Goal: Task Accomplishment & Management: Use online tool/utility

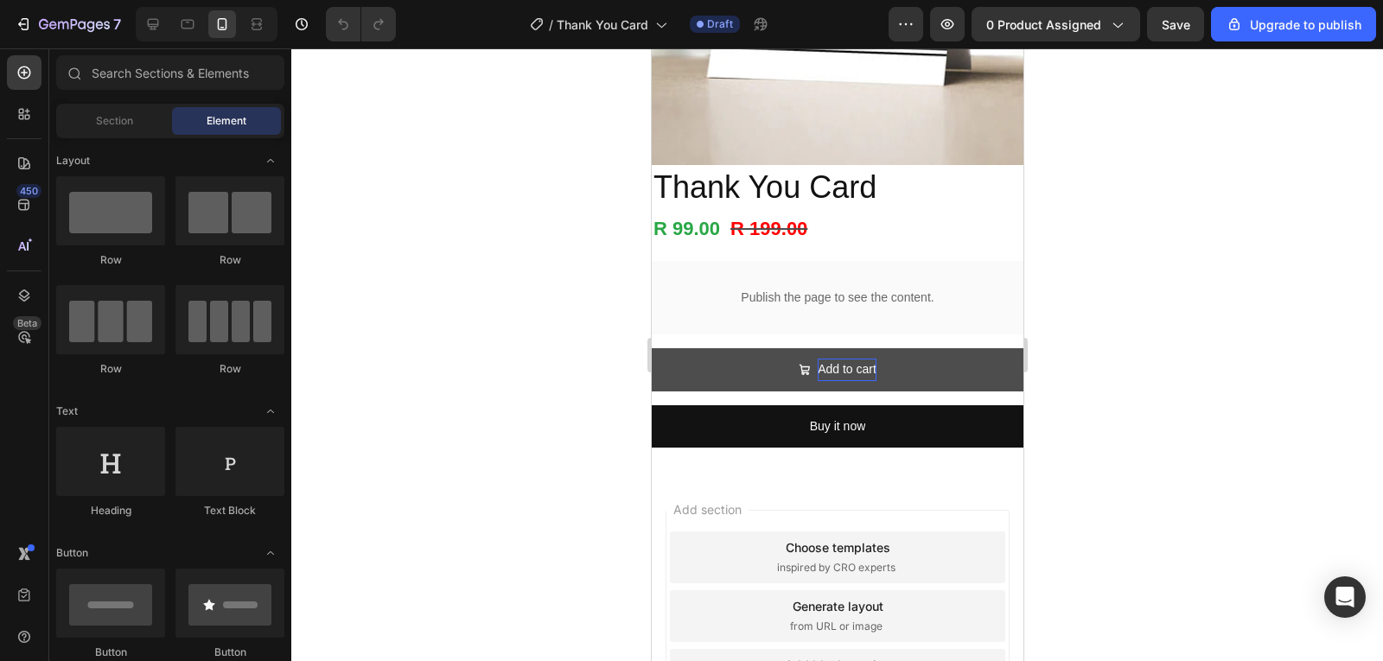
scroll to position [285, 0]
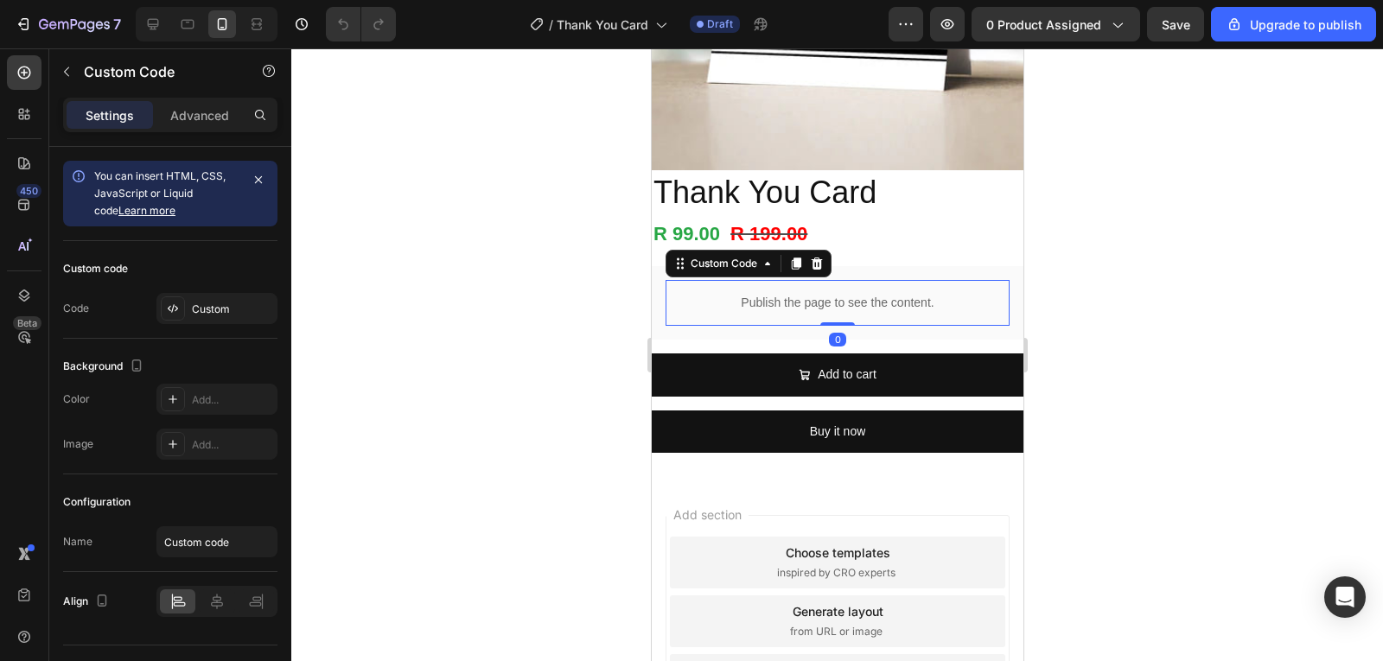
click at [881, 299] on p "Publish the page to see the content." at bounding box center [837, 303] width 344 height 18
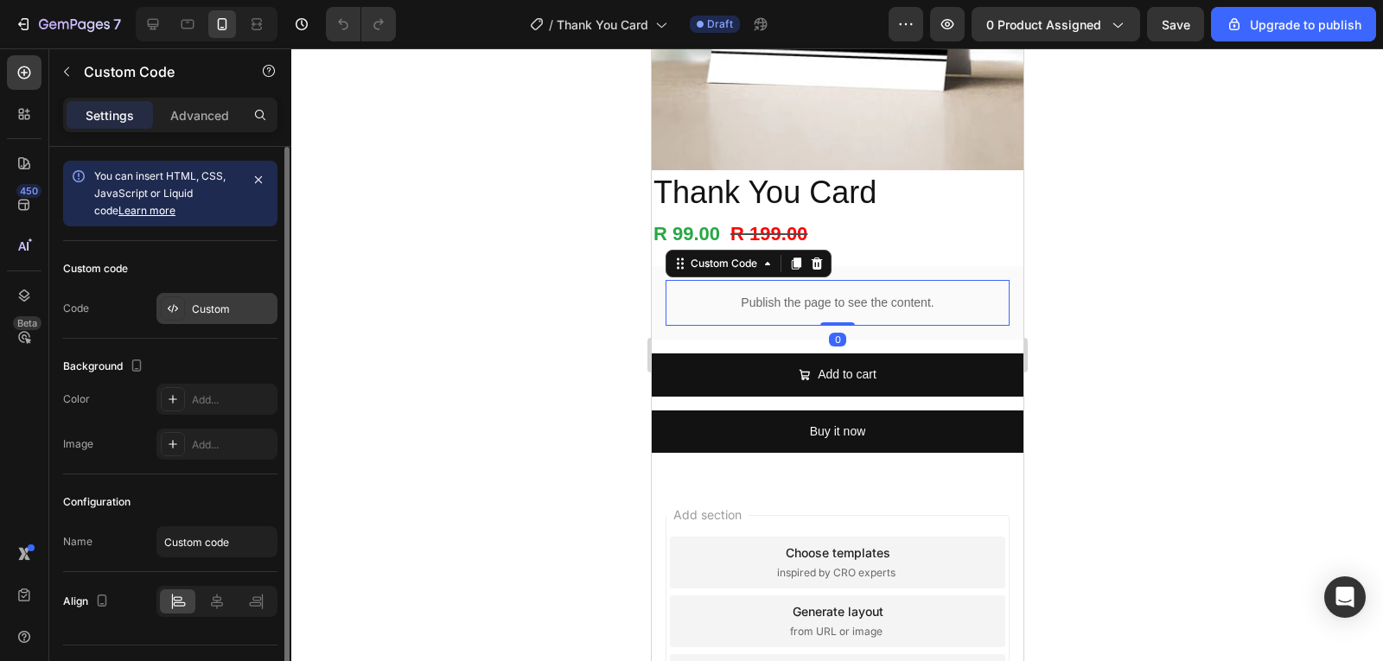
click at [194, 312] on div "Custom" at bounding box center [232, 310] width 81 height 16
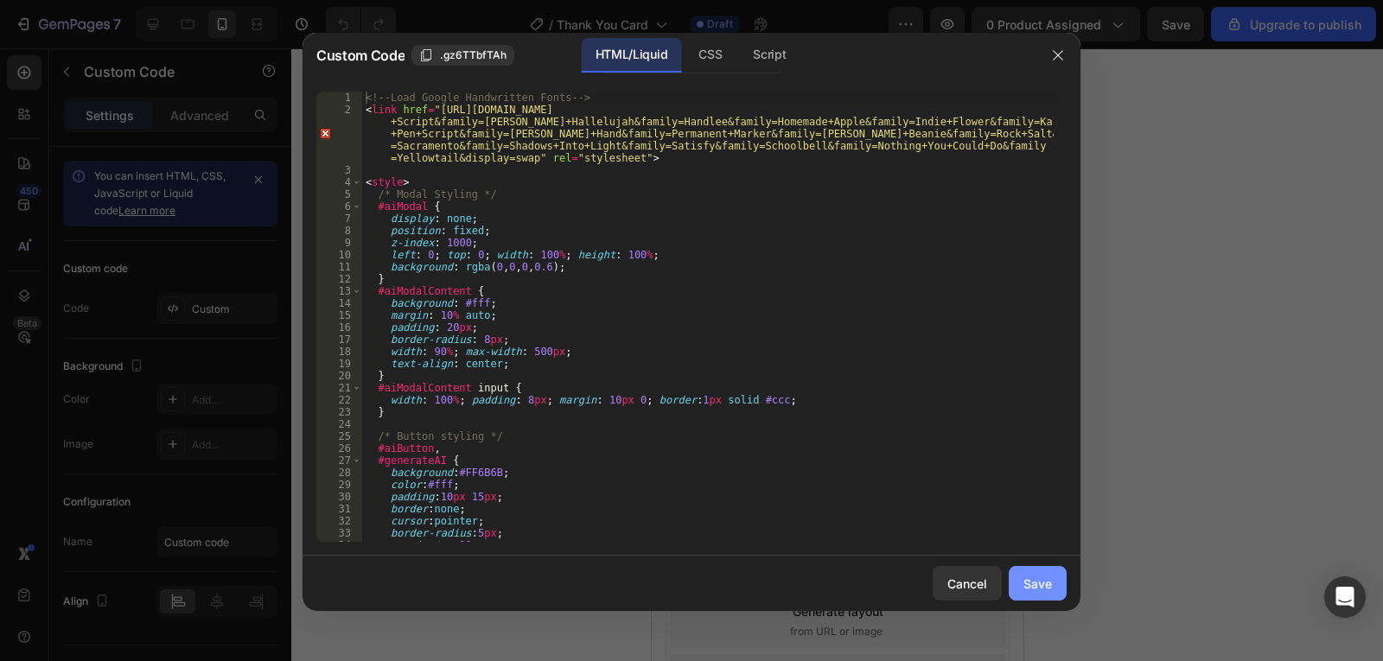
click at [1027, 579] on div "Save" at bounding box center [1038, 584] width 29 height 18
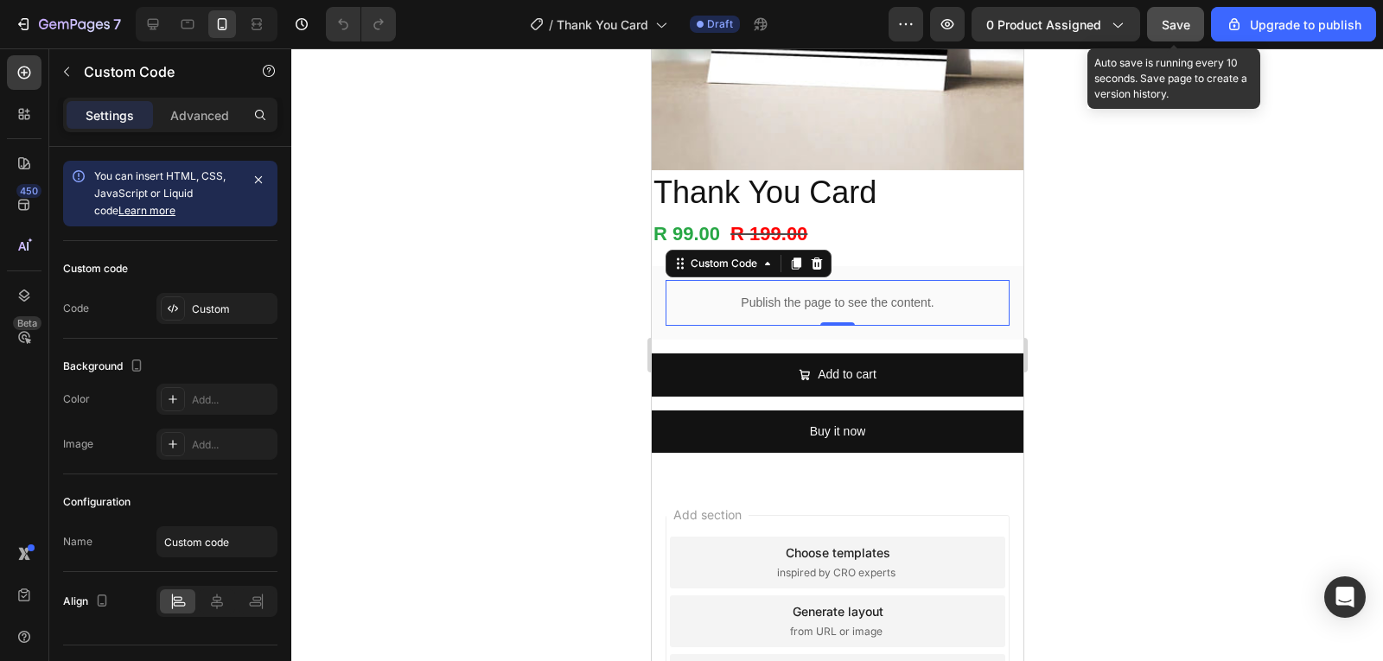
click at [1187, 14] on button "Save" at bounding box center [1175, 24] width 57 height 35
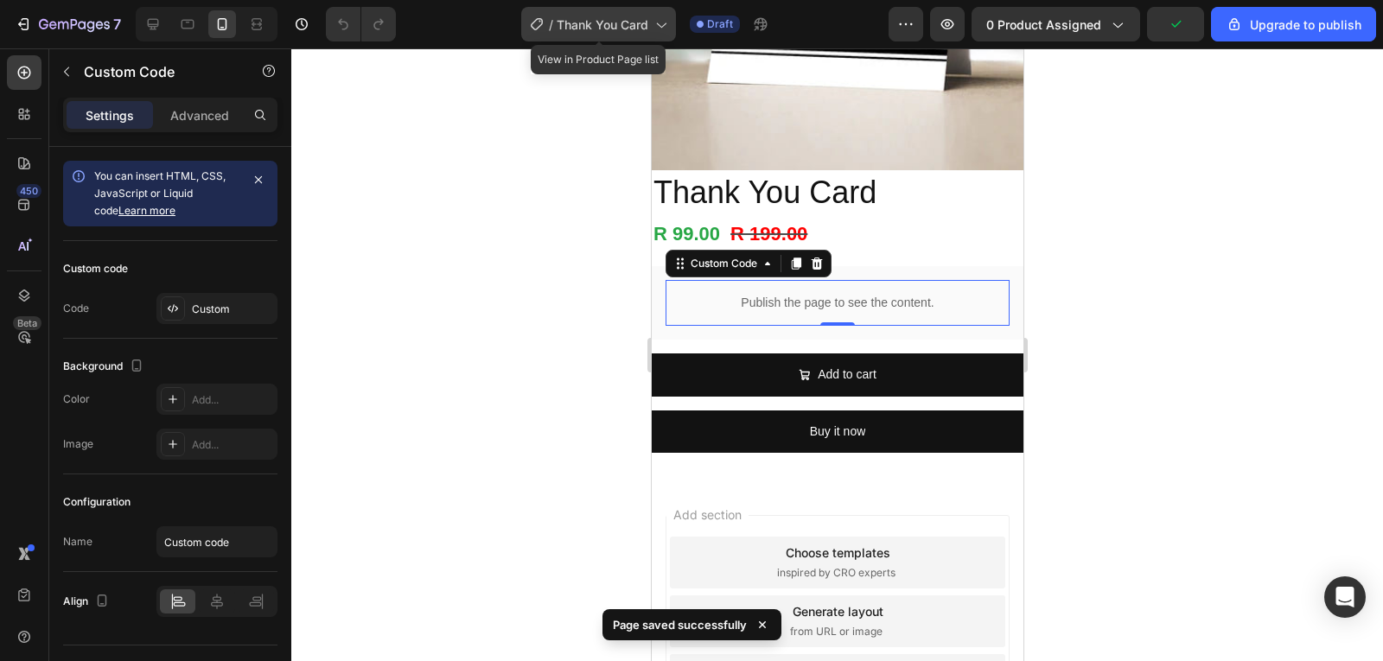
click at [628, 32] on span "Thank You Card" at bounding box center [603, 25] width 92 height 18
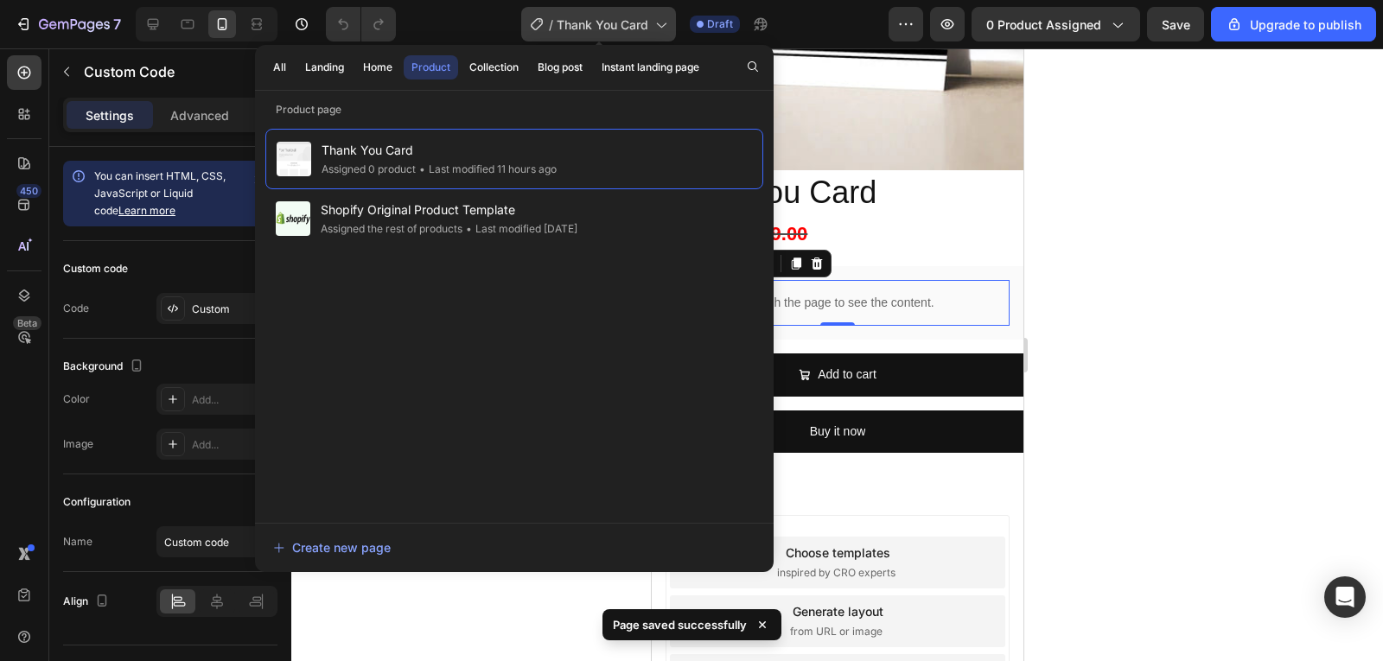
click at [628, 32] on span "Thank You Card" at bounding box center [603, 25] width 92 height 18
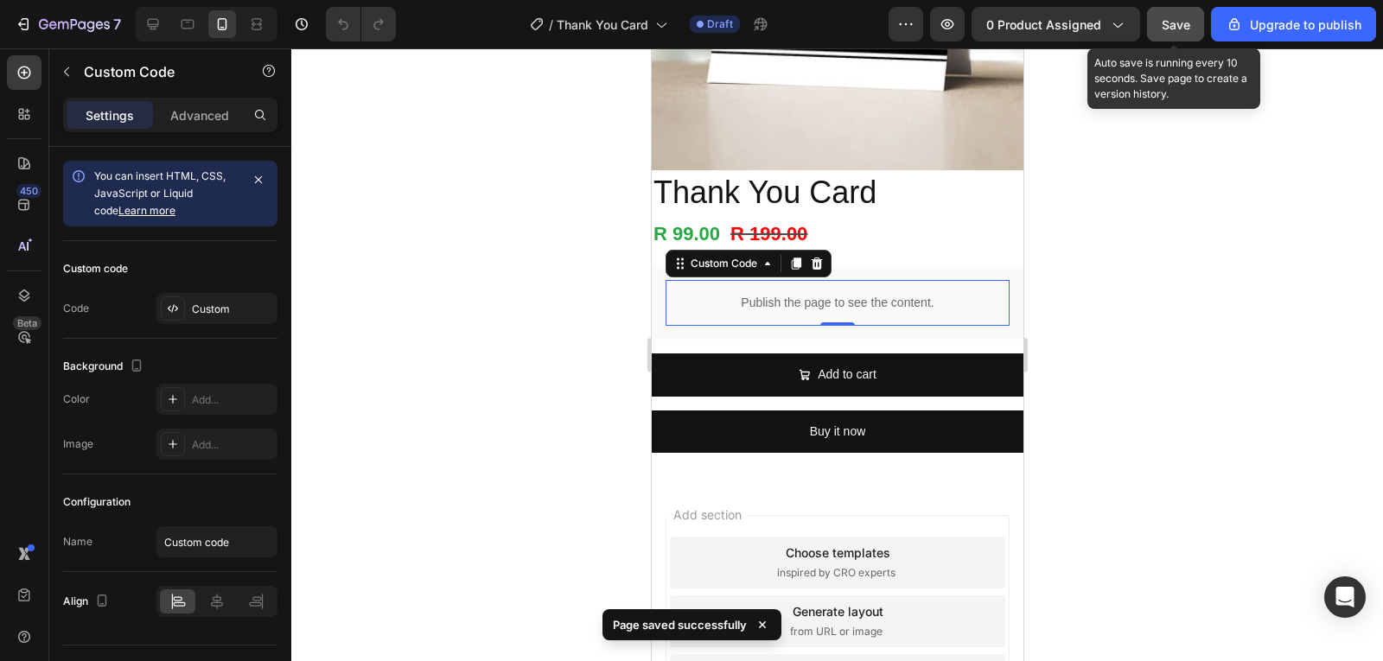
click at [1178, 31] on span "Save" at bounding box center [1176, 24] width 29 height 15
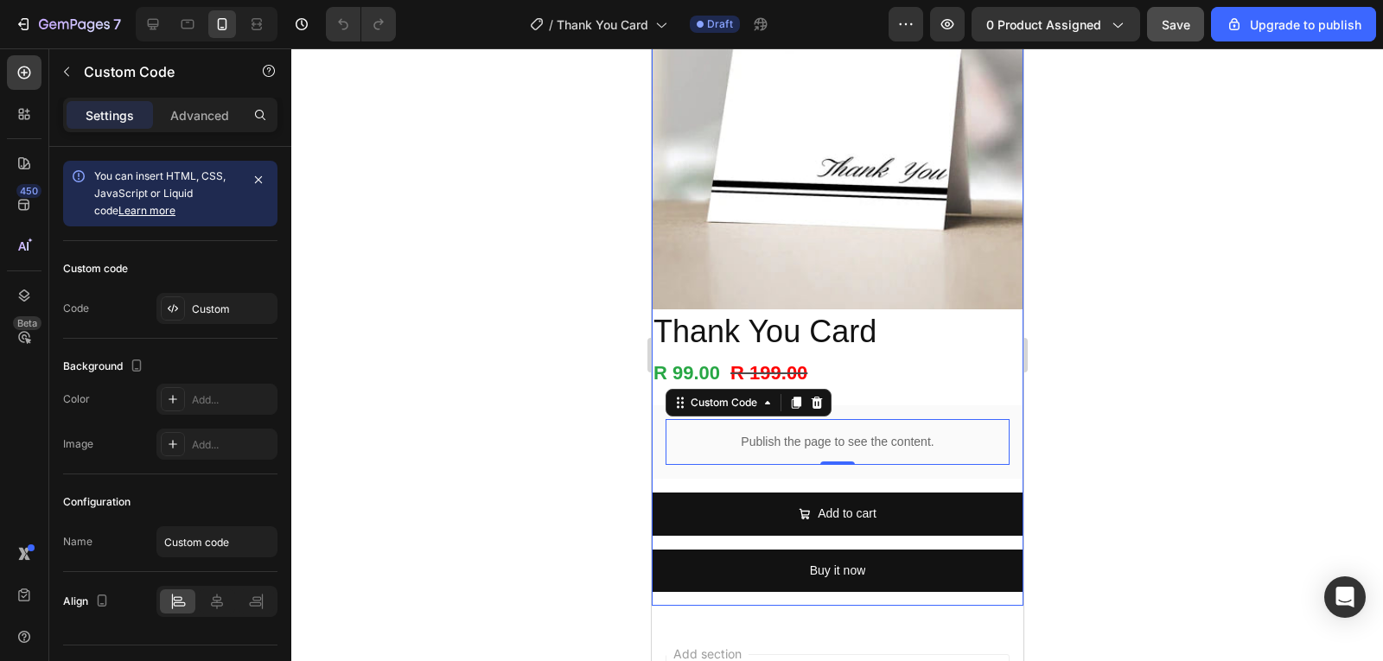
scroll to position [432, 0]
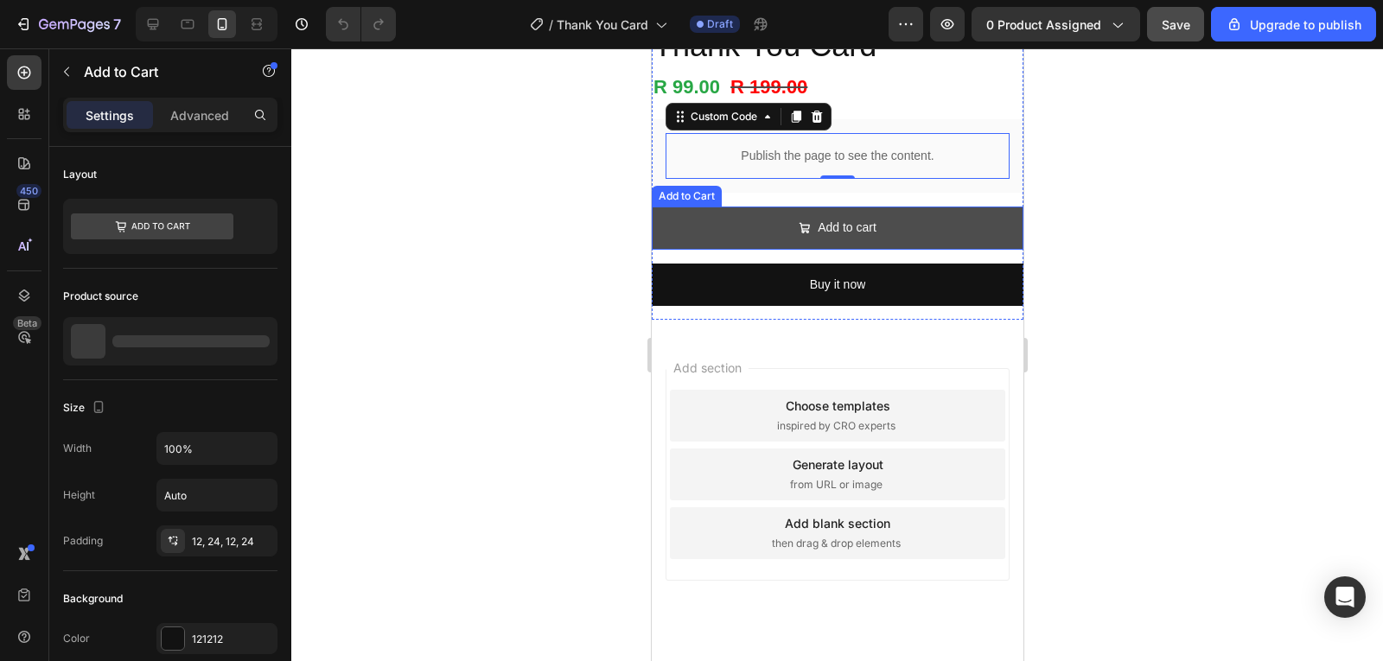
click at [890, 207] on button "Add to cart" at bounding box center [837, 228] width 372 height 42
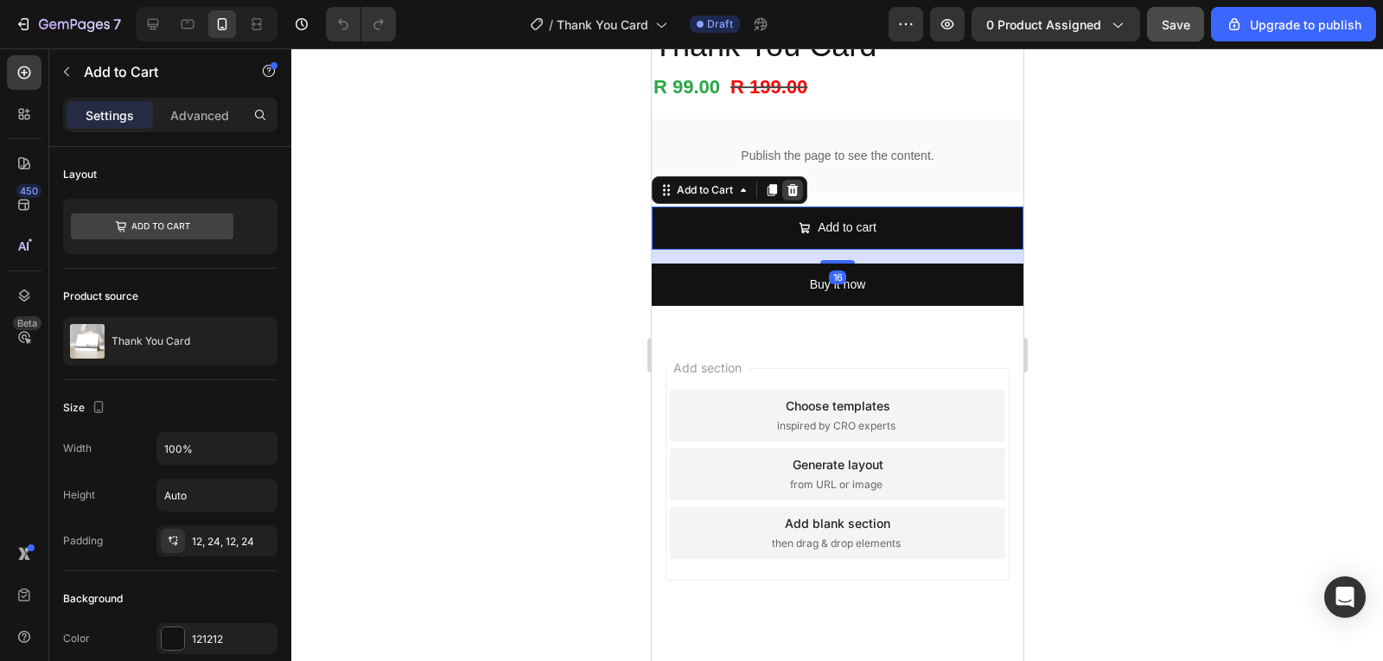
click at [790, 183] on icon at bounding box center [792, 190] width 14 height 14
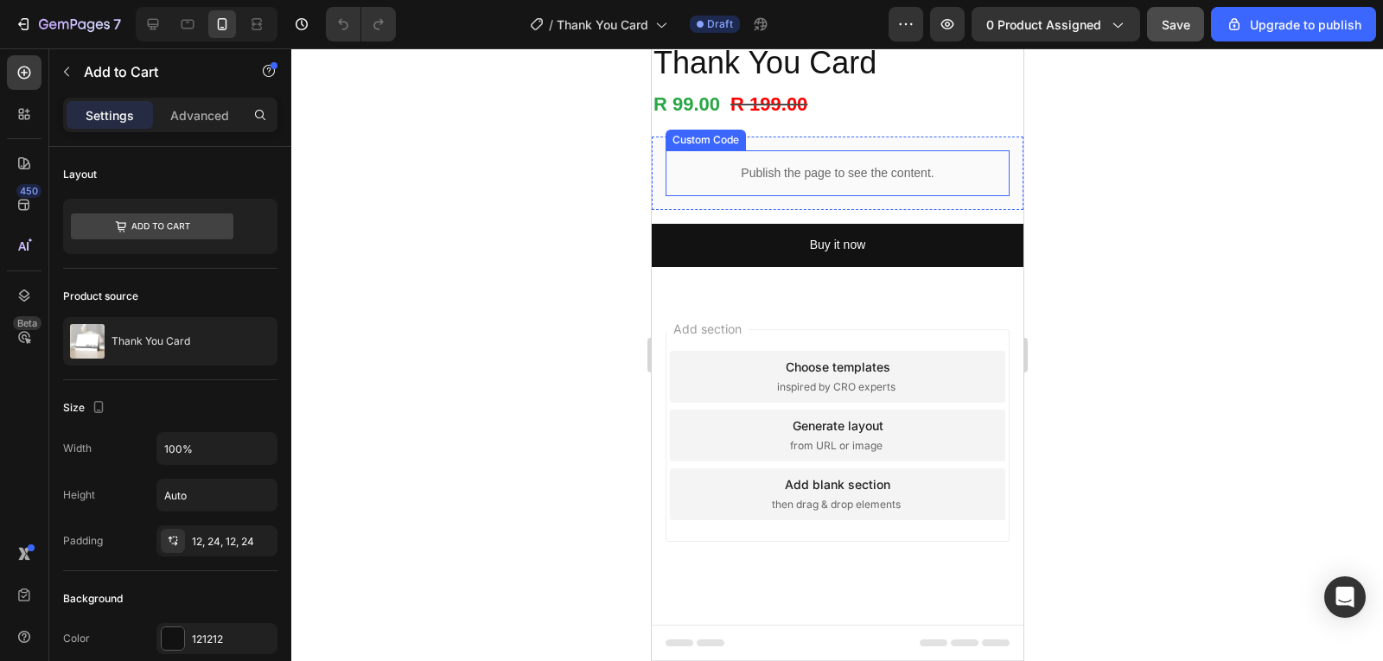
scroll to position [402, 0]
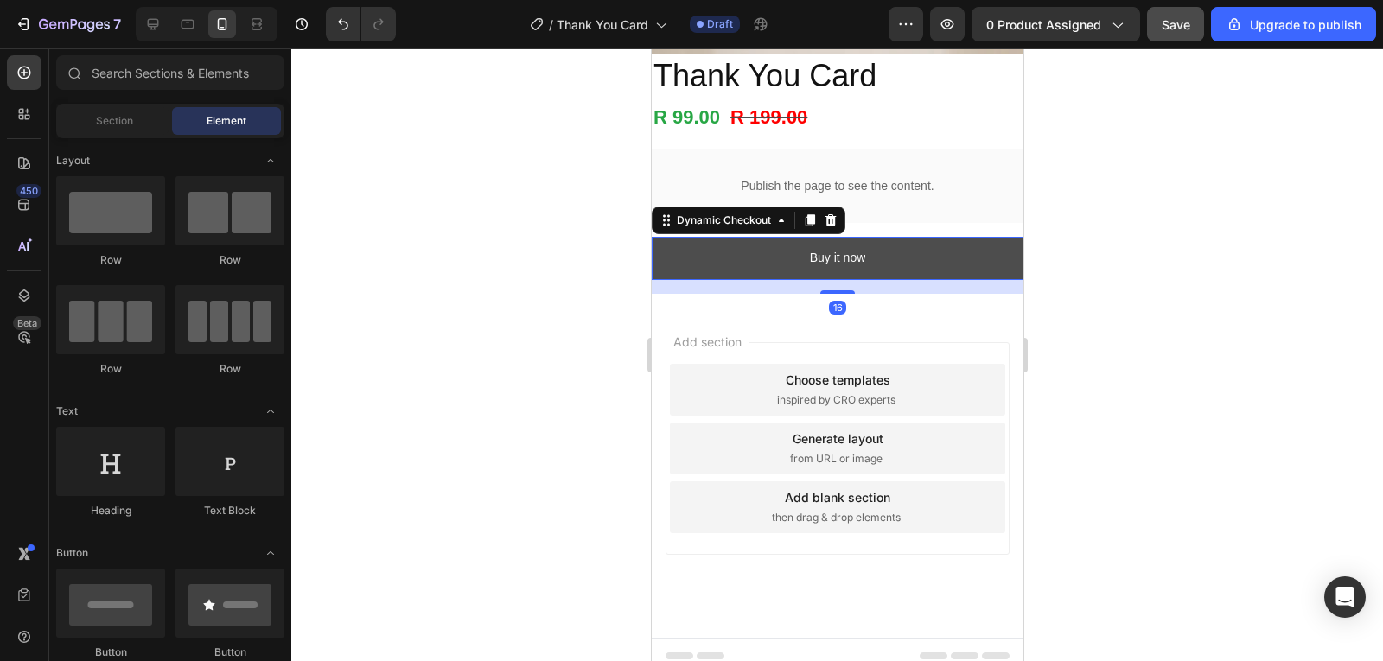
click at [901, 252] on button "Buy it now" at bounding box center [837, 258] width 372 height 42
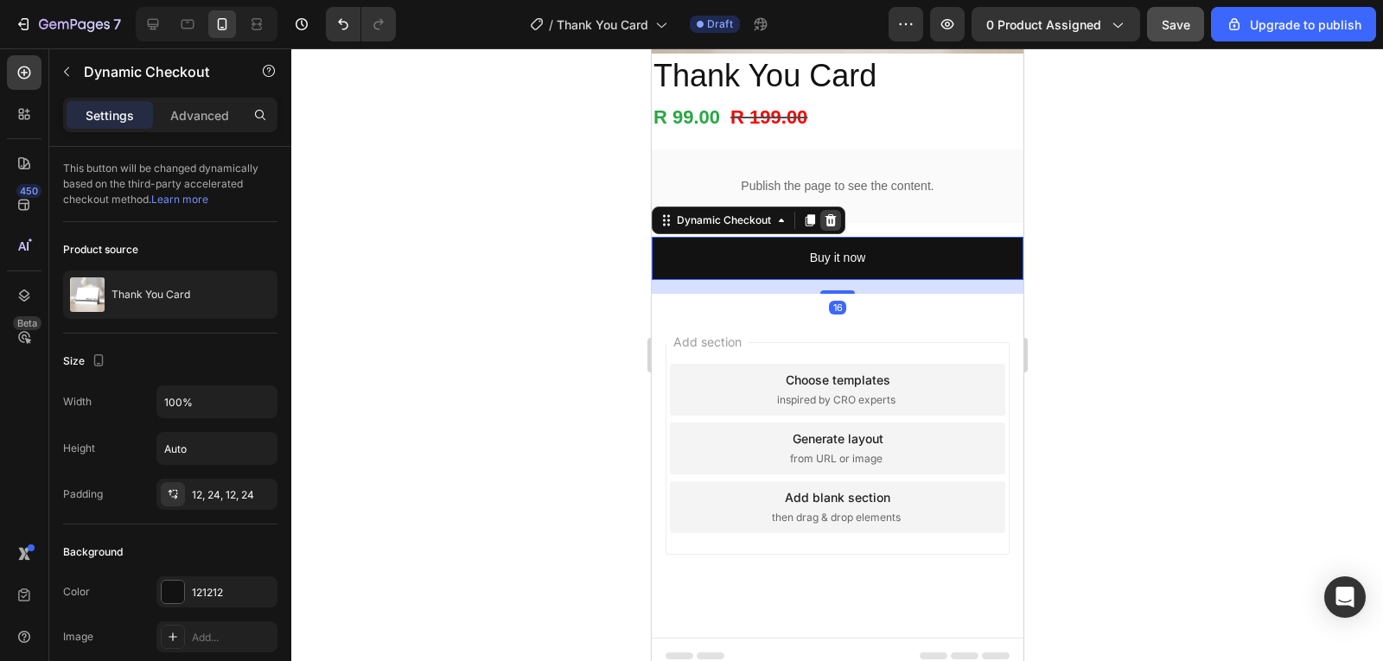
click at [827, 214] on icon at bounding box center [830, 221] width 14 height 14
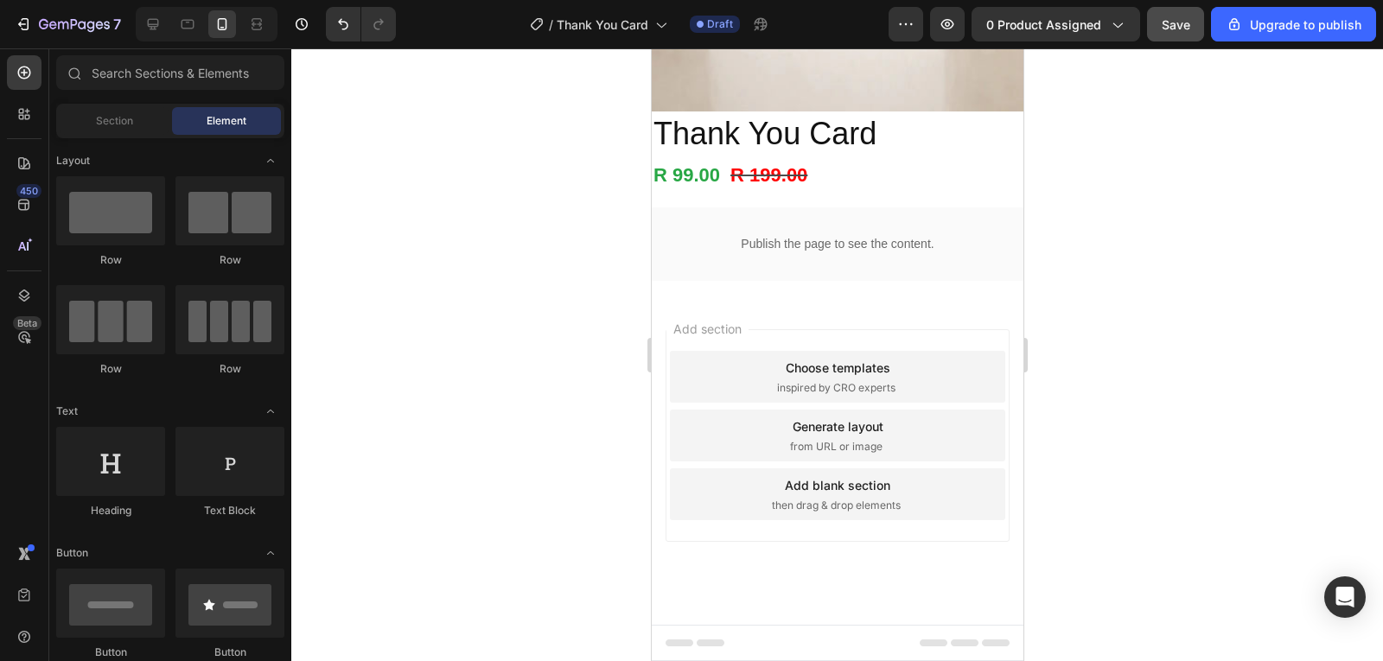
scroll to position [331, 0]
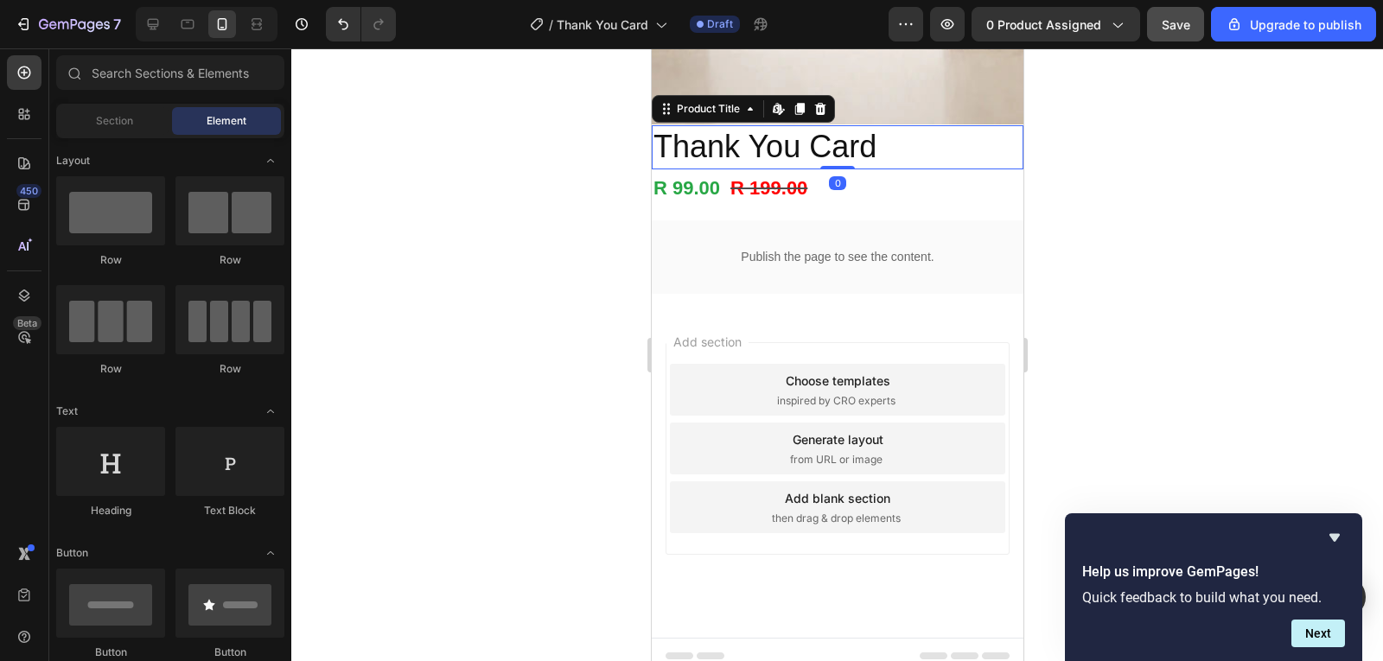
click at [867, 145] on h2 "Thank You Card" at bounding box center [837, 147] width 372 height 44
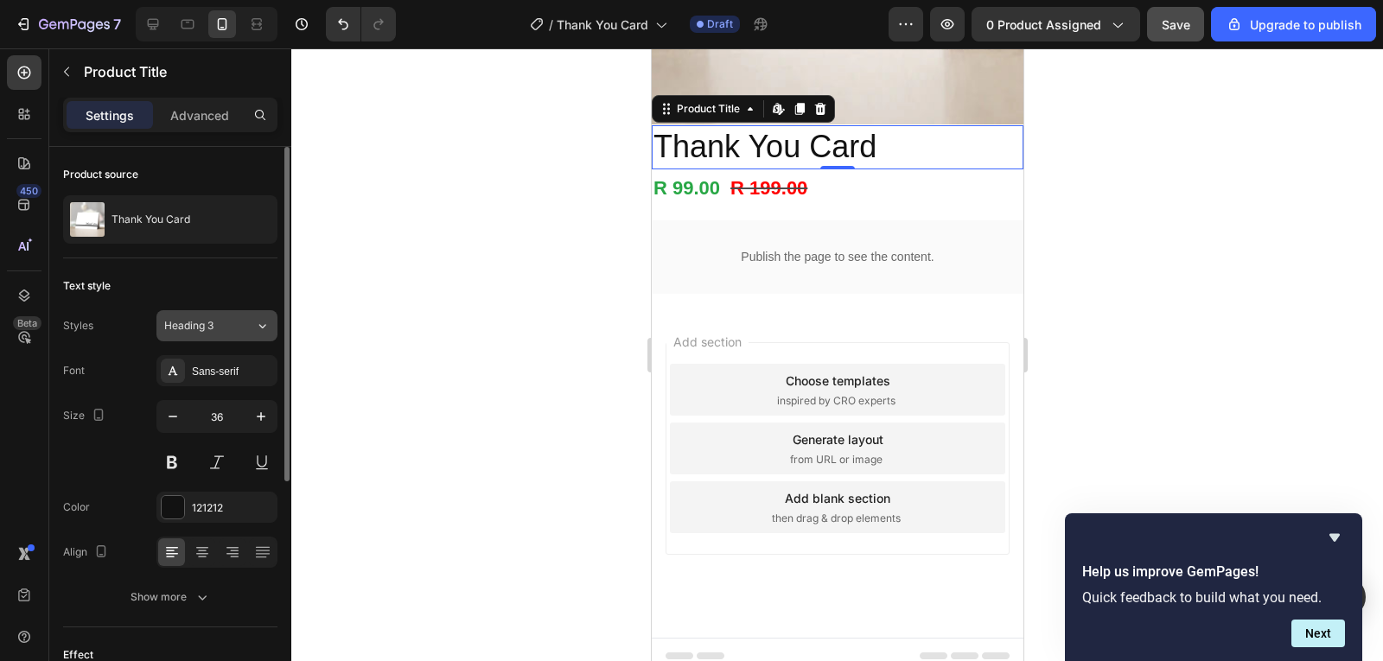
click at [223, 320] on div "Heading 3" at bounding box center [199, 326] width 70 height 16
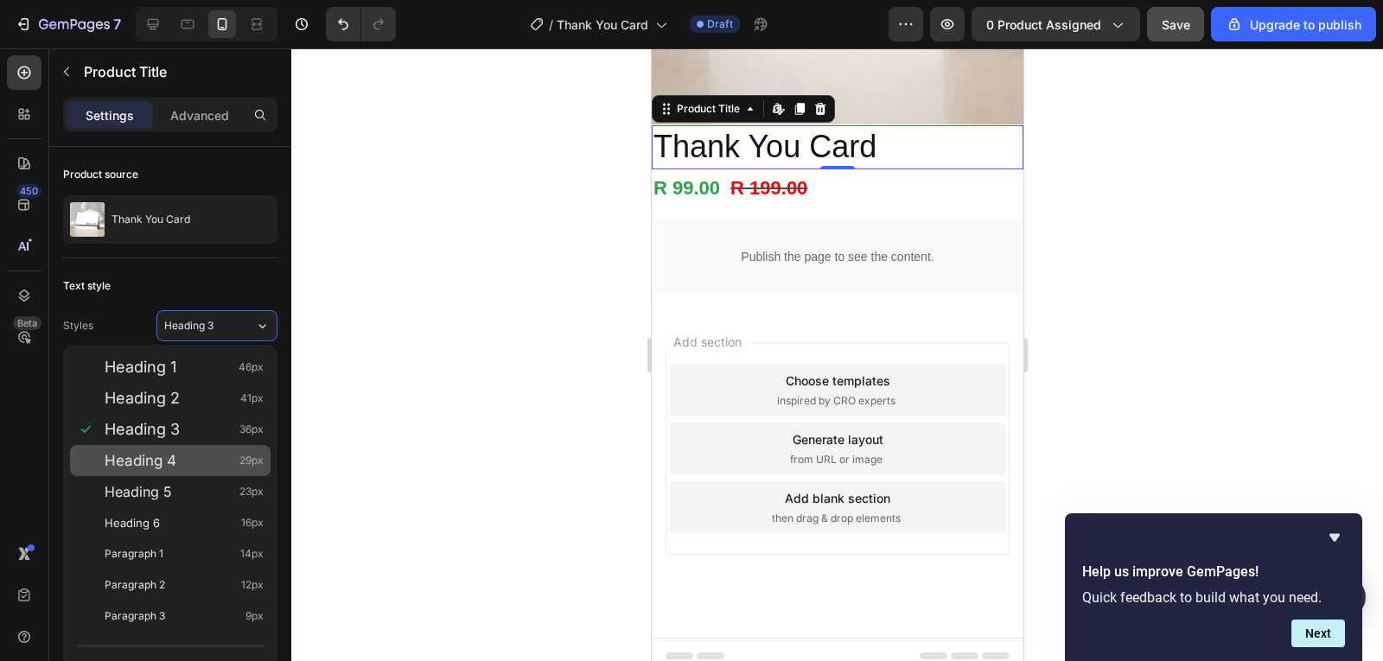
click at [218, 452] on div "Heading 4 29px" at bounding box center [184, 460] width 159 height 17
type input "29"
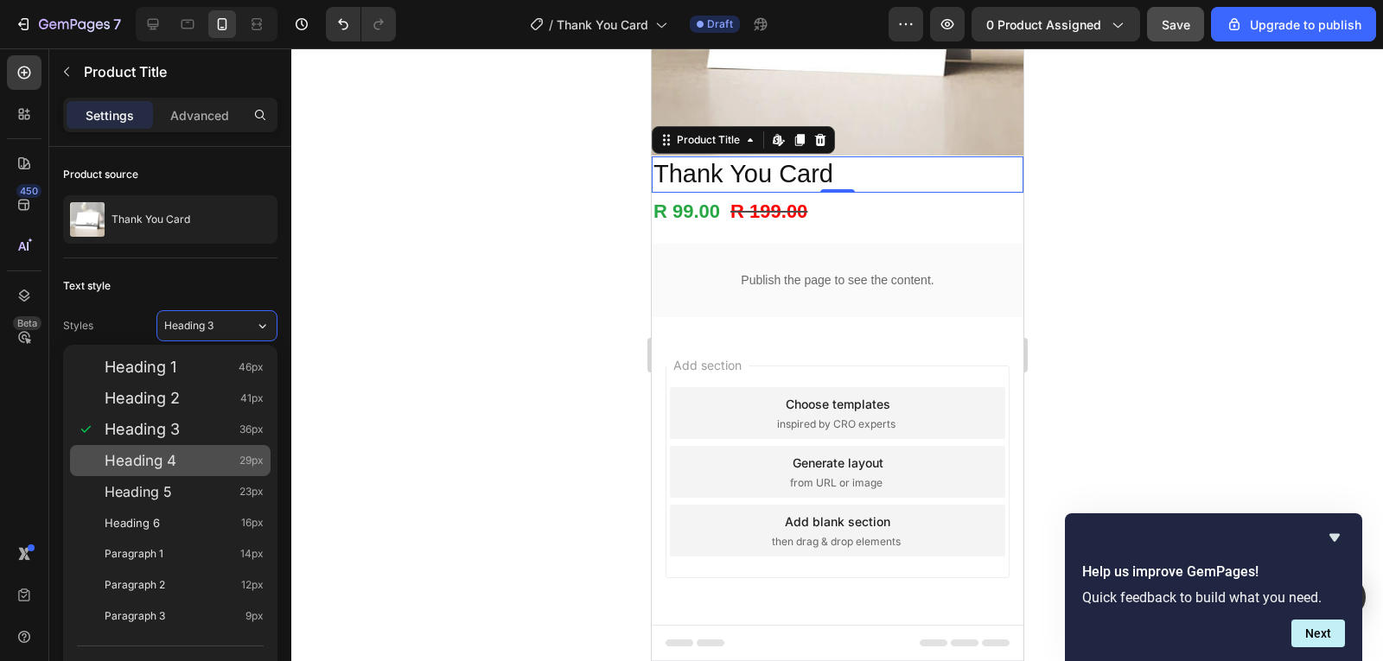
scroll to position [287, 0]
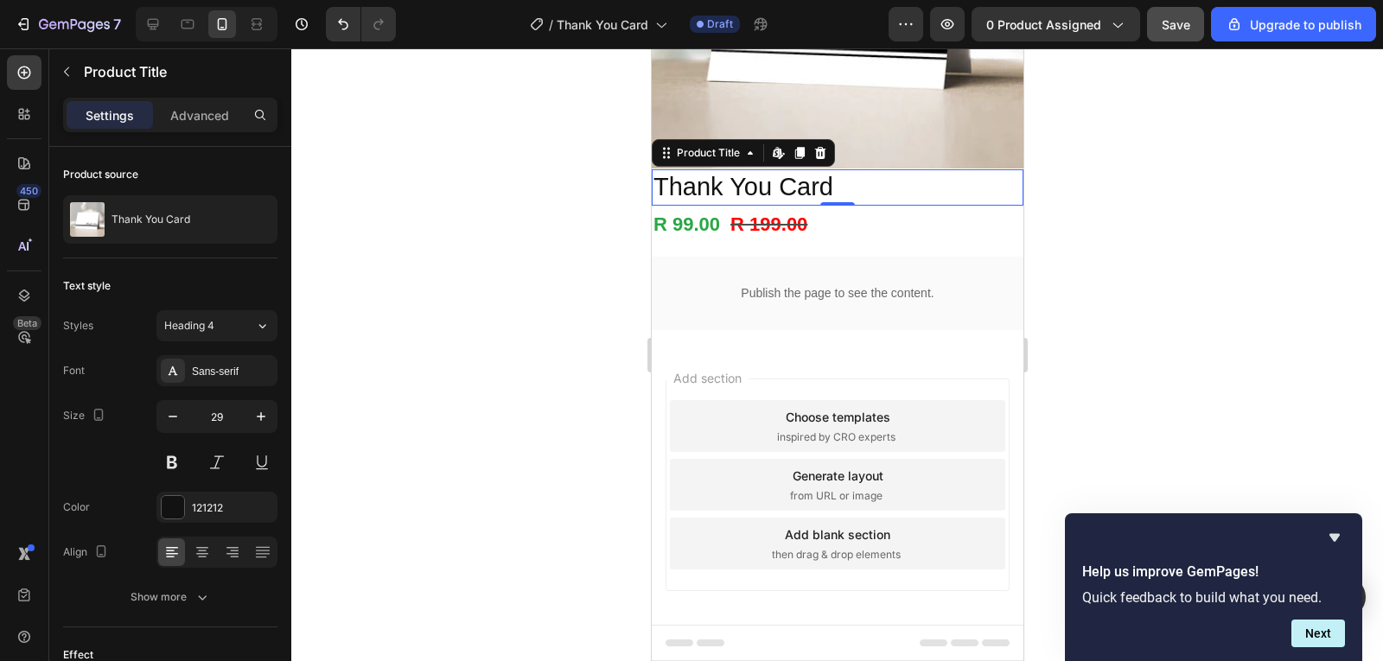
click at [1108, 154] on div at bounding box center [837, 354] width 1092 height 613
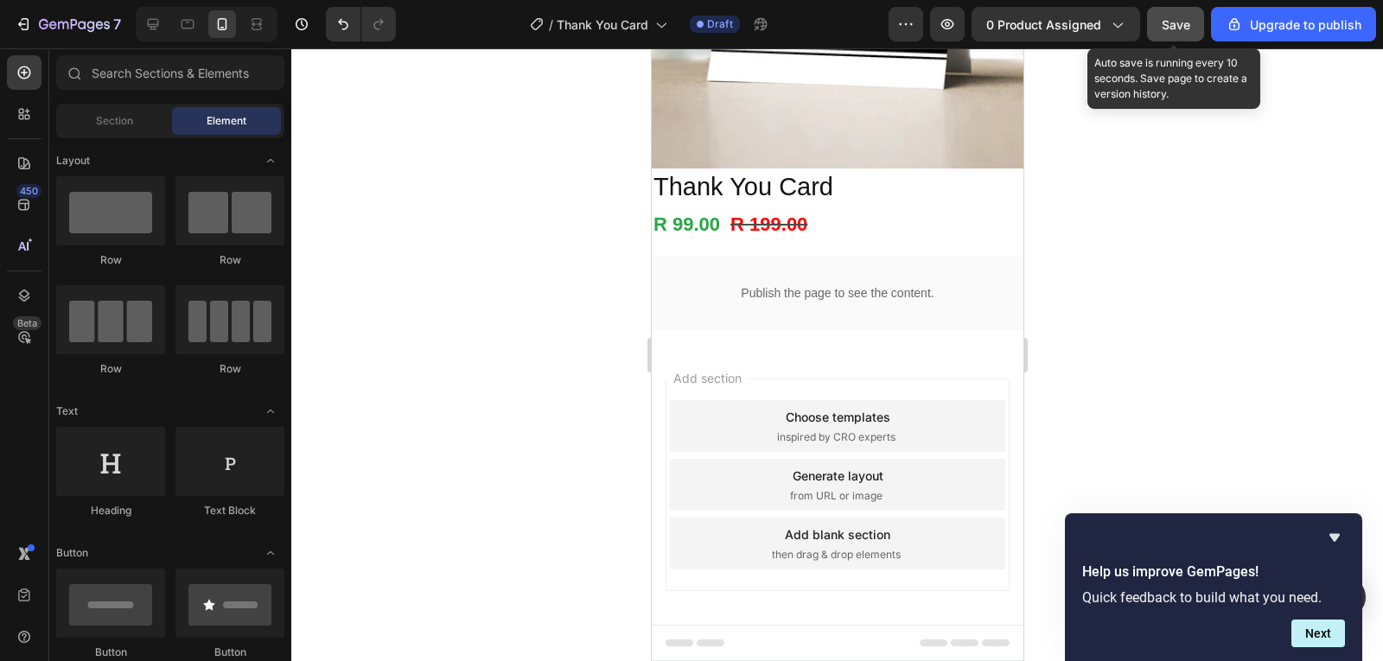
click at [1164, 26] on span "Save" at bounding box center [1176, 24] width 29 height 15
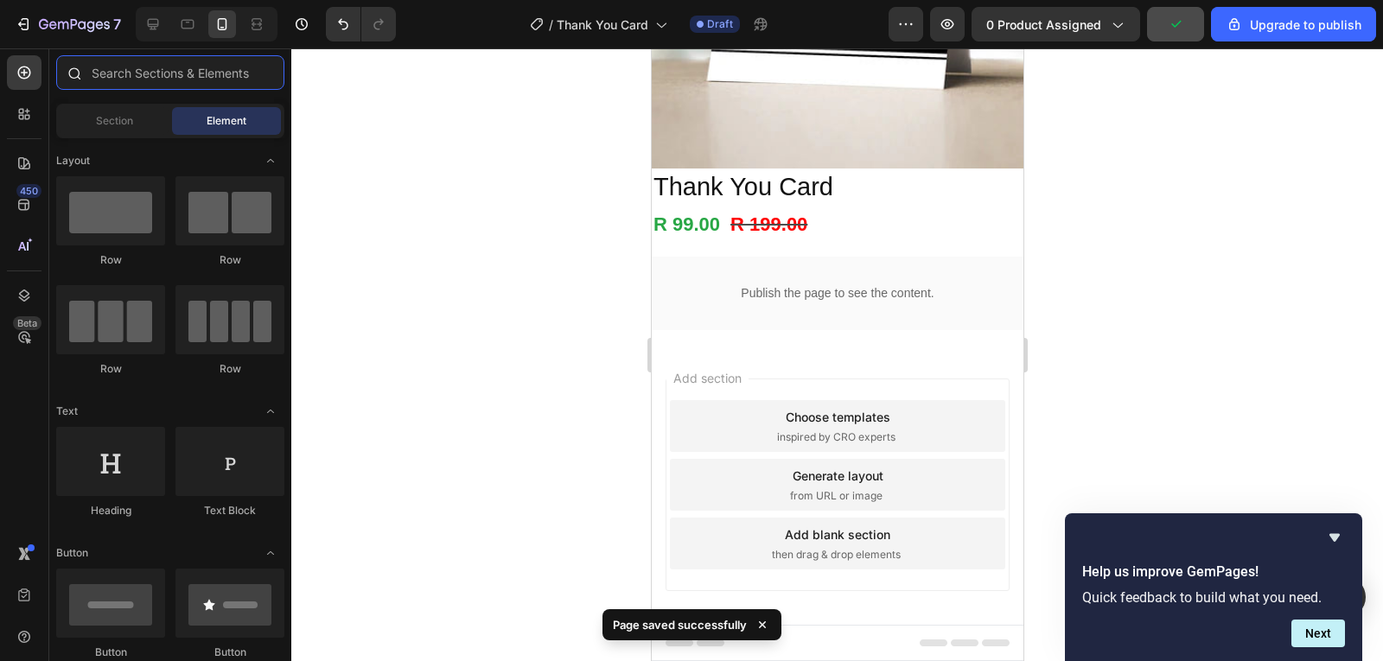
click at [162, 77] on input "text" at bounding box center [170, 72] width 228 height 35
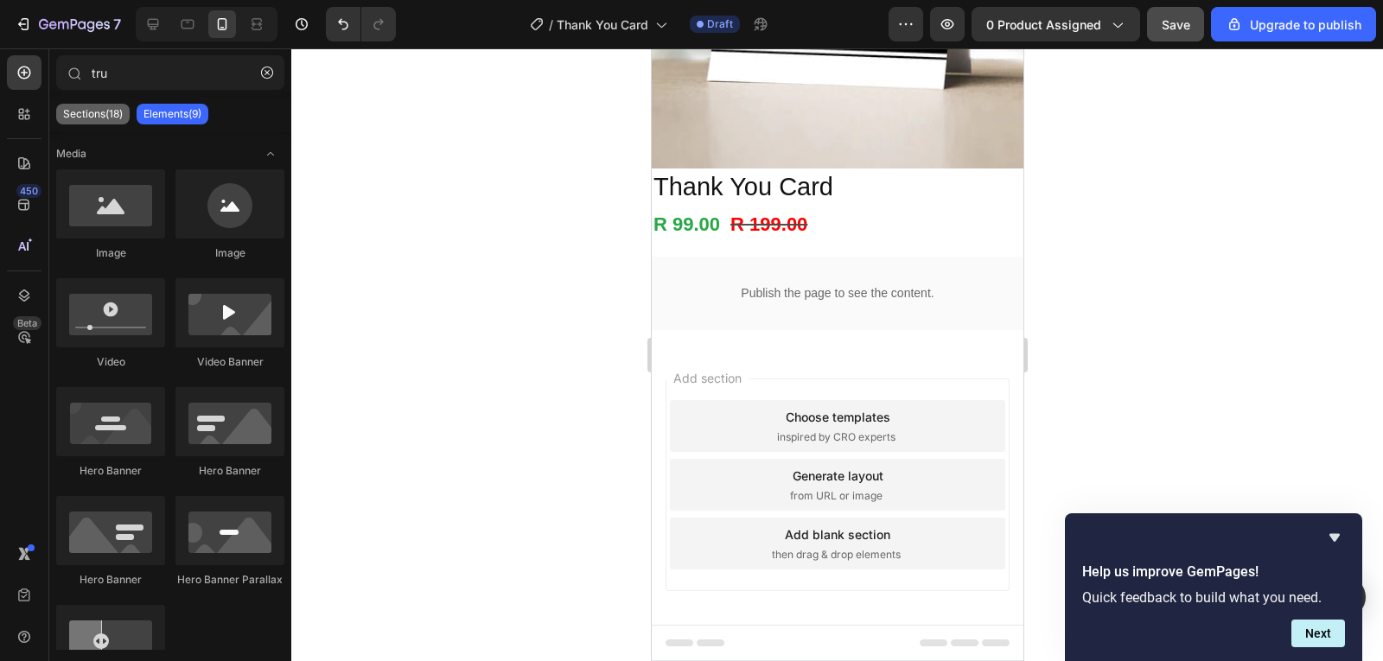
click at [101, 113] on p "Sections(18)" at bounding box center [93, 114] width 60 height 14
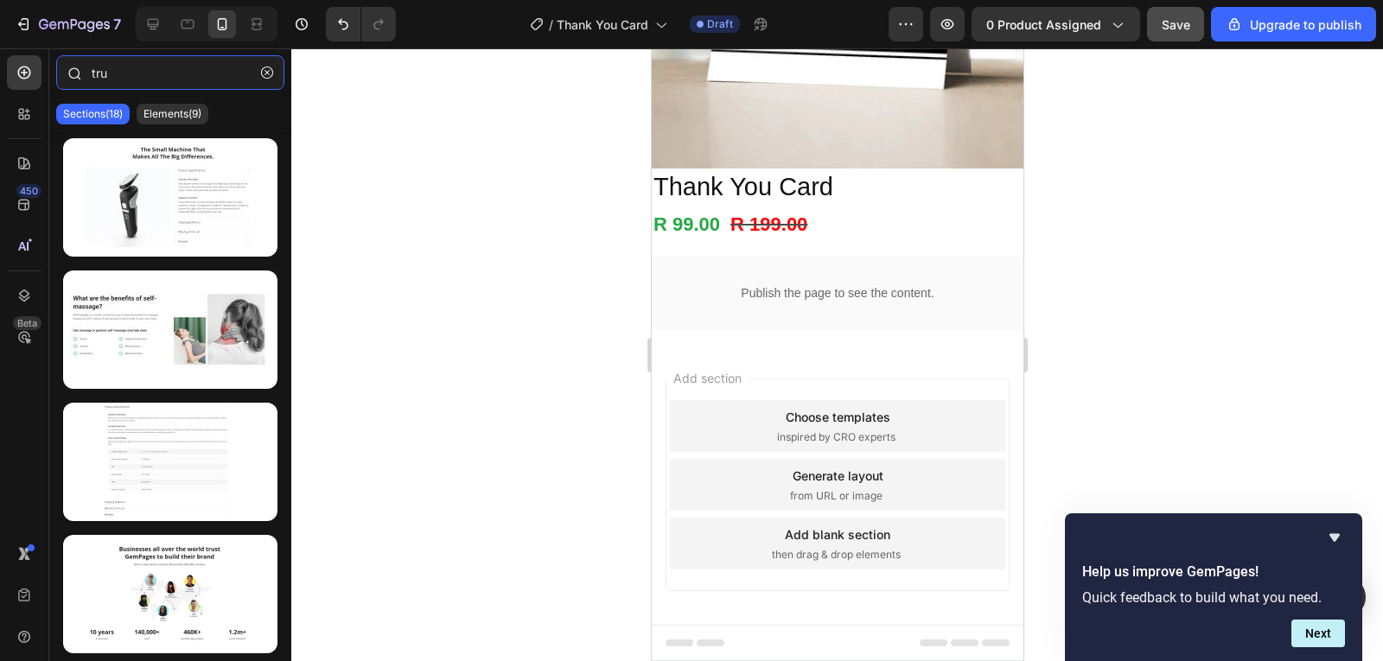
click at [138, 80] on input "tru" at bounding box center [170, 72] width 228 height 35
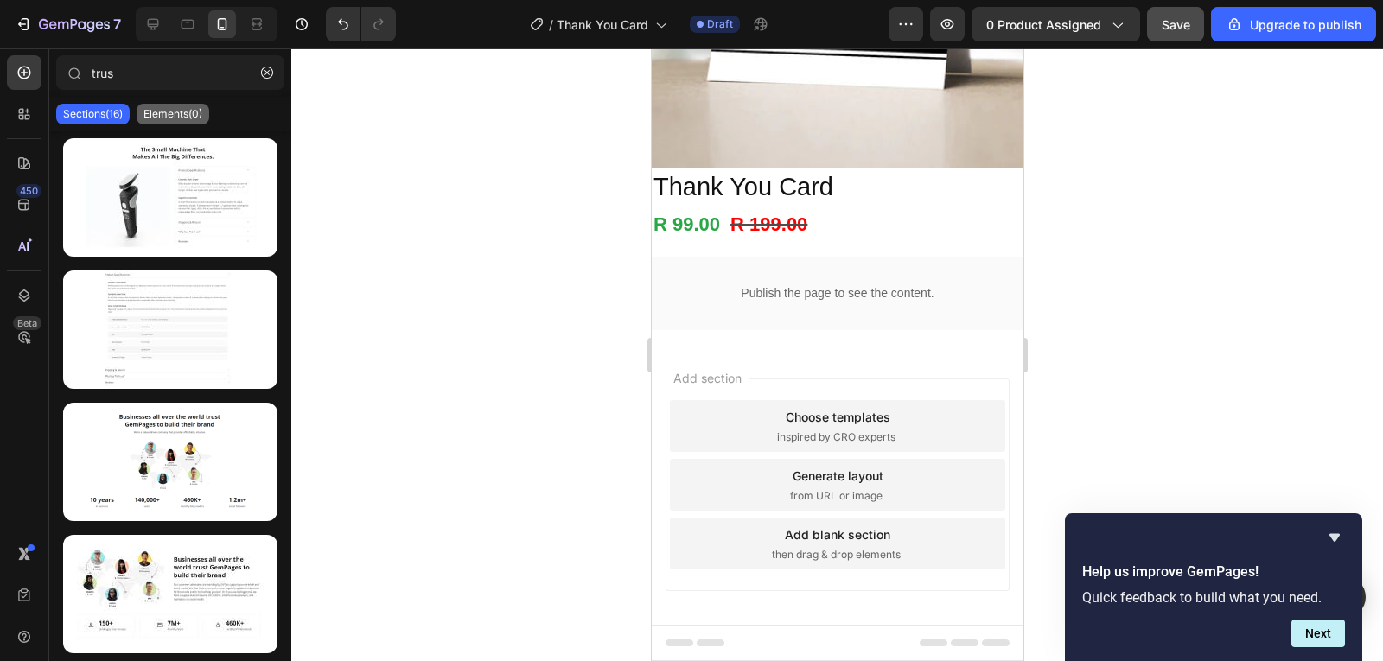
click at [179, 109] on p "Elements(0)" at bounding box center [173, 114] width 59 height 14
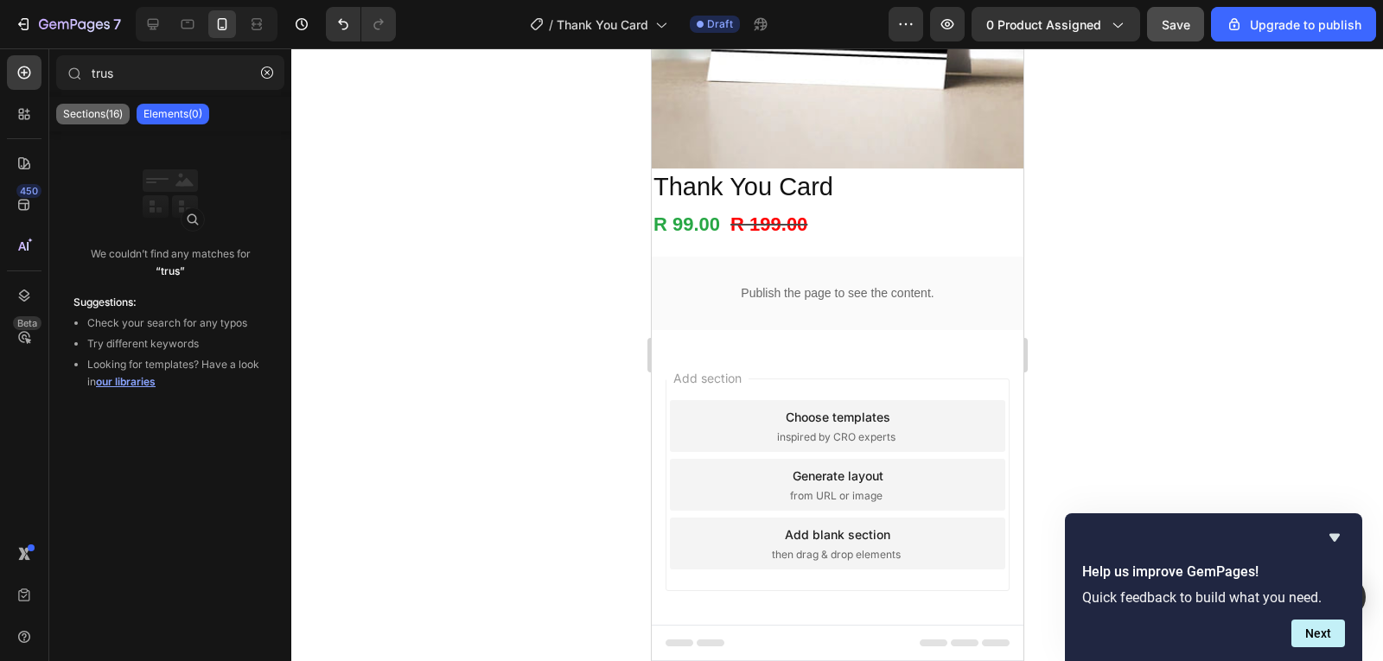
click at [116, 105] on div "Sections(16)" at bounding box center [92, 114] width 73 height 21
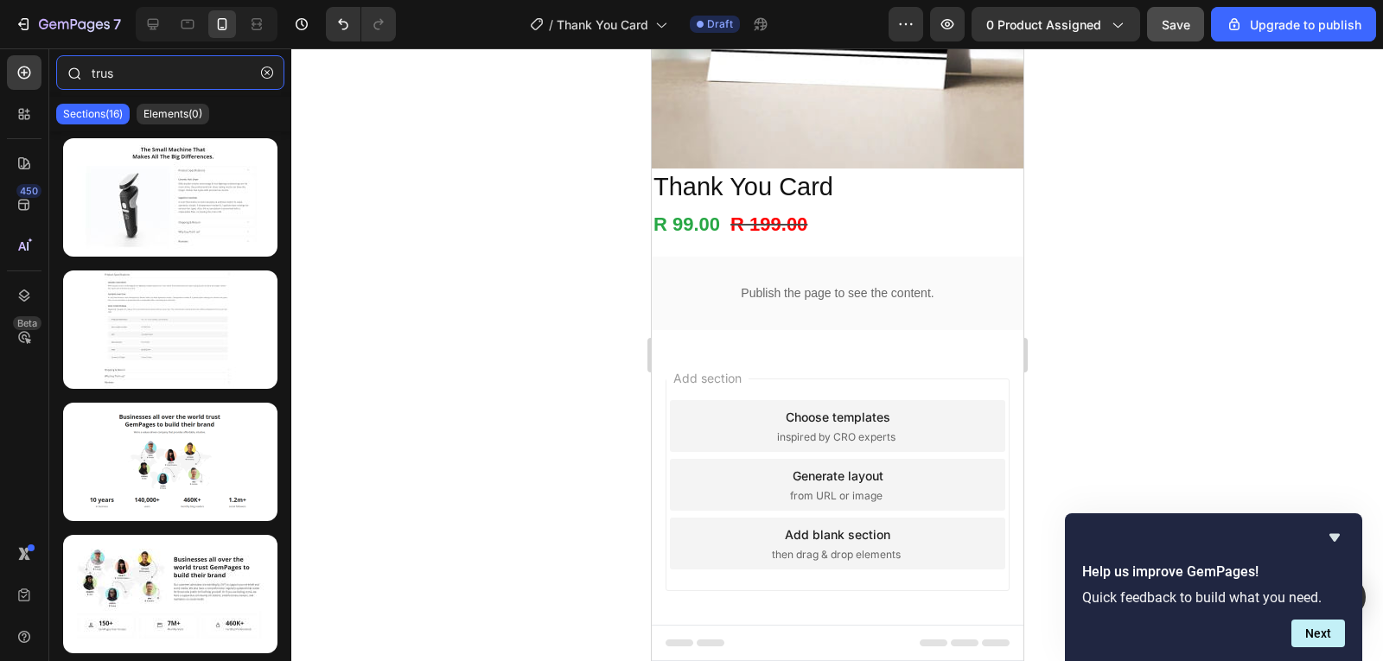
click at [140, 80] on input "trus" at bounding box center [170, 72] width 228 height 35
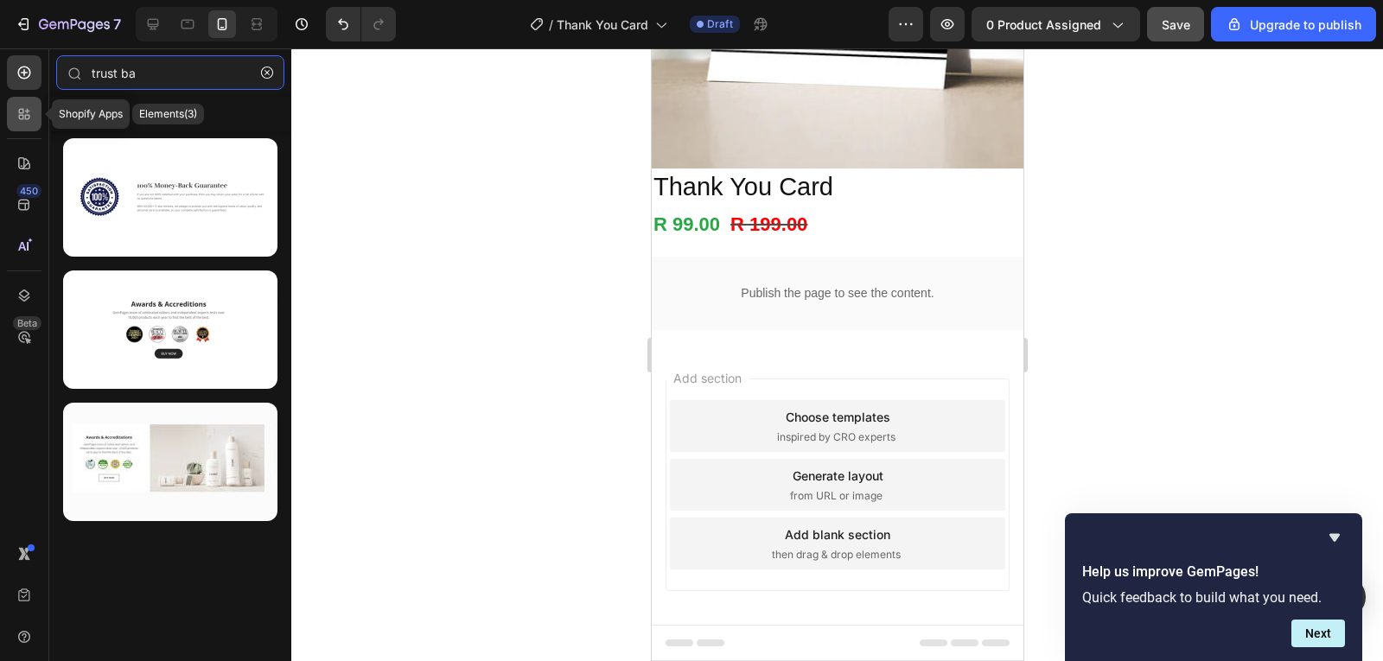
type input "trust ba"
click at [13, 120] on div at bounding box center [24, 114] width 35 height 35
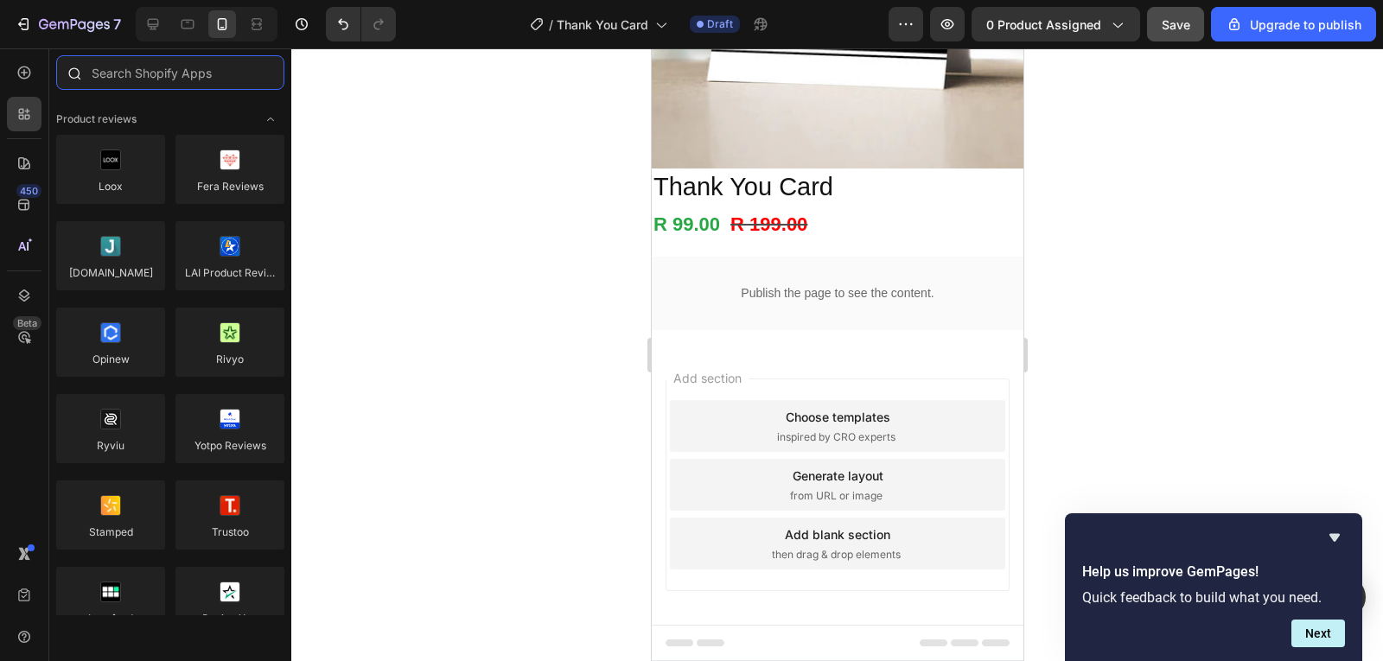
click at [205, 87] on input "text" at bounding box center [170, 72] width 228 height 35
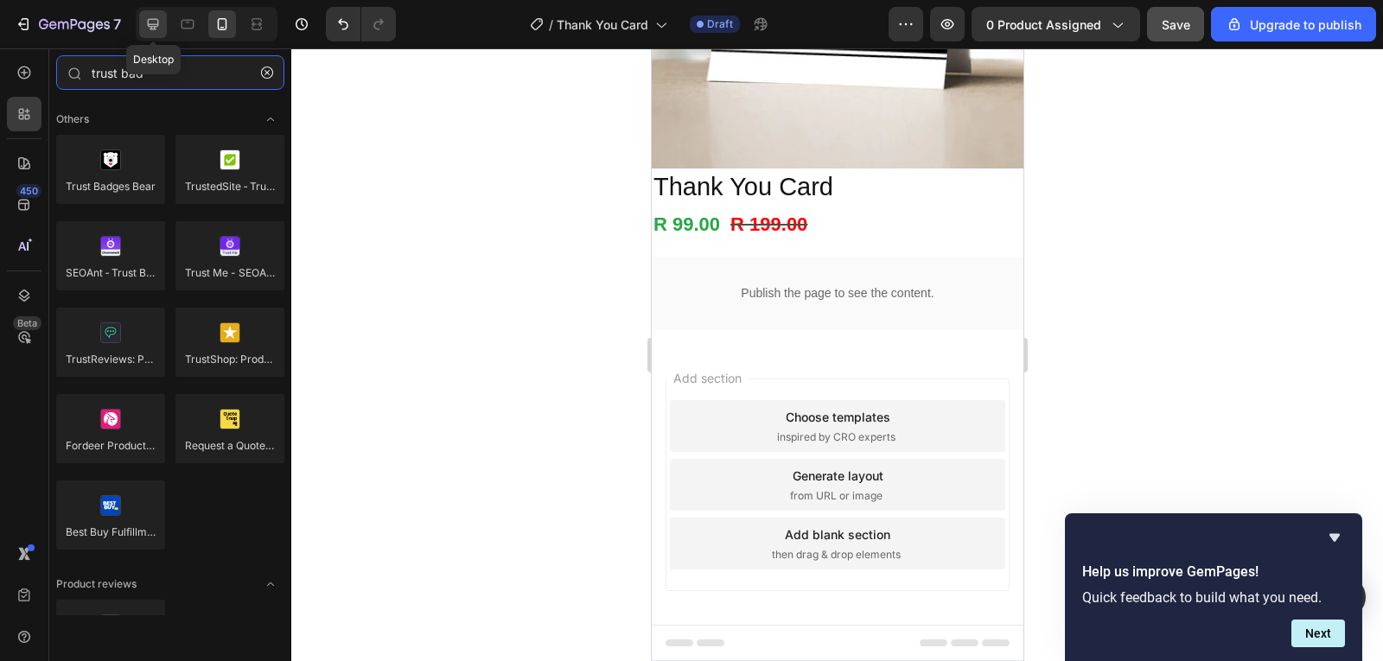
type input "trust bad"
click at [150, 22] on icon at bounding box center [152, 24] width 17 height 17
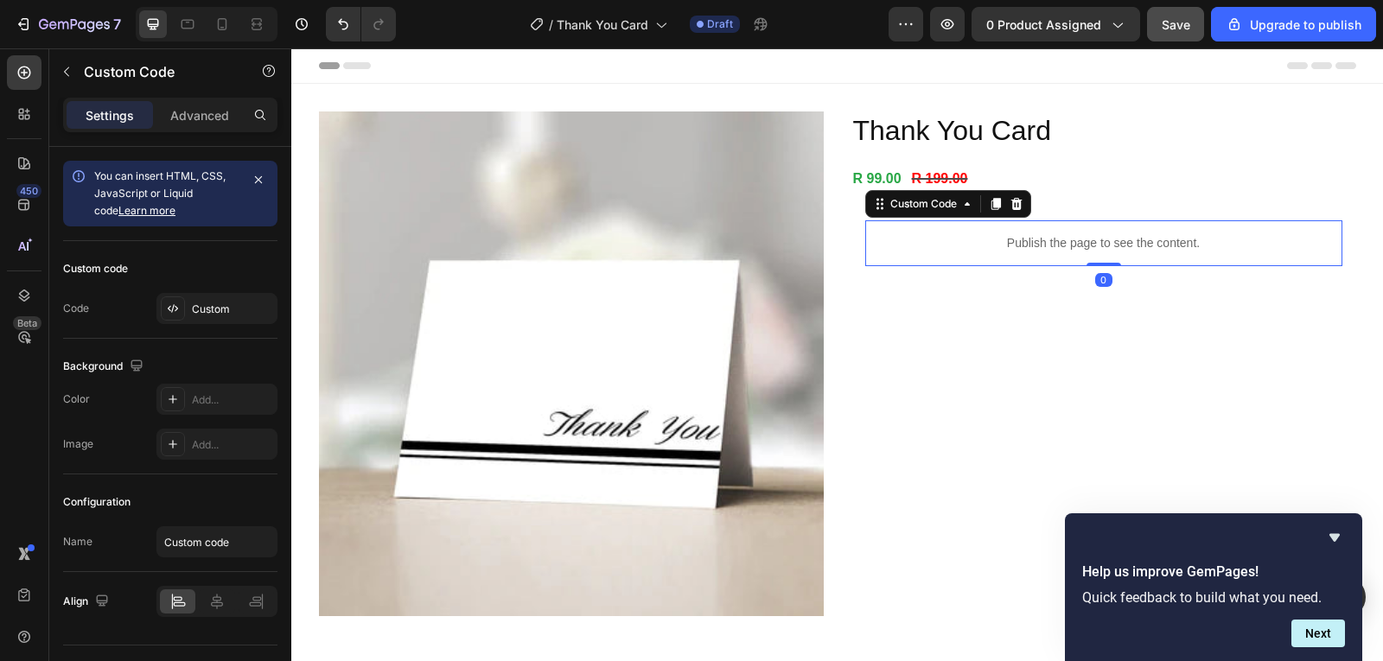
click at [1067, 246] on p "Publish the page to see the content." at bounding box center [1103, 243] width 477 height 18
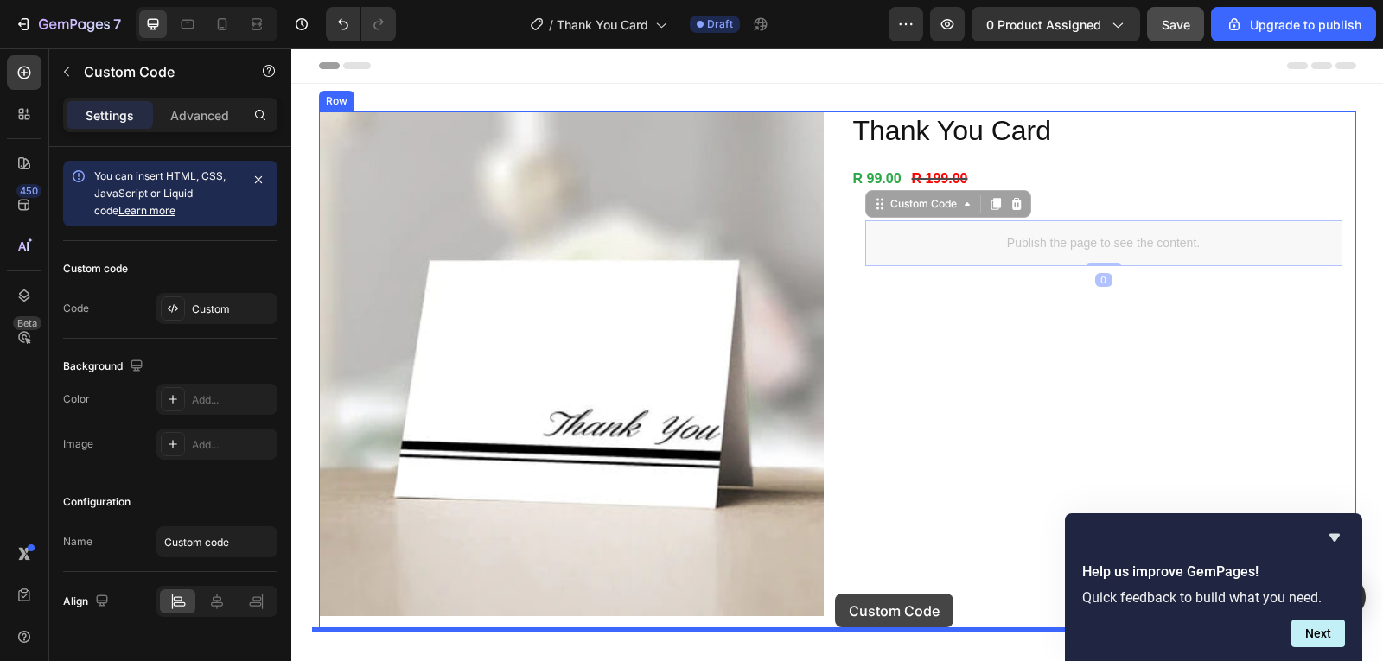
drag, startPoint x: 902, startPoint y: 209, endPoint x: 835, endPoint y: 594, distance: 390.5
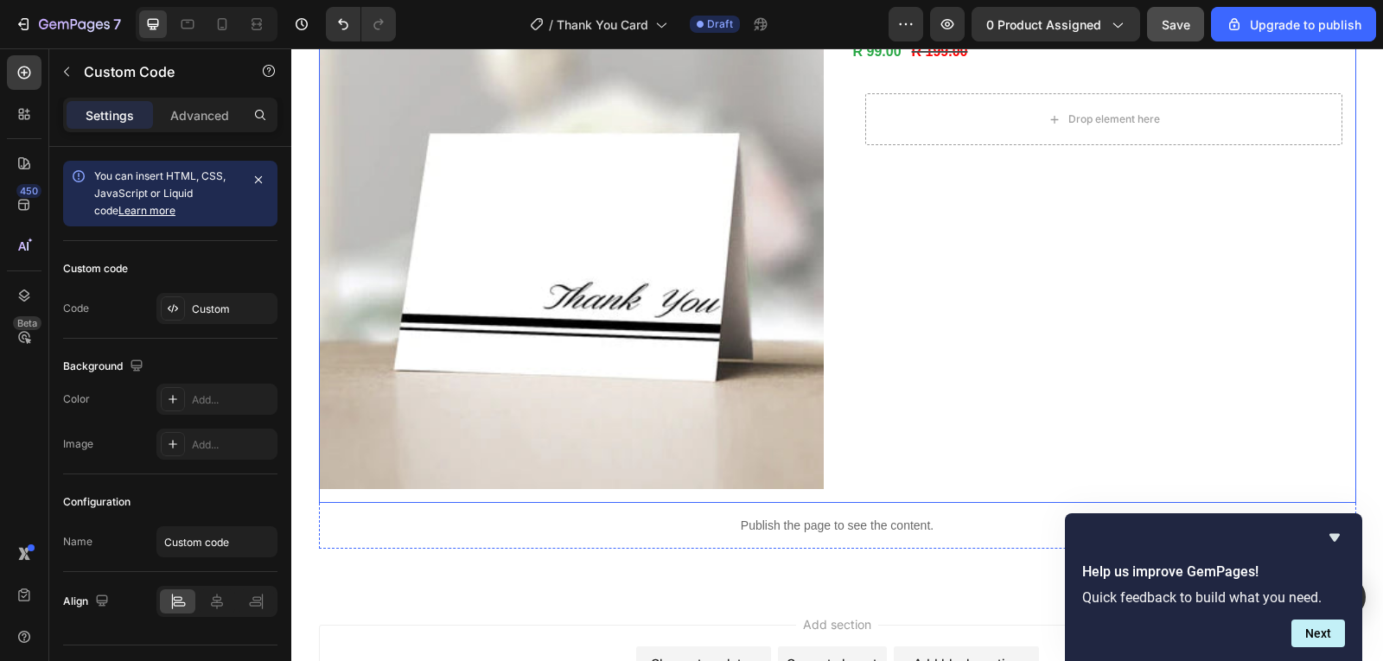
scroll to position [86, 0]
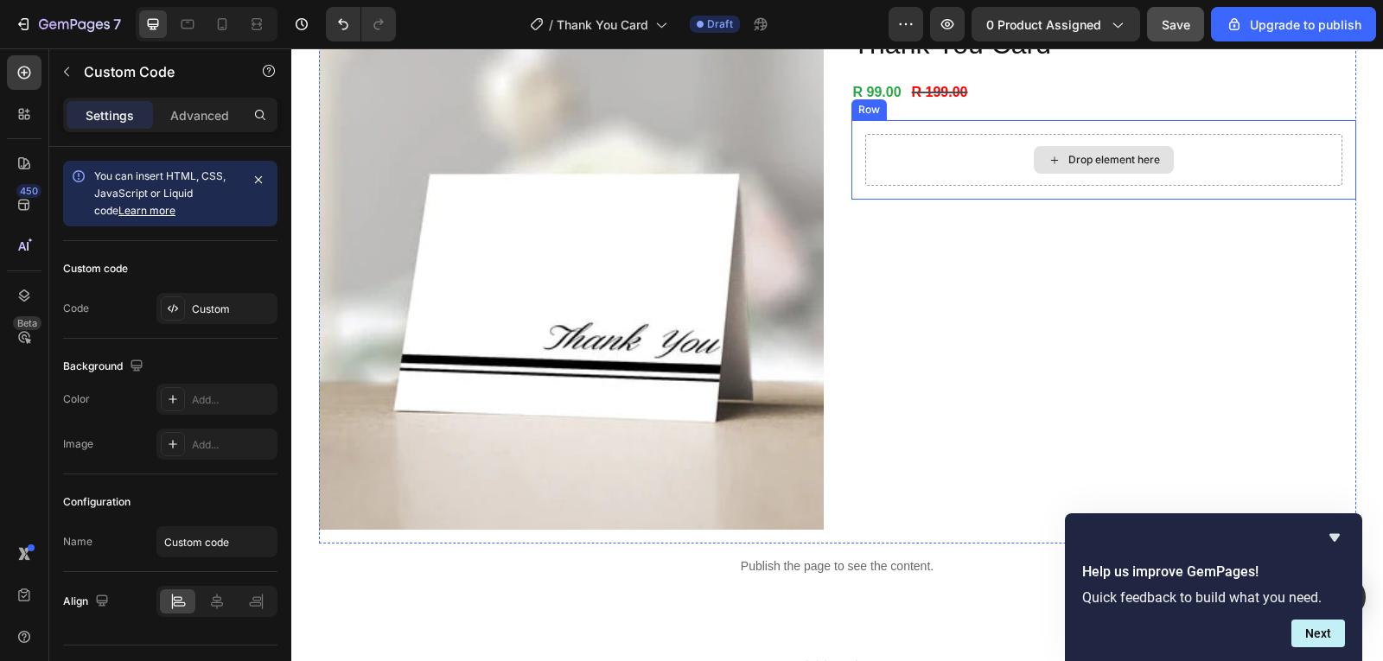
click at [1113, 171] on div "Drop element here" at bounding box center [1104, 160] width 140 height 28
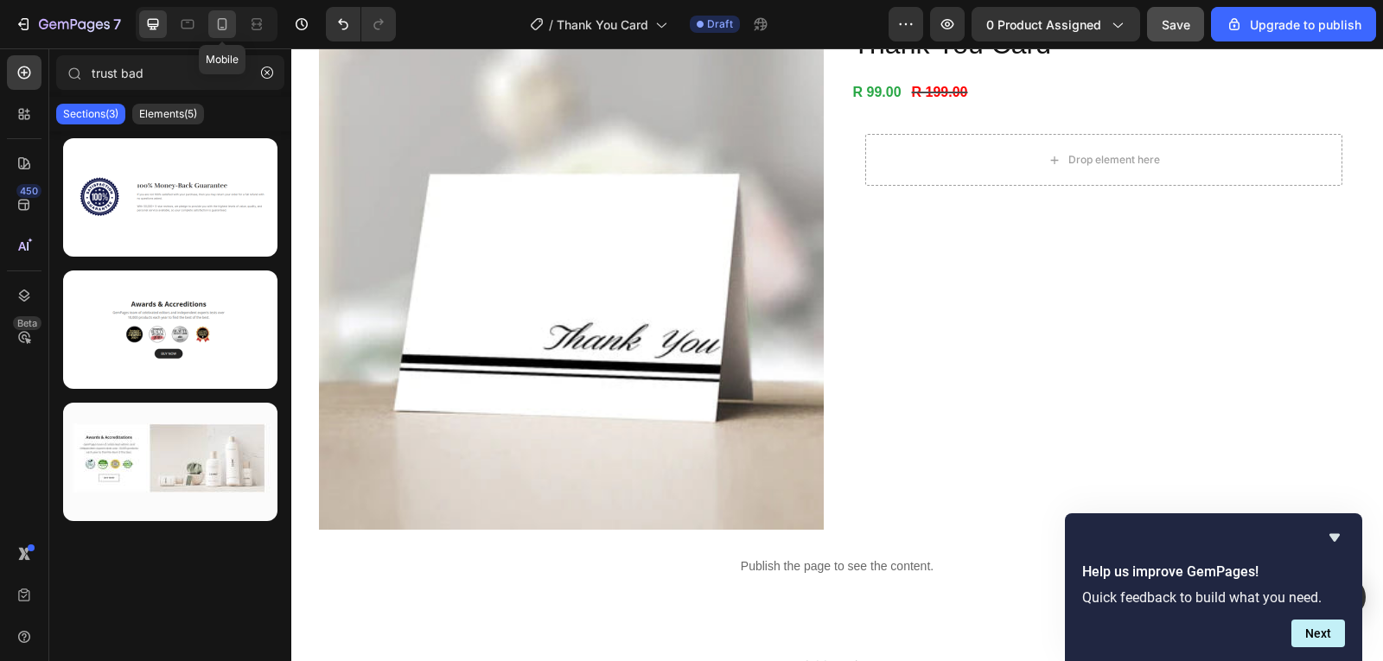
click at [219, 21] on icon at bounding box center [223, 24] width 10 height 12
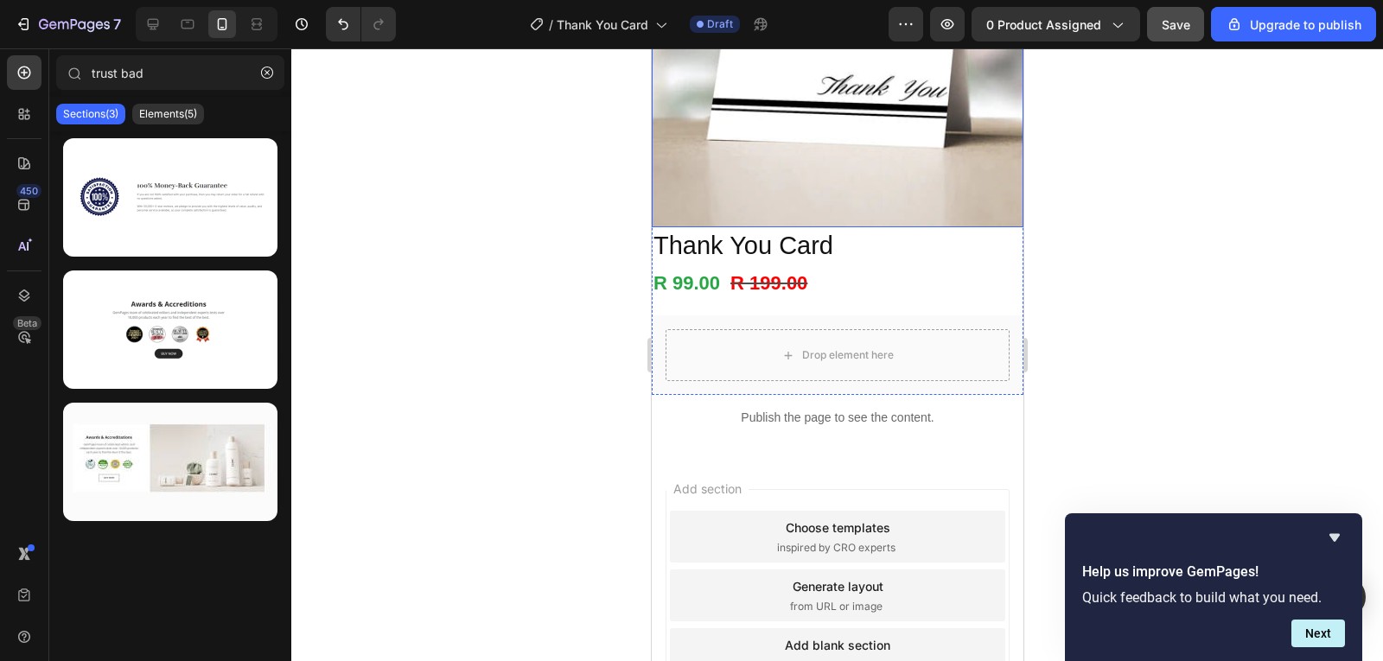
scroll to position [255, 0]
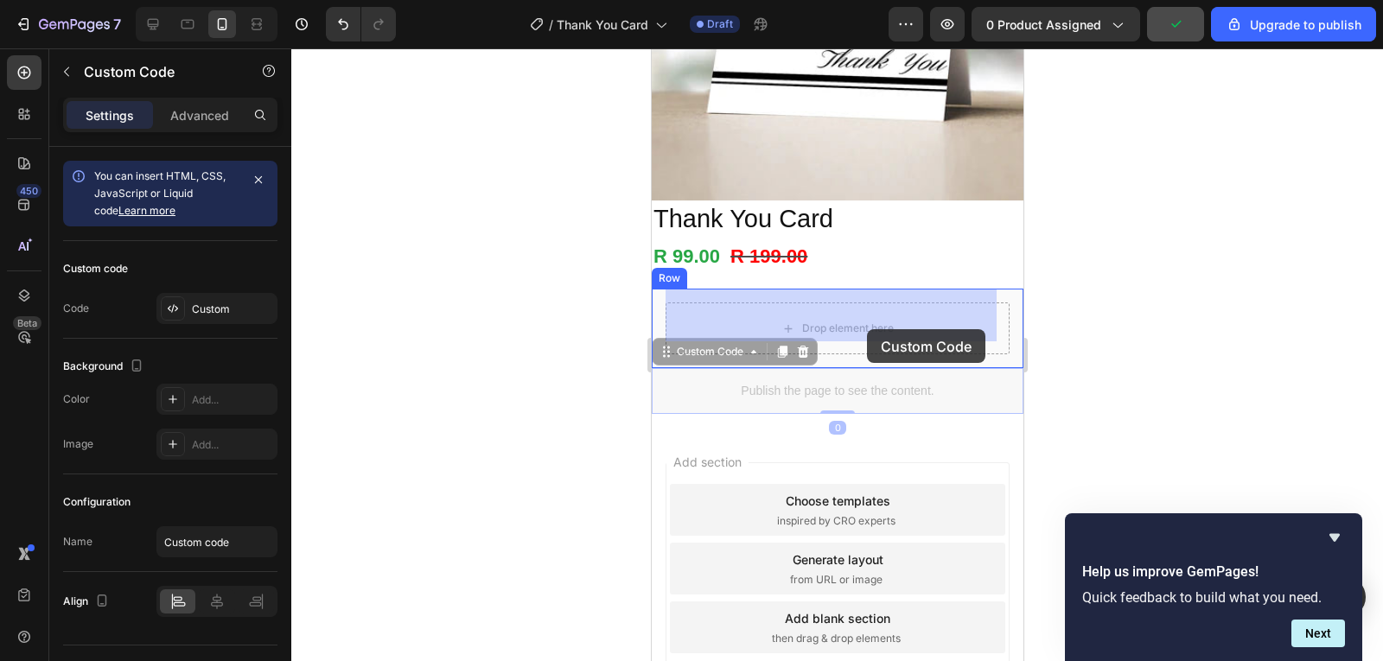
drag, startPoint x: 877, startPoint y: 374, endPoint x: 866, endPoint y: 329, distance: 46.1
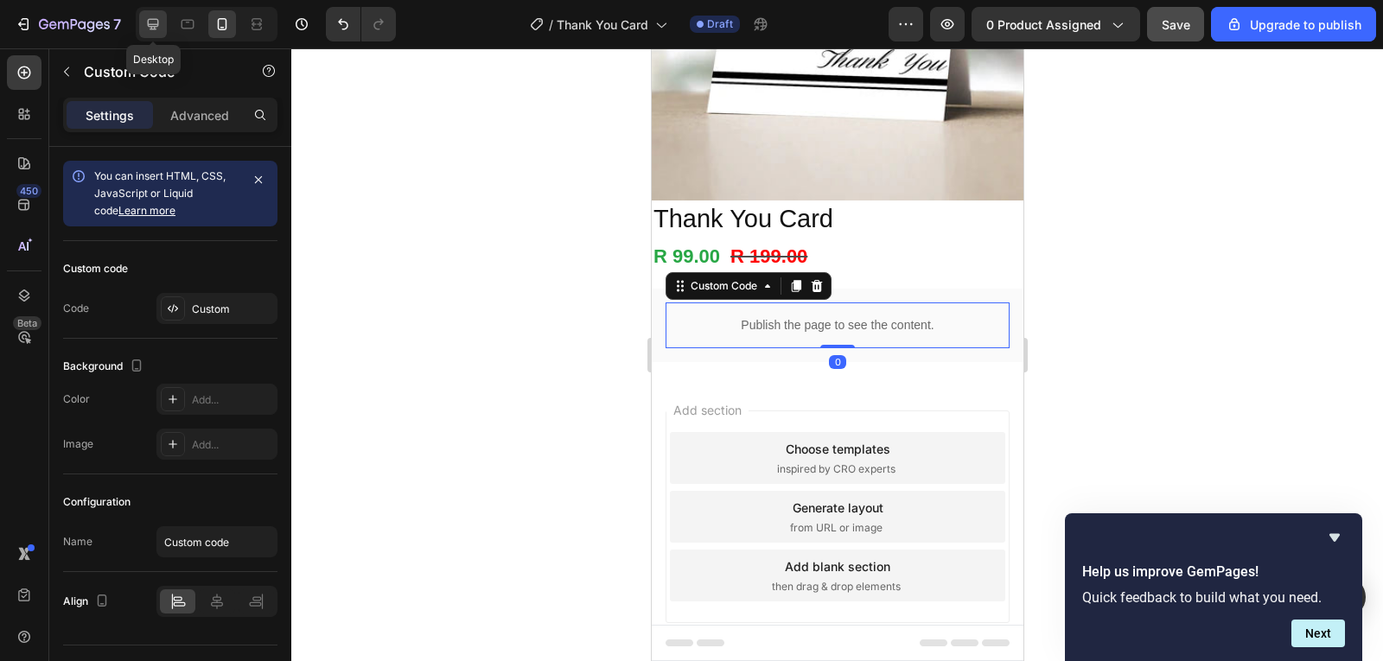
click at [156, 33] on div at bounding box center [153, 24] width 28 height 28
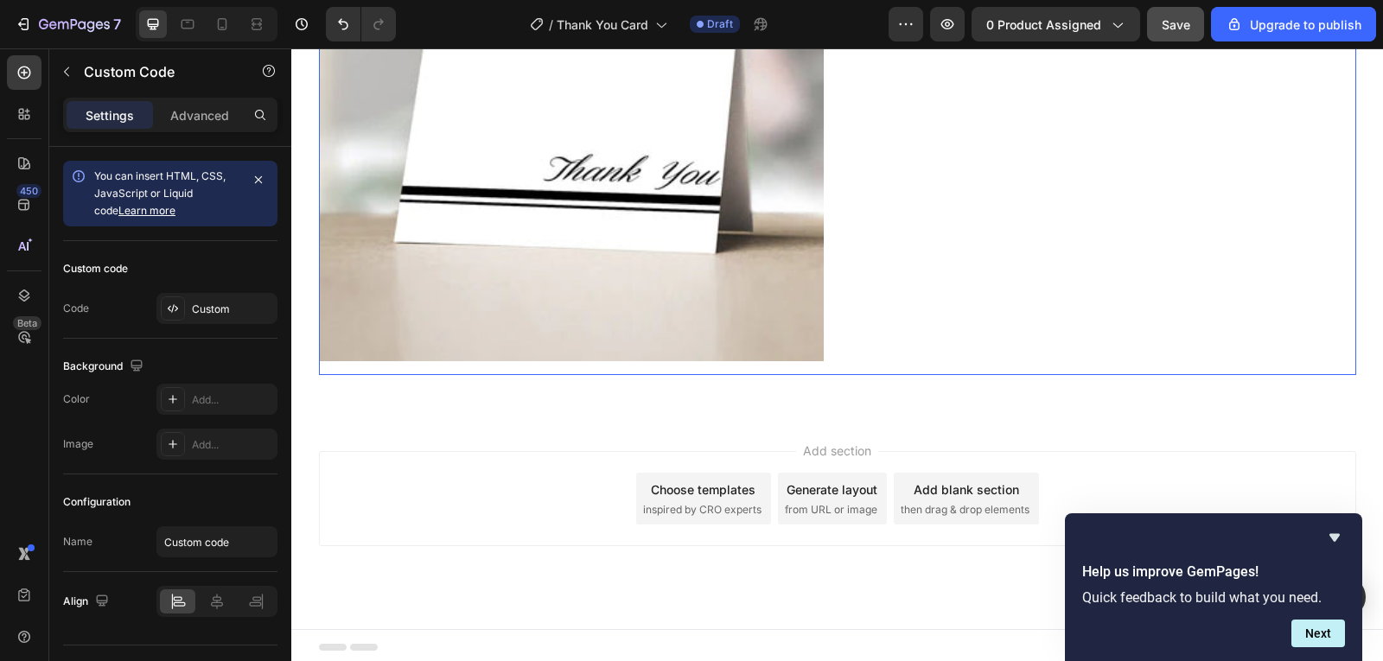
scroll to position [259, 0]
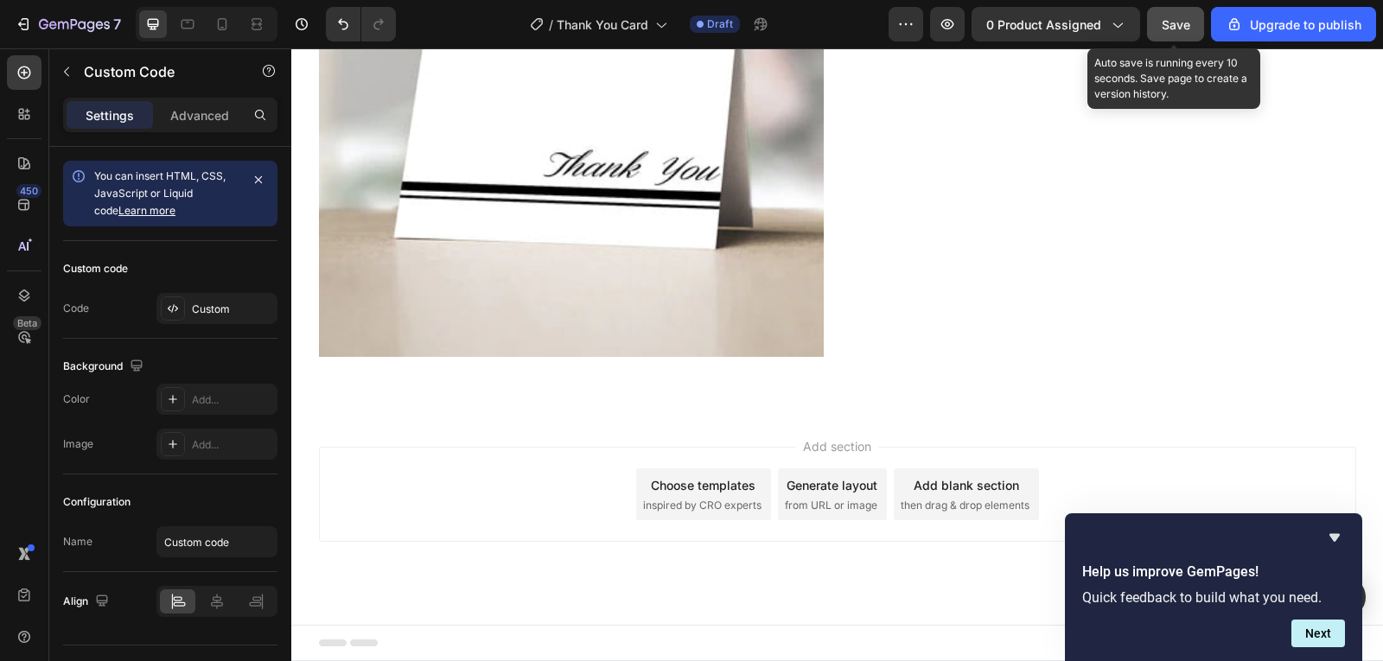
click at [1172, 26] on span "Save" at bounding box center [1176, 24] width 29 height 15
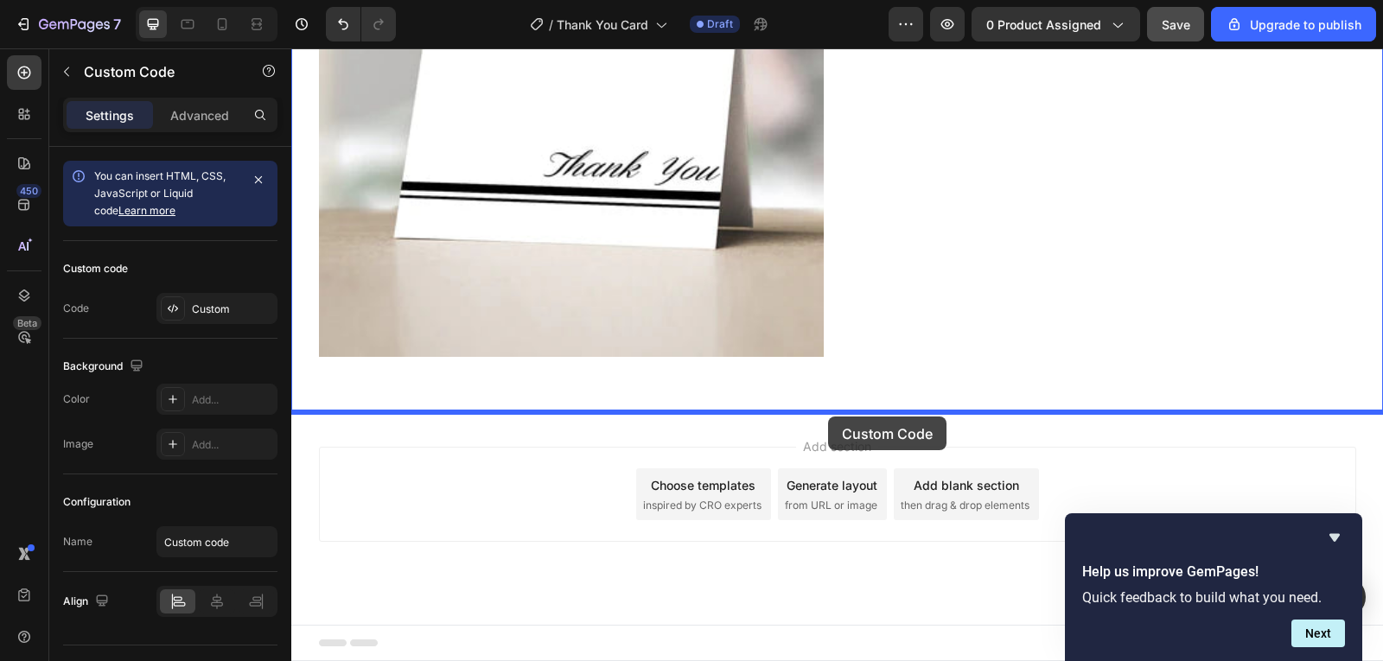
drag, startPoint x: 872, startPoint y: 201, endPoint x: 828, endPoint y: 417, distance: 219.8
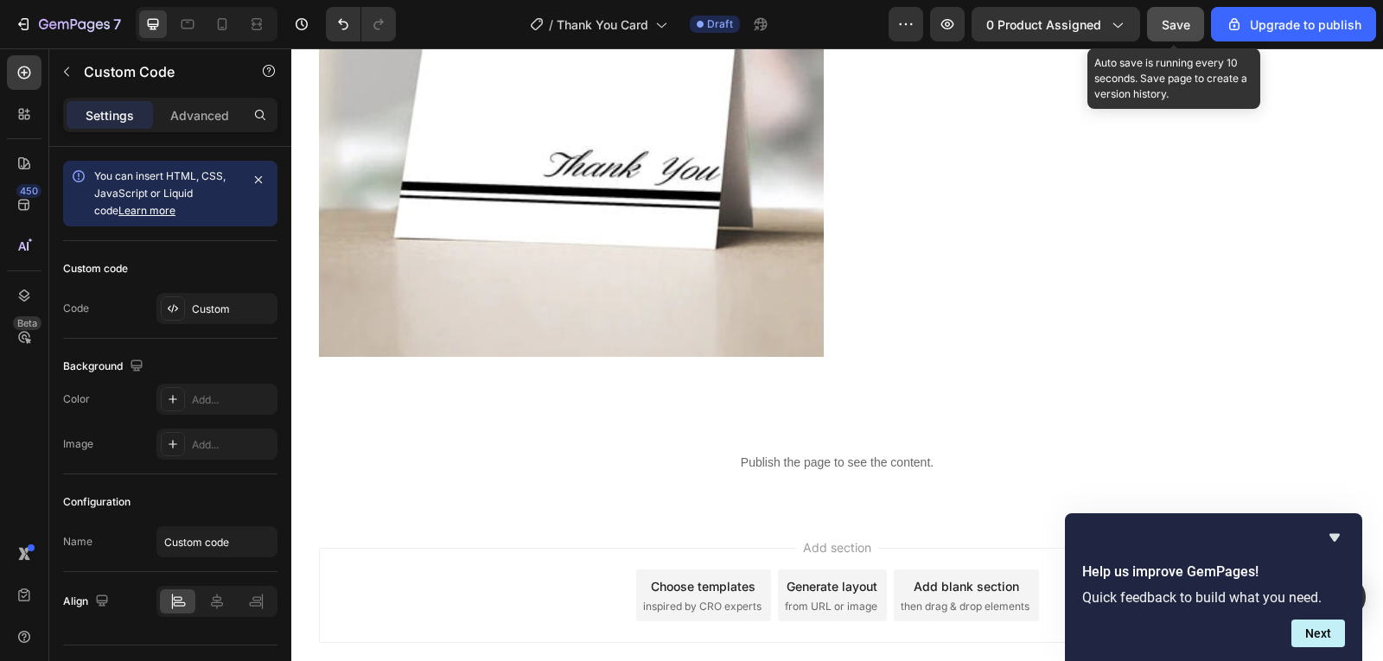
click at [1170, 29] on span "Save" at bounding box center [1176, 24] width 29 height 15
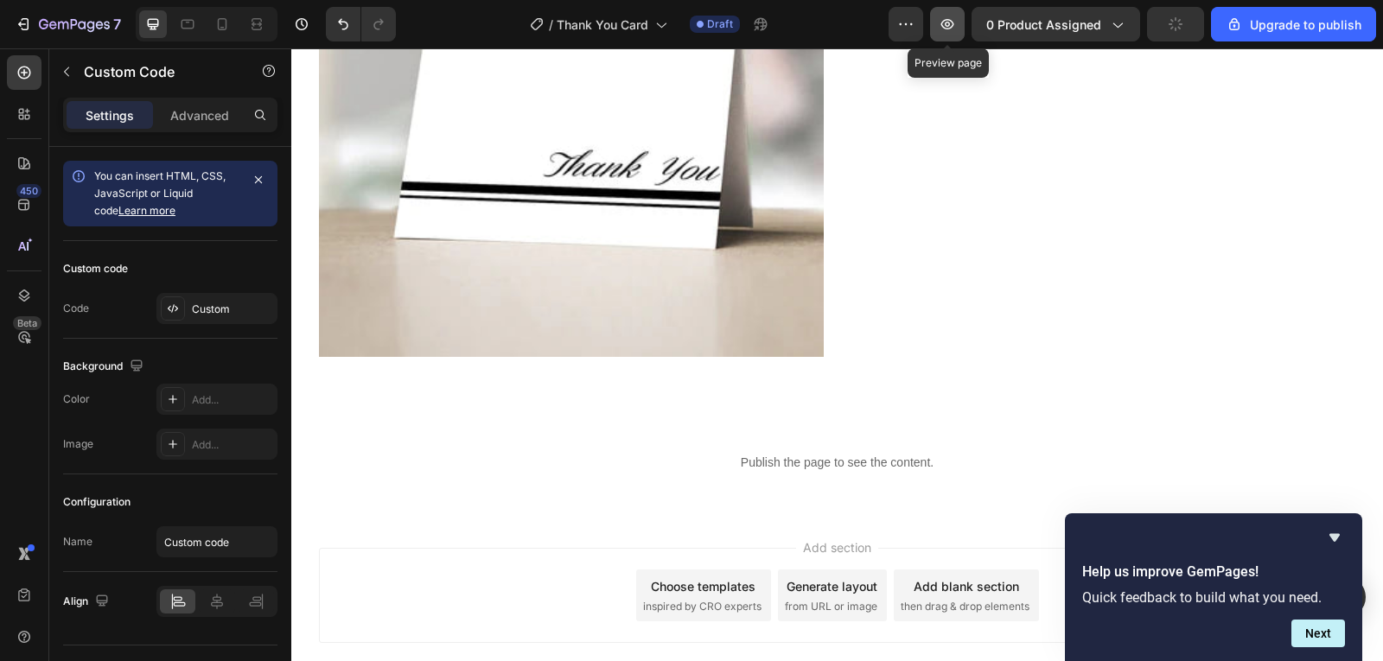
click at [942, 26] on icon "button" at bounding box center [947, 24] width 17 height 17
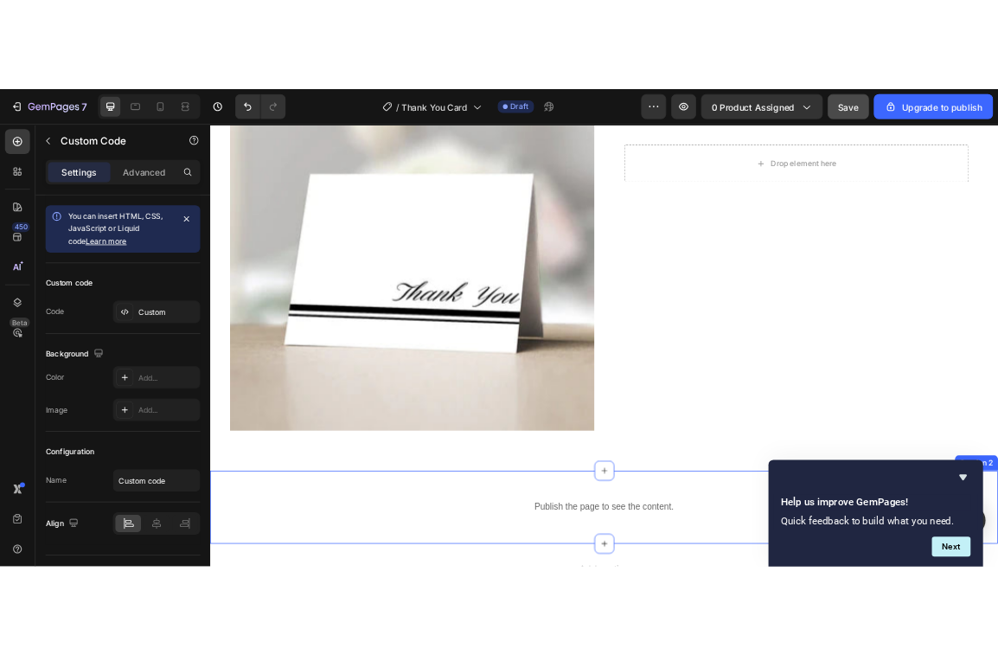
scroll to position [0, 0]
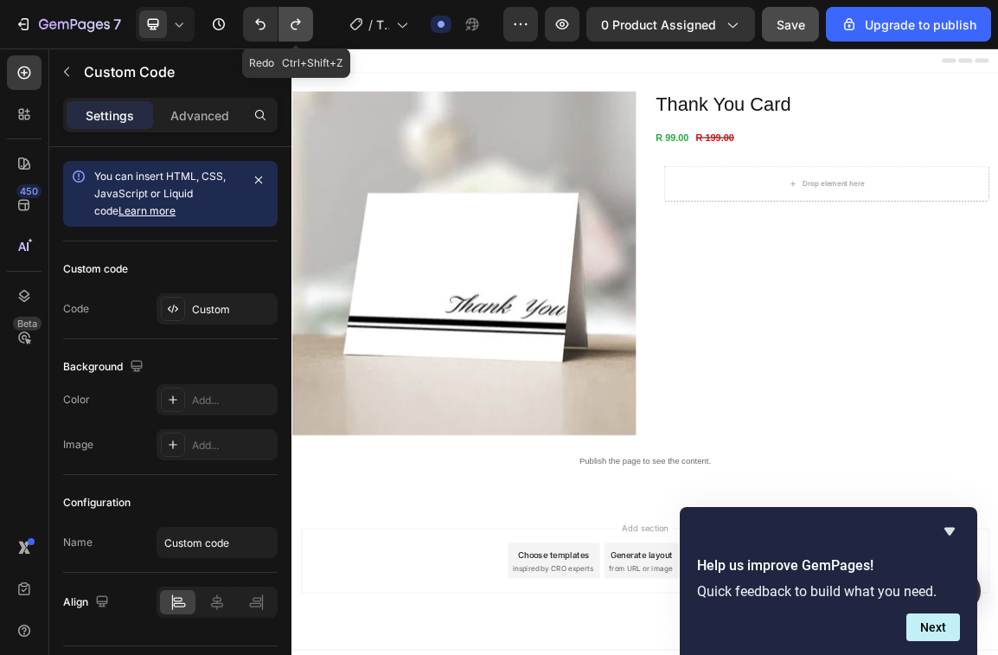
click at [294, 11] on button "Undo/Redo" at bounding box center [295, 24] width 35 height 35
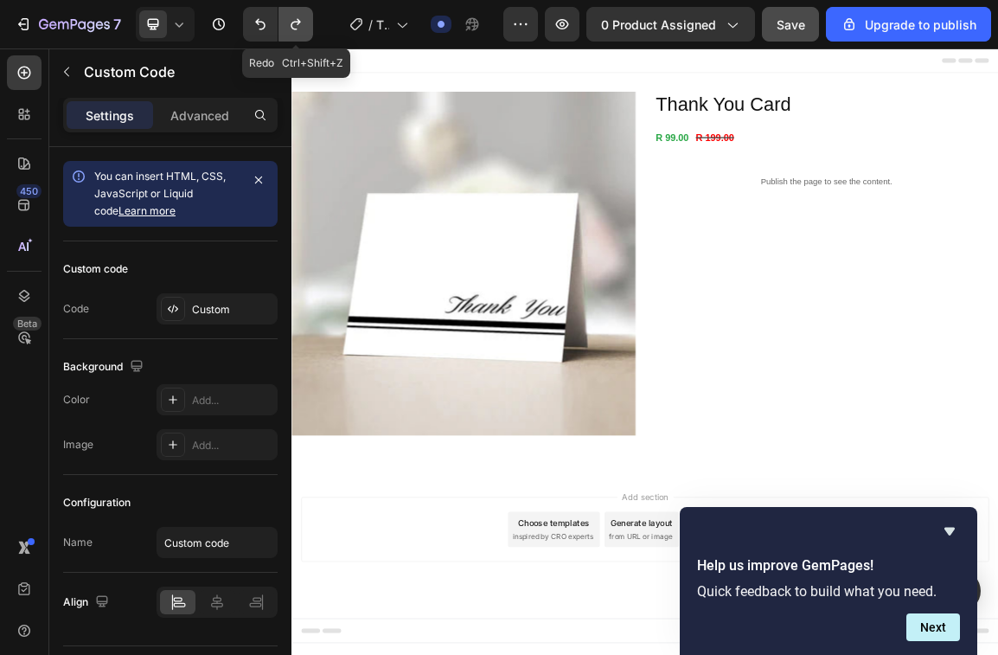
click at [294, 11] on button "Undo/Redo" at bounding box center [295, 24] width 35 height 35
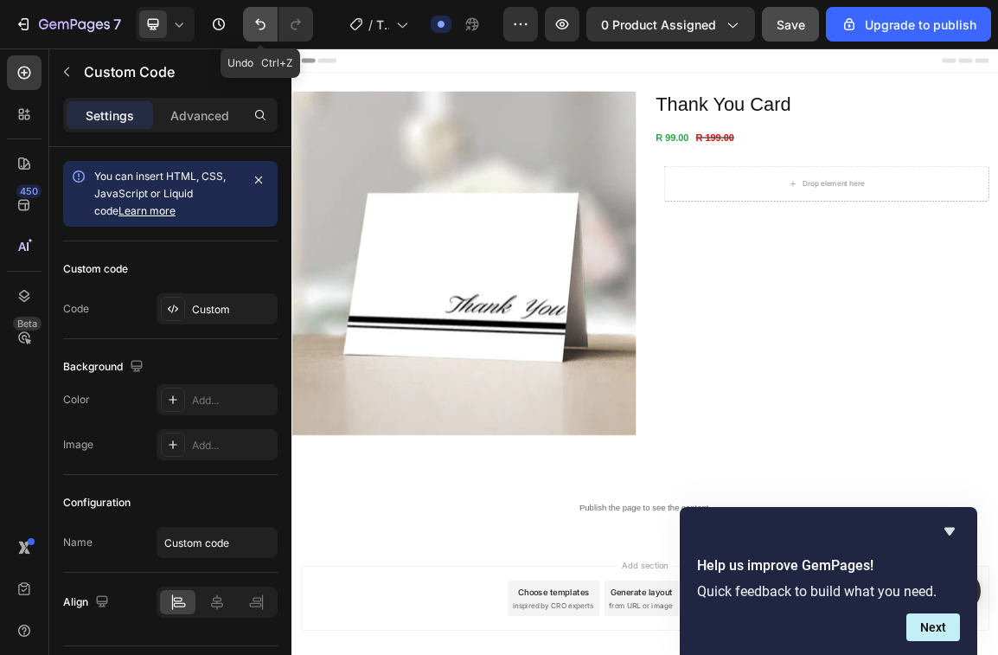
click at [263, 22] on icon "Undo/Redo" at bounding box center [260, 24] width 10 height 11
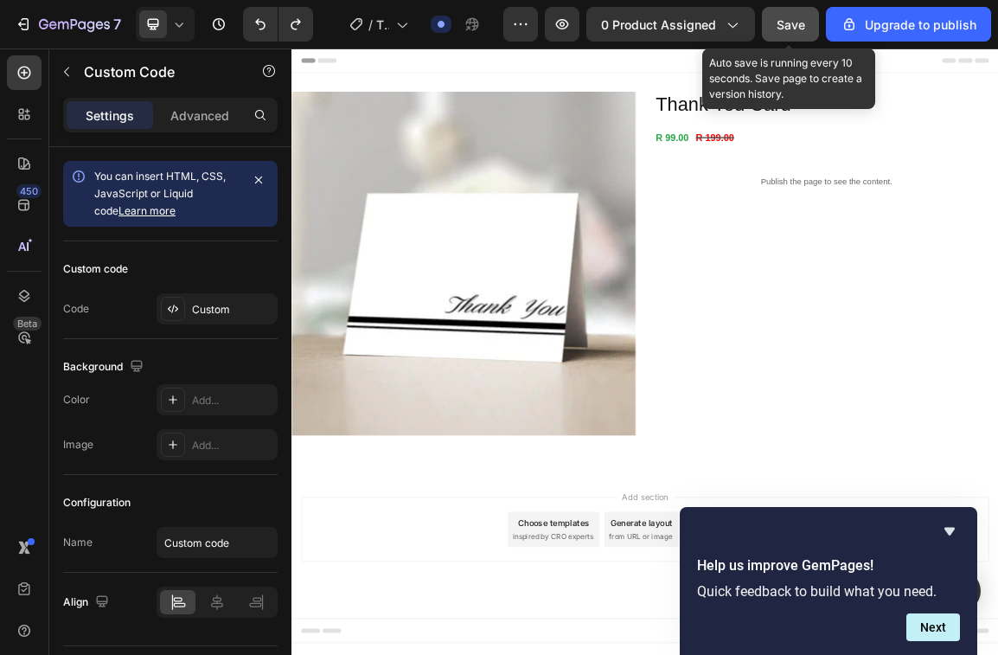
click at [808, 28] on button "Save" at bounding box center [790, 24] width 57 height 35
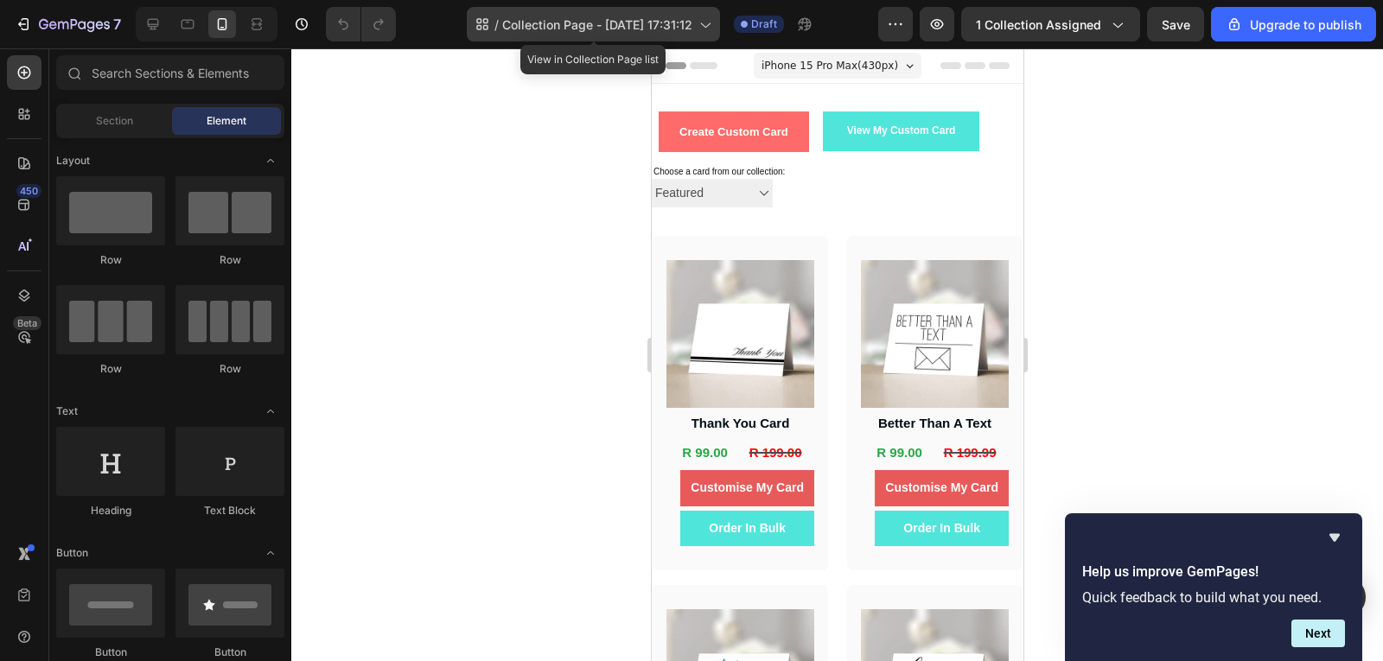
click at [578, 13] on div "/ Collection Page - [DATE] 17:31:12" at bounding box center [593, 24] width 253 height 35
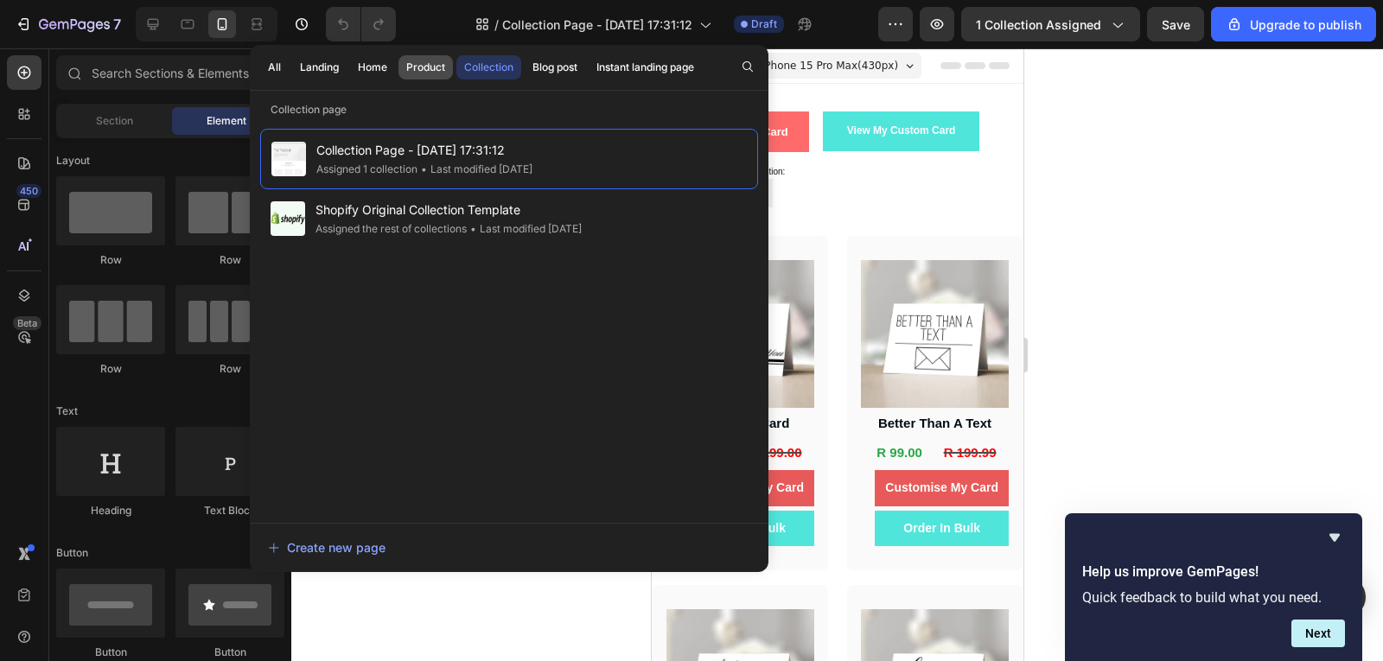
click at [408, 63] on div "Product" at bounding box center [425, 68] width 39 height 16
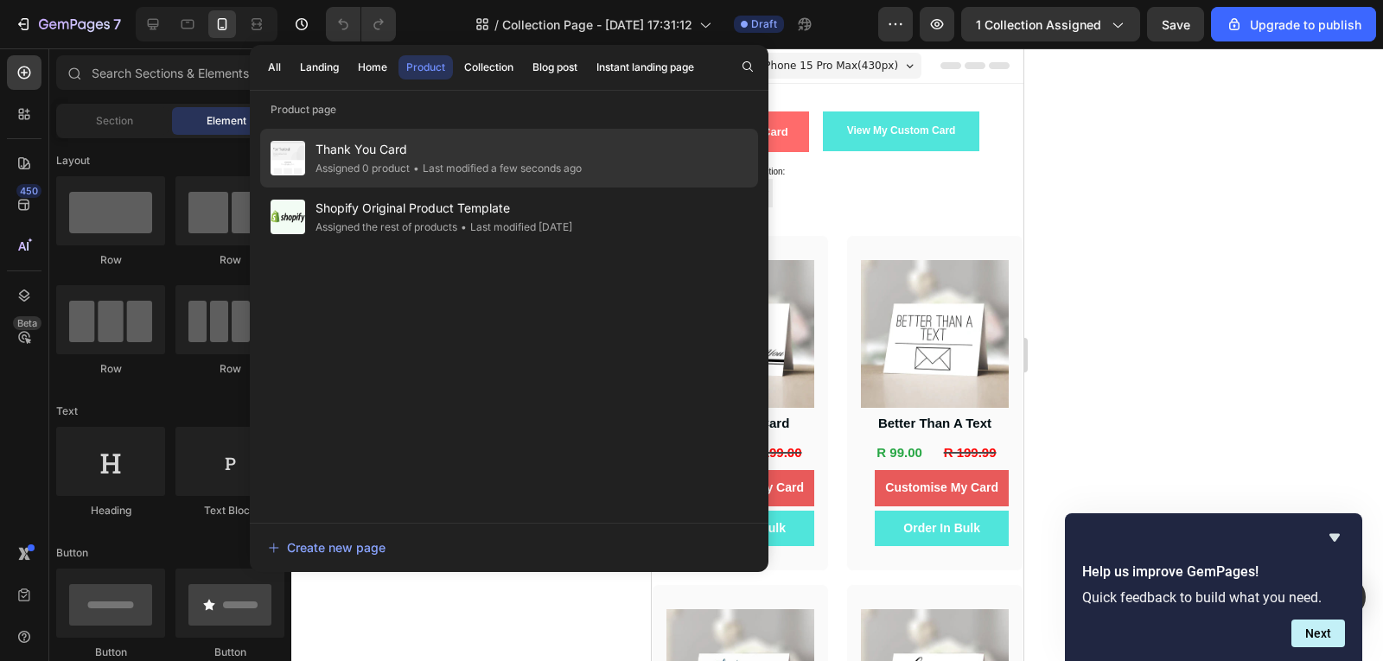
click at [458, 148] on span "Thank You Card" at bounding box center [449, 149] width 266 height 21
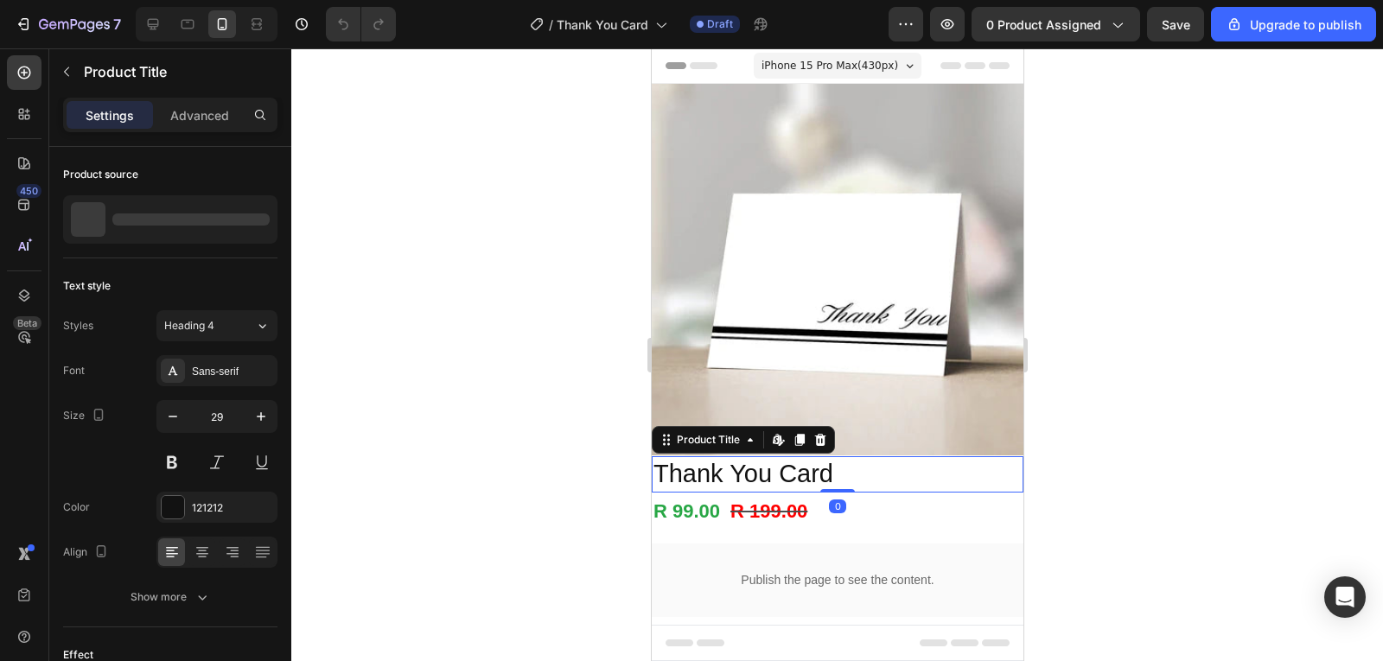
click at [814, 459] on h2 "Thank You Card" at bounding box center [837, 475] width 372 height 36
click at [218, 118] on p "Advanced" at bounding box center [199, 115] width 59 height 18
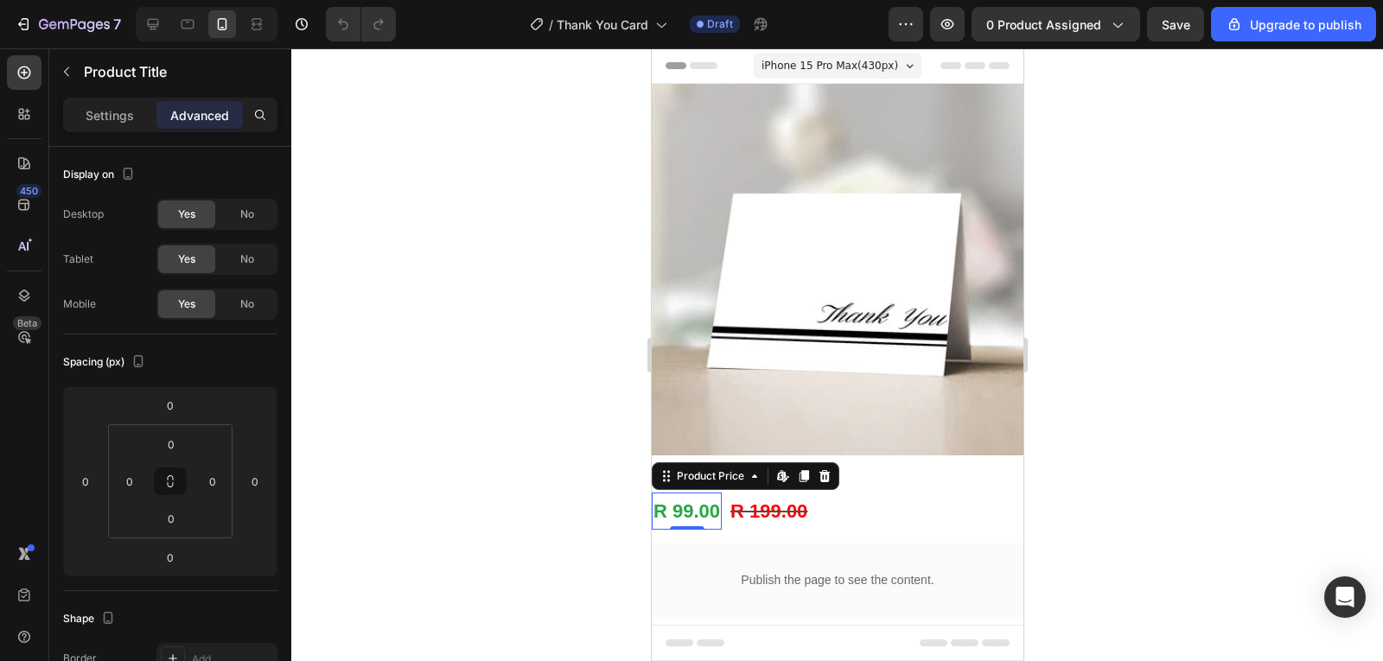
click at [703, 498] on div "R 99.00" at bounding box center [686, 512] width 70 height 38
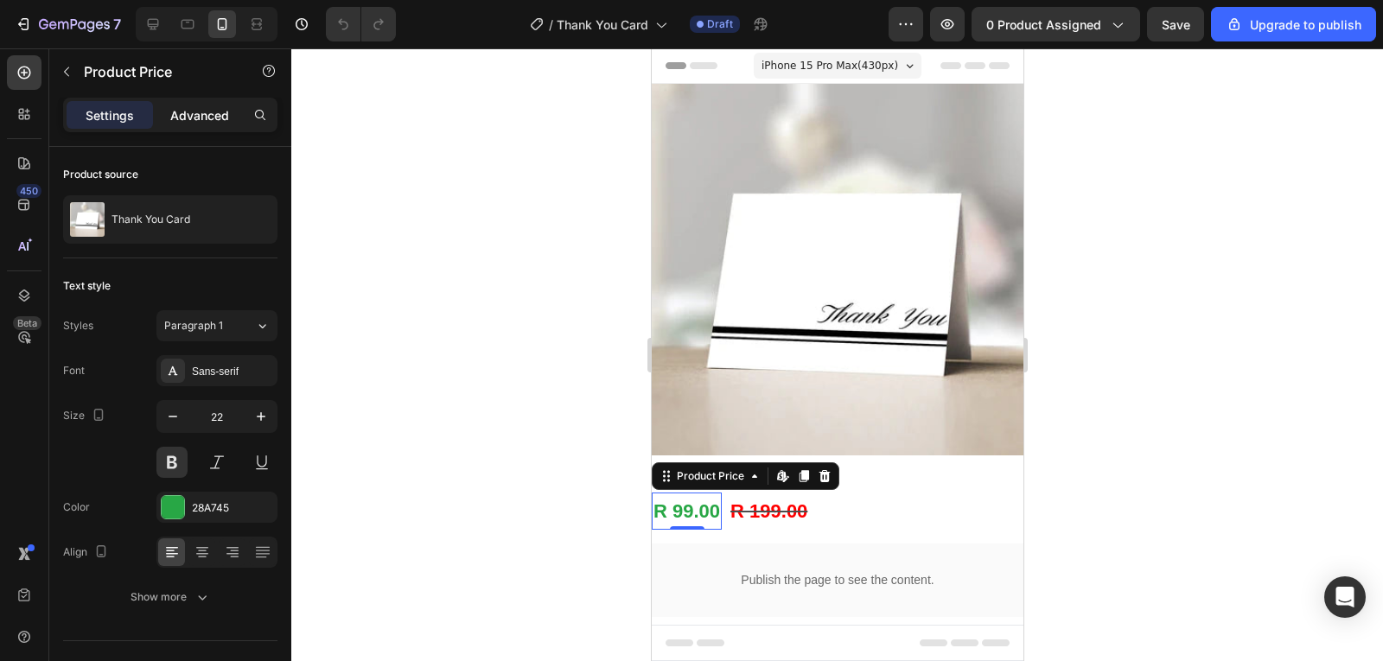
click at [219, 112] on p "Advanced" at bounding box center [199, 115] width 59 height 18
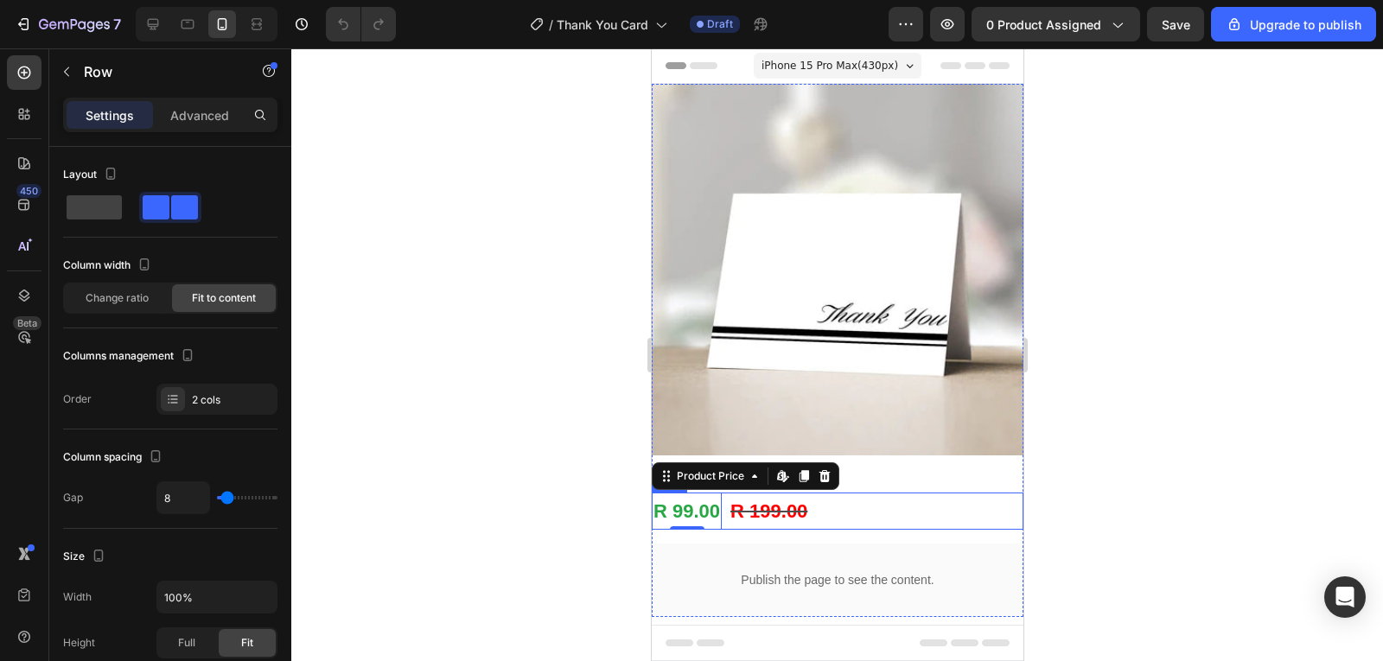
click at [852, 493] on div "R 99.00 Product Price Edit content in Shopify 0 Product Price Edit content in S…" at bounding box center [837, 512] width 372 height 38
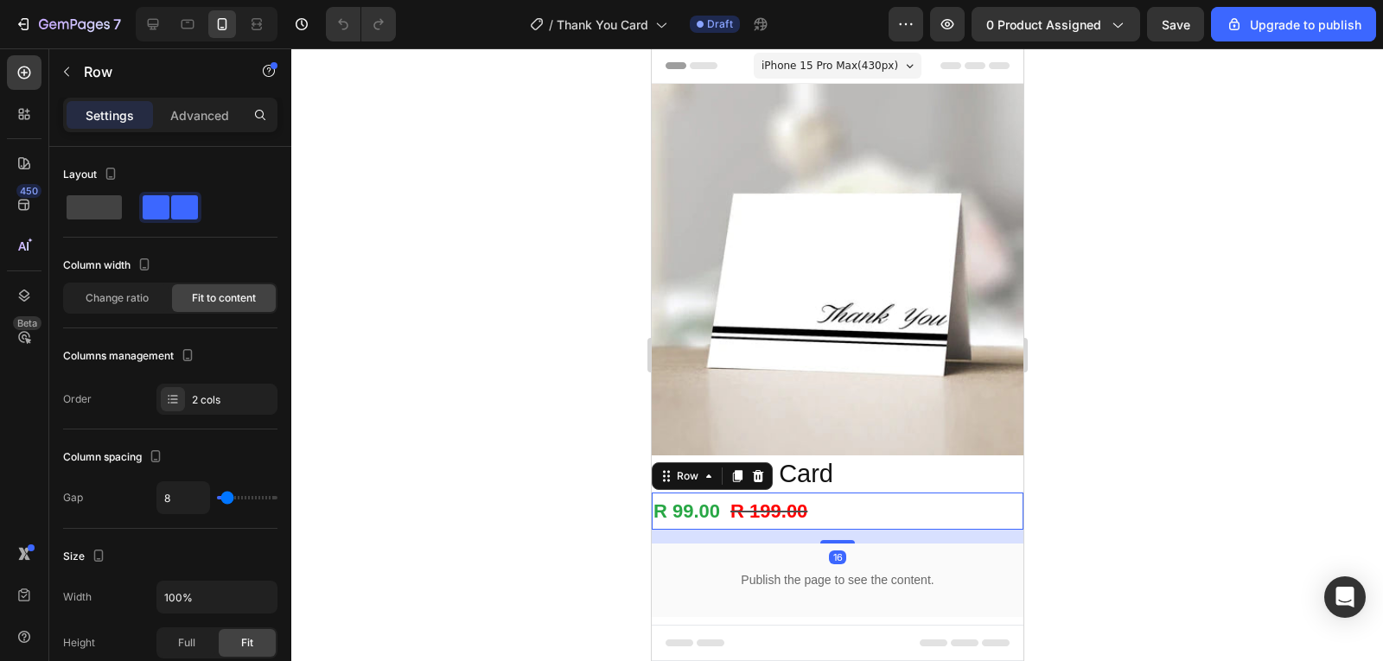
click at [1357, 453] on div at bounding box center [837, 354] width 1092 height 613
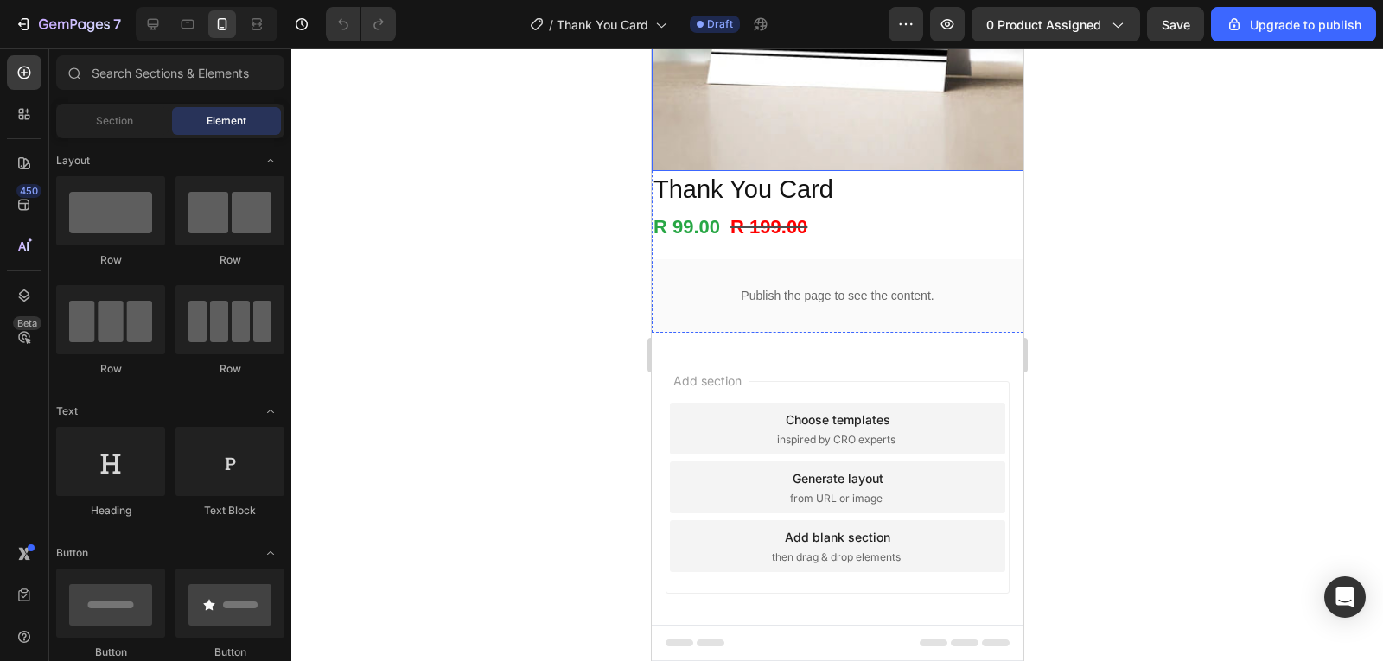
scroll to position [287, 0]
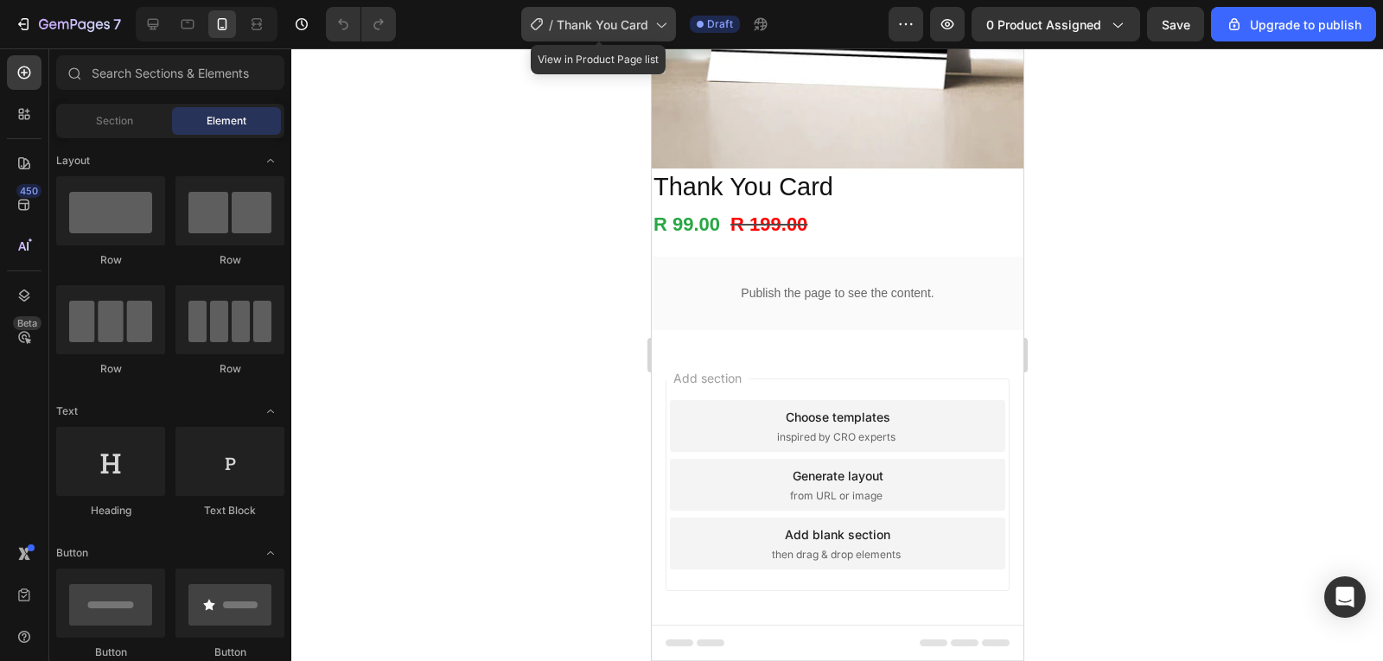
click at [578, 26] on span "Thank You Card" at bounding box center [603, 25] width 92 height 18
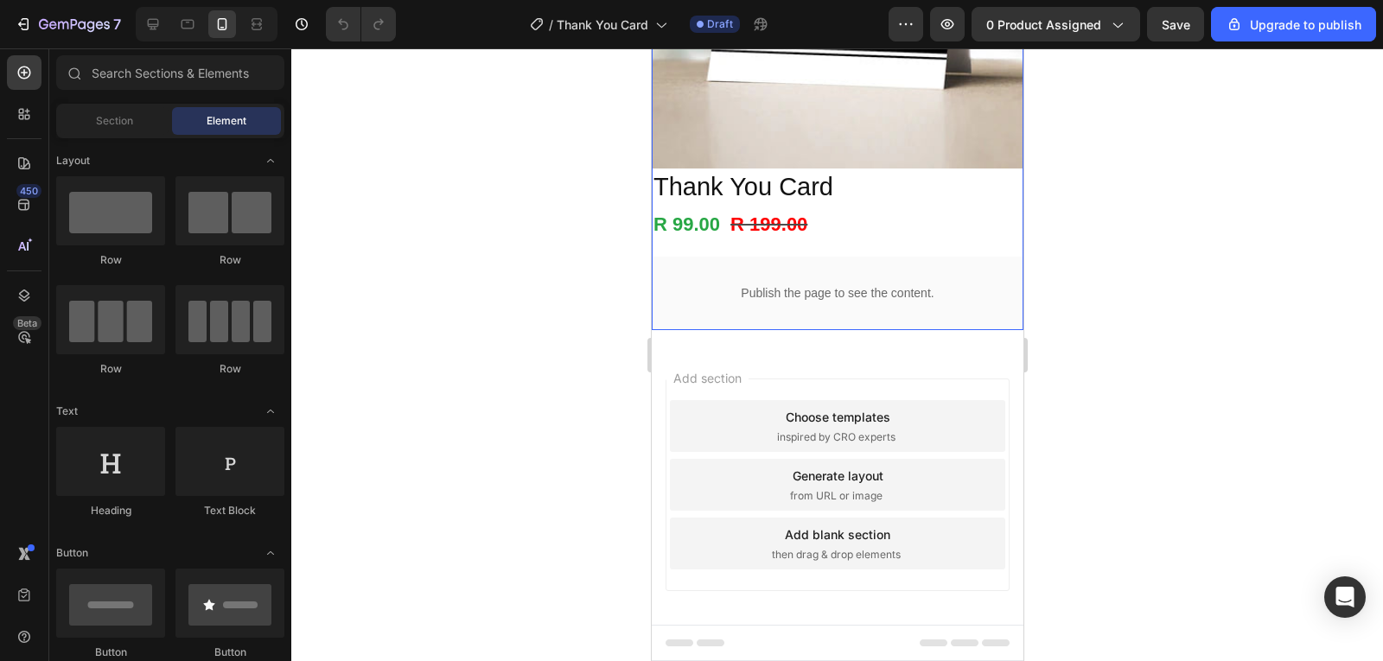
click at [1082, 233] on div at bounding box center [837, 354] width 1092 height 613
click at [150, 21] on icon at bounding box center [152, 24] width 17 height 17
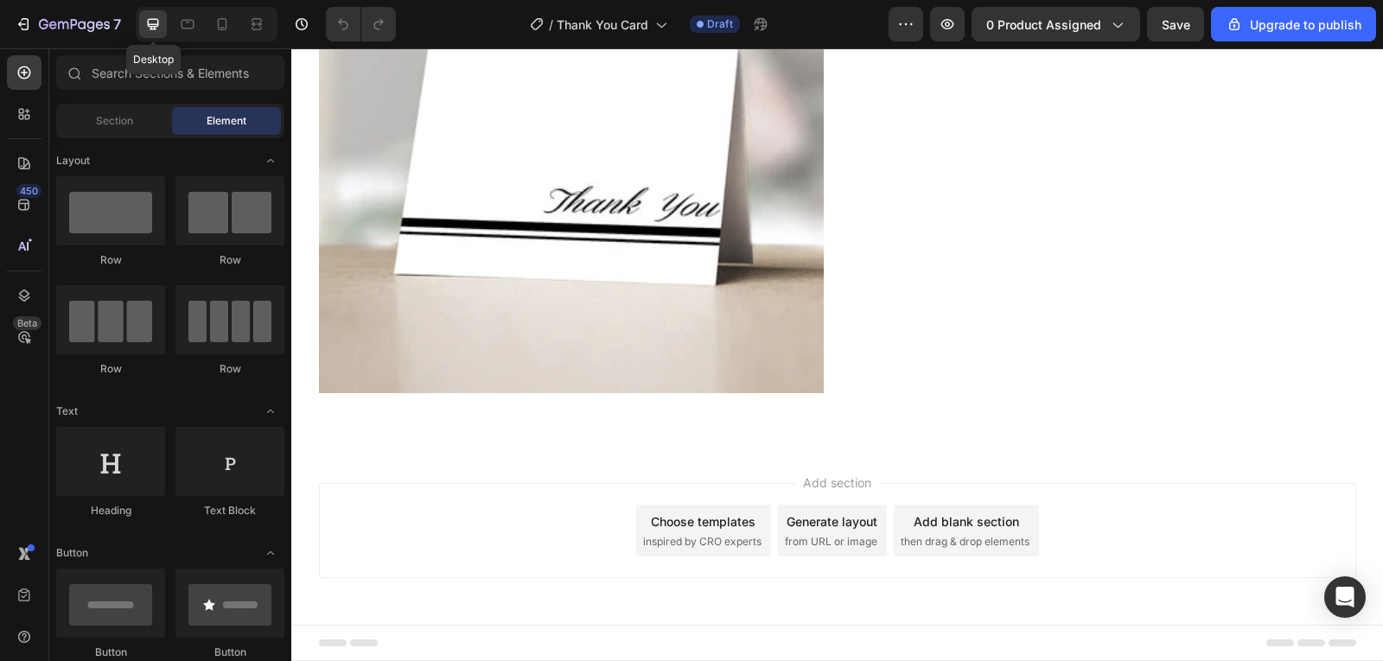
scroll to position [33, 0]
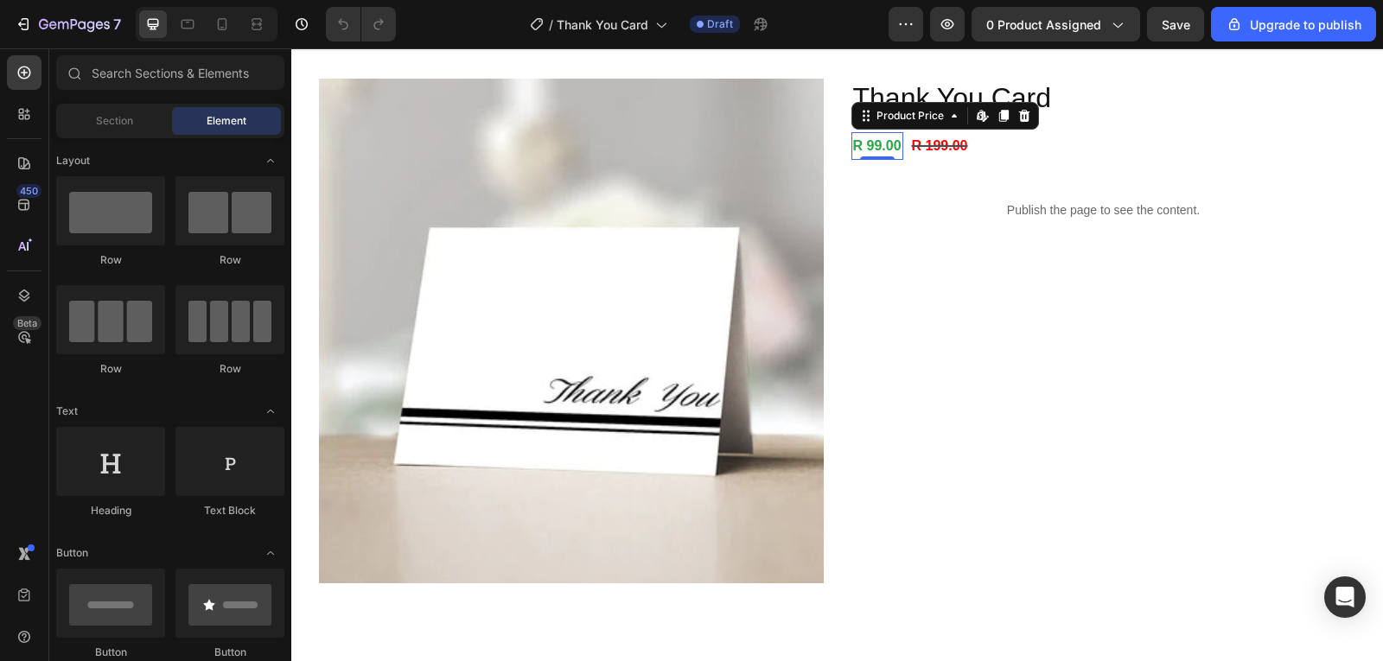
click at [875, 147] on div "R 99.00" at bounding box center [878, 146] width 52 height 29
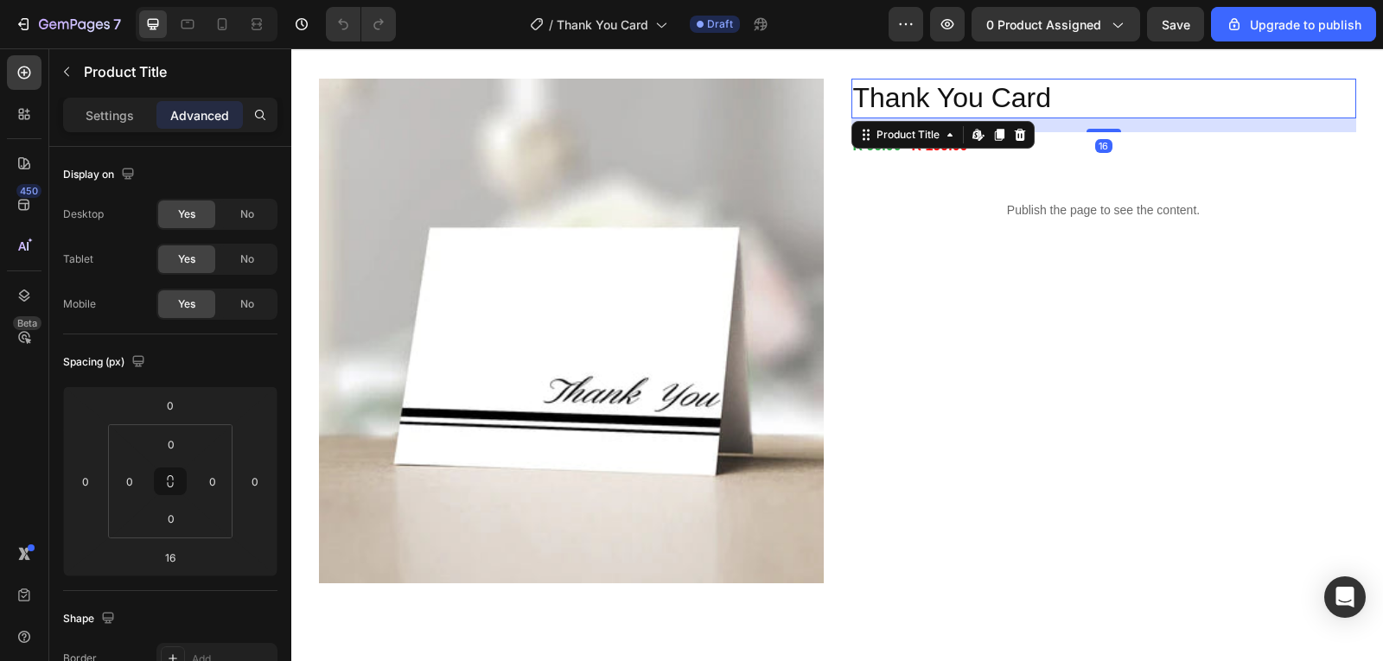
click at [922, 90] on h2 "Thank You Card" at bounding box center [1104, 99] width 505 height 40
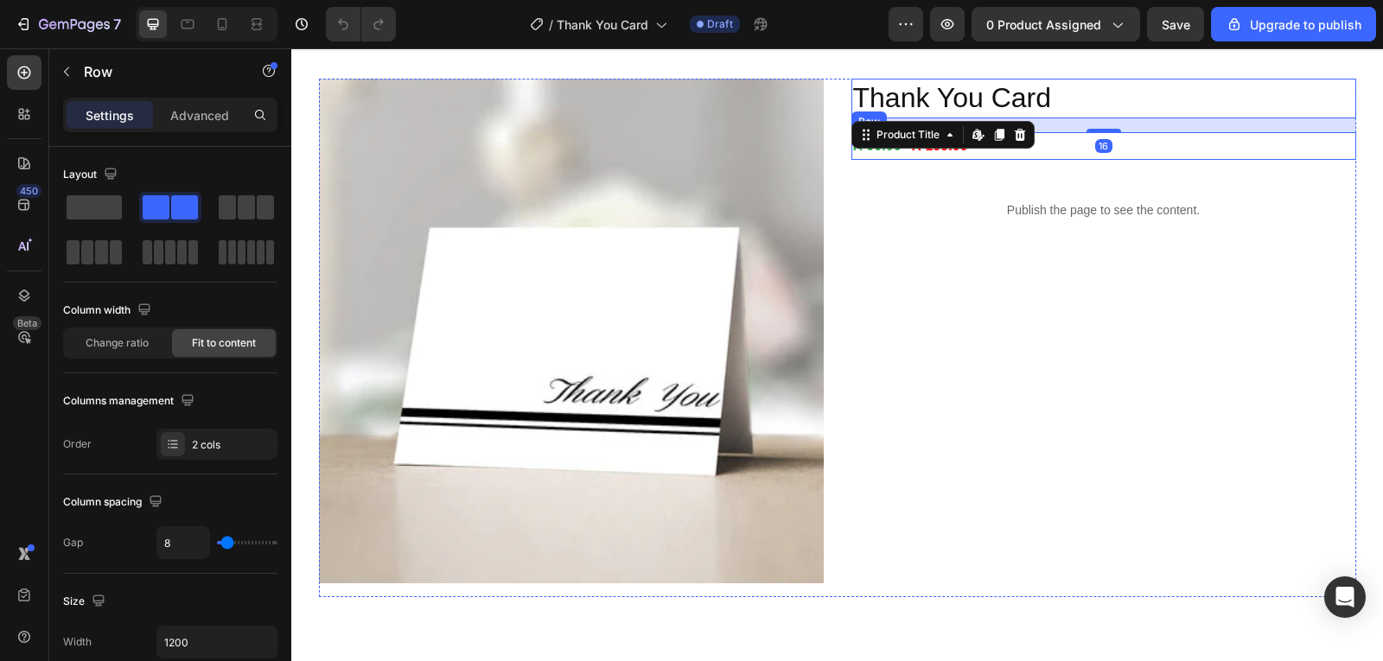
click at [1030, 145] on div "R 99.00 Product Price Product Price R 199.00 Product Price Product Price Row" at bounding box center [1104, 146] width 505 height 29
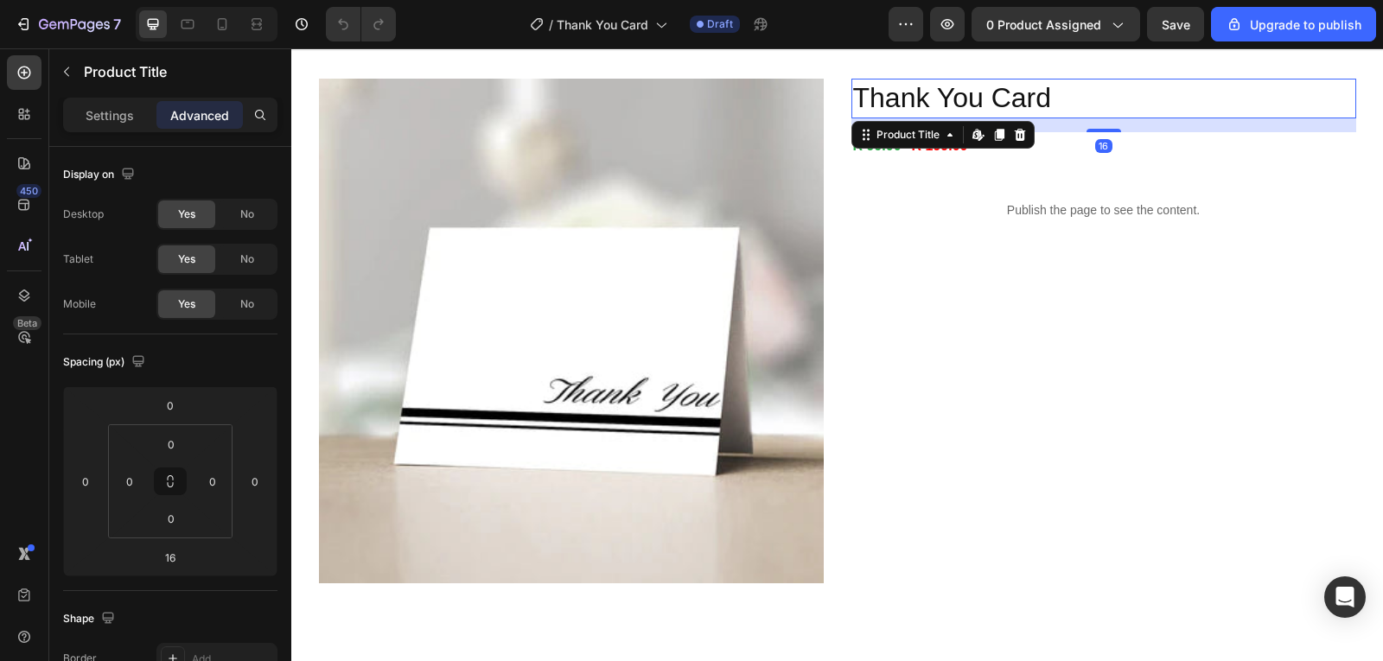
click at [1020, 102] on h2 "Thank You Card" at bounding box center [1104, 99] width 505 height 40
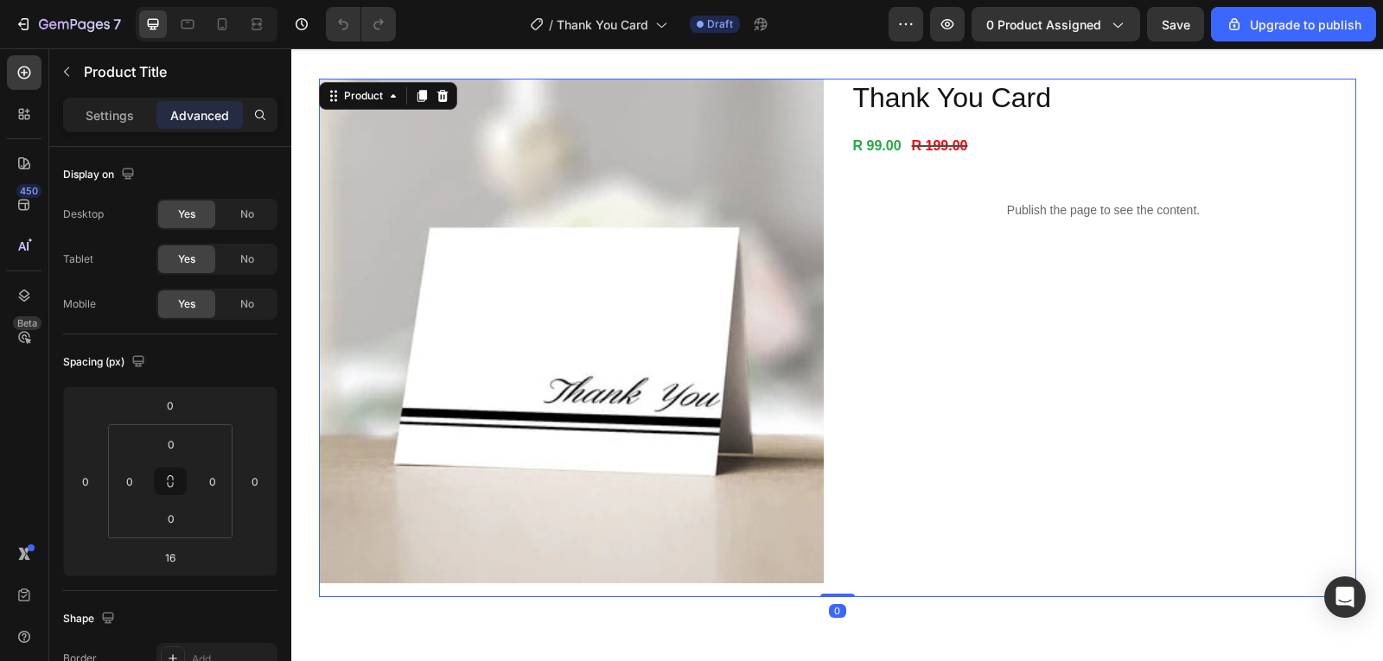
click at [974, 331] on div "Thank You Card Product Title R 99.00 Product Price Product Price R 199.00 Produ…" at bounding box center [1104, 338] width 505 height 519
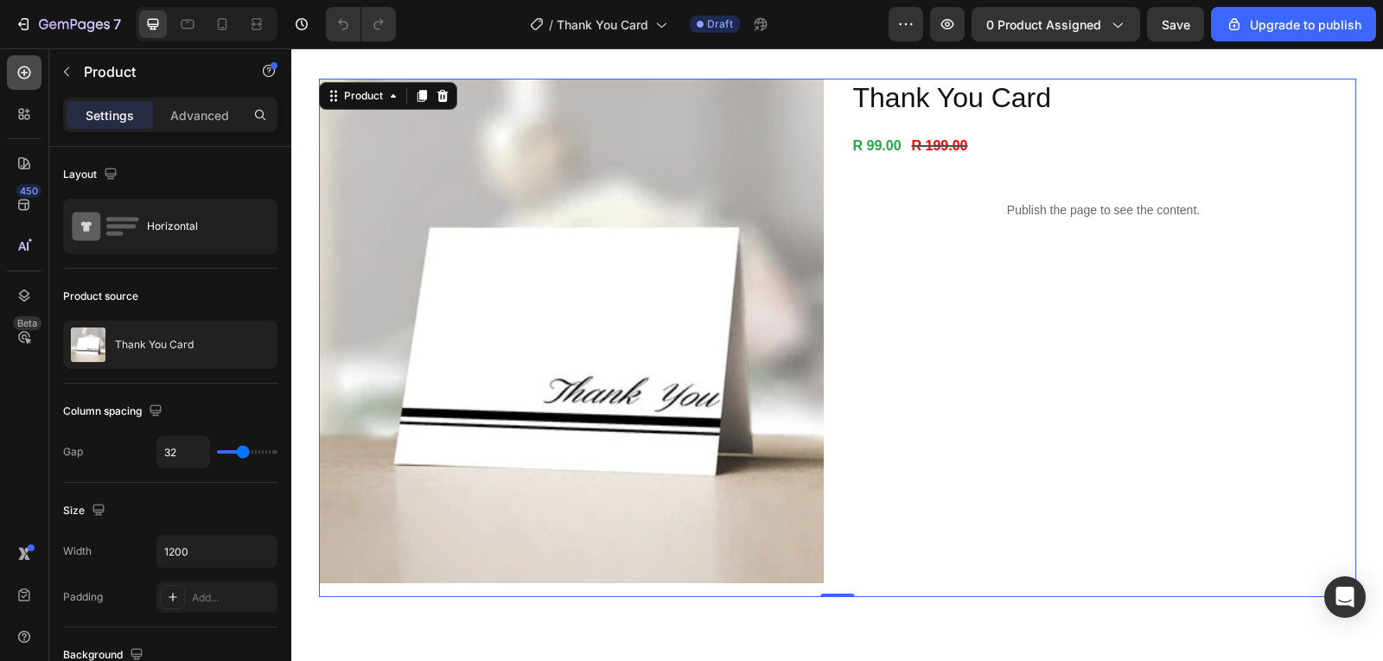
click at [21, 83] on div at bounding box center [24, 72] width 35 height 35
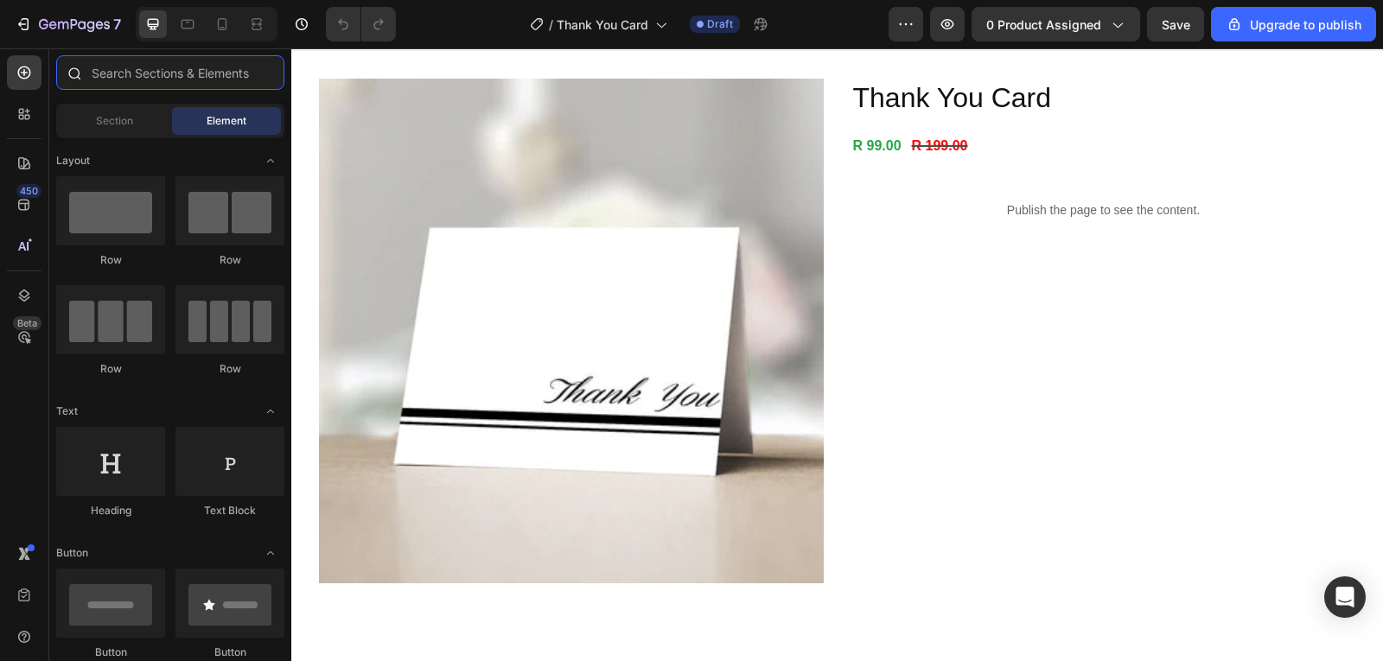
click at [217, 76] on input "text" at bounding box center [170, 72] width 228 height 35
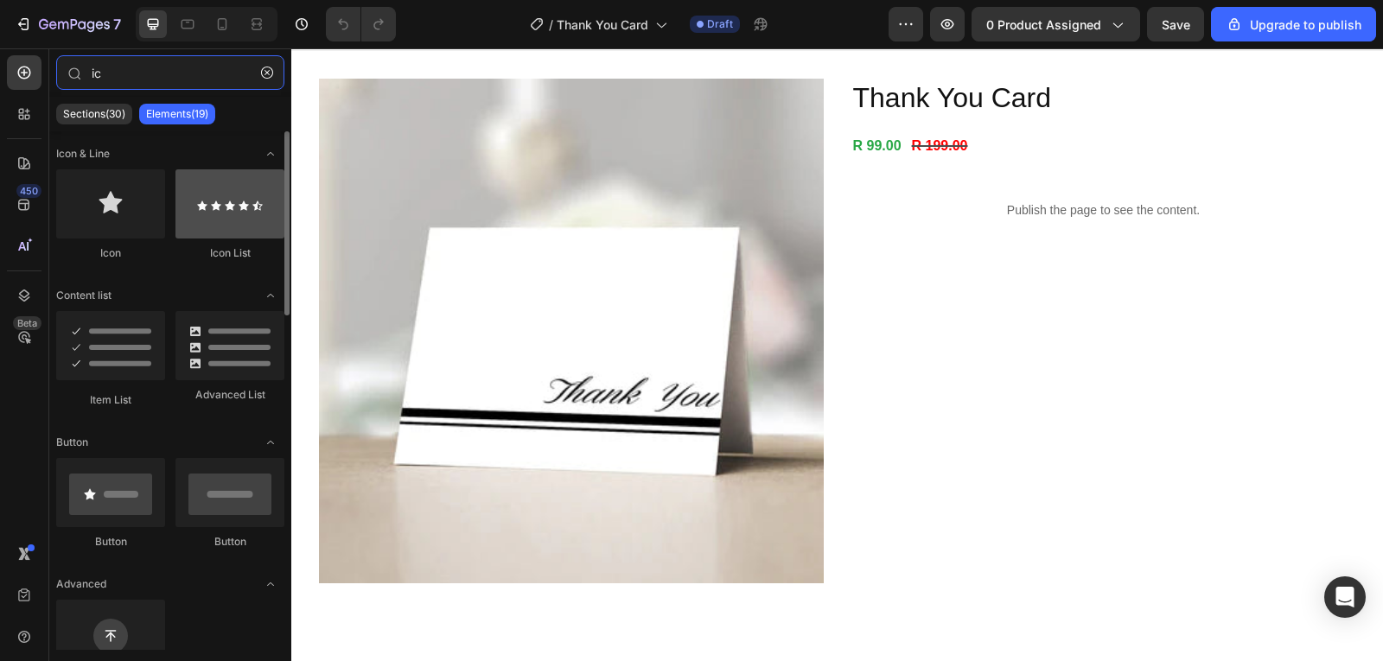
type input "ic"
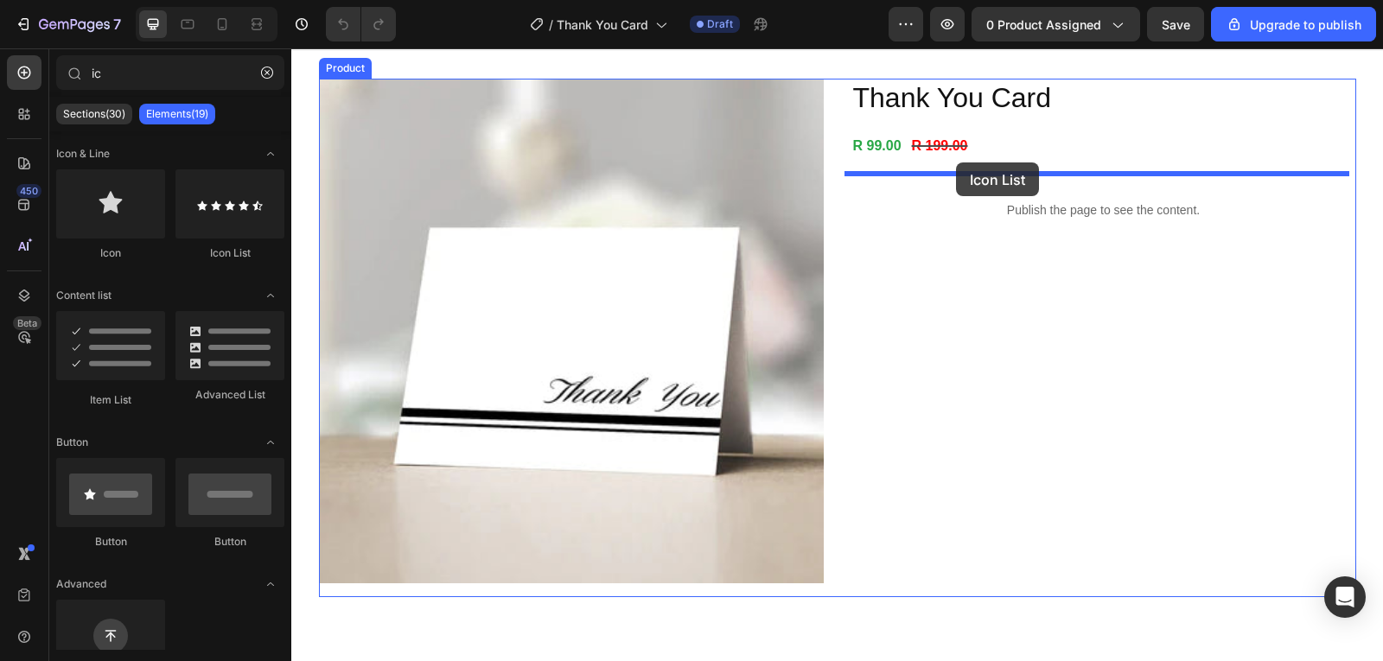
drag, startPoint x: 502, startPoint y: 266, endPoint x: 956, endPoint y: 163, distance: 465.6
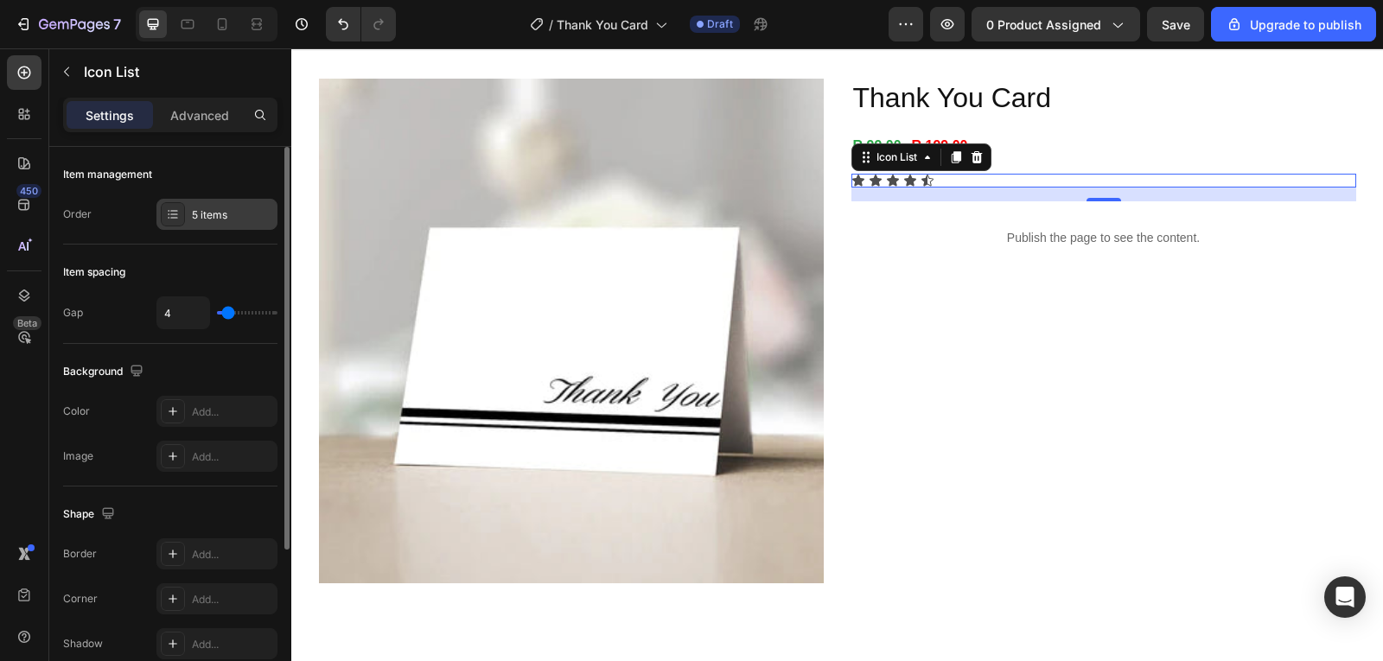
click at [198, 220] on div "5 items" at bounding box center [232, 216] width 81 height 16
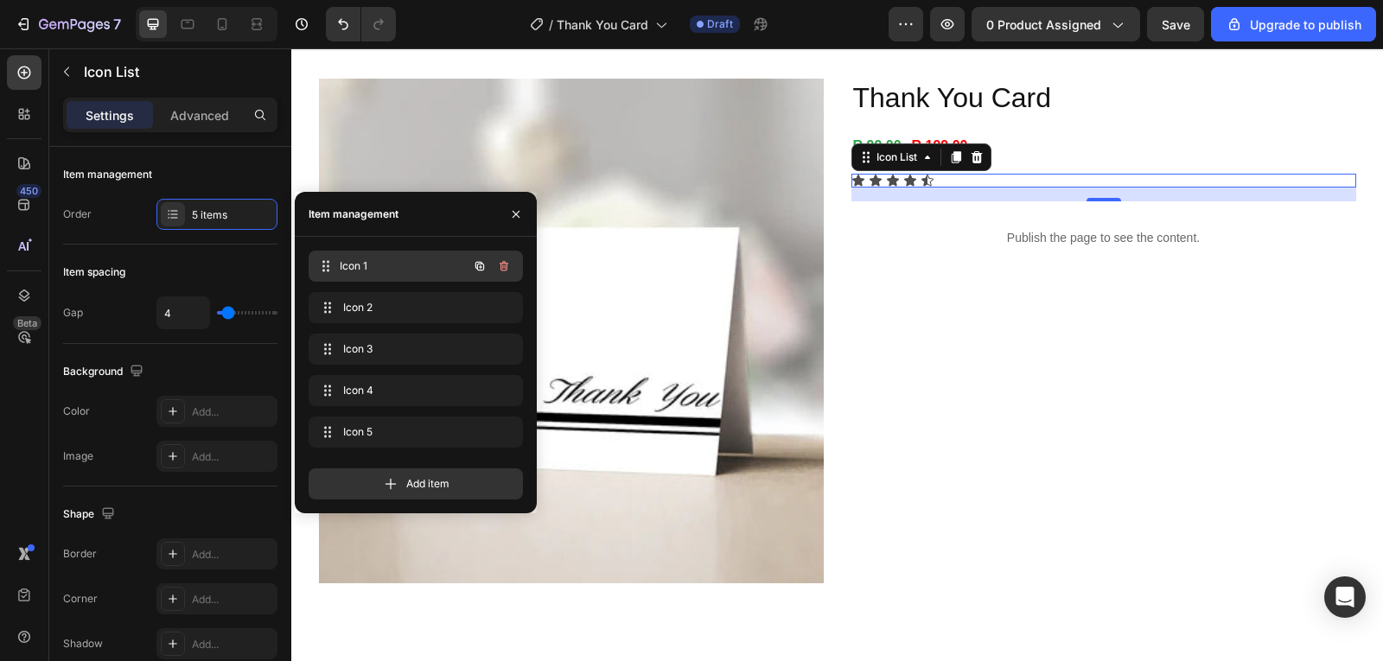
click at [366, 273] on span "Icon 1" at bounding box center [404, 267] width 128 height 16
click at [399, 273] on span "Icon 1" at bounding box center [404, 267] width 128 height 16
click at [392, 274] on div "Icon 1 Icon 1" at bounding box center [392, 266] width 152 height 24
drag, startPoint x: 392, startPoint y: 274, endPoint x: 393, endPoint y: 265, distance: 9.7
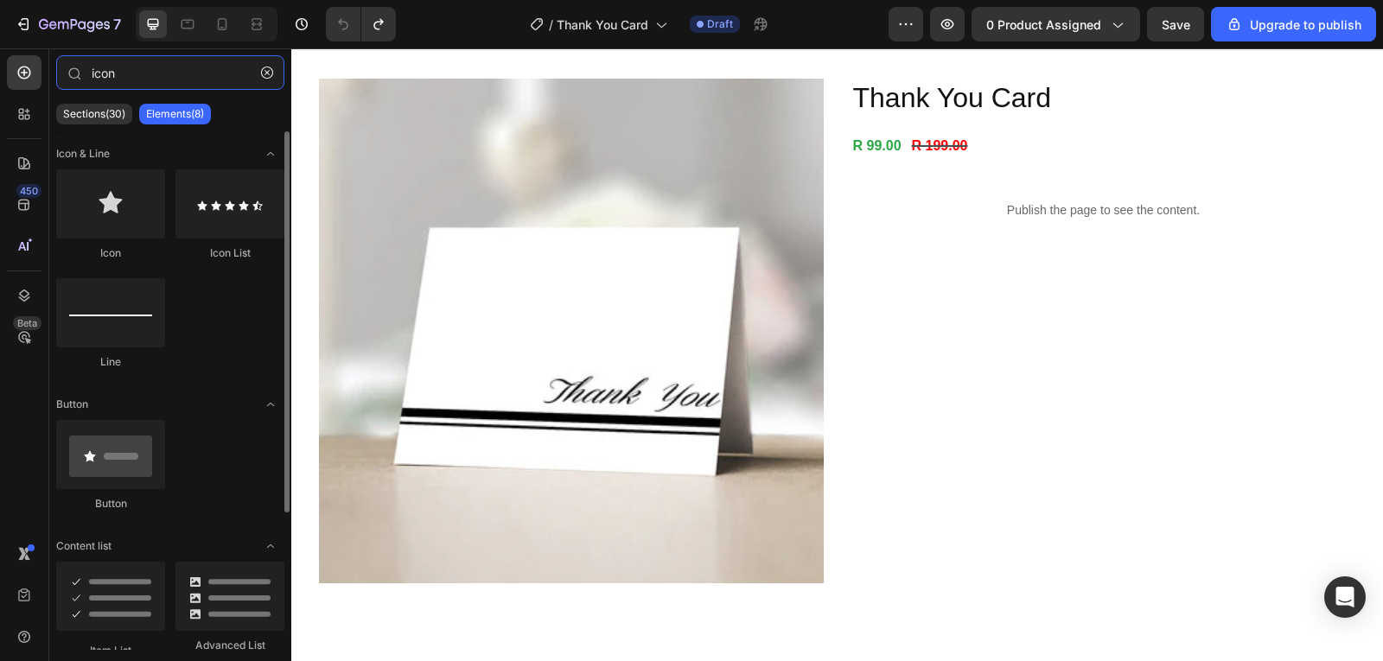
scroll to position [86, 0]
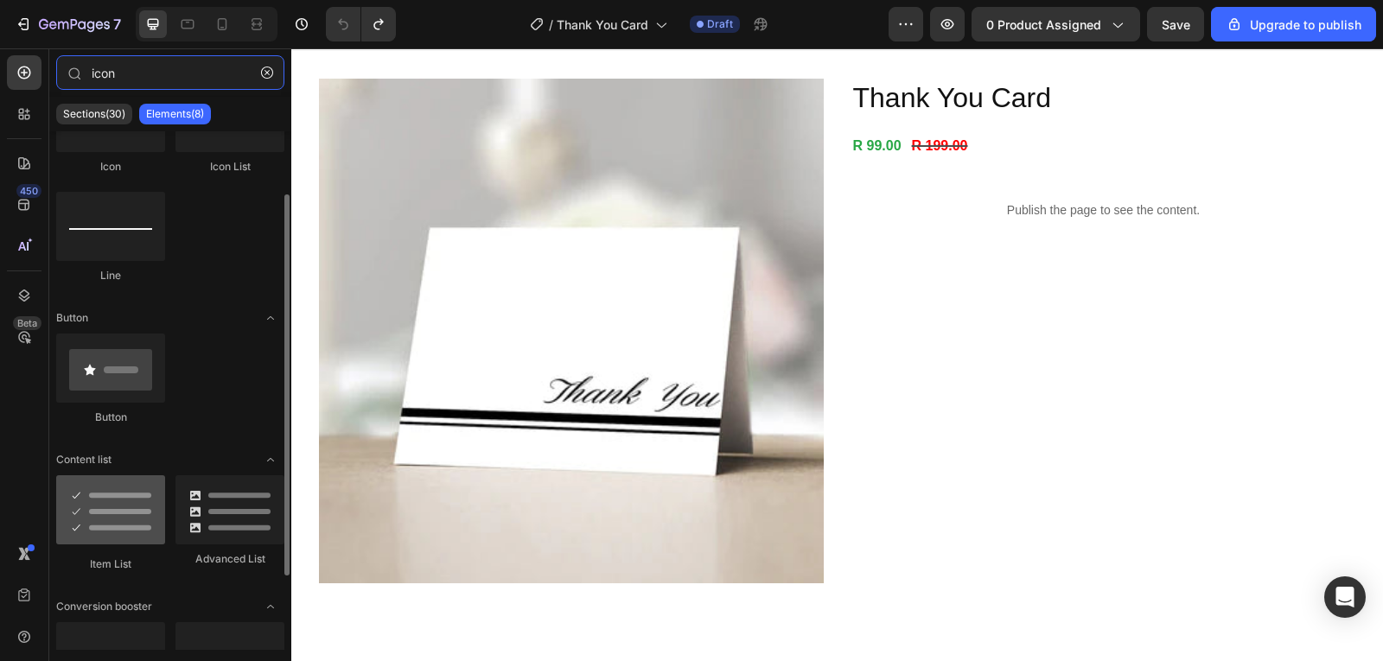
type input "icon"
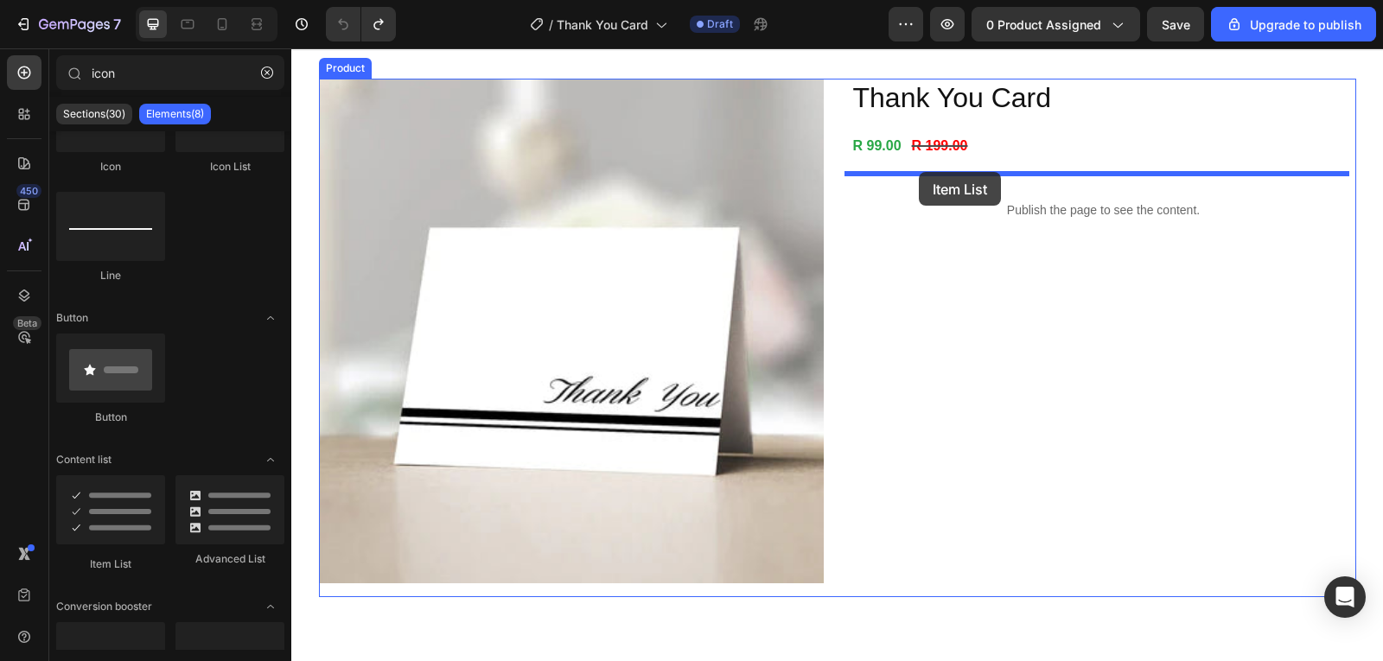
drag, startPoint x: 424, startPoint y: 578, endPoint x: 919, endPoint y: 172, distance: 640.8
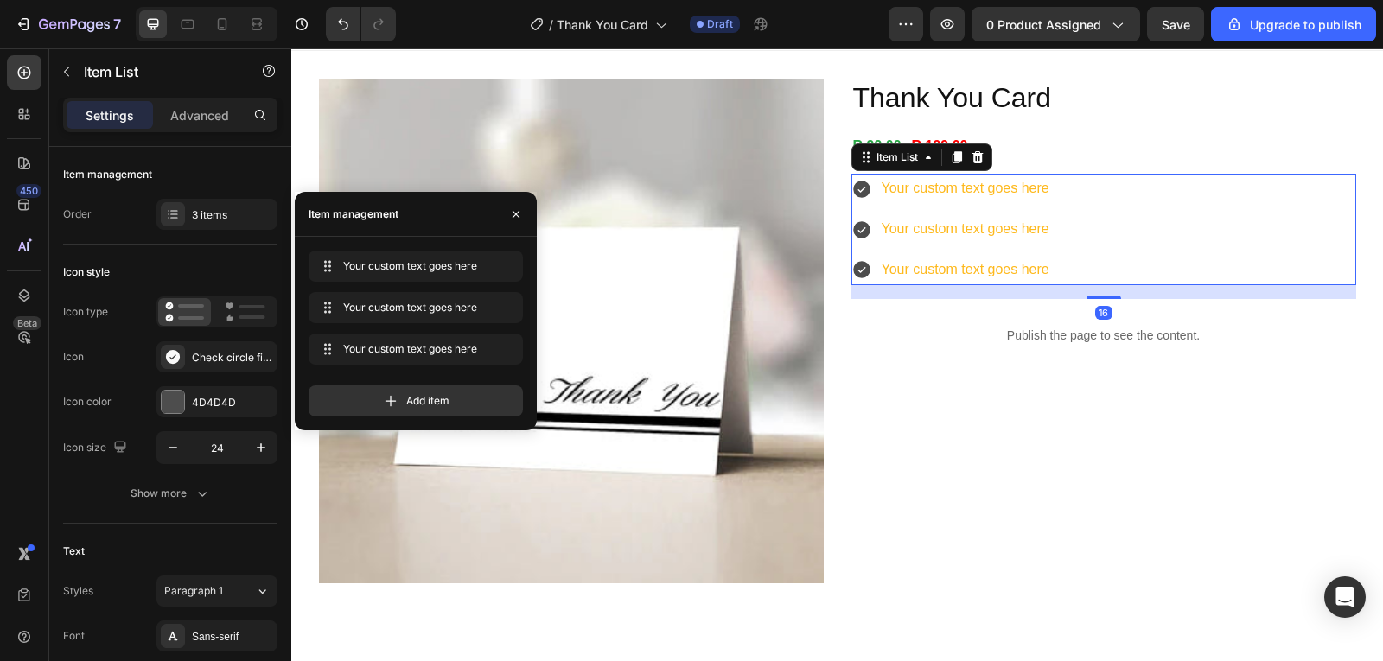
click at [1076, 187] on div "Your custom text goes here Your custom text goes here Your custom text goes here" at bounding box center [1104, 229] width 505 height 111
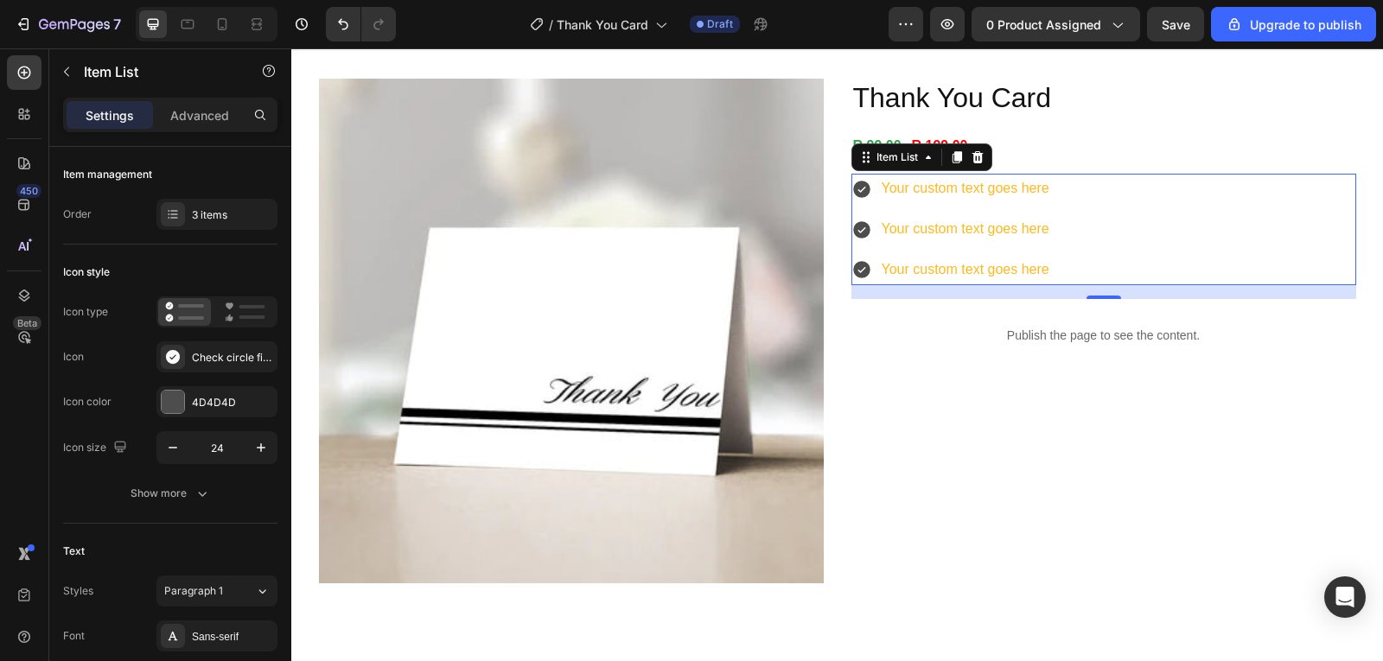
click at [1037, 187] on div "Your custom text goes here" at bounding box center [965, 189] width 173 height 30
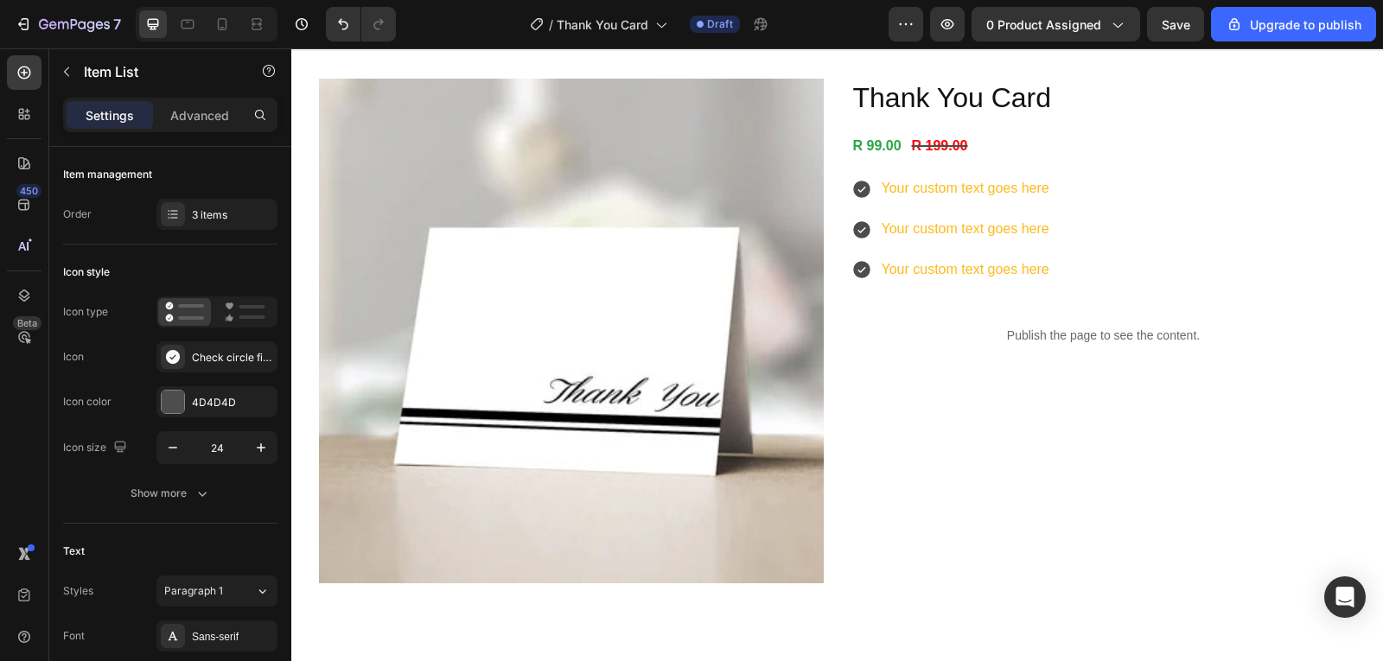
click at [853, 186] on icon at bounding box center [861, 189] width 17 height 17
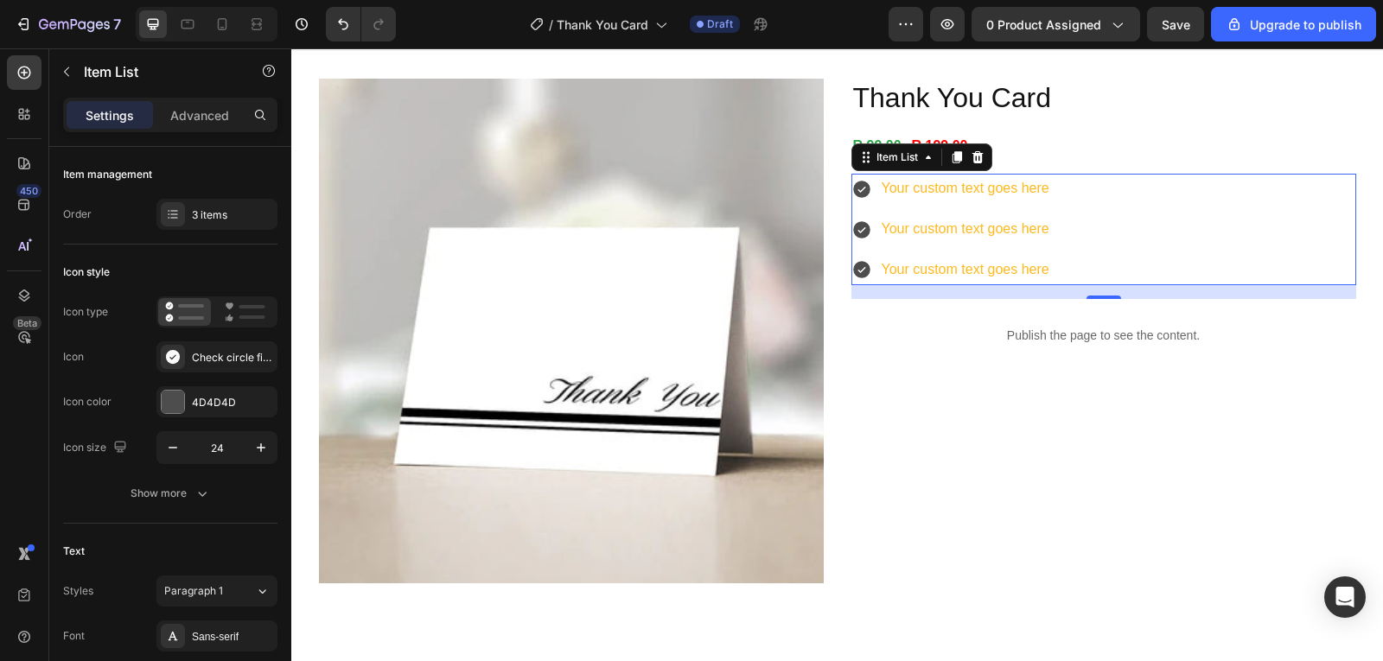
click at [855, 190] on icon at bounding box center [862, 189] width 21 height 21
click at [1038, 188] on p "Your custom text goes here" at bounding box center [966, 188] width 168 height 25
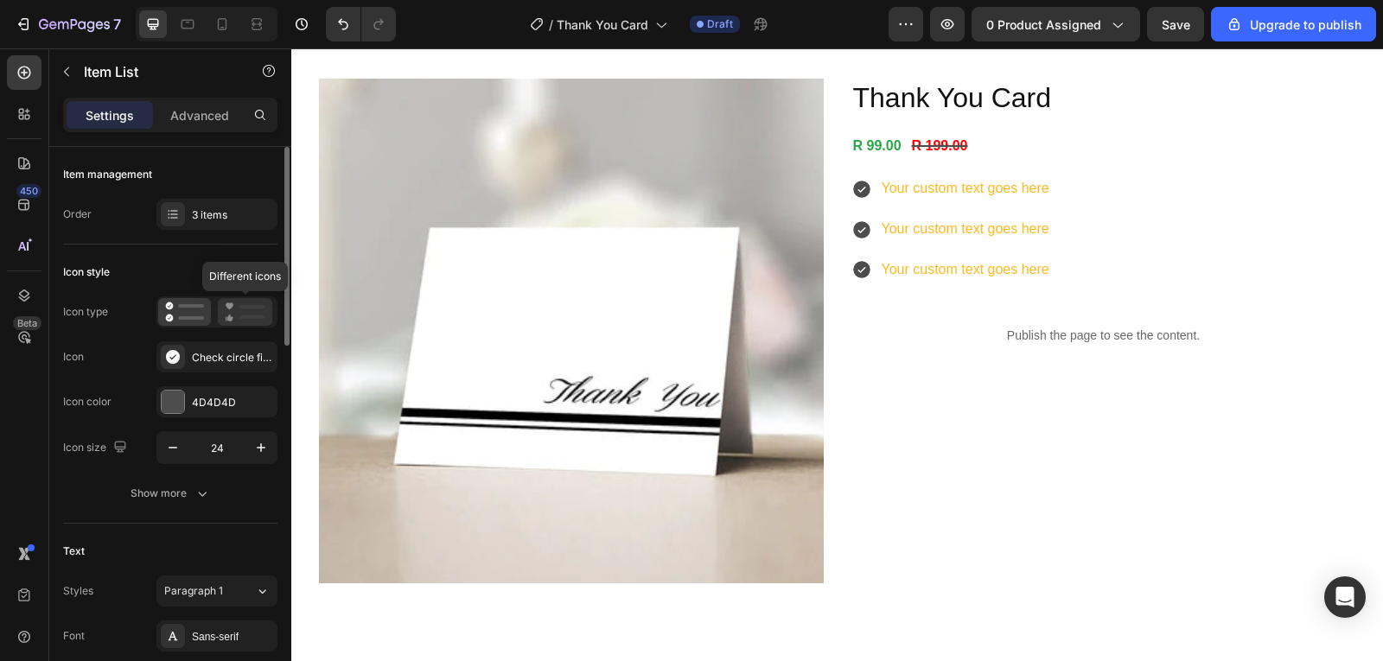
click at [230, 302] on icon at bounding box center [245, 312] width 41 height 21
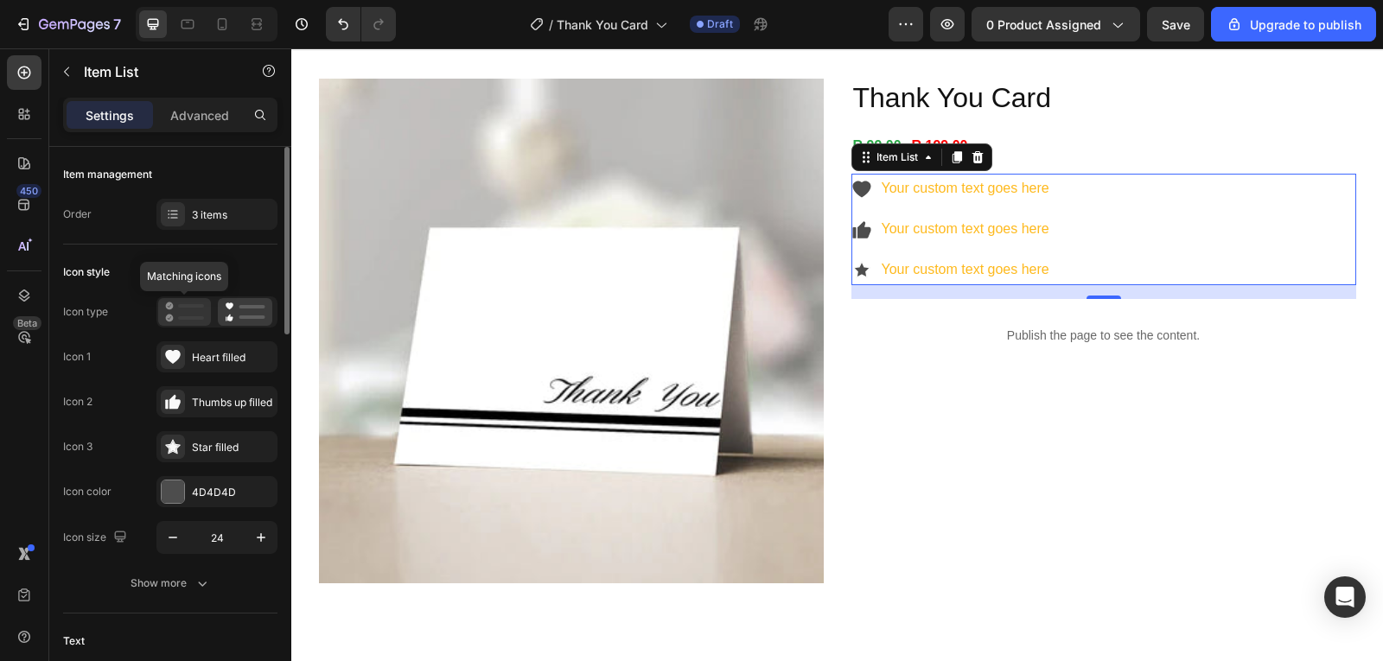
click at [176, 312] on icon at bounding box center [184, 312] width 39 height 21
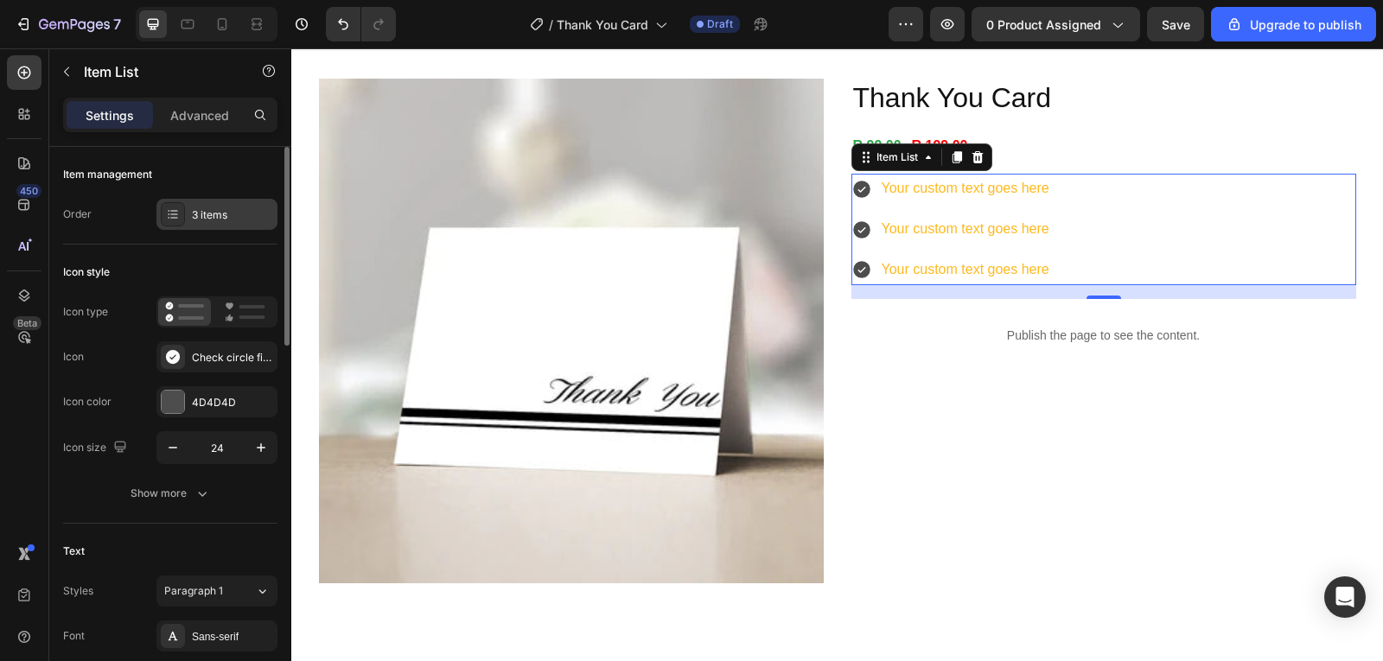
click at [201, 215] on div "3 items" at bounding box center [232, 216] width 81 height 16
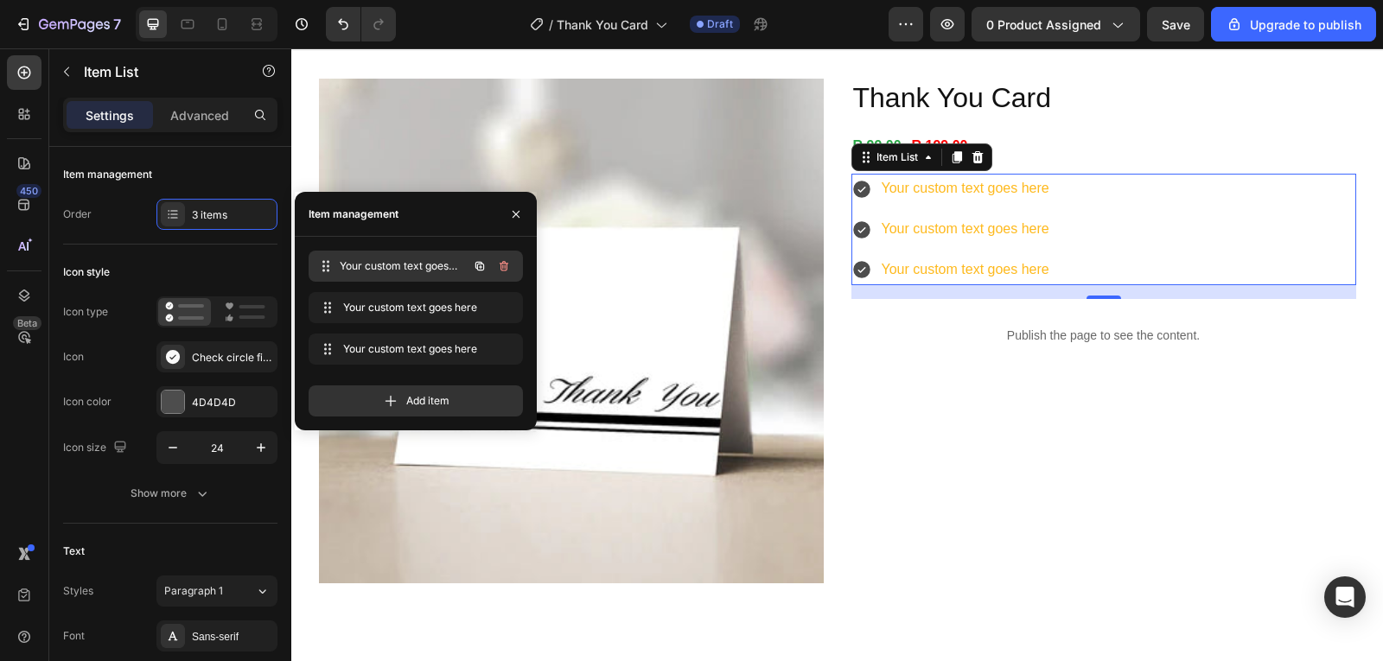
click at [367, 271] on span "Your custom text goes here" at bounding box center [404, 267] width 128 height 16
click at [390, 278] on div "Your custom text goes here Your custom text goes here" at bounding box center [392, 266] width 152 height 24
click at [331, 268] on icon at bounding box center [328, 266] width 14 height 14
click at [399, 266] on span "Your custom text goes here" at bounding box center [392, 267] width 98 height 16
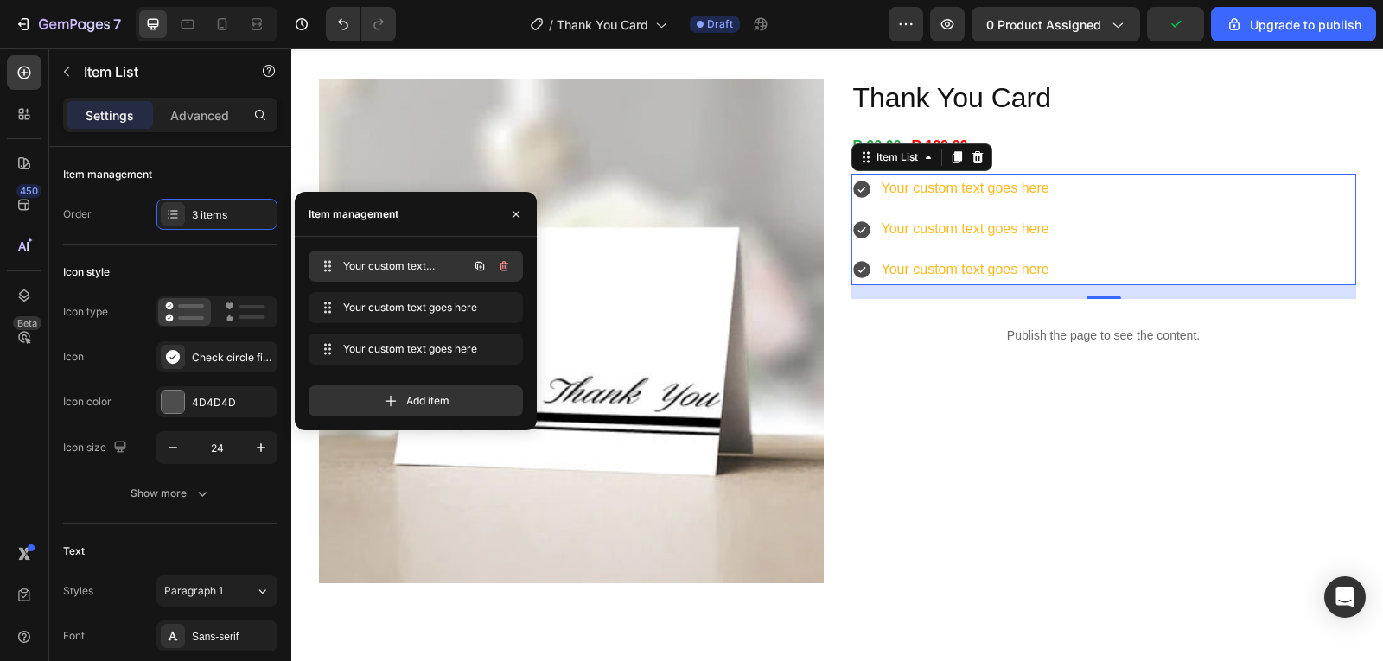
click at [399, 266] on span "Your custom text goes here" at bounding box center [392, 267] width 98 height 16
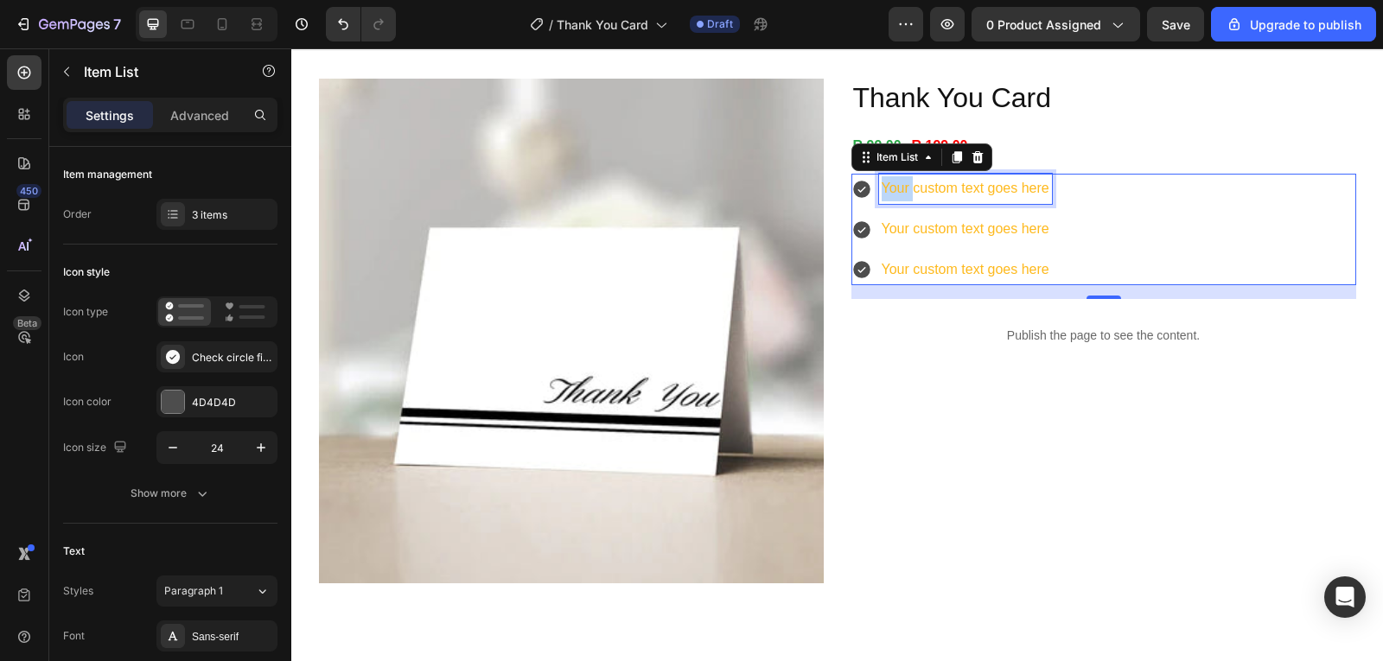
click at [895, 194] on p "Your custom text goes here" at bounding box center [966, 188] width 168 height 25
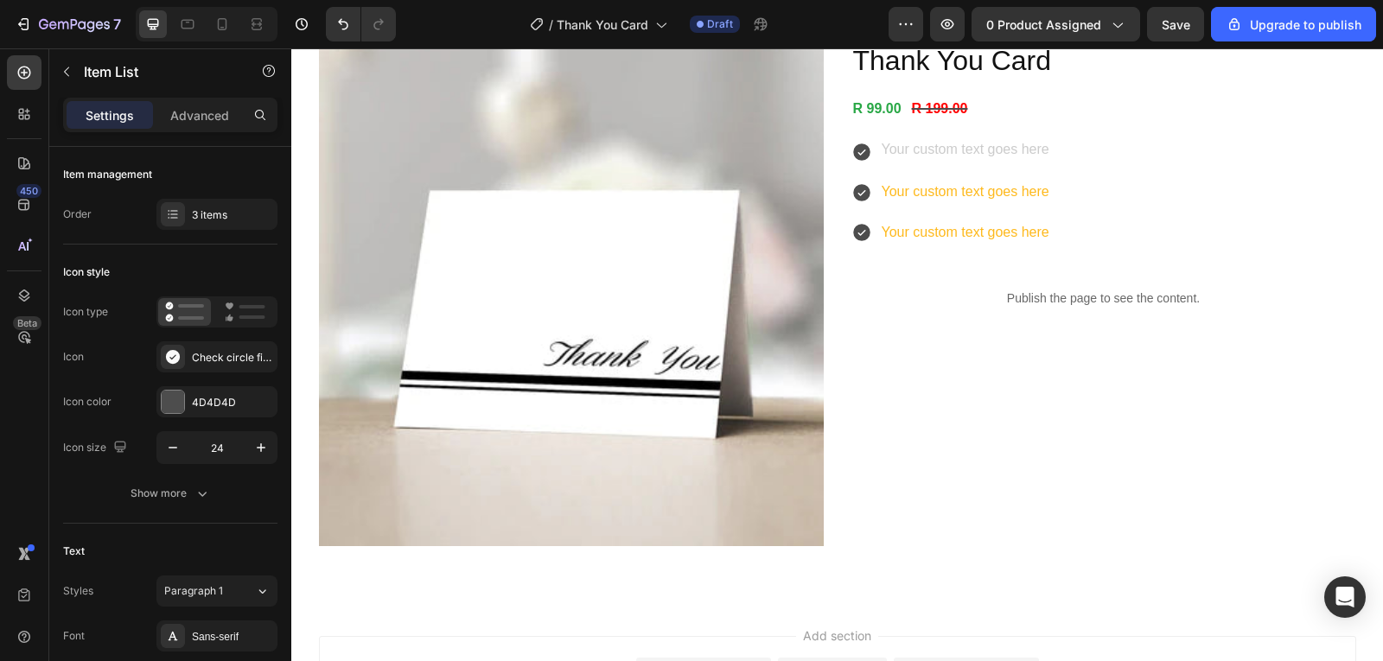
scroll to position [0, 0]
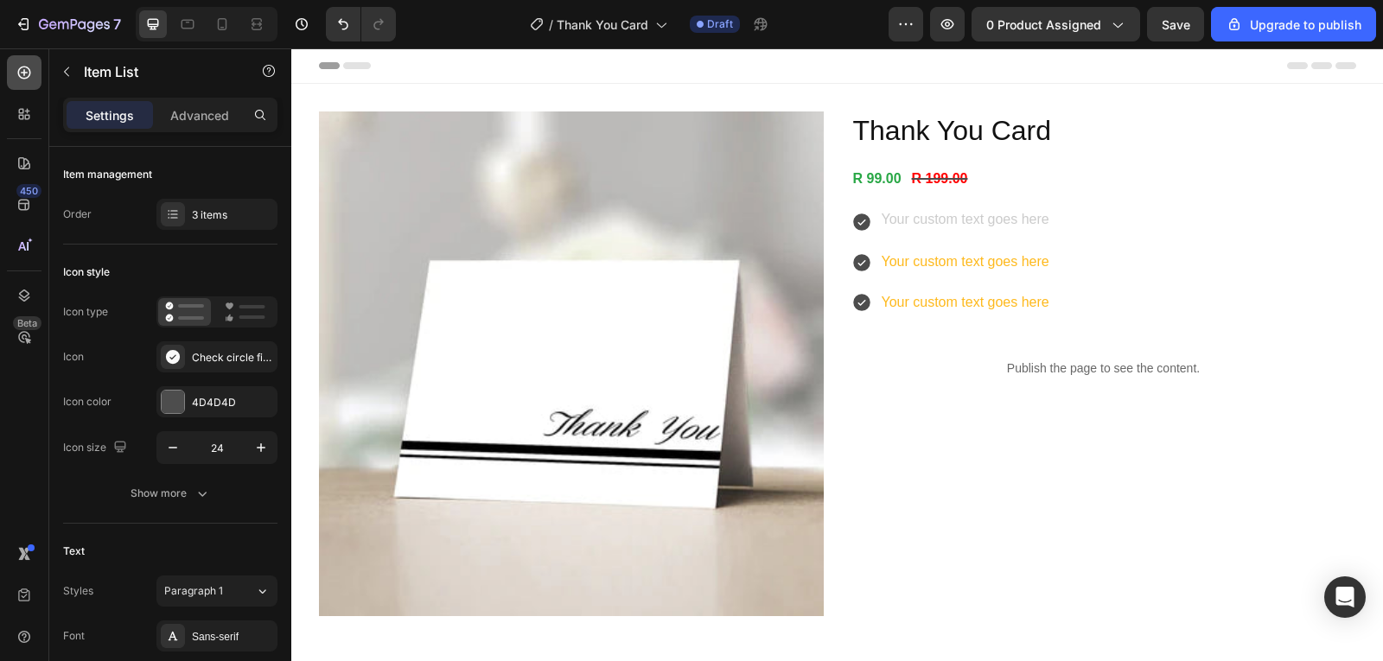
click at [27, 67] on icon at bounding box center [24, 73] width 13 height 13
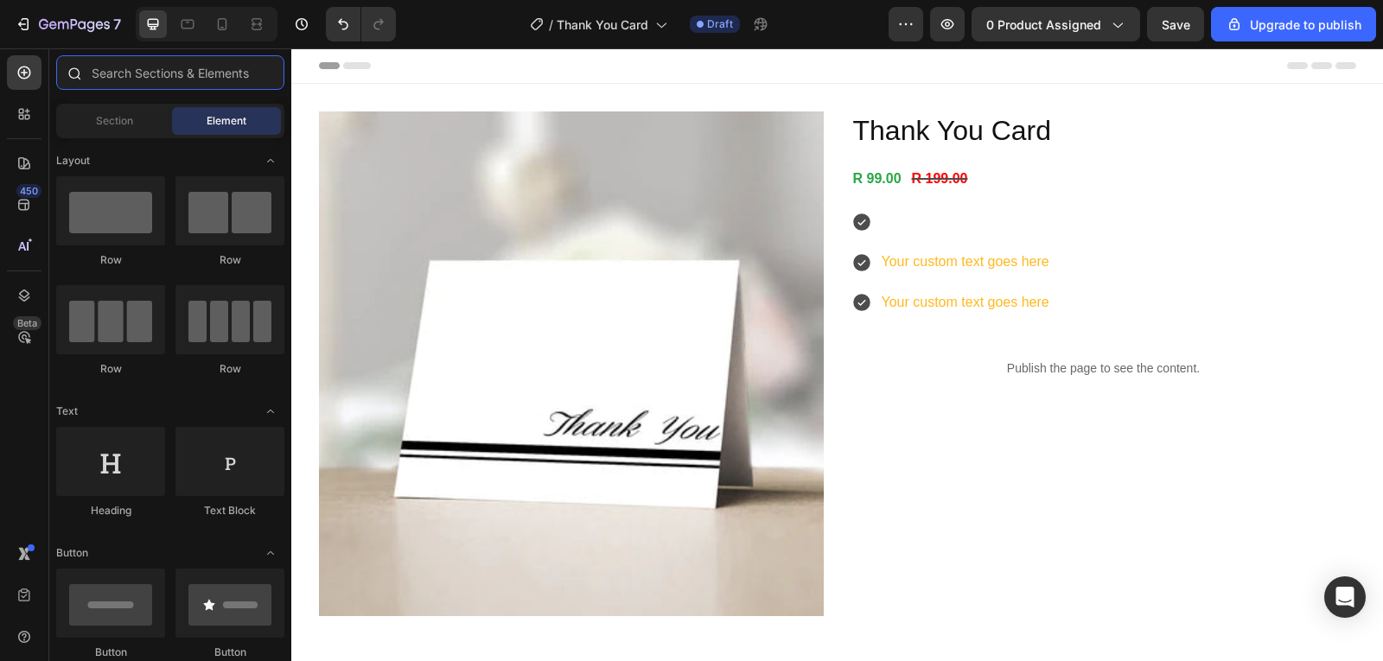
click at [145, 80] on input "text" at bounding box center [170, 72] width 228 height 35
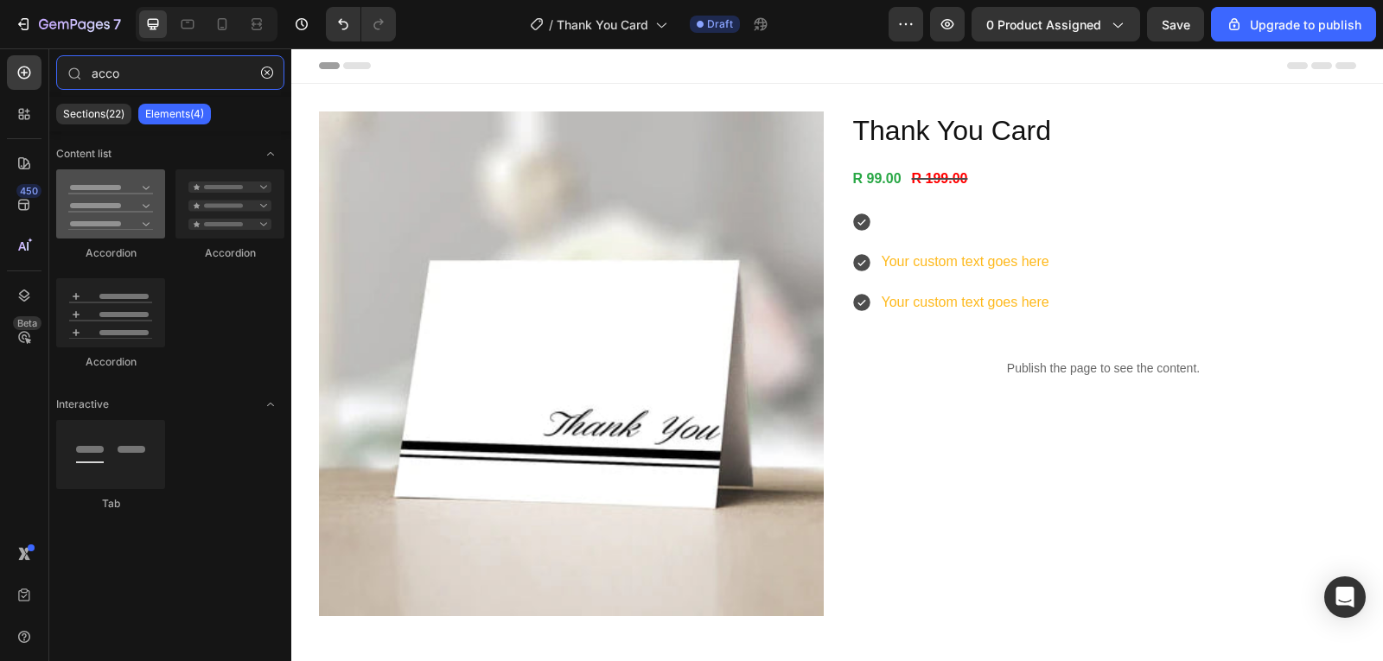
type input "acco"
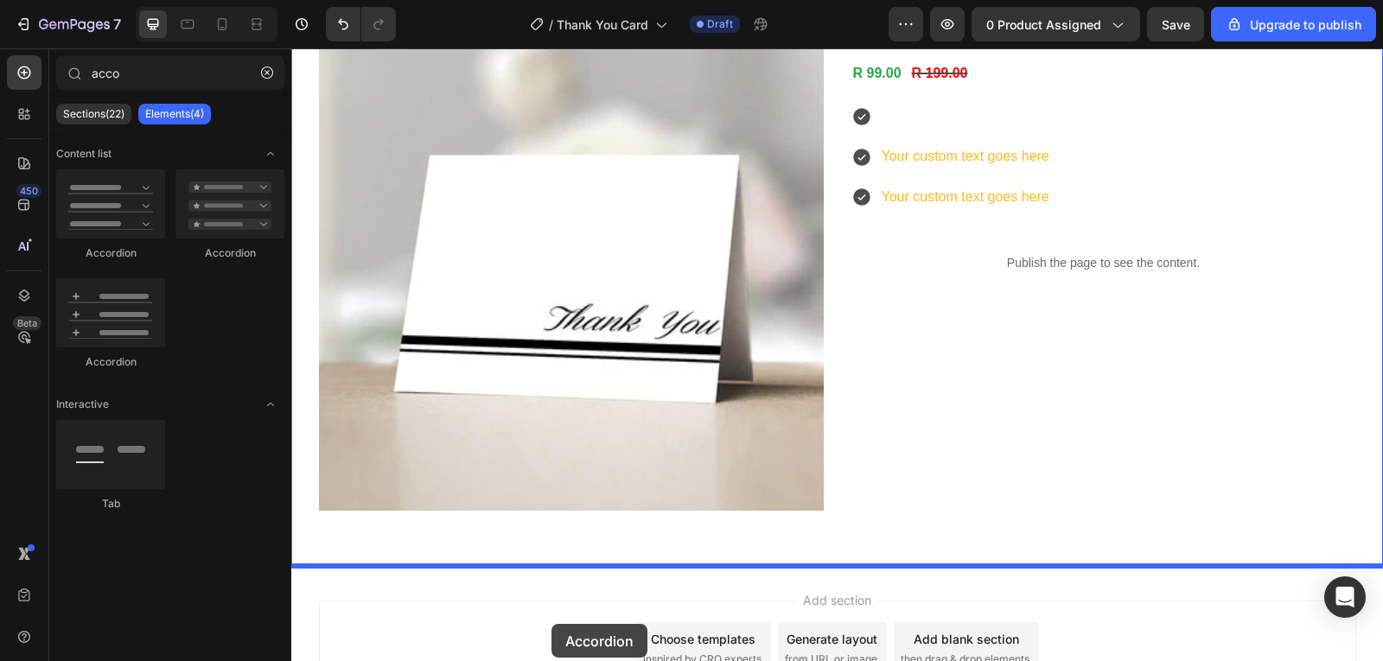
scroll to position [259, 0]
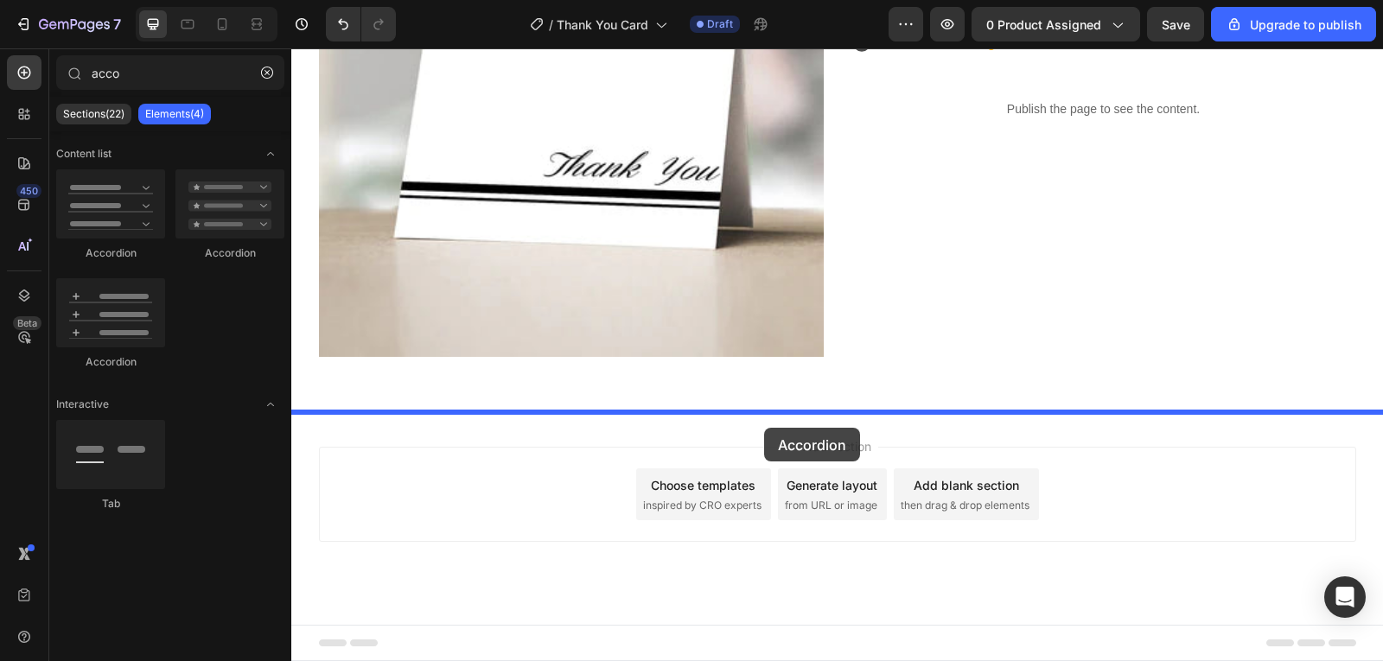
drag, startPoint x: 412, startPoint y: 278, endPoint x: 764, endPoint y: 428, distance: 383.2
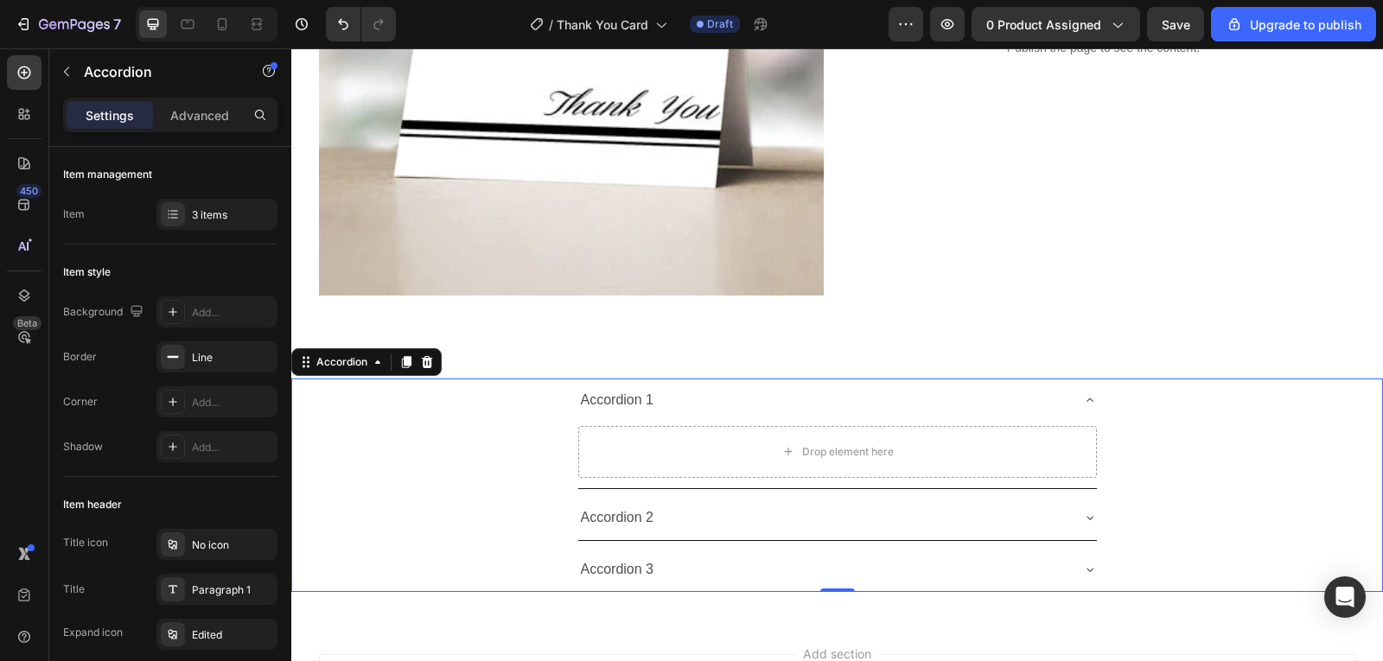
scroll to position [346, 0]
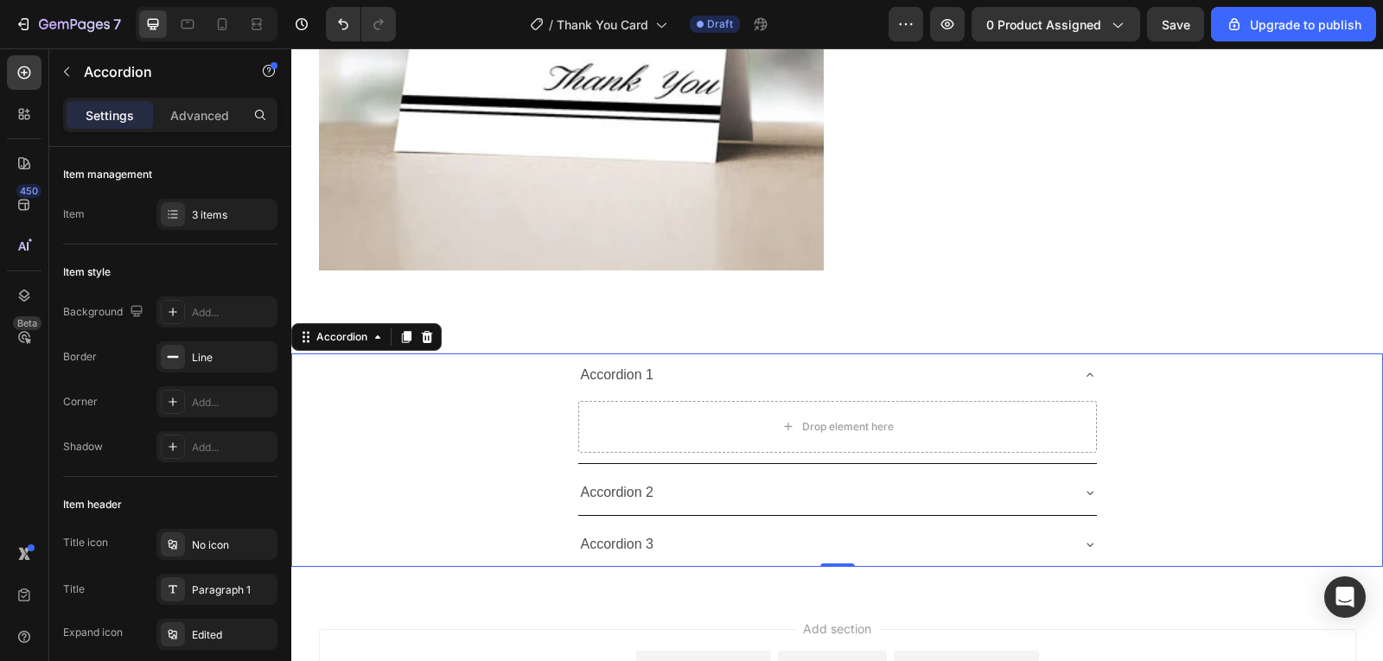
click at [816, 380] on div "Accordion 1" at bounding box center [823, 376] width 491 height 30
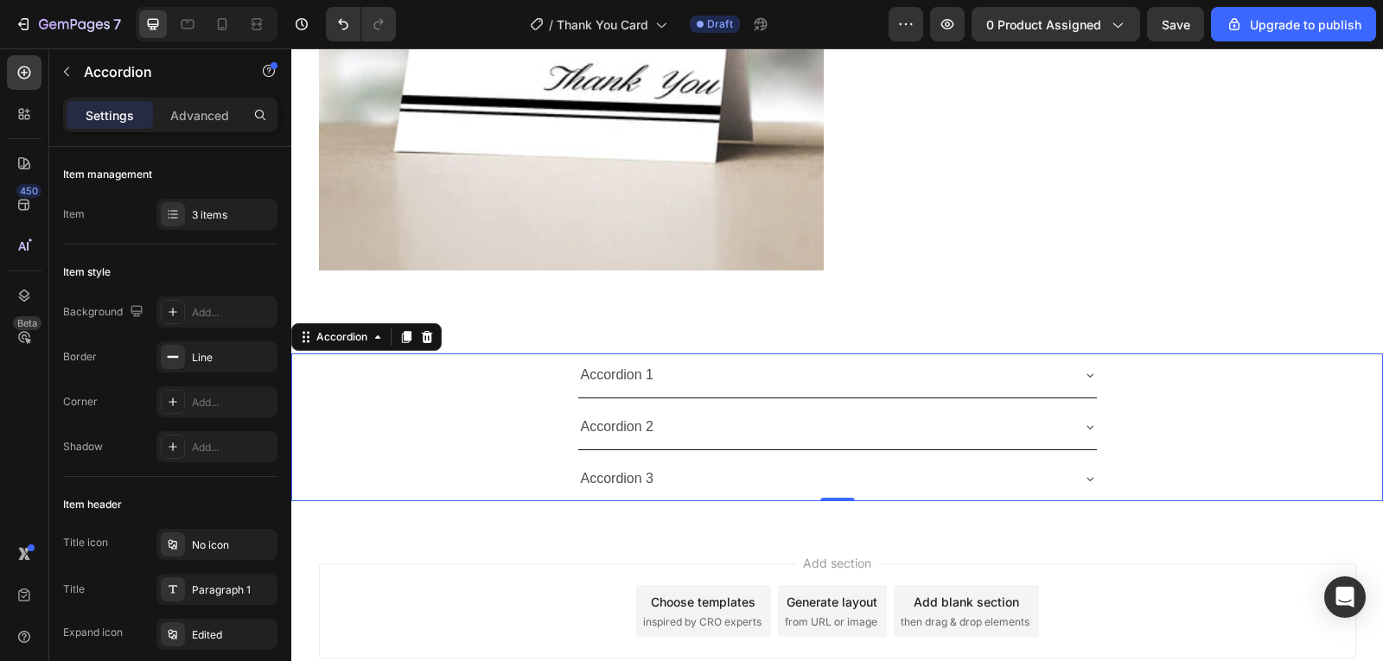
click at [1094, 380] on div "Accordion 1" at bounding box center [837, 376] width 1090 height 45
click at [17, 70] on icon at bounding box center [24, 72] width 17 height 17
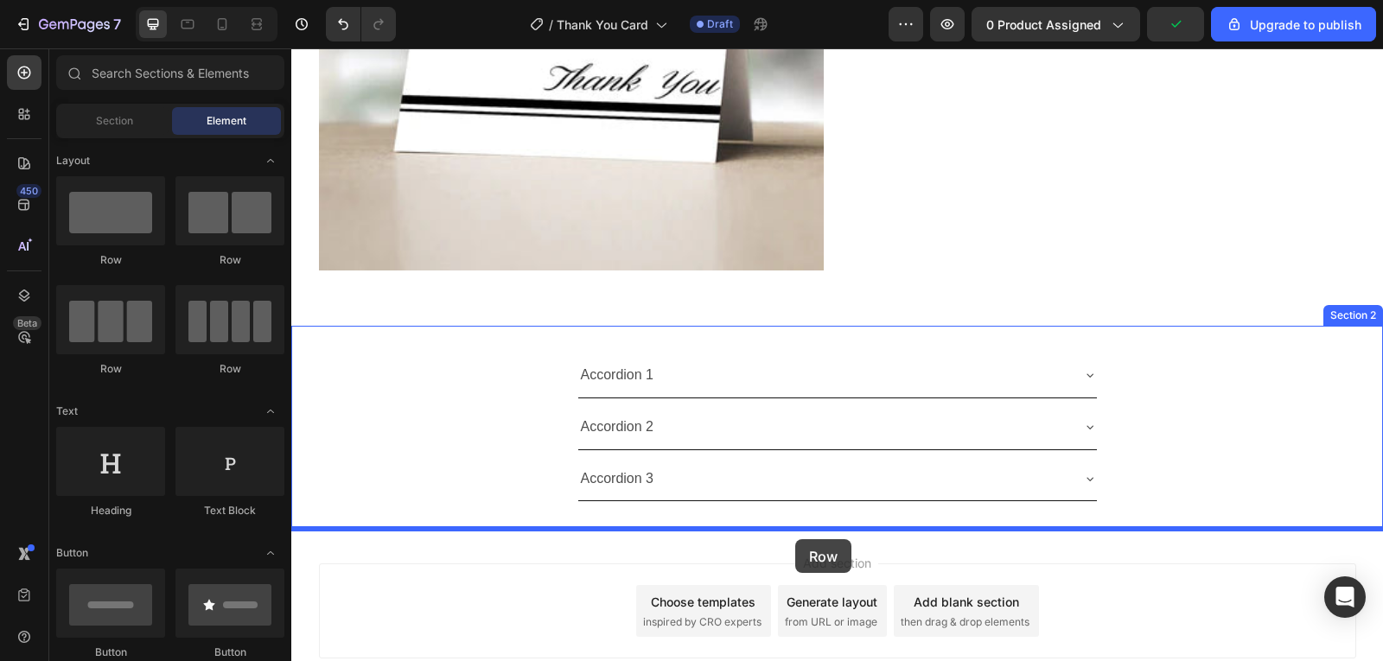
drag, startPoint x: 412, startPoint y: 259, endPoint x: 795, endPoint y: 539, distance: 474.0
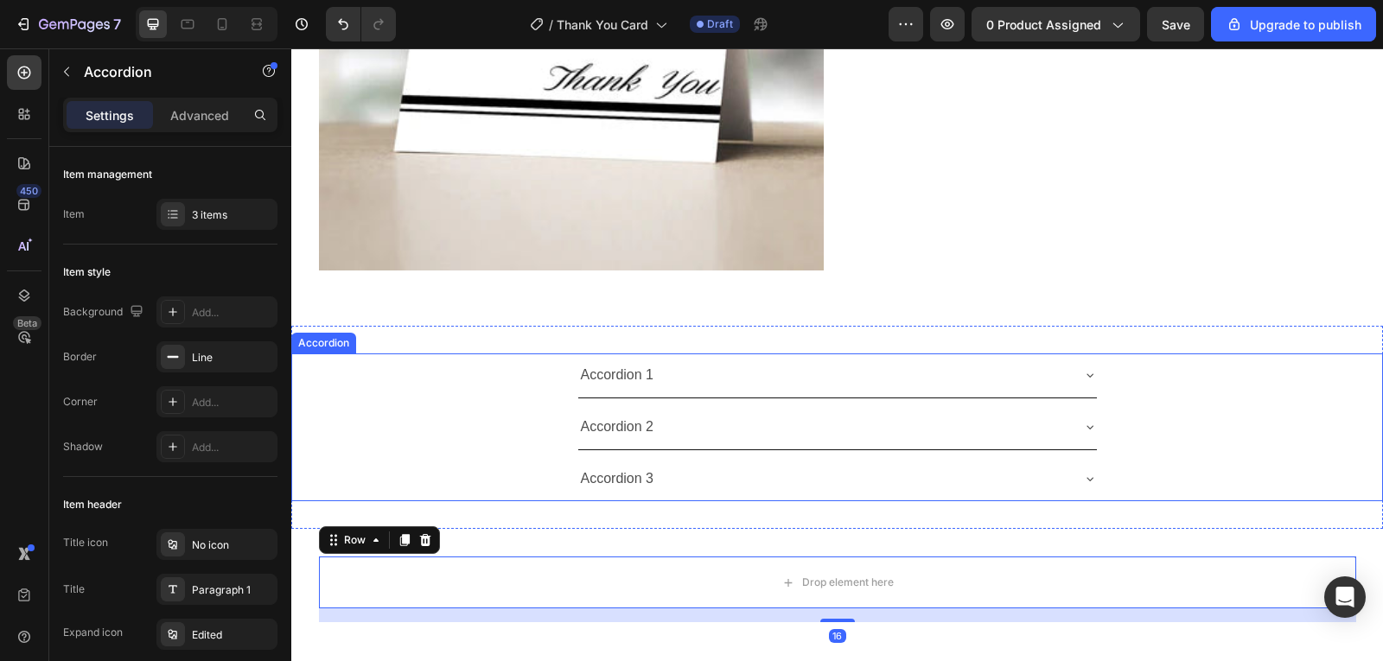
click at [827, 444] on div "Accordion 2" at bounding box center [837, 428] width 519 height 44
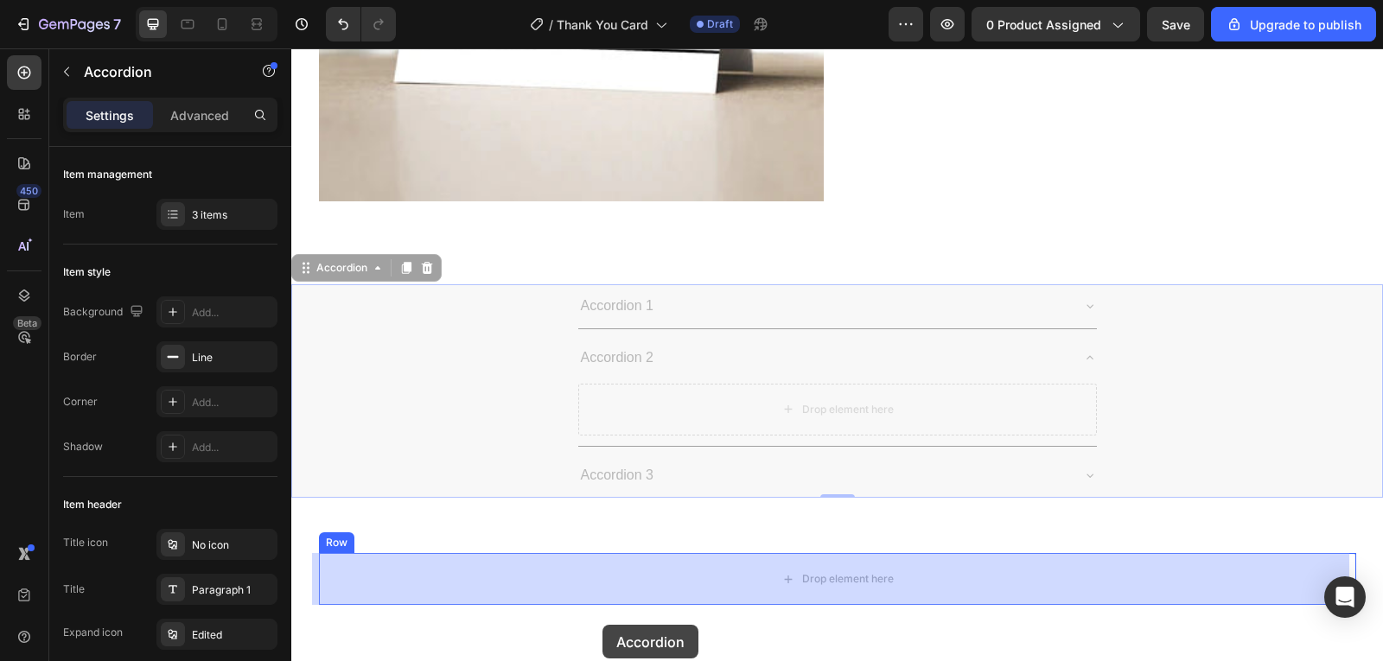
scroll to position [501, 0]
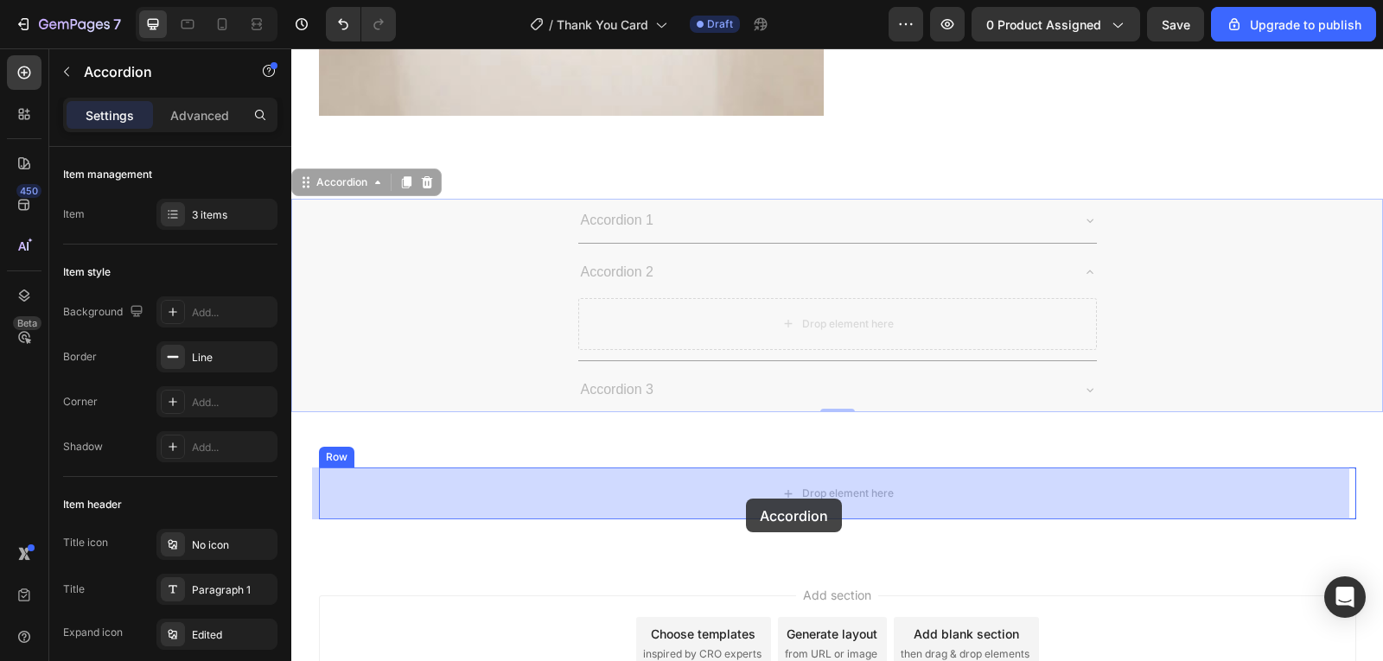
drag, startPoint x: 367, startPoint y: 339, endPoint x: 746, endPoint y: 499, distance: 411.9
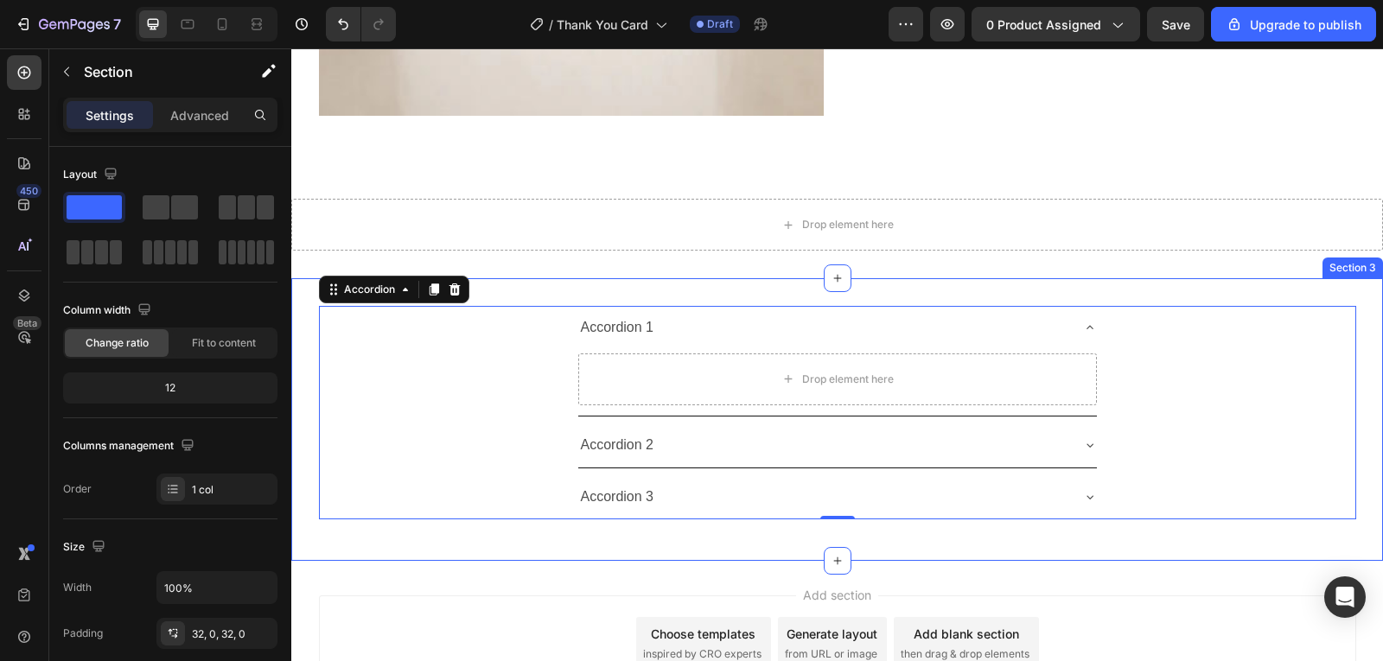
click at [915, 295] on div "Accordion 1 Drop element here Accordion 2 Accordion 3 Accordion 0 Row Section 3" at bounding box center [837, 419] width 1092 height 283
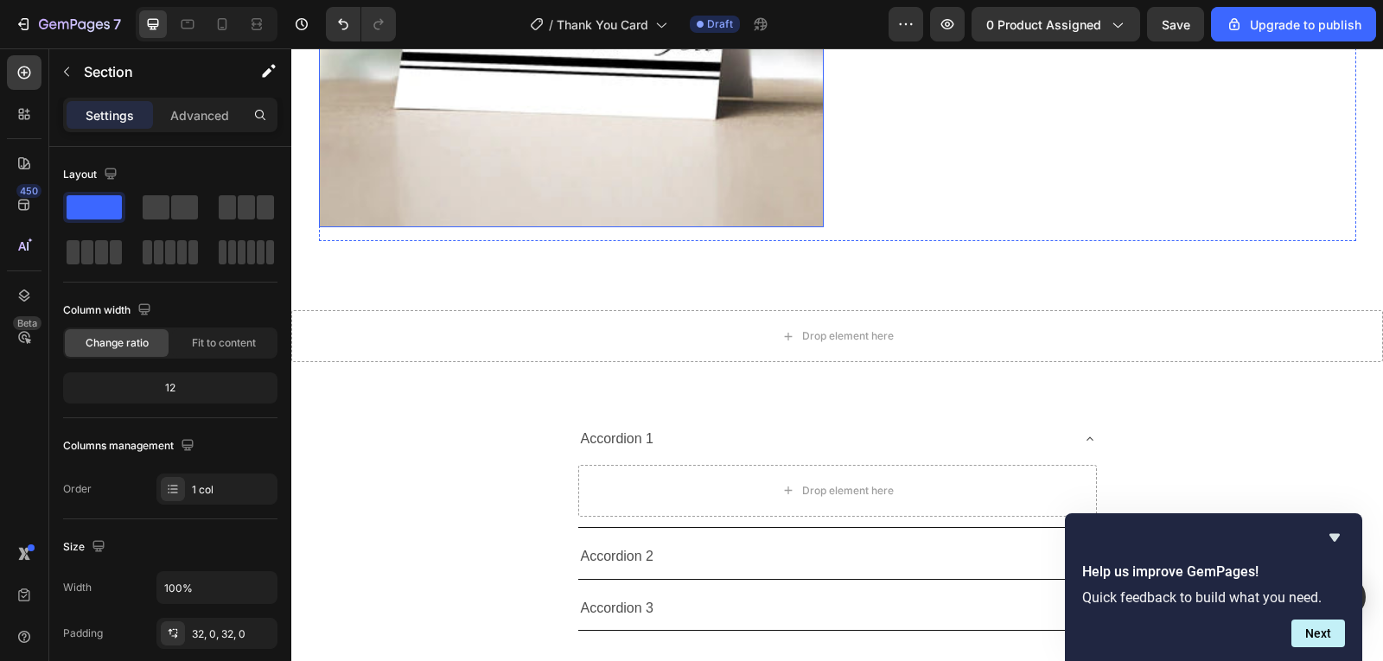
scroll to position [432, 0]
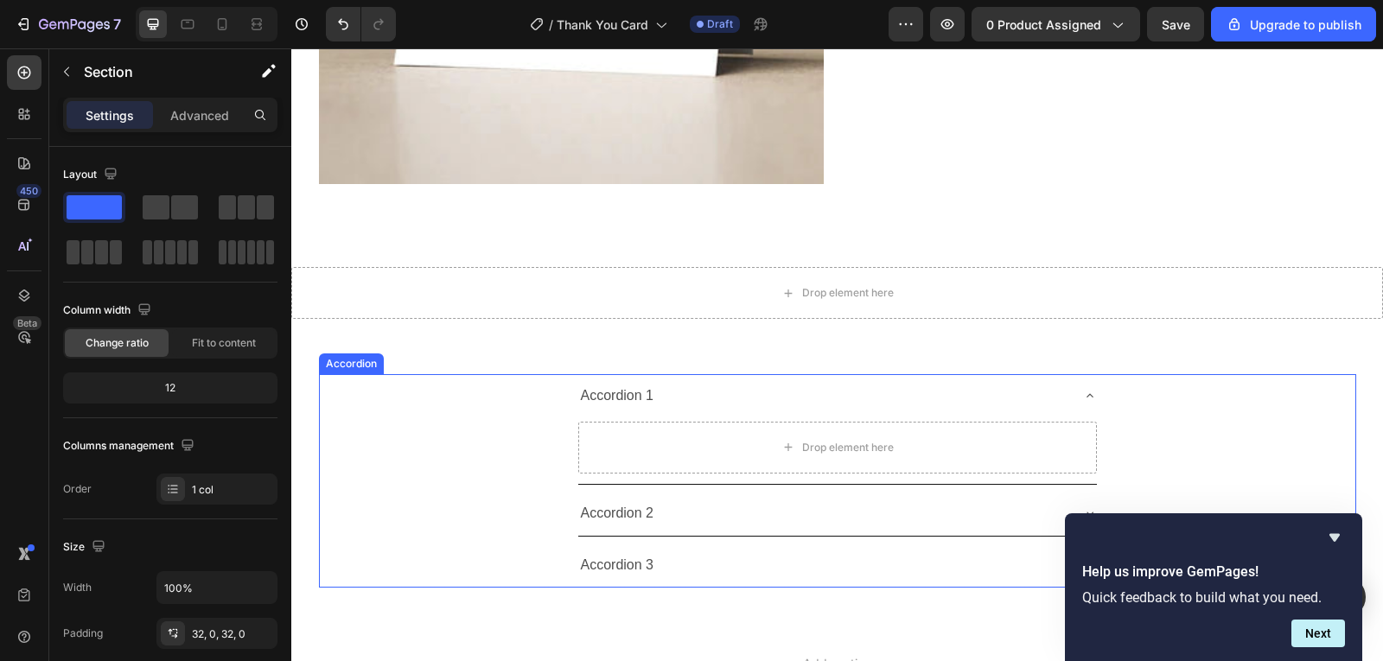
click at [1348, 439] on div "Accordion 1 Drop element here" at bounding box center [838, 429] width 1036 height 111
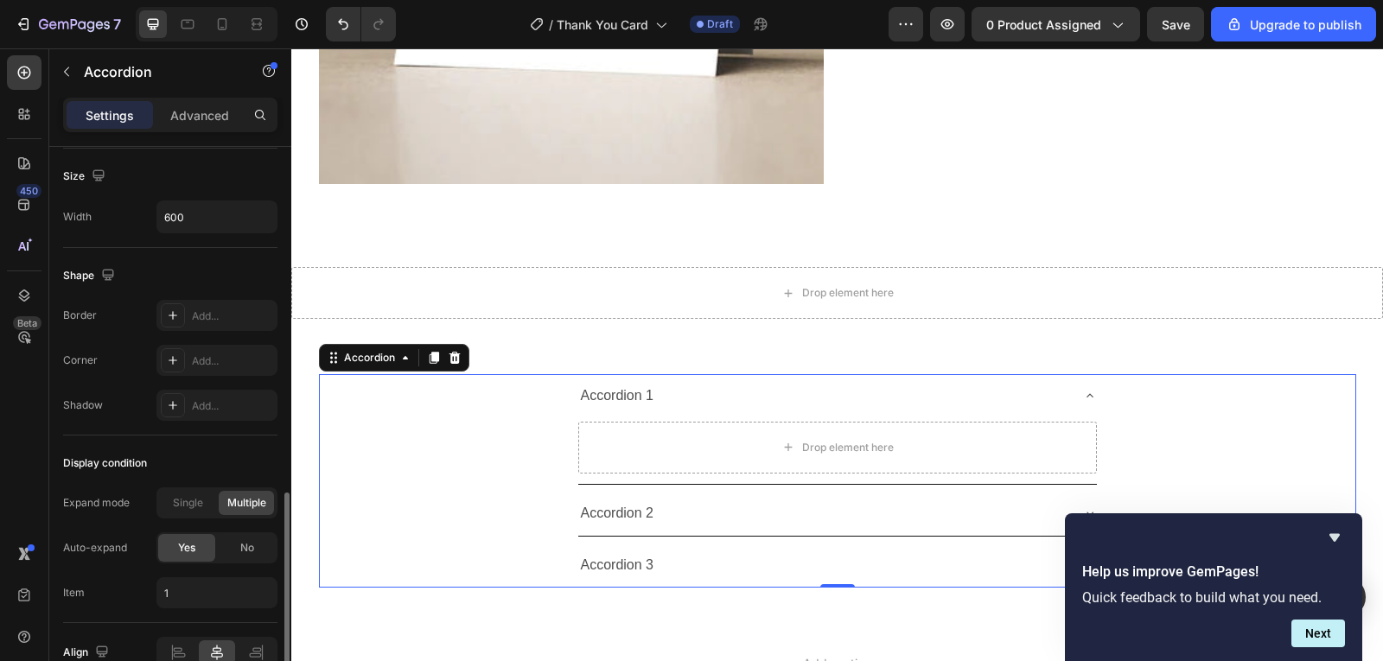
scroll to position [1127, 0]
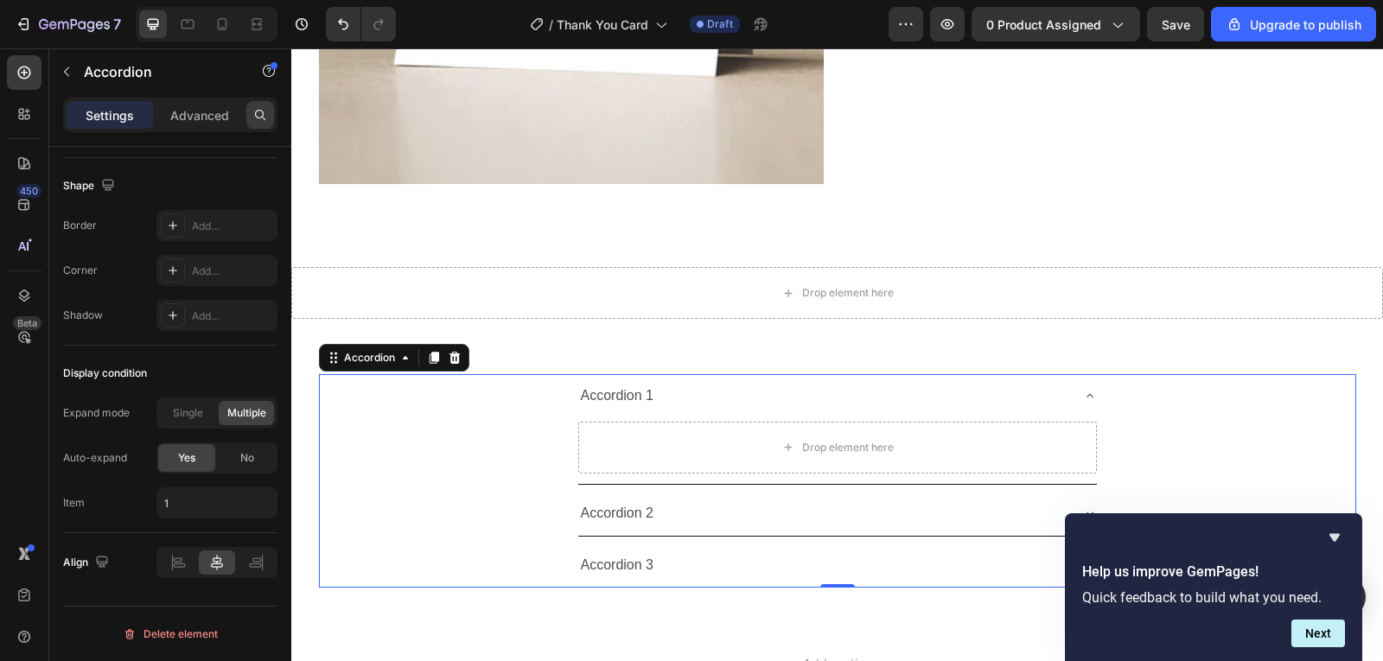
click at [265, 106] on div at bounding box center [260, 115] width 28 height 28
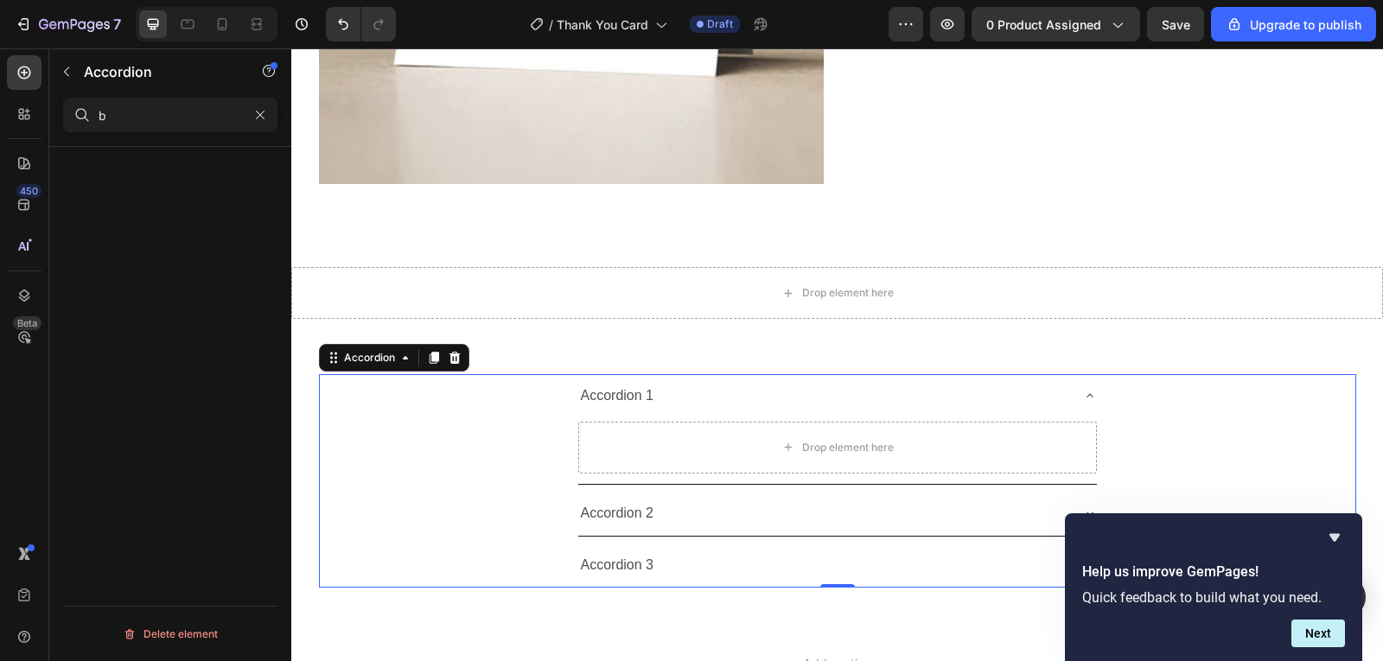
scroll to position [0, 0]
type input "b"
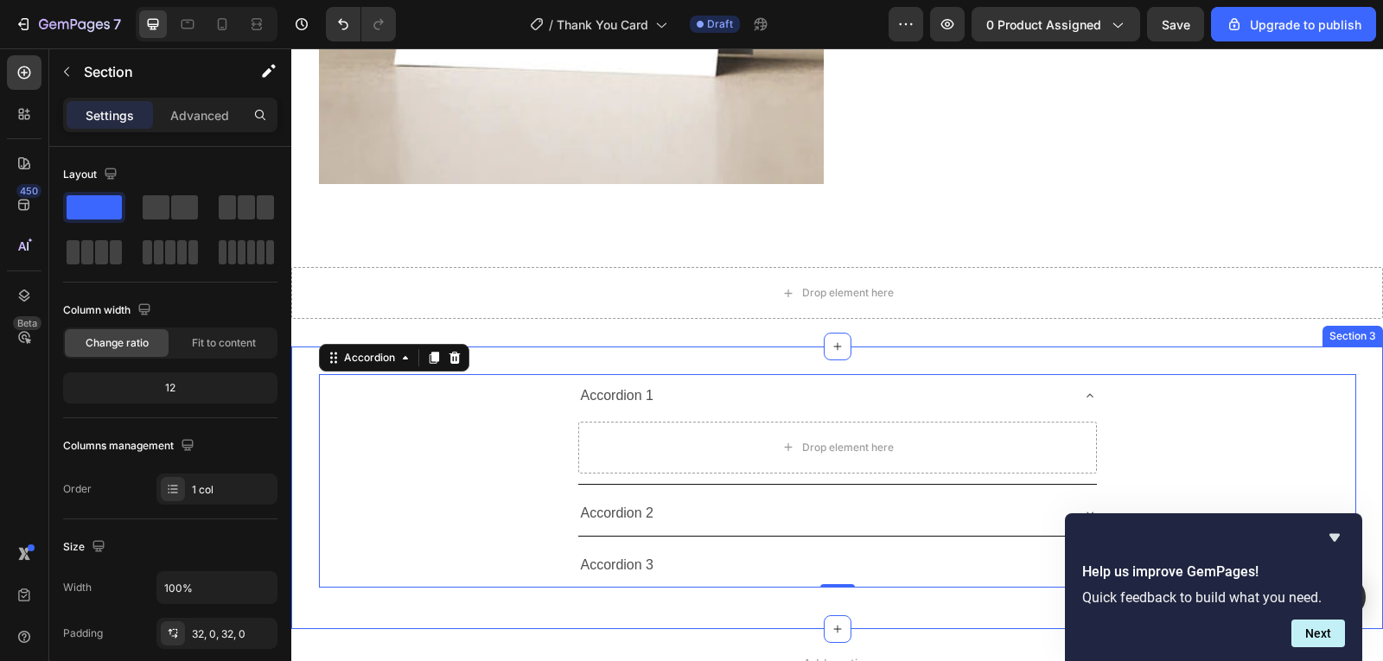
click at [621, 351] on div "Accordion 1 Drop element here Accordion 2 Accordion 3 Accordion 0 Row Section 3" at bounding box center [837, 488] width 1092 height 283
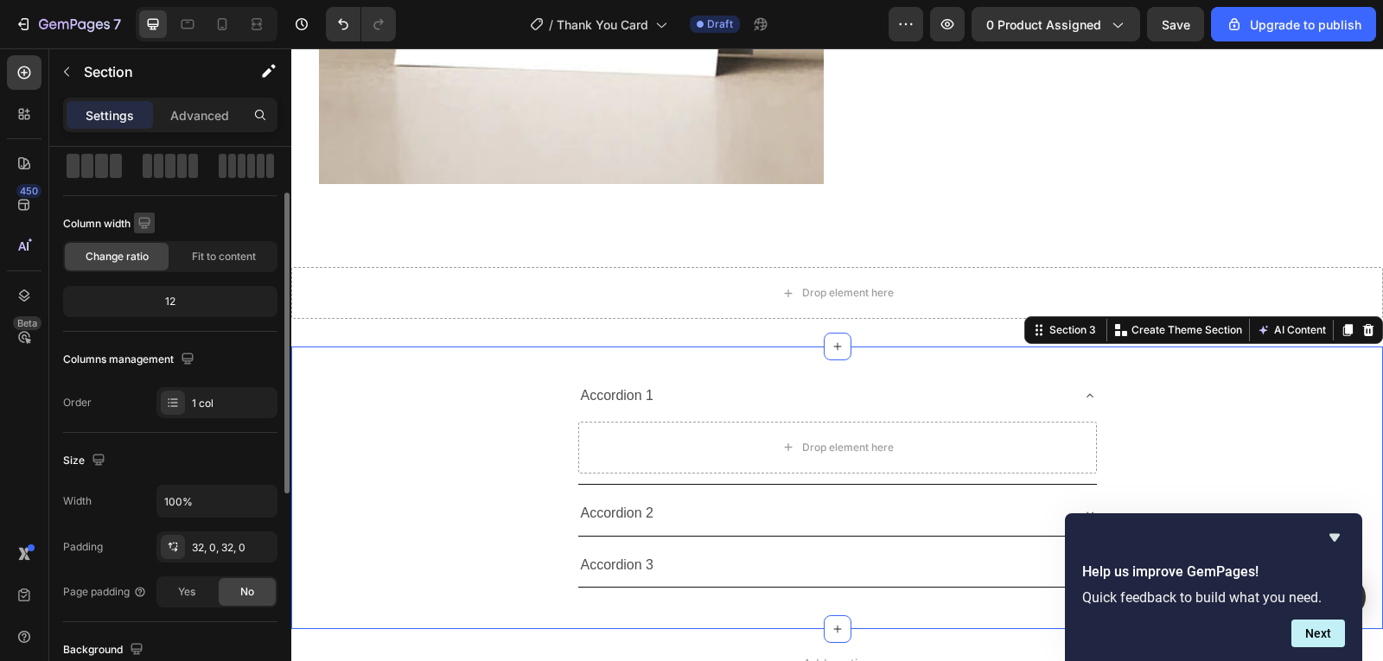
scroll to position [259, 0]
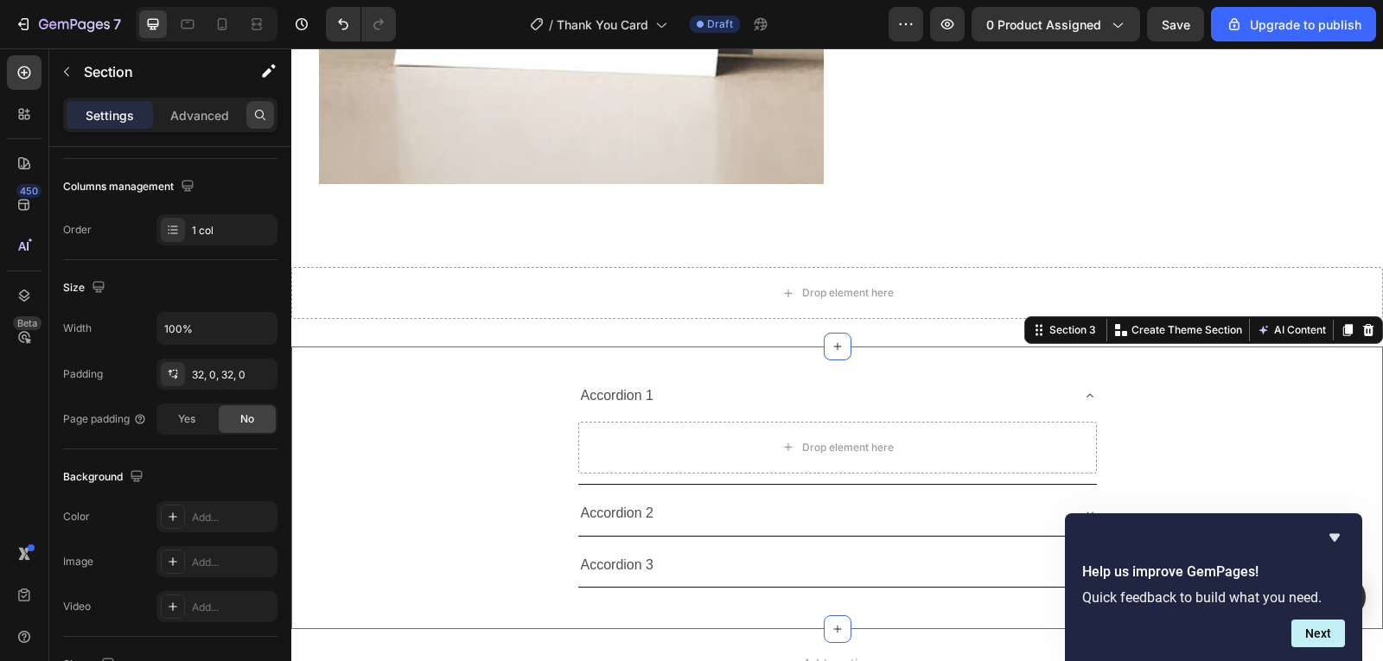
click at [258, 105] on div at bounding box center [260, 115] width 28 height 28
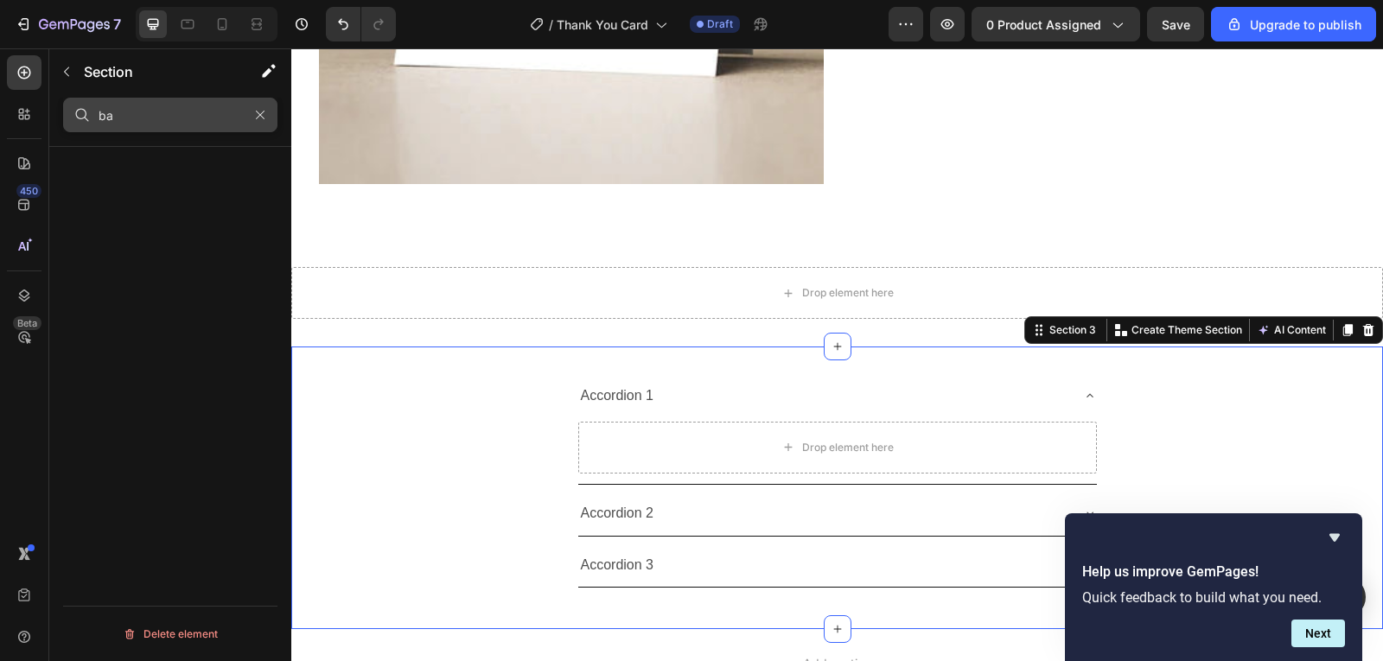
type input "b"
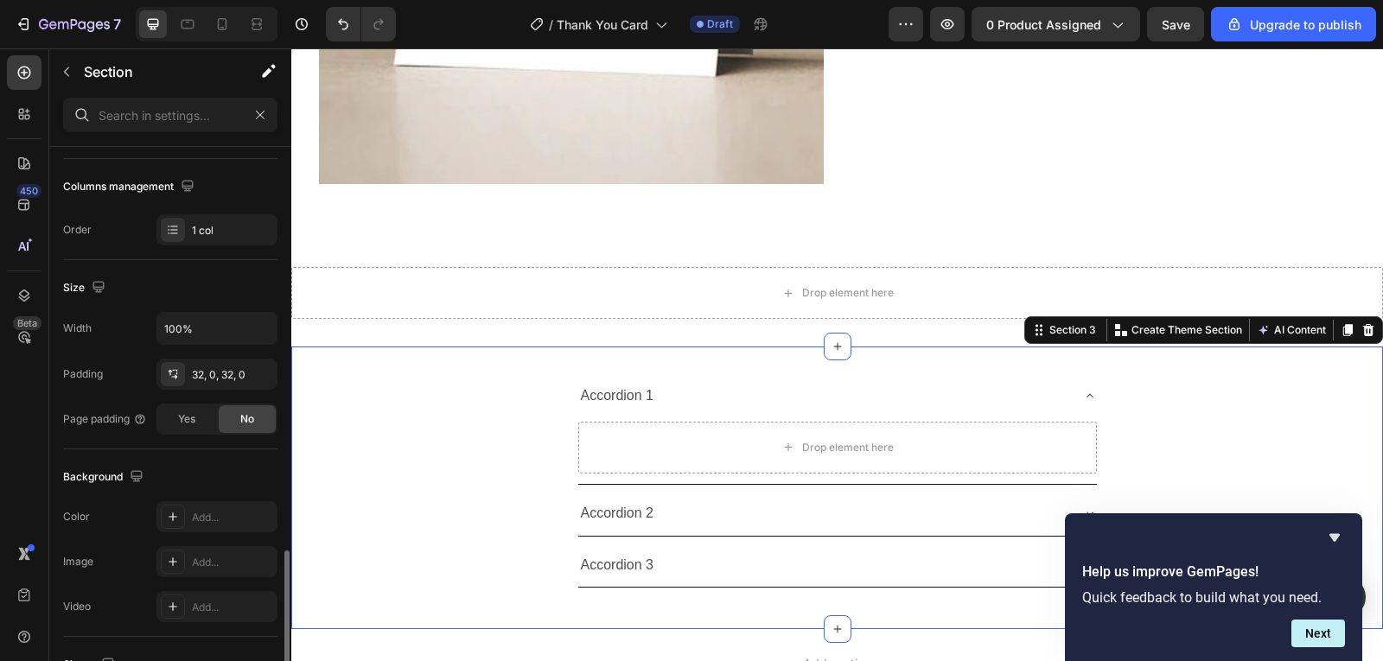
scroll to position [491, 0]
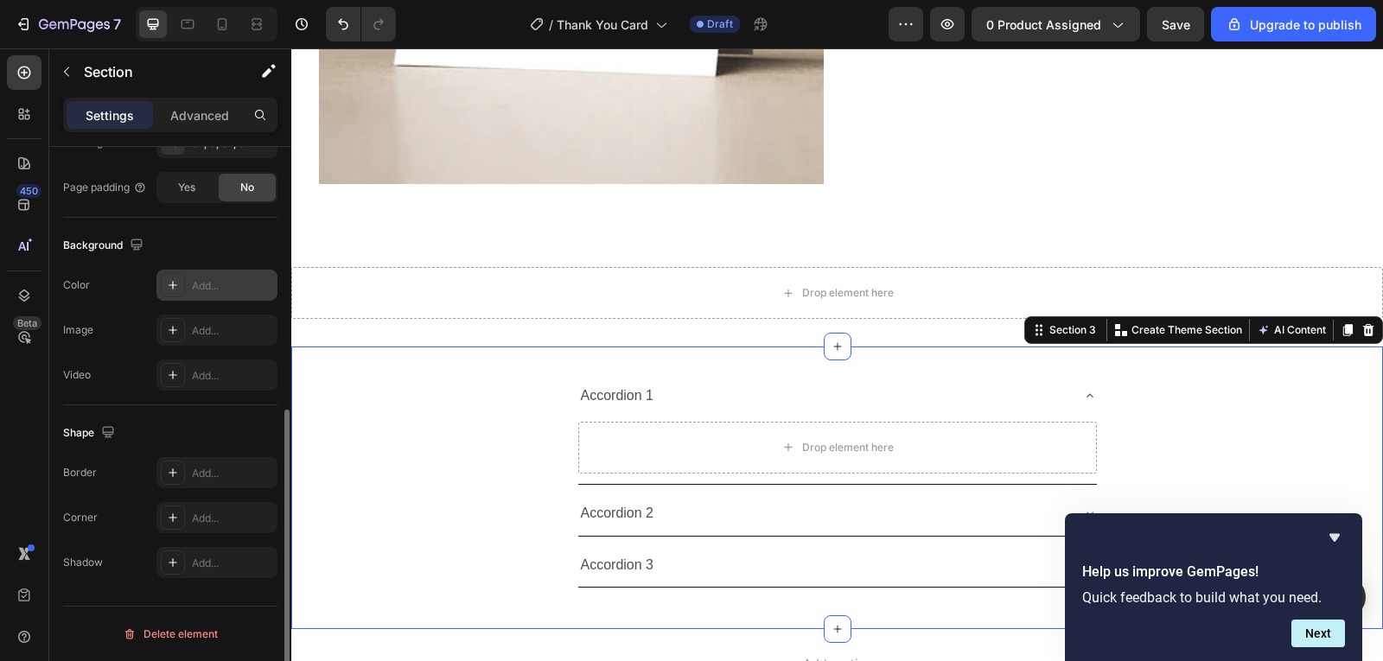
click at [215, 280] on div "Add..." at bounding box center [232, 286] width 81 height 16
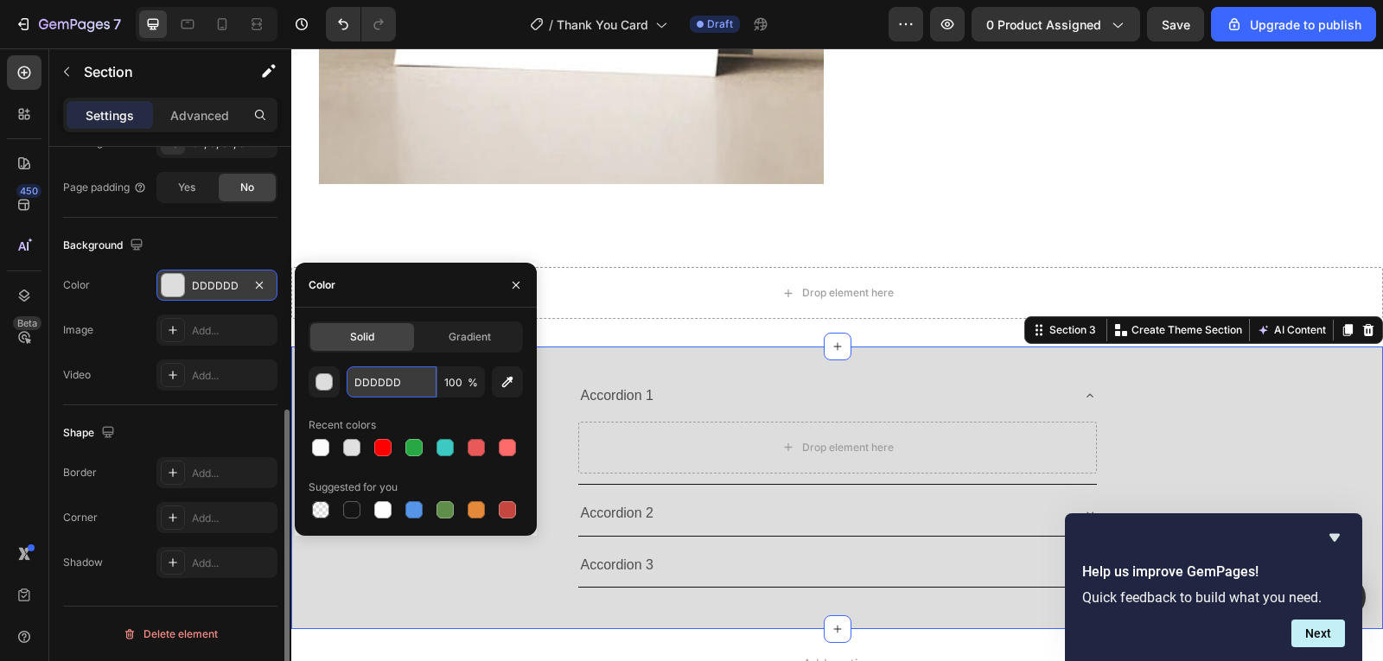
click at [378, 374] on input "DDDDDD" at bounding box center [392, 382] width 90 height 31
paste input "F3F5F6"
type input "F3F5F6"
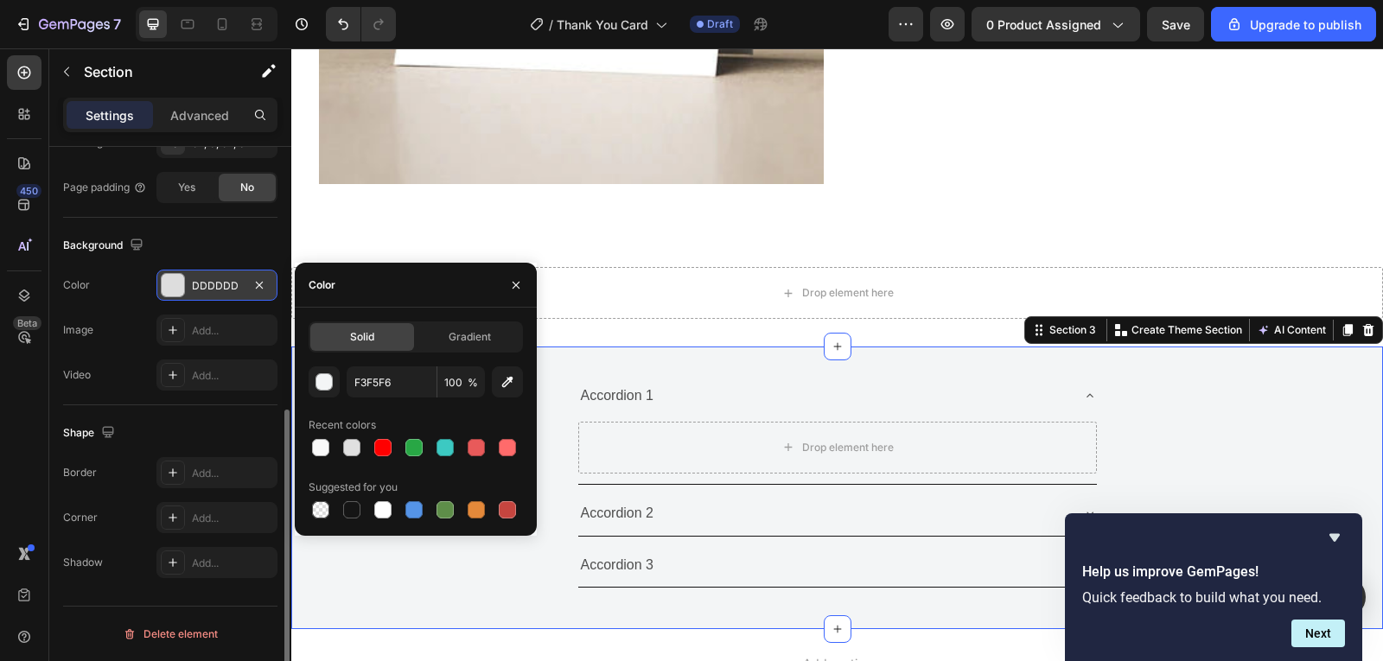
click at [1355, 420] on div "Accordion 1 Drop element here Accordion 2 Accordion 3 Accordion Row" at bounding box center [837, 487] width 1092 height 227
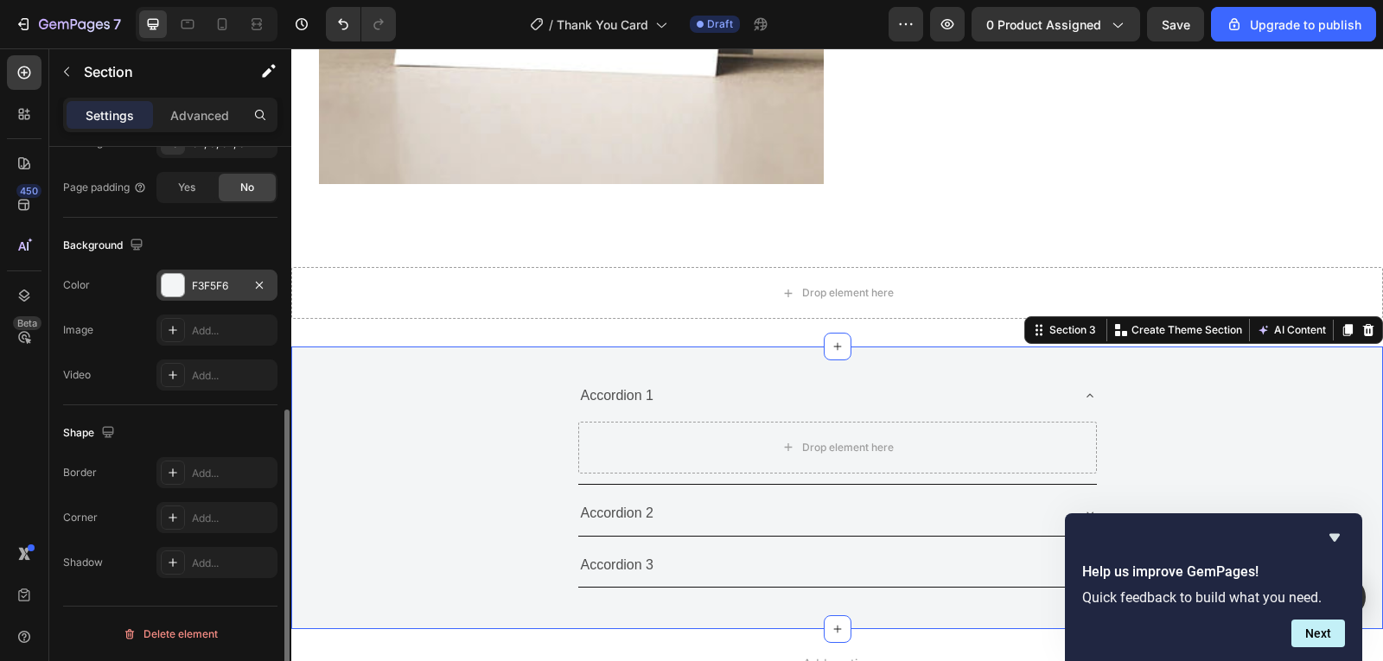
click at [634, 361] on div "Accordion 1 Drop element here Accordion 2 Accordion 3 Accordion Row Section 3 Y…" at bounding box center [837, 488] width 1092 height 283
click at [198, 125] on div "Advanced" at bounding box center [199, 115] width 86 height 28
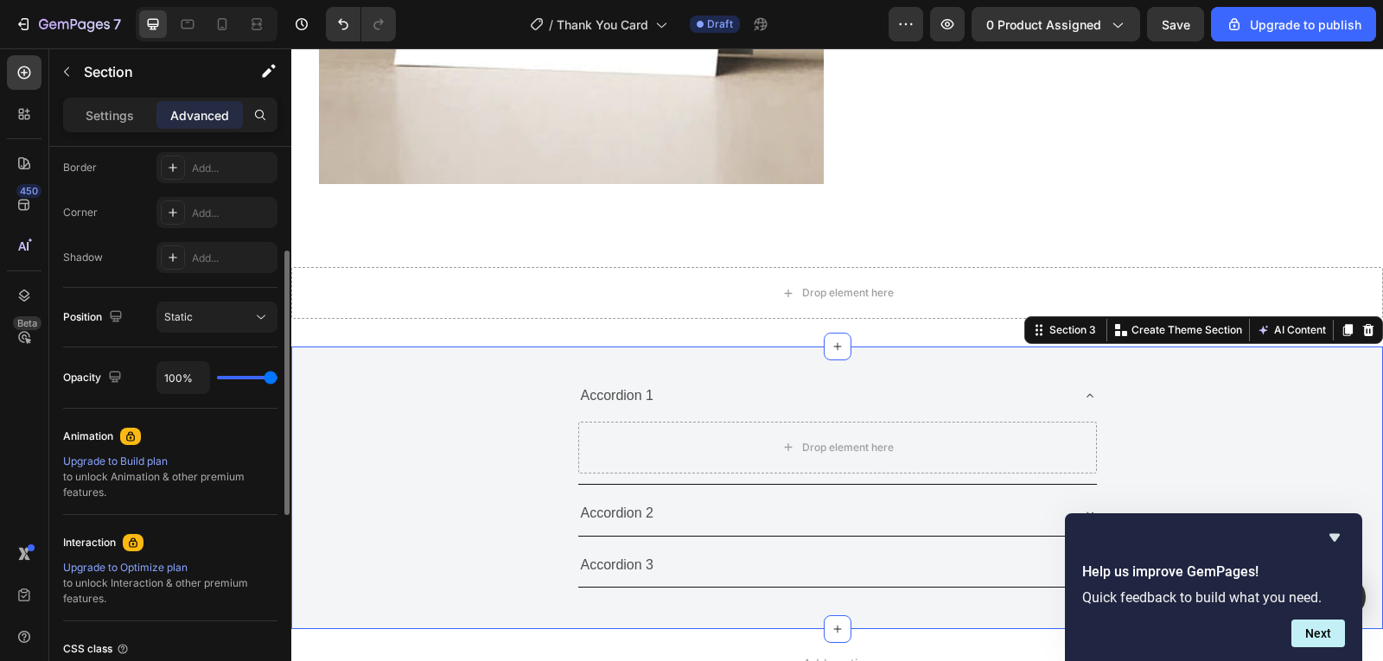
scroll to position [0, 0]
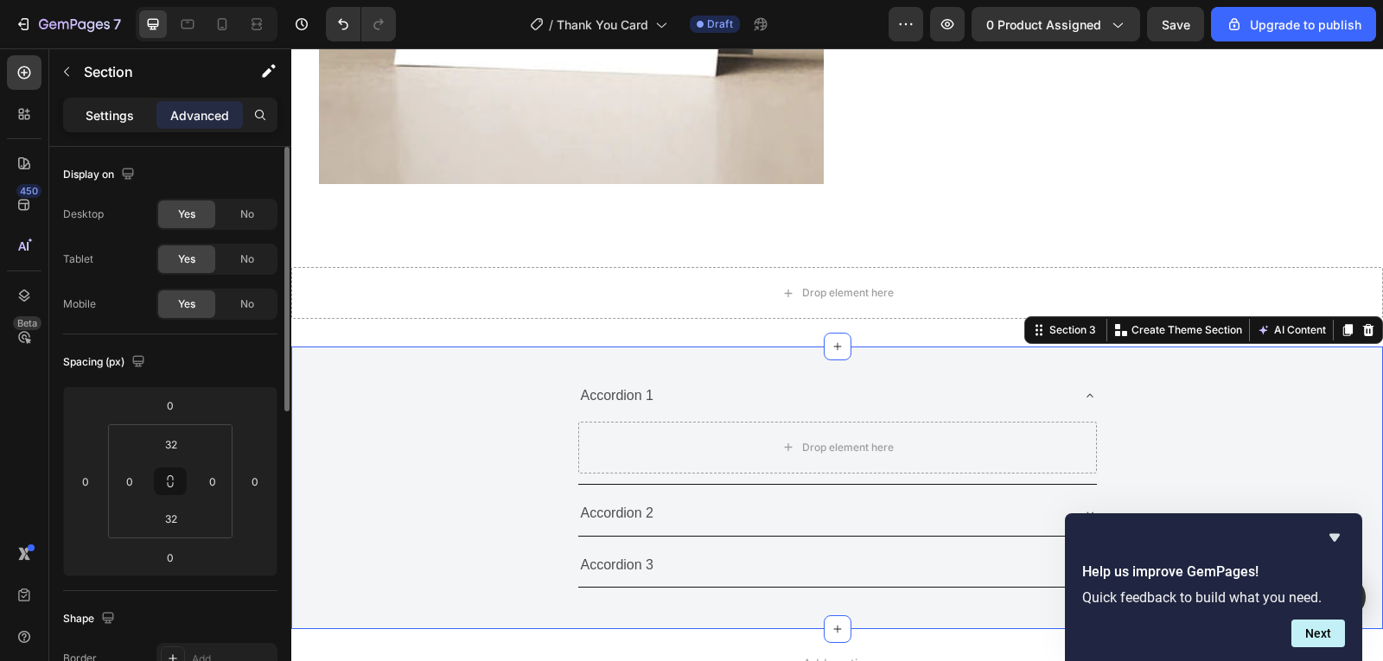
click at [98, 118] on p "Settings" at bounding box center [110, 115] width 48 height 18
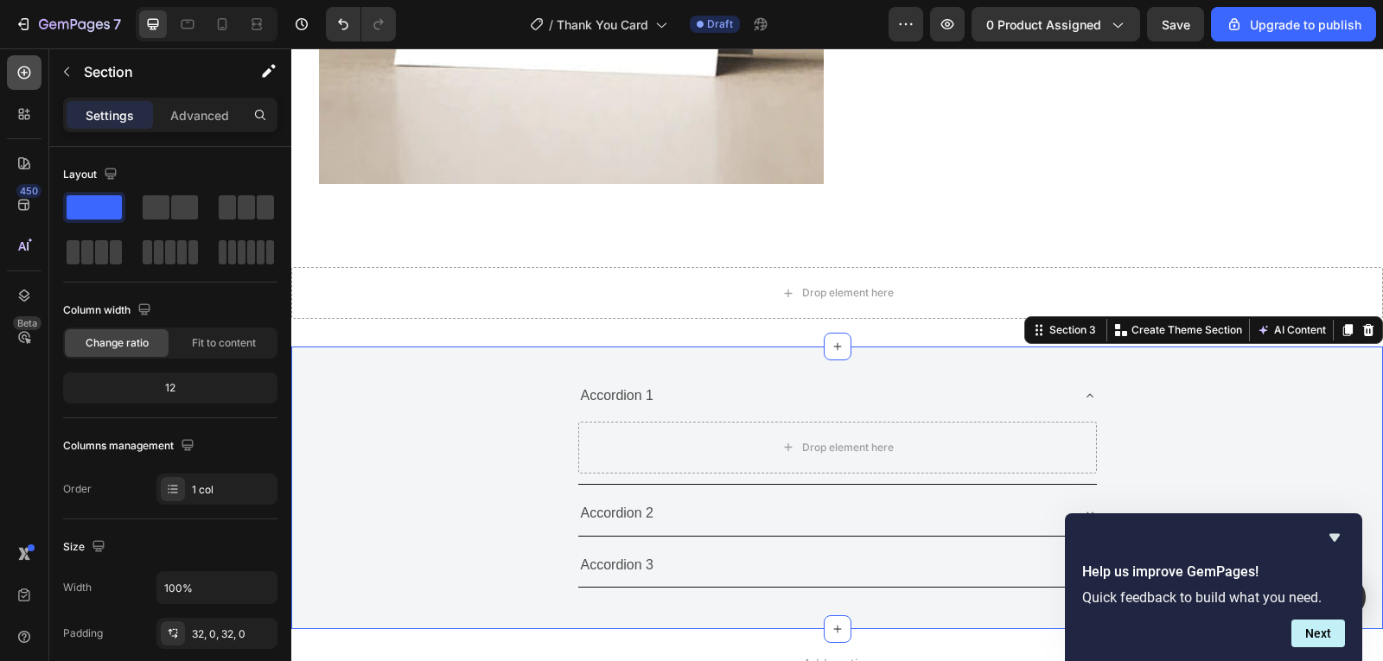
click at [26, 82] on div at bounding box center [24, 72] width 35 height 35
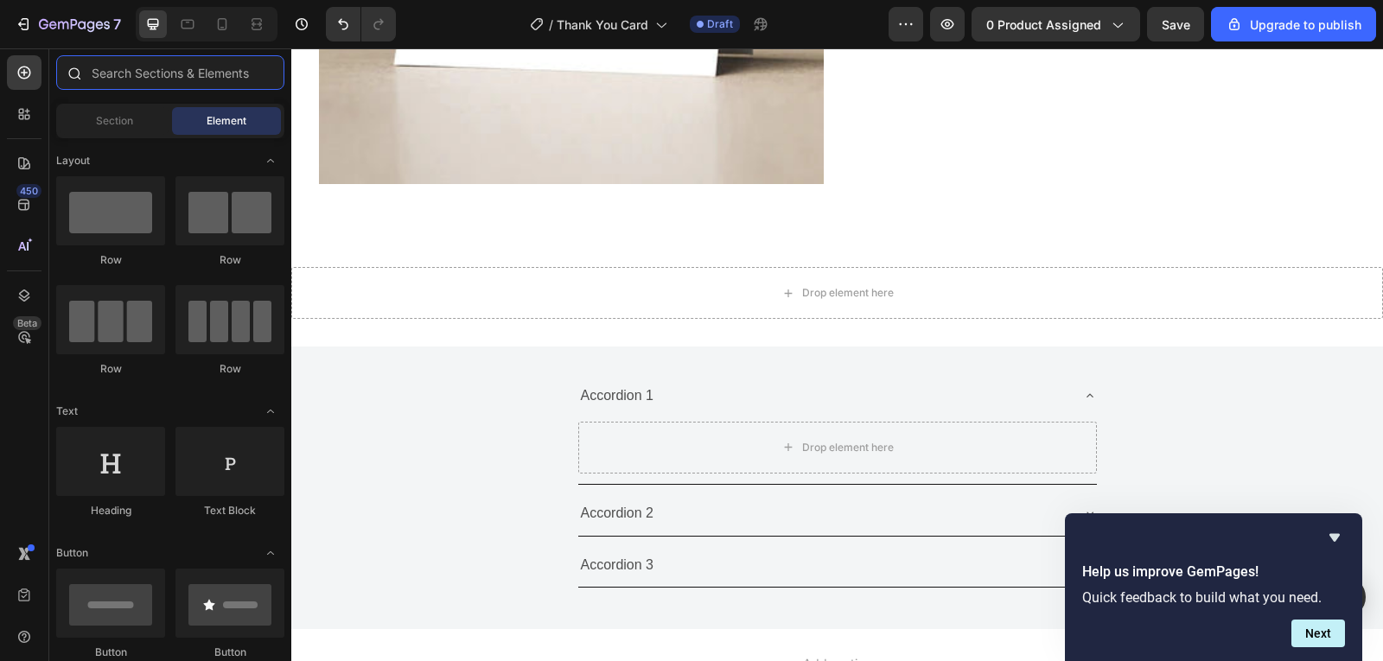
click at [150, 75] on input "text" at bounding box center [170, 72] width 228 height 35
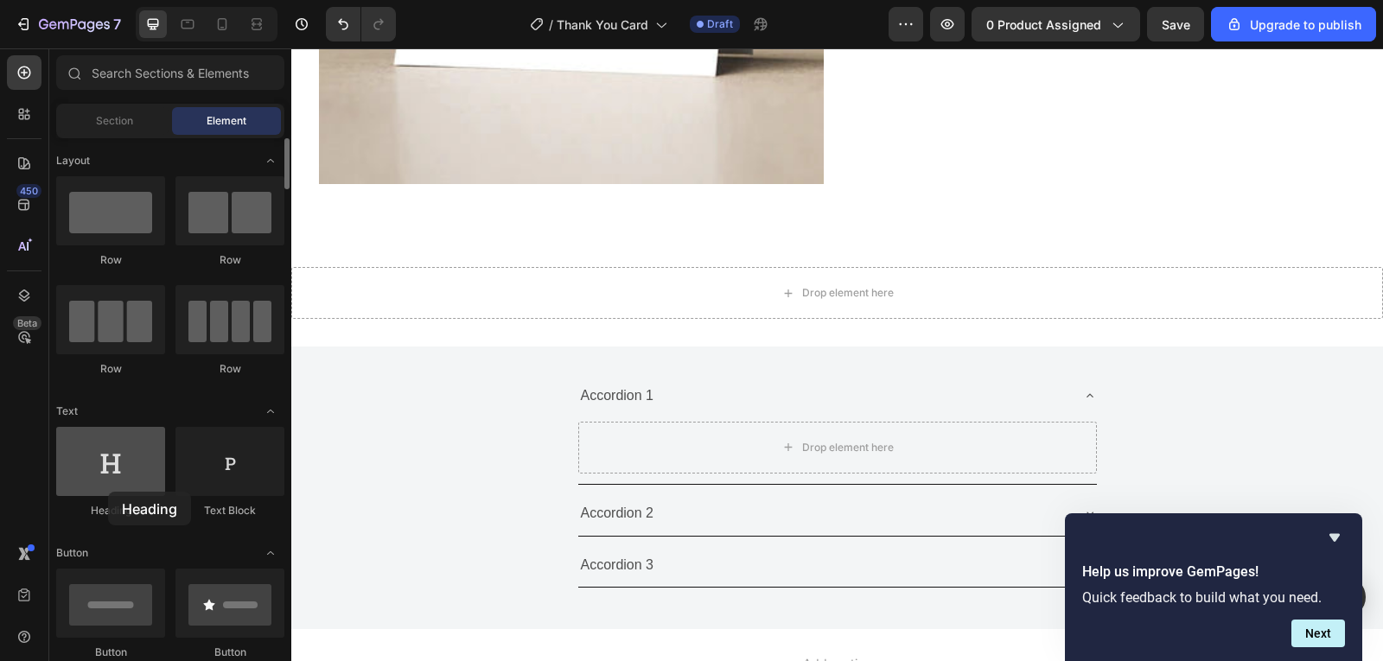
click at [108, 492] on div at bounding box center [110, 461] width 109 height 69
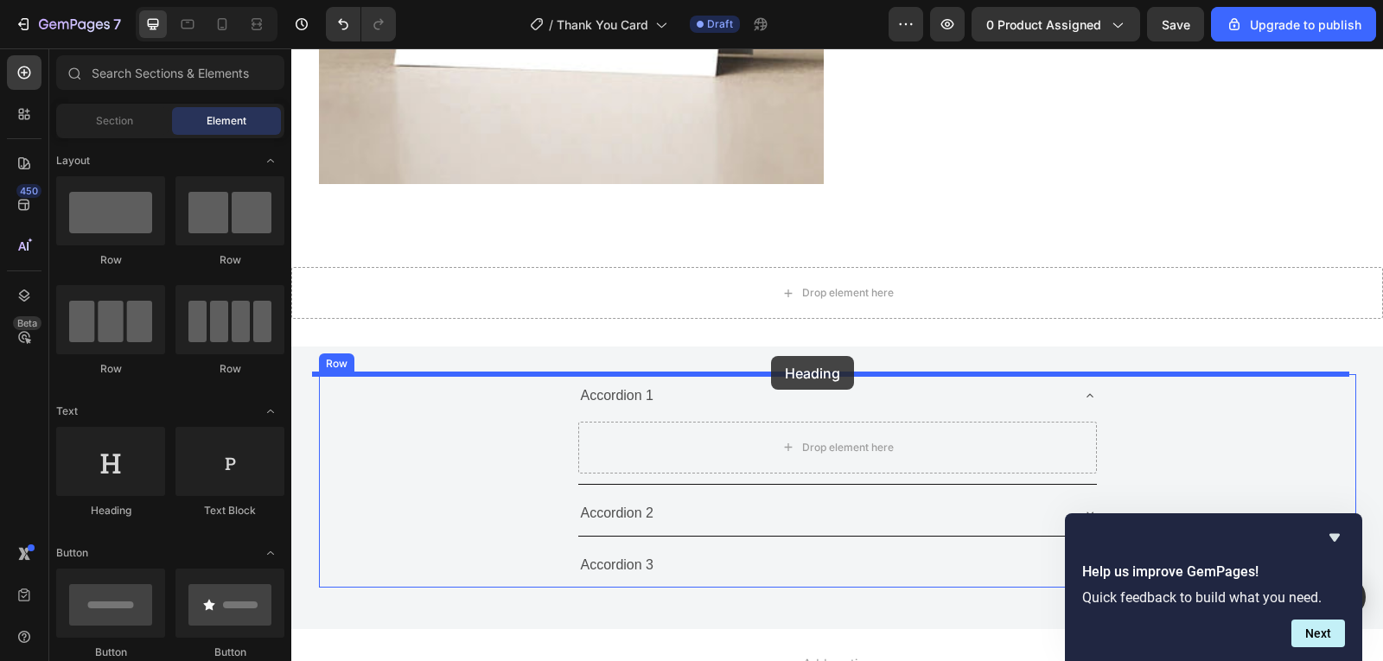
drag, startPoint x: 399, startPoint y: 540, endPoint x: 771, endPoint y: 356, distance: 414.9
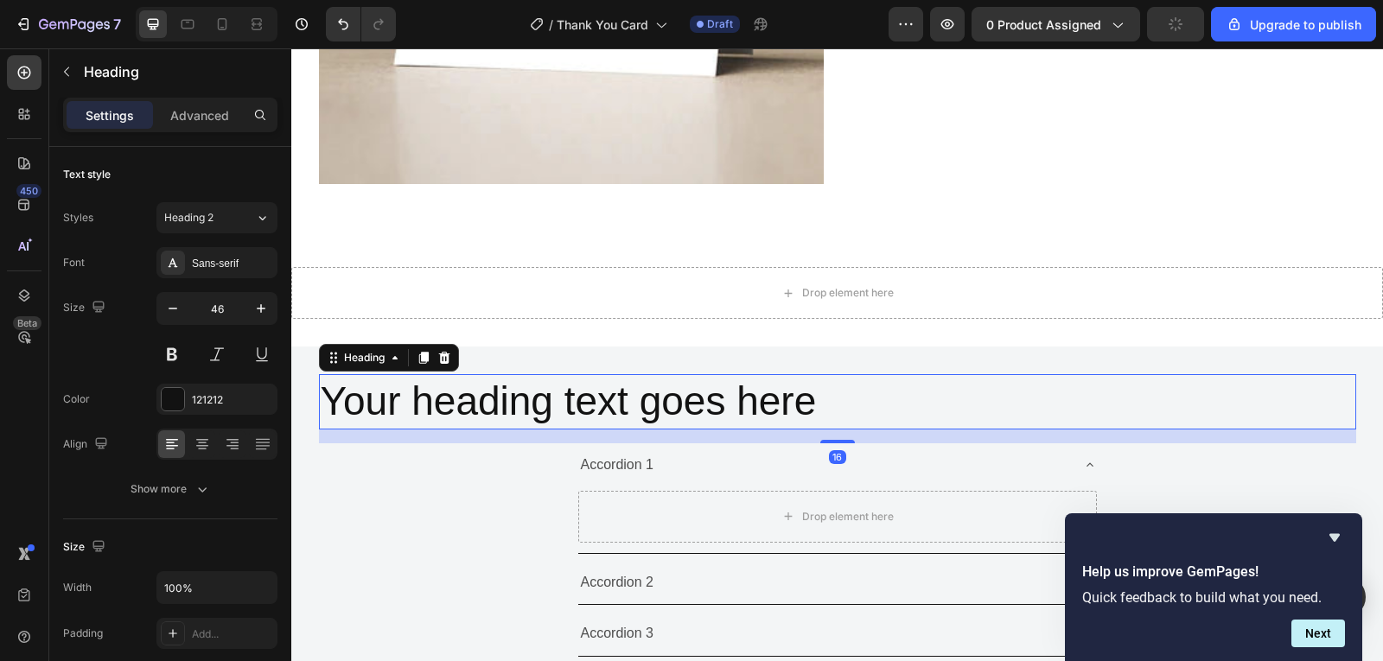
click at [800, 396] on h2 "Your heading text goes here" at bounding box center [838, 401] width 1038 height 55
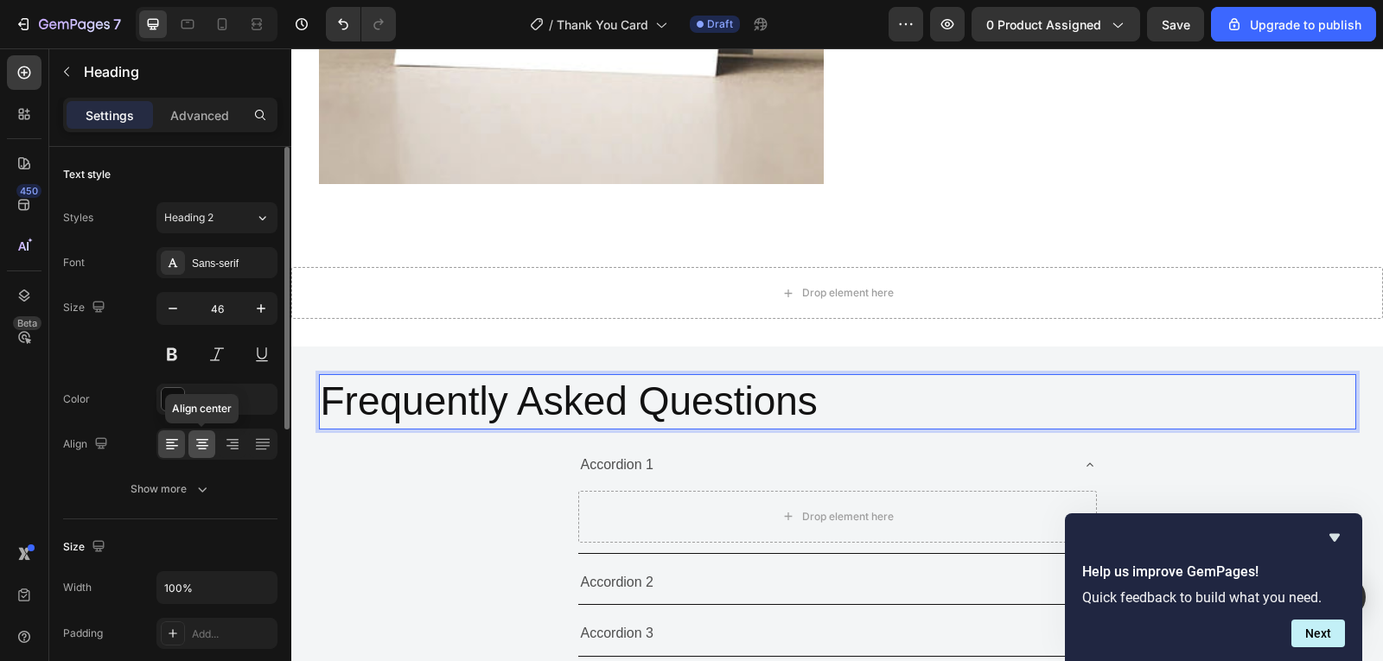
click at [197, 445] on icon at bounding box center [202, 446] width 12 height 2
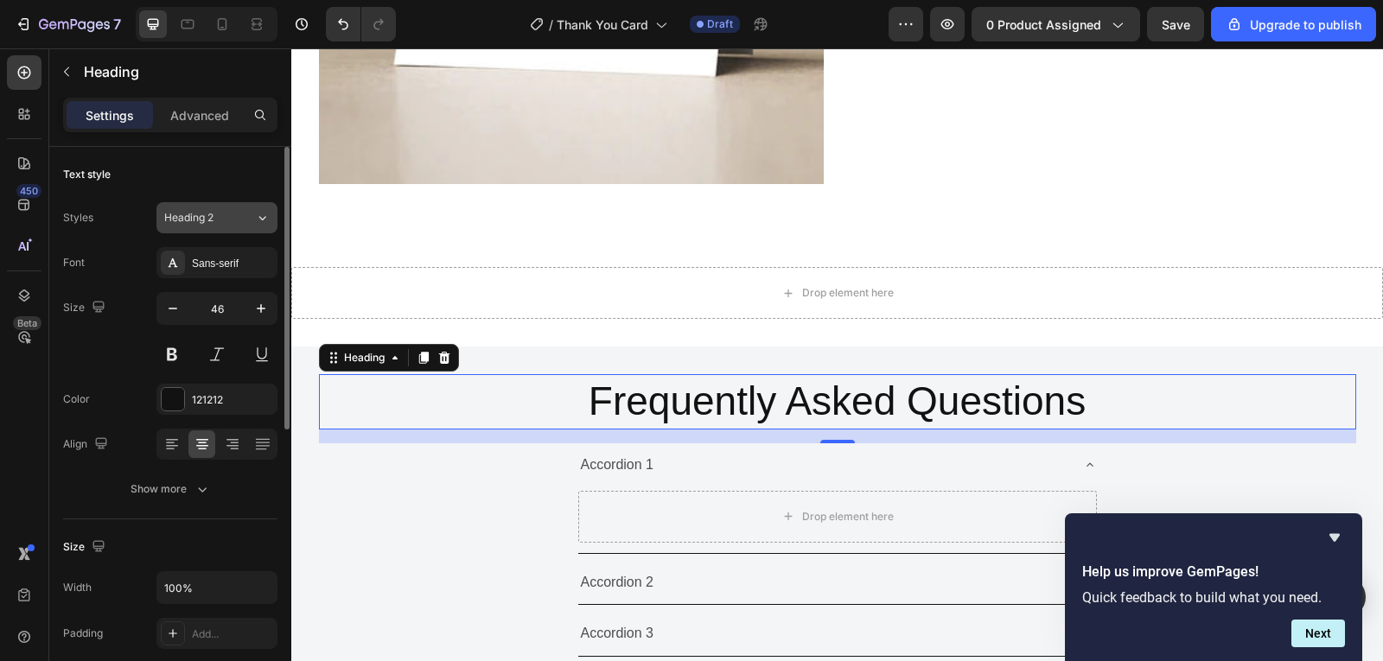
click at [210, 228] on button "Heading 2" at bounding box center [216, 217] width 121 height 31
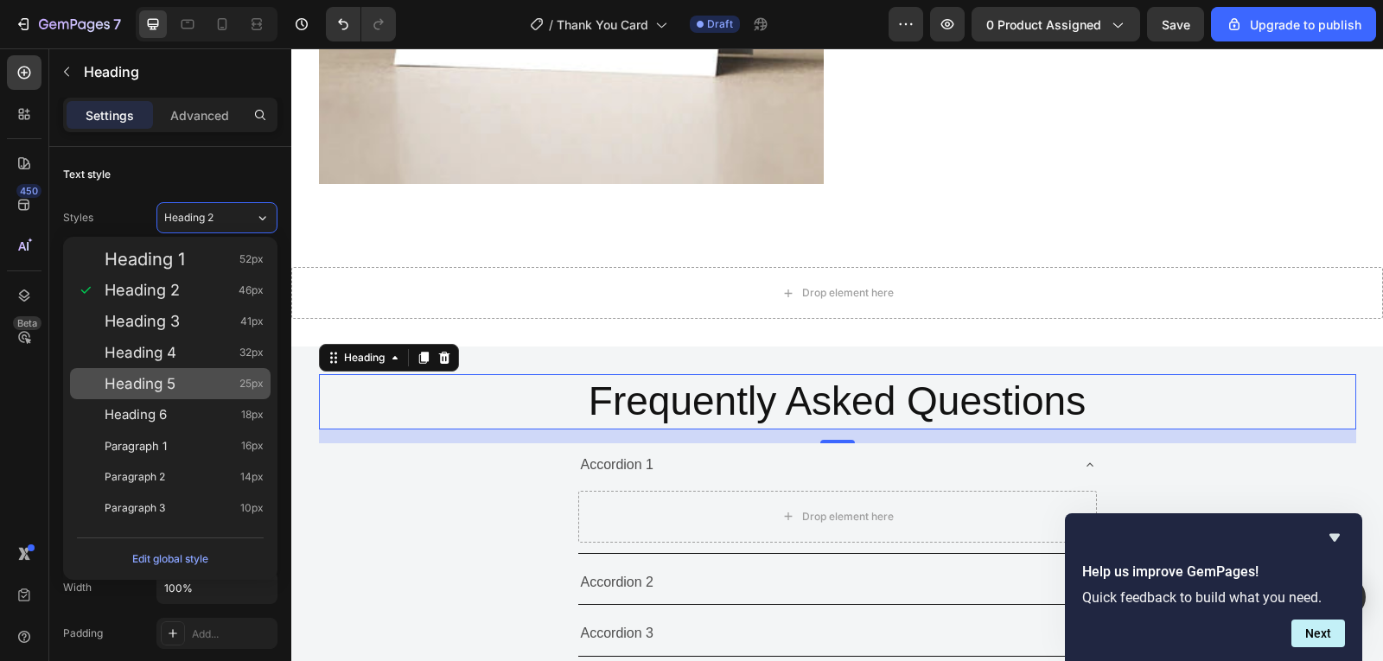
click at [216, 380] on div "Heading 5 25px" at bounding box center [184, 383] width 159 height 17
type input "25"
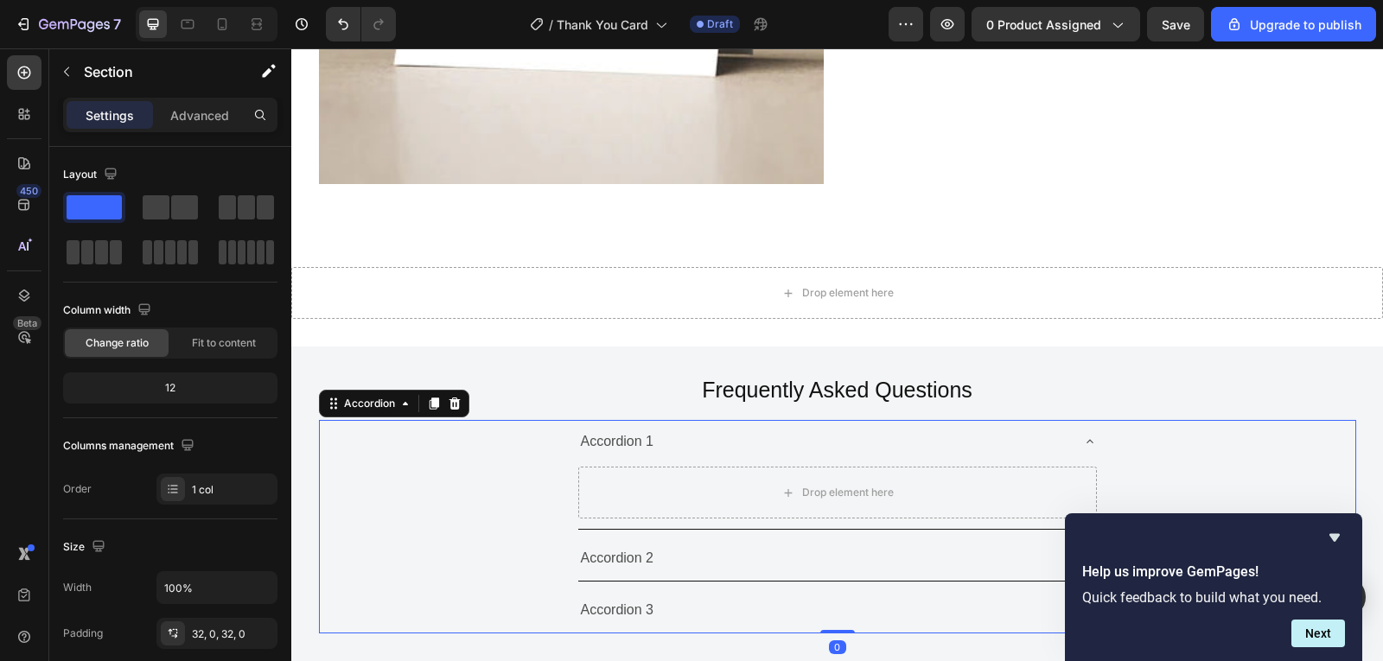
click at [874, 441] on div "Accordion 1" at bounding box center [823, 442] width 491 height 30
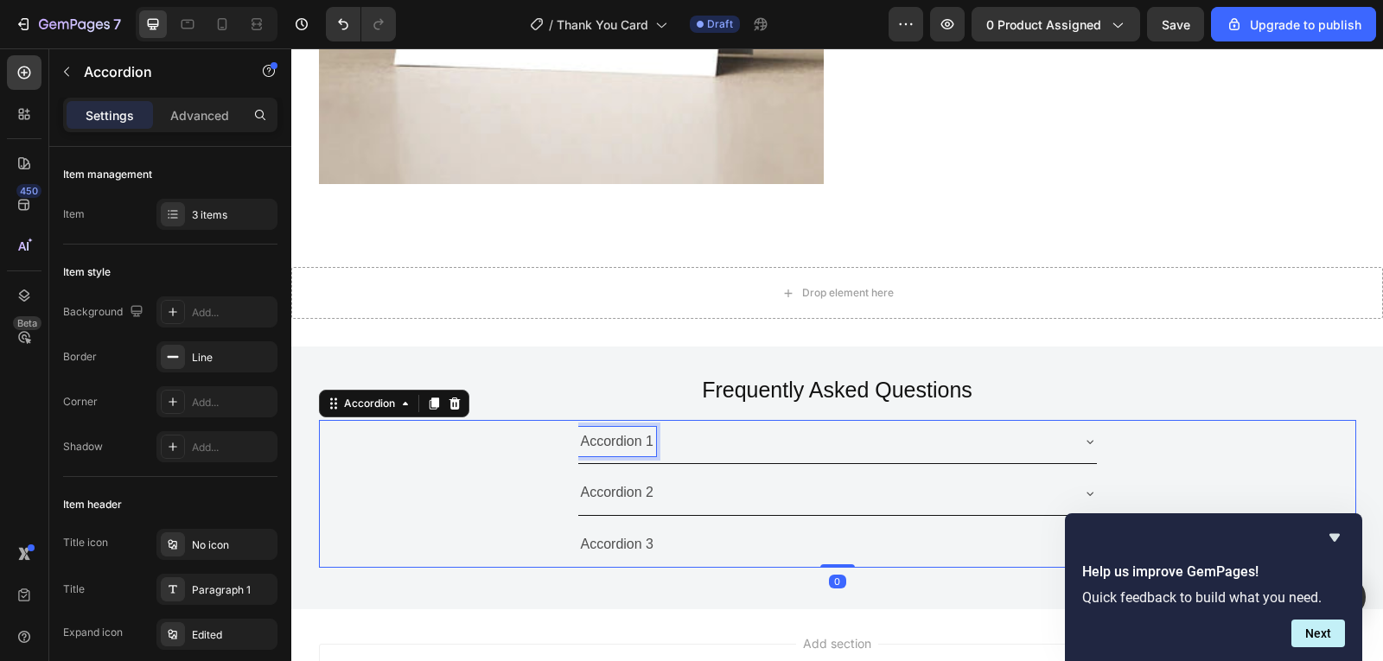
click at [615, 444] on div "Accordion 1" at bounding box center [617, 442] width 79 height 30
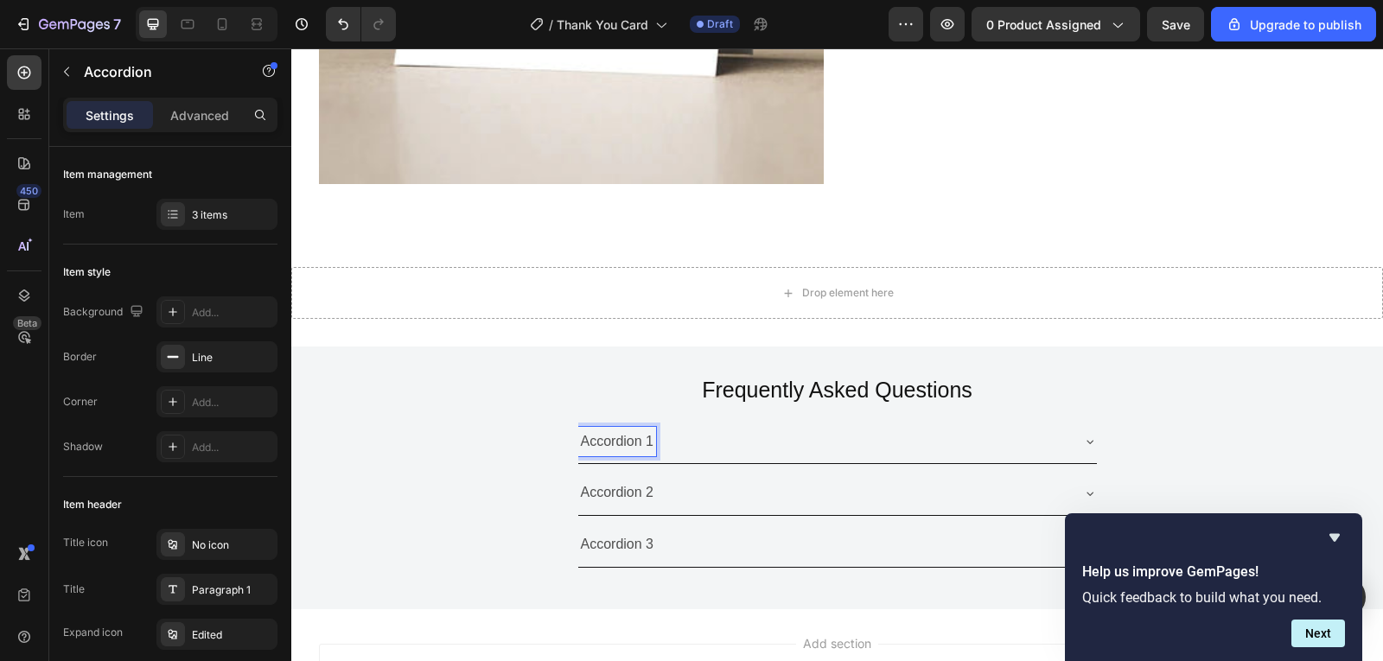
click at [1153, 436] on div "Accordion 1" at bounding box center [838, 442] width 1036 height 45
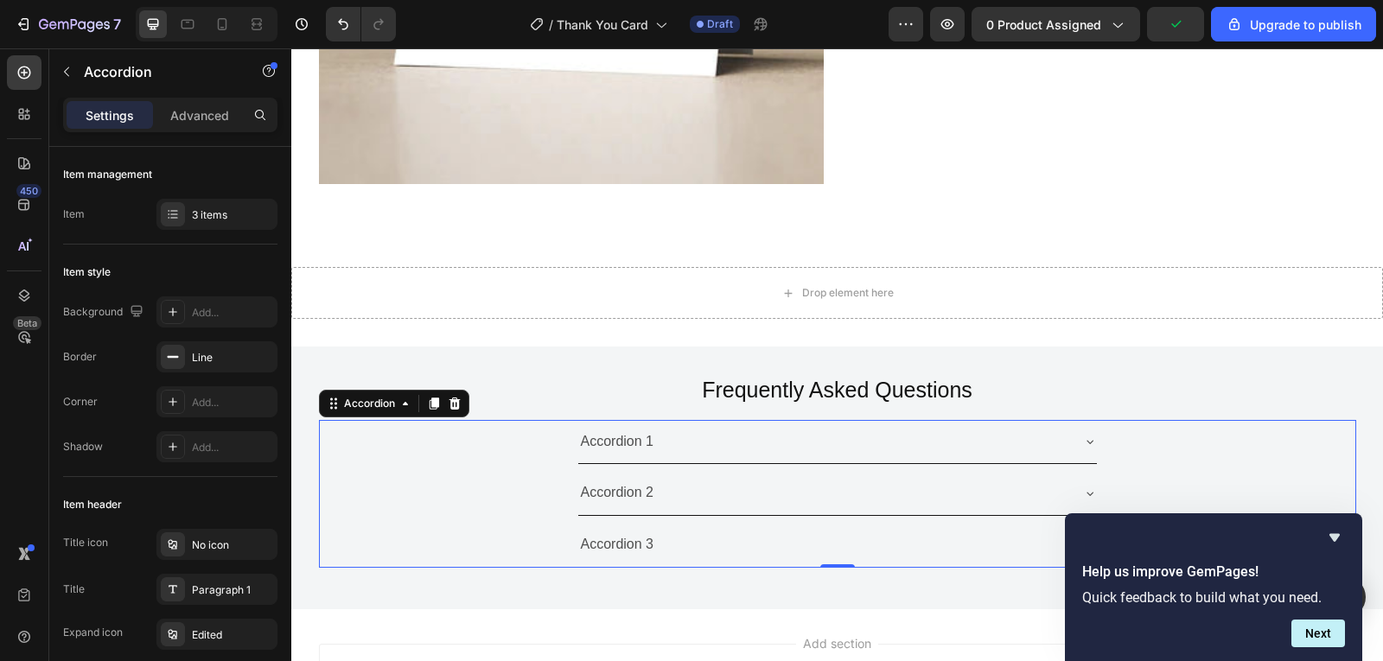
click at [1017, 444] on div "Accordion 1" at bounding box center [823, 442] width 491 height 30
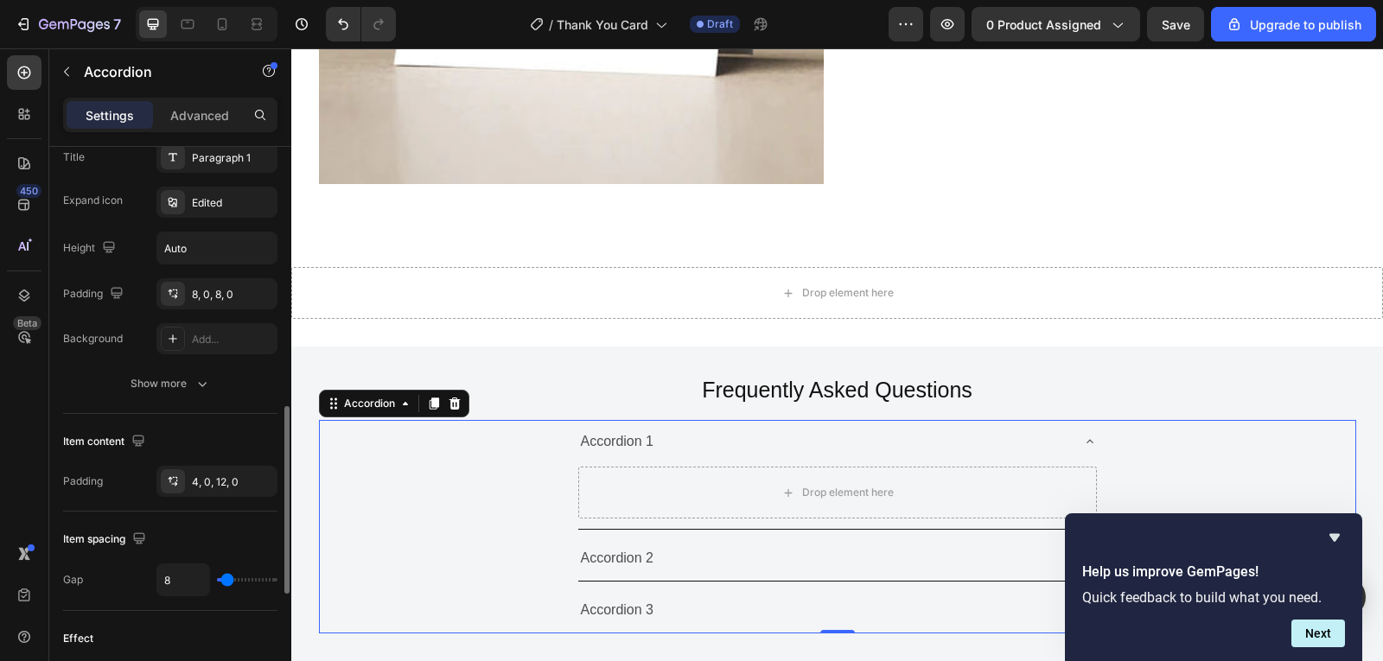
scroll to position [519, 0]
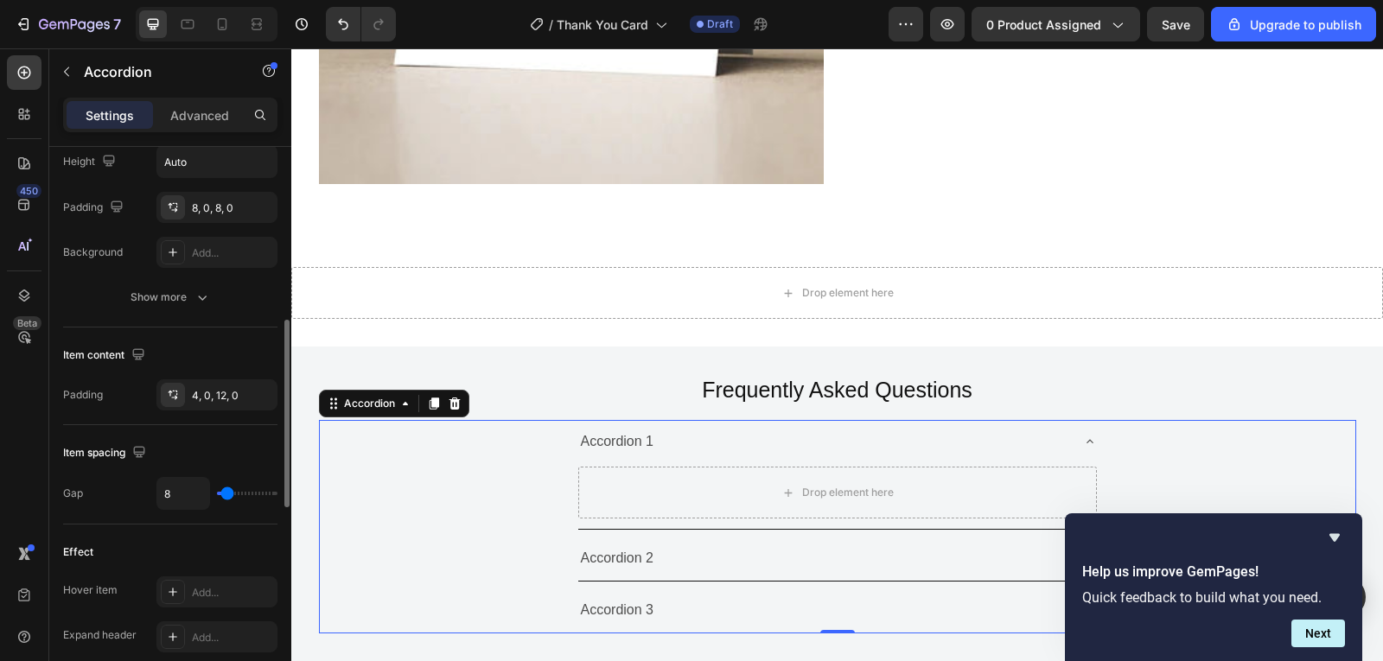
type input "0"
drag, startPoint x: 223, startPoint y: 488, endPoint x: 205, endPoint y: 489, distance: 18.2
type input "0"
click at [217, 492] on input "range" at bounding box center [247, 493] width 61 height 3
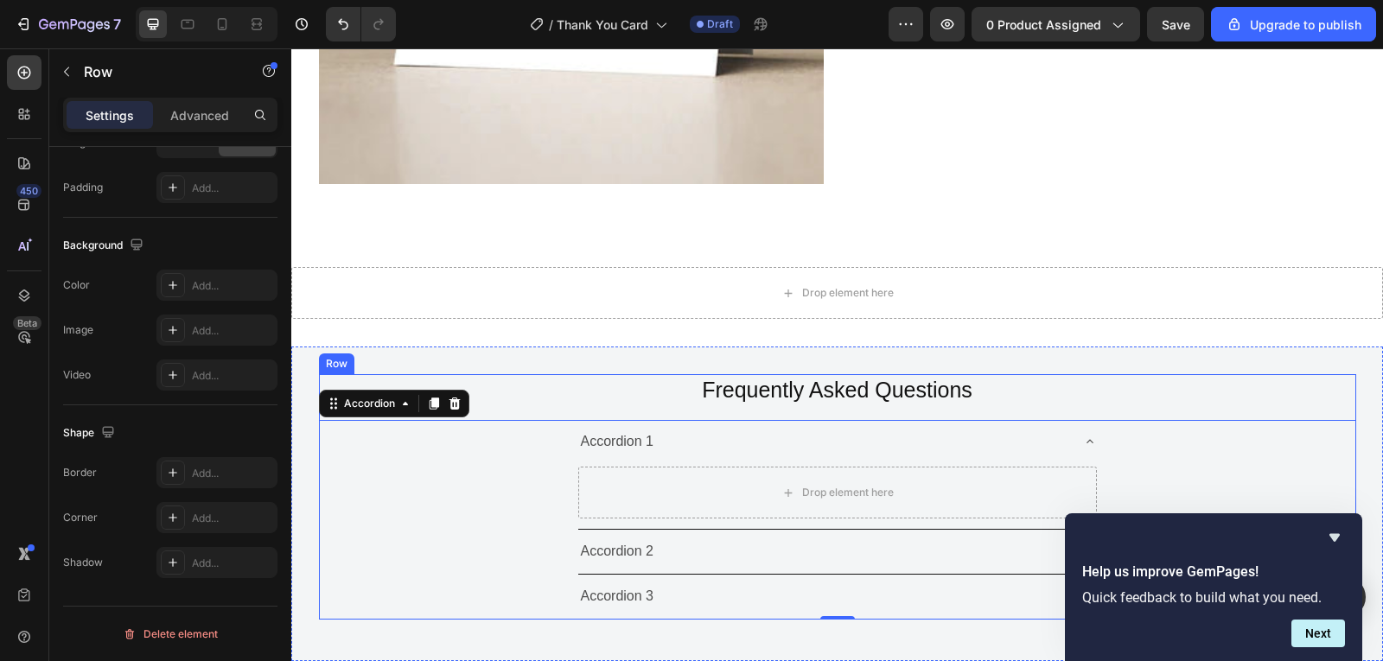
click at [820, 408] on div "Frequently Asked Questions Heading Accordion 1 Drop element here Accordion 2 Ac…" at bounding box center [838, 497] width 1038 height 246
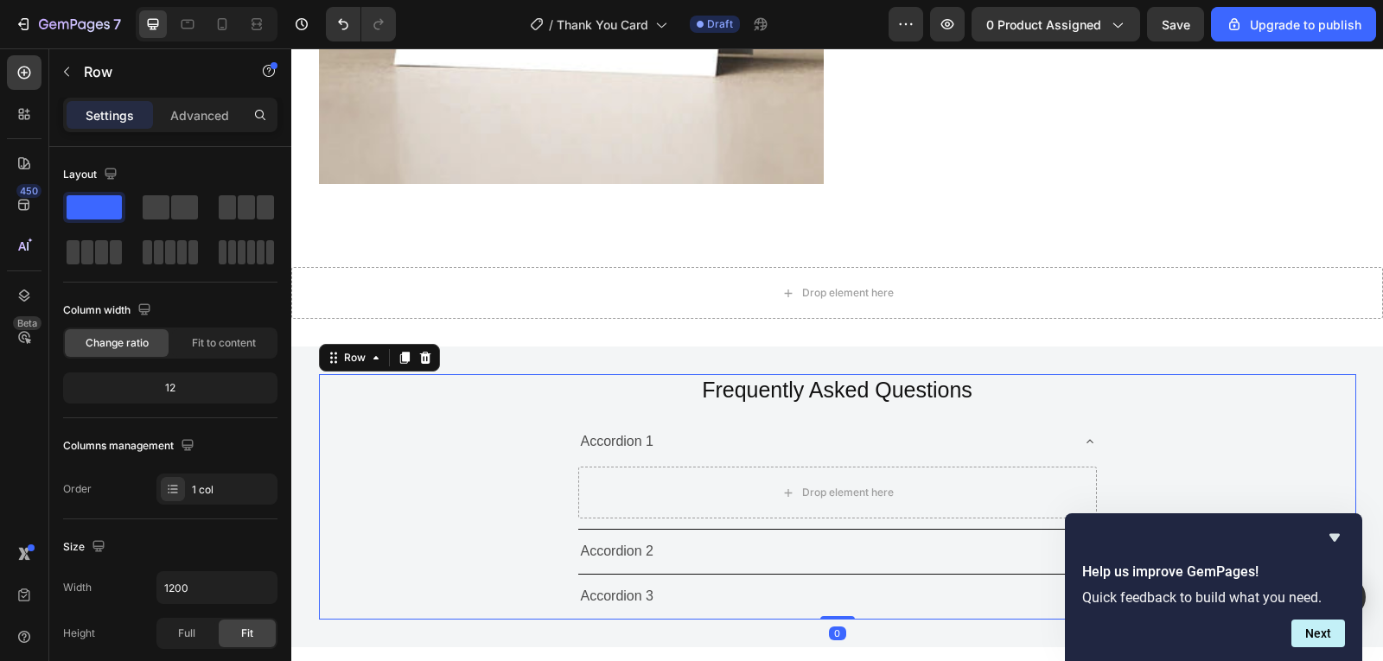
drag, startPoint x: 823, startPoint y: 629, endPoint x: 821, endPoint y: 574, distance: 55.4
click at [821, 574] on div "Frequently Asked Questions Heading Accordion 1 Drop element here Accordion 2 Ac…" at bounding box center [838, 497] width 1038 height 246
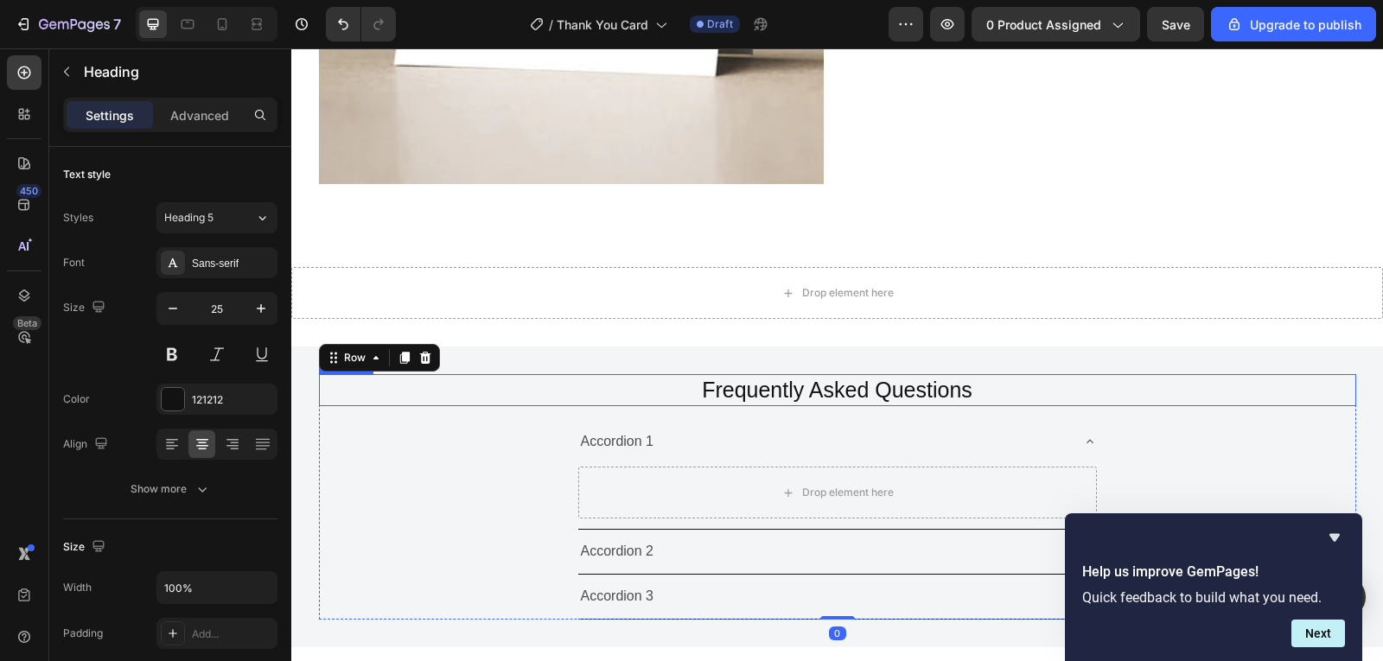
click at [878, 397] on p "Frequently Asked Questions" at bounding box center [838, 390] width 1034 height 29
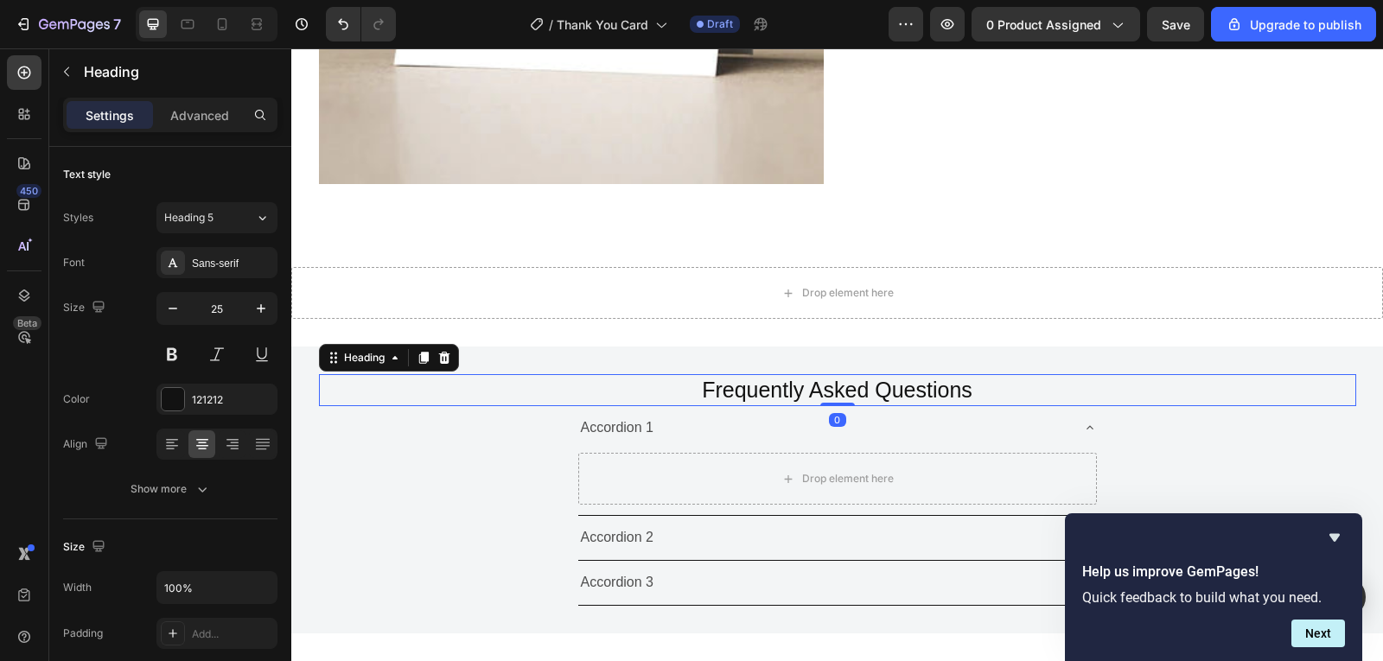
drag, startPoint x: 841, startPoint y: 419, endPoint x: 842, endPoint y: 370, distance: 49.3
click at [842, 370] on div "Frequently Asked Questions Heading 0 Accordion 1 Drop element here Accordion 2 …" at bounding box center [837, 490] width 1092 height 287
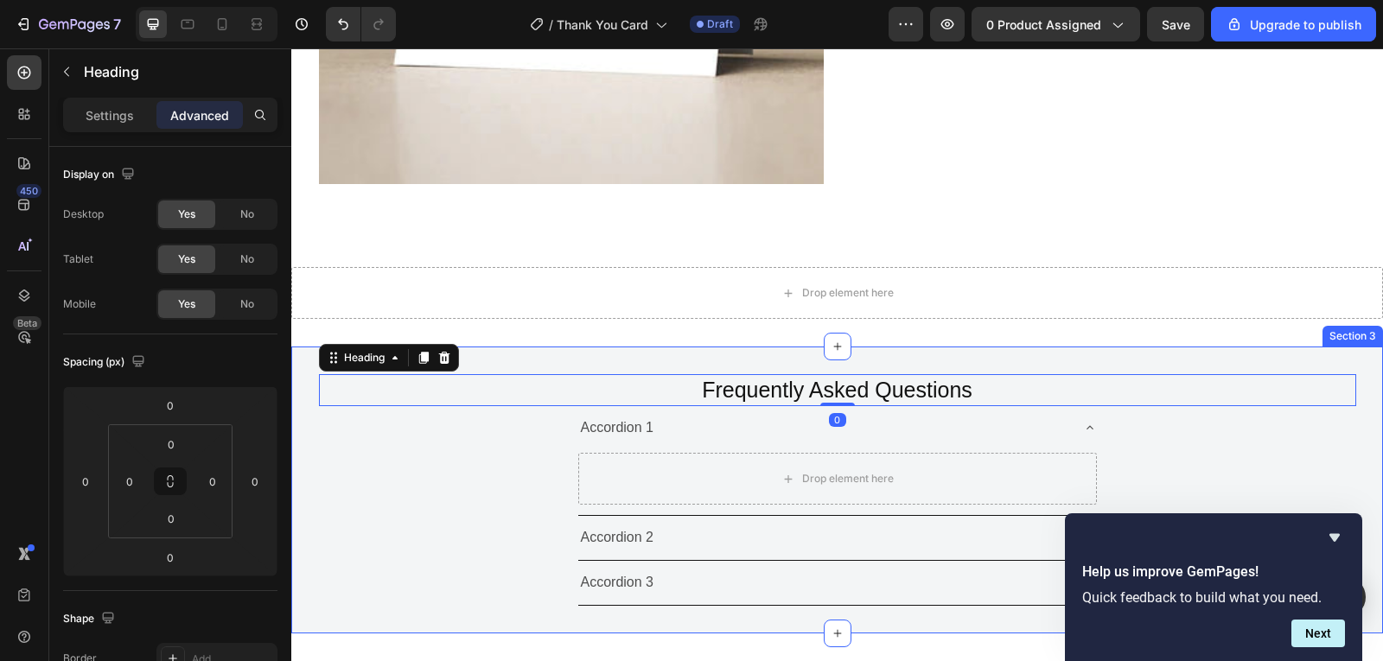
click at [1148, 368] on div "Frequently Asked Questions Heading 0 Accordion 1 Drop element here Accordion 2 …" at bounding box center [837, 490] width 1092 height 287
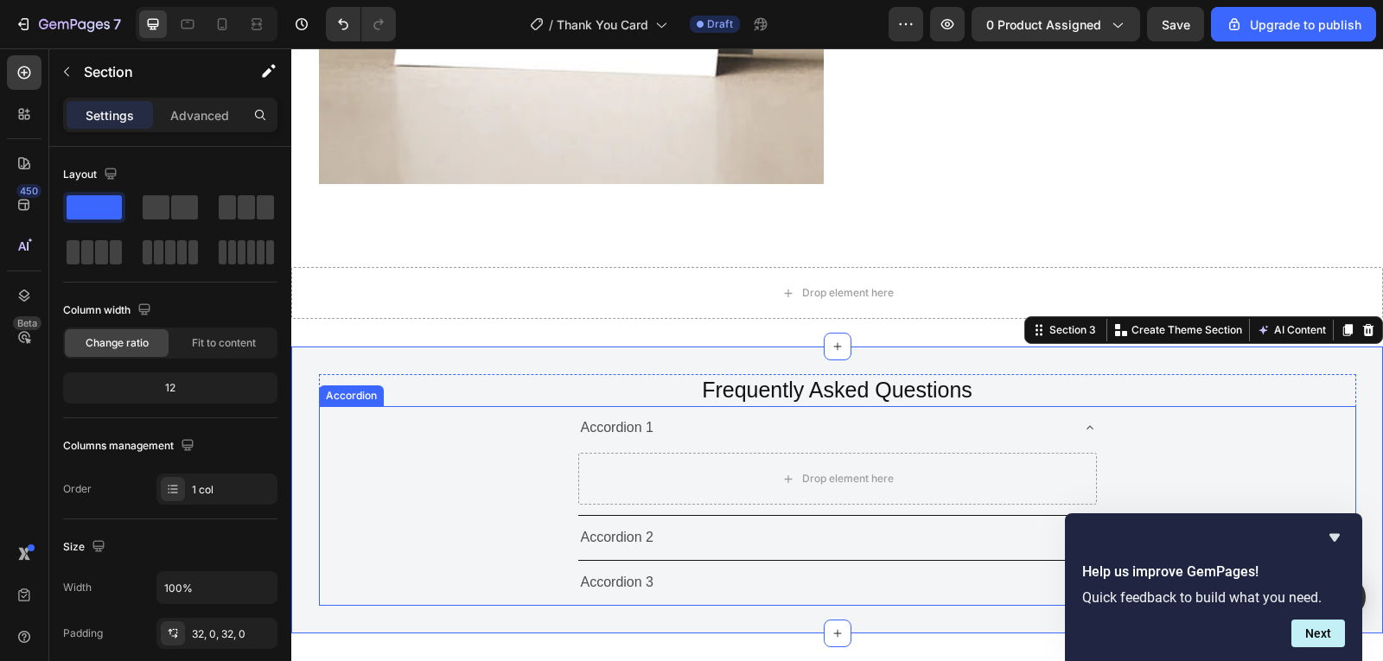
click at [968, 431] on div "Accordion 1" at bounding box center [823, 428] width 491 height 30
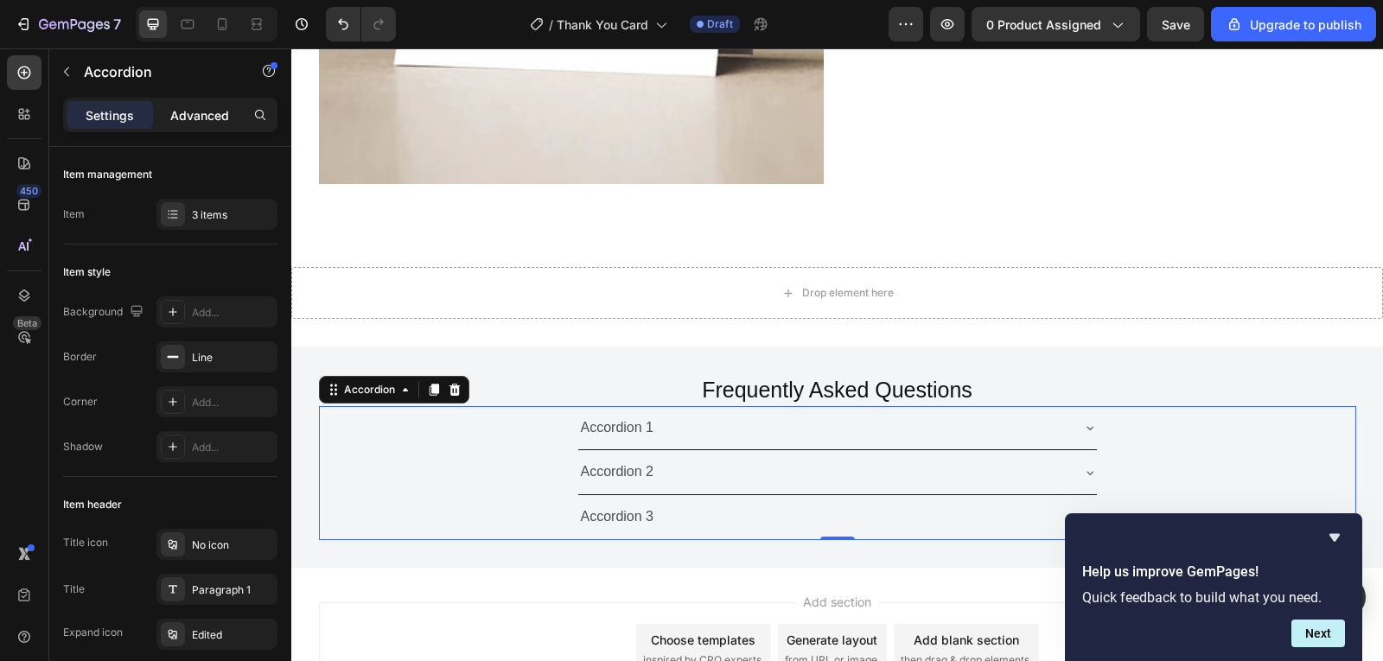
click at [193, 124] on p "Advanced" at bounding box center [199, 115] width 59 height 18
type input "100%"
type input "100"
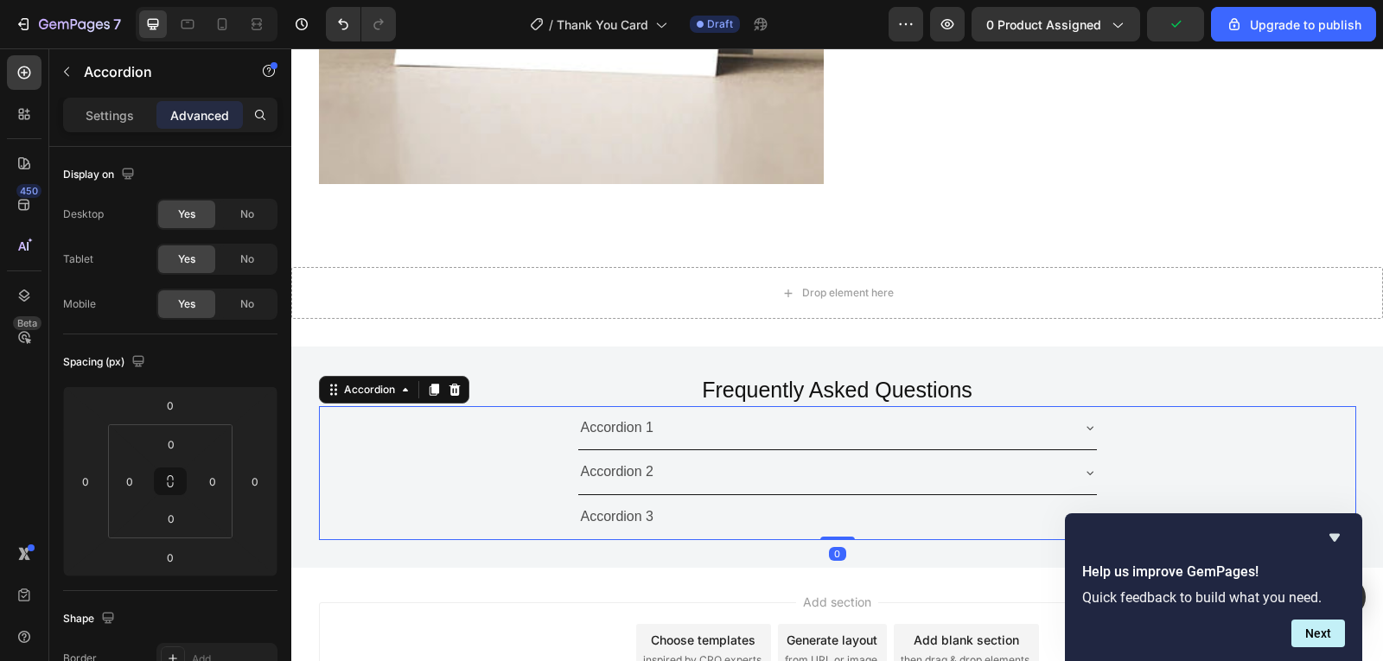
click at [110, 99] on div "Settings Advanced" at bounding box center [170, 115] width 214 height 35
click at [116, 104] on div "Settings" at bounding box center [110, 115] width 86 height 28
type input "0"
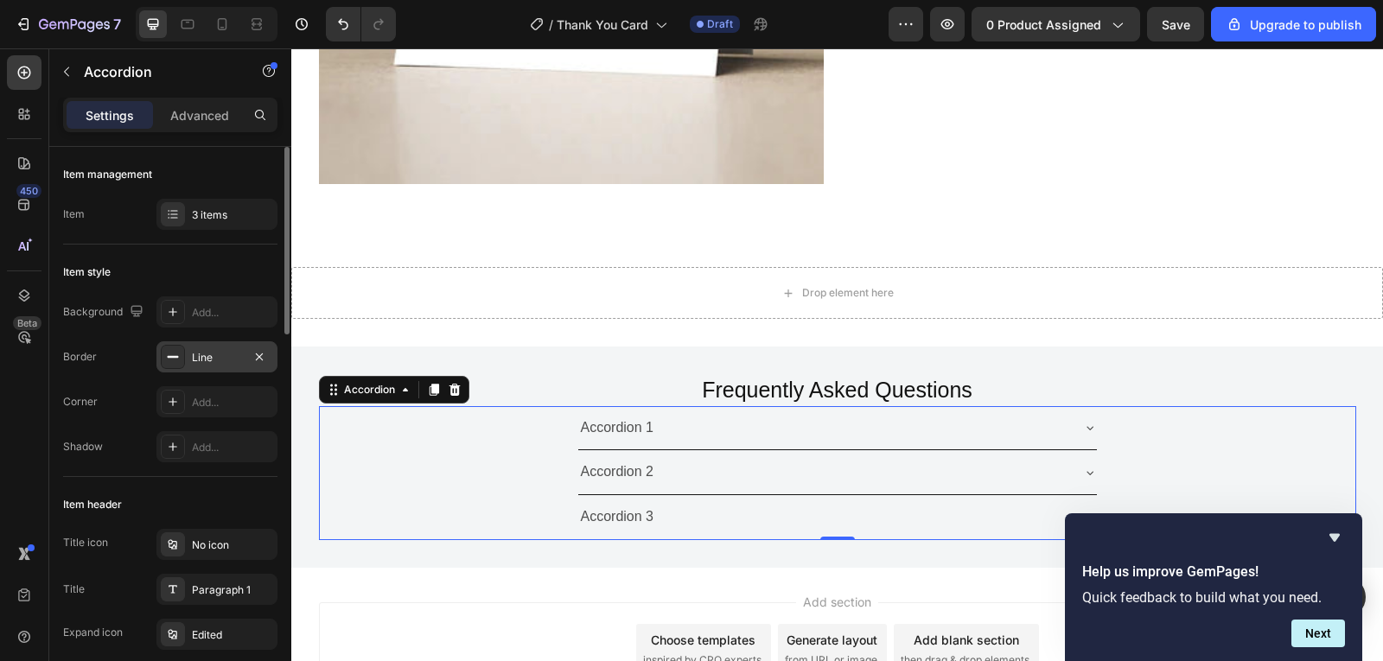
click at [226, 358] on div "Line" at bounding box center [217, 358] width 50 height 16
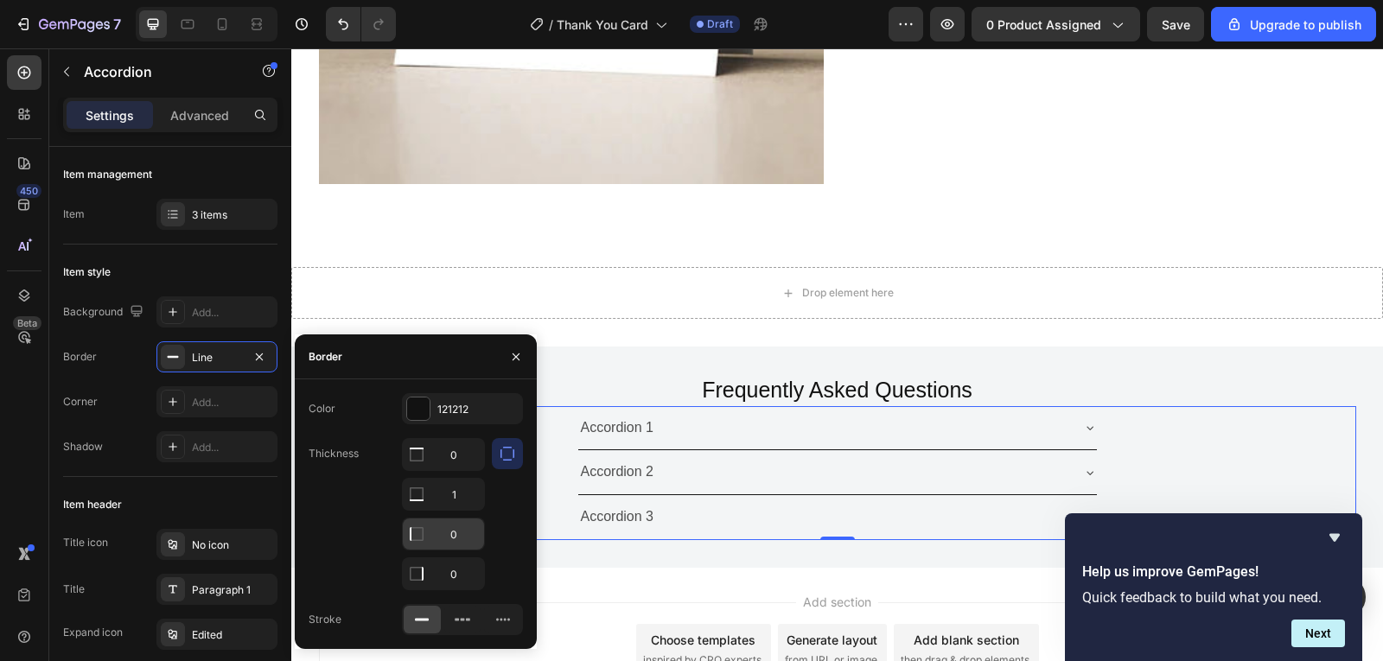
click at [417, 530] on icon at bounding box center [416, 534] width 17 height 17
click at [464, 533] on input "0" at bounding box center [443, 534] width 81 height 31
type input "1"
type input "0"
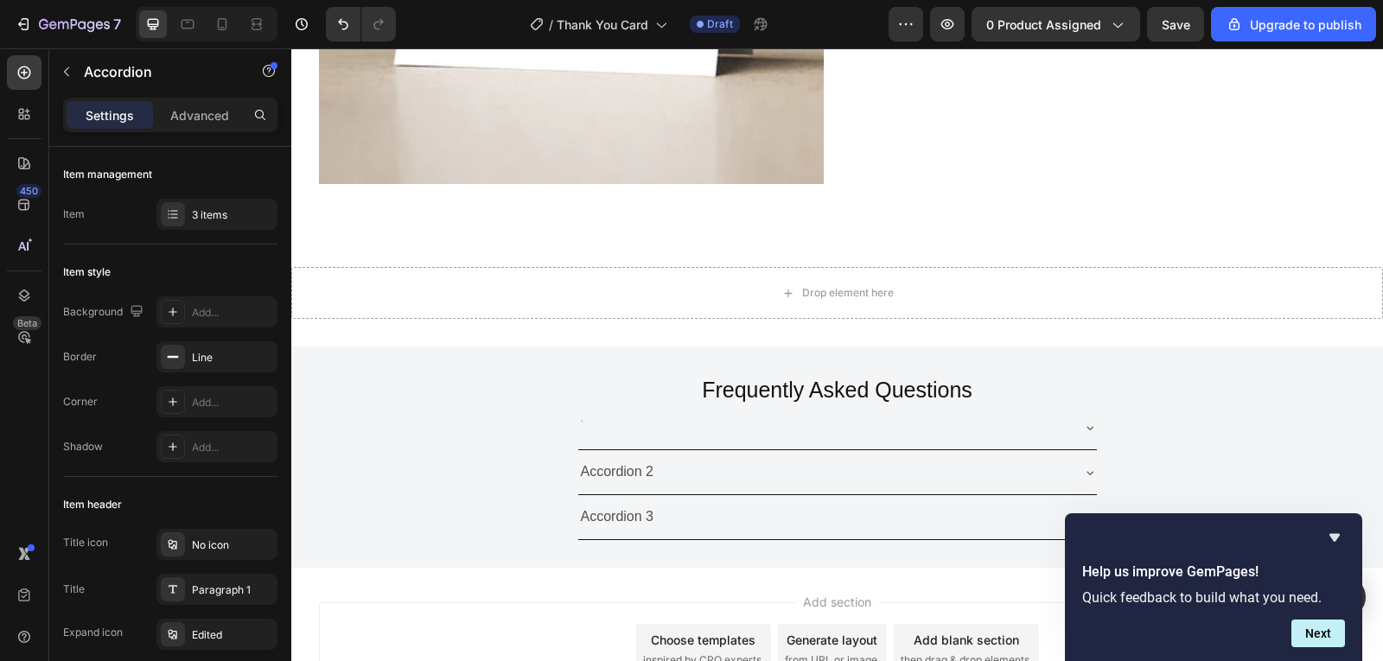
scroll to position [428, 0]
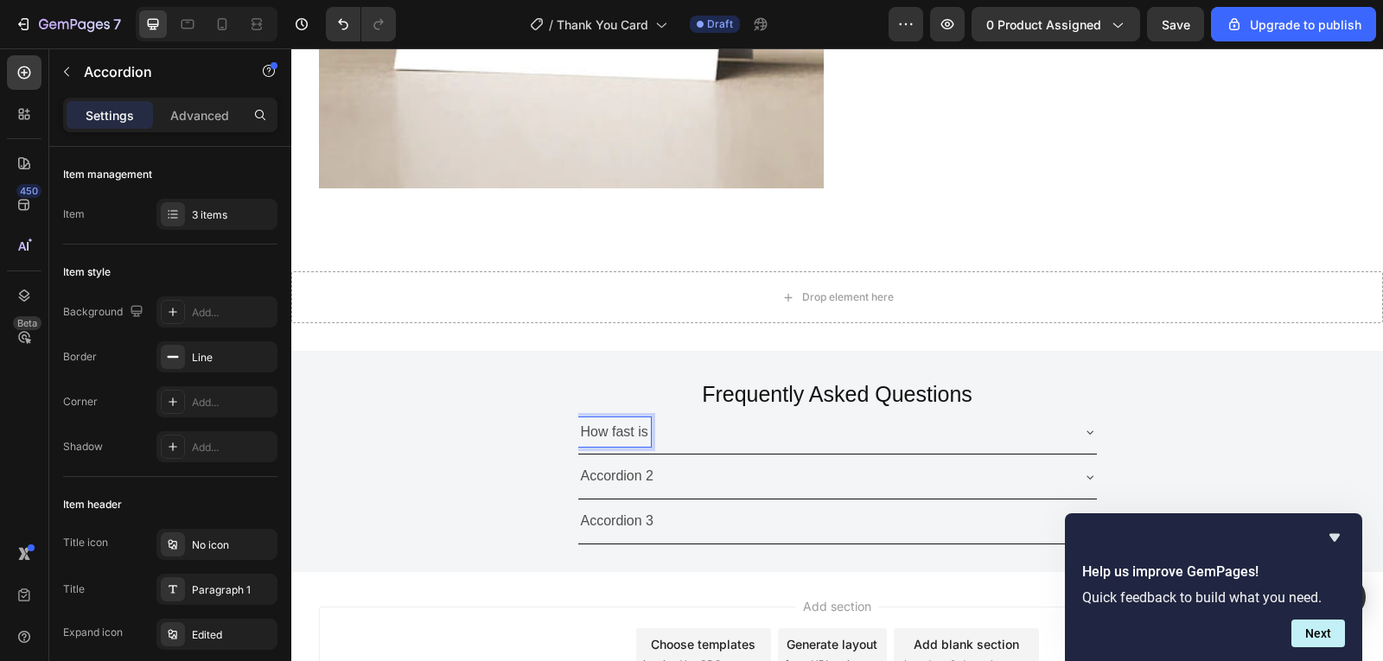
click at [1192, 422] on div "How fast is" at bounding box center [838, 433] width 1036 height 45
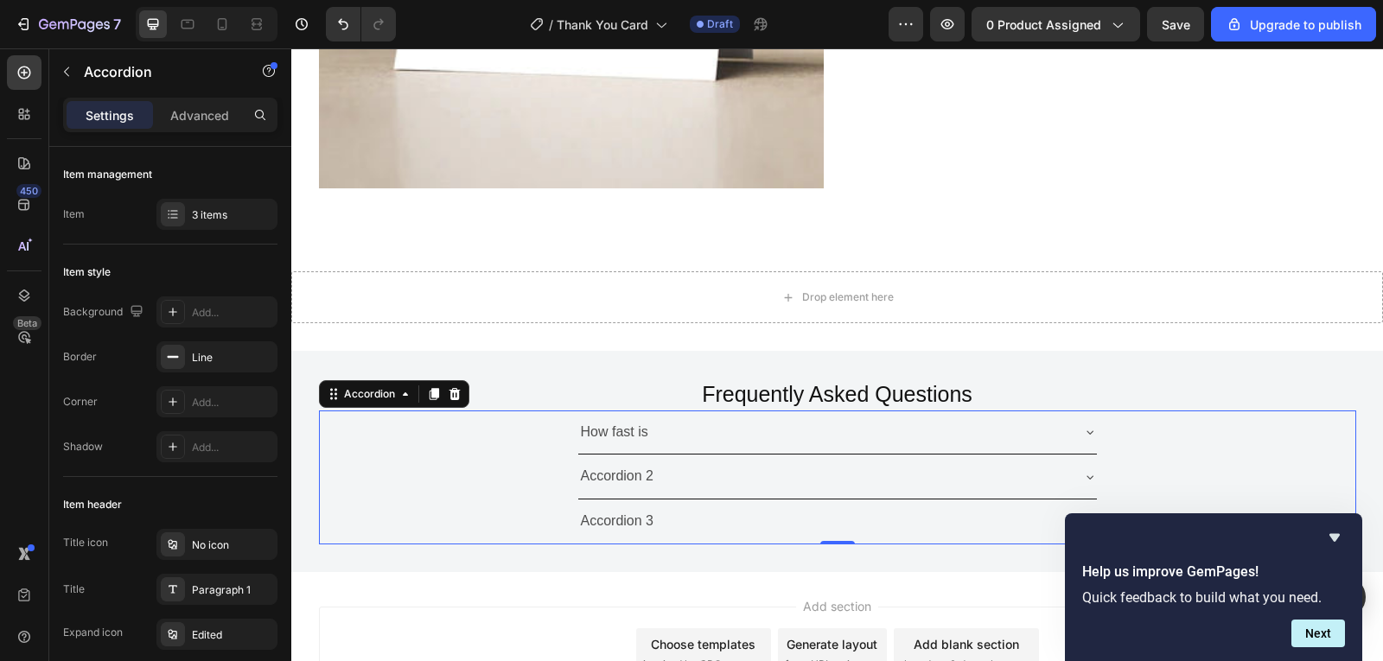
click at [684, 439] on div "How fast is" at bounding box center [823, 433] width 491 height 30
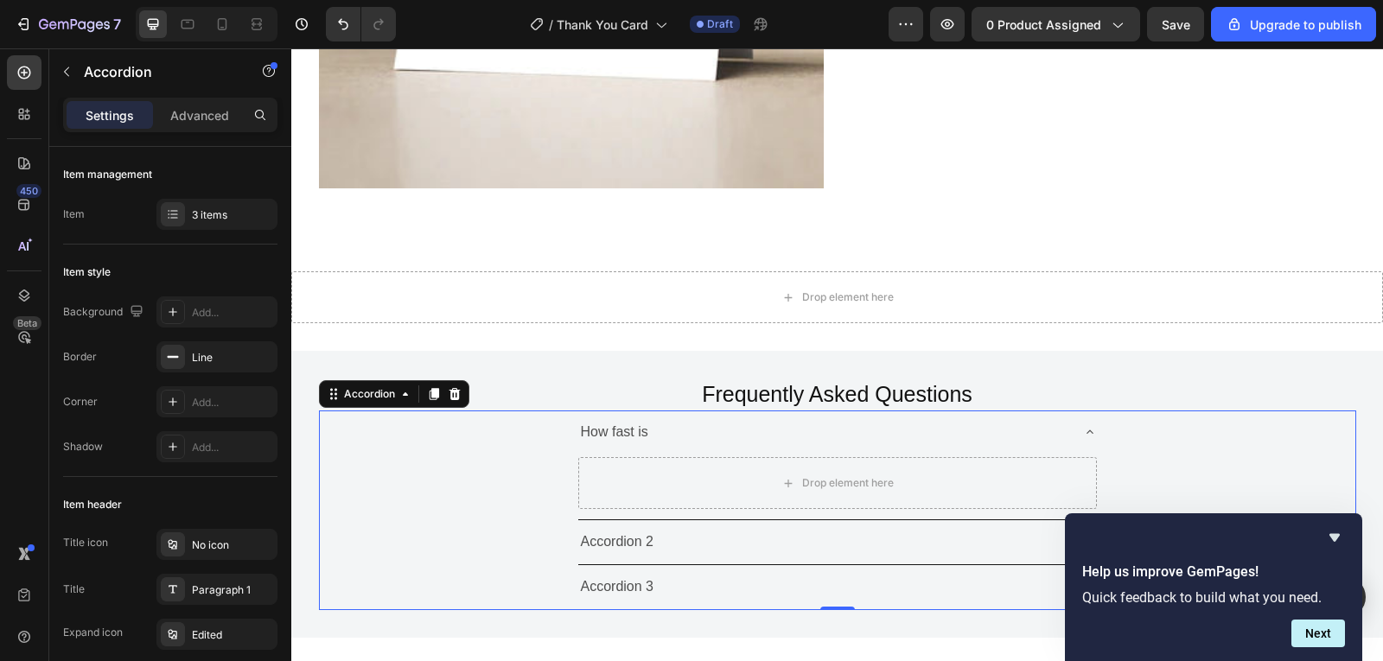
click at [630, 442] on p "How fast is" at bounding box center [614, 432] width 67 height 25
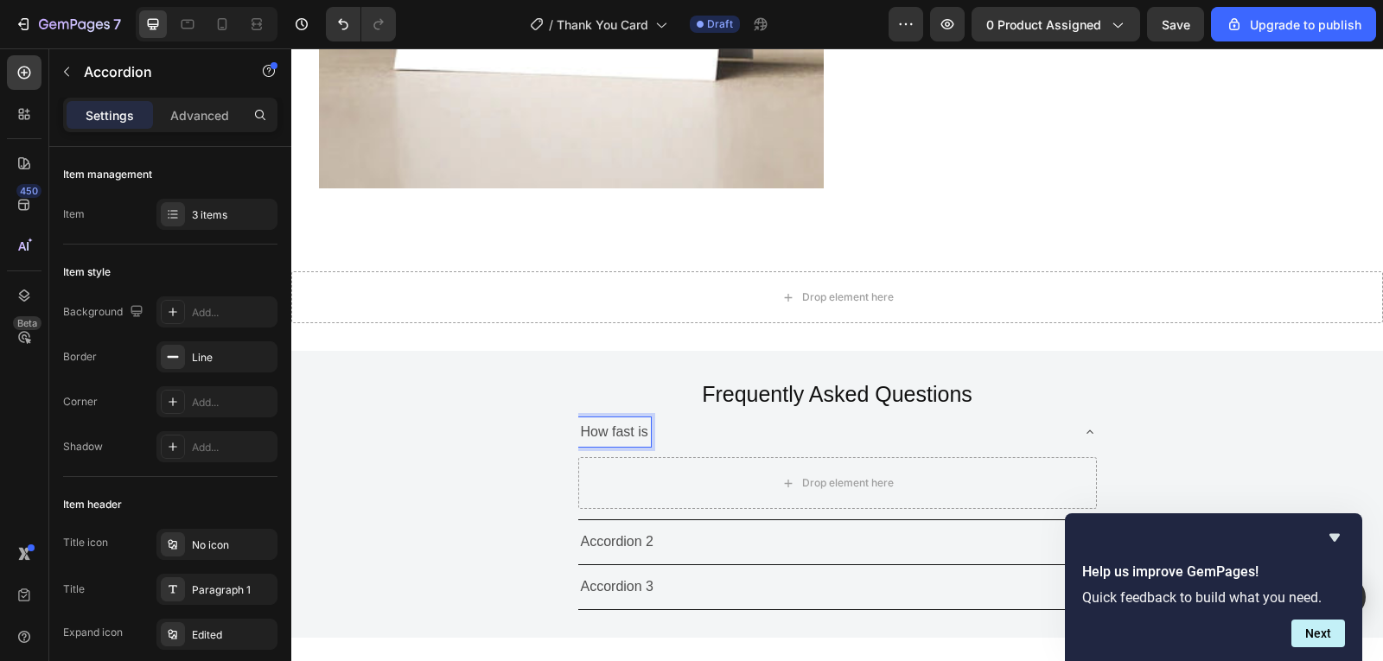
click at [623, 548] on p "Accordion 2" at bounding box center [617, 542] width 73 height 25
click at [1222, 415] on div "How fast is Drop element here" at bounding box center [838, 466] width 1036 height 111
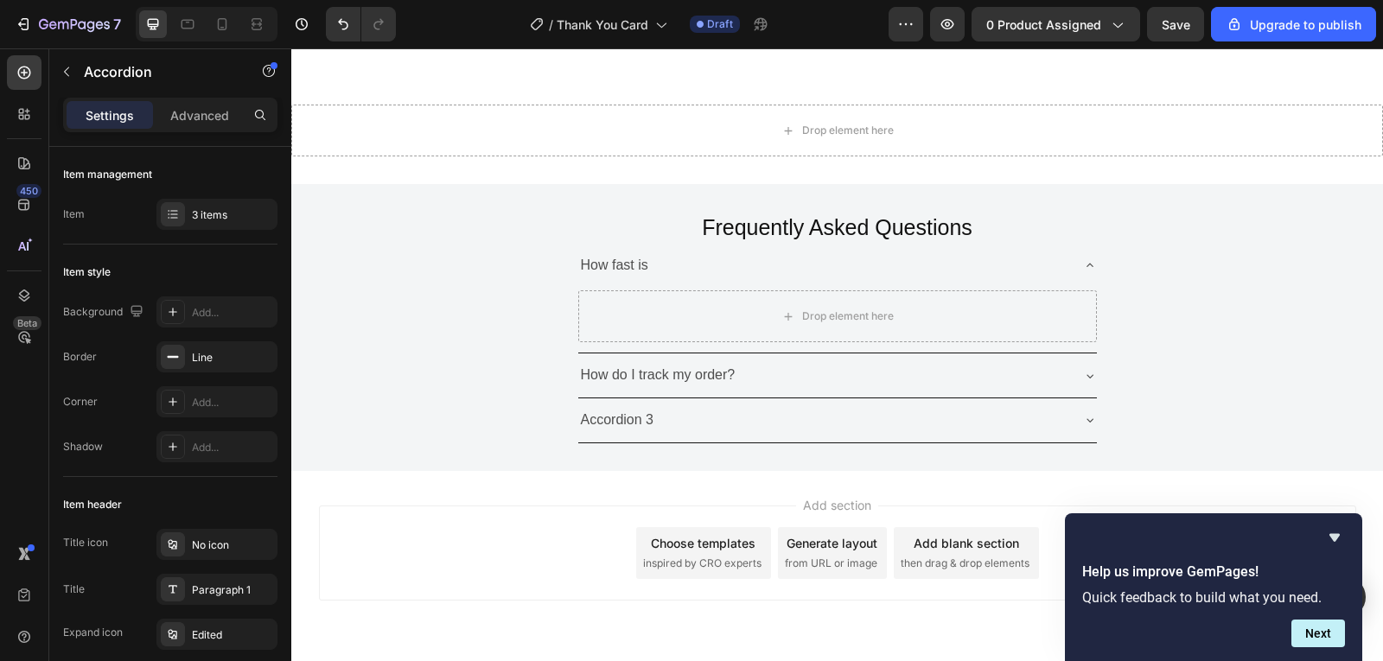
scroll to position [654, 0]
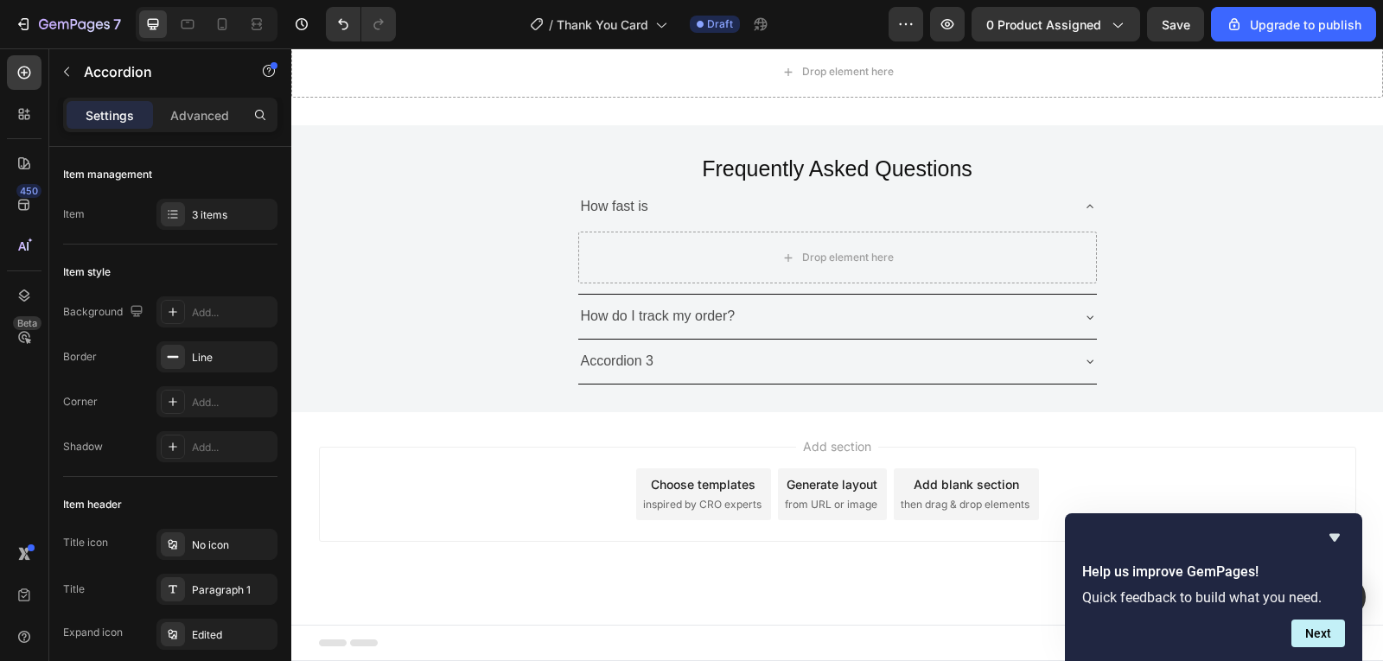
click at [639, 370] on p "Accordion 3" at bounding box center [617, 361] width 73 height 25
click at [1171, 325] on div "How do I track my order?" at bounding box center [838, 317] width 1036 height 45
click at [893, 214] on div "How fast is" at bounding box center [823, 207] width 491 height 30
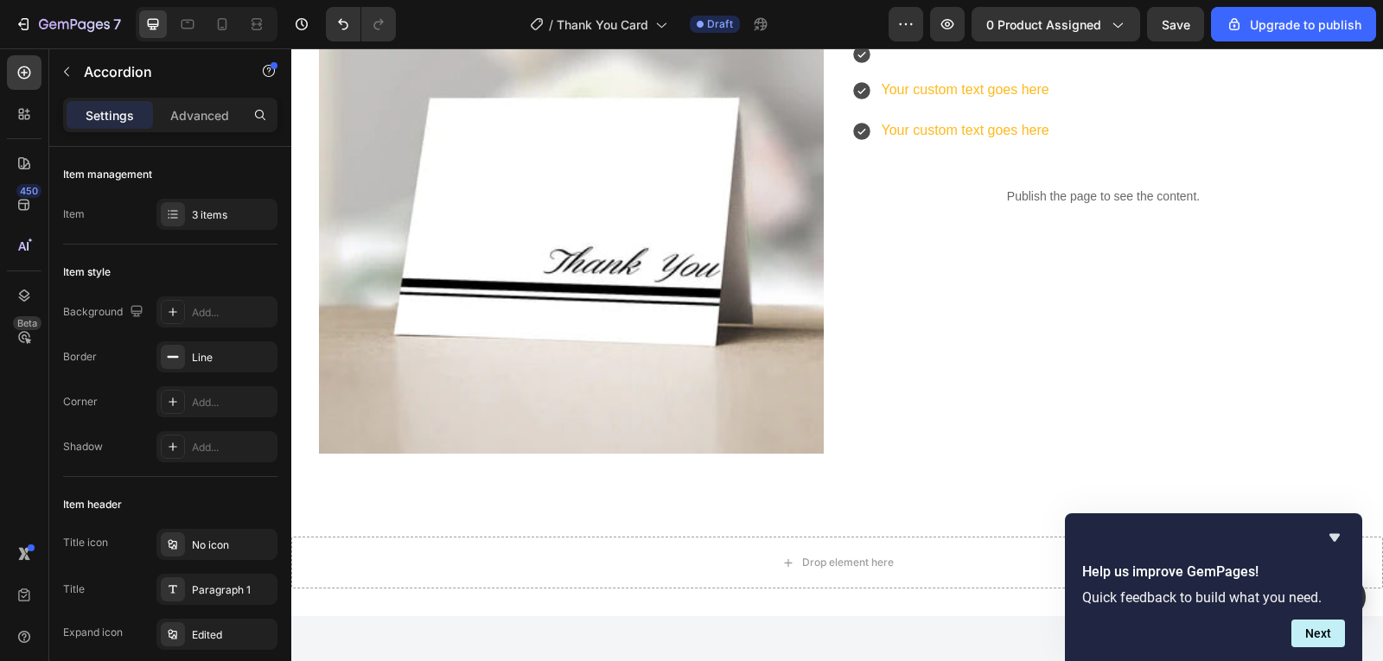
scroll to position [0, 0]
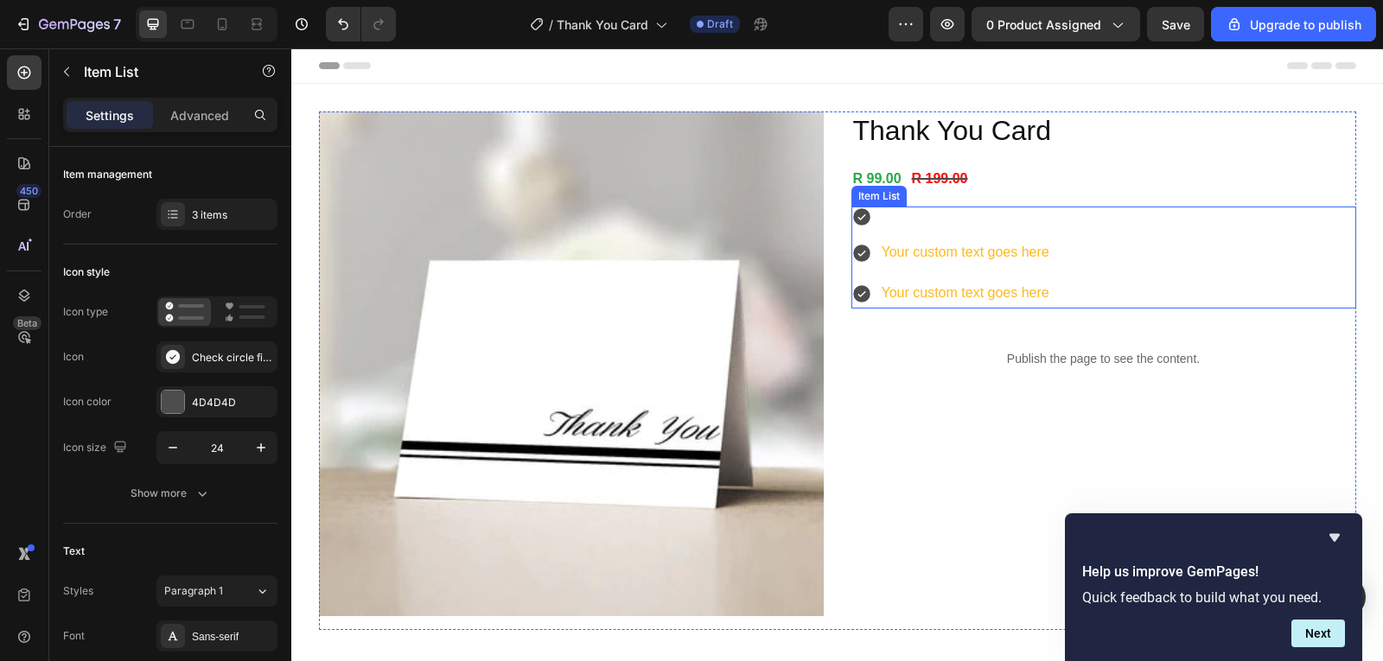
click at [906, 218] on div at bounding box center [965, 216] width 173 height 5
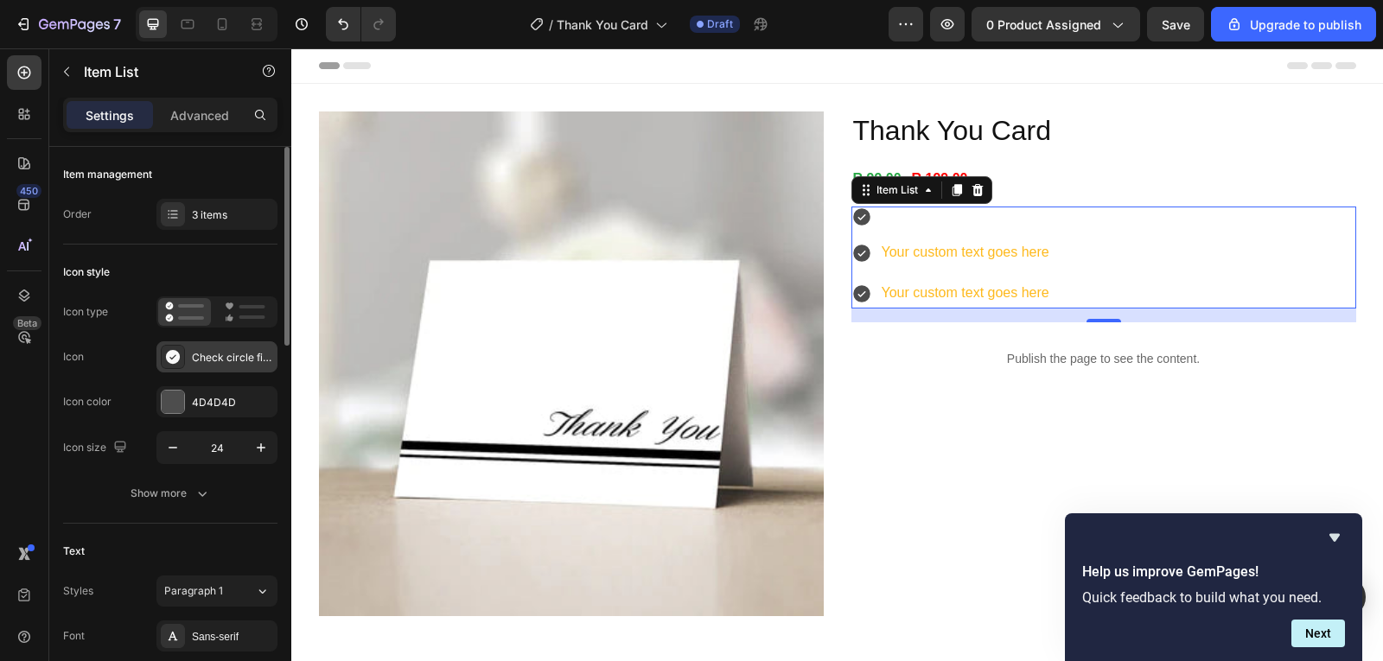
click at [201, 362] on div "Check circle filled" at bounding box center [232, 358] width 81 height 16
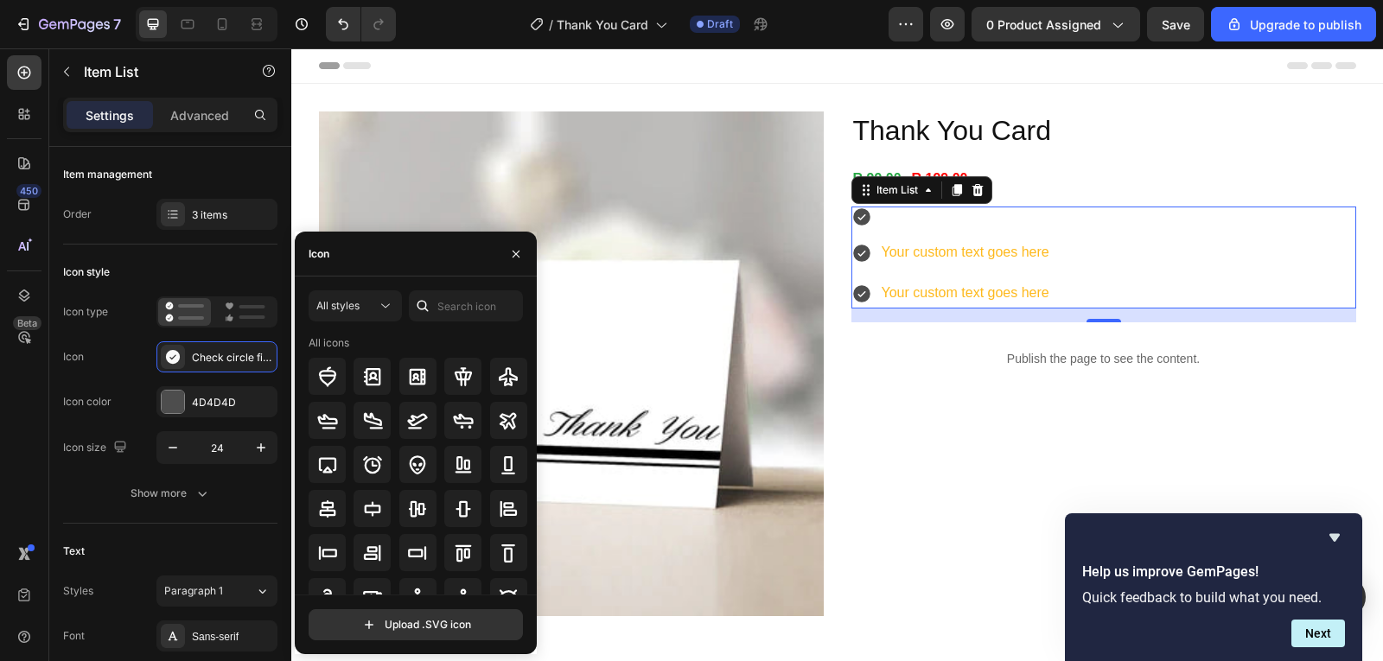
click at [932, 217] on div at bounding box center [965, 216] width 173 height 5
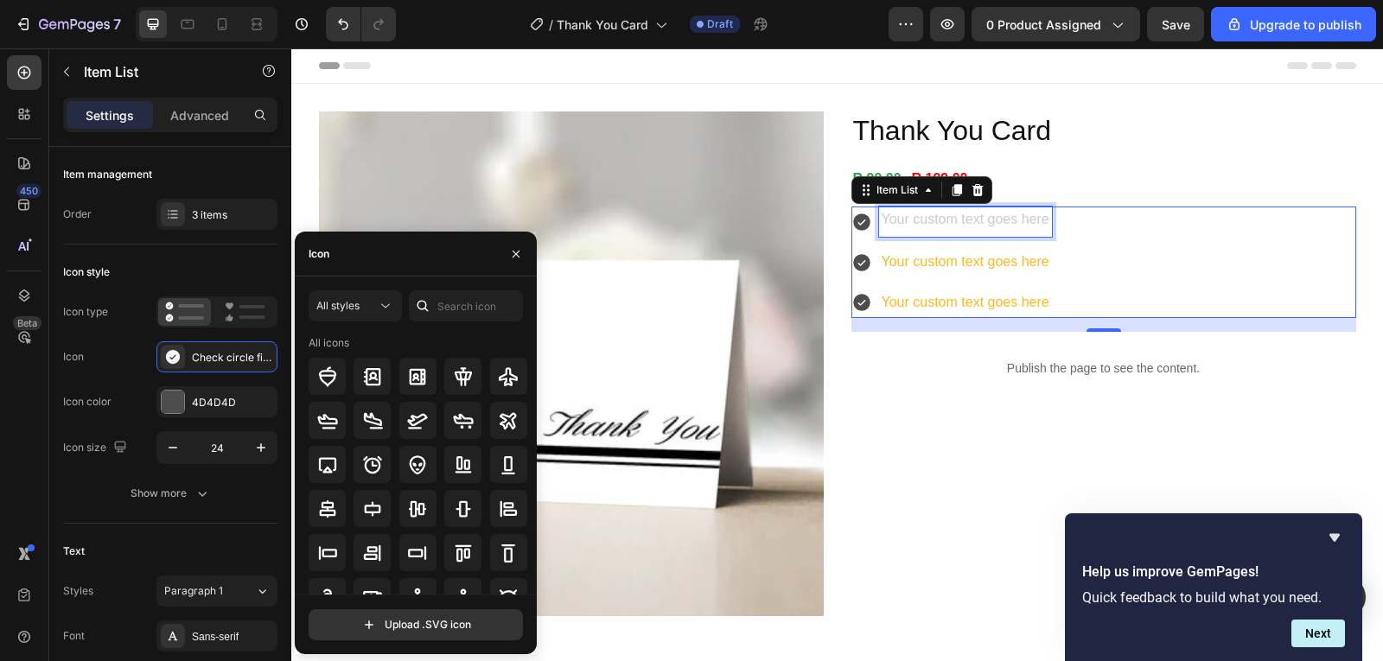
click at [932, 217] on div "Rich Text Editor. Editing area: main" at bounding box center [965, 222] width 173 height 30
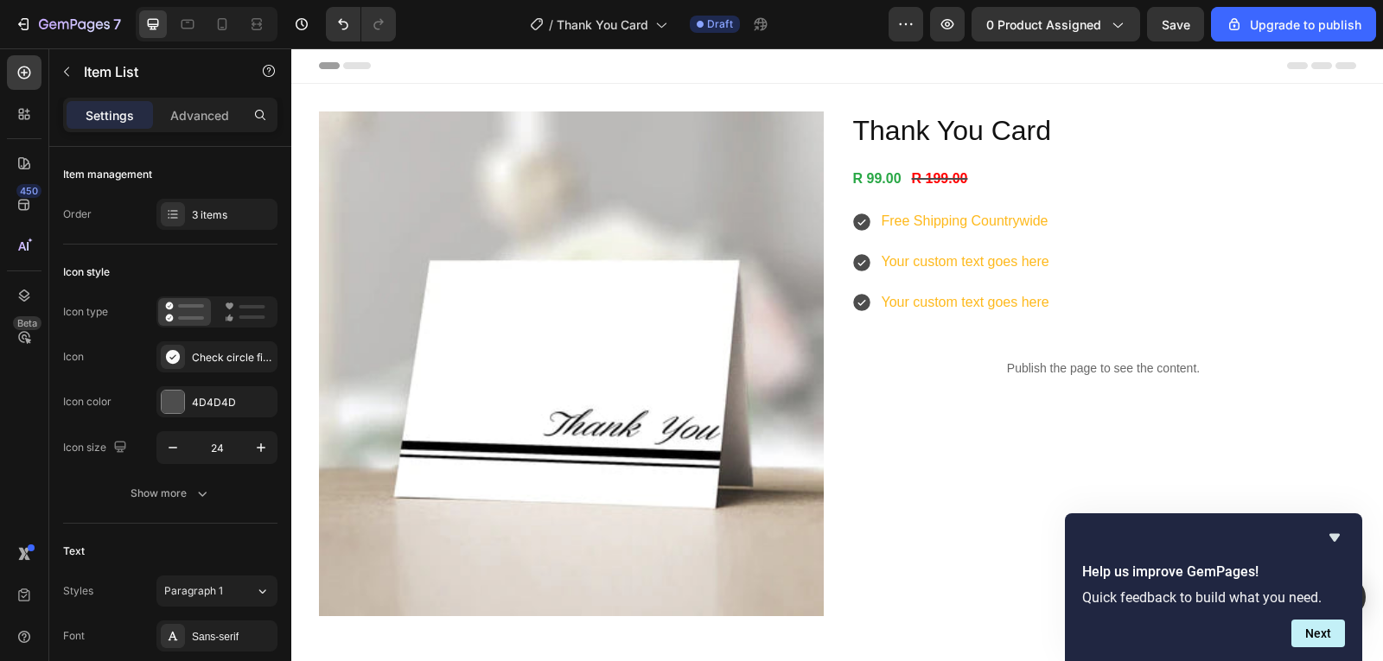
click at [897, 257] on p "Your custom text goes here" at bounding box center [966, 262] width 168 height 25
click at [1038, 304] on p "Your custom text goes here" at bounding box center [997, 303] width 230 height 25
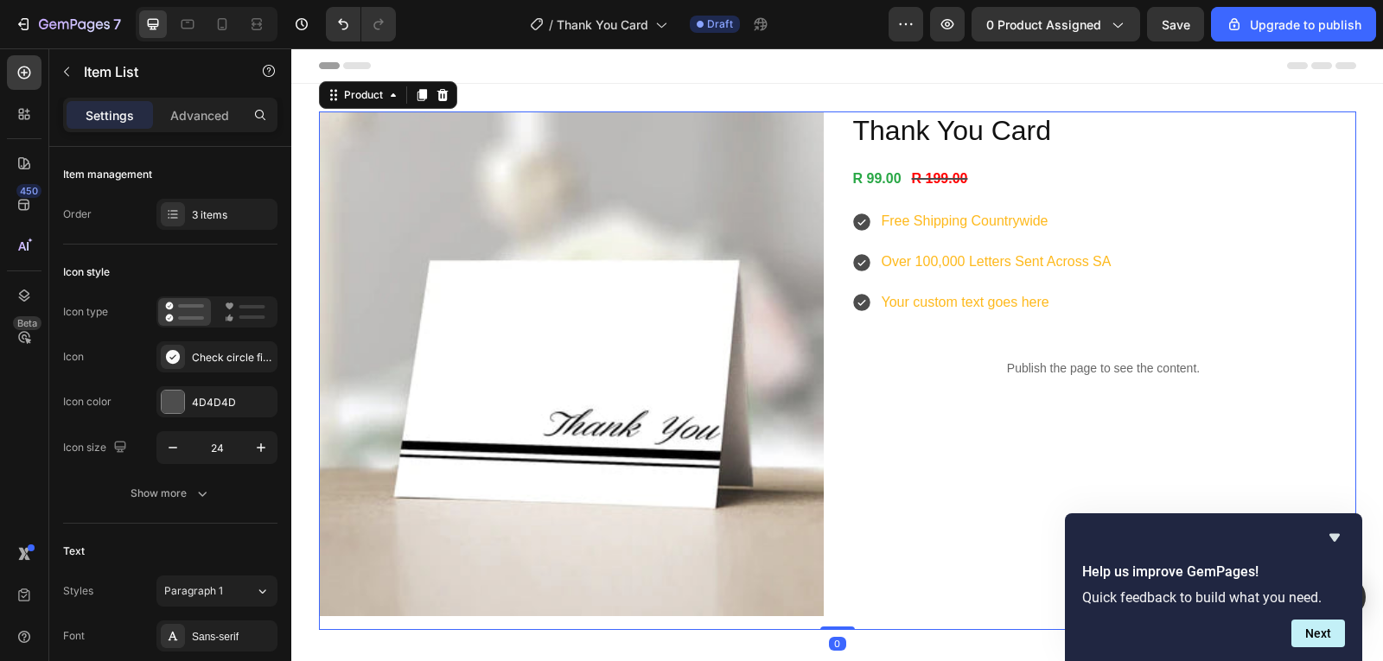
click at [900, 549] on div "Thank You Card Product Title R 99.00 Product Price Product Price R 199.00 Produ…" at bounding box center [1104, 371] width 505 height 519
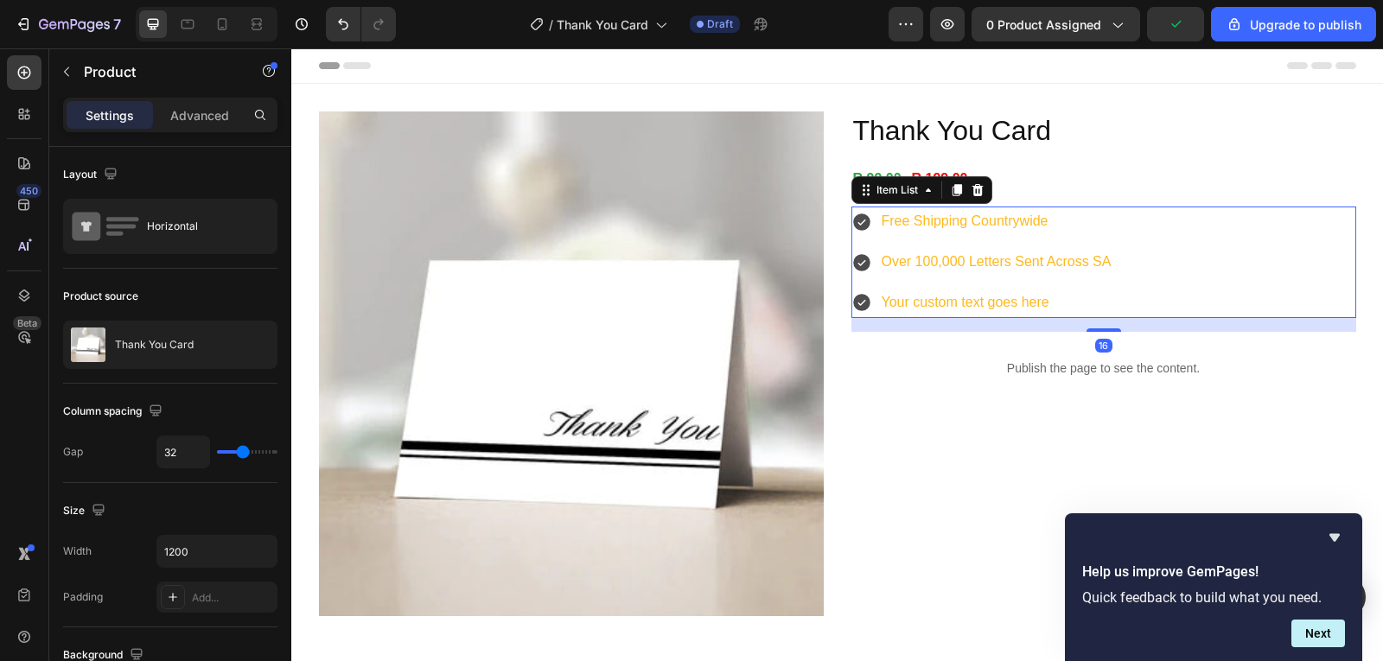
click at [1074, 214] on p "Free Shipping Countrywide" at bounding box center [997, 221] width 230 height 25
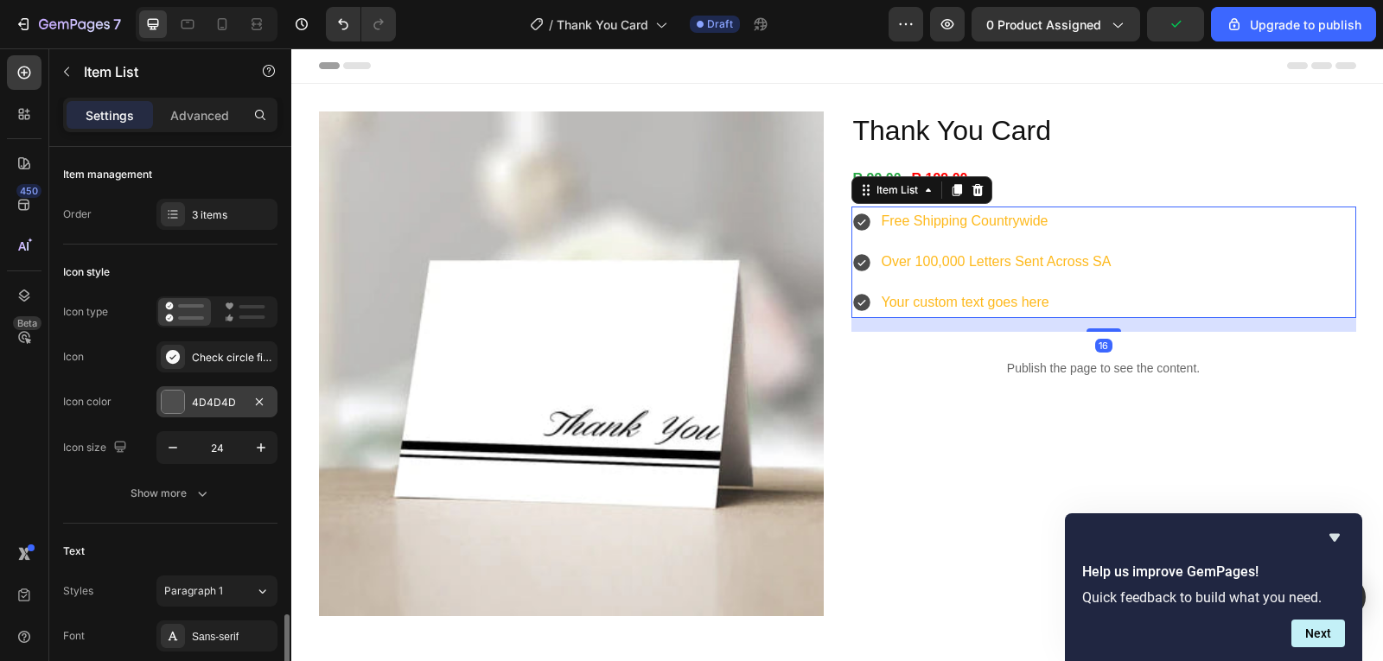
scroll to position [346, 0]
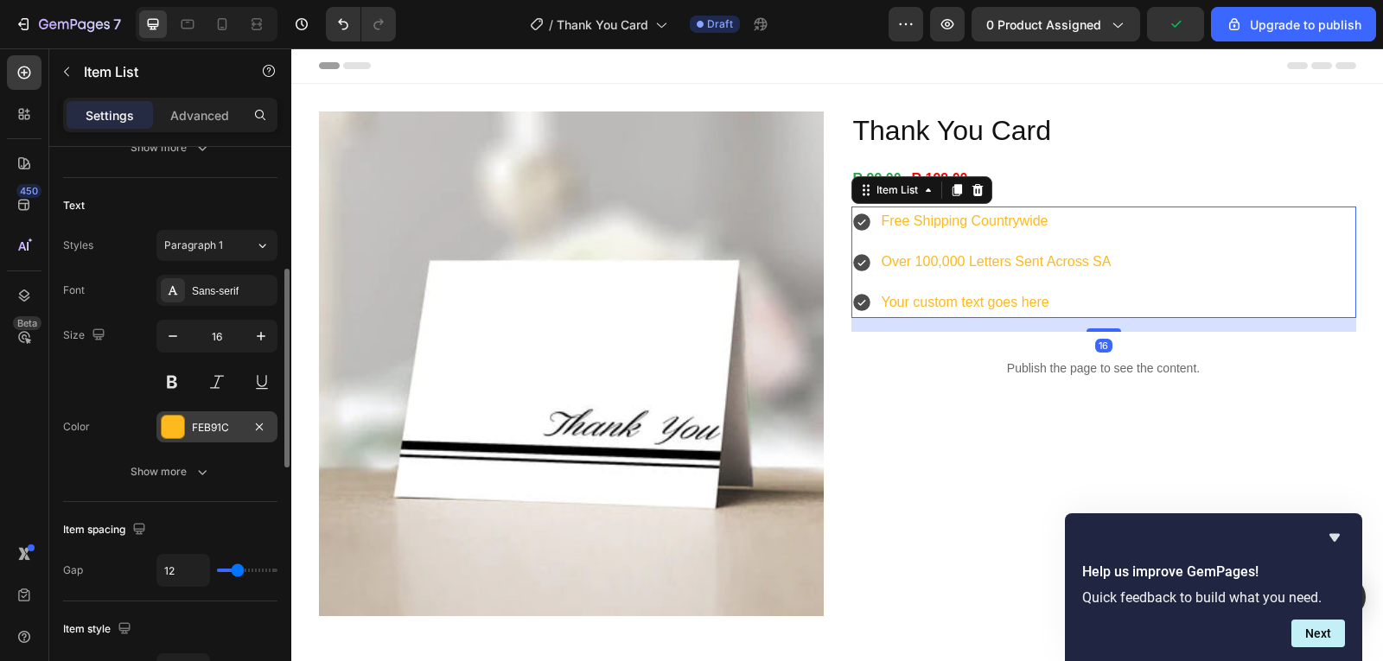
click at [204, 425] on div "FEB91C" at bounding box center [217, 428] width 50 height 16
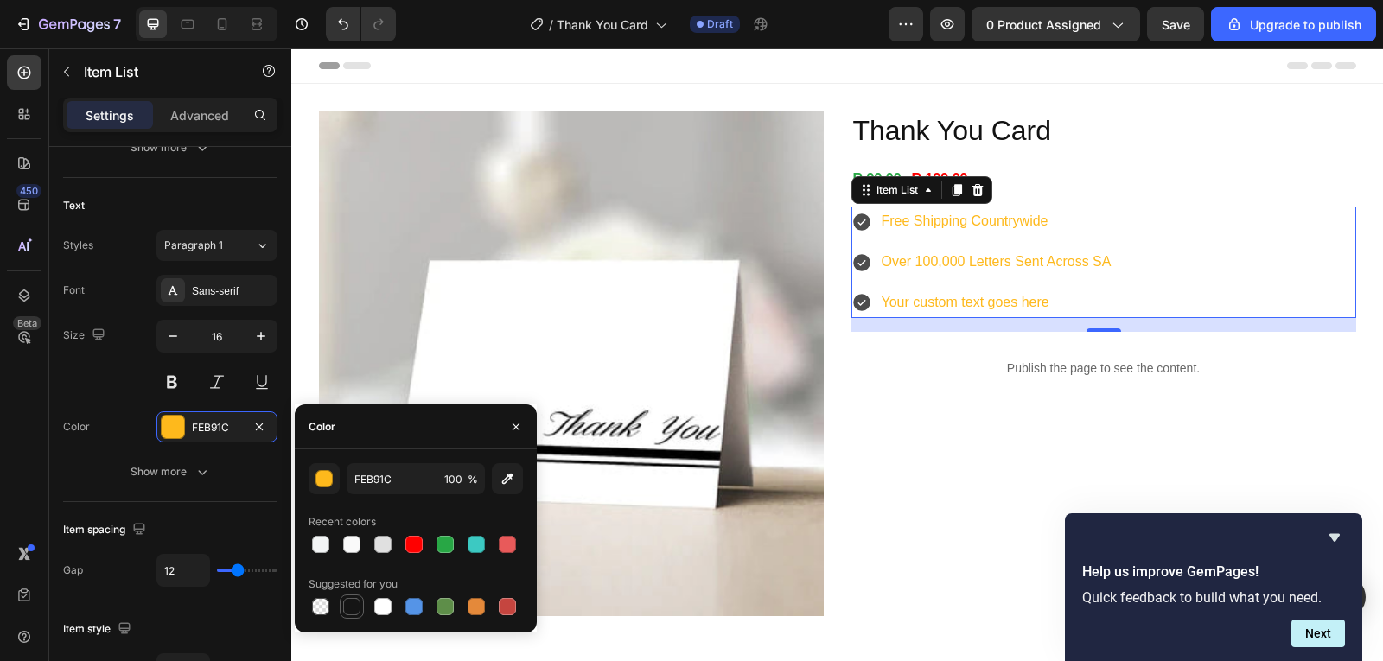
click at [351, 607] on div at bounding box center [351, 606] width 17 height 17
type input "151515"
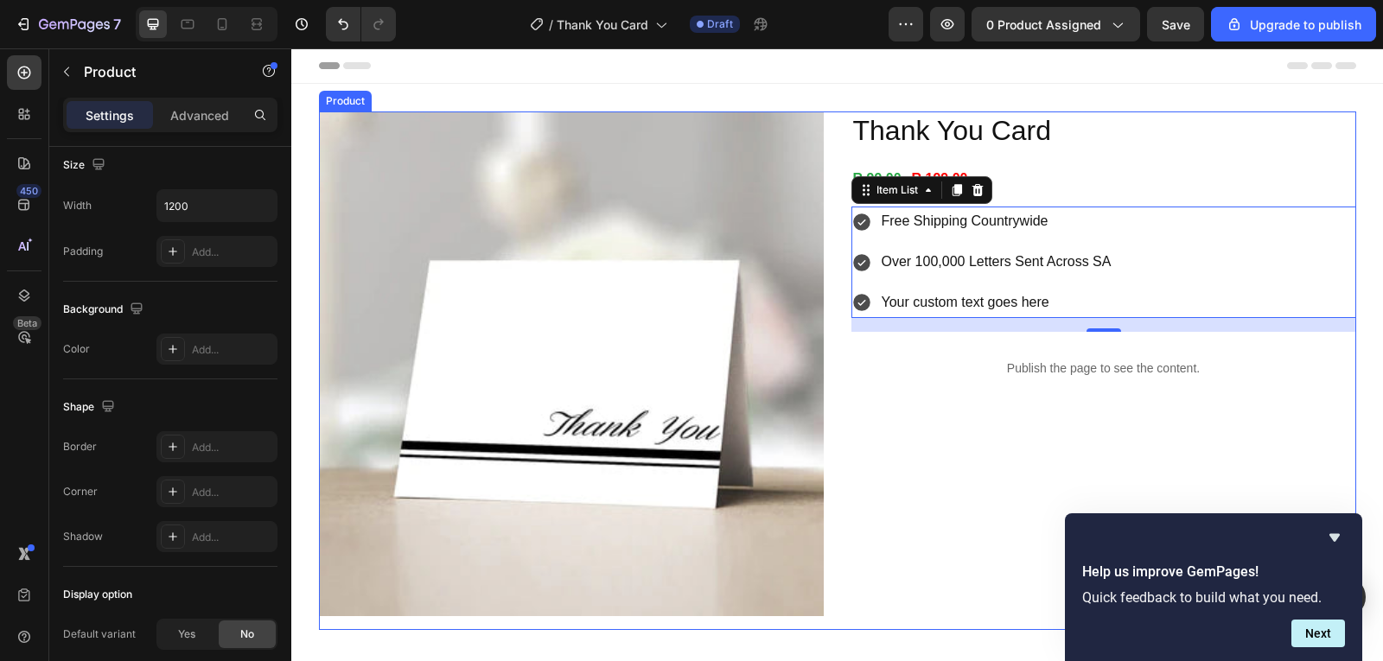
click at [1006, 436] on div "Thank You Card Product Title R 99.00 Product Price Product Price R 199.00 Produ…" at bounding box center [1104, 371] width 505 height 519
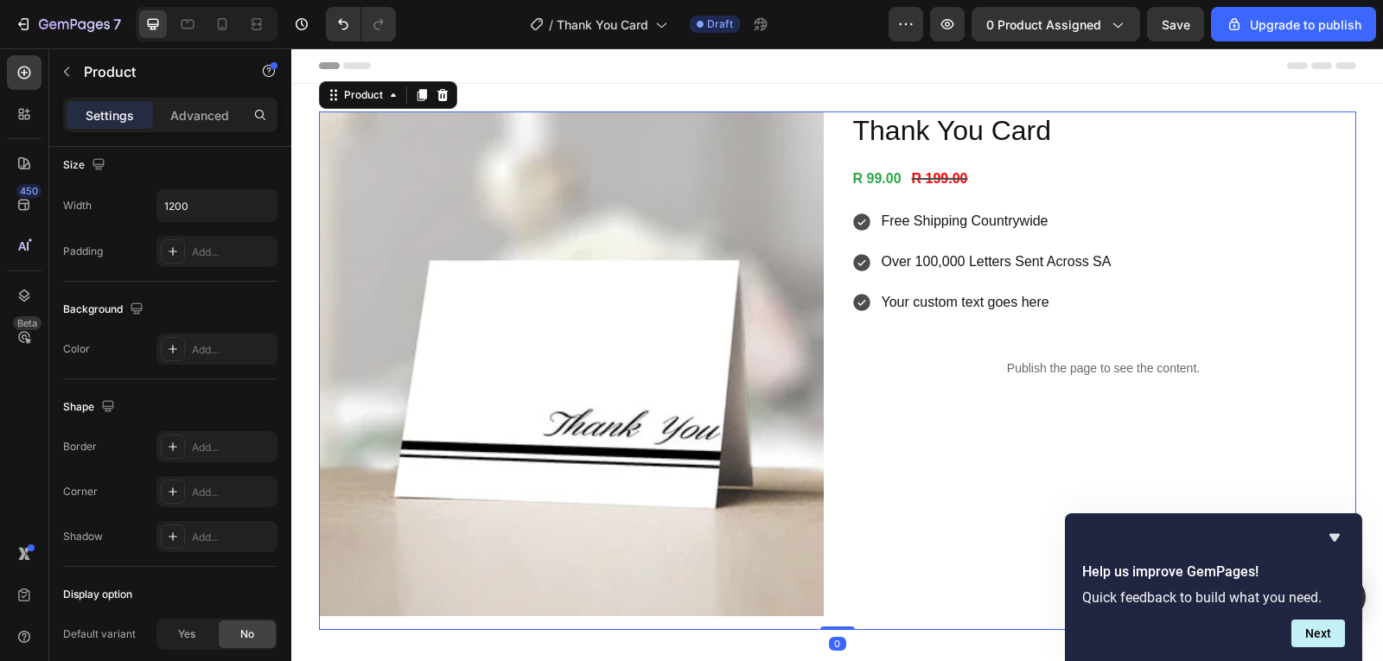
scroll to position [0, 0]
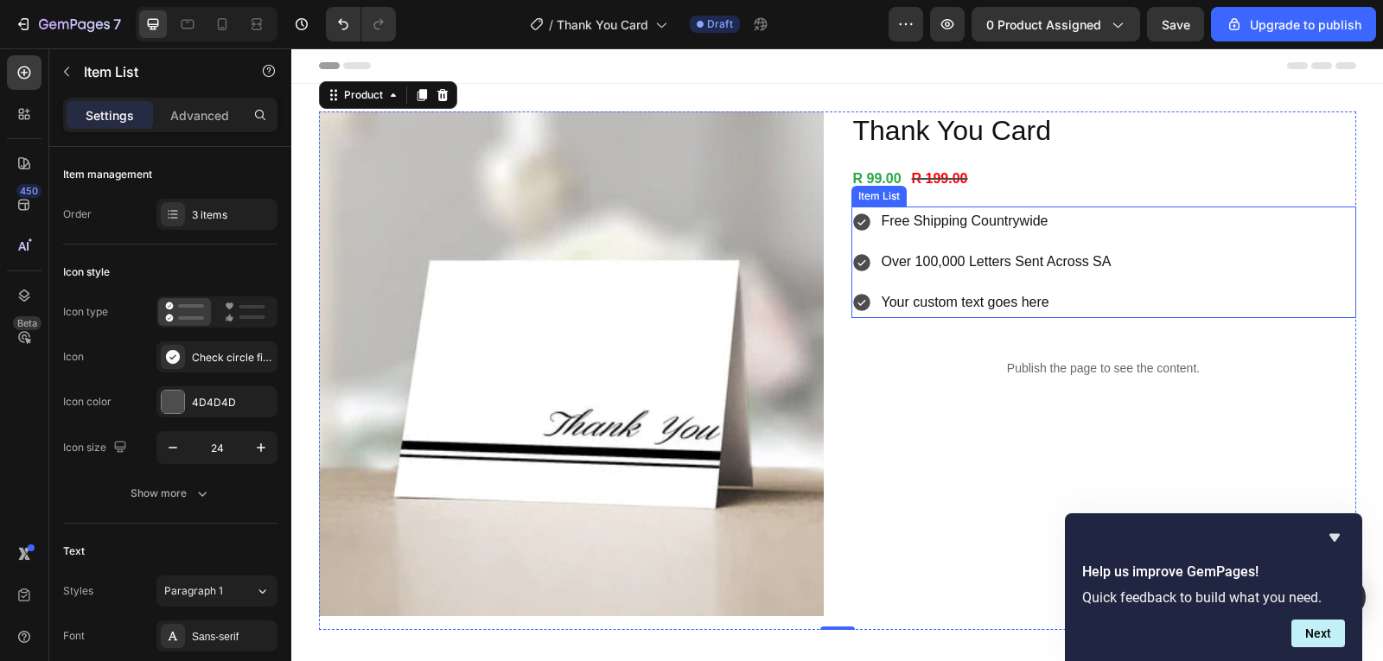
click at [1070, 306] on p "Your custom text goes here" at bounding box center [997, 303] width 230 height 25
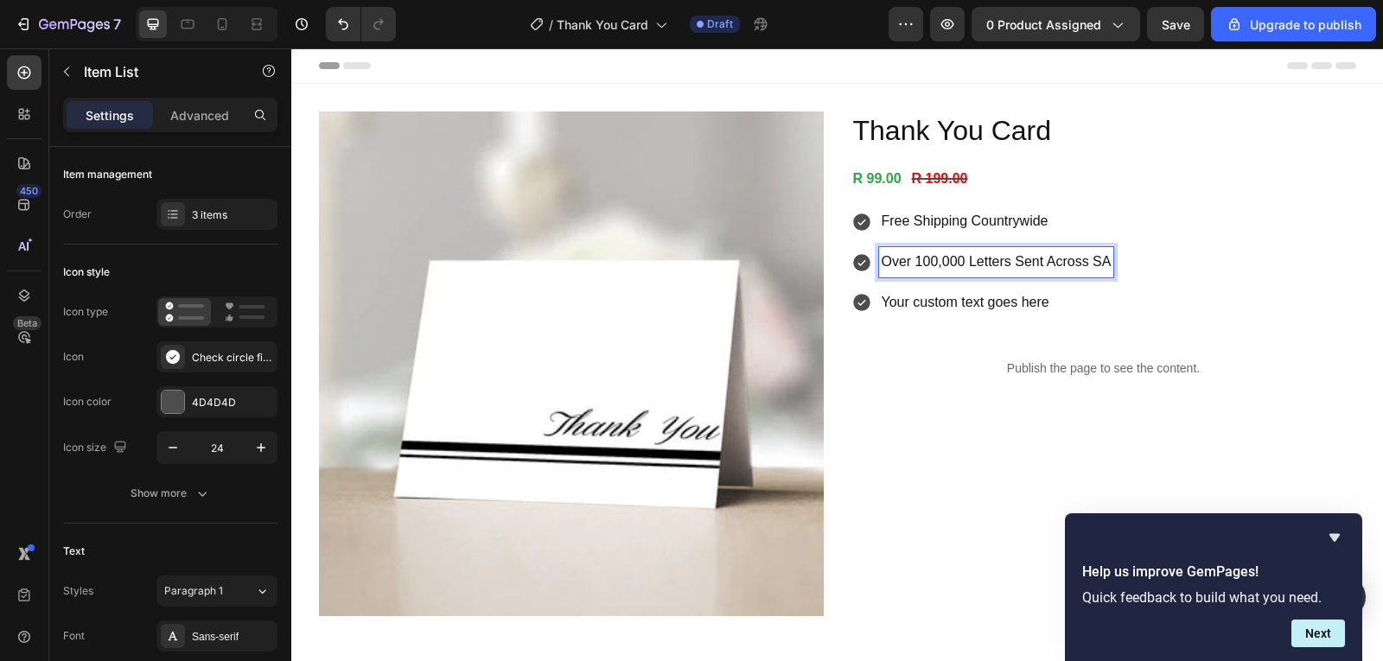
click at [937, 263] on p "Over 100,000 Letters Sent Across SA" at bounding box center [997, 262] width 230 height 25
click at [1044, 306] on p "Your custom text goes here" at bounding box center [993, 303] width 222 height 25
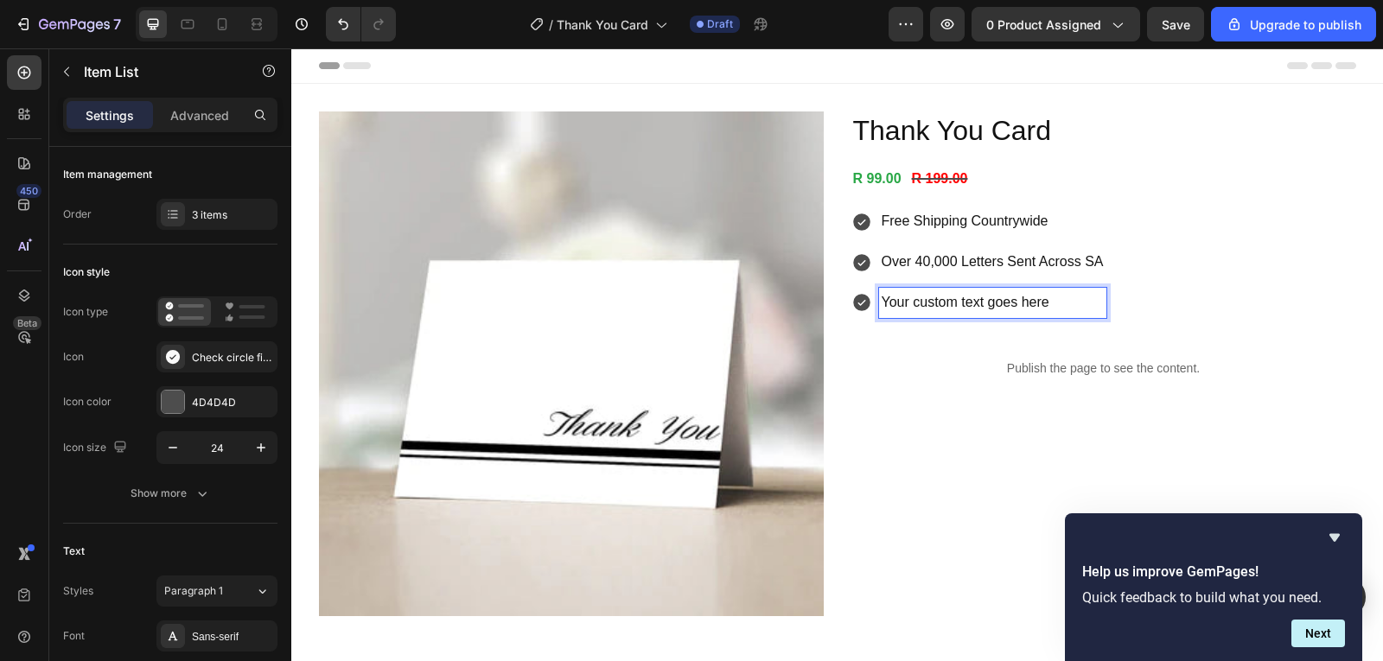
click at [1044, 306] on p "Your custom text goes here" at bounding box center [993, 303] width 222 height 25
click at [936, 311] on p "Countless Relationships Nurtured" at bounding box center [993, 303] width 222 height 25
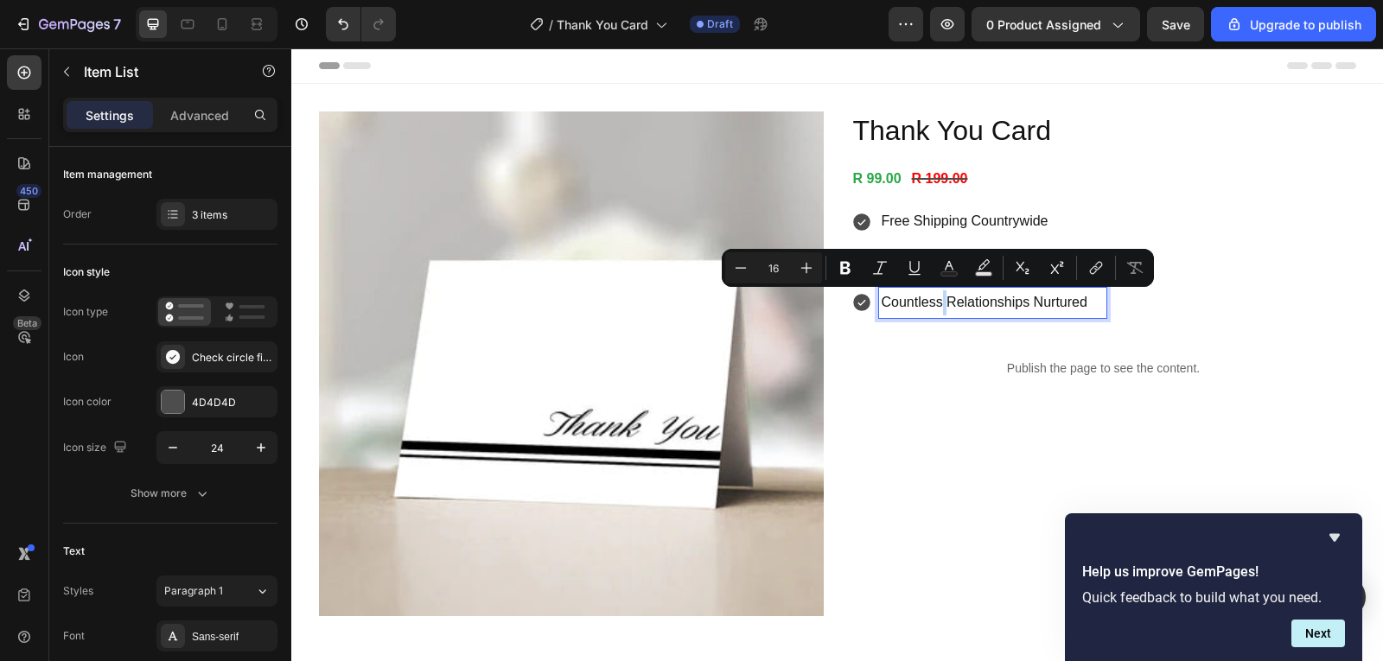
click at [936, 311] on p "Countless Relationships Nurtured" at bounding box center [993, 303] width 222 height 25
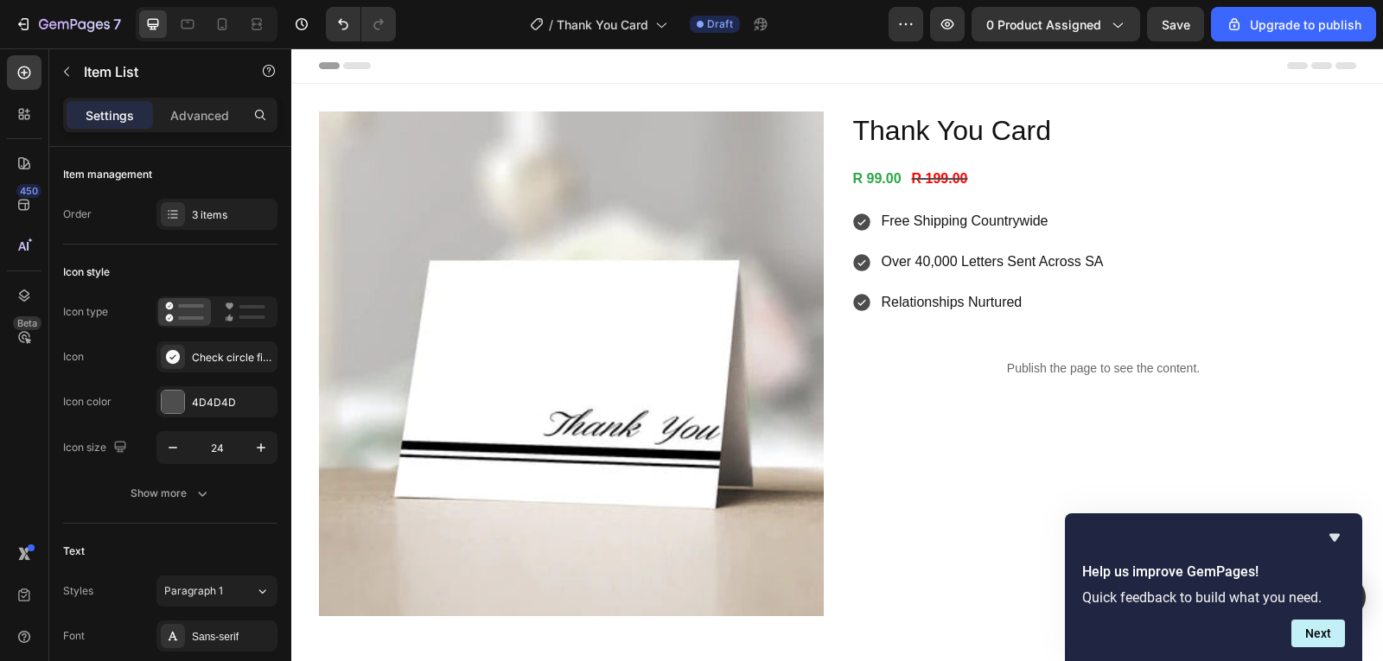
click at [856, 309] on icon at bounding box center [861, 303] width 17 height 17
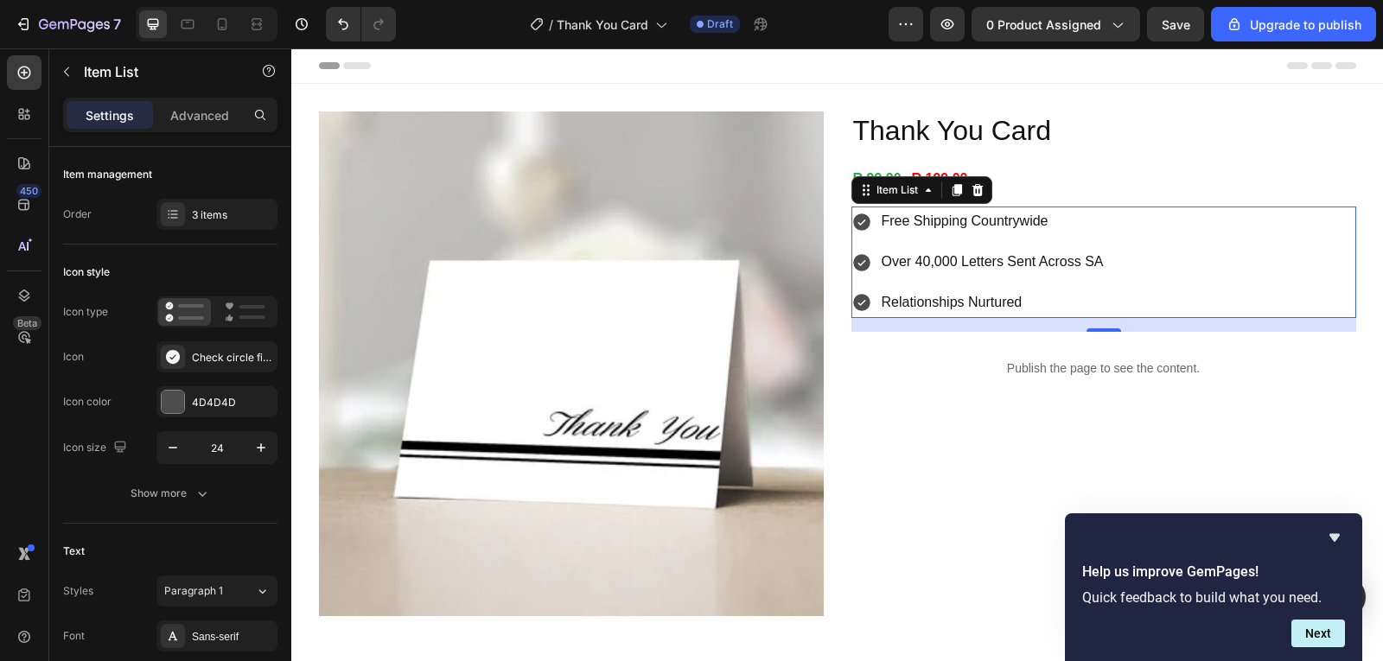
click at [857, 308] on icon at bounding box center [861, 303] width 17 height 17
click at [856, 306] on icon at bounding box center [861, 303] width 17 height 17
click at [246, 316] on rect at bounding box center [252, 317] width 26 height 3
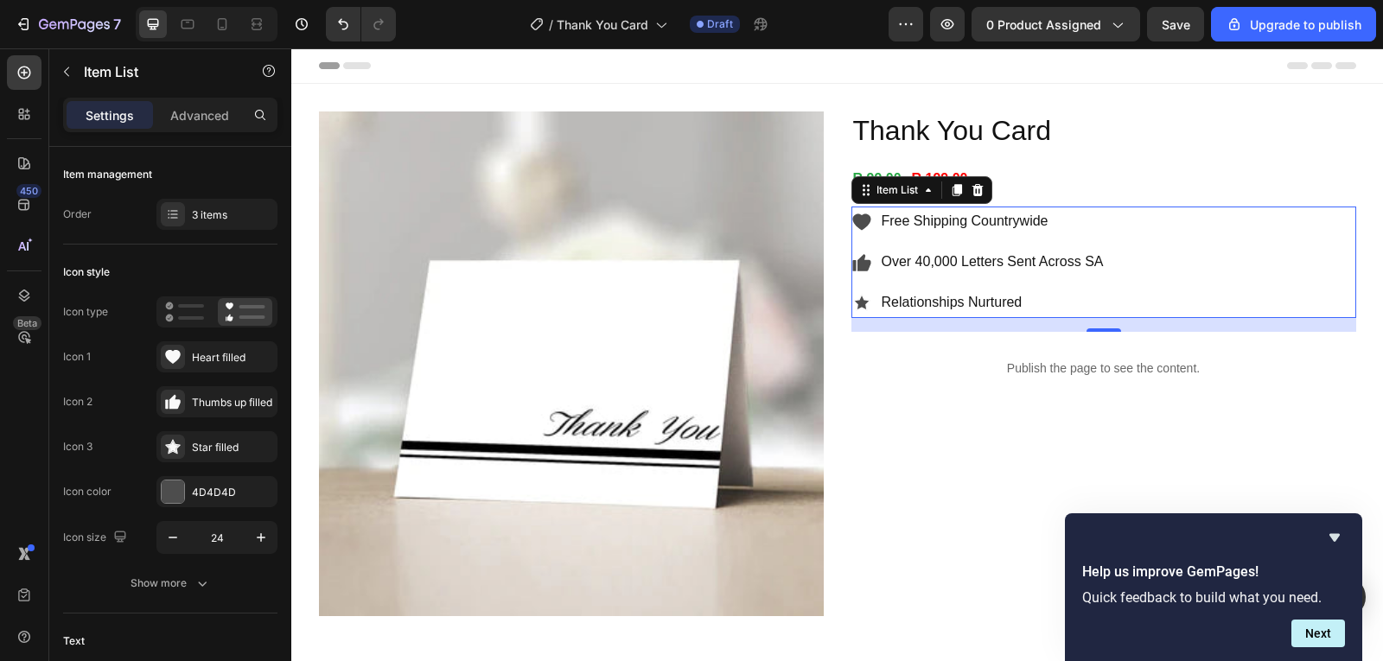
click at [858, 303] on icon at bounding box center [861, 304] width 14 height 14
click at [180, 446] on icon at bounding box center [173, 447] width 16 height 15
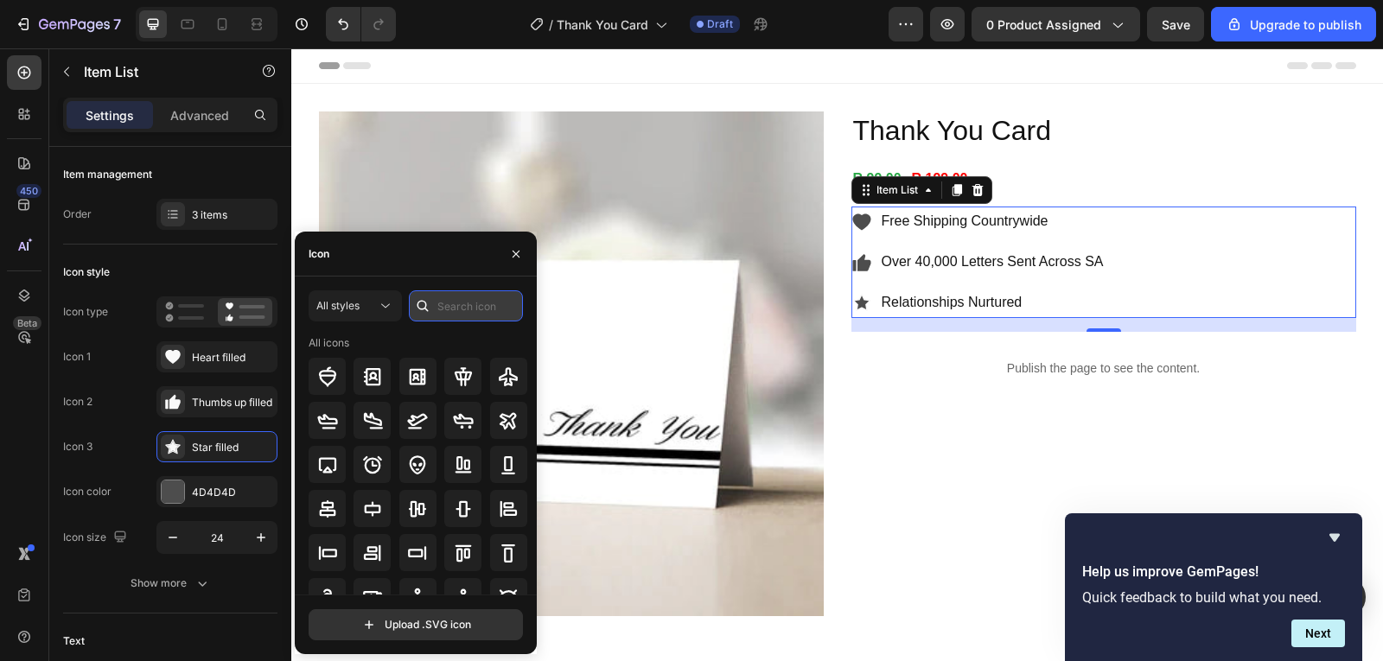
click at [456, 299] on input "text" at bounding box center [466, 306] width 114 height 31
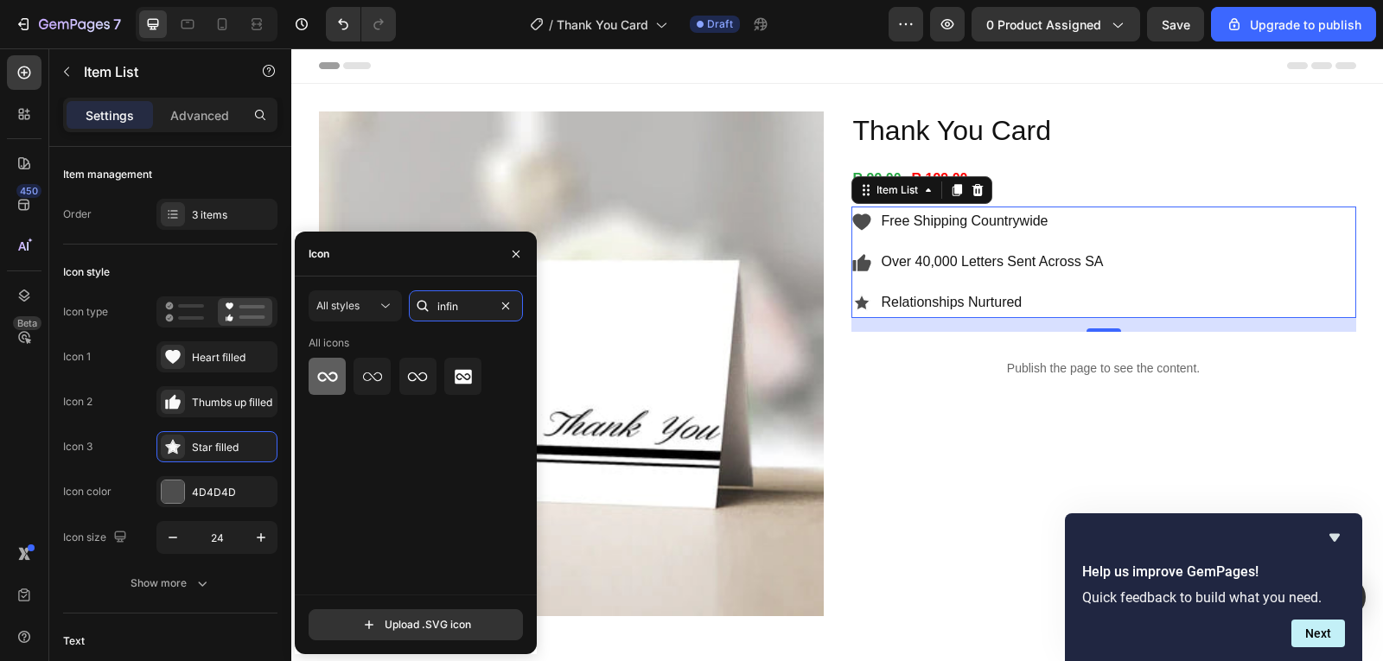
type input "infin"
click at [335, 382] on icon at bounding box center [327, 377] width 21 height 21
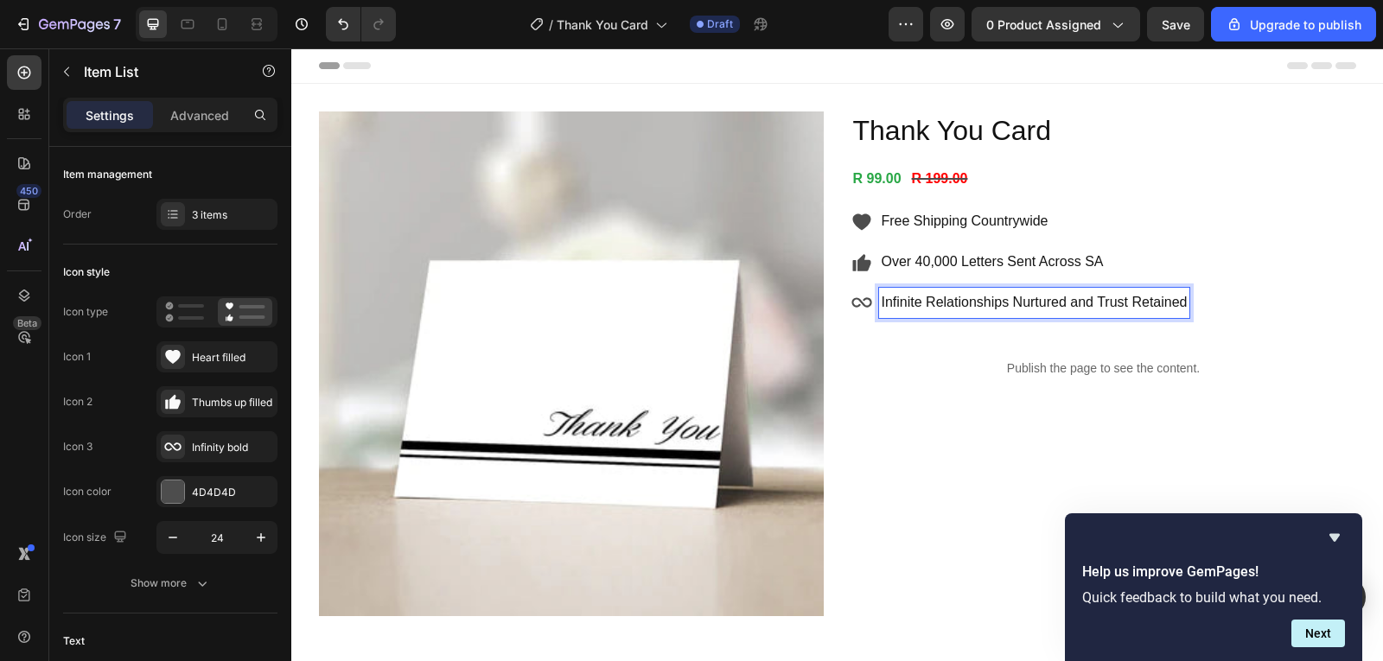
click at [859, 228] on icon at bounding box center [862, 222] width 21 height 21
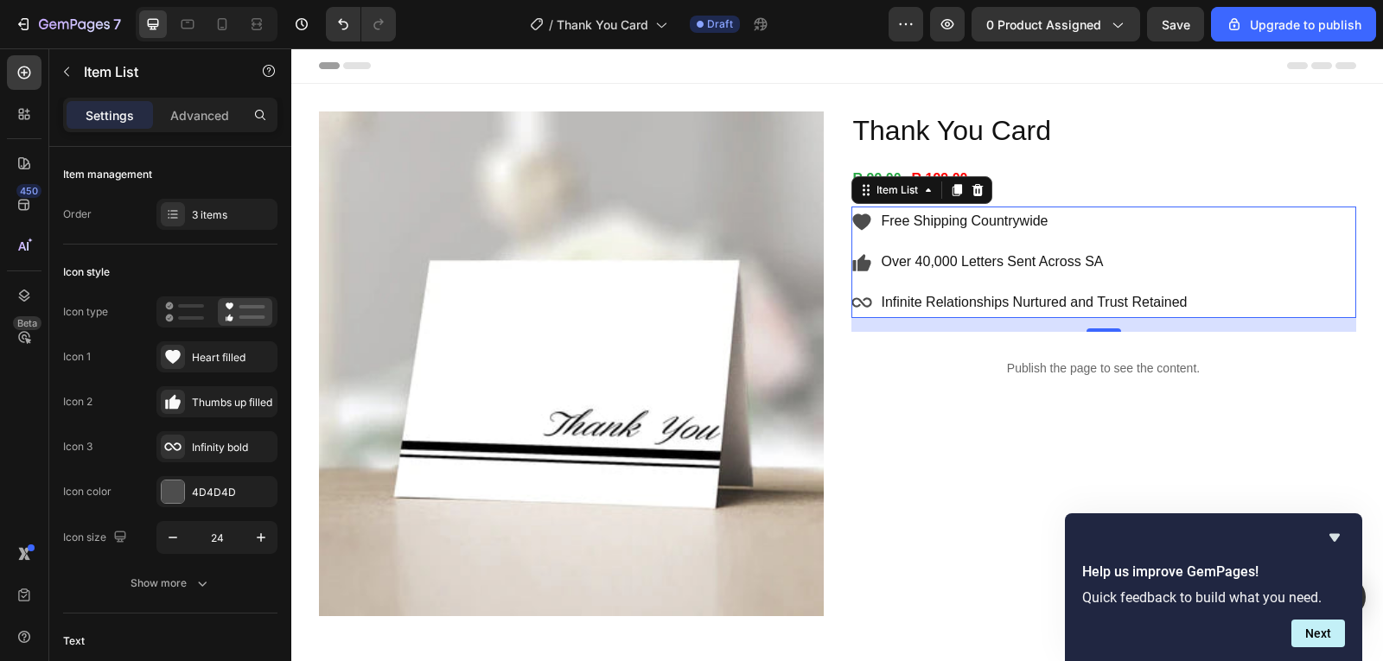
click at [857, 227] on icon at bounding box center [862, 222] width 18 height 16
click at [174, 355] on icon at bounding box center [173, 357] width 16 height 14
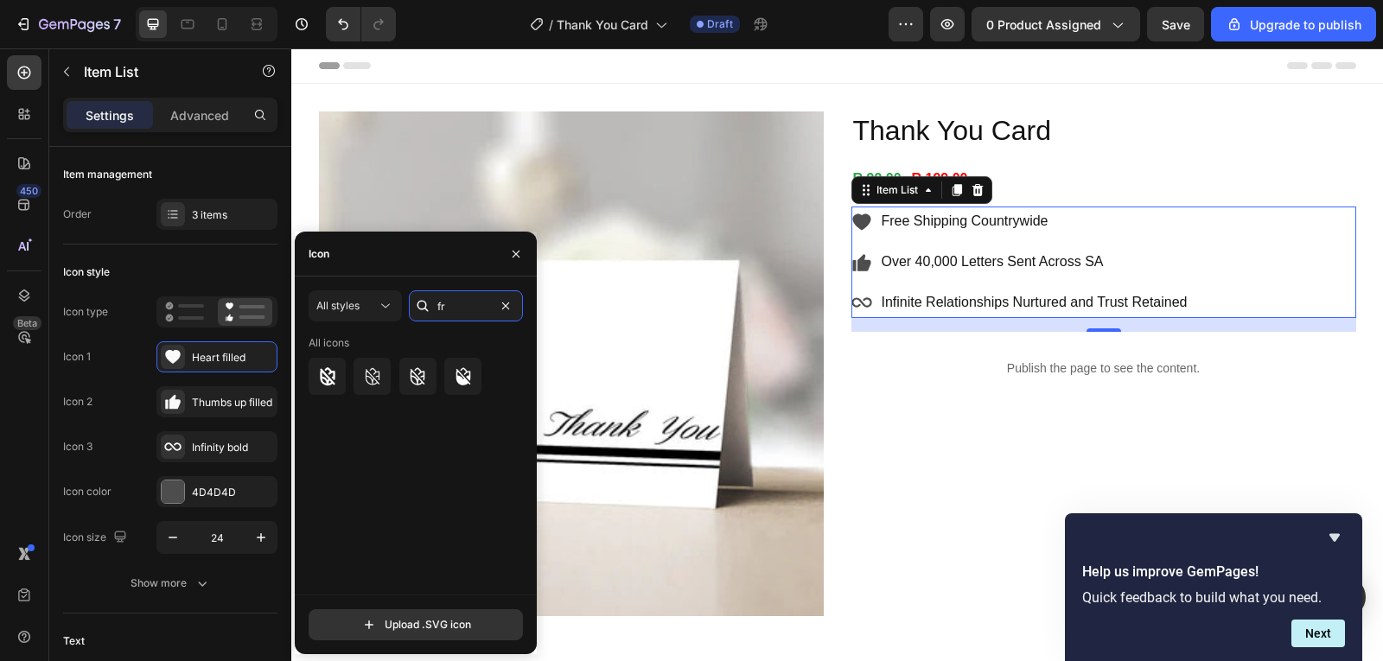
type input "f"
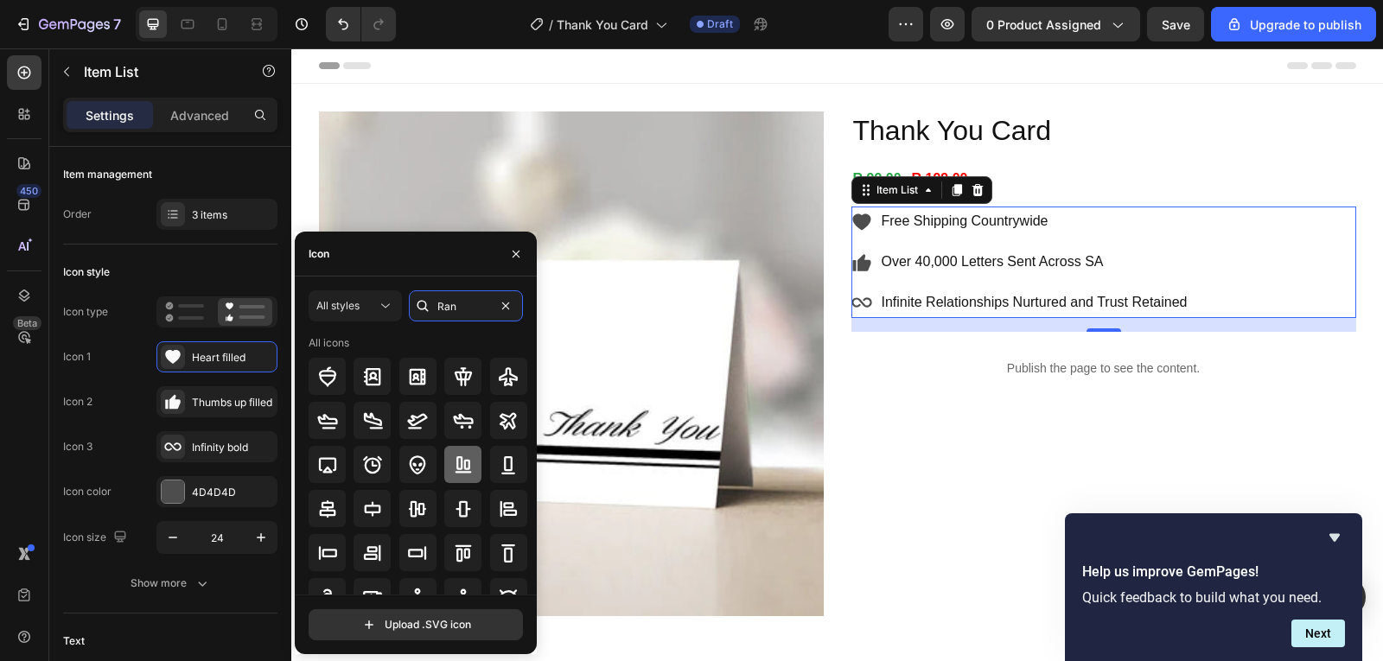
type input "Rand"
type input "truck"
type input "courier"
type input "transit"
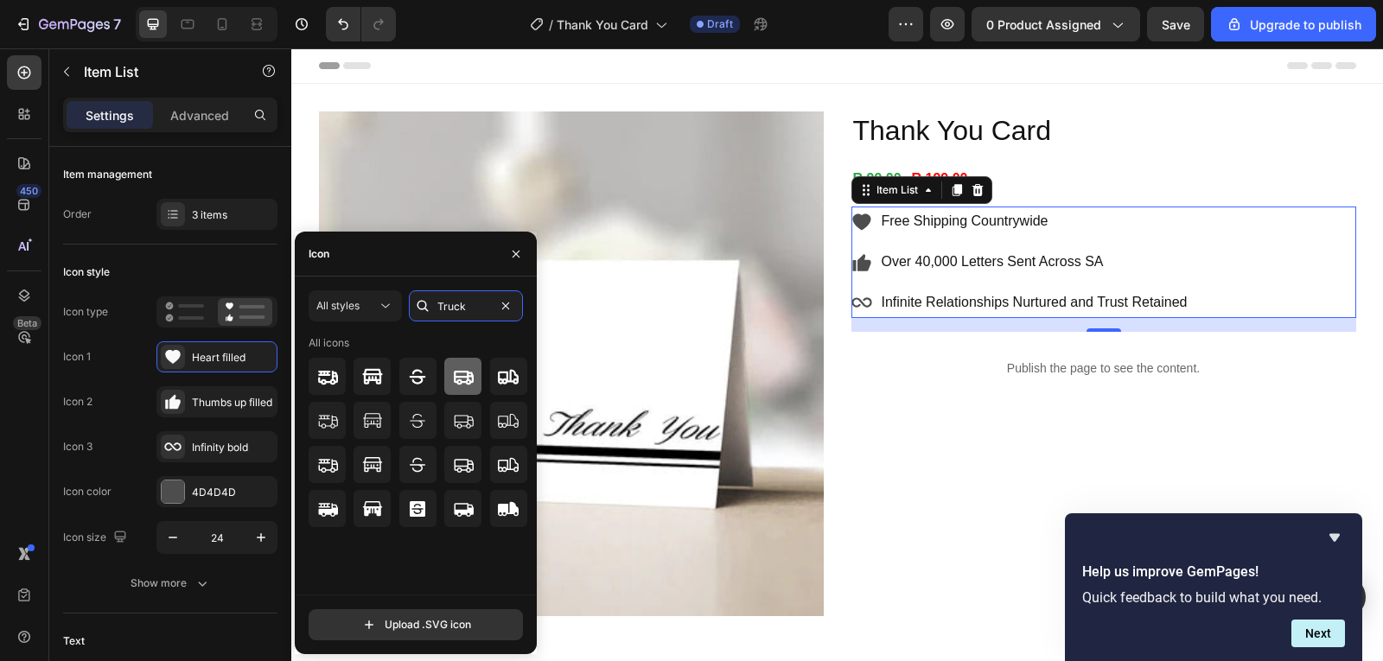
type input "Truck"
click at [472, 380] on icon at bounding box center [464, 377] width 20 height 14
click at [857, 266] on icon at bounding box center [864, 262] width 14 height 17
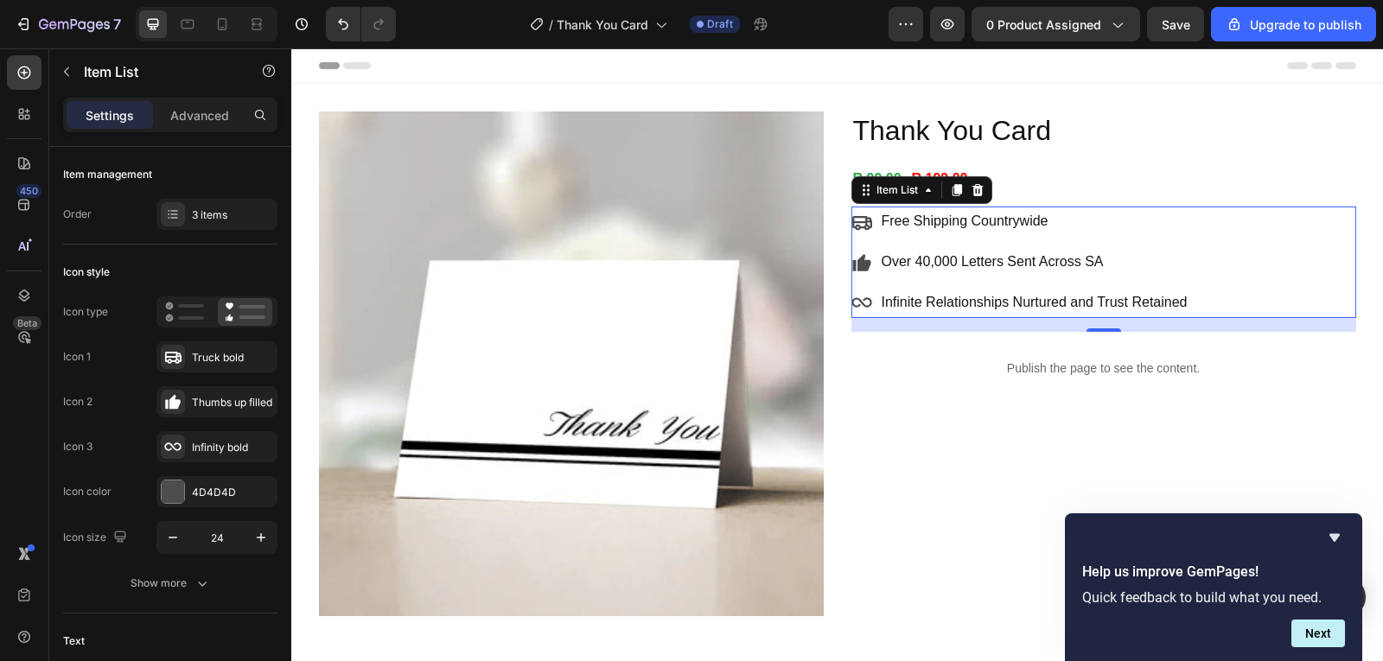
click at [857, 266] on icon at bounding box center [864, 262] width 14 height 17
click at [218, 402] on div "Thumbs up filled" at bounding box center [232, 403] width 81 height 16
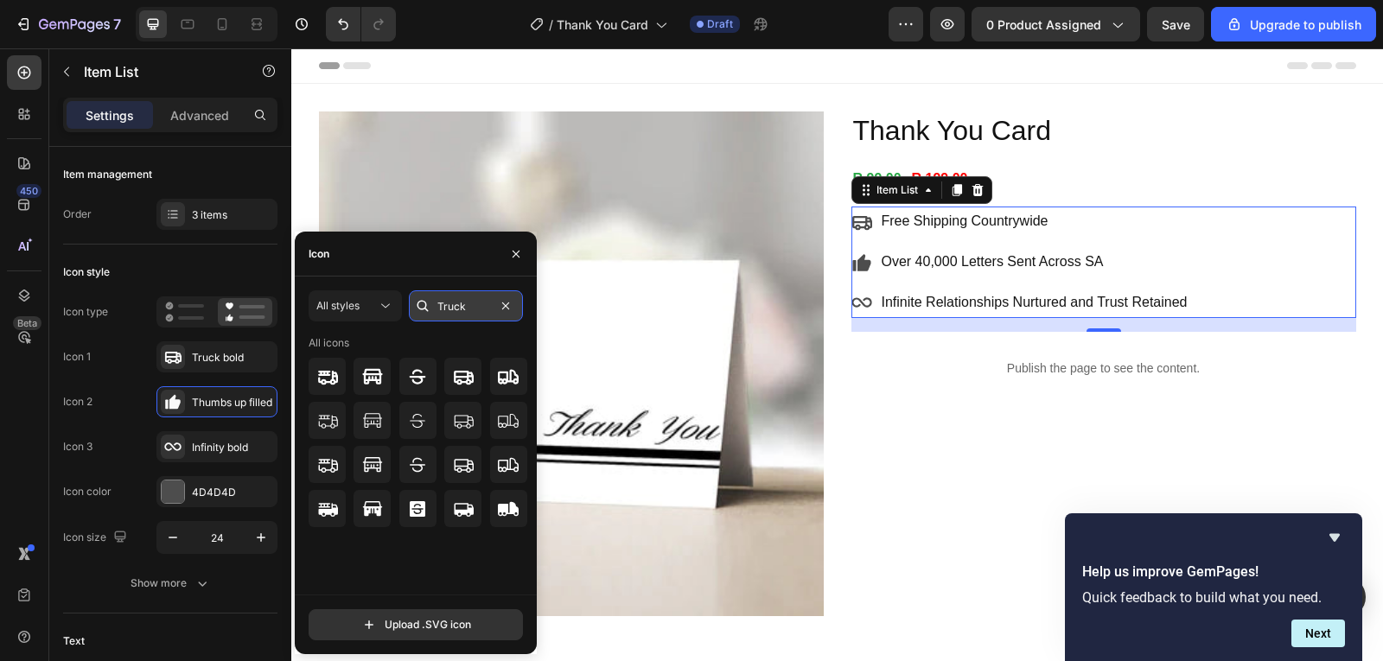
click at [475, 303] on input "Truck" at bounding box center [466, 306] width 114 height 31
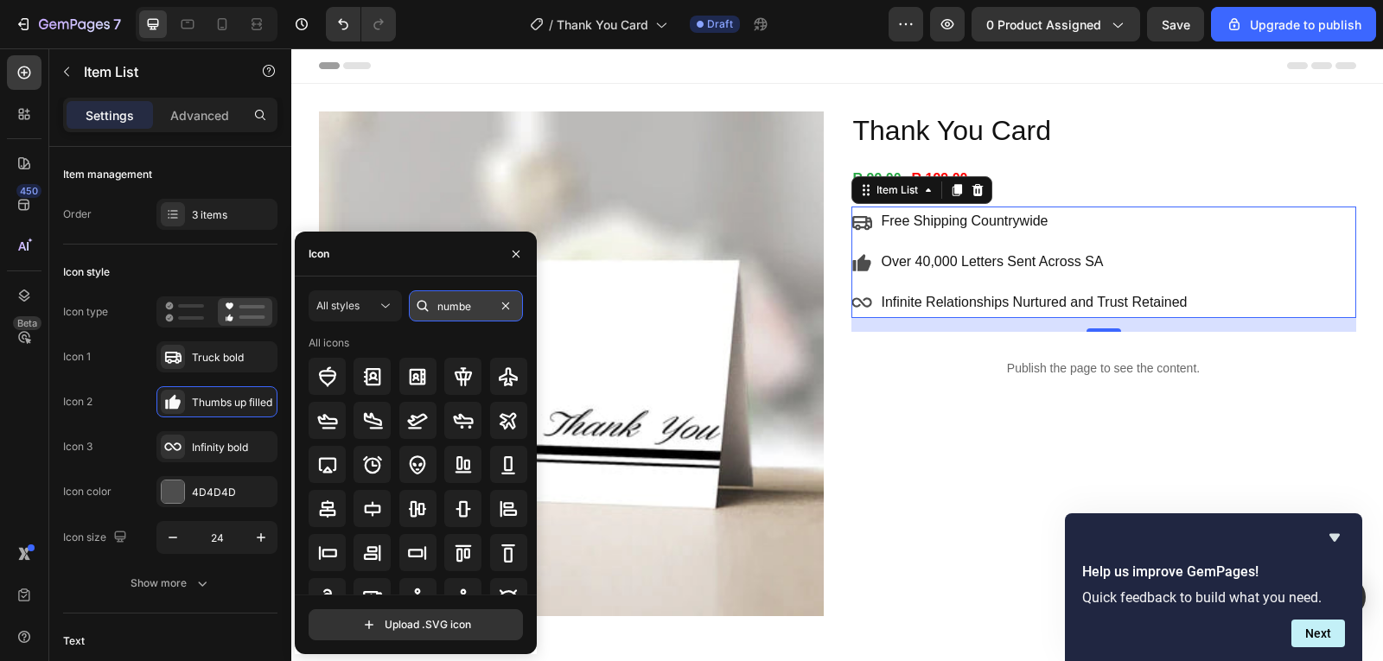
type input "number"
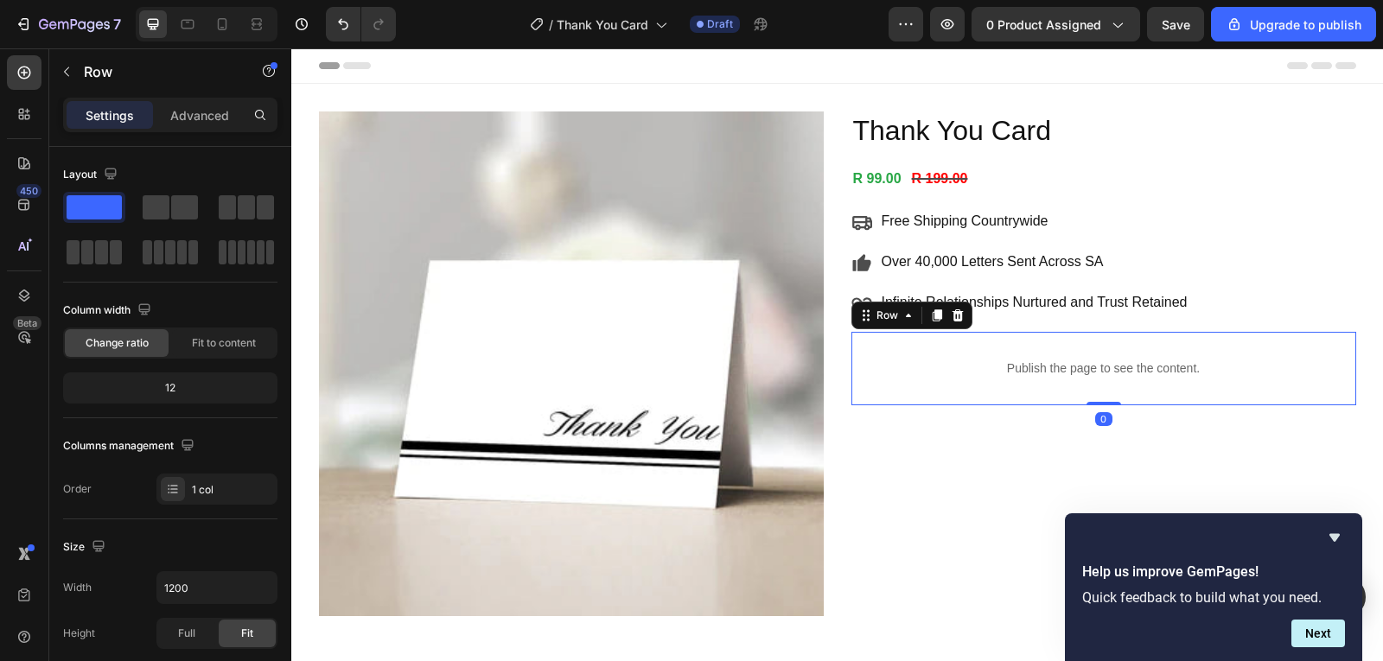
click at [951, 397] on div "Publish the page to see the content. Custom Code Row 0" at bounding box center [1104, 368] width 505 height 73
click at [1252, 168] on div "R 99.00 Product Price Product Price R 199.00 Product Price Product Price Row" at bounding box center [1104, 179] width 505 height 29
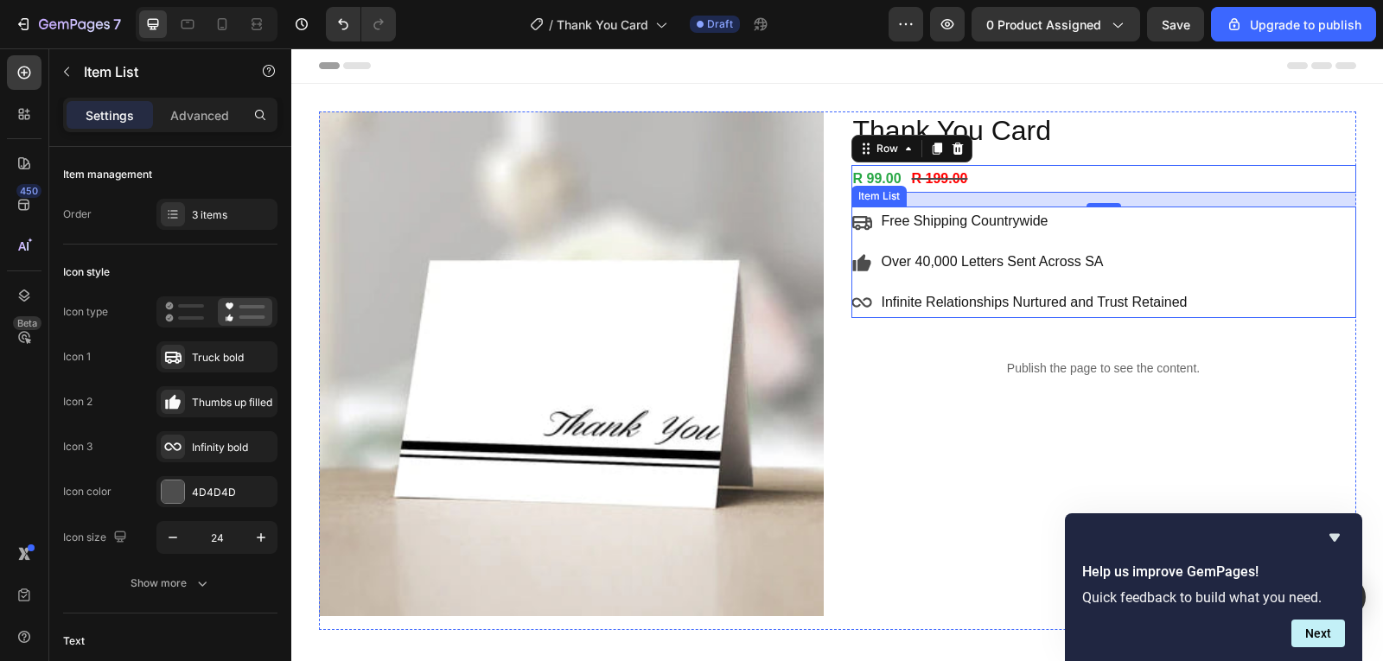
click at [989, 306] on p "Infinite Relationships Nurtured and Trust Retained" at bounding box center [1035, 303] width 306 height 25
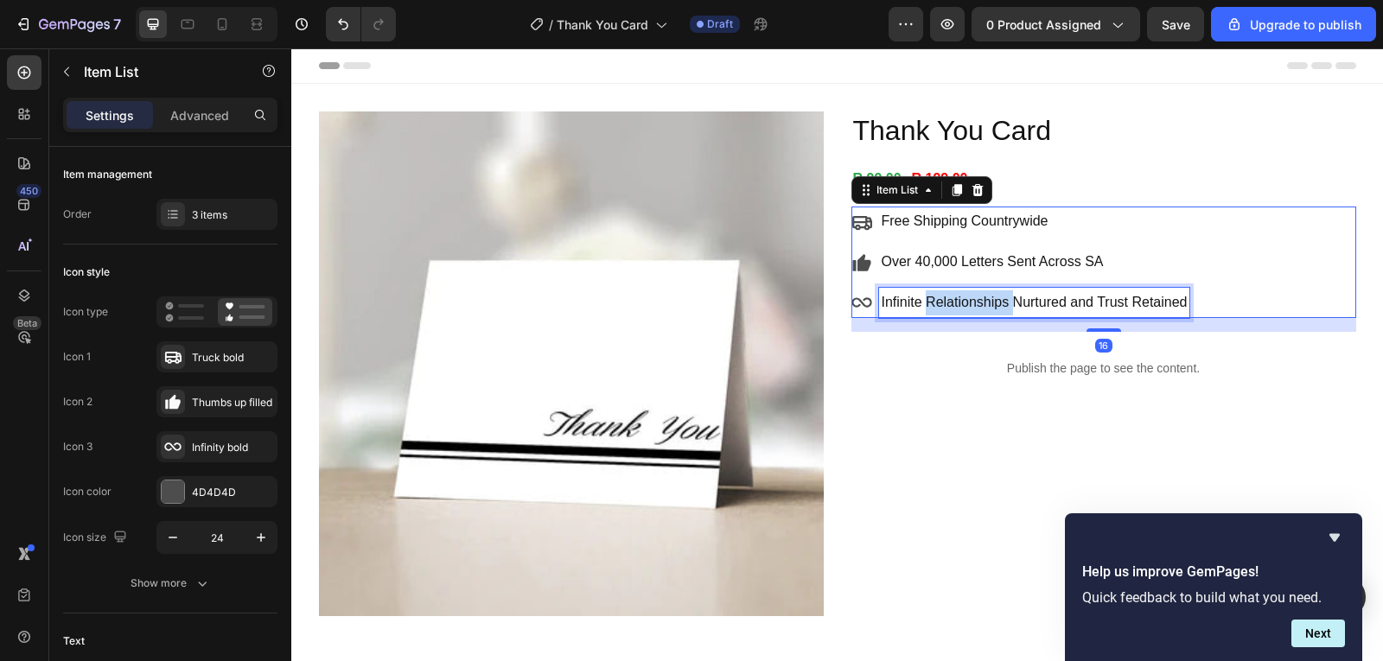
click at [989, 306] on p "Infinite Relationships Nurtured and Trust Retained" at bounding box center [1035, 303] width 306 height 25
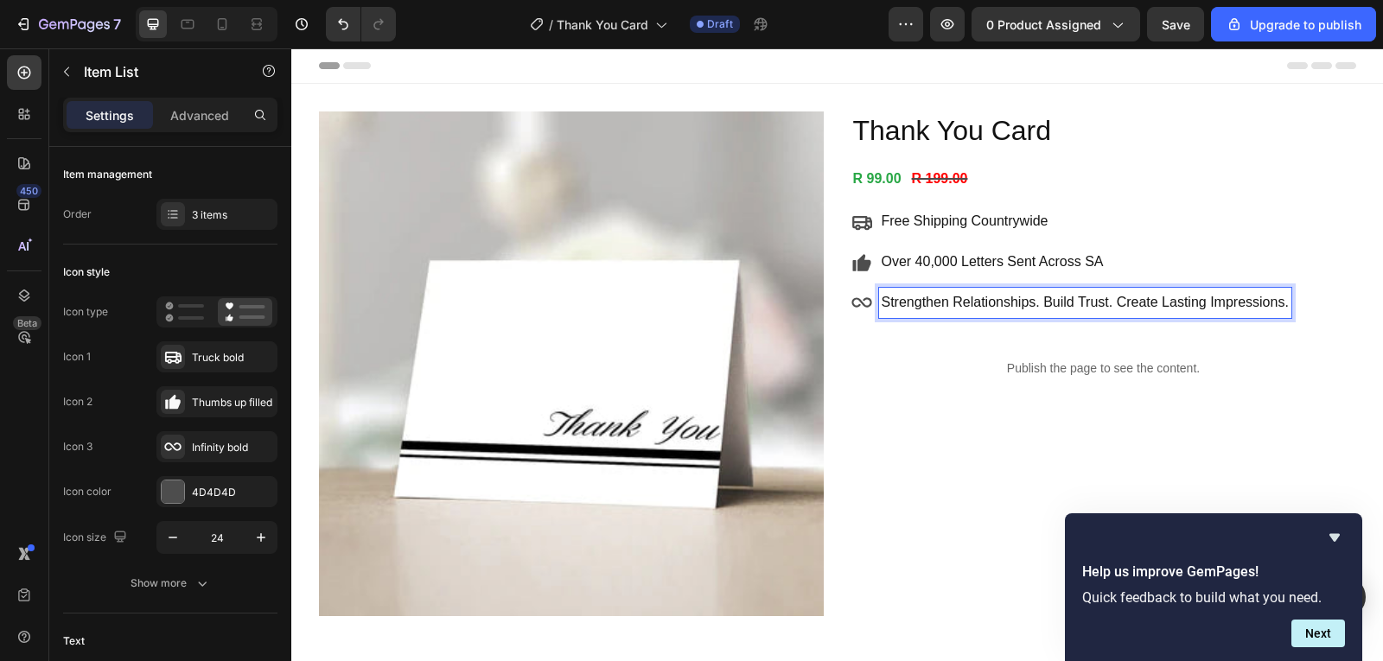
click at [1011, 255] on p "Over 40,000 Letters Sent Across SA" at bounding box center [1085, 262] width 407 height 25
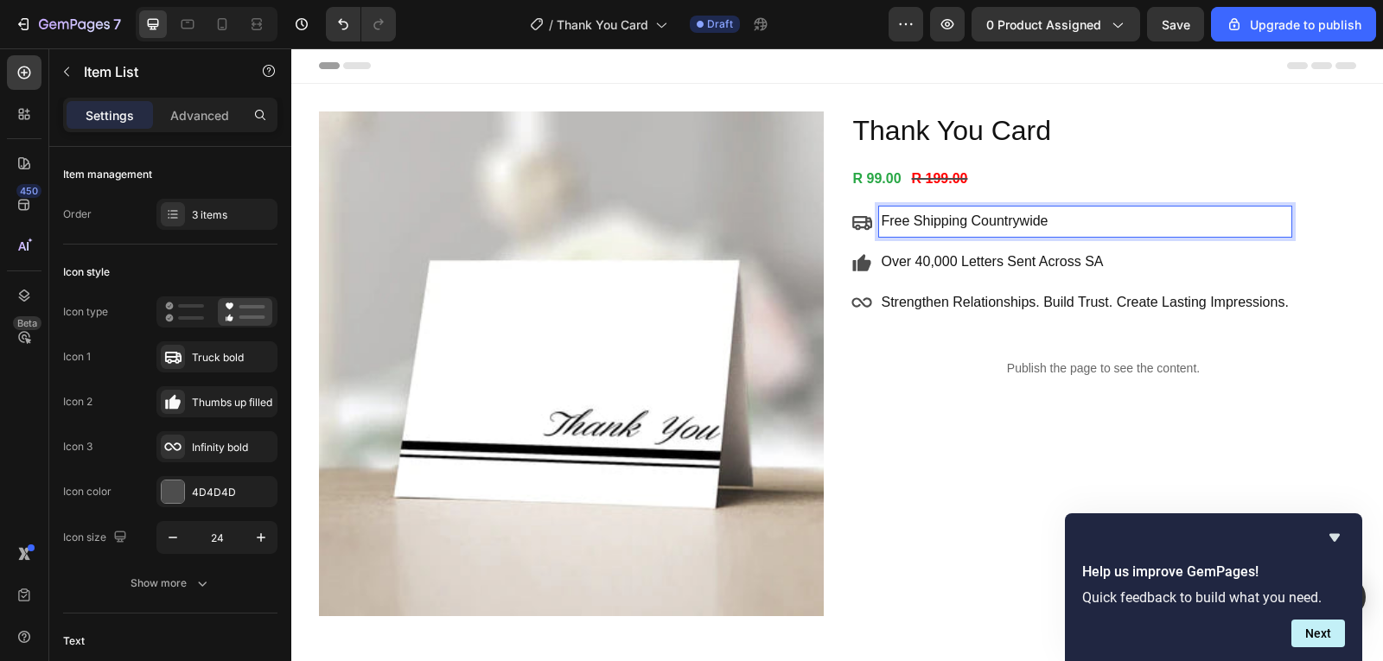
click at [980, 229] on p "Free Shipping Countrywide" at bounding box center [1085, 221] width 407 height 25
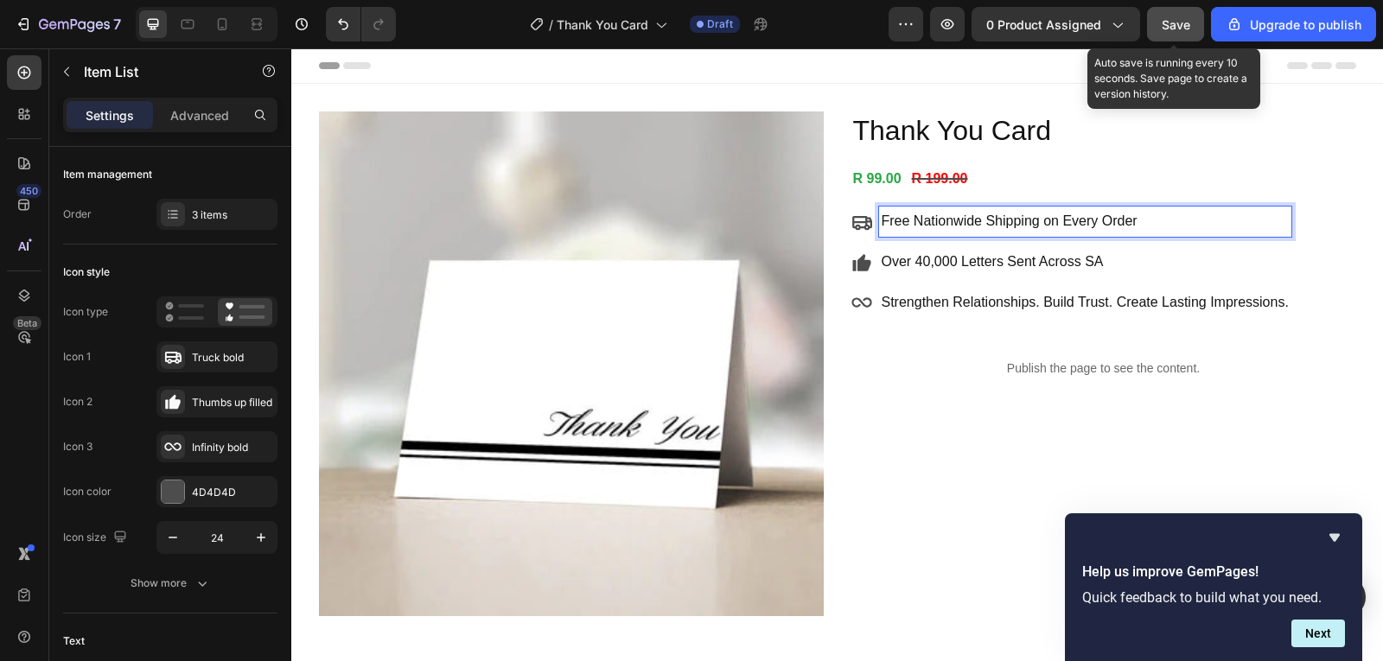
click at [1178, 38] on button "Save" at bounding box center [1175, 24] width 57 height 35
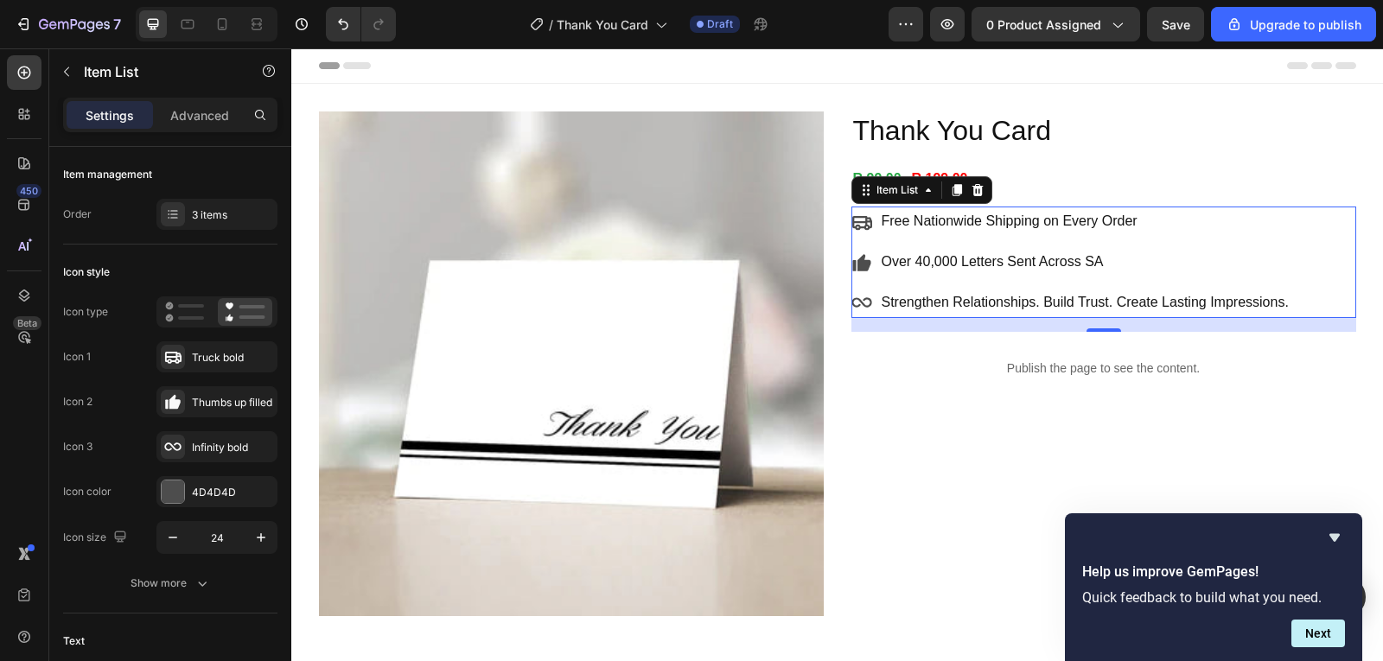
click at [858, 294] on icon at bounding box center [862, 302] width 21 height 21
click at [857, 305] on icon at bounding box center [862, 303] width 20 height 10
click at [173, 451] on icon at bounding box center [172, 446] width 17 height 17
click at [174, 495] on div at bounding box center [173, 492] width 22 height 22
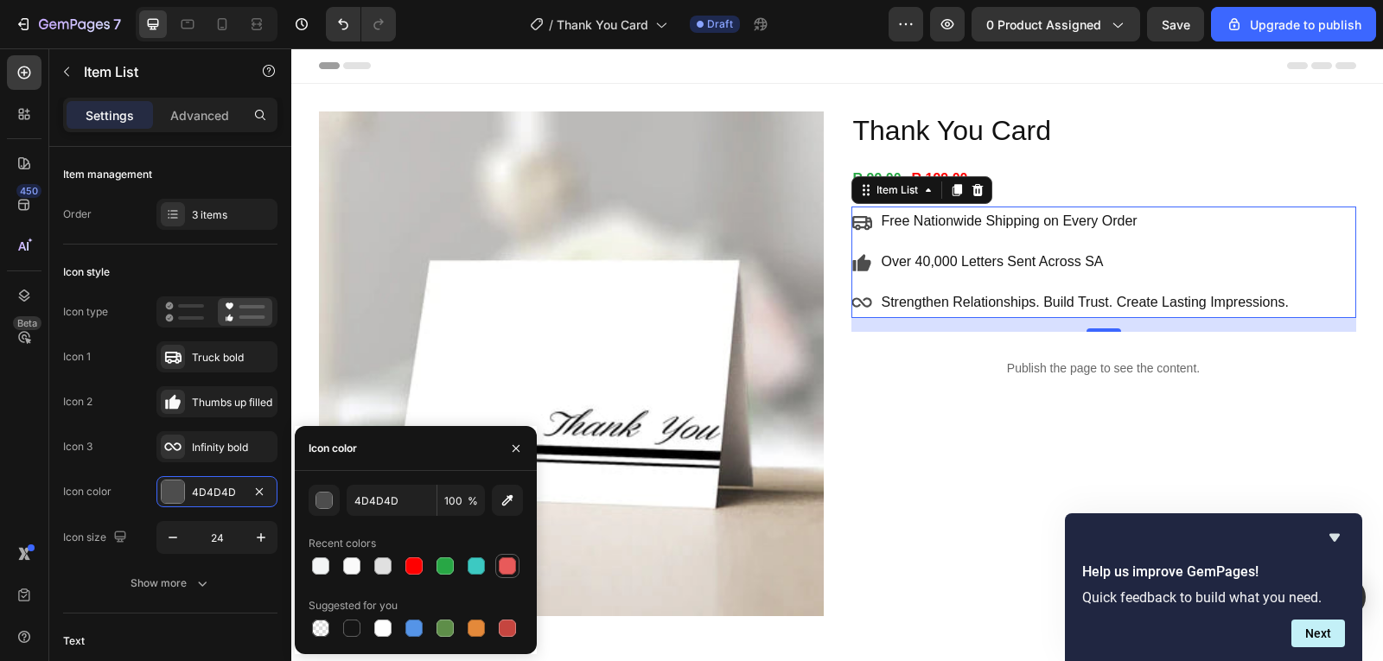
click at [510, 561] on div at bounding box center [507, 566] width 17 height 17
type input "4D4D4D"
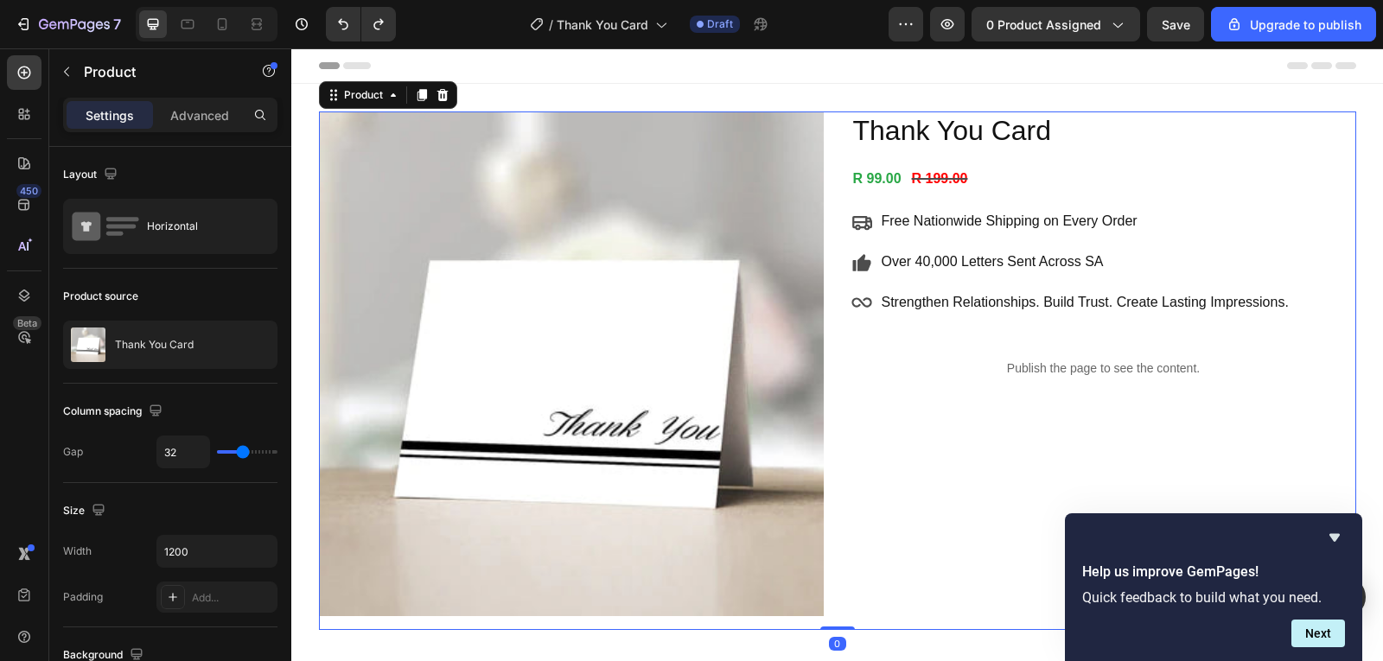
drag, startPoint x: 931, startPoint y: 480, endPoint x: 1355, endPoint y: 79, distance: 583.5
click at [931, 480] on div "Thank You Card Product Title R 99.00 Product Price Product Price R 199.00 Produ…" at bounding box center [1104, 371] width 505 height 519
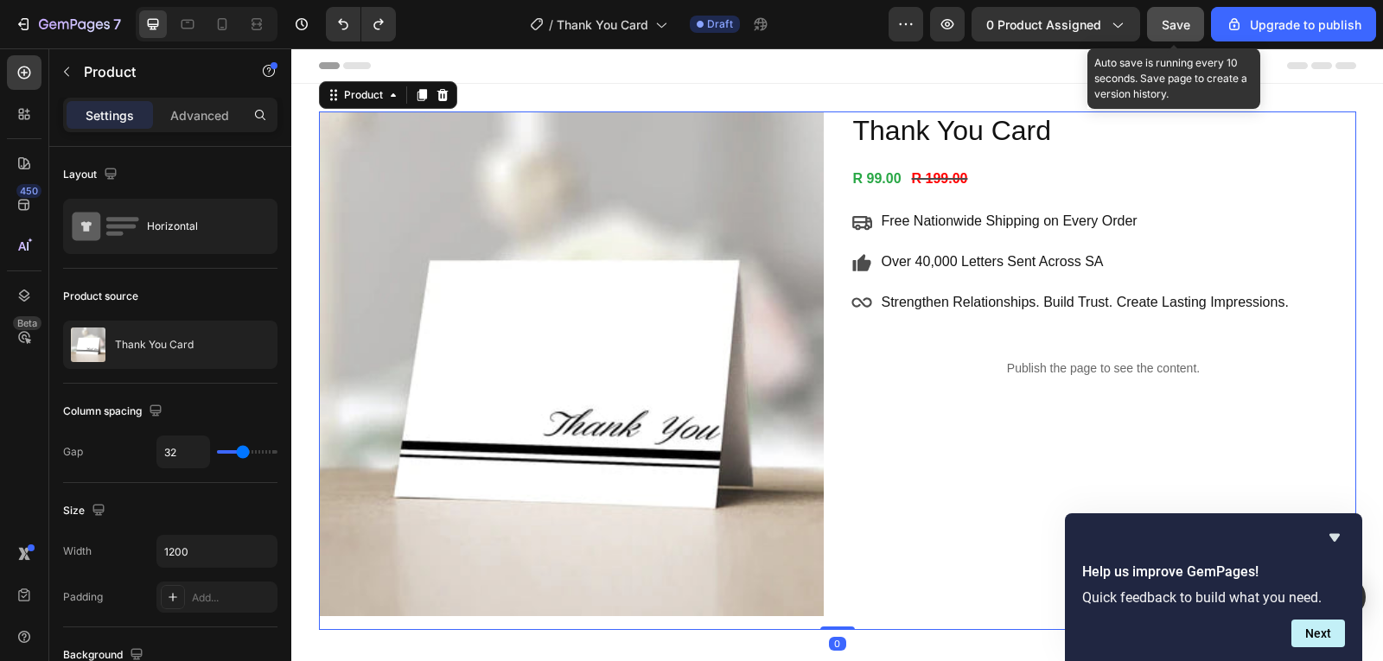
click at [1187, 24] on span "Save" at bounding box center [1176, 24] width 29 height 15
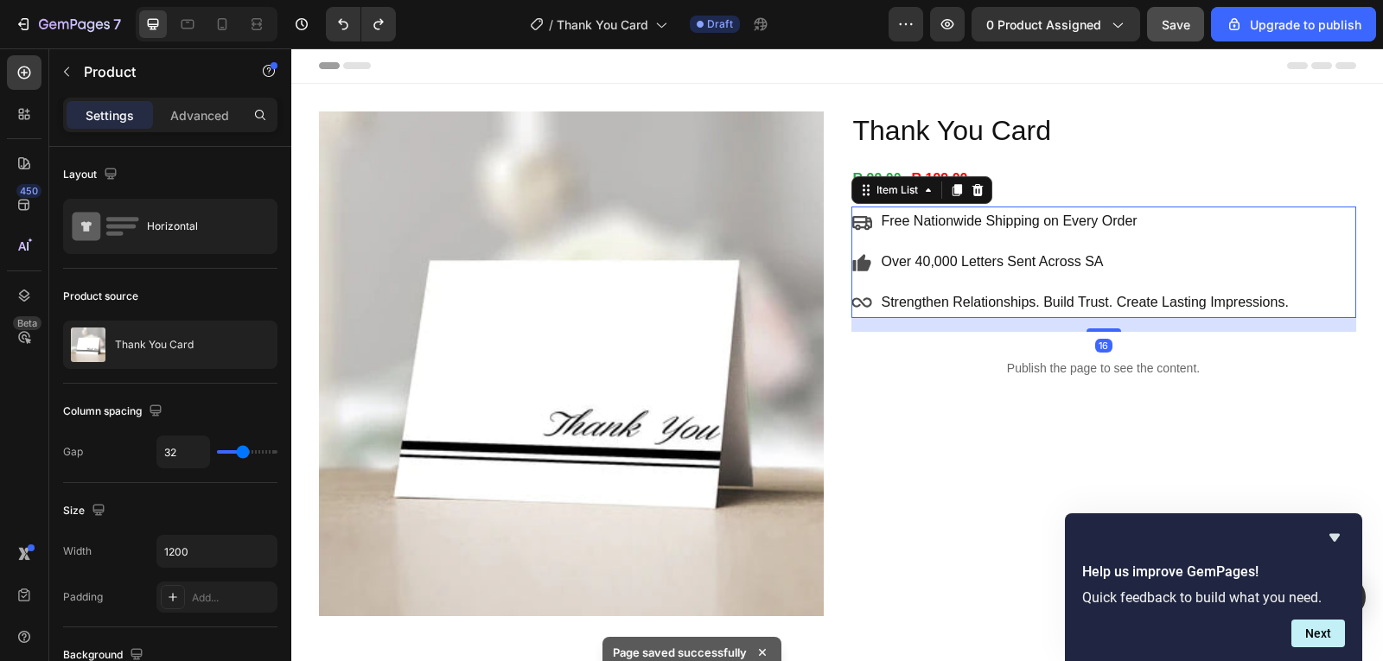
click at [986, 241] on div "Free Nationwide Shipping on Every Order Over 40,000 Letters Sent Across SA Stre…" at bounding box center [1072, 262] width 440 height 111
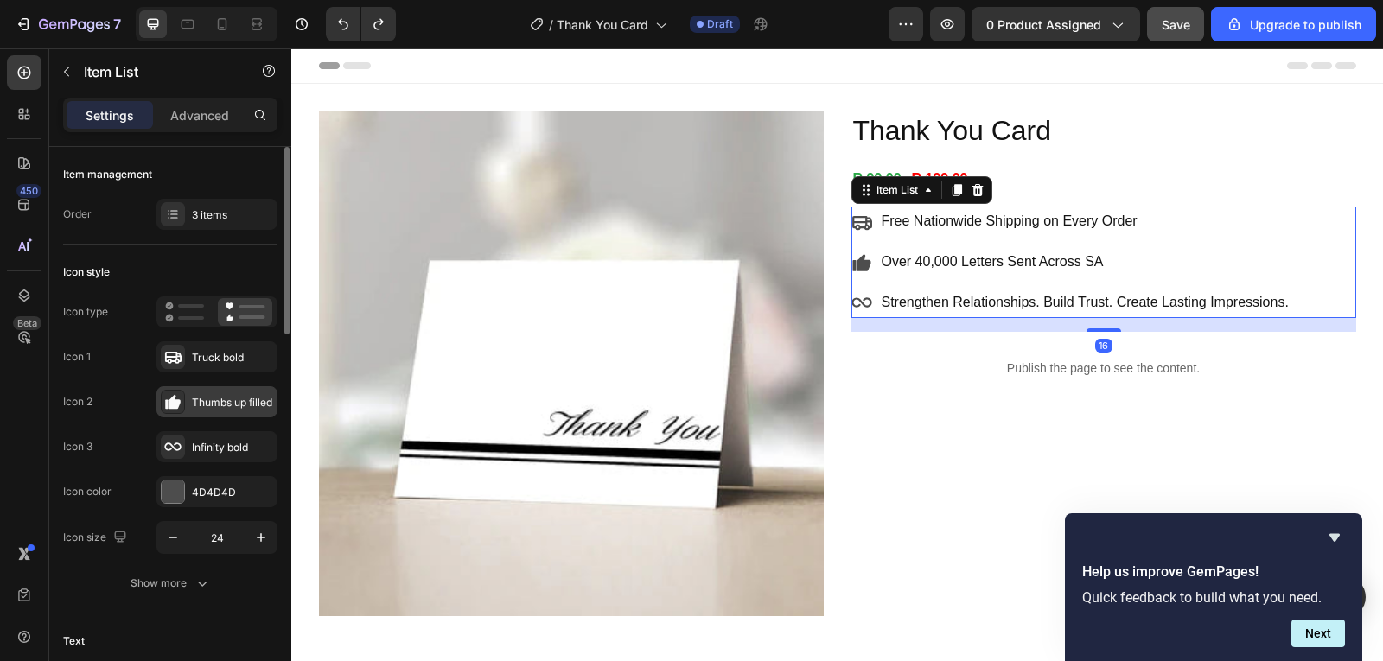
click at [182, 408] on div at bounding box center [173, 402] width 24 height 24
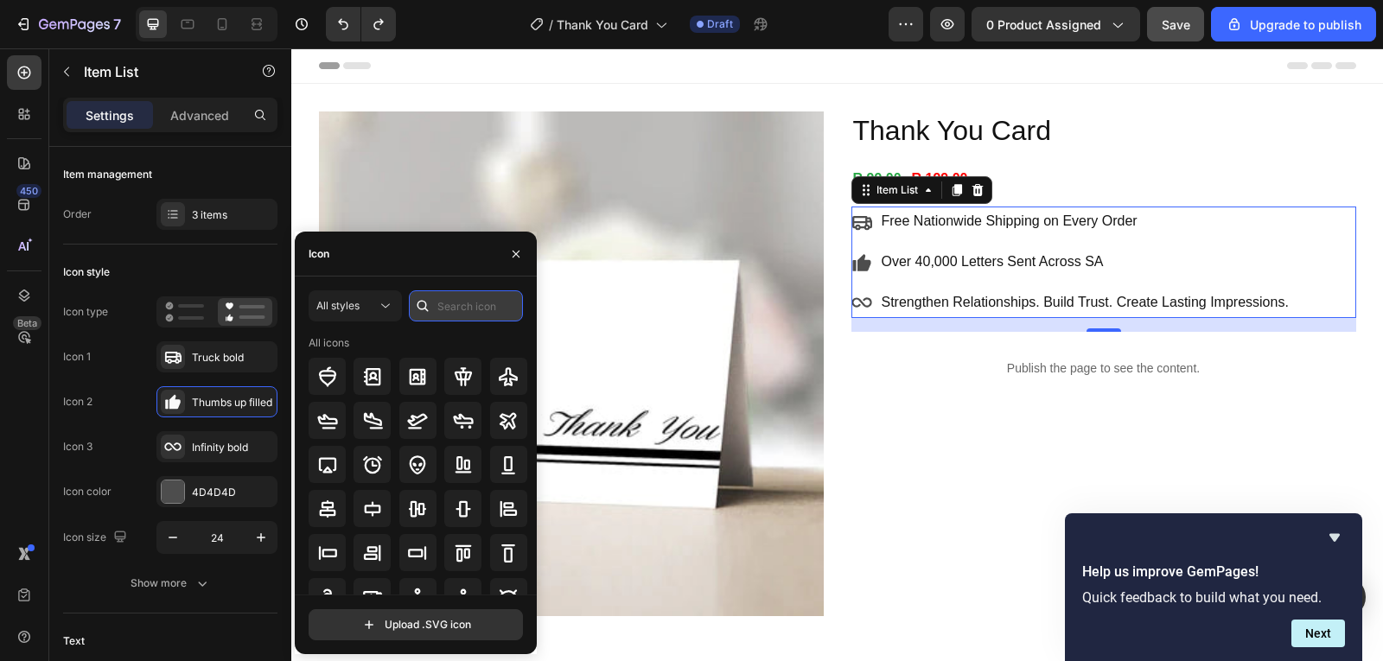
click at [445, 303] on input "text" at bounding box center [466, 306] width 114 height 31
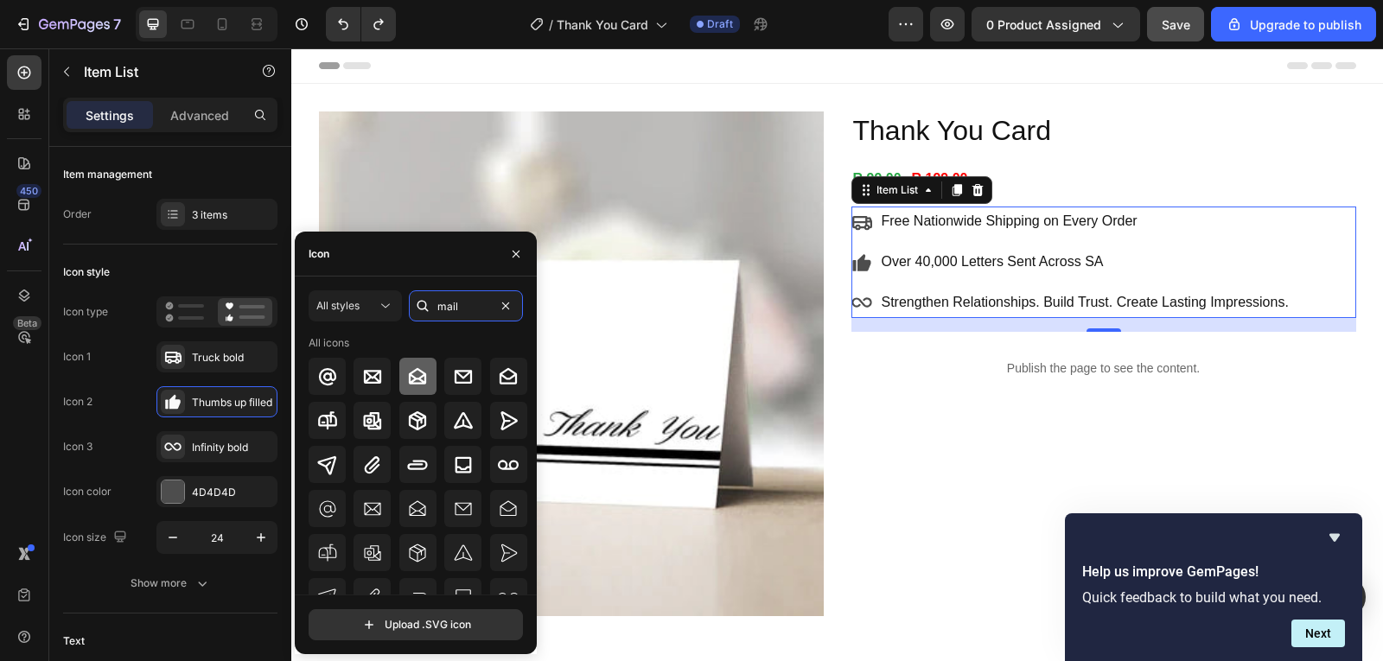
type input "mail"
click at [425, 388] on div at bounding box center [417, 376] width 37 height 37
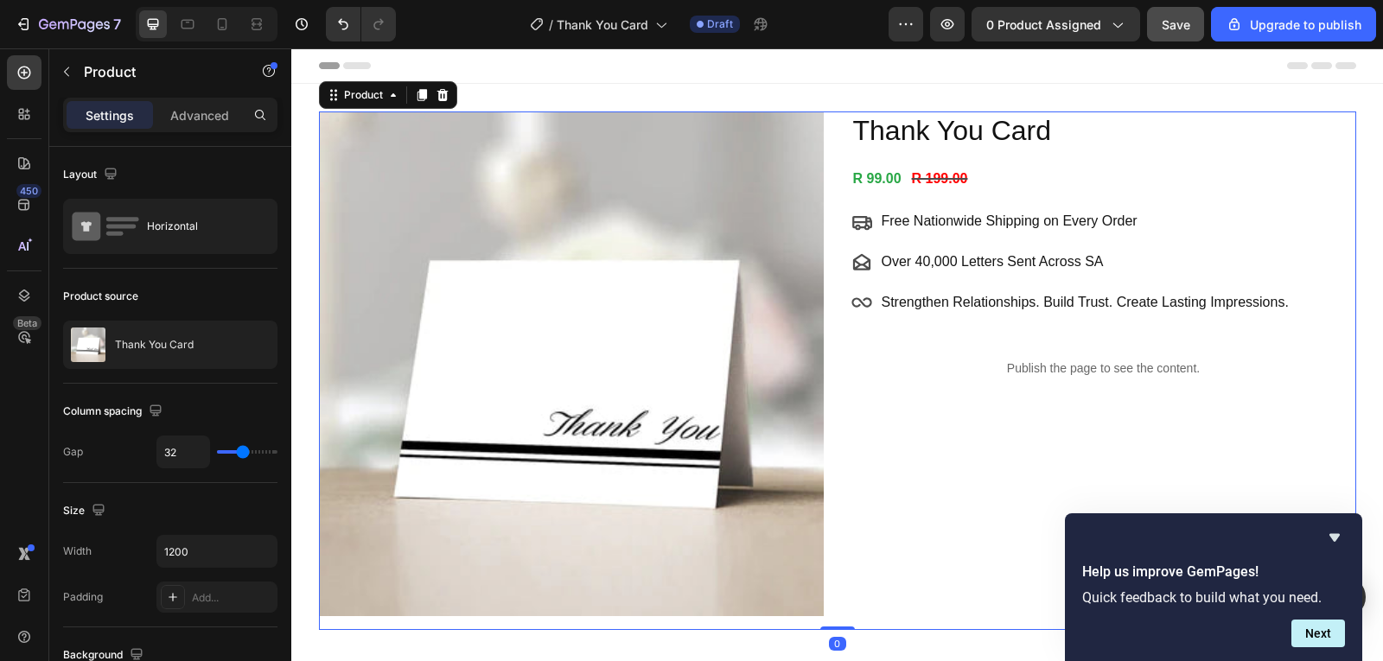
click at [962, 423] on div "Thank You Card Product Title R 99.00 Product Price Product Price R 199.00 Produ…" at bounding box center [1104, 371] width 505 height 519
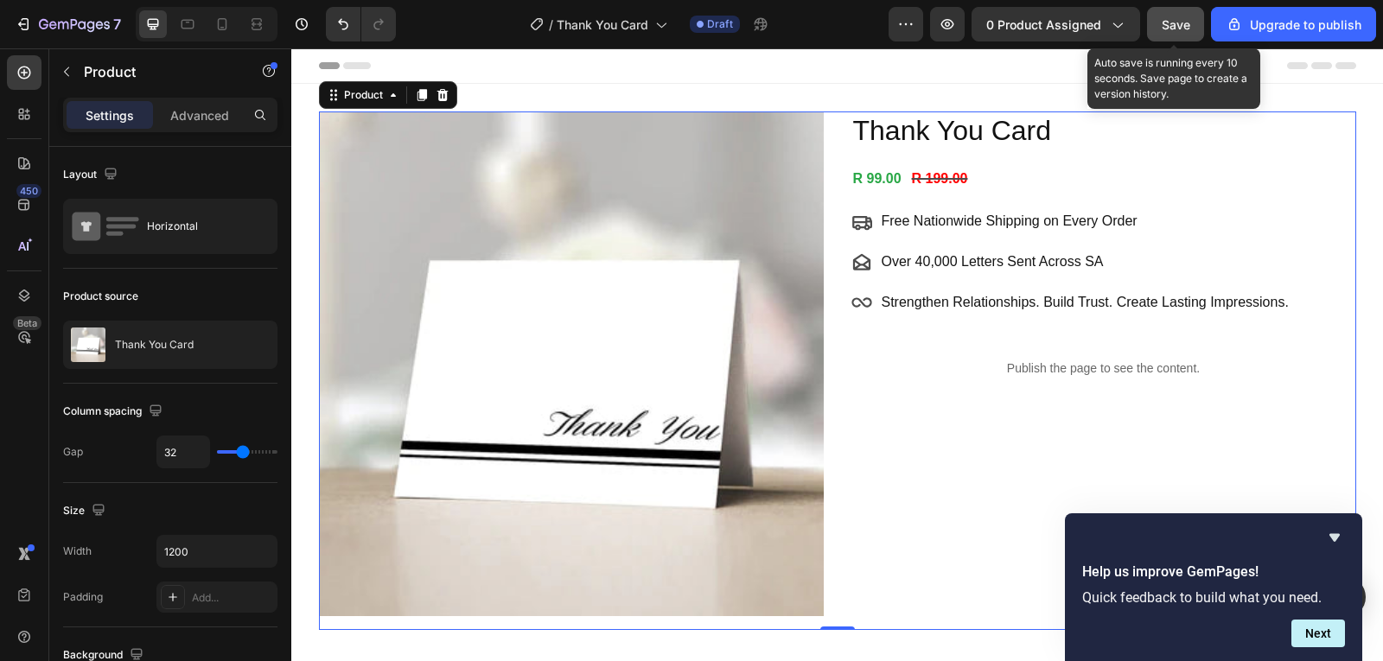
click at [1200, 23] on button "Save" at bounding box center [1175, 24] width 57 height 35
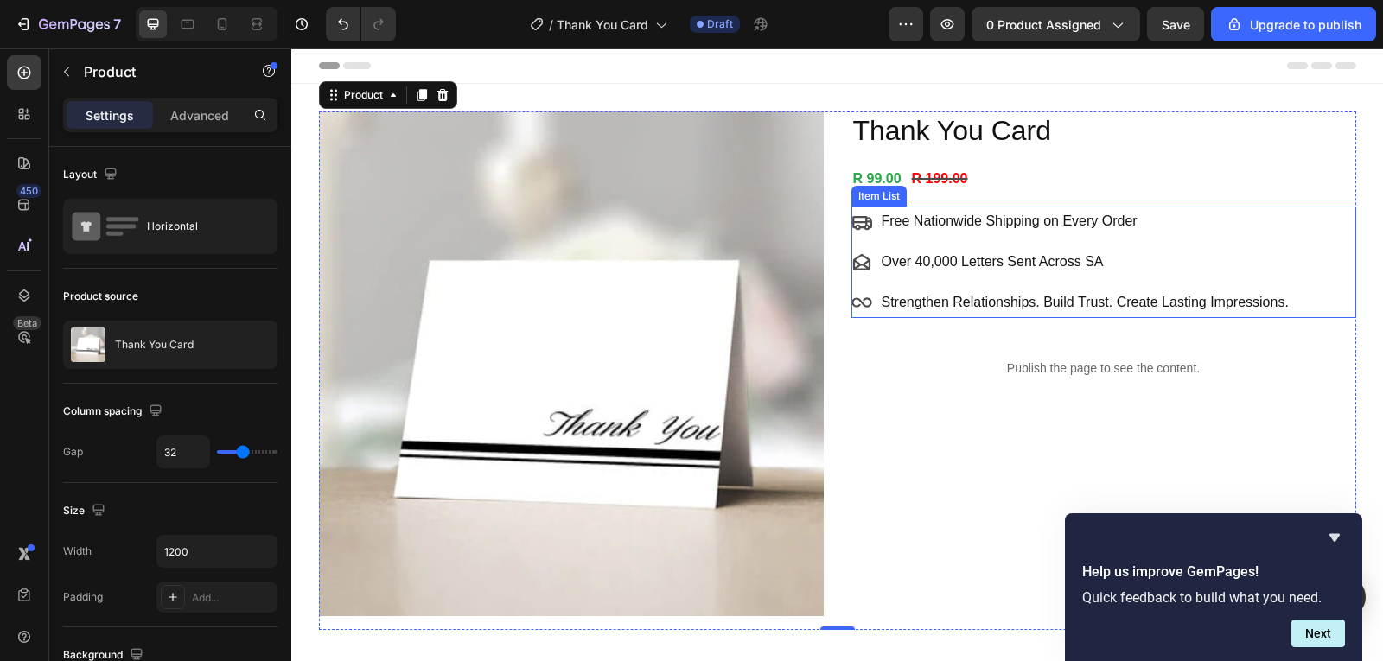
click at [1047, 269] on p "Over 40,000 Letters Sent Across SA" at bounding box center [1085, 262] width 407 height 25
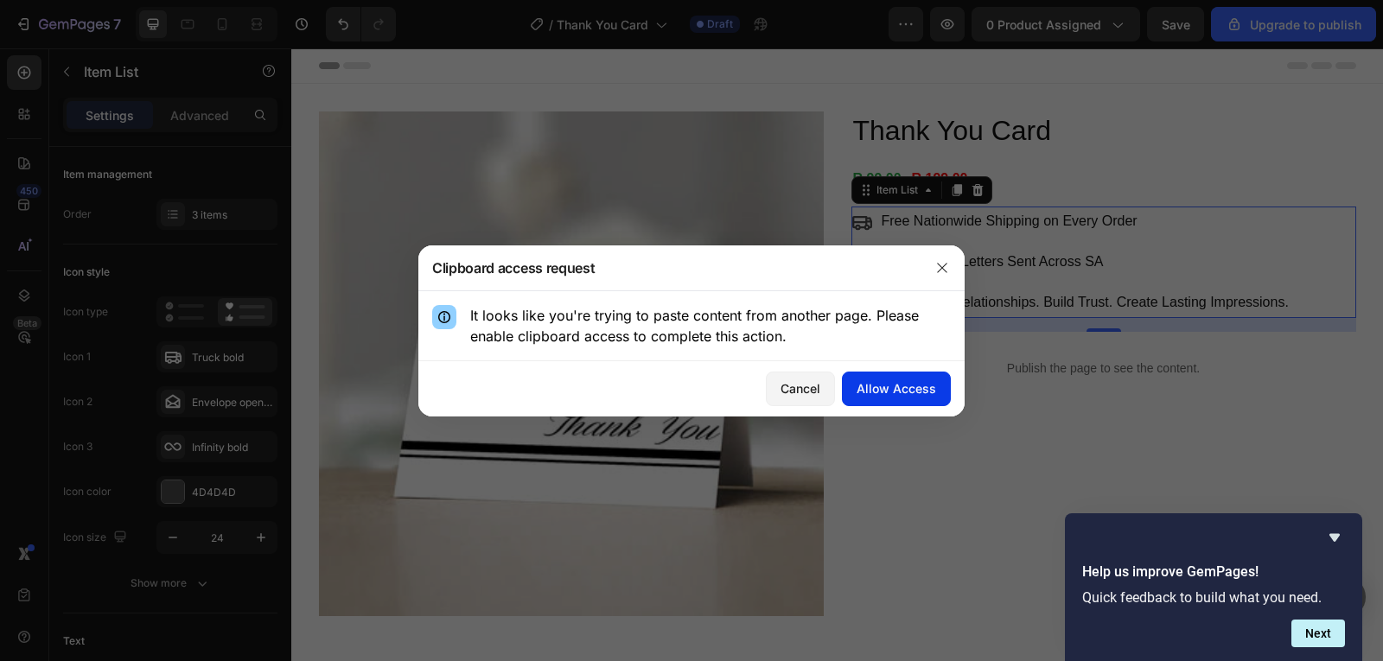
click at [916, 393] on div "Allow Access" at bounding box center [897, 389] width 80 height 18
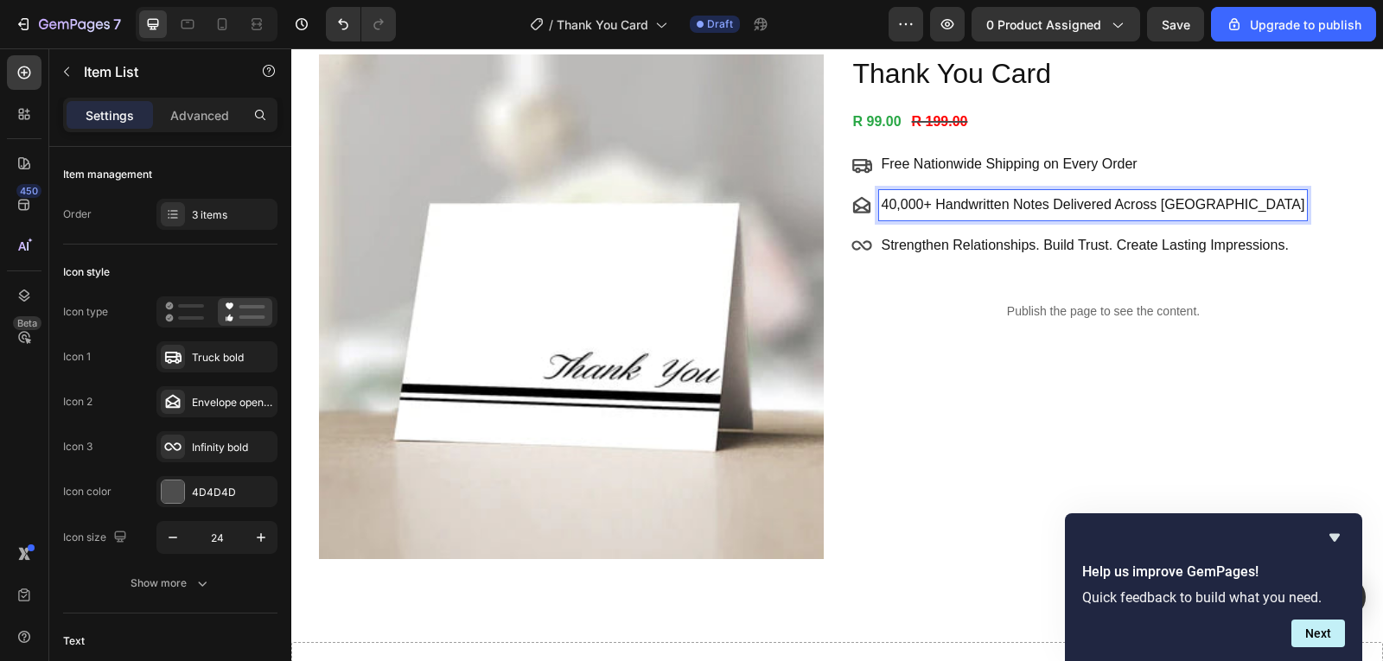
scroll to position [86, 0]
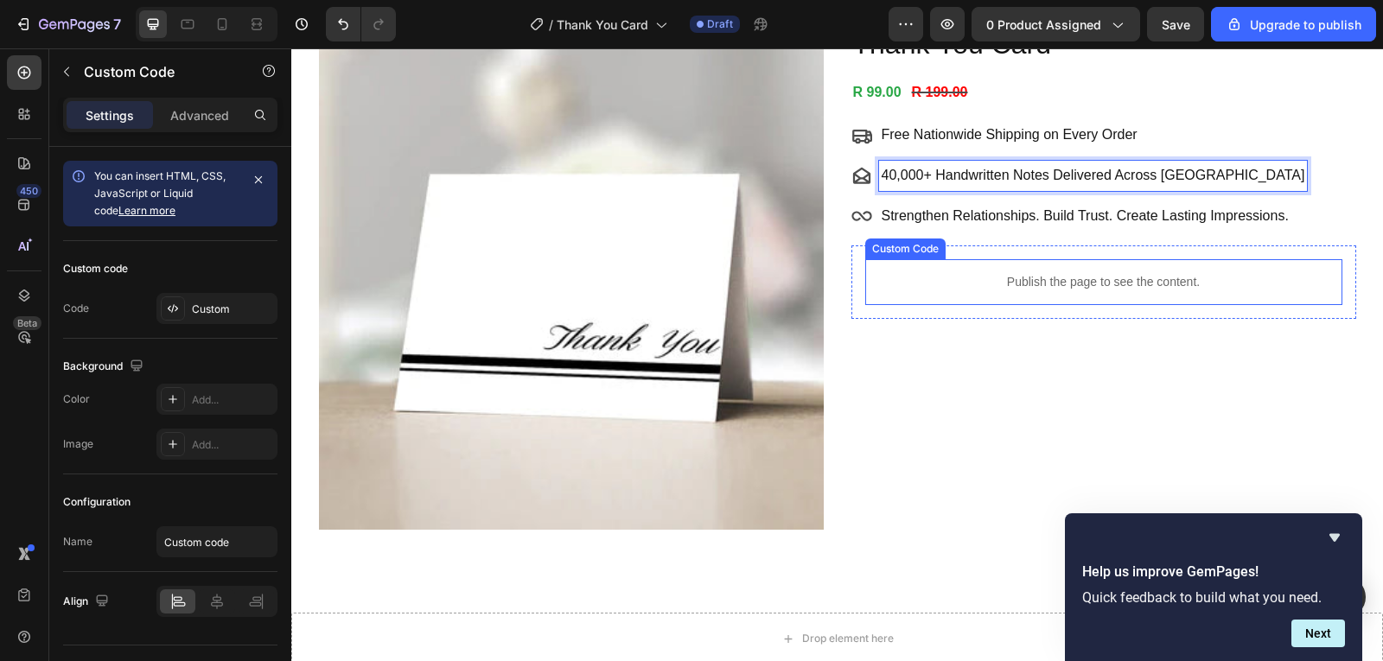
click at [963, 275] on p "Publish the page to see the content." at bounding box center [1103, 282] width 477 height 18
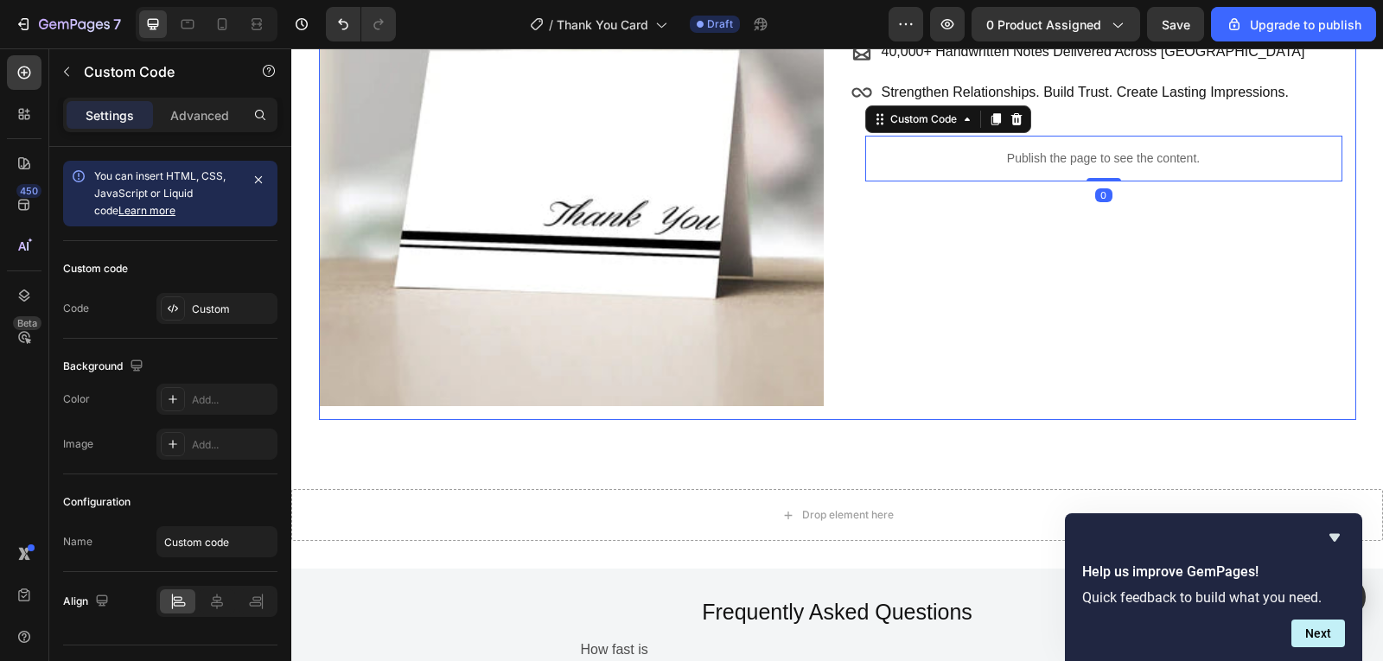
scroll to position [0, 0]
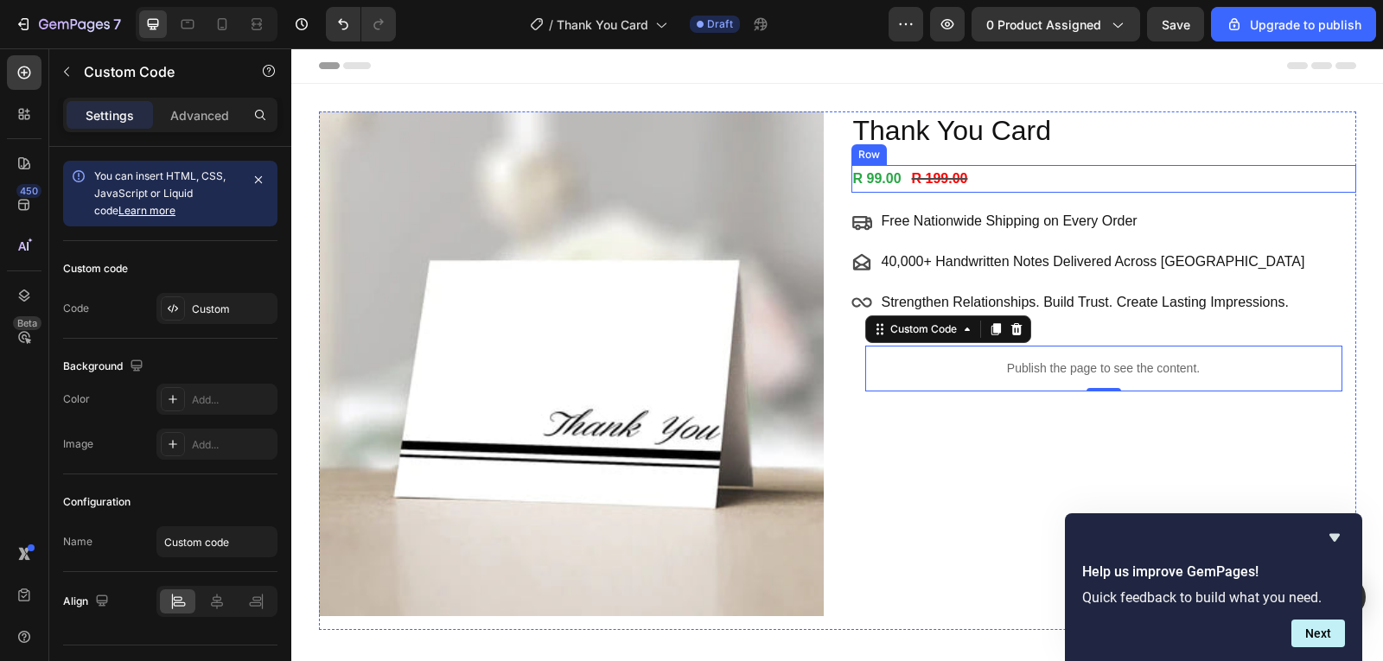
click at [1208, 178] on div "R 99.00 Product Price Product Price R 199.00 Product Price Product Price Row" at bounding box center [1104, 179] width 505 height 29
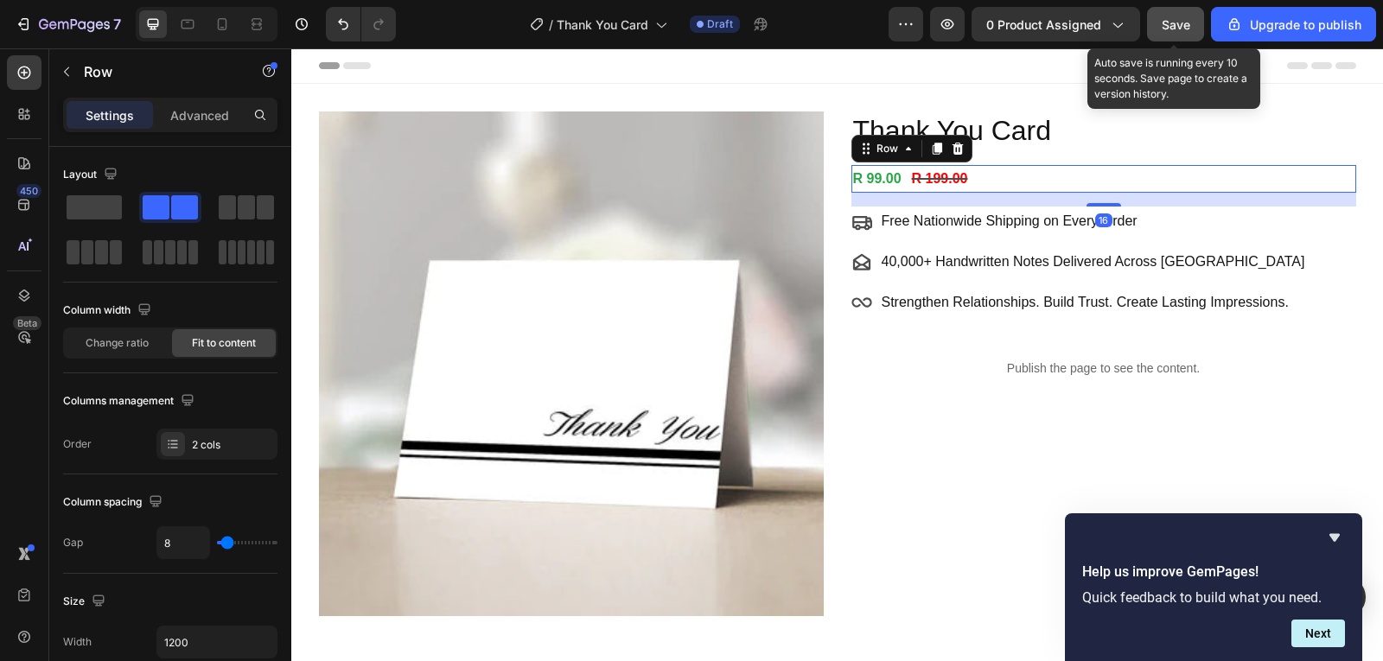
click at [1178, 35] on button "Save" at bounding box center [1175, 24] width 57 height 35
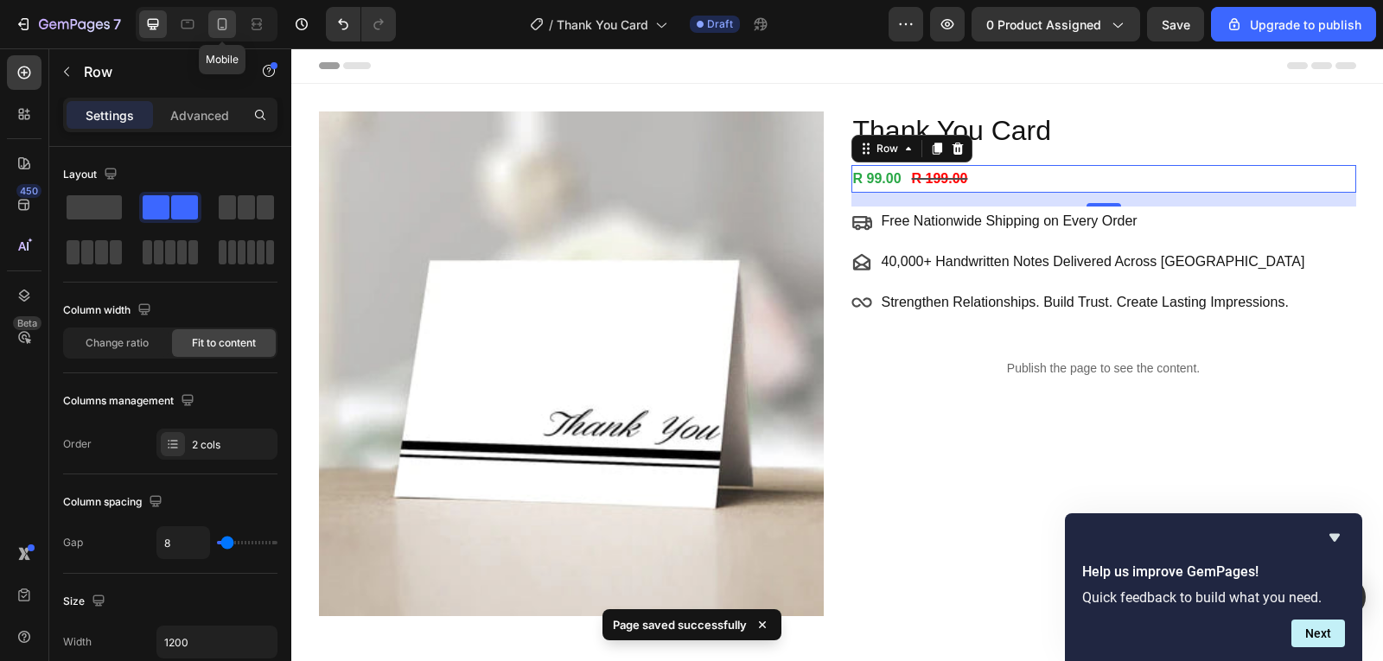
click at [227, 16] on icon at bounding box center [222, 24] width 17 height 17
type input "100%"
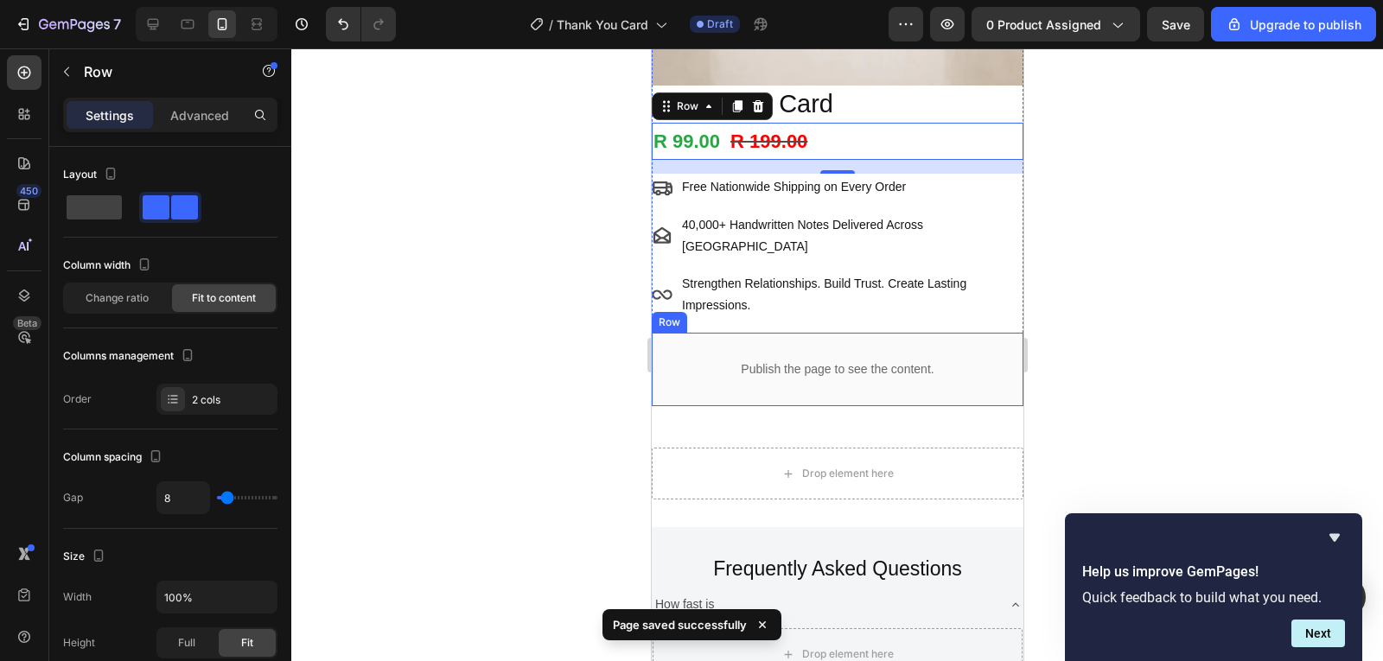
scroll to position [371, 0]
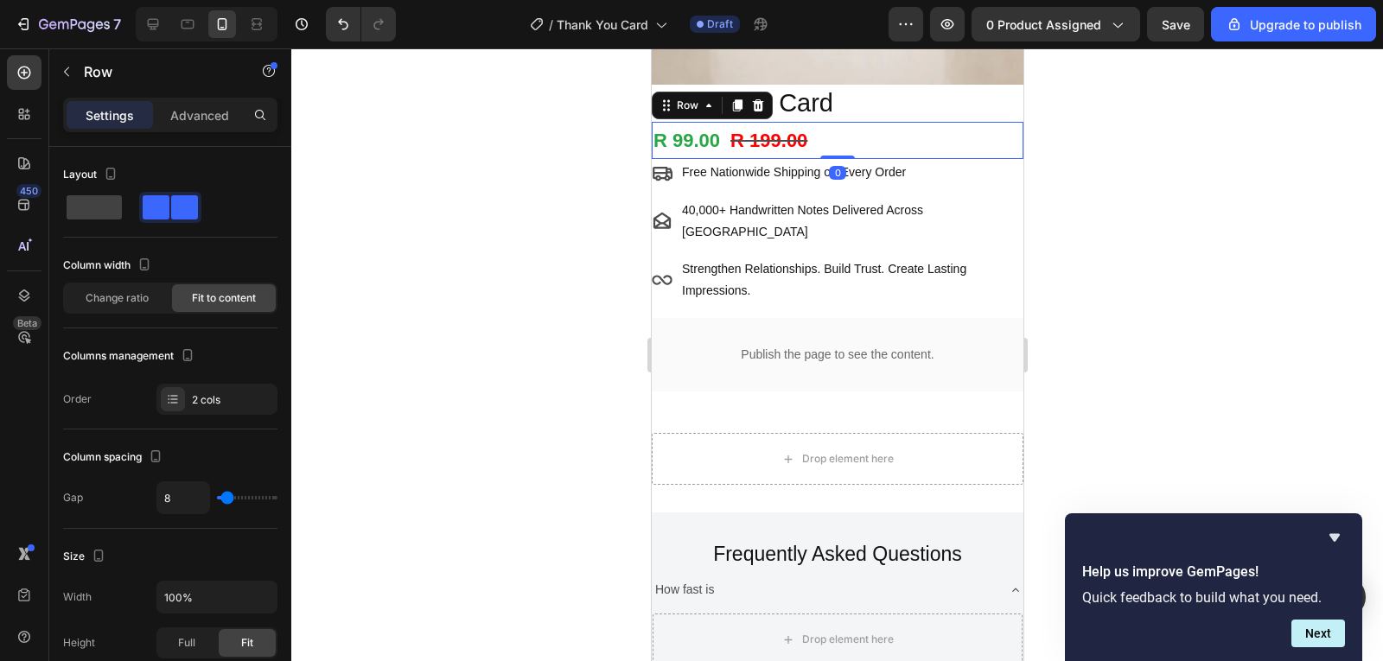
drag, startPoint x: 832, startPoint y: 159, endPoint x: 828, endPoint y: 118, distance: 40.8
click at [828, 122] on div "R 99.00 Product Price Product Price R 199.00 Product Price Product Price Row 0" at bounding box center [837, 141] width 372 height 38
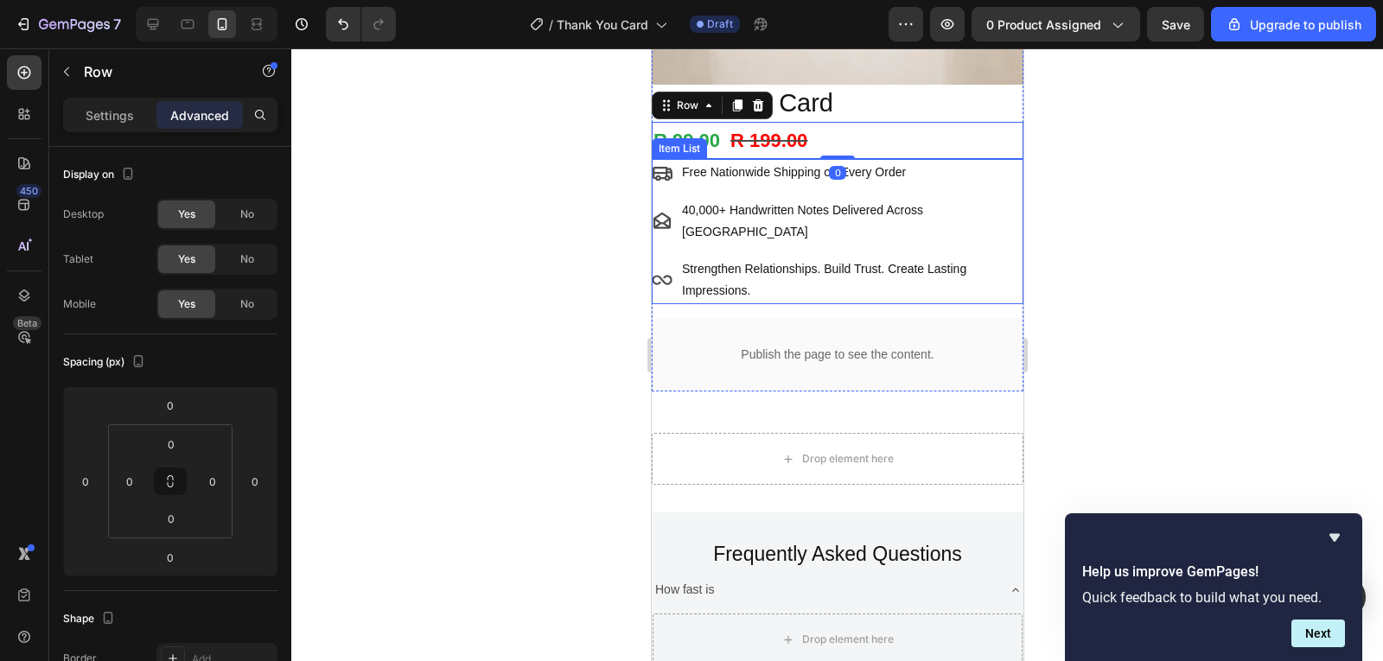
click at [920, 259] on p "Strengthen Relationships. Build Trust. Create Lasting Impressions." at bounding box center [850, 280] width 339 height 43
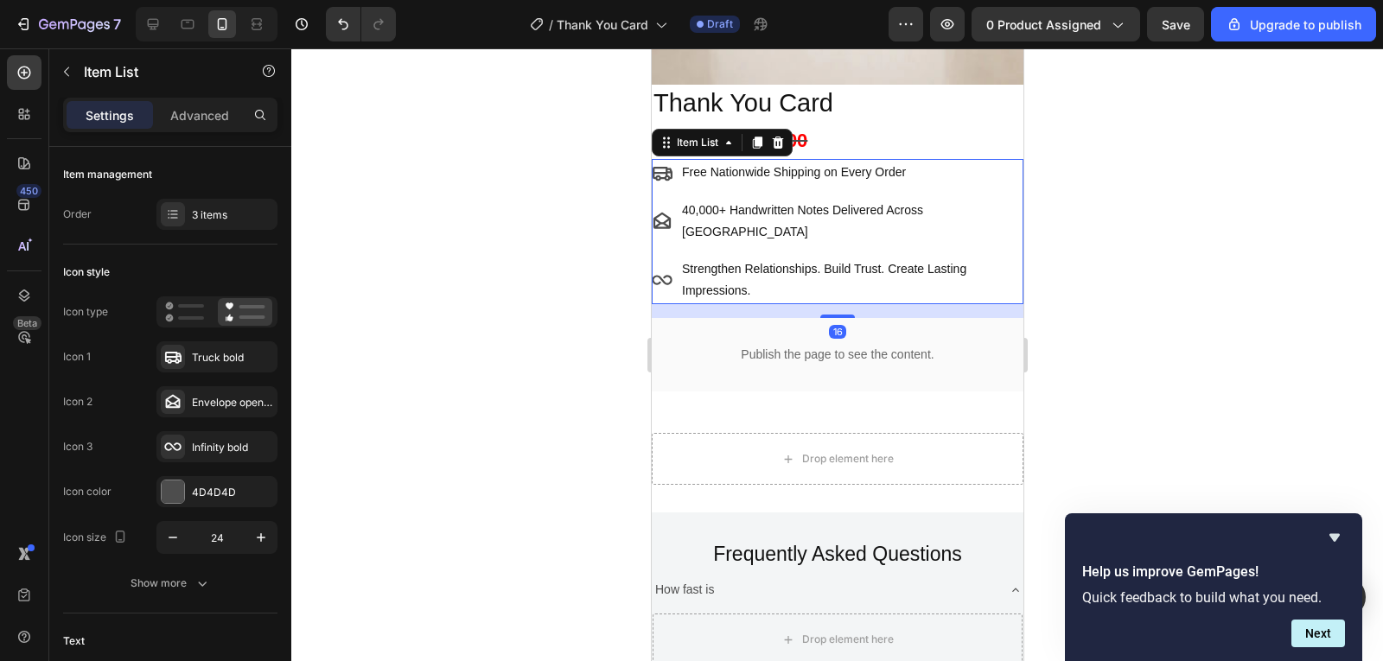
click at [1383, 270] on div at bounding box center [837, 354] width 1092 height 613
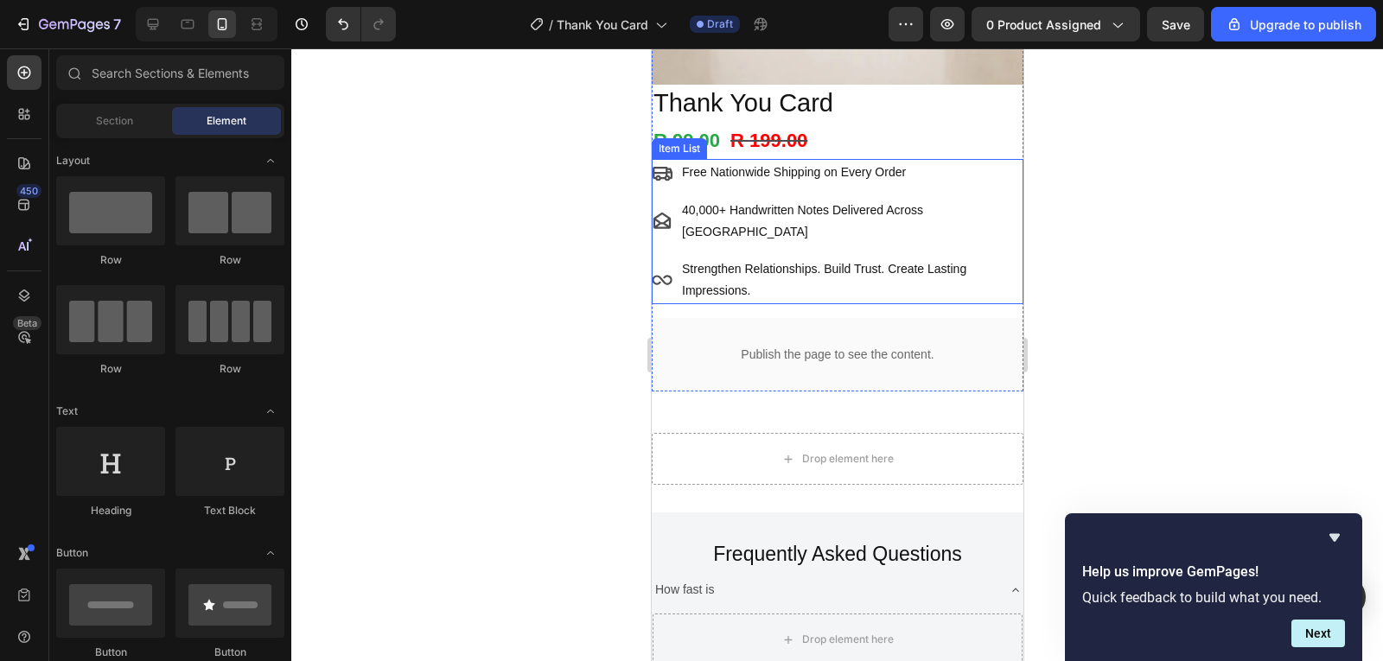
click at [738, 259] on p "Strengthen Relationships. Build Trust. Create Lasting Impressions." at bounding box center [850, 280] width 339 height 43
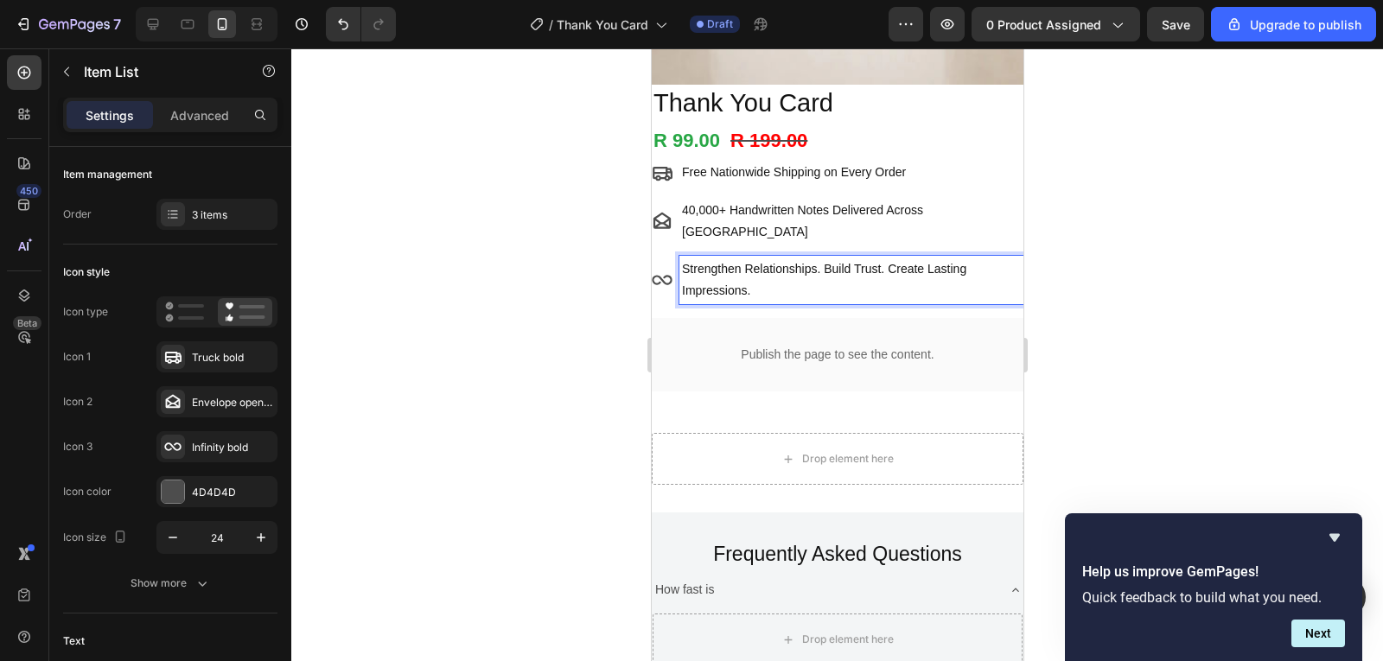
click at [738, 259] on p "Strengthen Relationships. Build Trust. Create Lasting Impressions." at bounding box center [850, 280] width 339 height 43
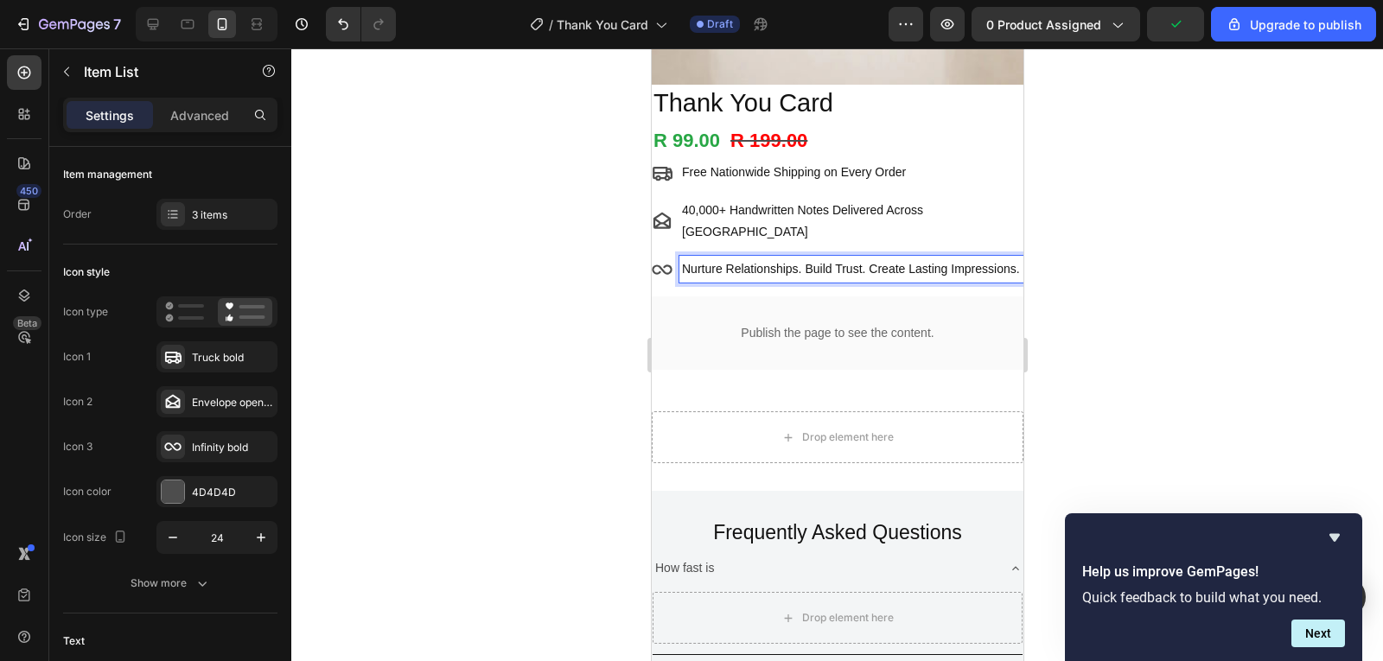
click at [904, 259] on p "Nurture Relationships. Build Trust. Create Lasting Impressions." at bounding box center [850, 270] width 339 height 22
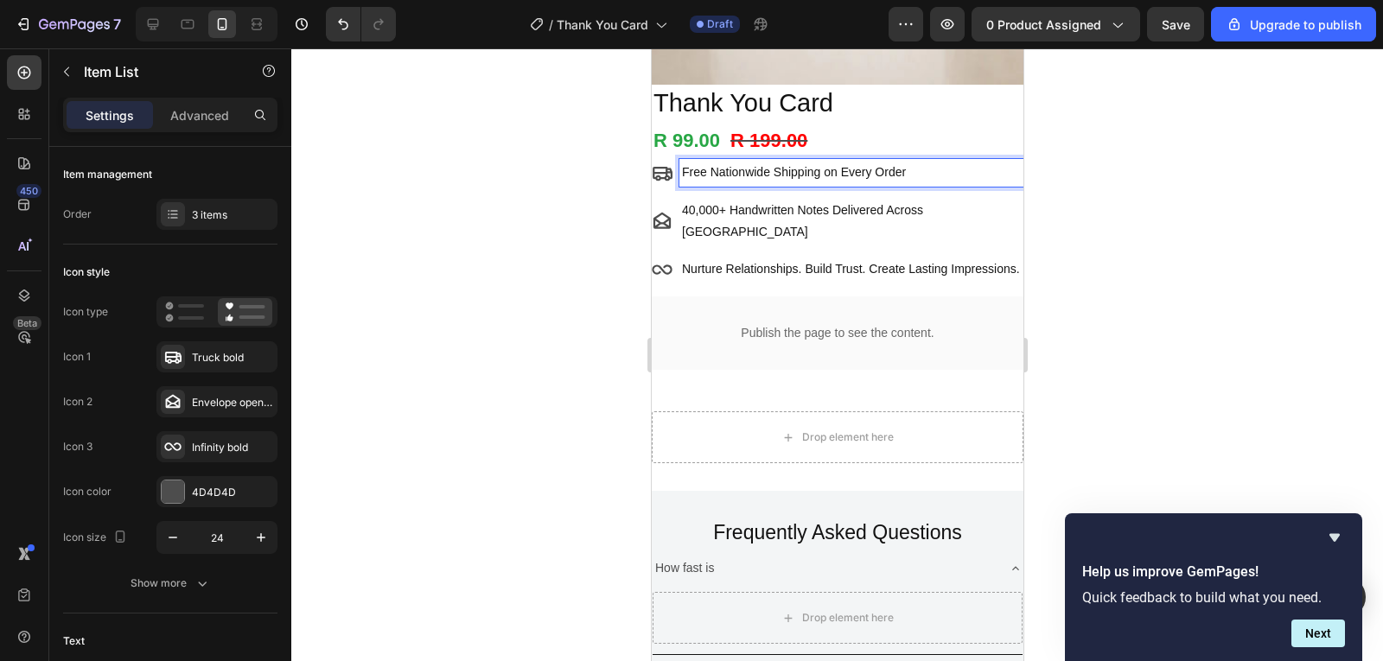
click at [865, 164] on p "Free Nationwide Shipping on Every Order" at bounding box center [850, 173] width 339 height 22
click at [181, 545] on icon "button" at bounding box center [172, 537] width 17 height 17
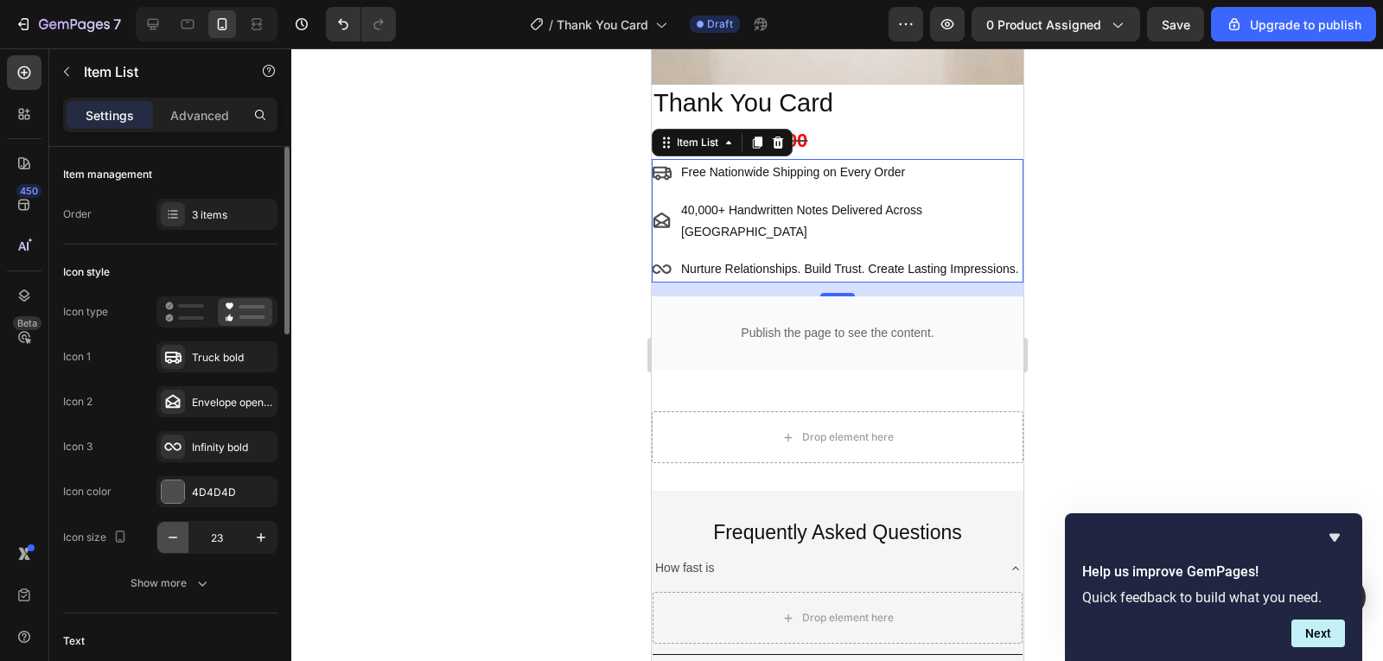
click at [181, 545] on icon "button" at bounding box center [172, 537] width 17 height 17
type input "19"
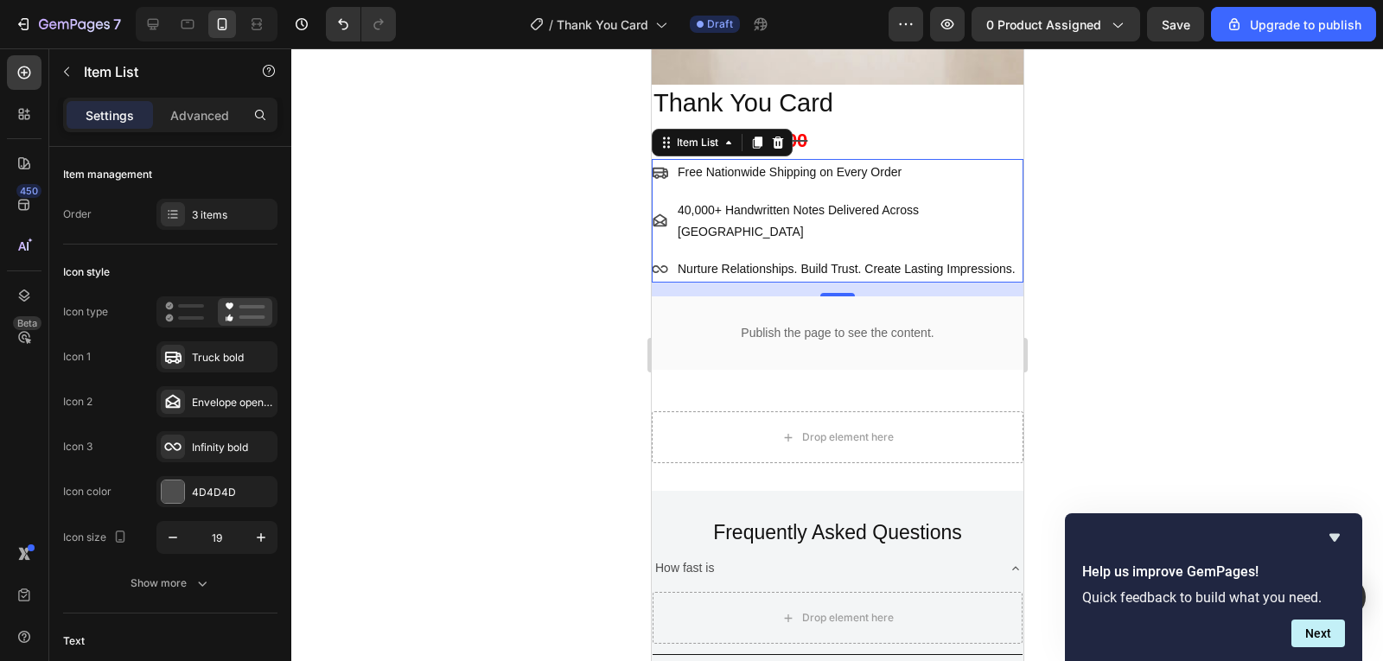
click at [1096, 169] on div at bounding box center [837, 354] width 1092 height 613
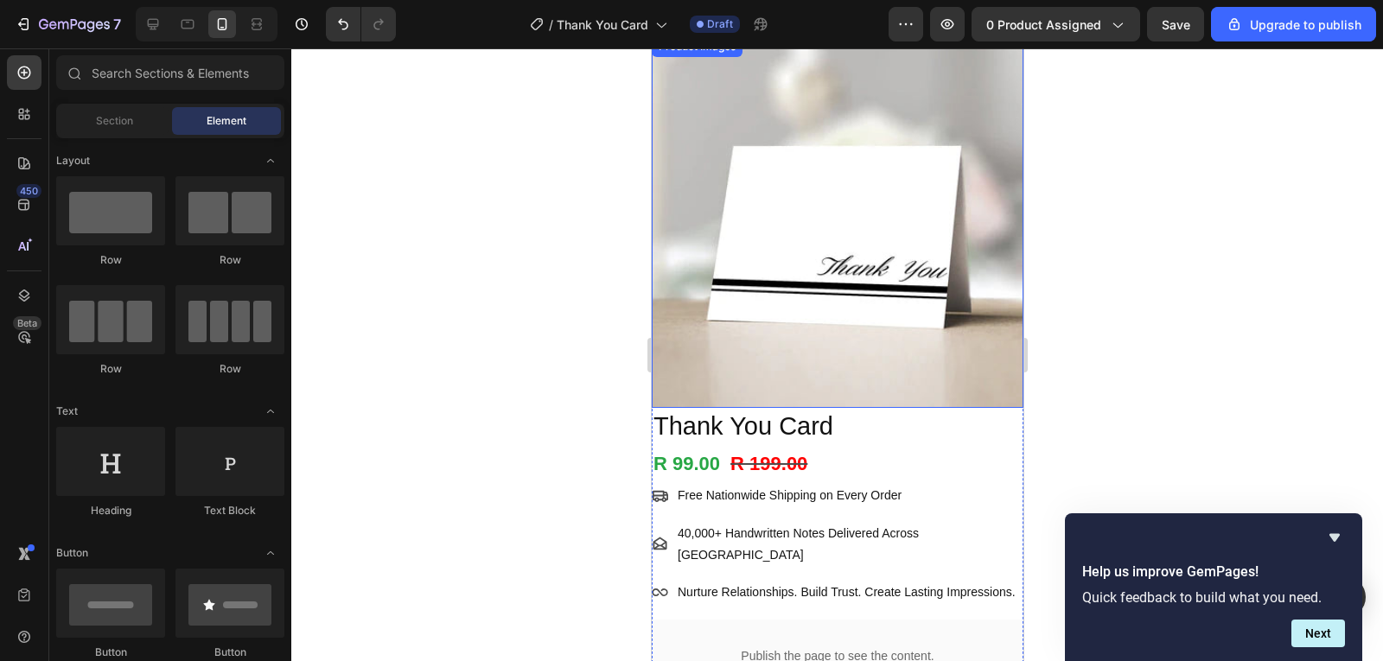
scroll to position [86, 0]
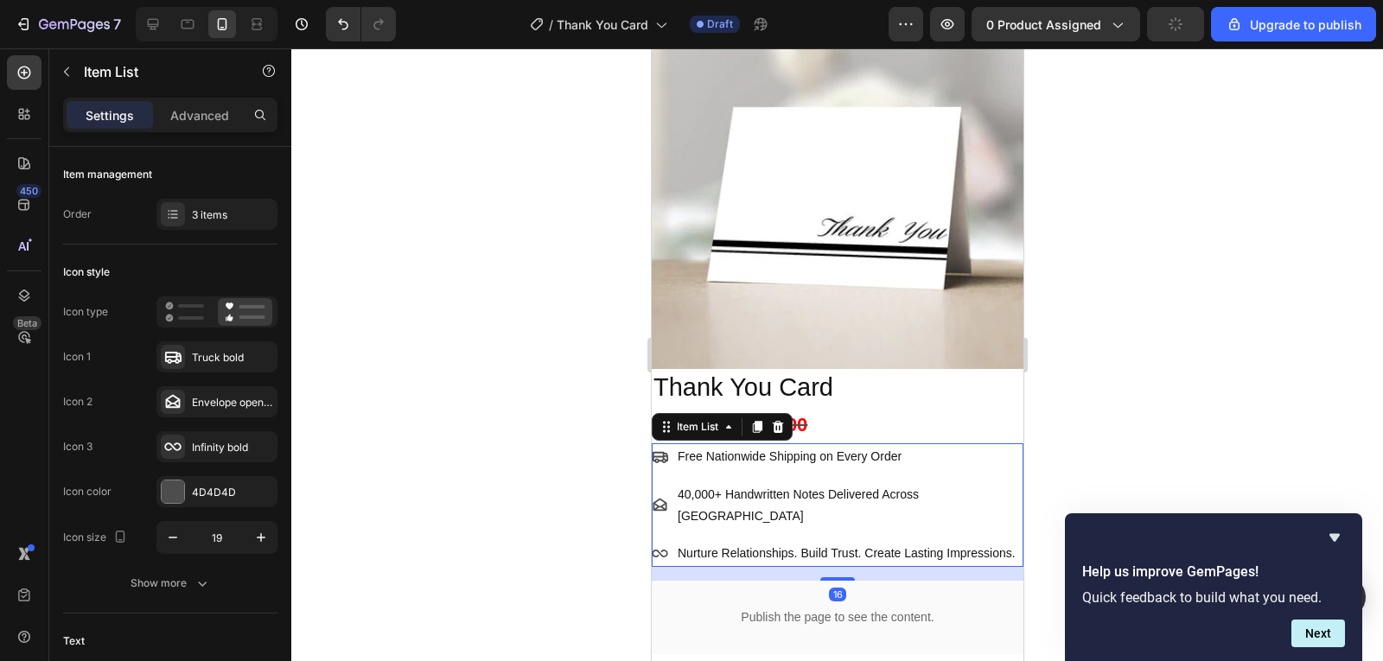
click at [915, 540] on div "Nurture Relationships. Build Trust. Create Lasting Impressions." at bounding box center [848, 553] width 348 height 27
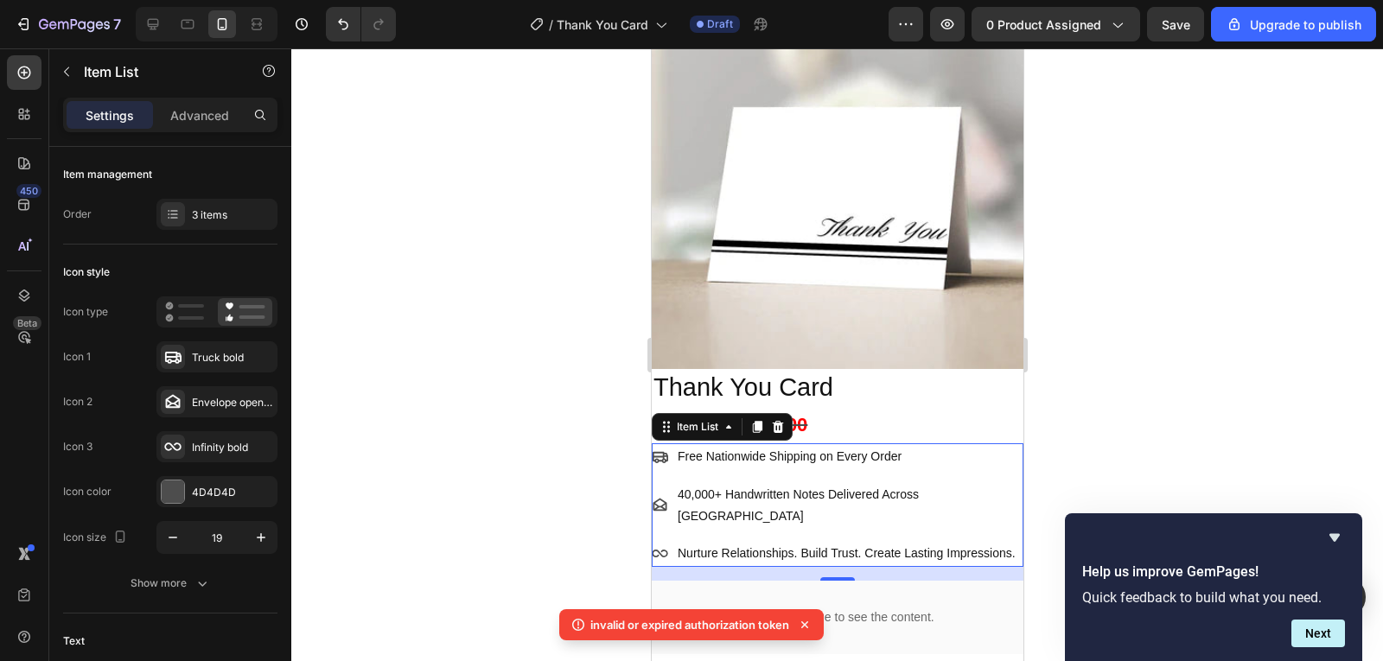
click at [987, 463] on div "Free Nationwide Shipping on Every Order 40,000+ Handwritten Notes Delivered Acr…" at bounding box center [837, 506] width 372 height 124
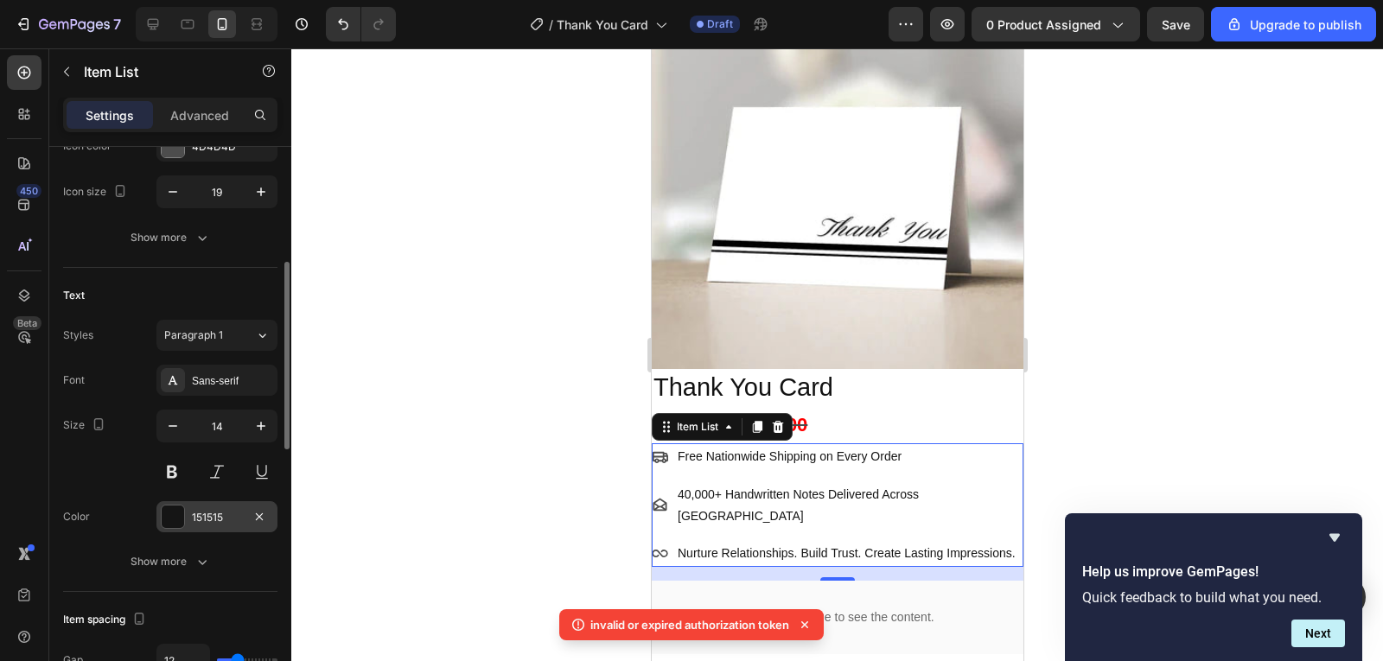
scroll to position [432, 0]
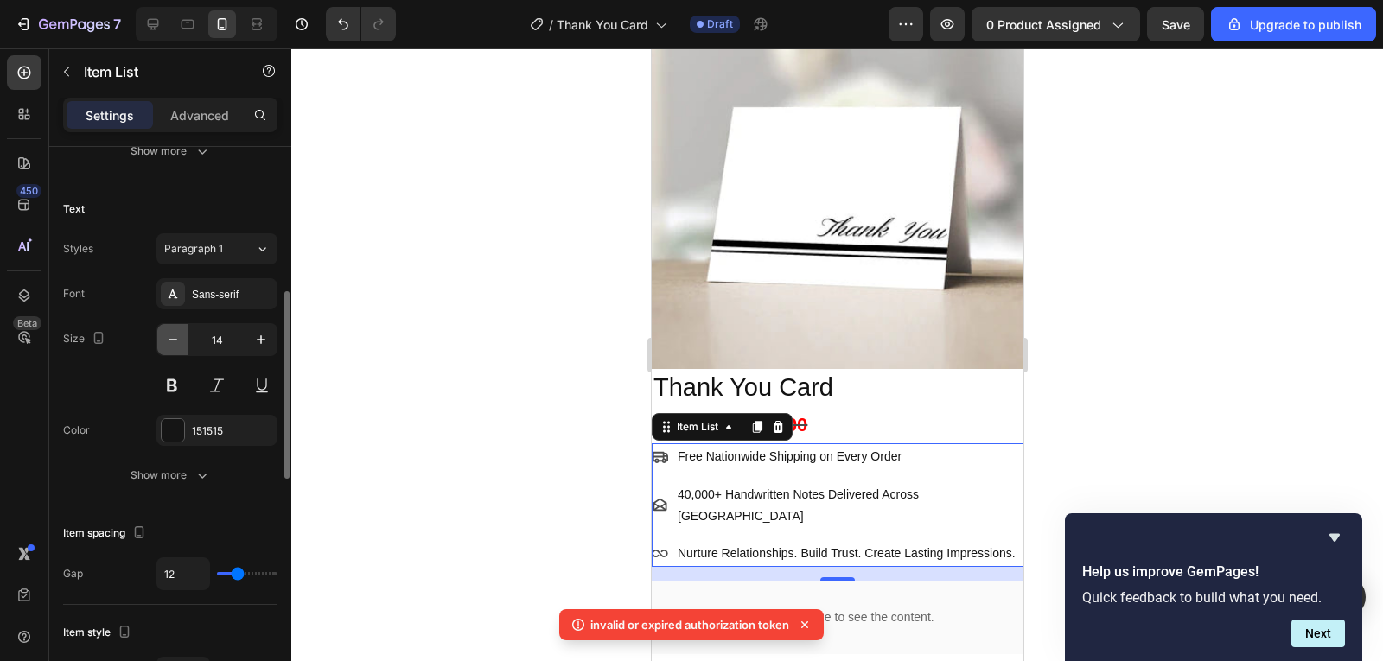
click at [171, 337] on icon "button" at bounding box center [172, 339] width 17 height 17
type input "13"
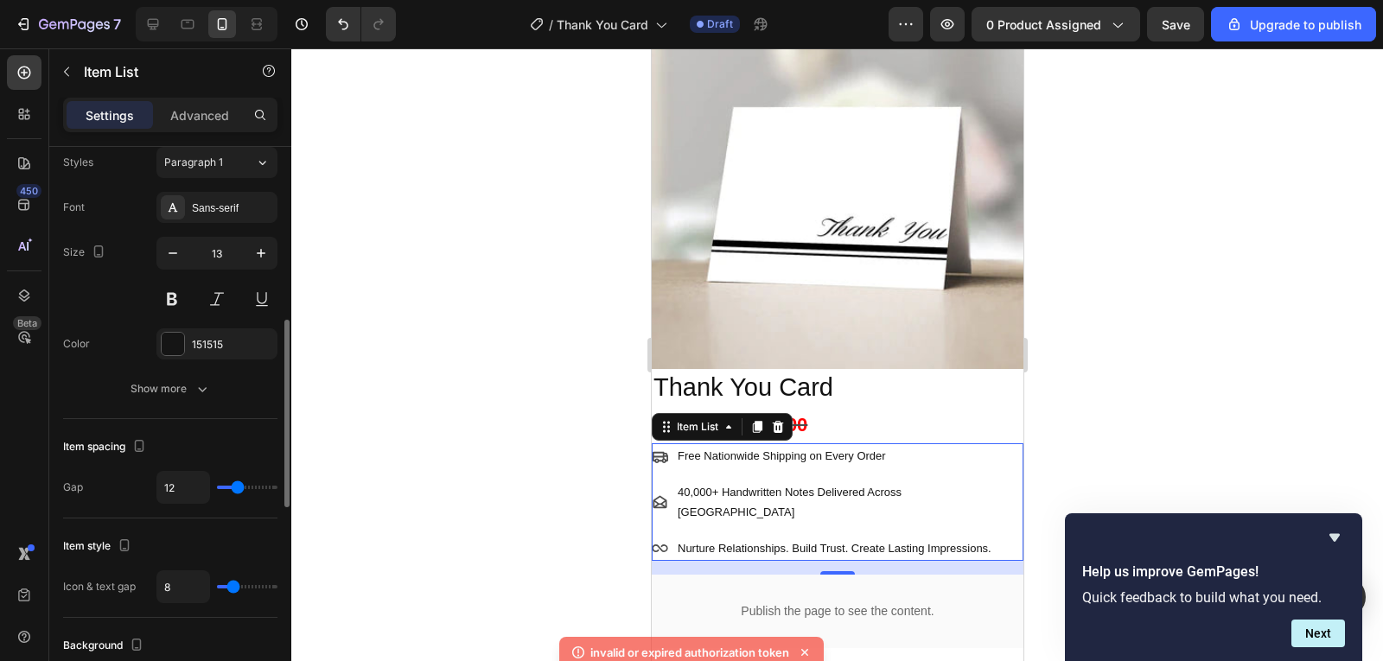
scroll to position [605, 0]
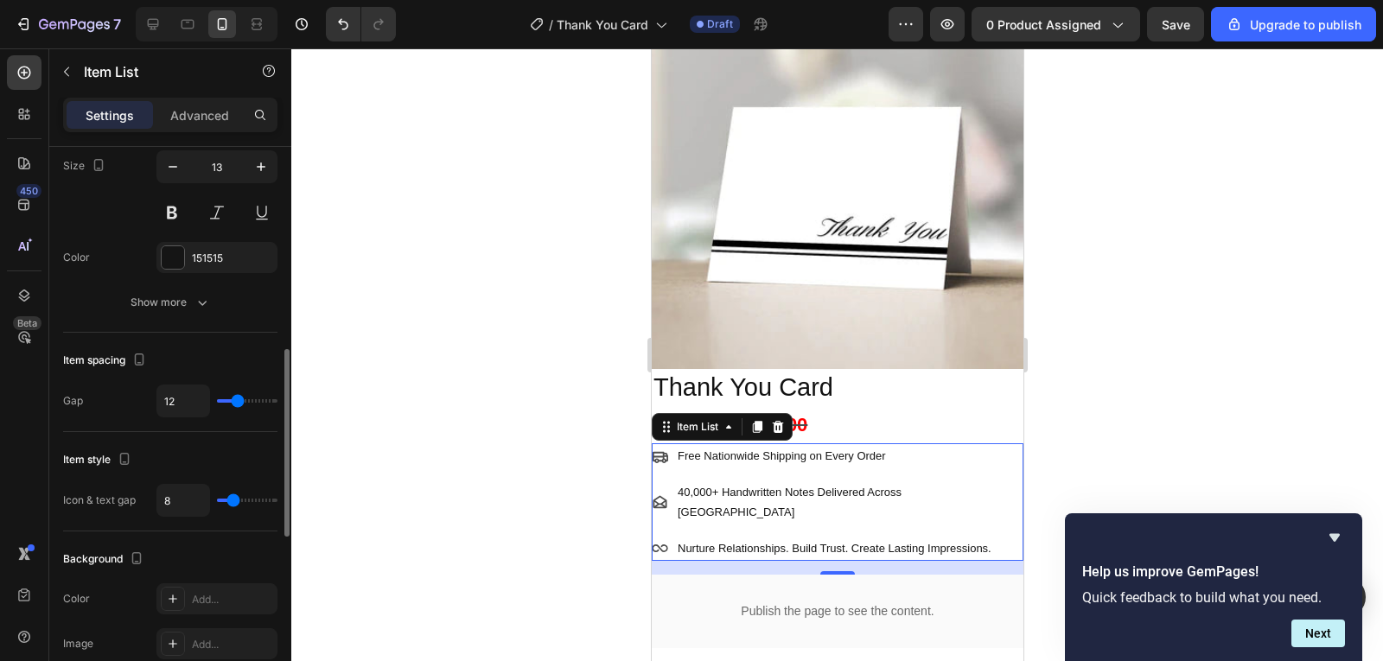
type input "7"
type input "6"
type input "5"
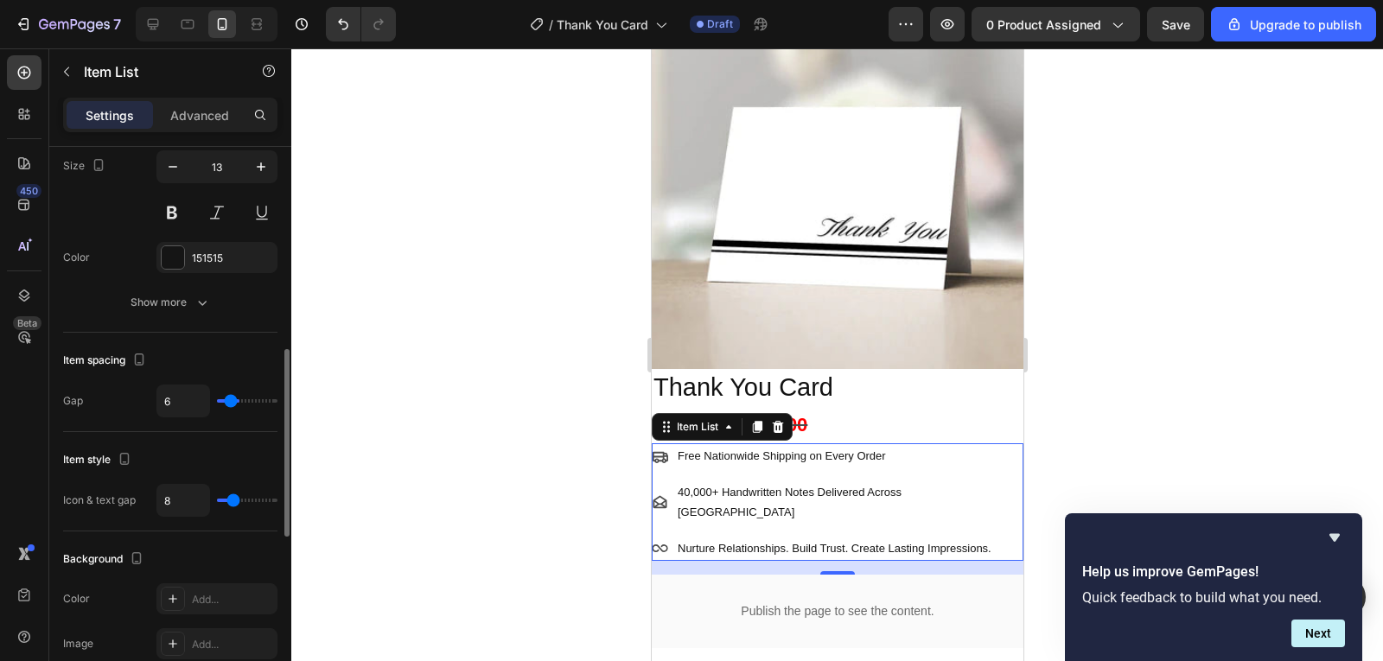
type input "5"
type input "4"
type input "3"
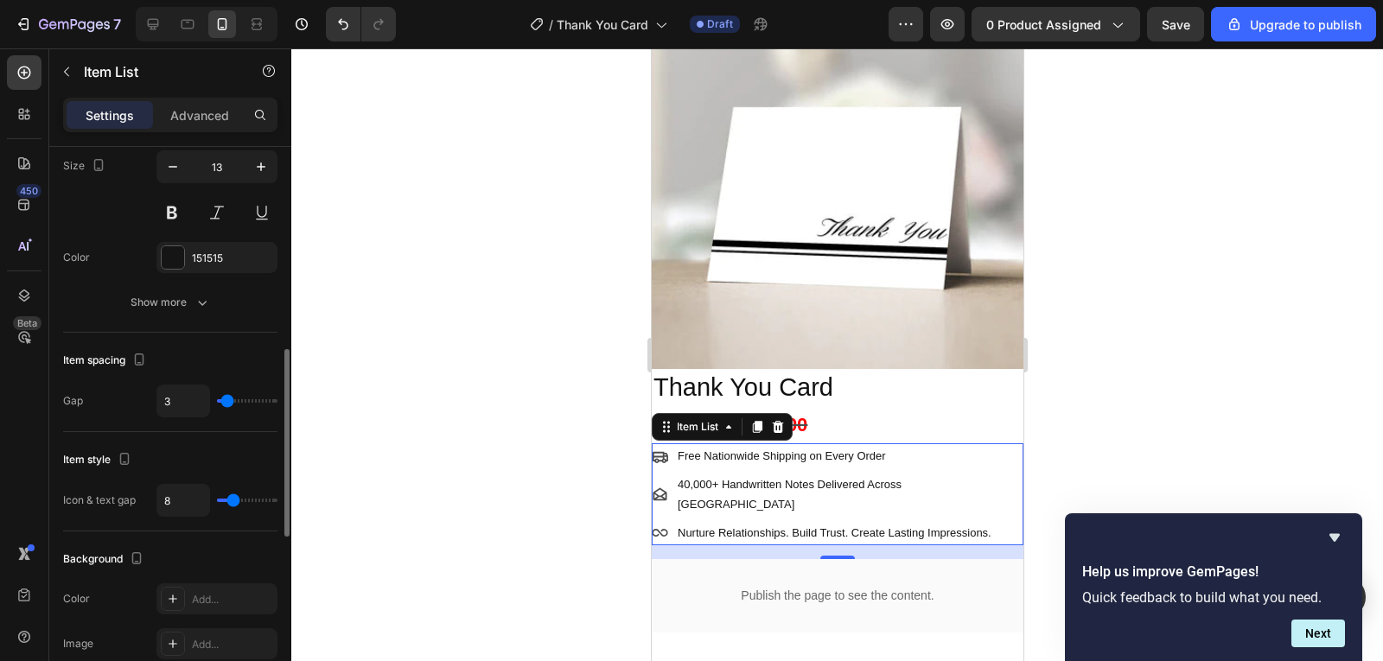
type input "4"
click at [228, 403] on input "range" at bounding box center [247, 400] width 61 height 3
type input "7"
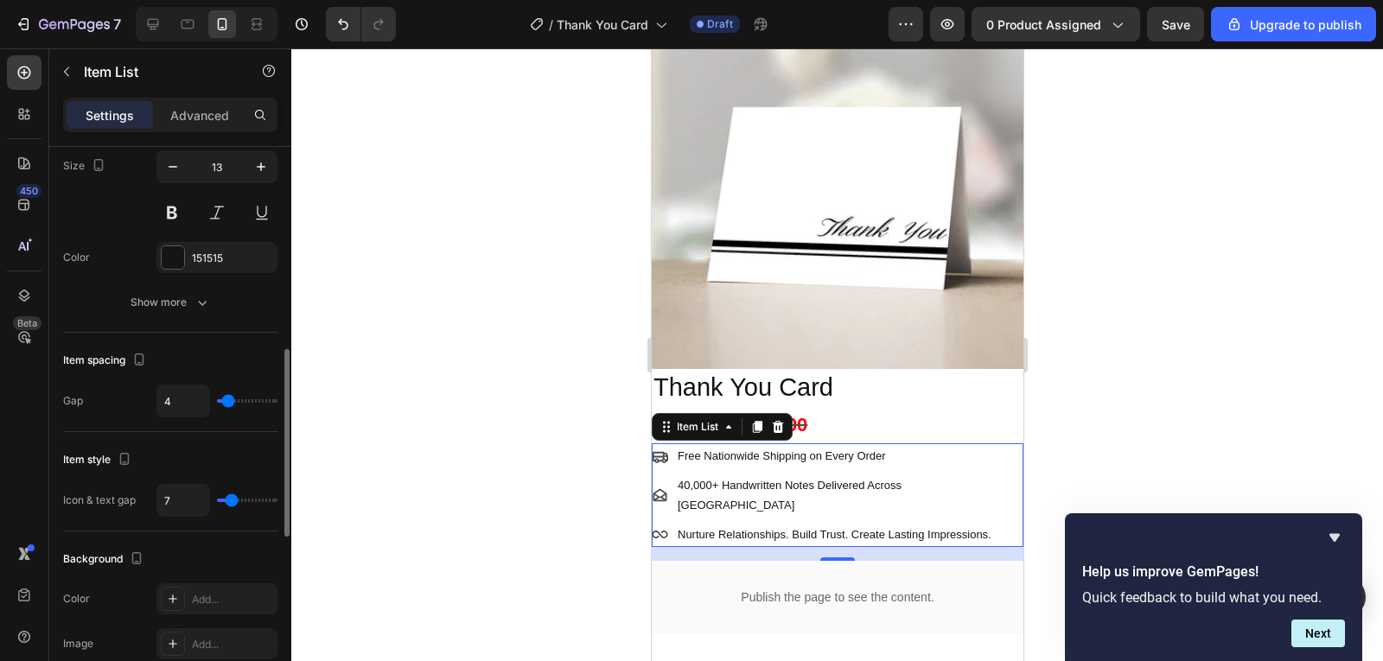
type input "6"
type input "4"
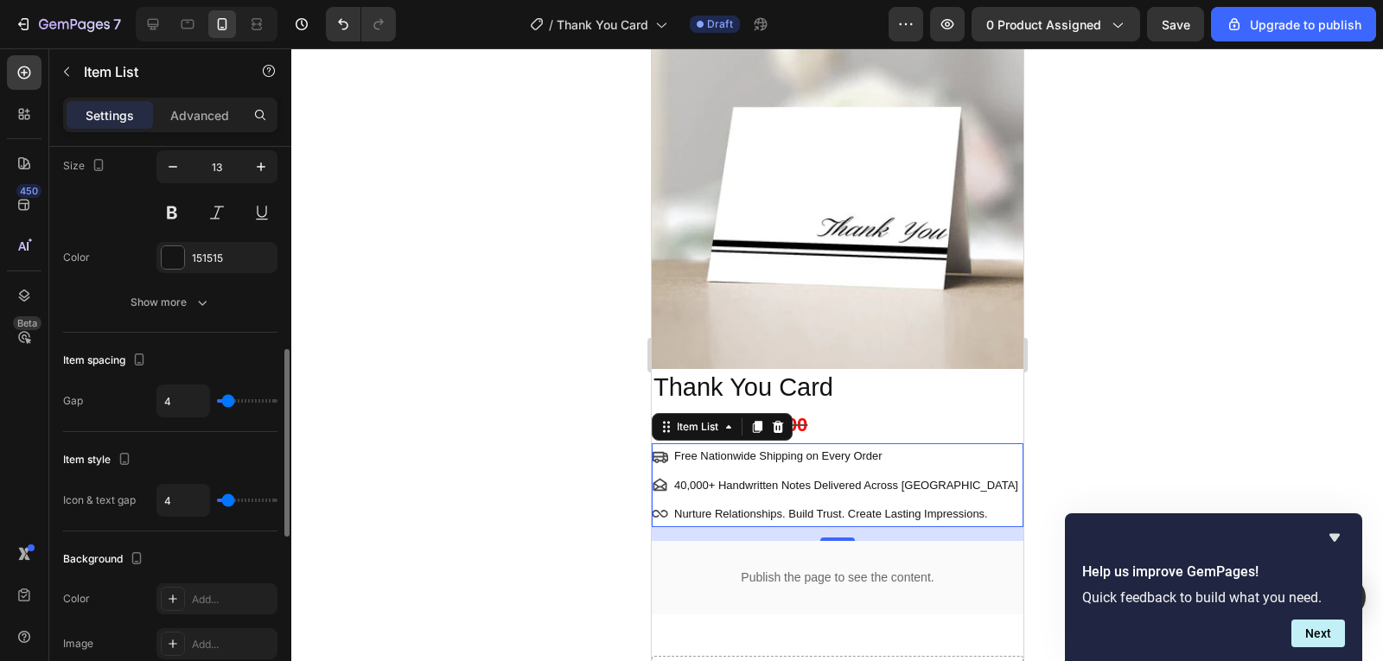
type input "3"
type input "2"
type input "1"
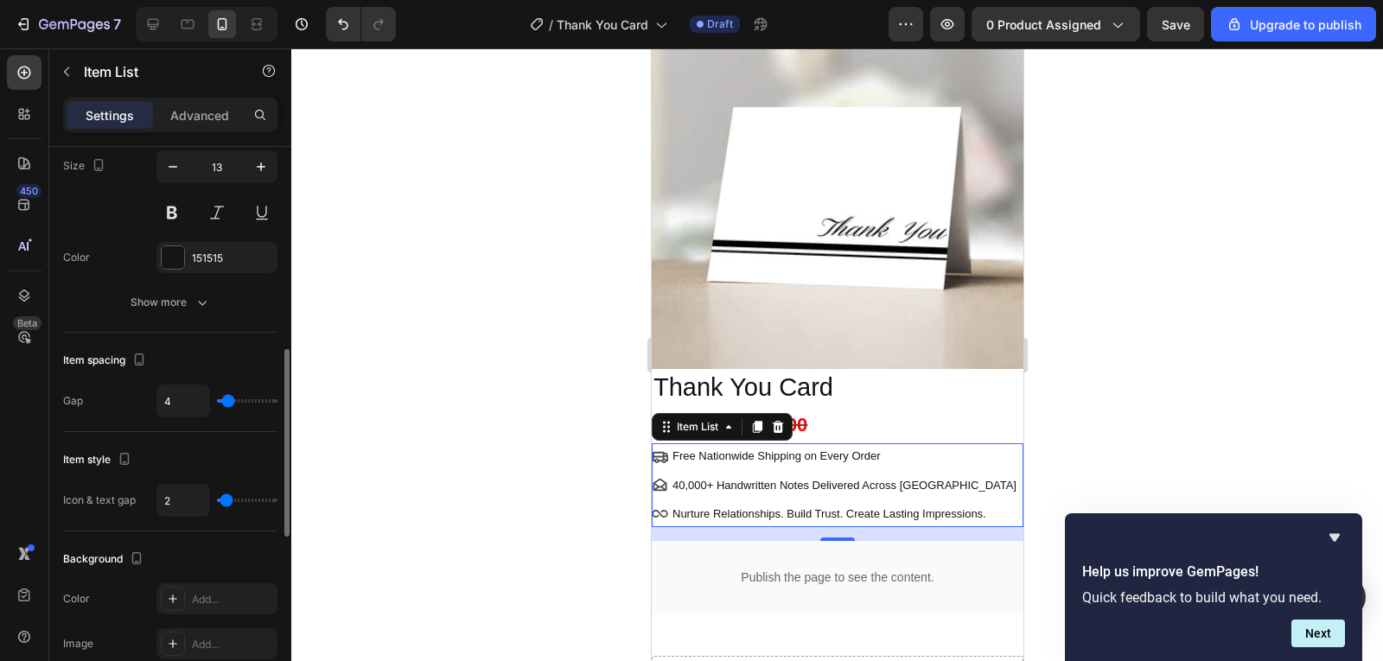
type input "1"
type input "0"
type input "1"
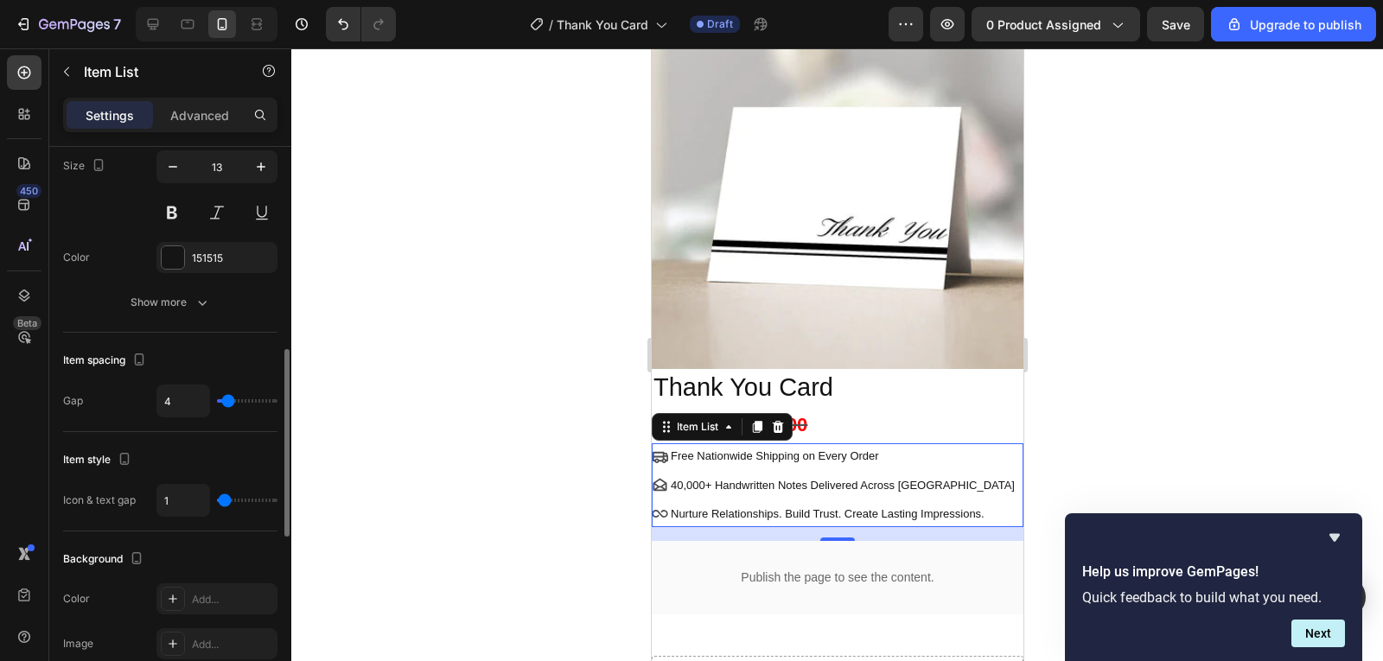
type input "2"
type input "4"
type input "5"
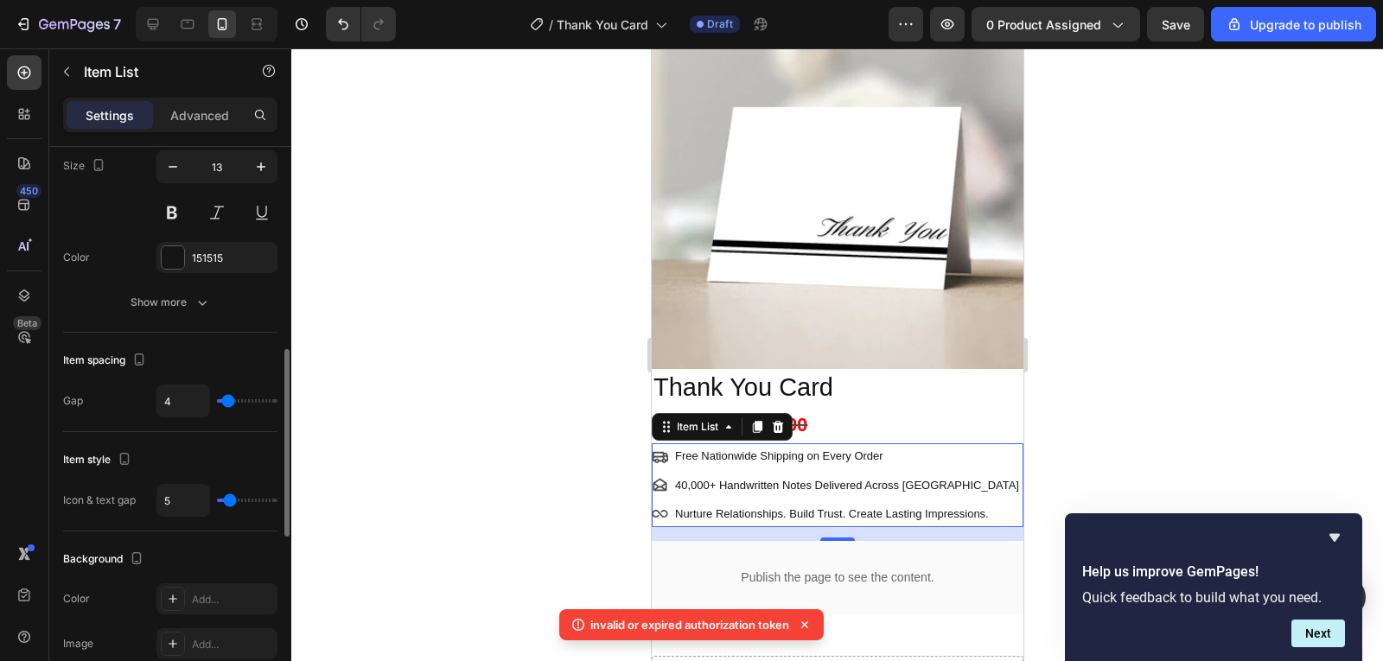
type input "5"
click at [230, 502] on input "range" at bounding box center [247, 500] width 61 height 3
click at [434, 411] on div at bounding box center [837, 354] width 1092 height 613
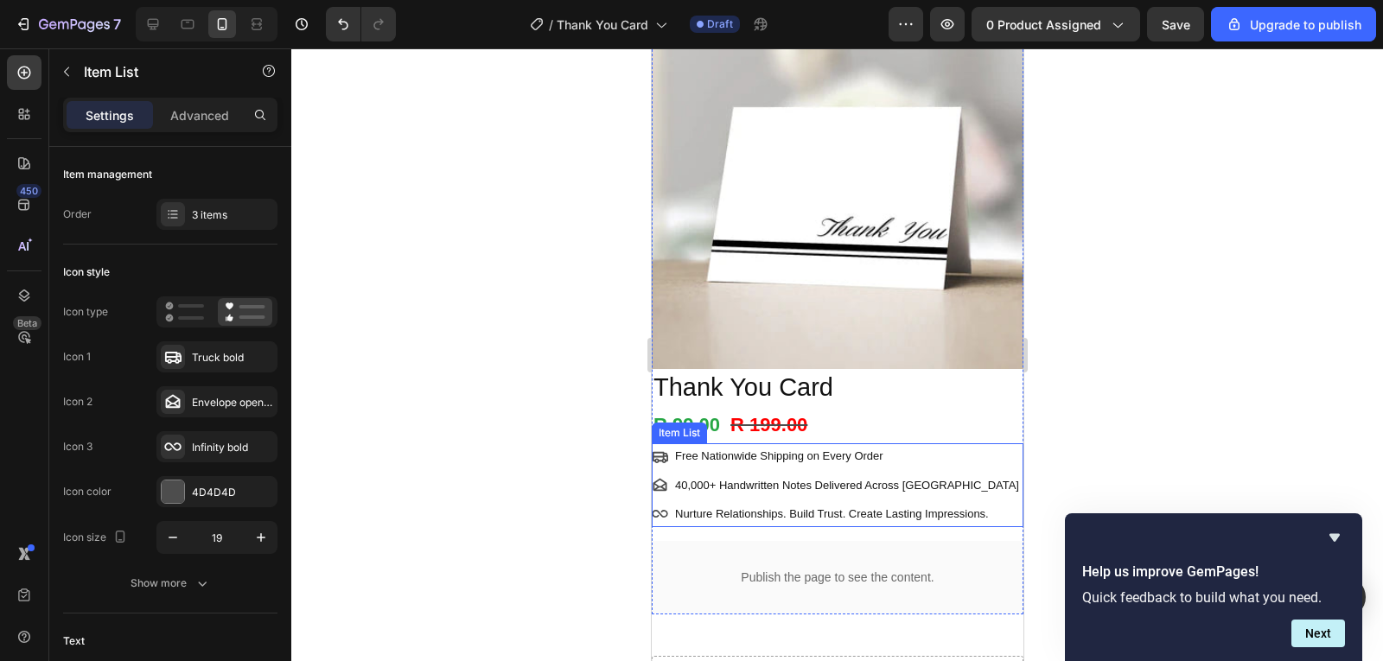
click at [1001, 466] on div "Free Nationwide Shipping on Every Order 40,000+ Handwritten Notes Delivered Acr…" at bounding box center [837, 485] width 372 height 83
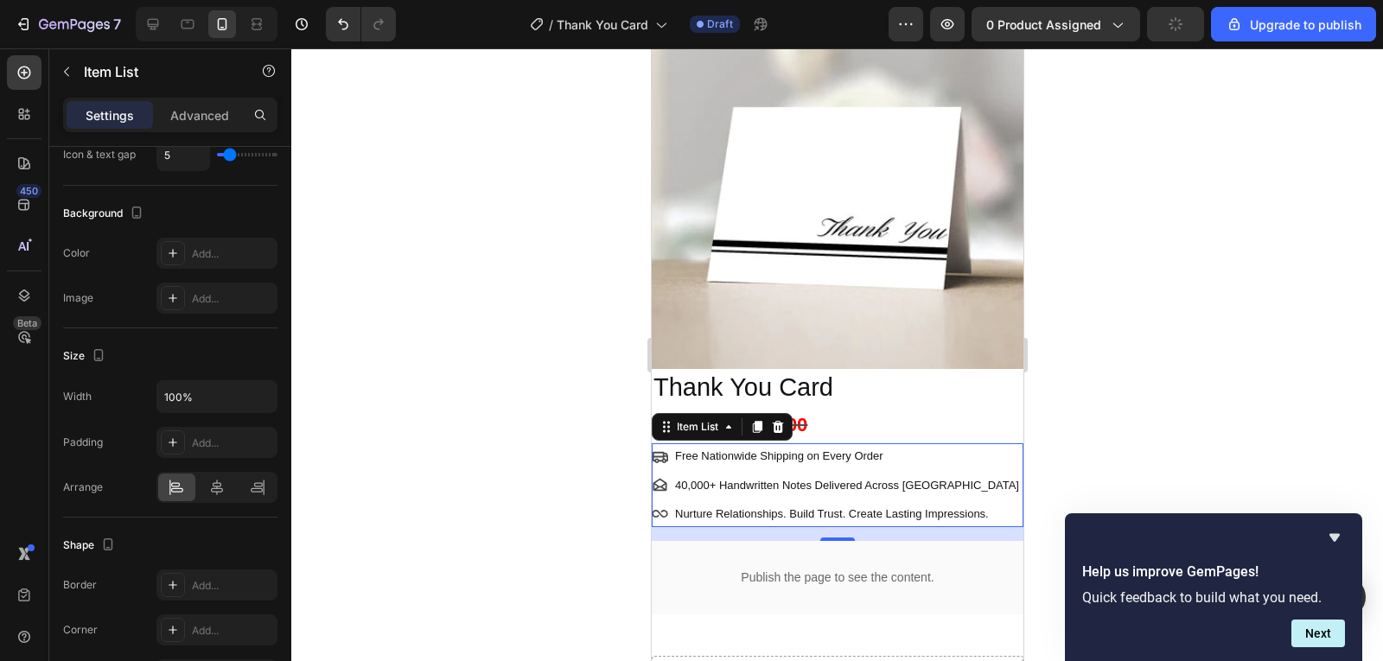
scroll to position [1123, 0]
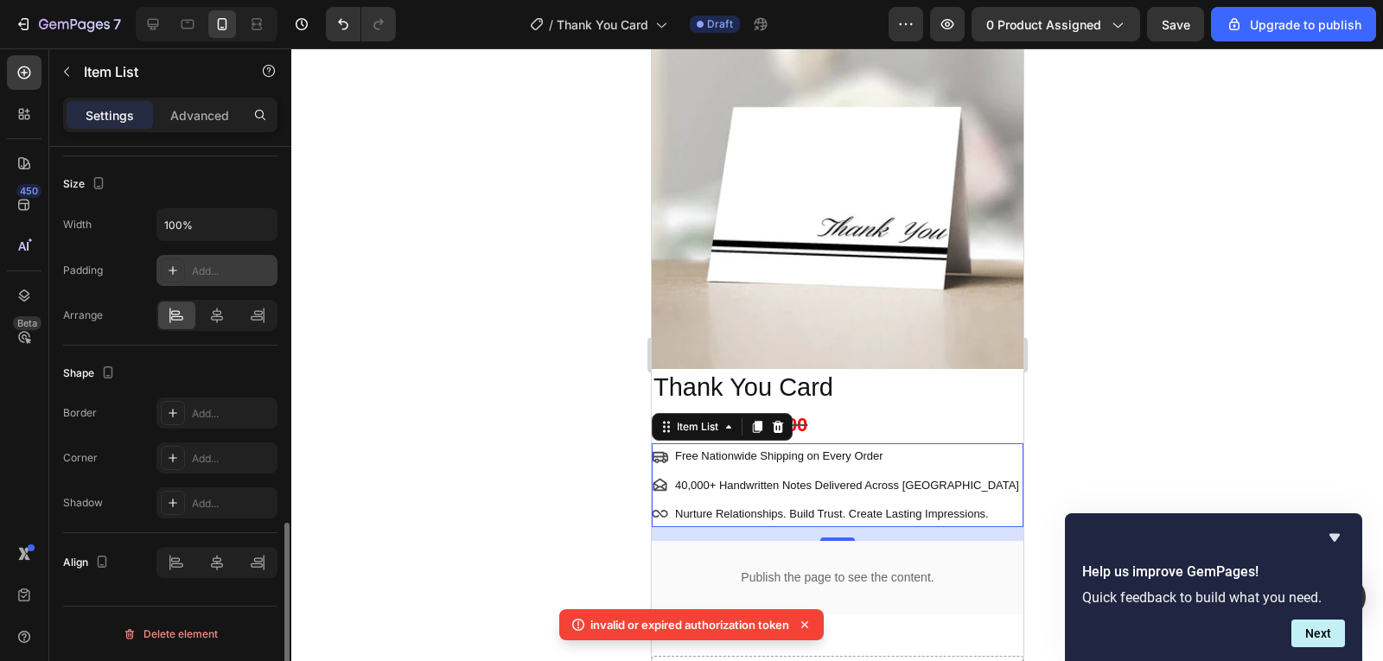
click at [214, 278] on div "Add..." at bounding box center [232, 272] width 81 height 16
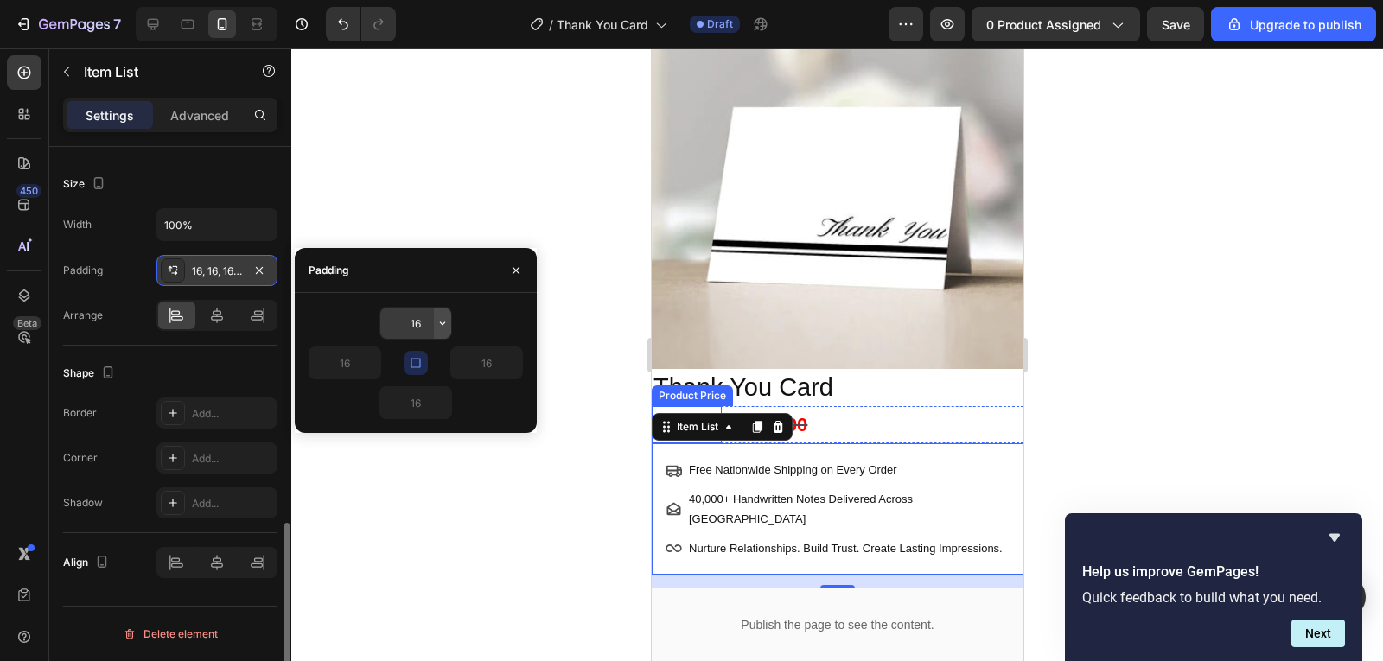
click at [445, 329] on icon "button" at bounding box center [443, 323] width 14 height 14
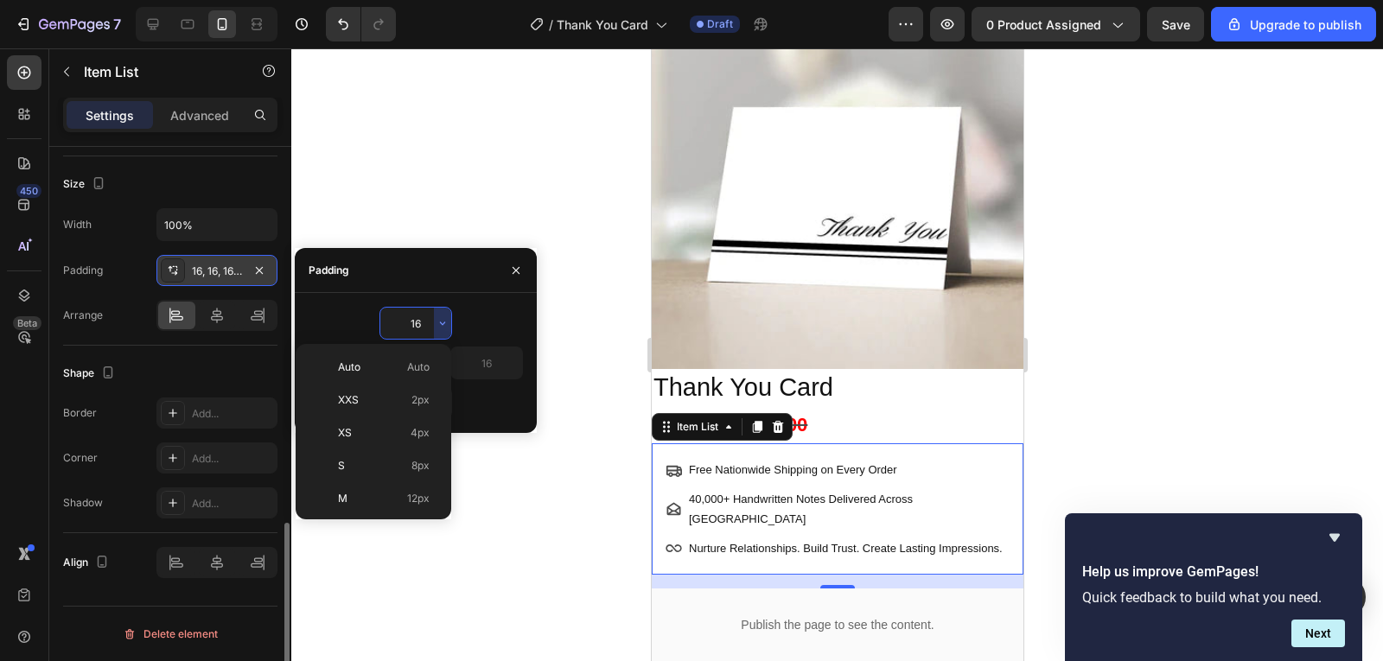
drag, startPoint x: 923, startPoint y: 469, endPoint x: 906, endPoint y: 425, distance: 46.2
click at [921, 469] on div "Free Nationwide Shipping on Every Order" at bounding box center [847, 469] width 323 height 25
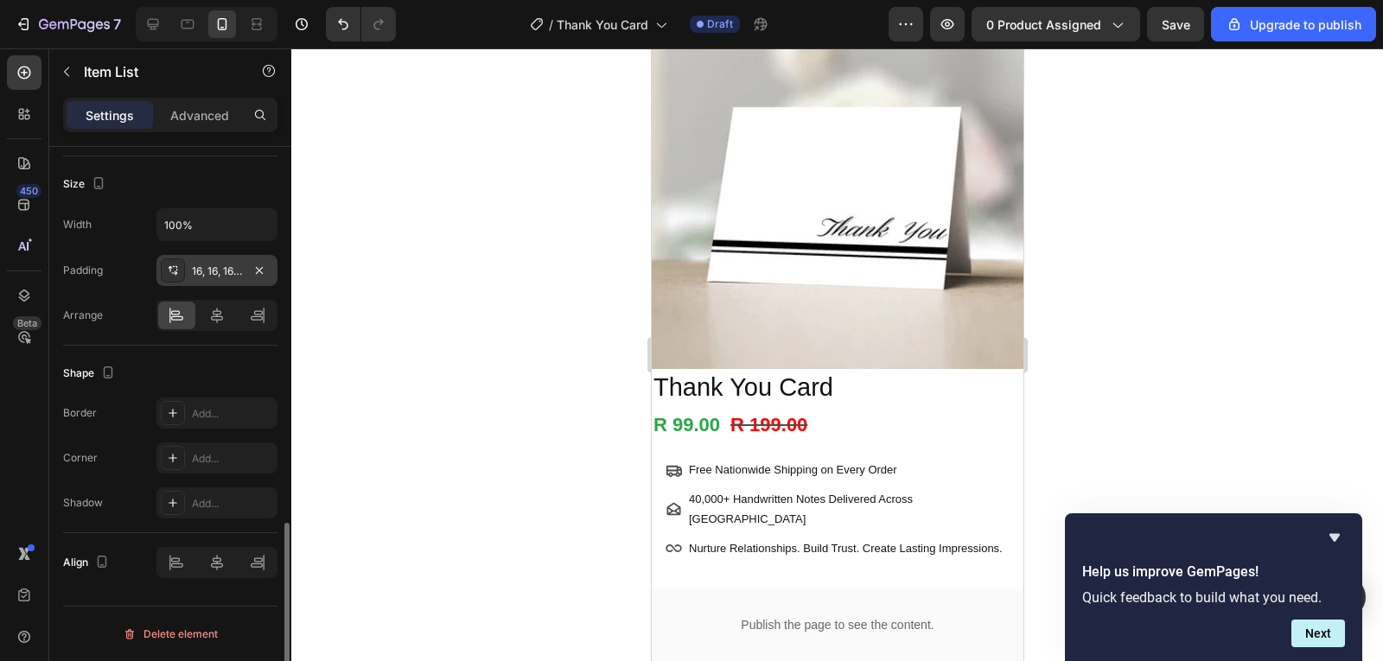
click at [905, 444] on div "Free Nationwide Shipping on Every Order 40,000+ Handwritten Notes Delivered Acr…" at bounding box center [837, 509] width 372 height 131
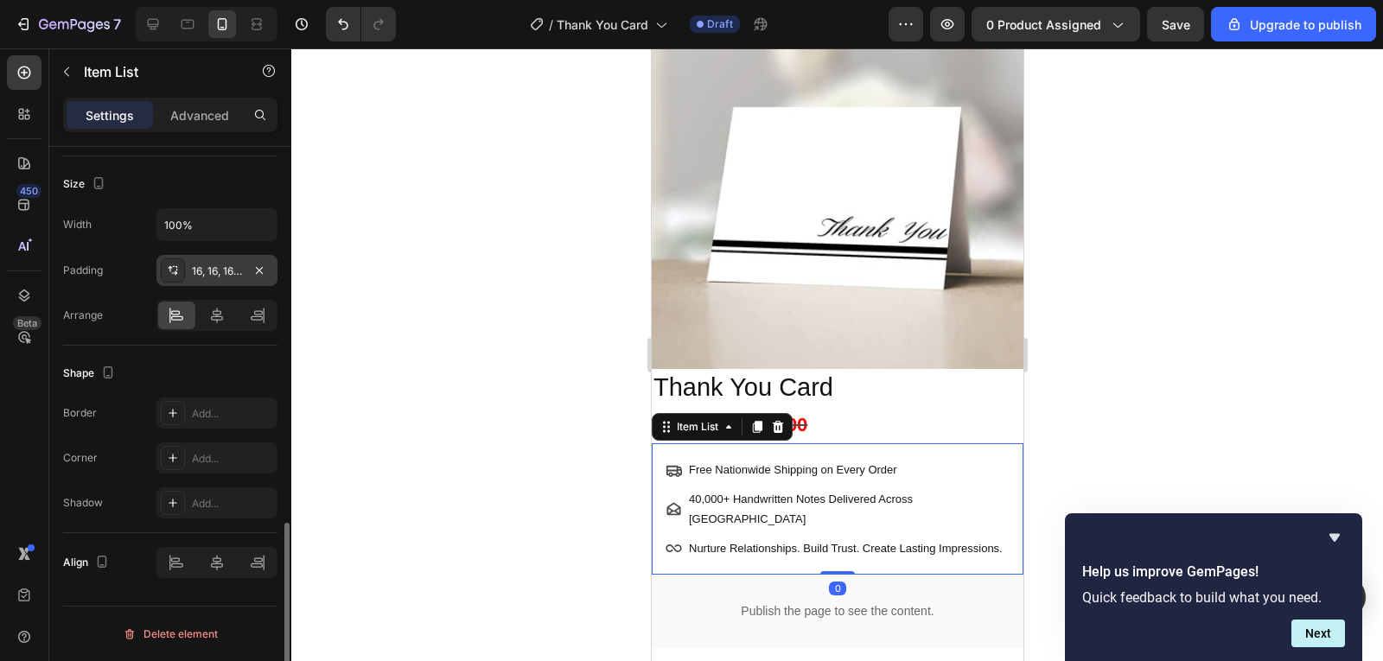
drag, startPoint x: 844, startPoint y: 573, endPoint x: 878, endPoint y: 424, distance: 153.3
click at [834, 503] on div "Free Nationwide Shipping on Every Order 40,000+ Handwritten Notes Delivered Acr…" at bounding box center [837, 509] width 372 height 131
type input "100%"
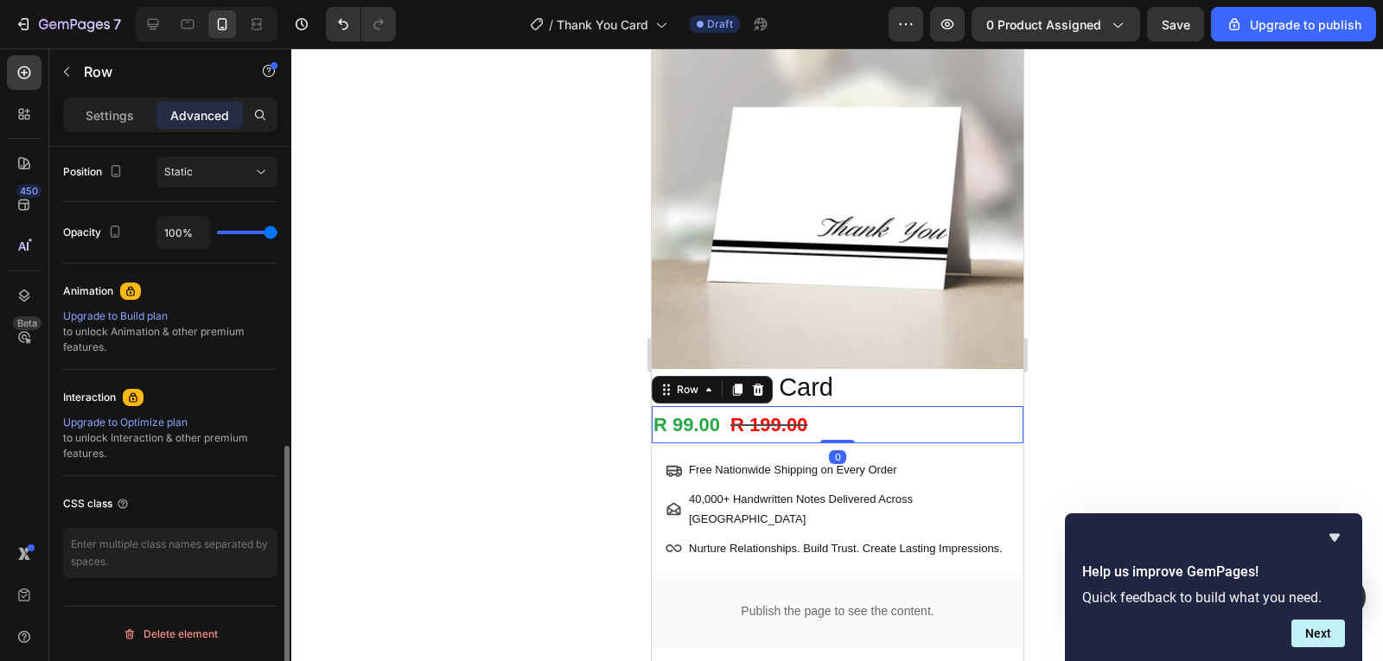
click at [896, 406] on div "R 99.00 Product Price Product Price R 199.00 Product Price Product Price Row 0" at bounding box center [837, 425] width 372 height 38
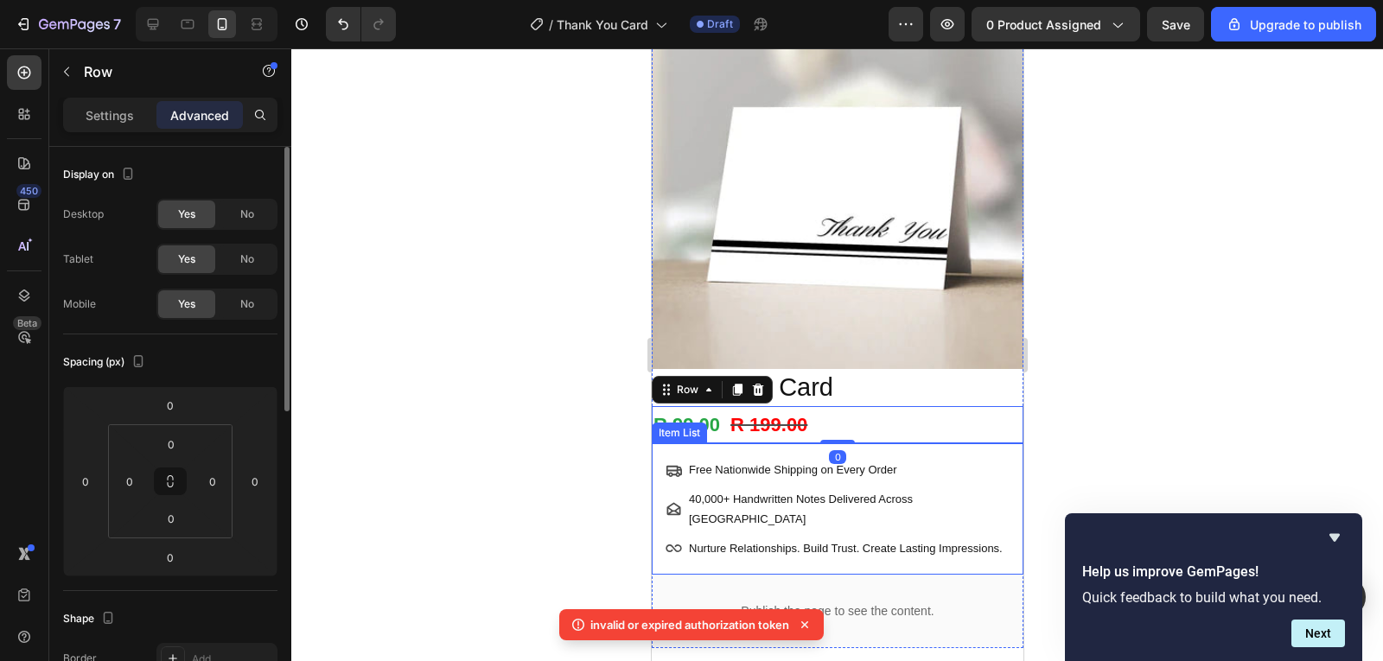
click at [1002, 463] on div "Free Nationwide Shipping on Every Order 40,000+ Handwritten Notes Delivered Acr…" at bounding box center [837, 509] width 372 height 131
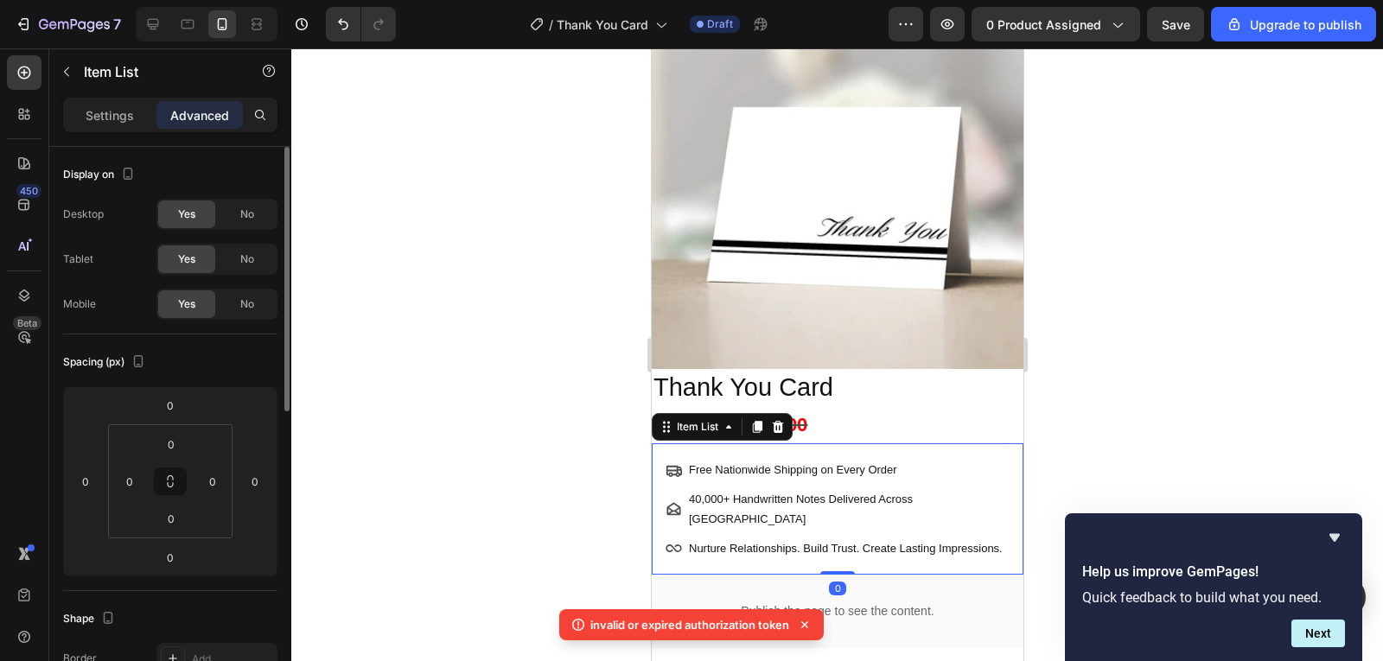
click at [1179, 404] on div at bounding box center [837, 354] width 1092 height 613
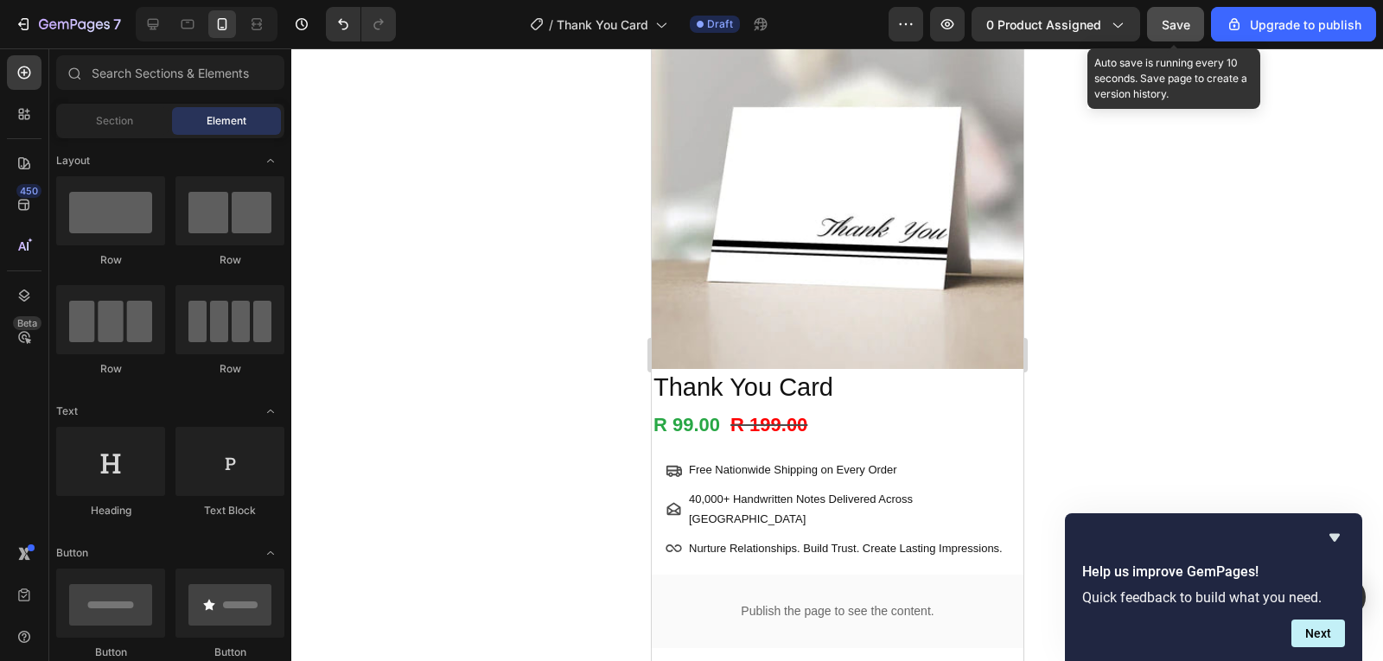
click at [1178, 35] on button "Save" at bounding box center [1175, 24] width 57 height 35
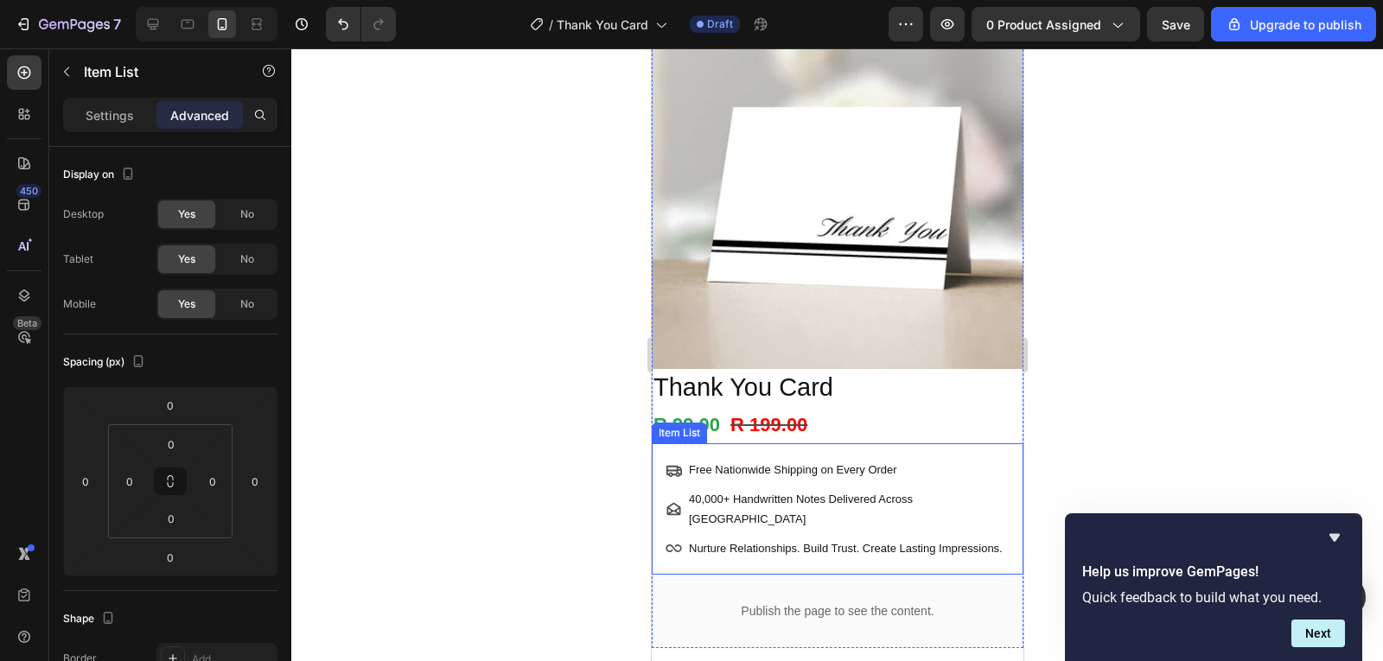
click at [980, 460] on p "Free Nationwide Shipping on Every Order" at bounding box center [847, 470] width 318 height 20
click at [1002, 453] on div "Free Nationwide Shipping on Every Order 40,000+ Handwritten Notes Delivered Acr…" at bounding box center [837, 509] width 372 height 131
click at [118, 106] on p "Settings" at bounding box center [110, 115] width 48 height 18
type input "5"
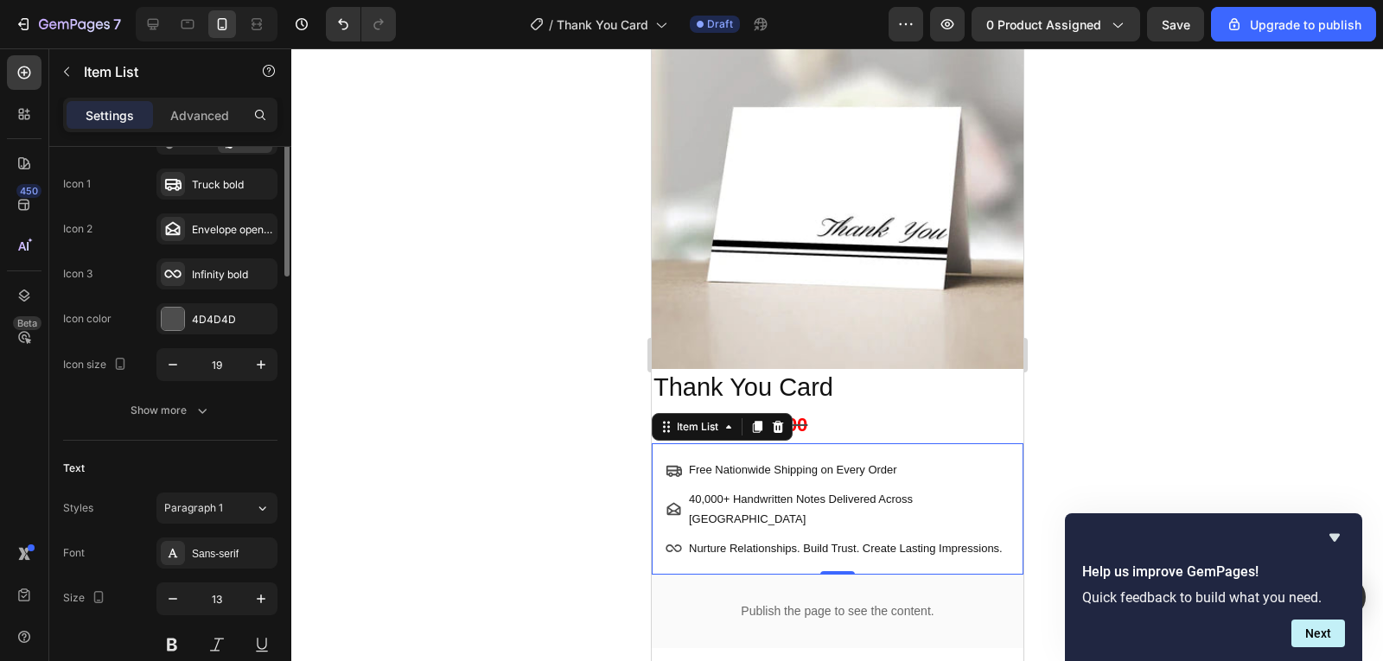
scroll to position [259, 0]
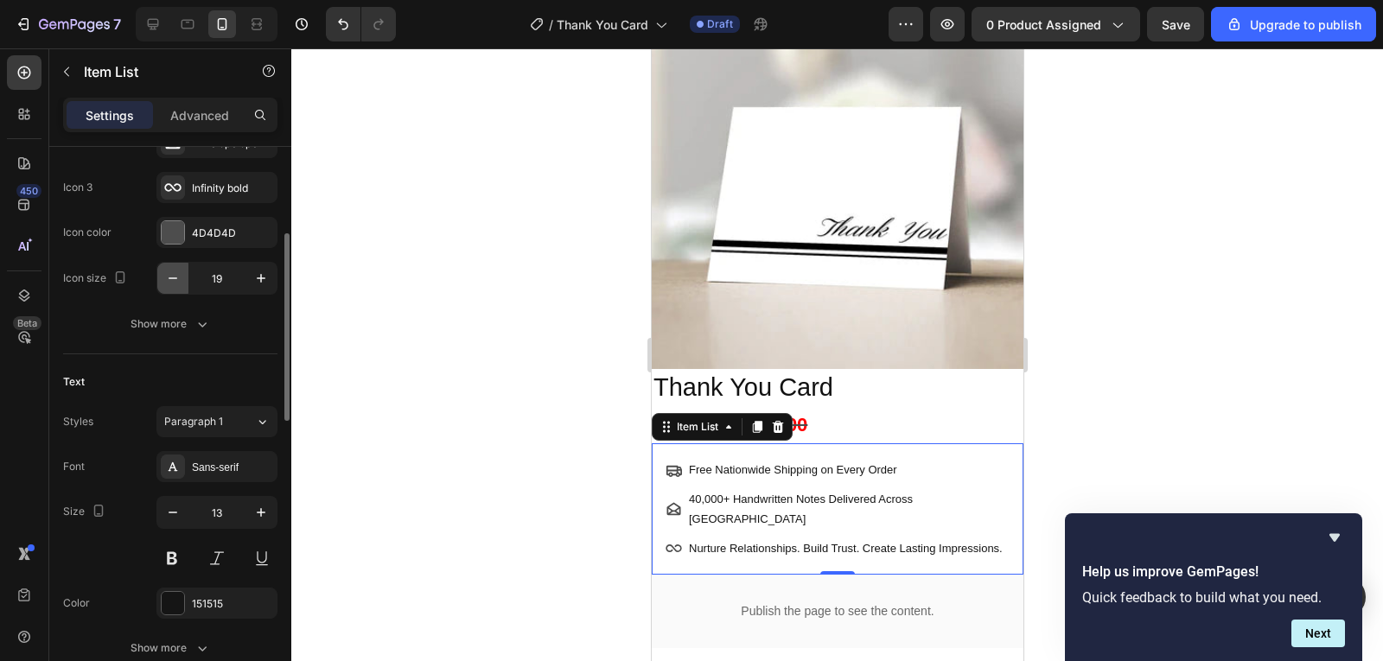
click at [175, 280] on icon "button" at bounding box center [172, 278] width 17 height 17
click at [262, 282] on icon "button" at bounding box center [260, 278] width 17 height 17
type input "19"
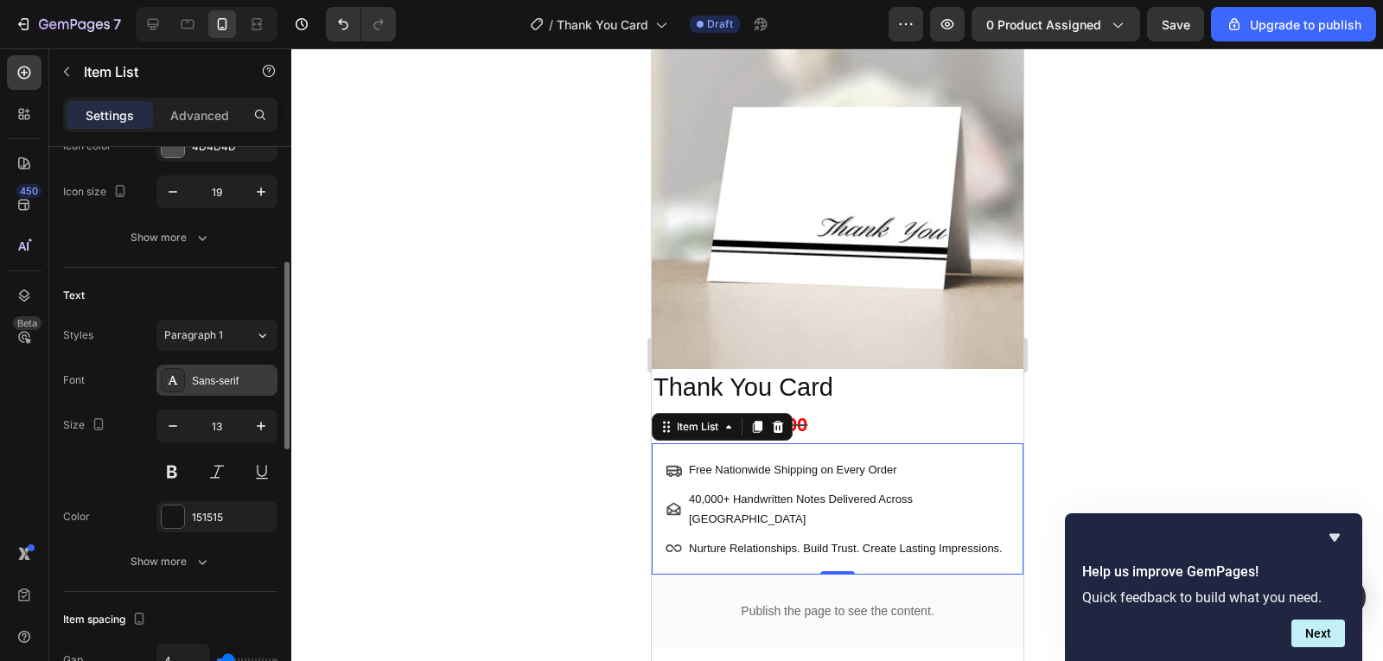
scroll to position [432, 0]
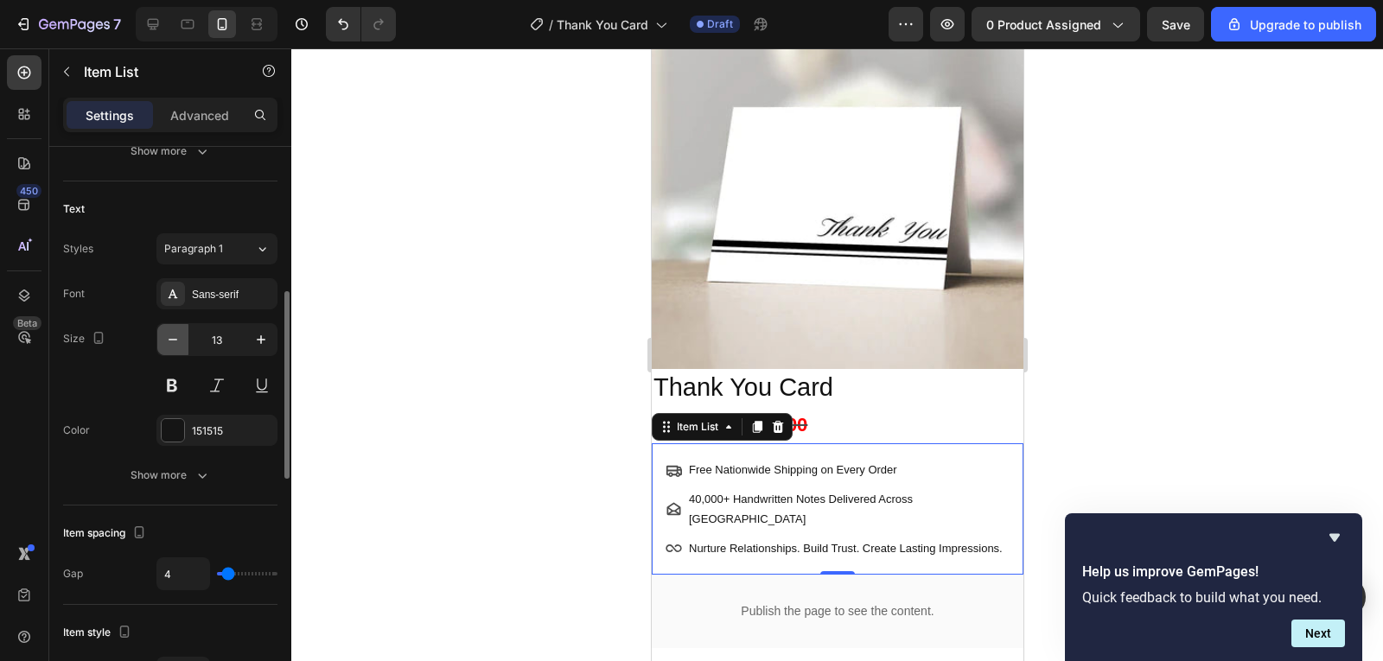
click at [180, 347] on icon "button" at bounding box center [172, 339] width 17 height 17
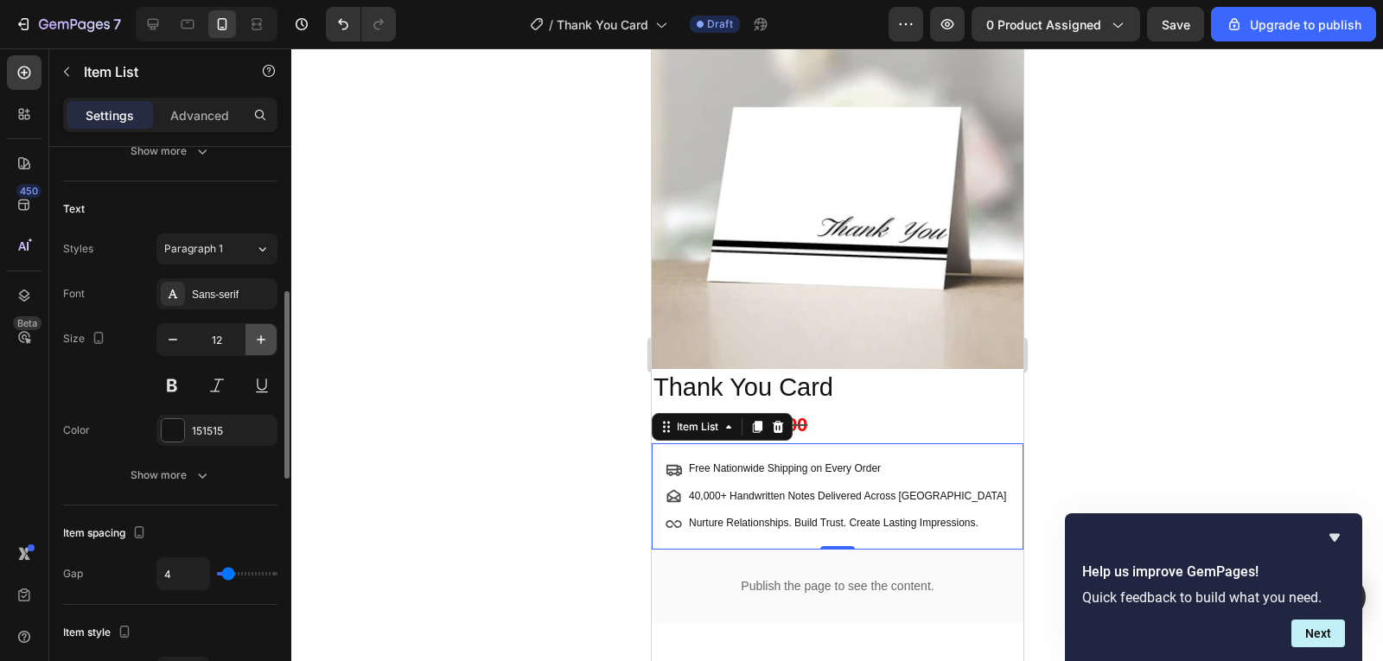
click at [270, 342] on button "button" at bounding box center [261, 339] width 31 height 31
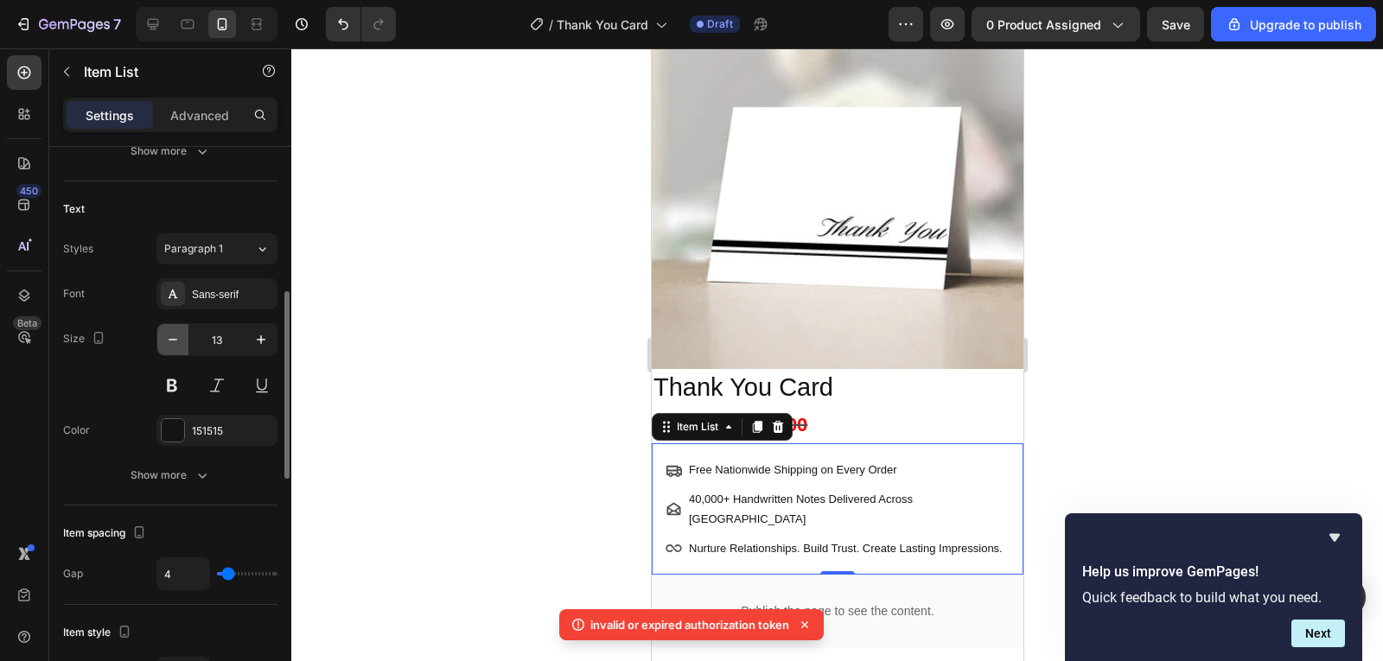
click at [171, 345] on icon "button" at bounding box center [172, 339] width 17 height 17
type input "12"
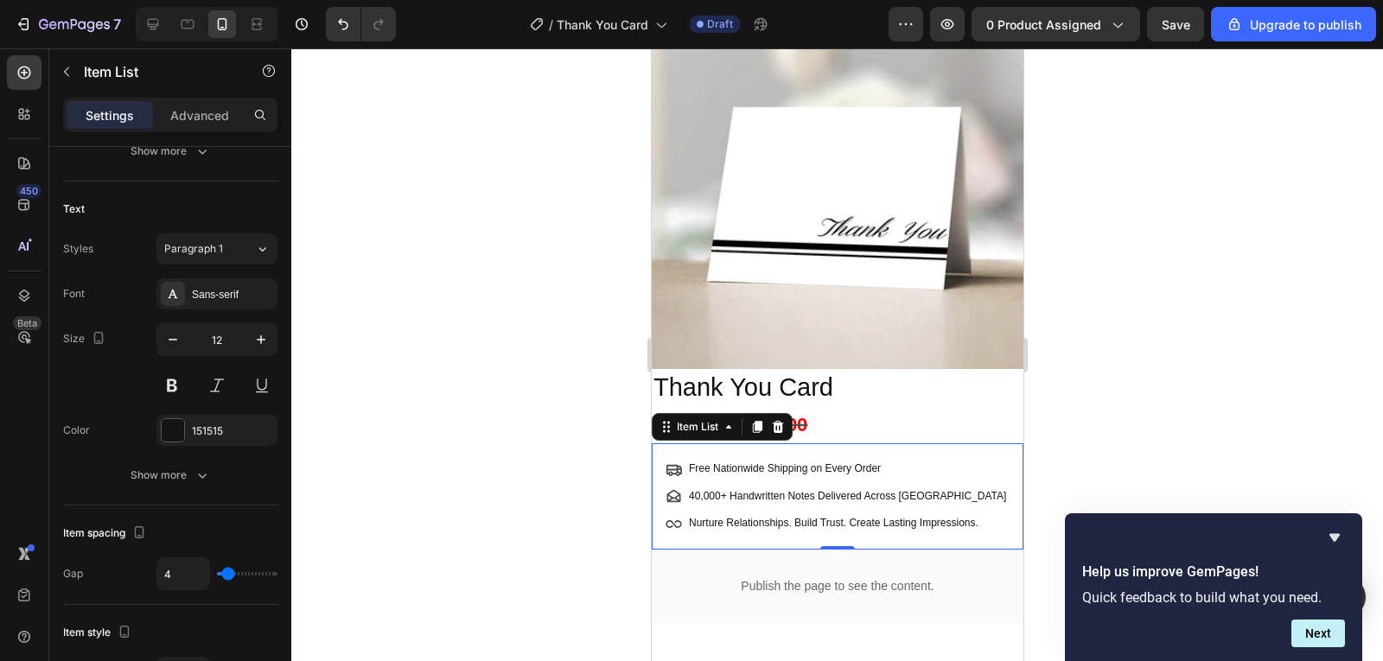
click at [1100, 381] on div at bounding box center [837, 354] width 1092 height 613
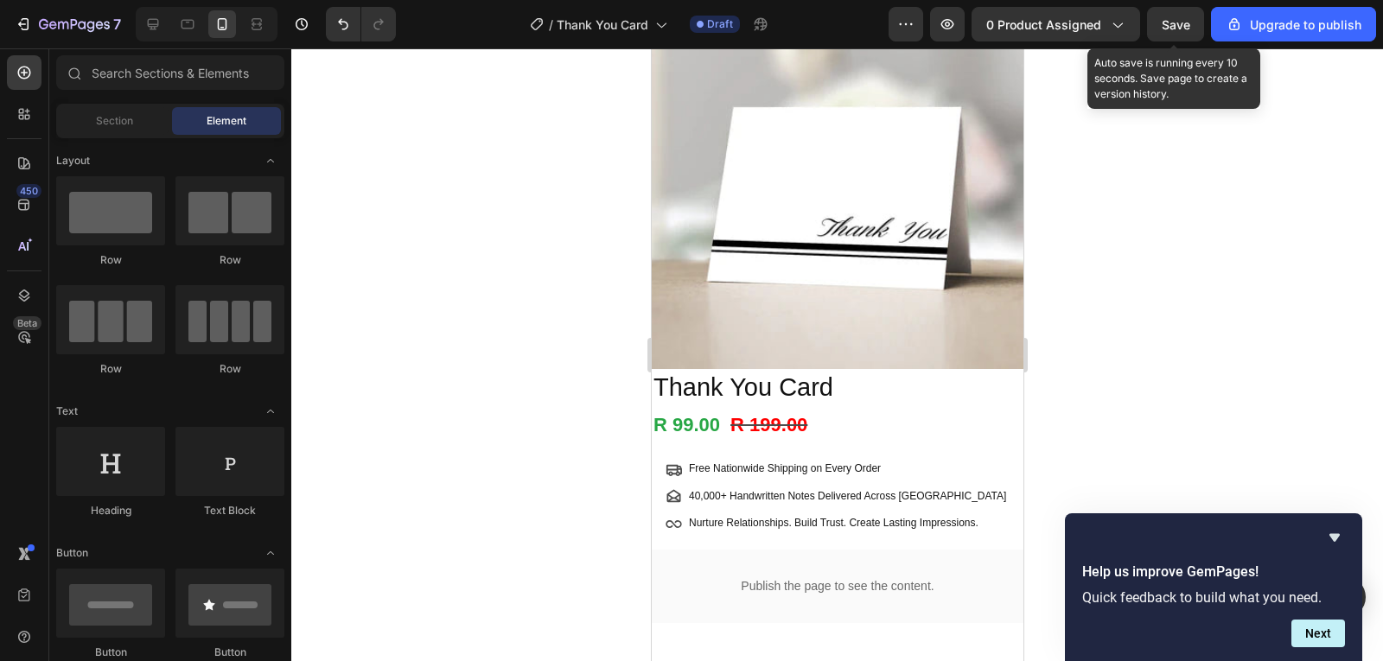
click at [1181, 20] on span "Save" at bounding box center [1176, 24] width 29 height 15
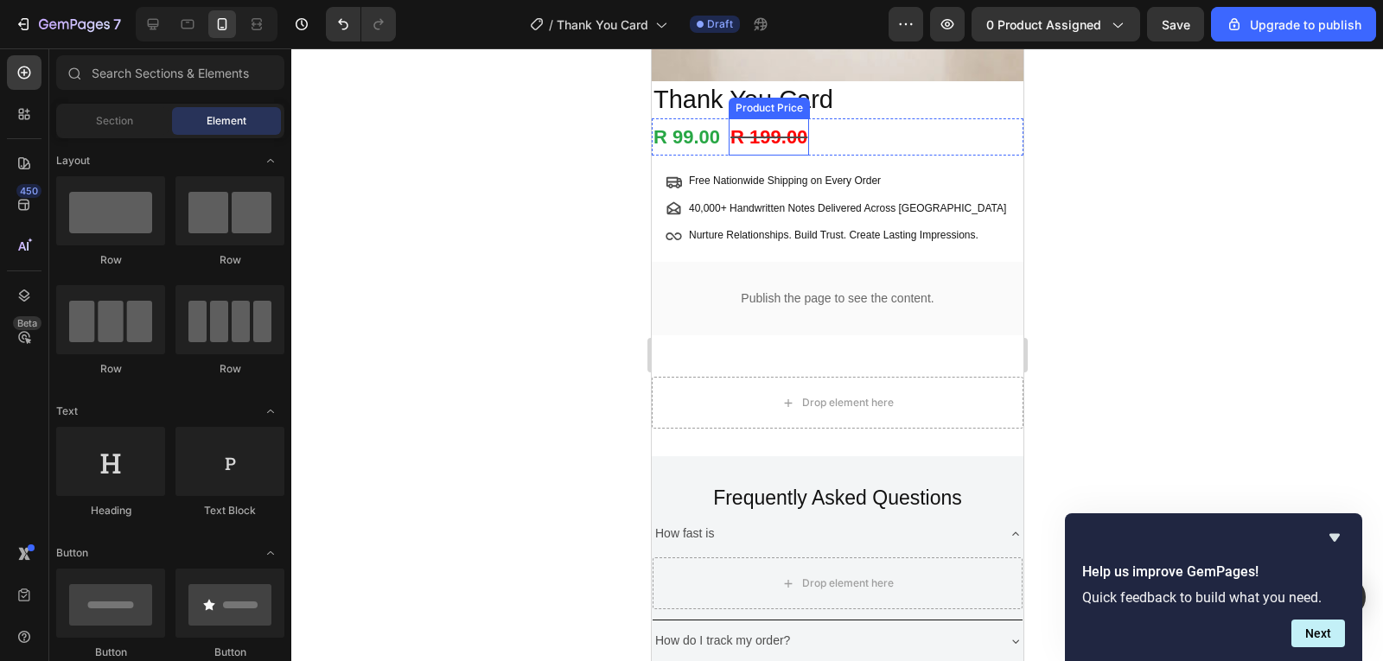
scroll to position [346, 0]
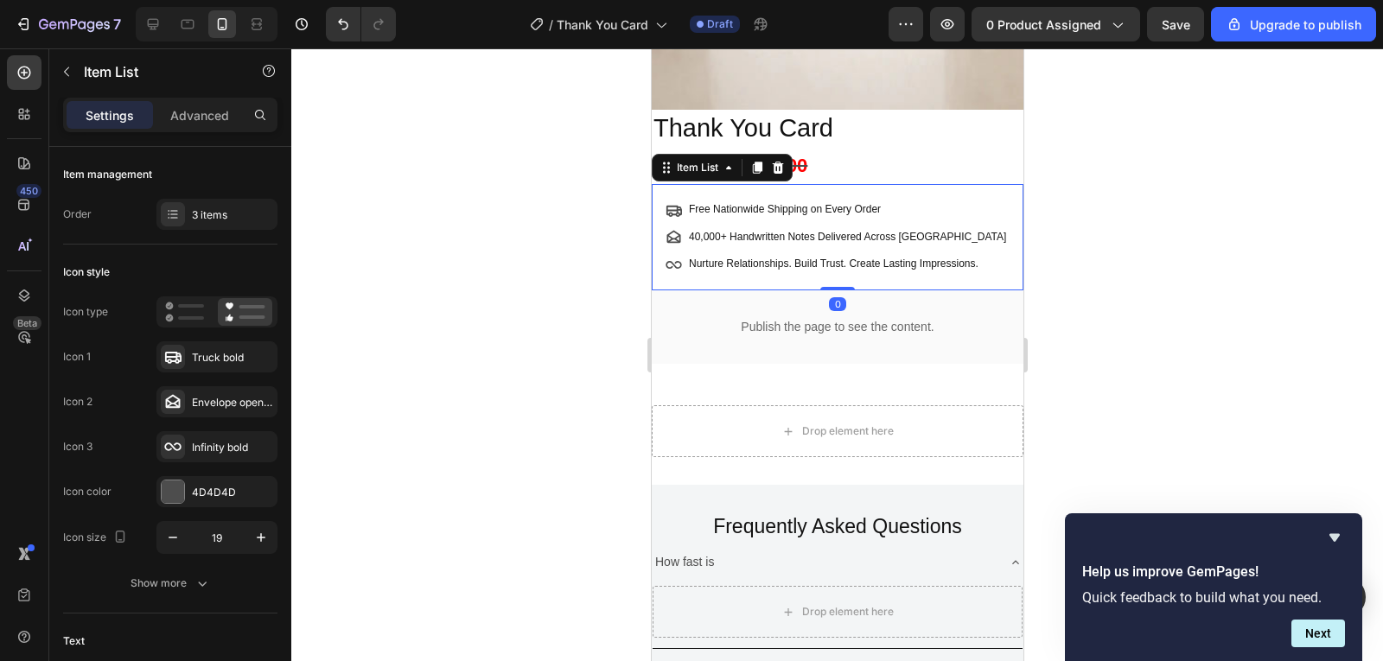
click at [987, 220] on div "Free Nationwide Shipping on Every Order 40,000+ Handwritten Notes Delivered Acr…" at bounding box center [837, 237] width 372 height 106
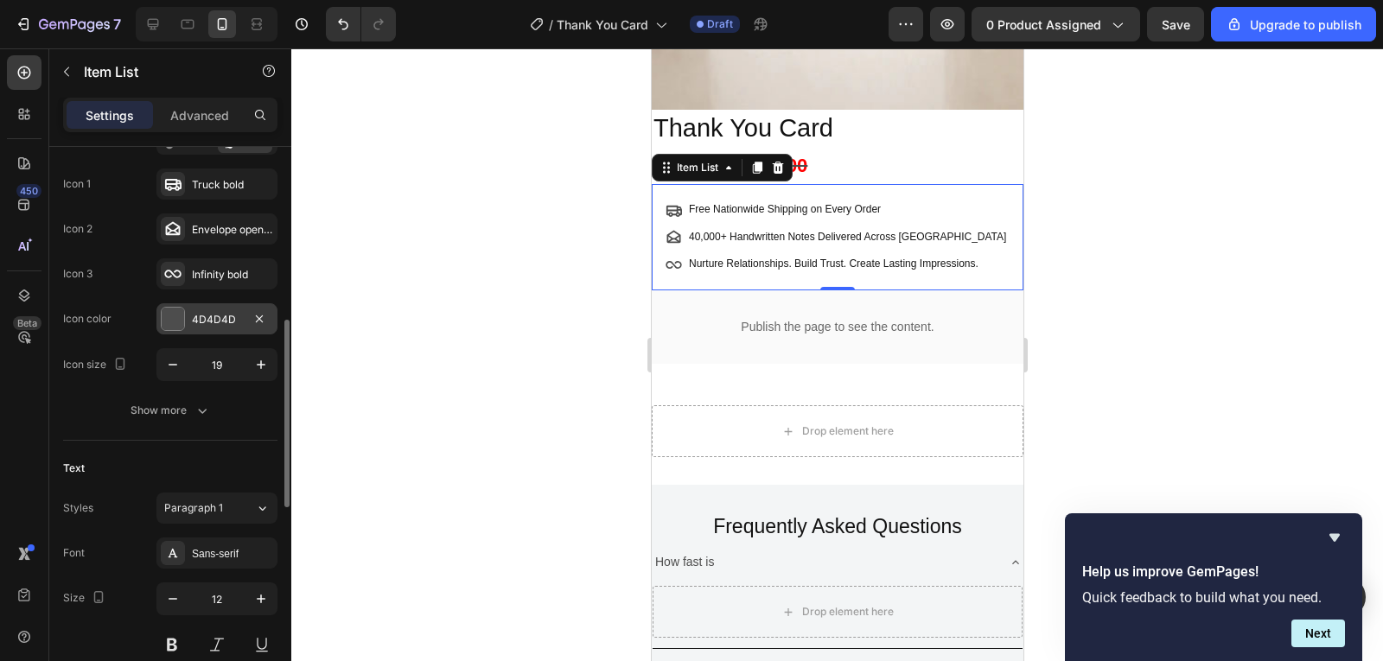
scroll to position [432, 0]
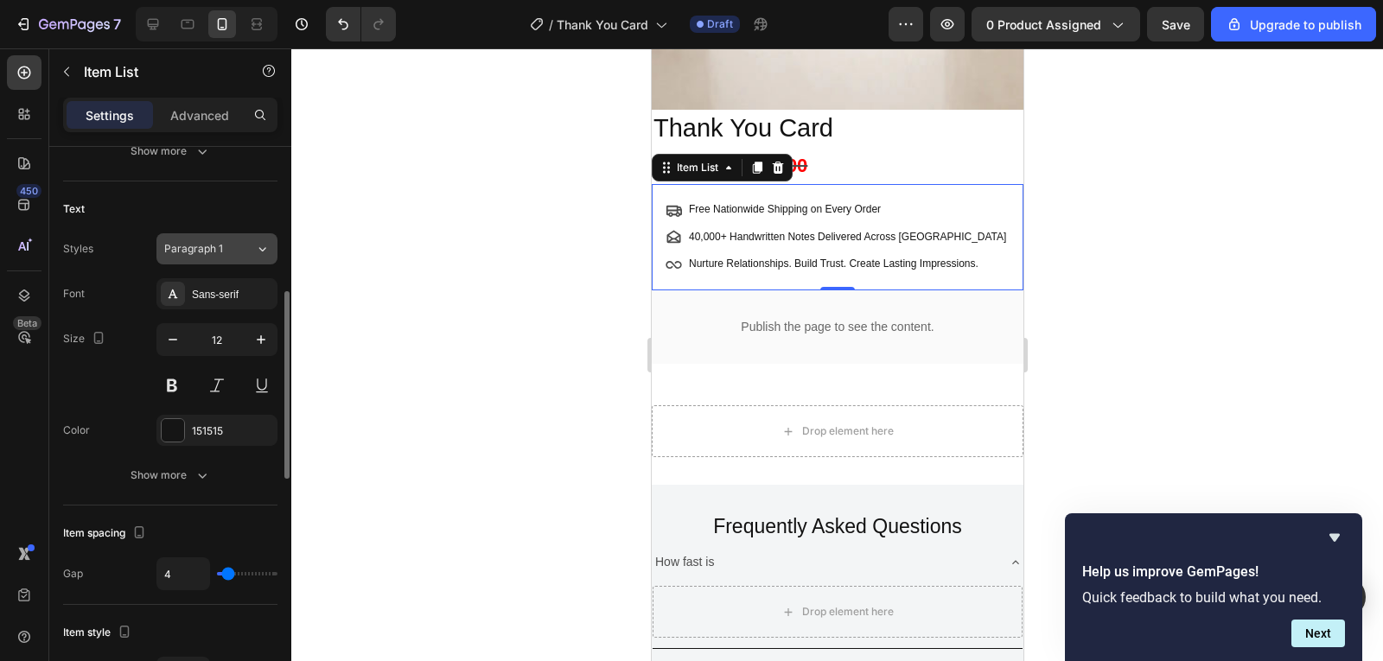
click at [253, 251] on div "Paragraph 1" at bounding box center [209, 249] width 91 height 16
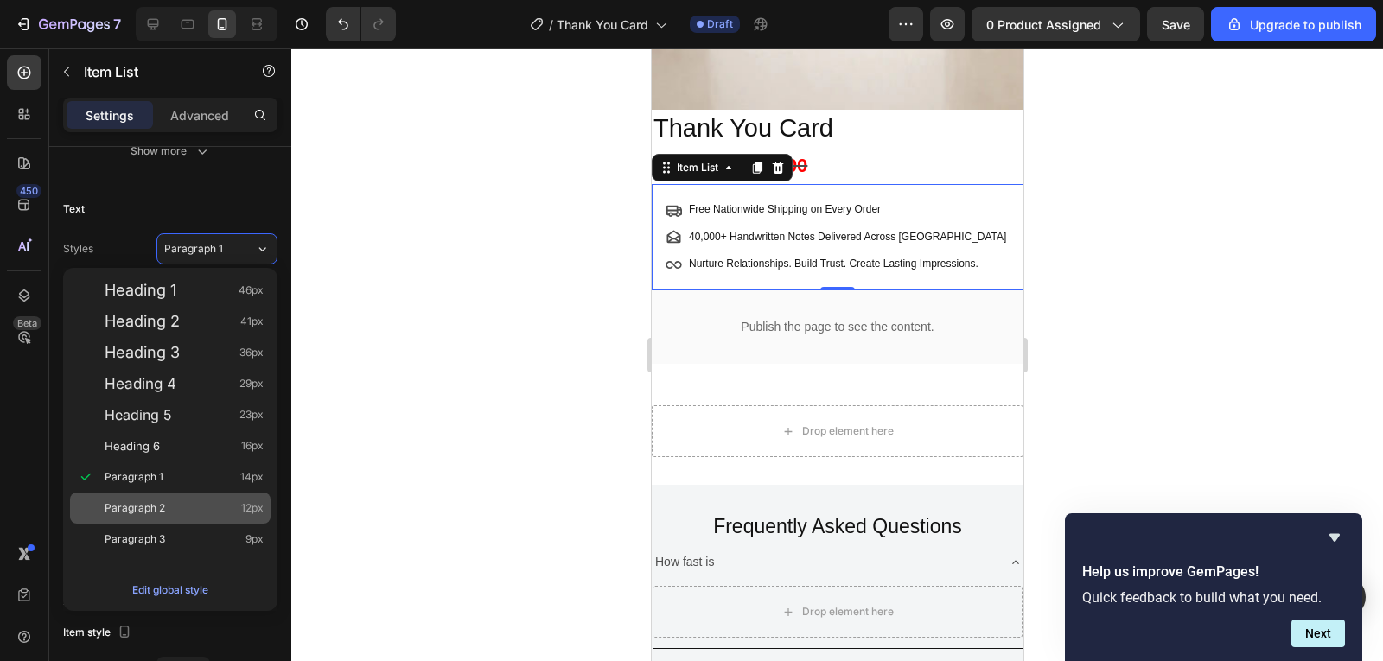
click at [223, 507] on div "Paragraph 2 12px" at bounding box center [184, 508] width 159 height 17
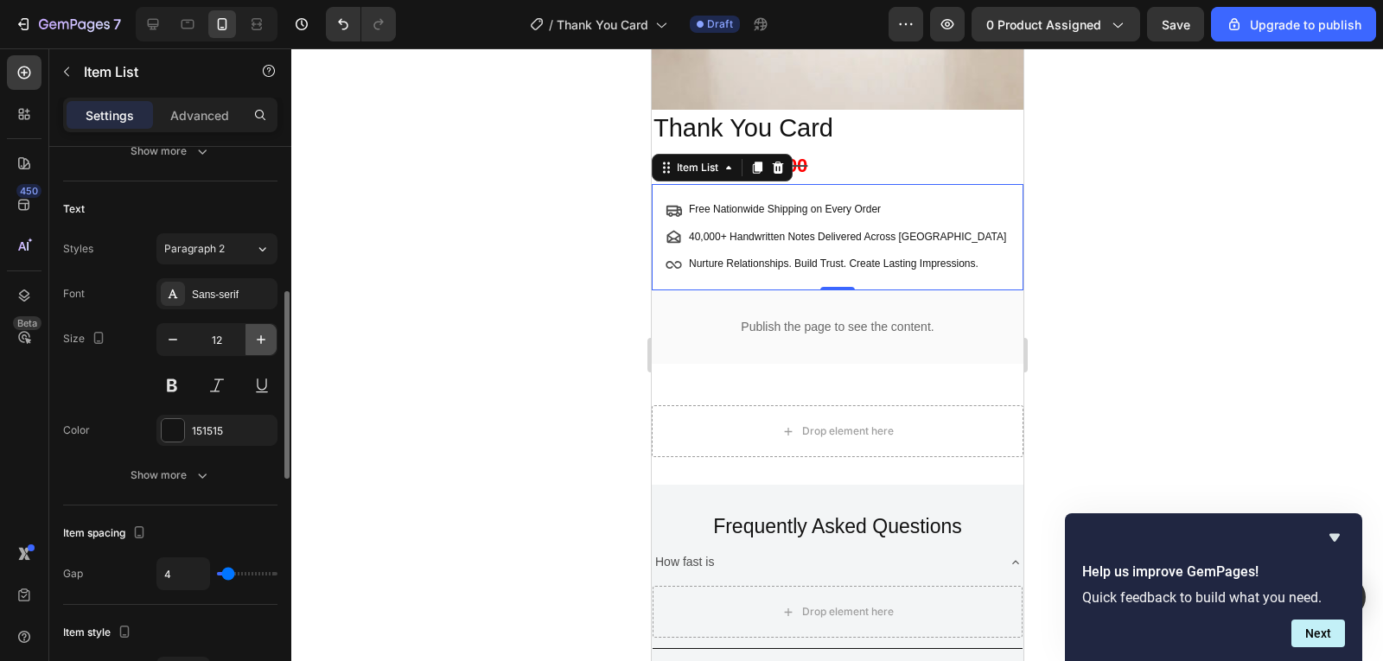
click at [252, 342] on icon "button" at bounding box center [260, 339] width 17 height 17
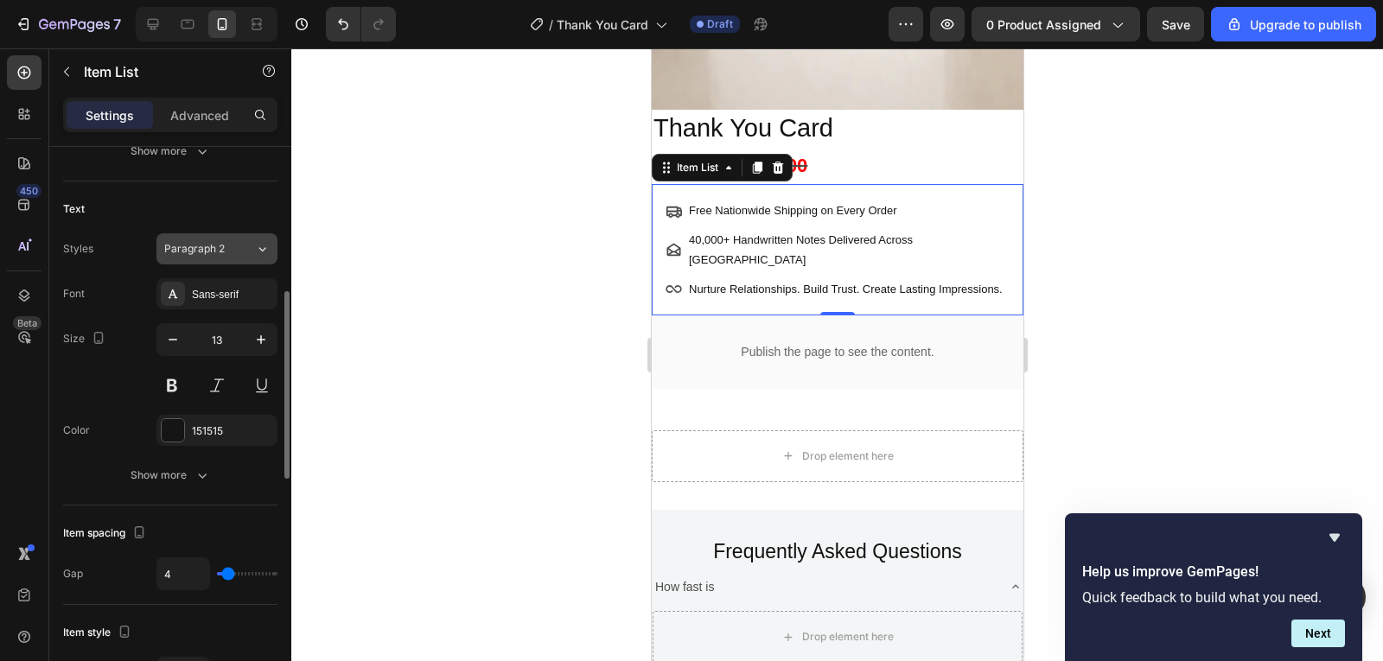
click at [245, 249] on div "Paragraph 2" at bounding box center [209, 249] width 91 height 16
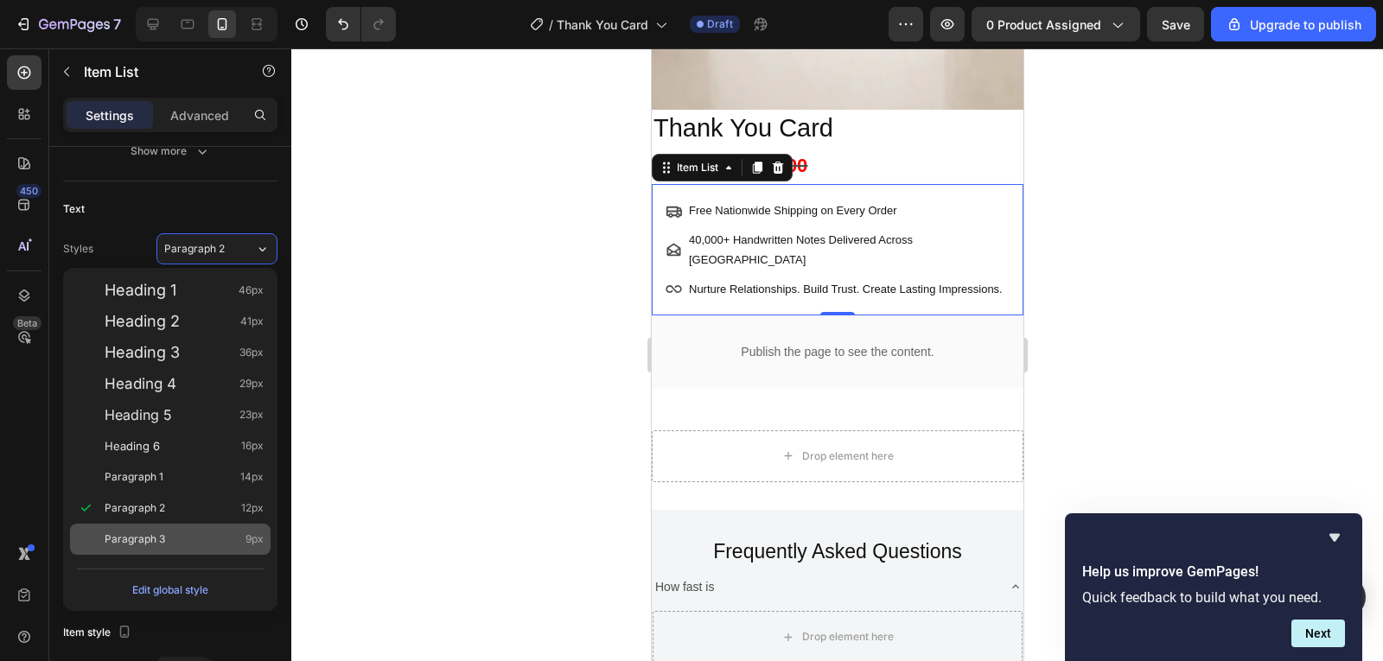
click at [172, 552] on div "Paragraph 3 9px" at bounding box center [170, 539] width 201 height 31
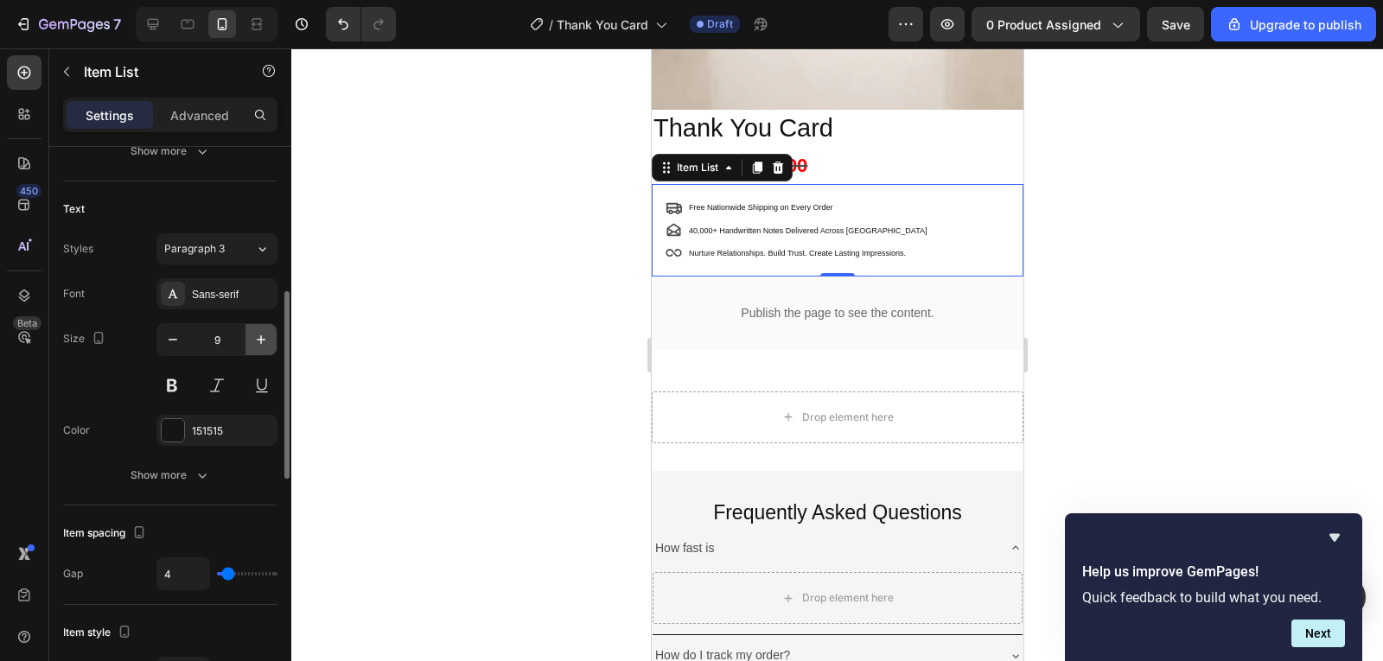
click at [264, 345] on icon "button" at bounding box center [260, 339] width 17 height 17
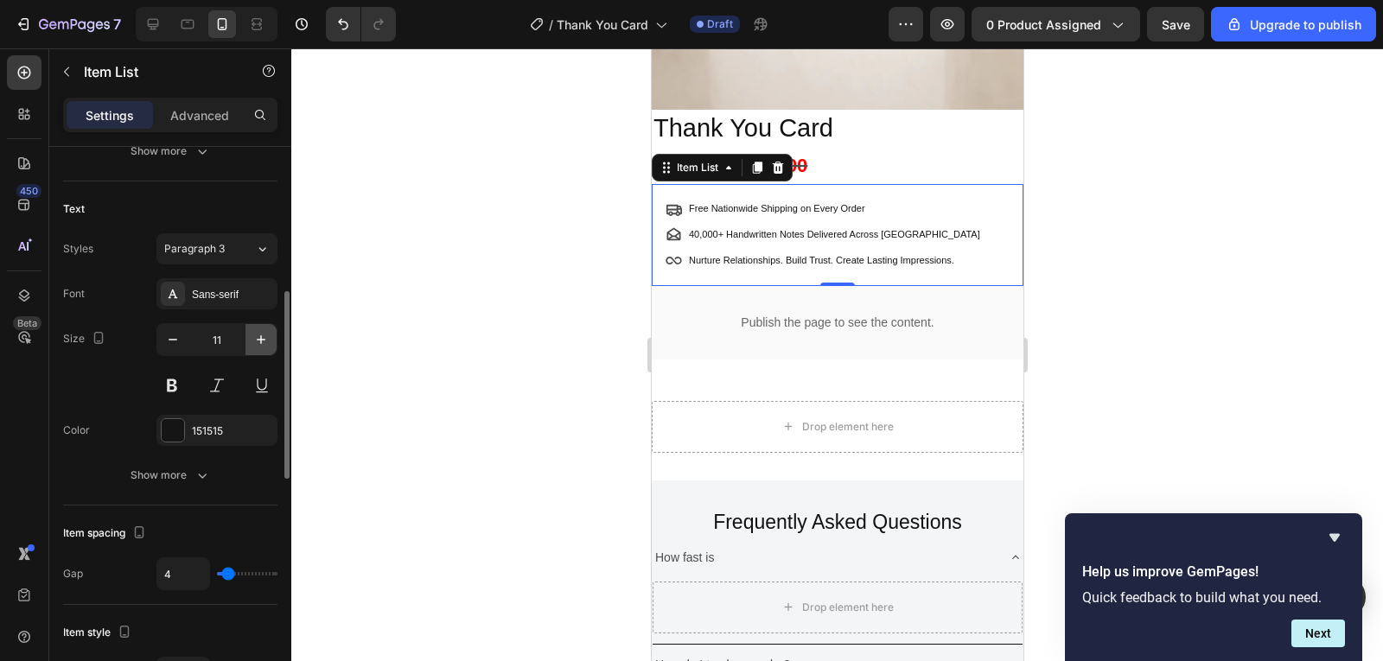
click at [264, 345] on icon "button" at bounding box center [260, 339] width 17 height 17
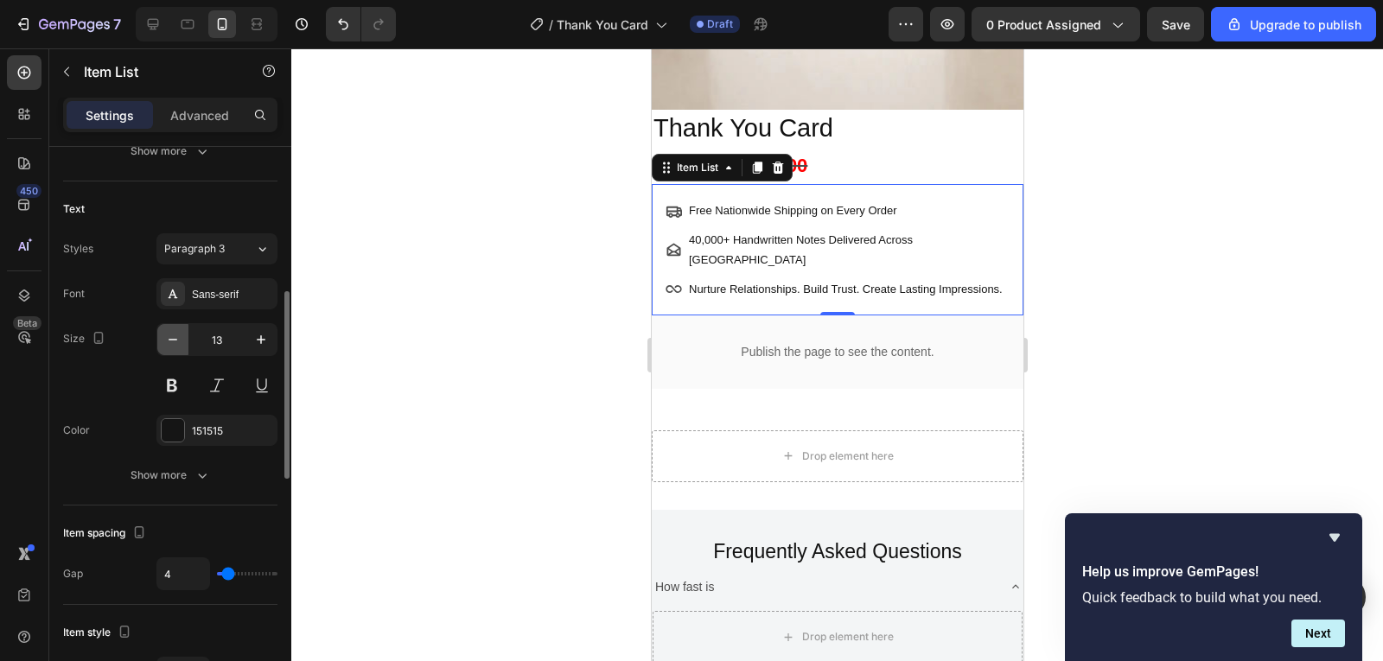
click at [176, 345] on icon "button" at bounding box center [172, 339] width 17 height 17
type input "12"
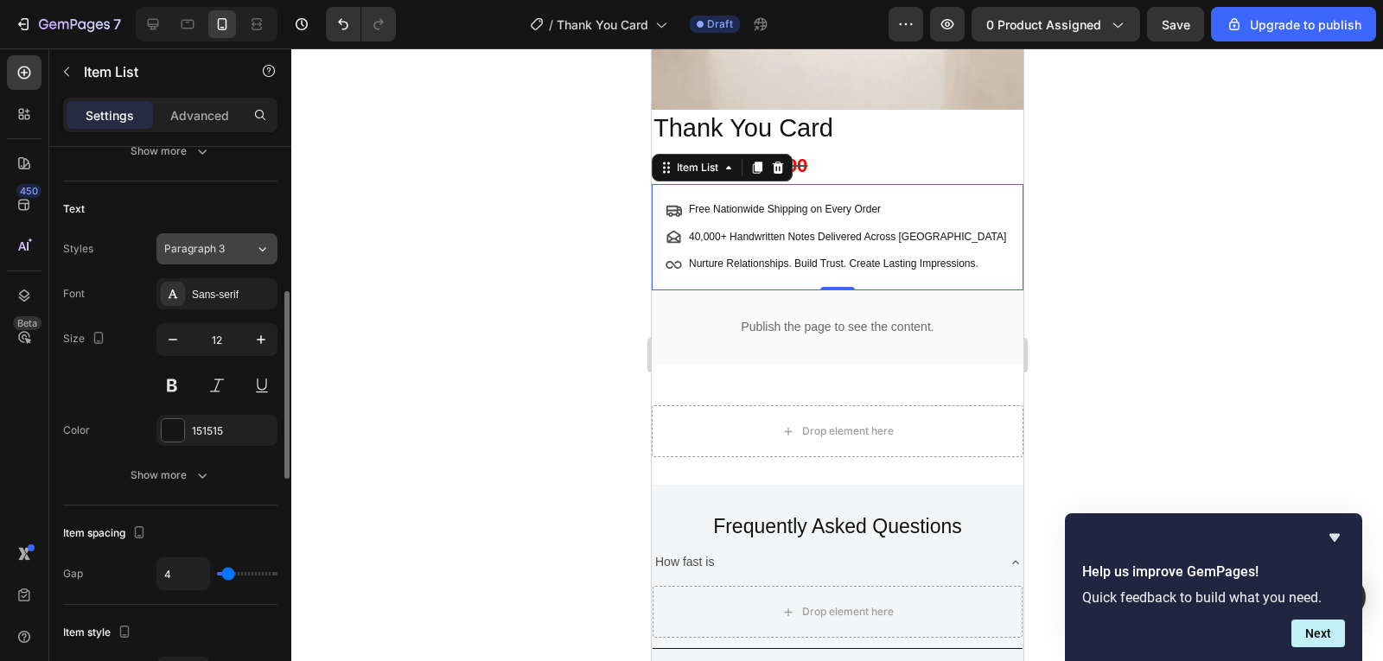
click at [274, 255] on button "Paragraph 3" at bounding box center [216, 248] width 121 height 31
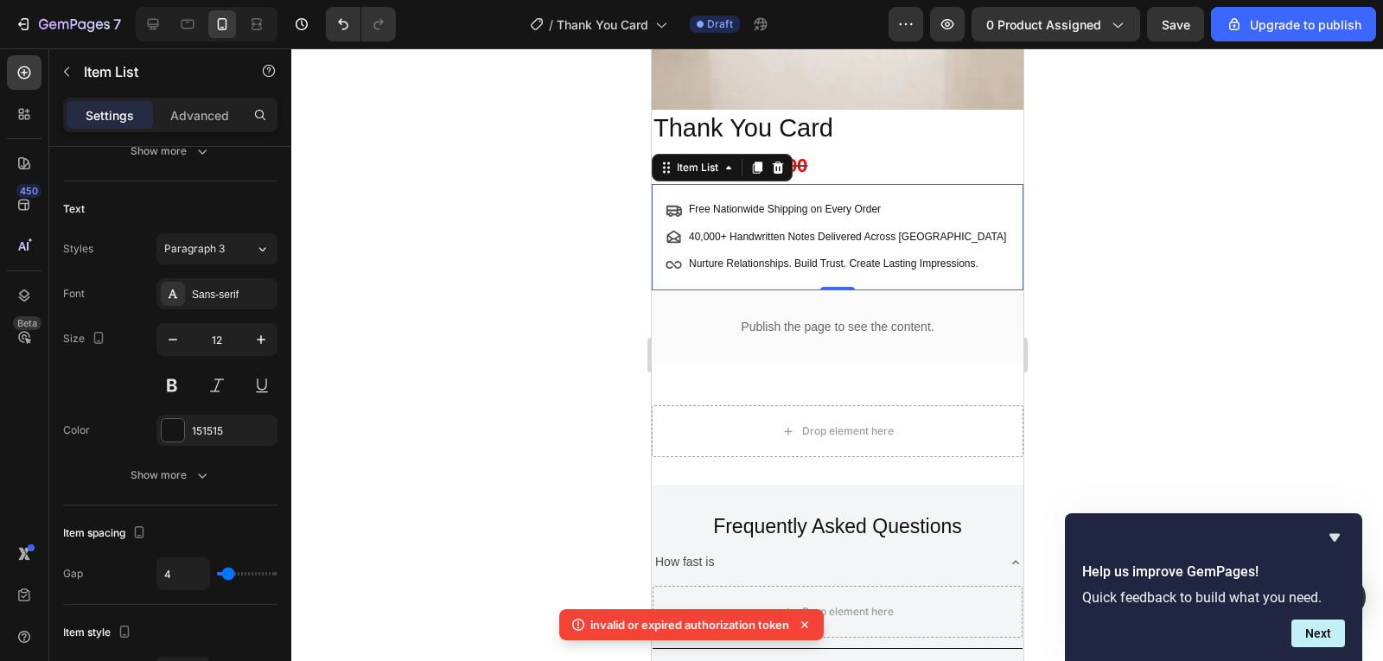
click at [471, 370] on div at bounding box center [837, 354] width 1092 height 613
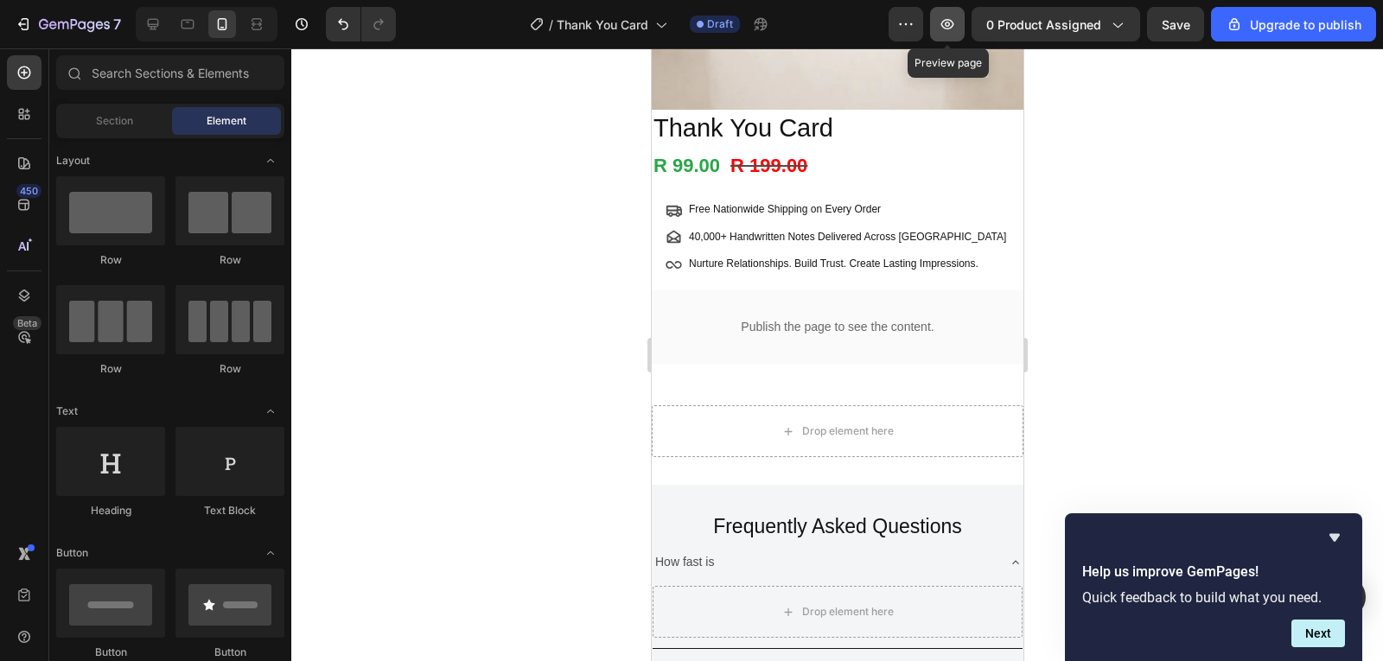
click at [955, 26] on icon "button" at bounding box center [947, 24] width 17 height 17
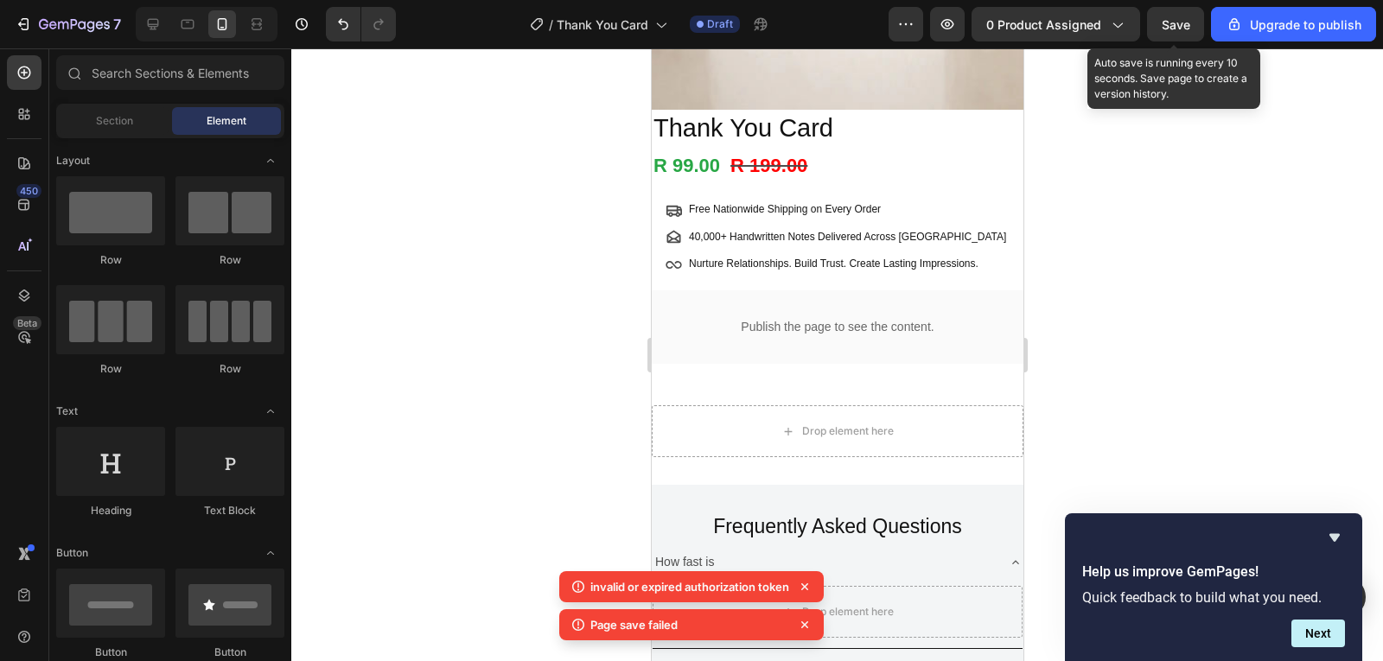
drag, startPoint x: 1173, startPoint y: 35, endPoint x: 1131, endPoint y: 42, distance: 43.1
click at [1176, 35] on button "Save" at bounding box center [1175, 24] width 57 height 35
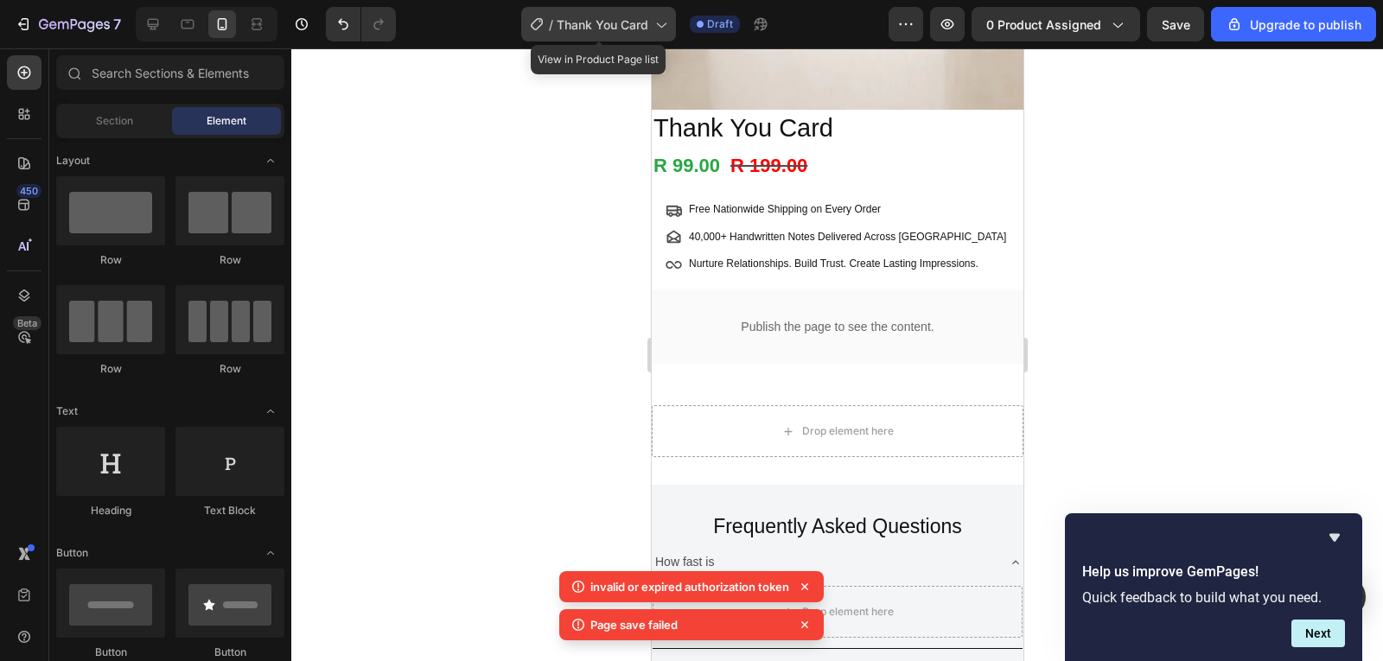
click at [623, 13] on div "/ Thank You Card" at bounding box center [598, 24] width 155 height 35
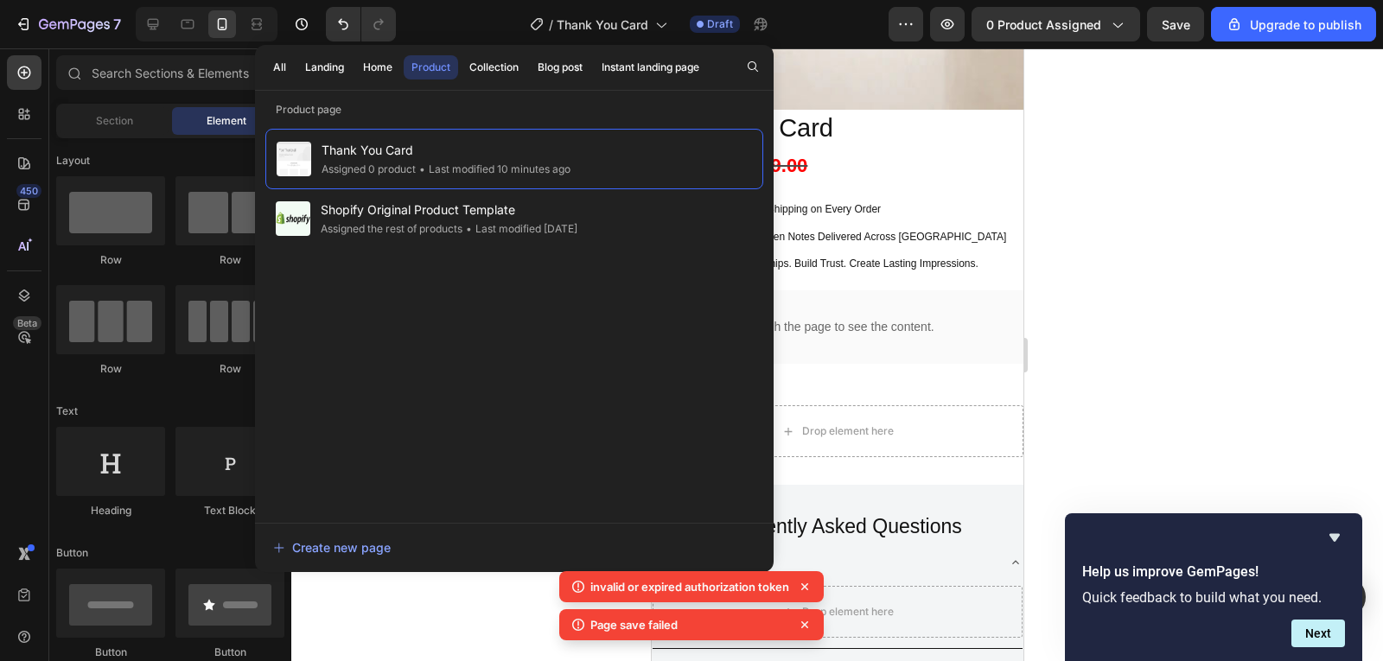
click at [1089, 159] on div at bounding box center [837, 354] width 1092 height 613
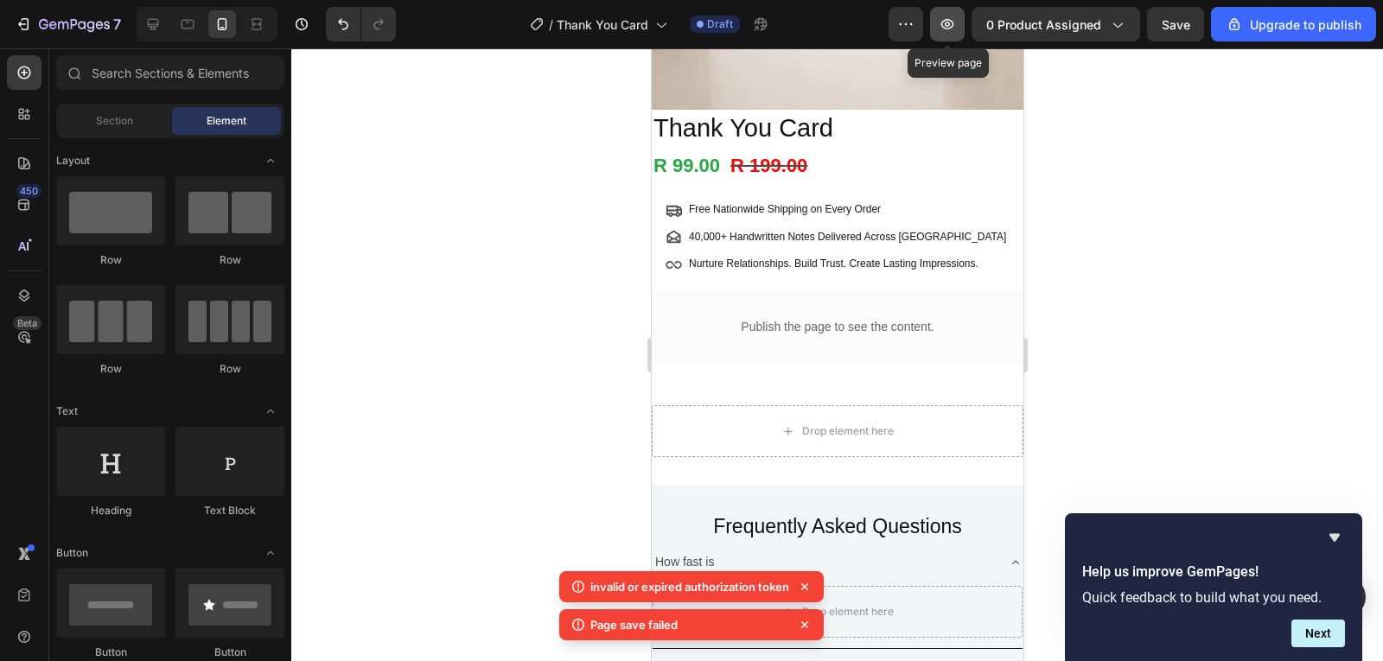
click at [960, 36] on button "button" at bounding box center [947, 24] width 35 height 35
click at [802, 578] on icon at bounding box center [804, 586] width 17 height 17
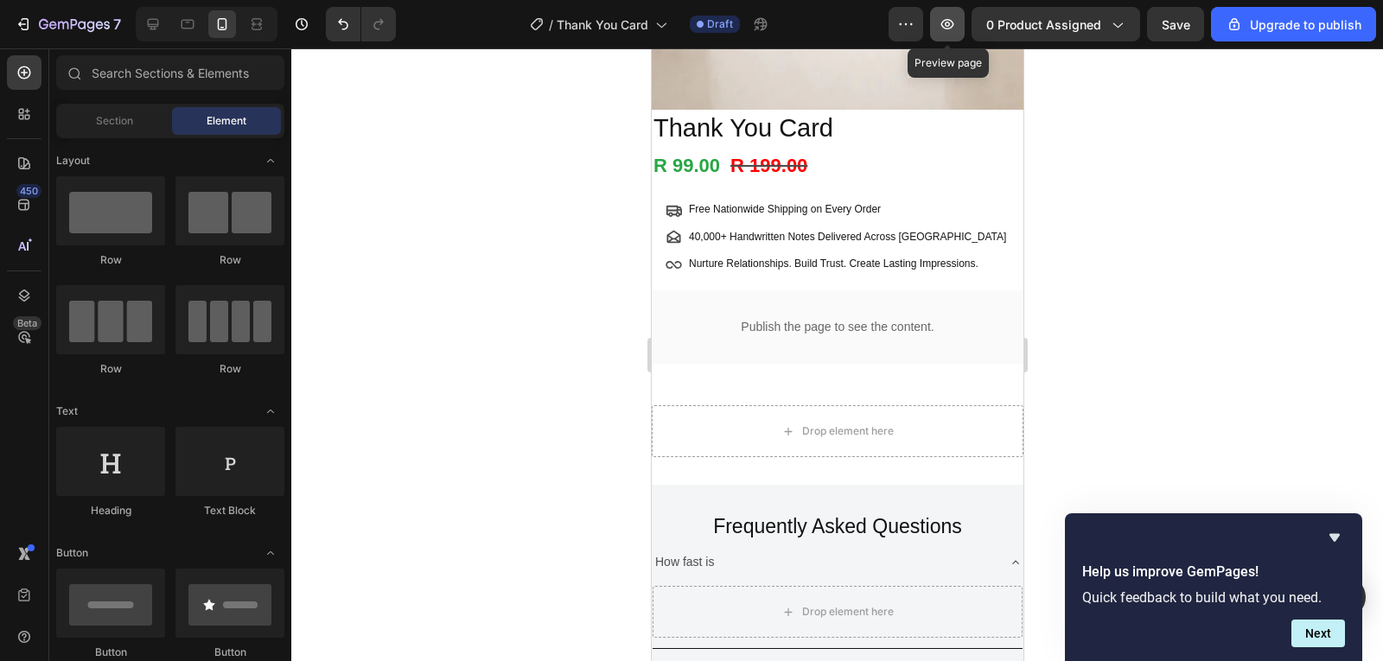
click at [955, 22] on icon "button" at bounding box center [948, 24] width 13 height 10
click at [945, 21] on icon "button" at bounding box center [947, 24] width 17 height 17
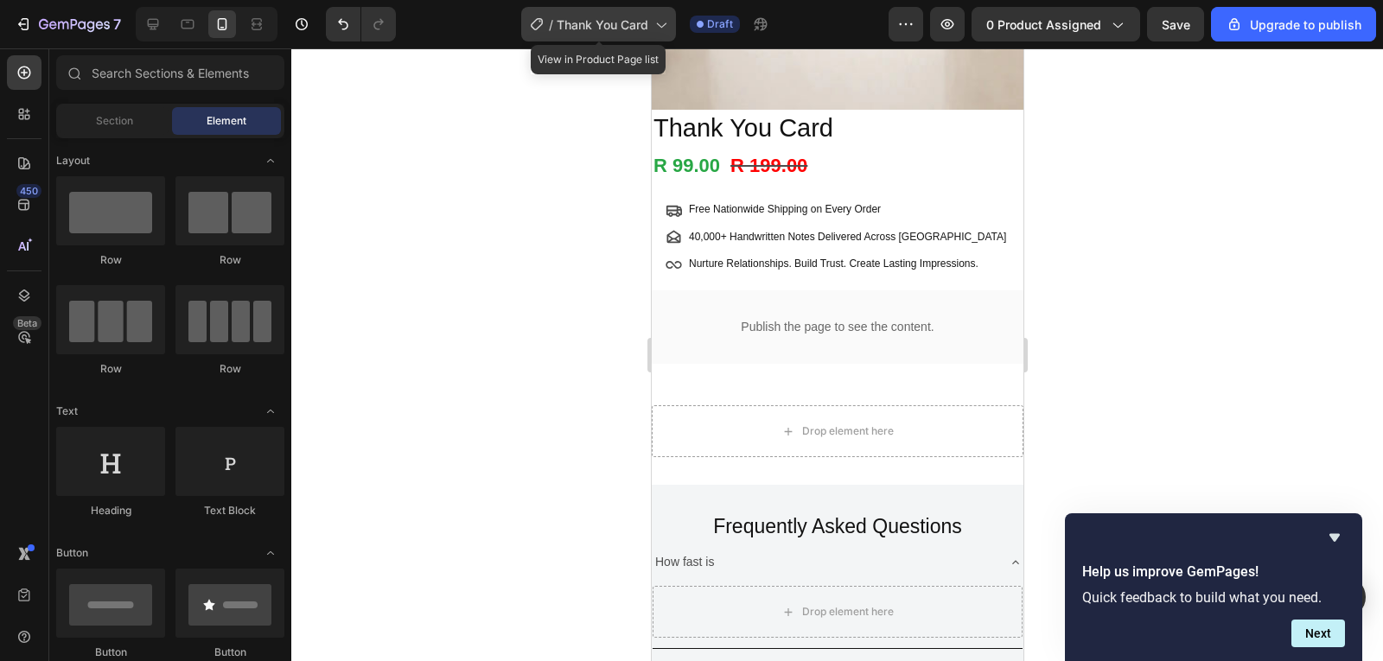
click at [623, 13] on div "/ Thank You Card" at bounding box center [598, 24] width 155 height 35
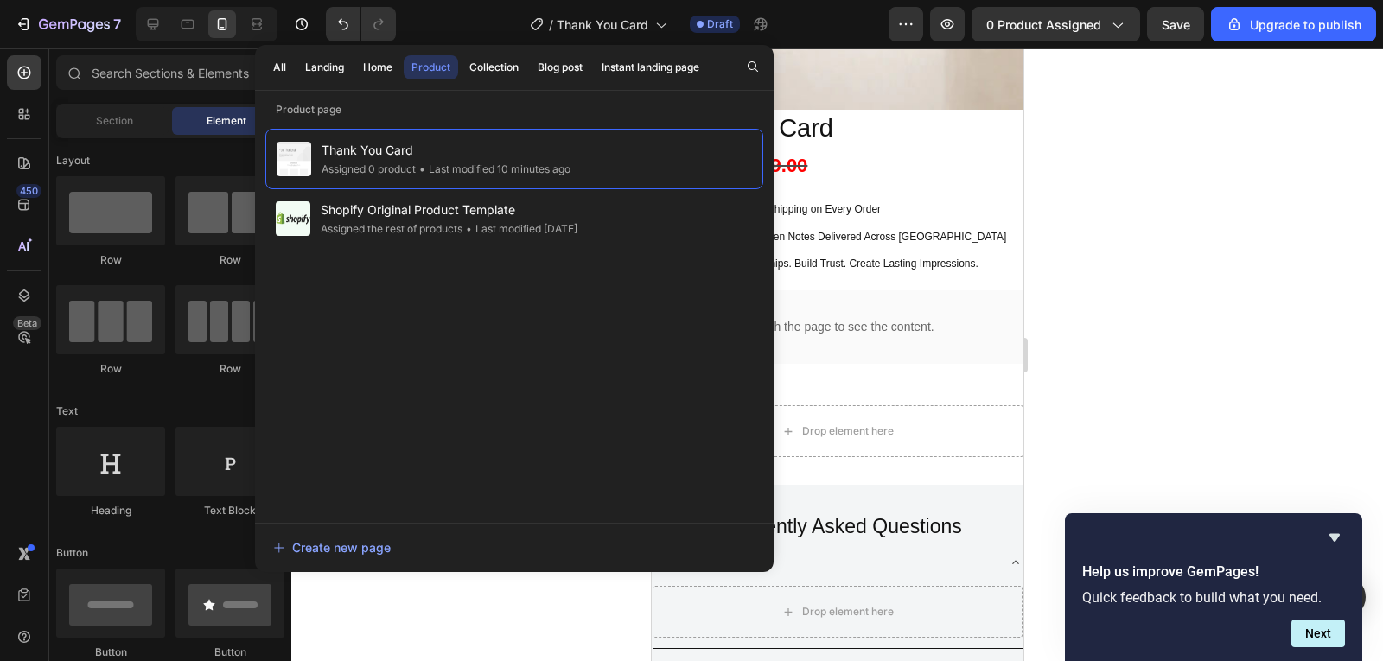
click at [1214, 316] on div at bounding box center [837, 354] width 1092 height 613
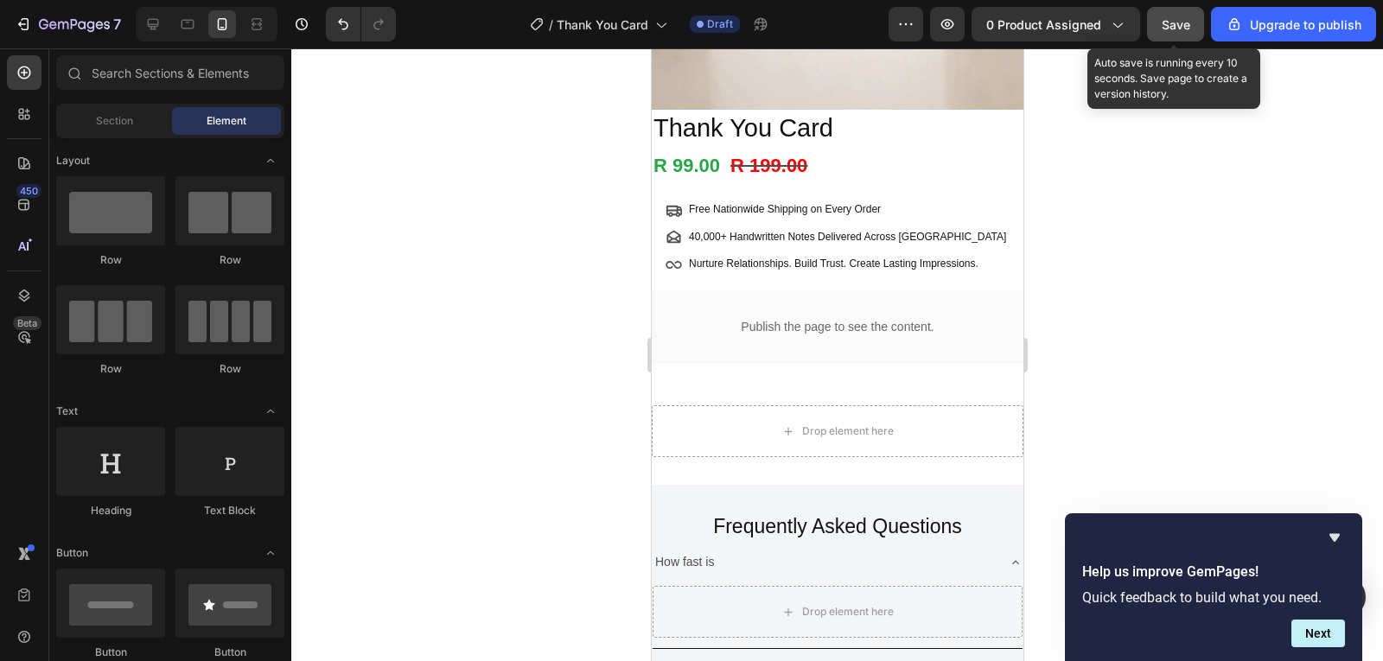
click at [1176, 38] on button "Save" at bounding box center [1175, 24] width 57 height 35
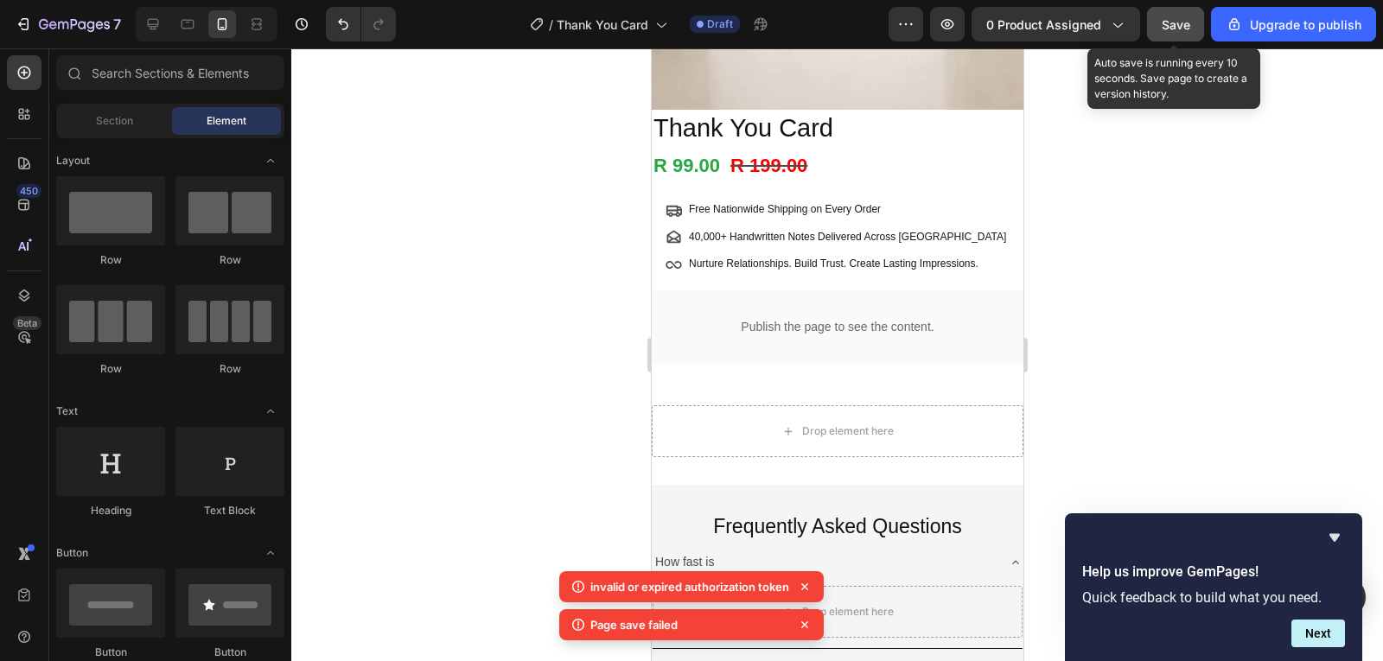
click at [1176, 38] on button "Save" at bounding box center [1175, 24] width 57 height 35
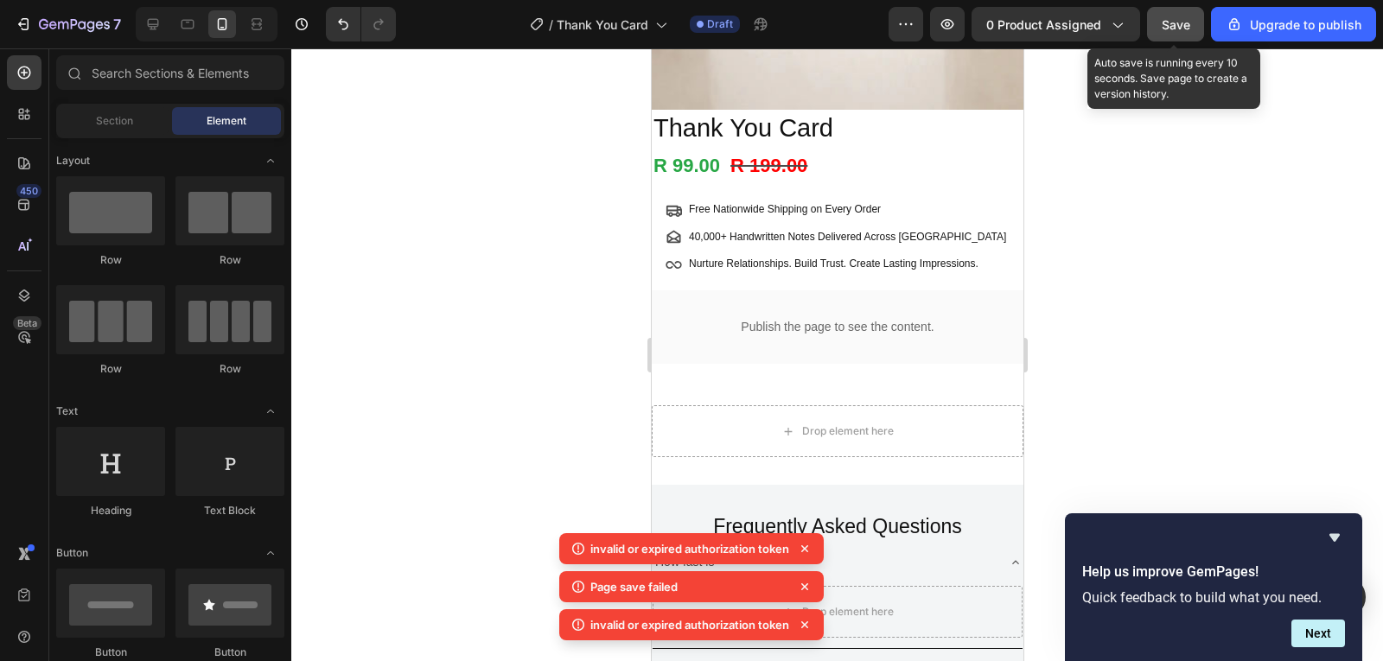
click at [1176, 38] on button "Save" at bounding box center [1175, 24] width 57 height 35
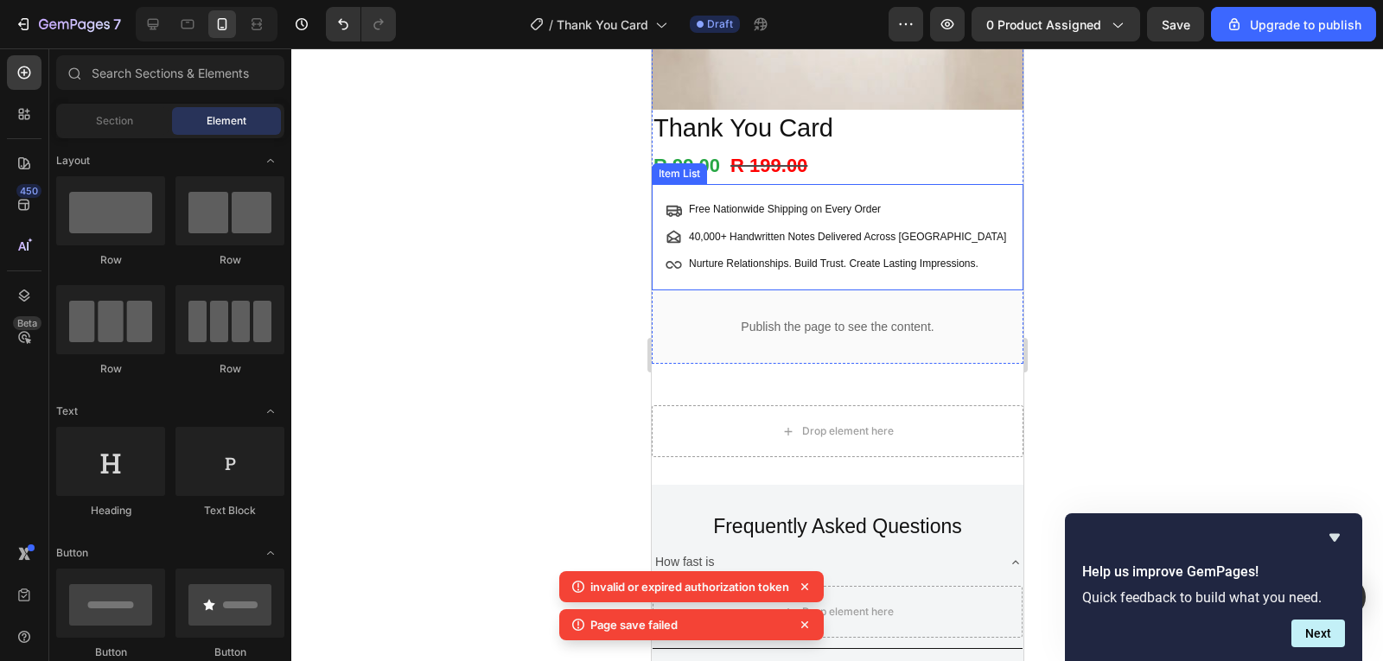
click at [995, 223] on div "Free Nationwide Shipping on Every Order 40,000+ Handwritten Notes Delivered Acr…" at bounding box center [837, 237] width 372 height 106
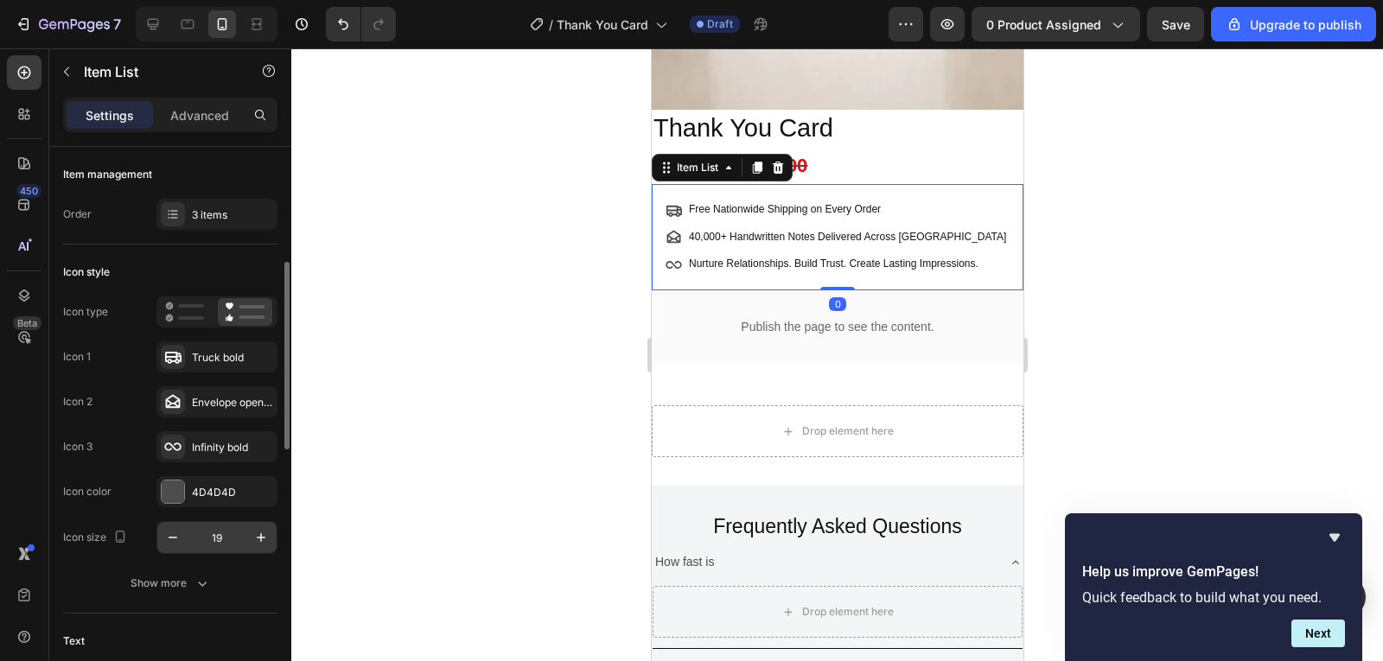
scroll to position [173, 0]
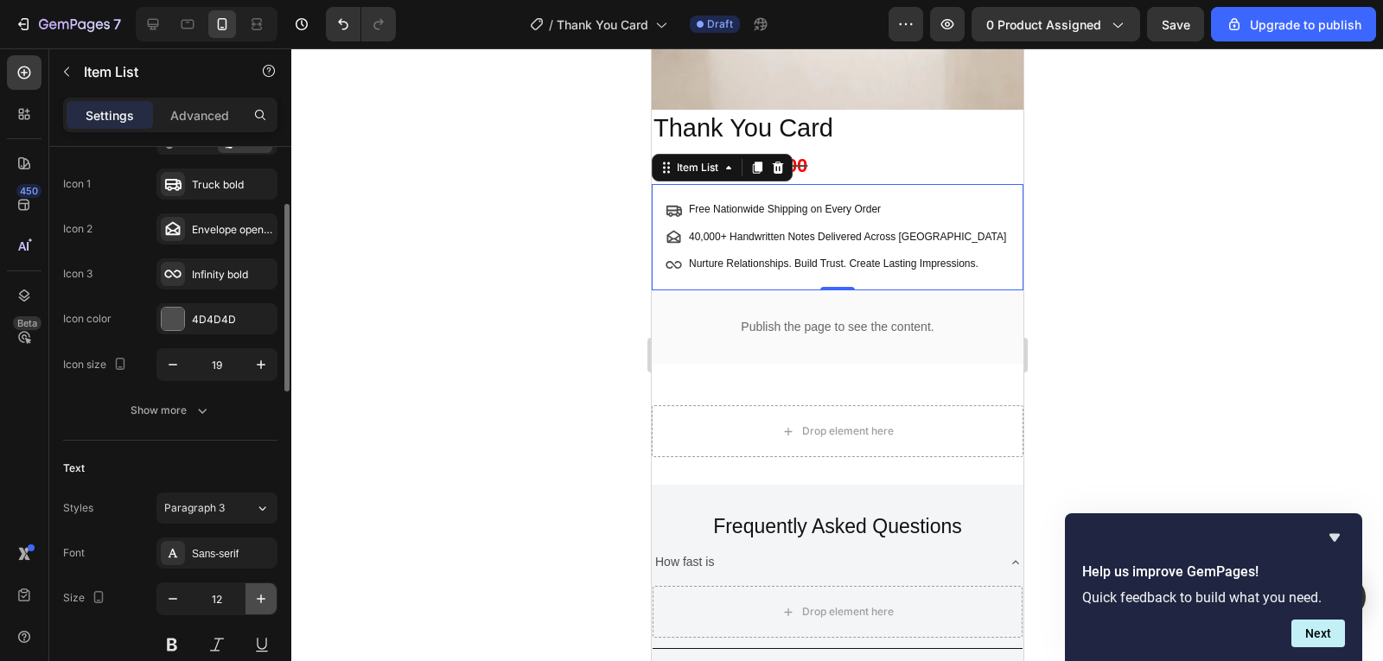
click at [258, 591] on icon "button" at bounding box center [260, 599] width 17 height 17
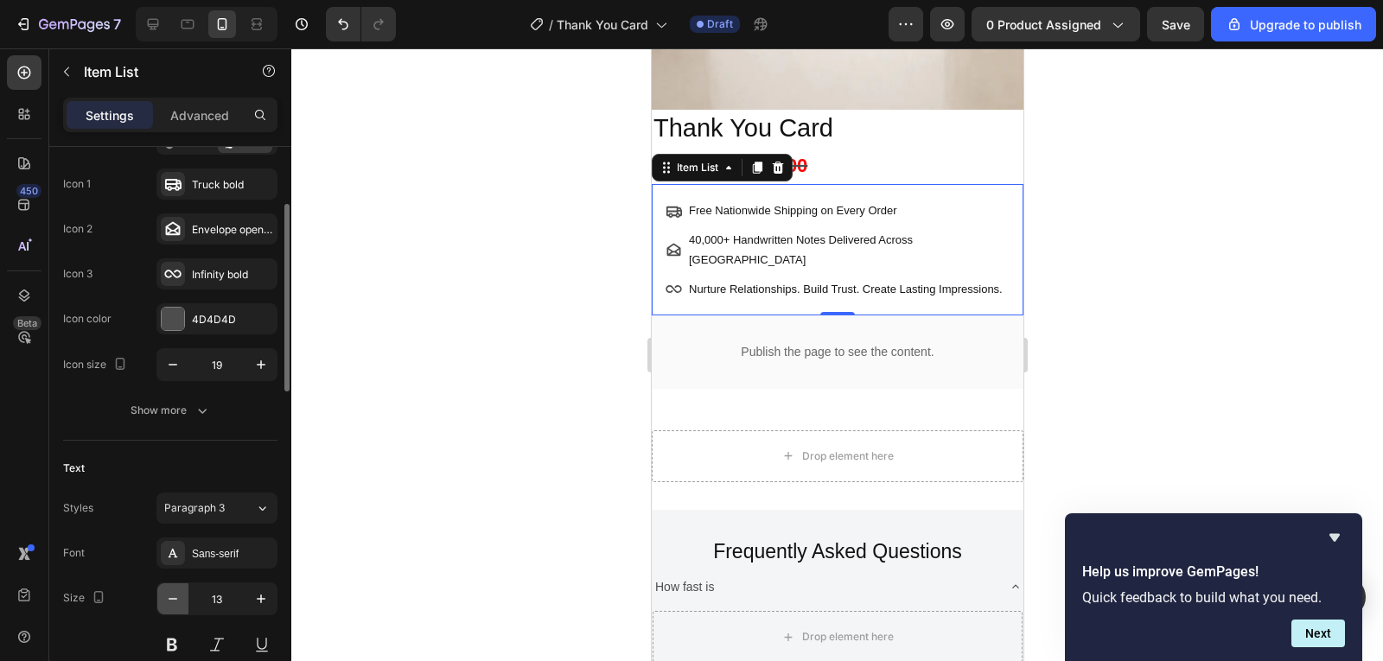
click at [173, 606] on icon "button" at bounding box center [172, 599] width 17 height 17
type input "12"
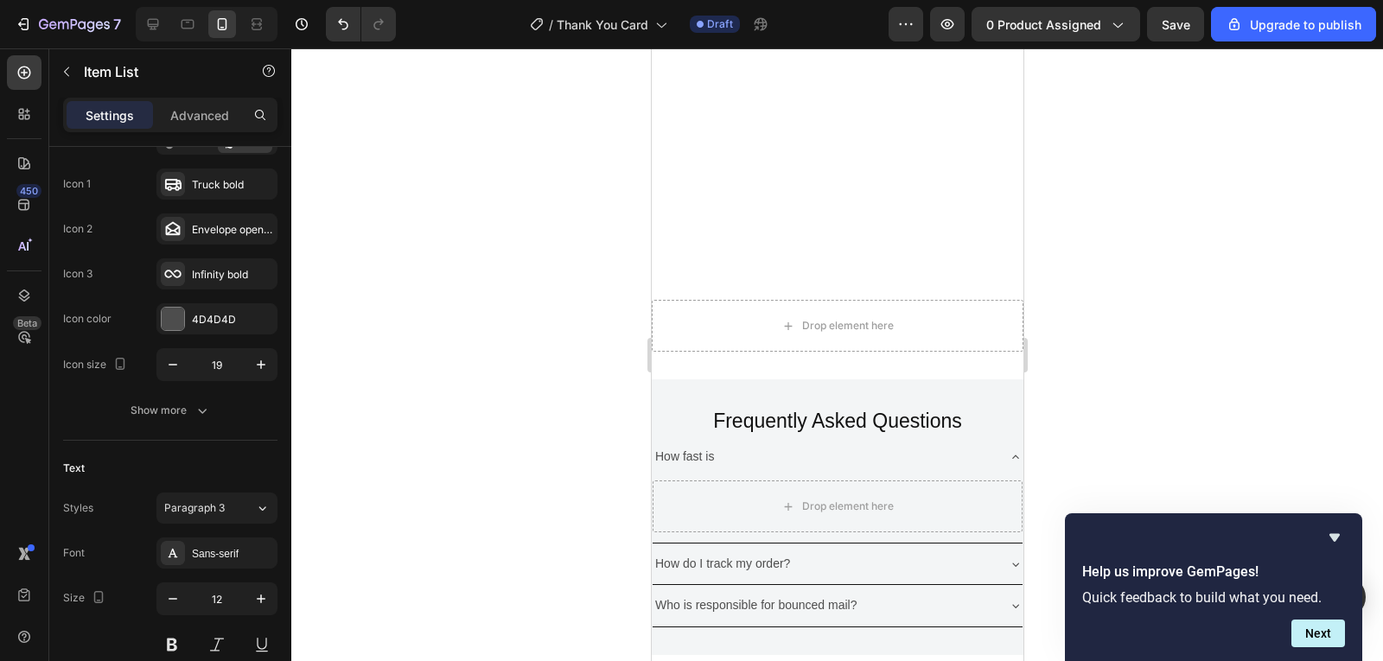
scroll to position [692, 0]
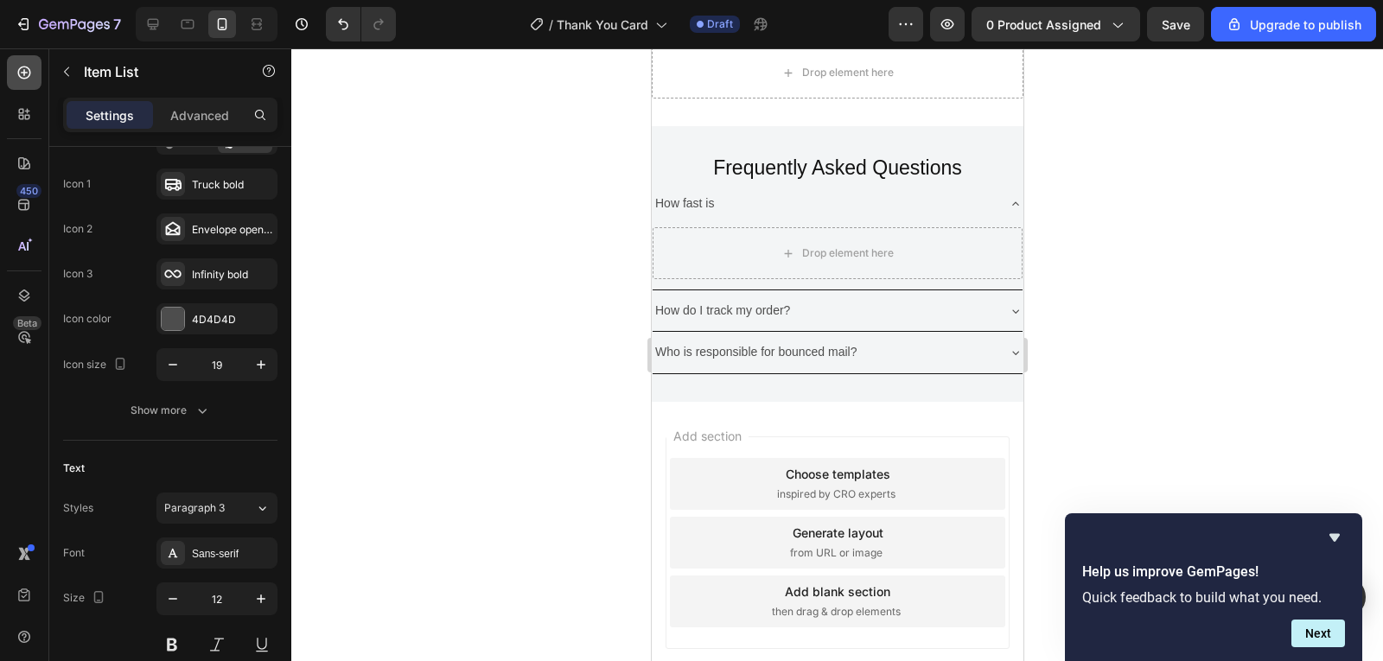
click at [28, 74] on icon at bounding box center [24, 72] width 17 height 17
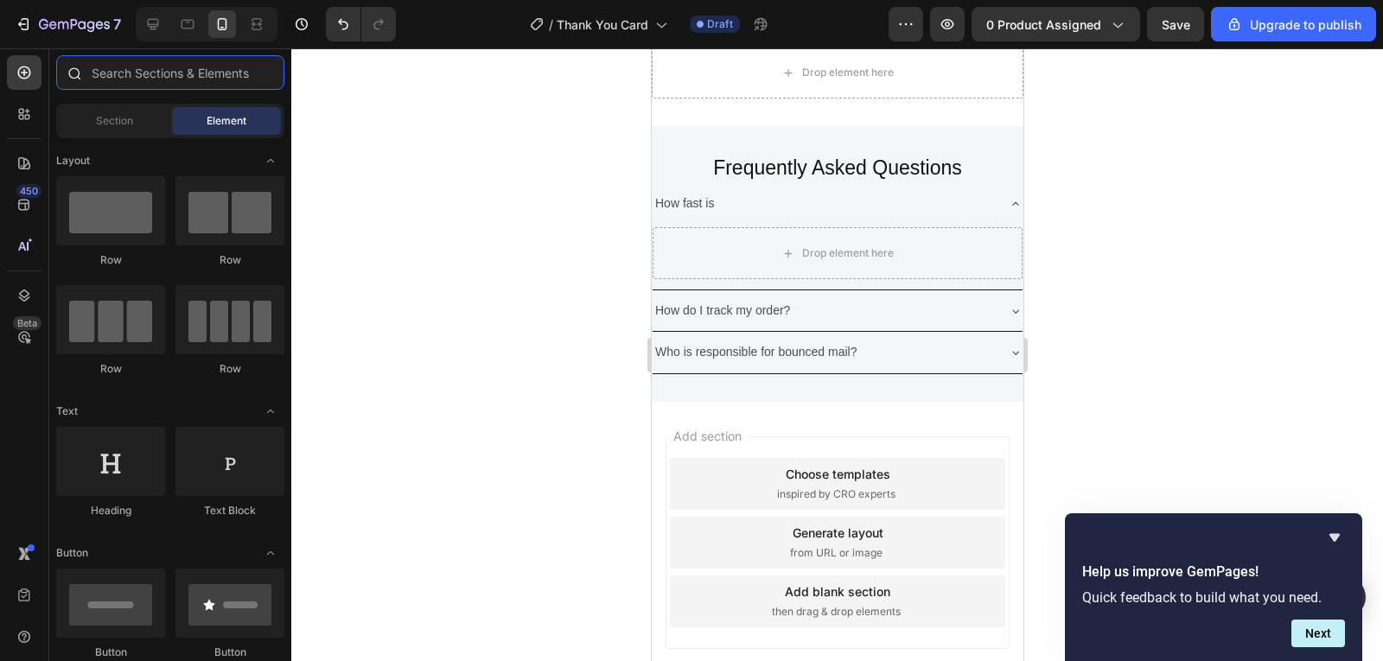
click at [188, 76] on input "text" at bounding box center [170, 72] width 228 height 35
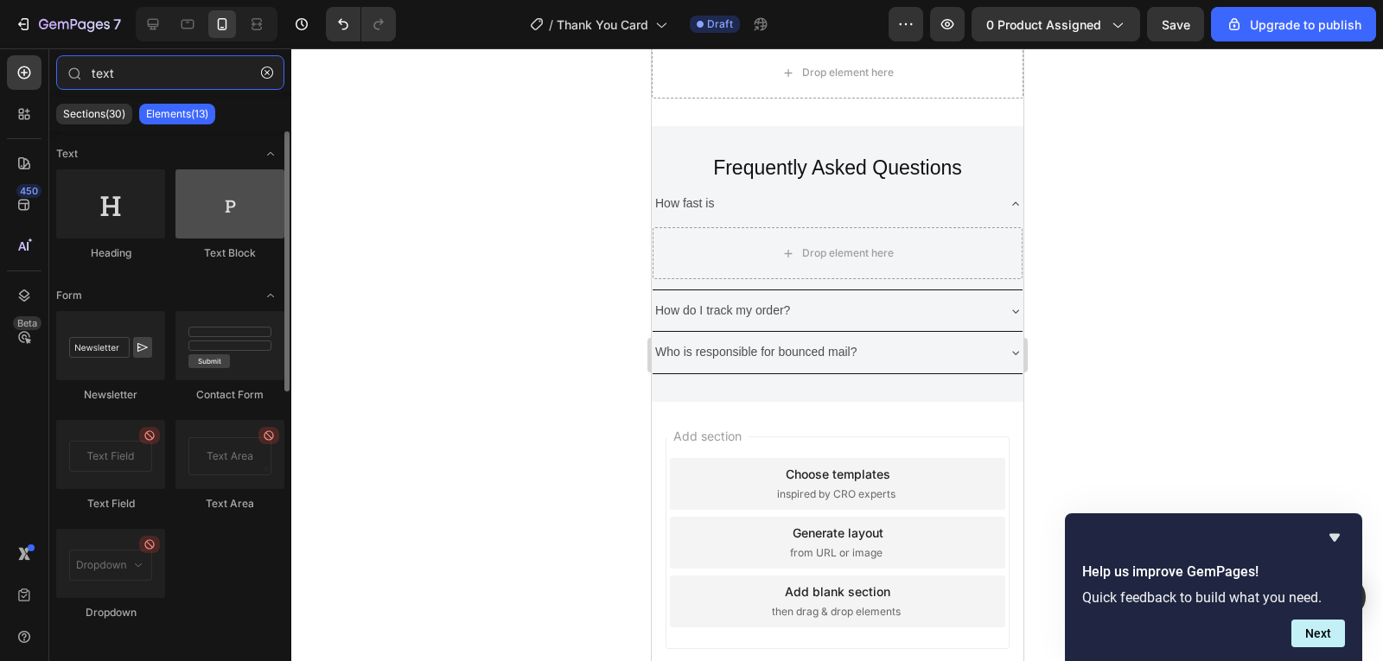
type input "text"
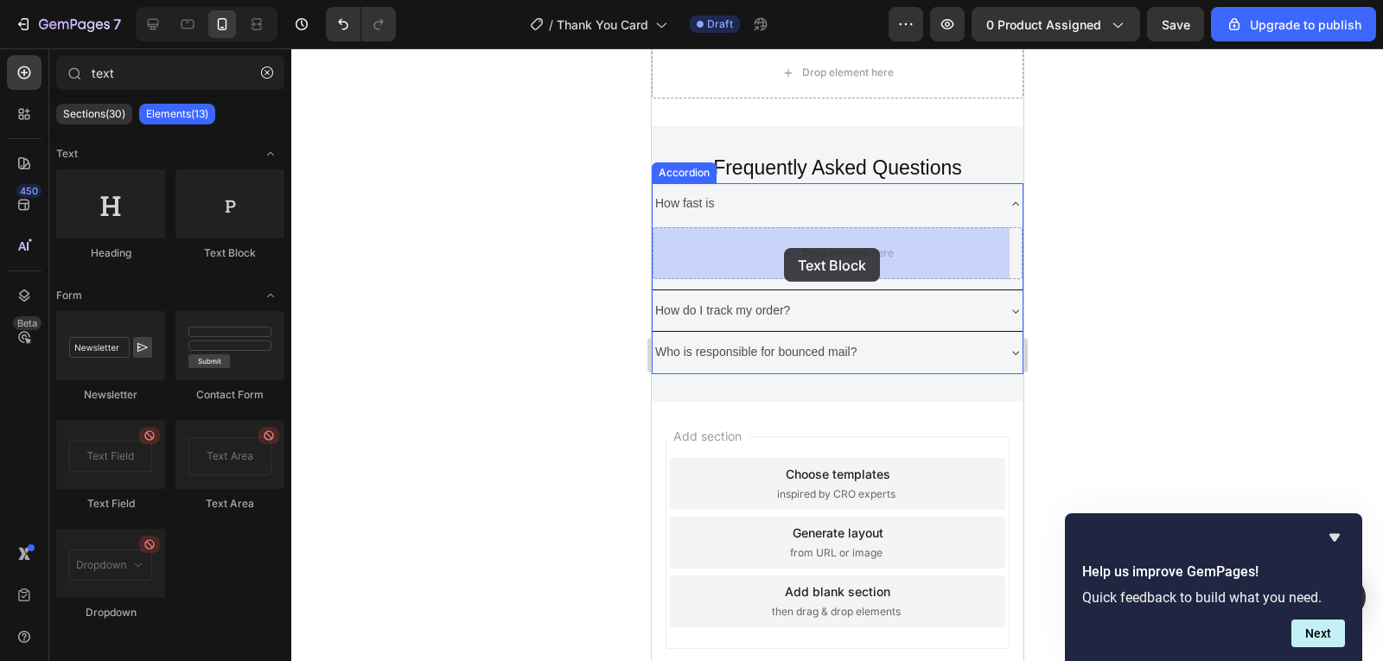
drag, startPoint x: 842, startPoint y: 244, endPoint x: 783, endPoint y: 248, distance: 59.0
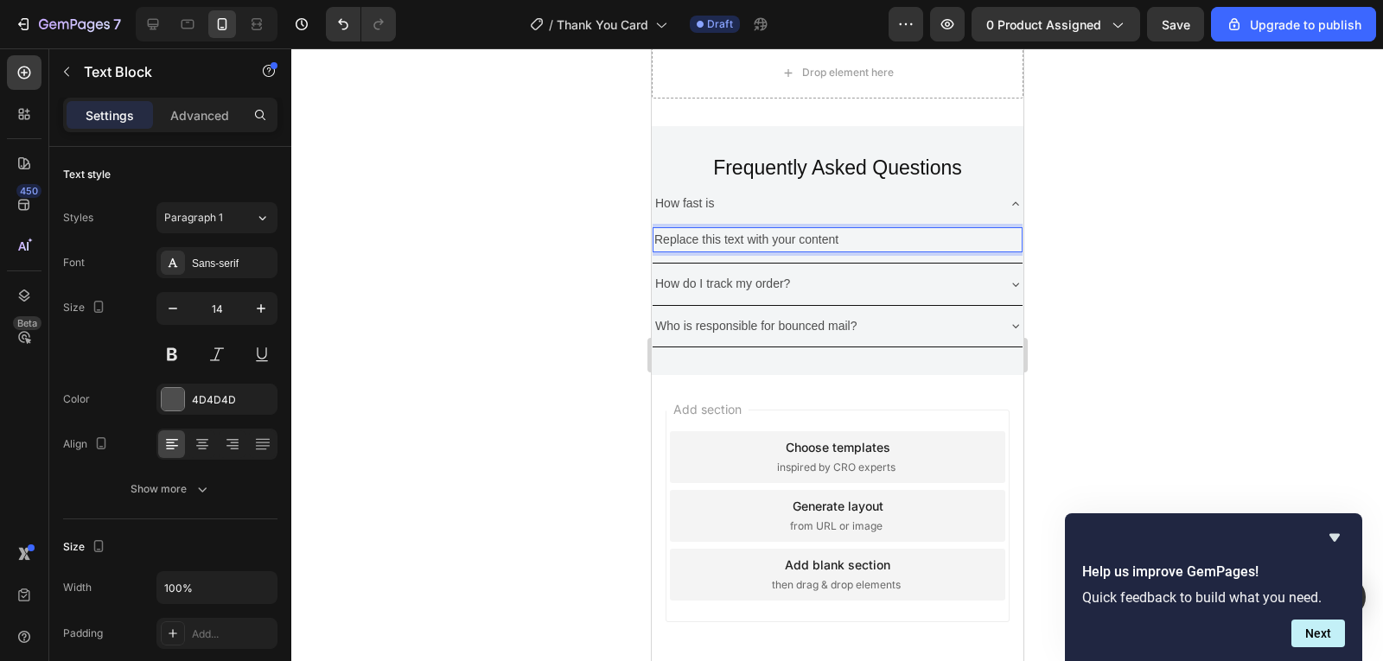
click at [925, 233] on div "Replace this text with your content" at bounding box center [837, 239] width 370 height 25
click at [211, 445] on div at bounding box center [201, 445] width 27 height 28
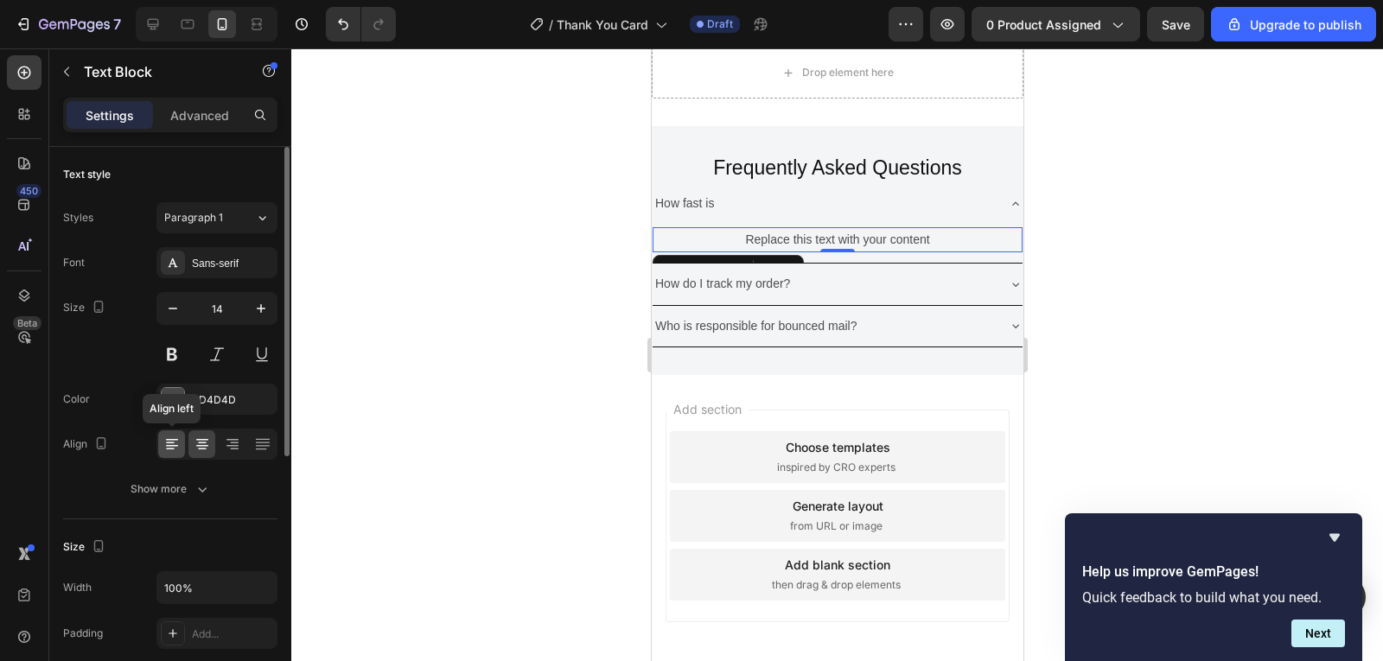
click at [174, 447] on icon at bounding box center [171, 444] width 17 height 17
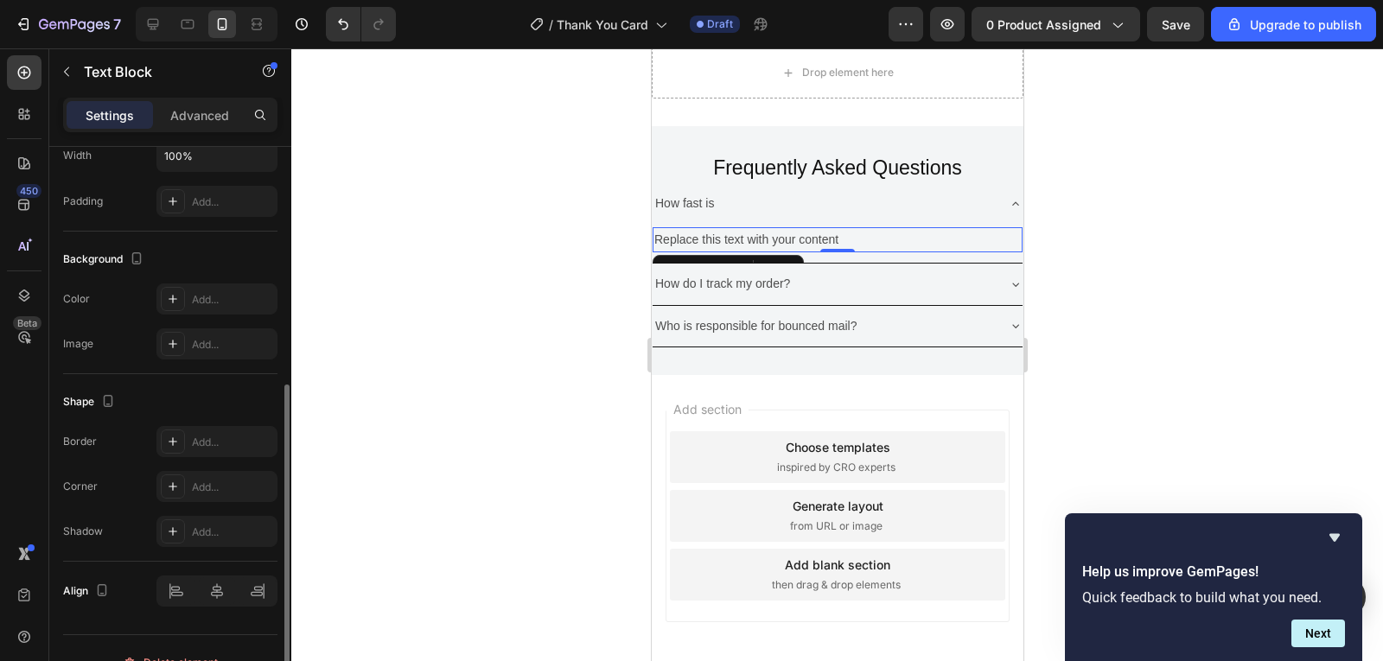
scroll to position [461, 0]
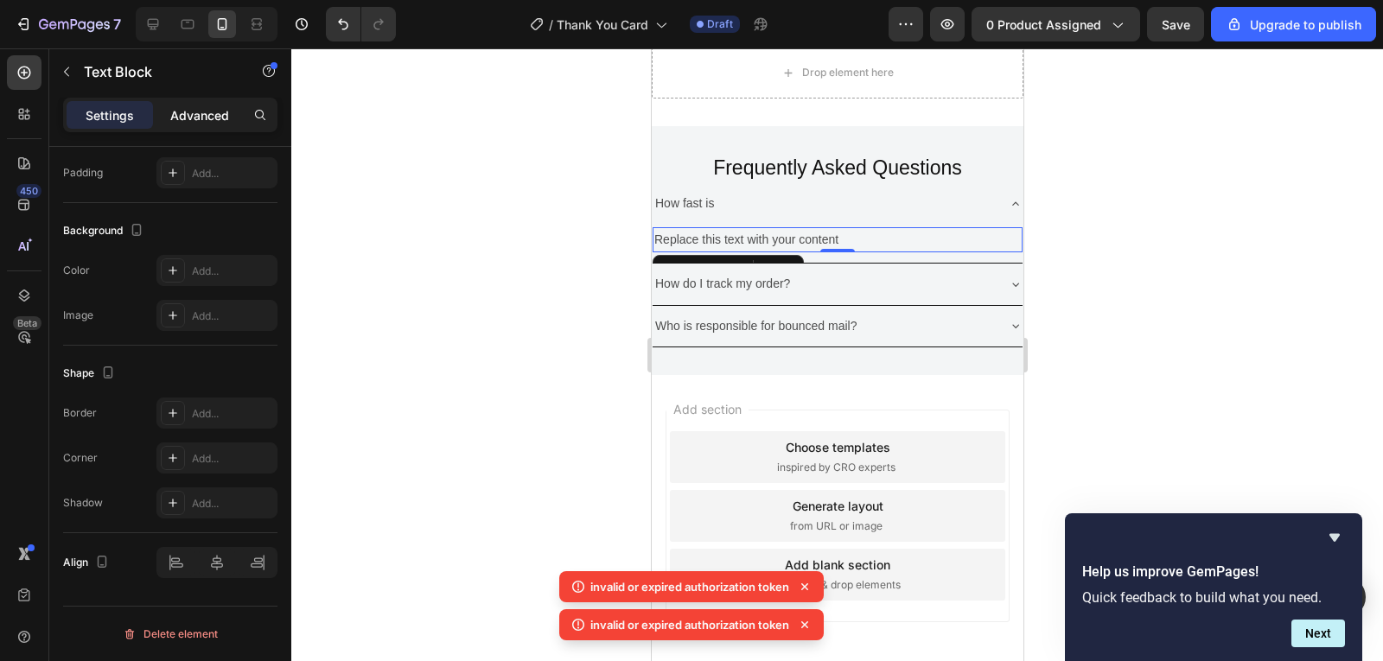
click at [183, 119] on p "Advanced" at bounding box center [199, 115] width 59 height 18
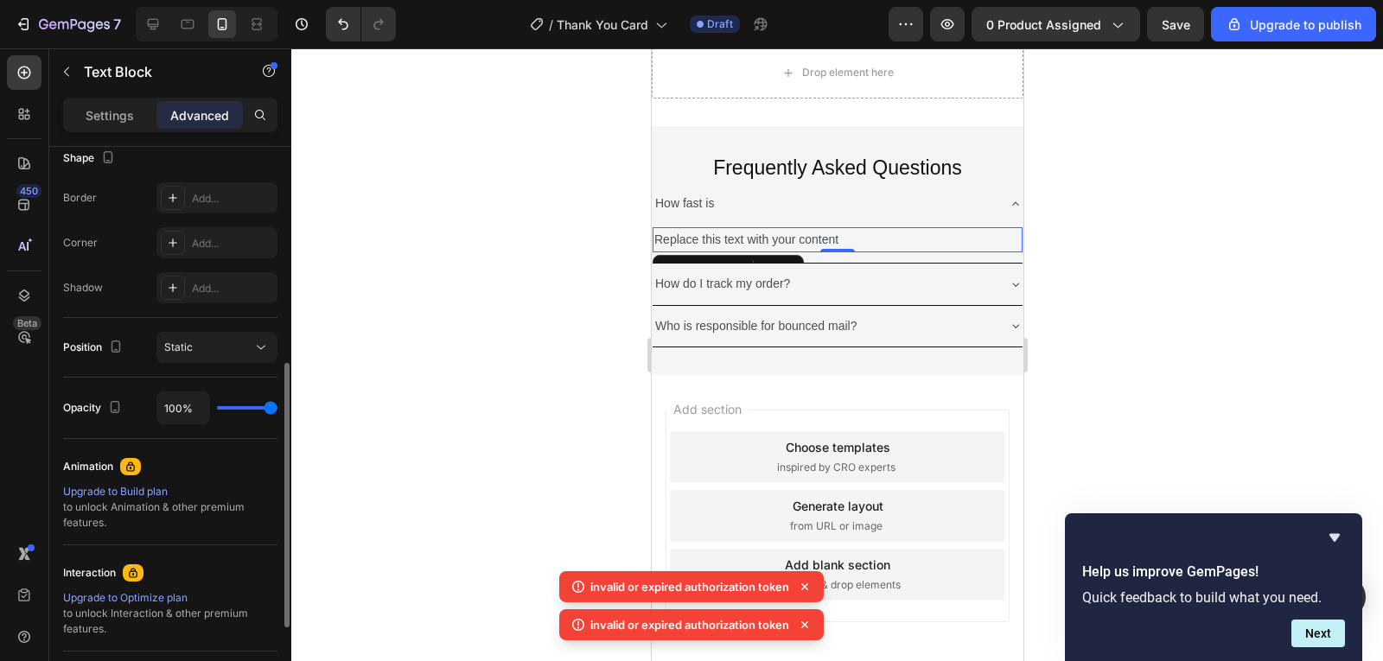
scroll to position [0, 0]
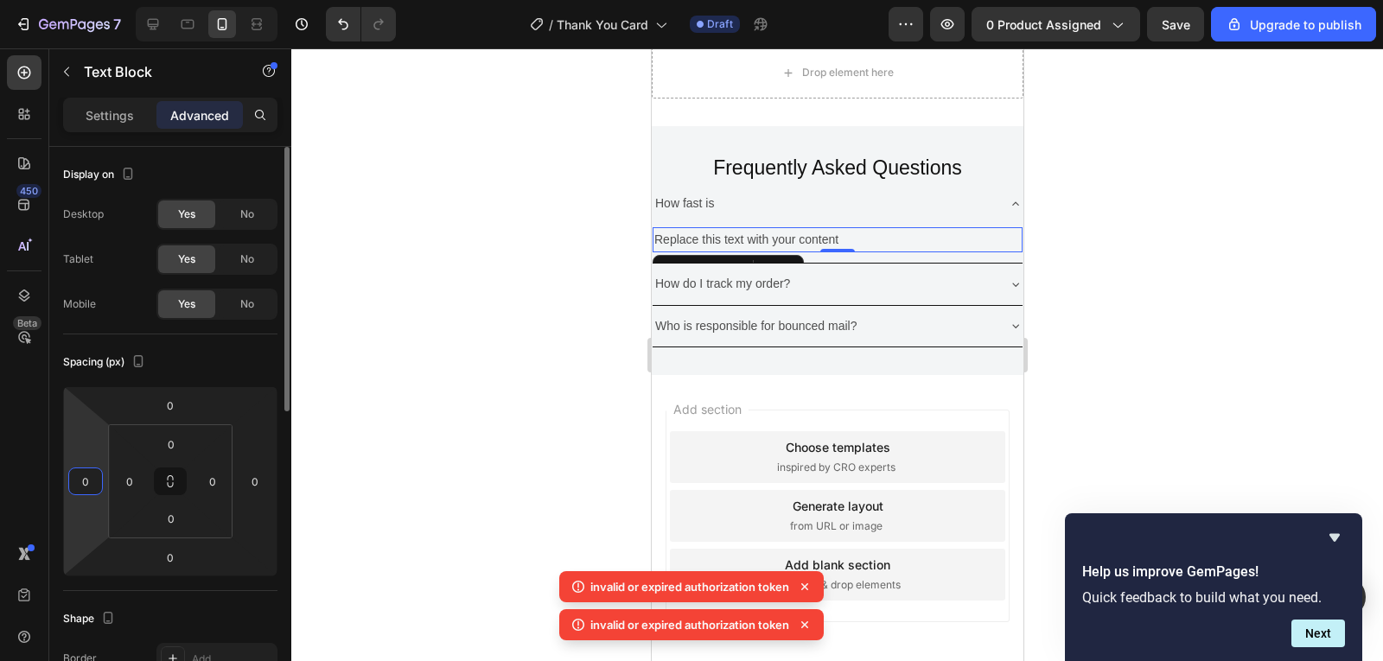
click at [96, 486] on input "0" at bounding box center [86, 482] width 26 height 26
type input "5"
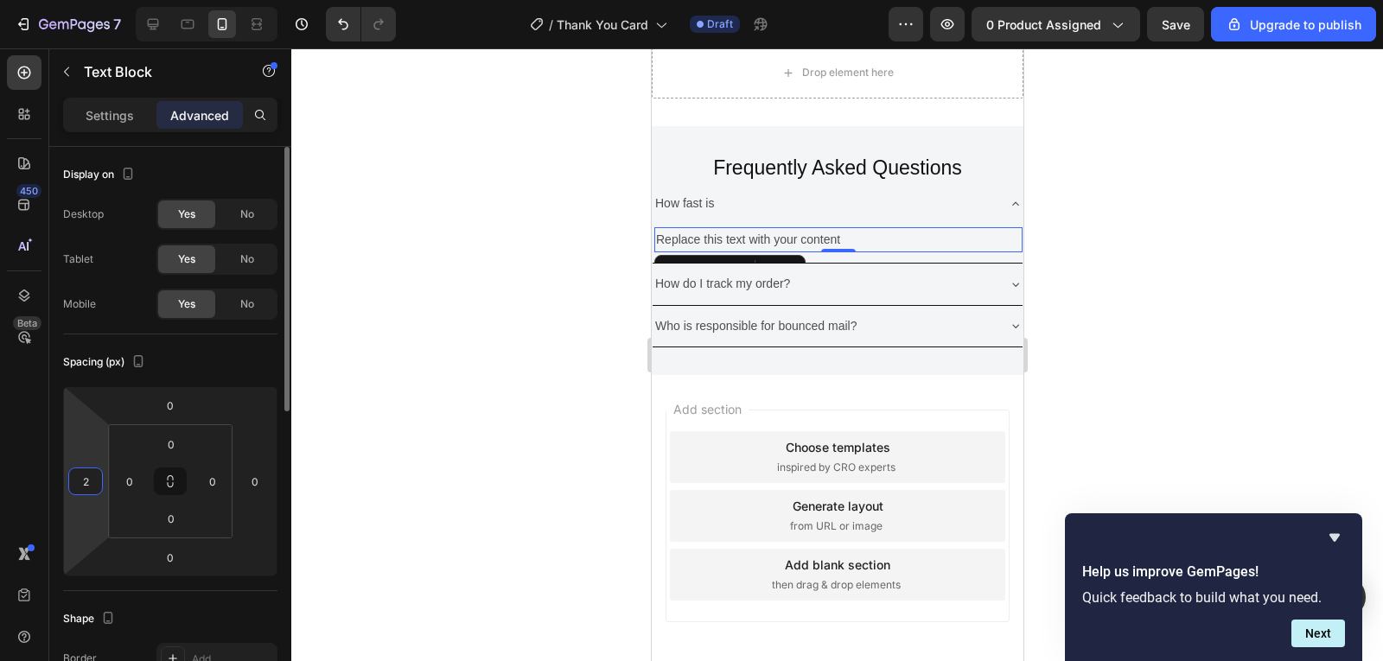
type input "20"
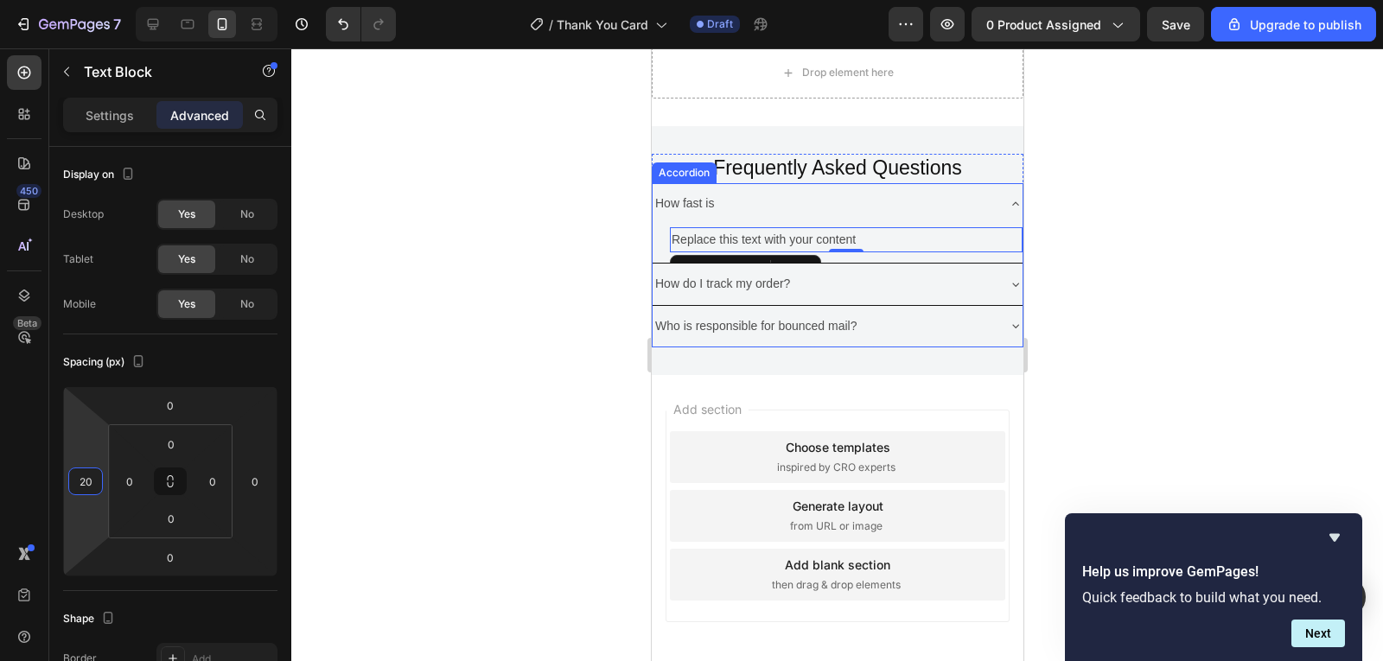
click at [925, 273] on div "How do I track my order?" at bounding box center [823, 284] width 342 height 27
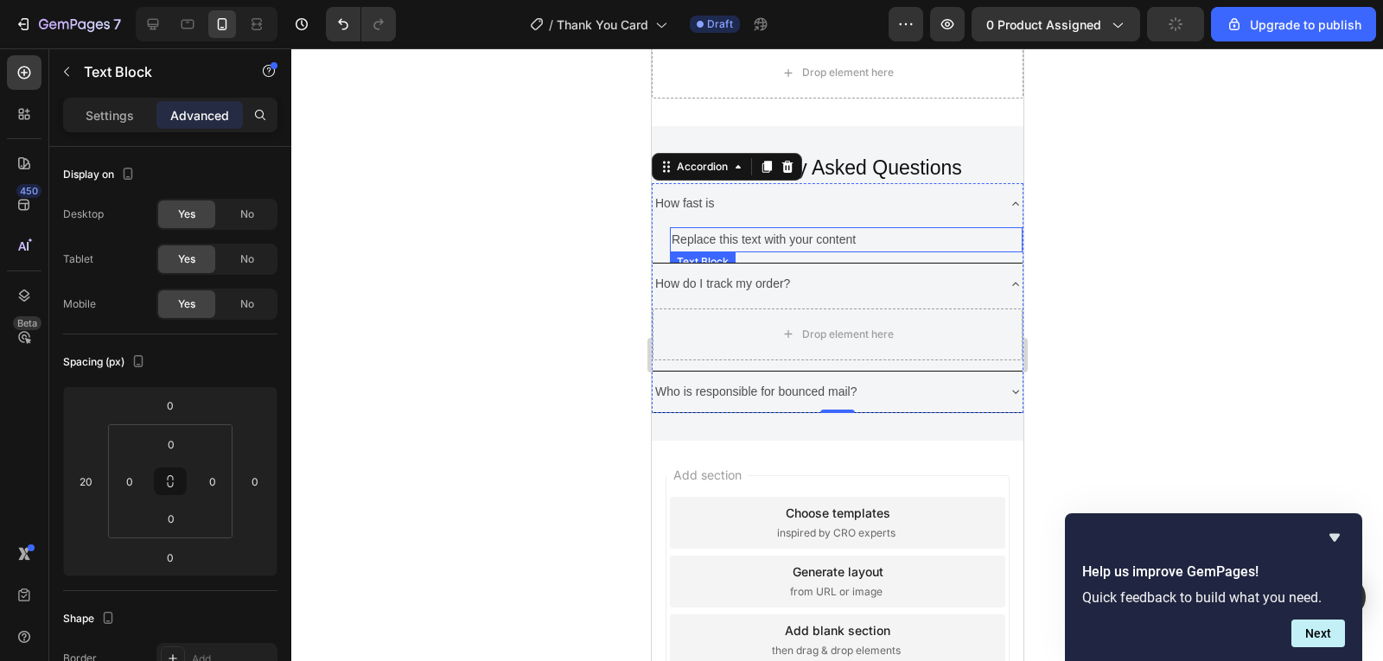
click at [912, 237] on p "Replace this text with your content" at bounding box center [845, 240] width 349 height 22
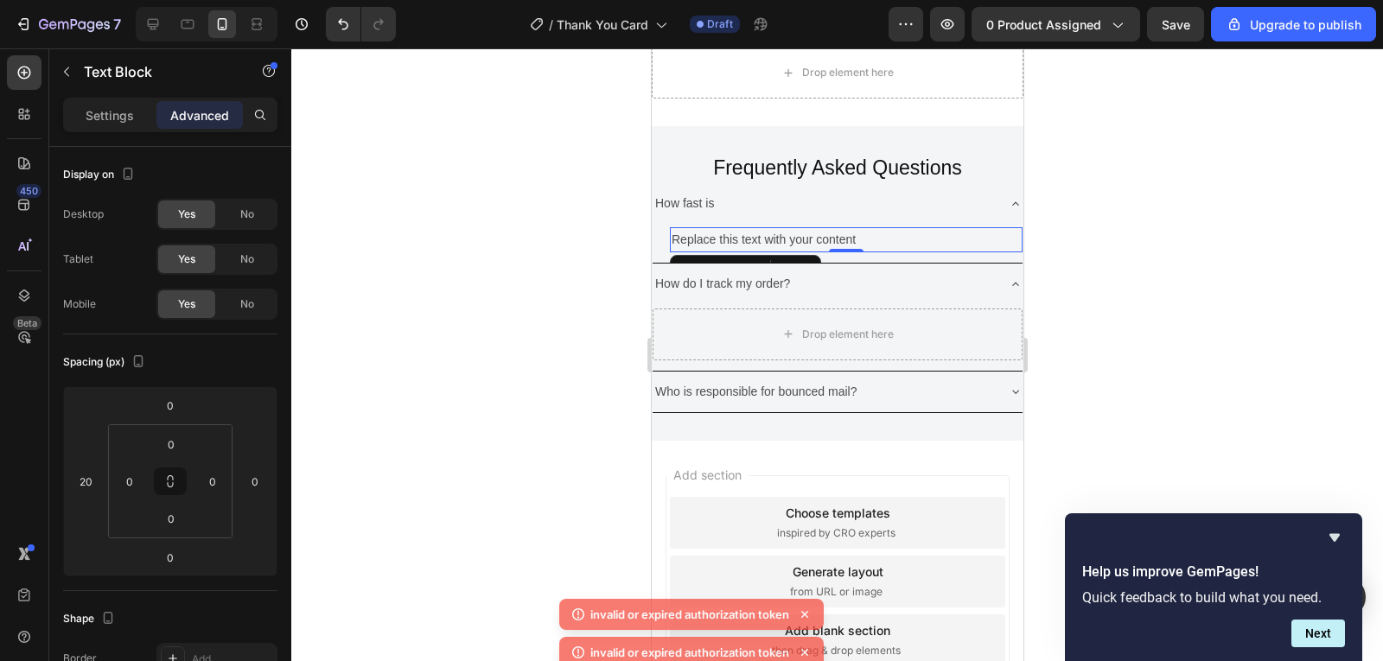
click at [1108, 227] on div at bounding box center [837, 354] width 1092 height 613
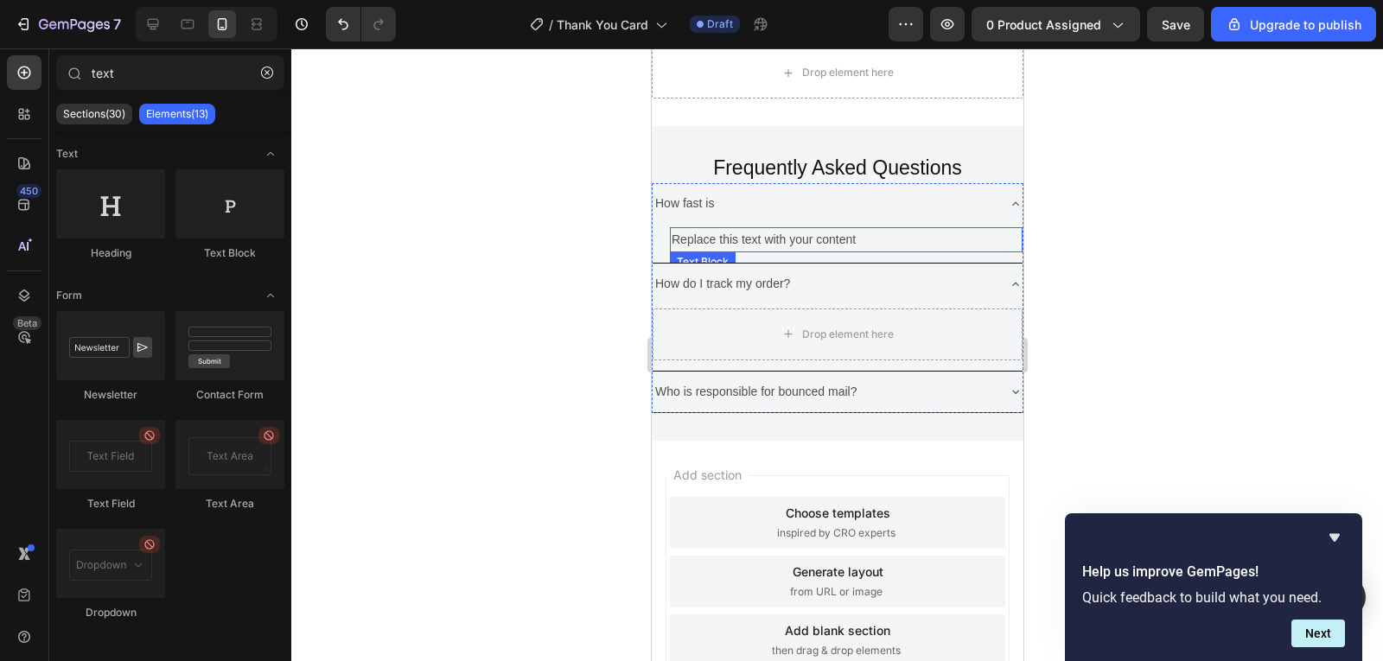
click at [949, 246] on p "Replace this text with your content" at bounding box center [845, 240] width 349 height 22
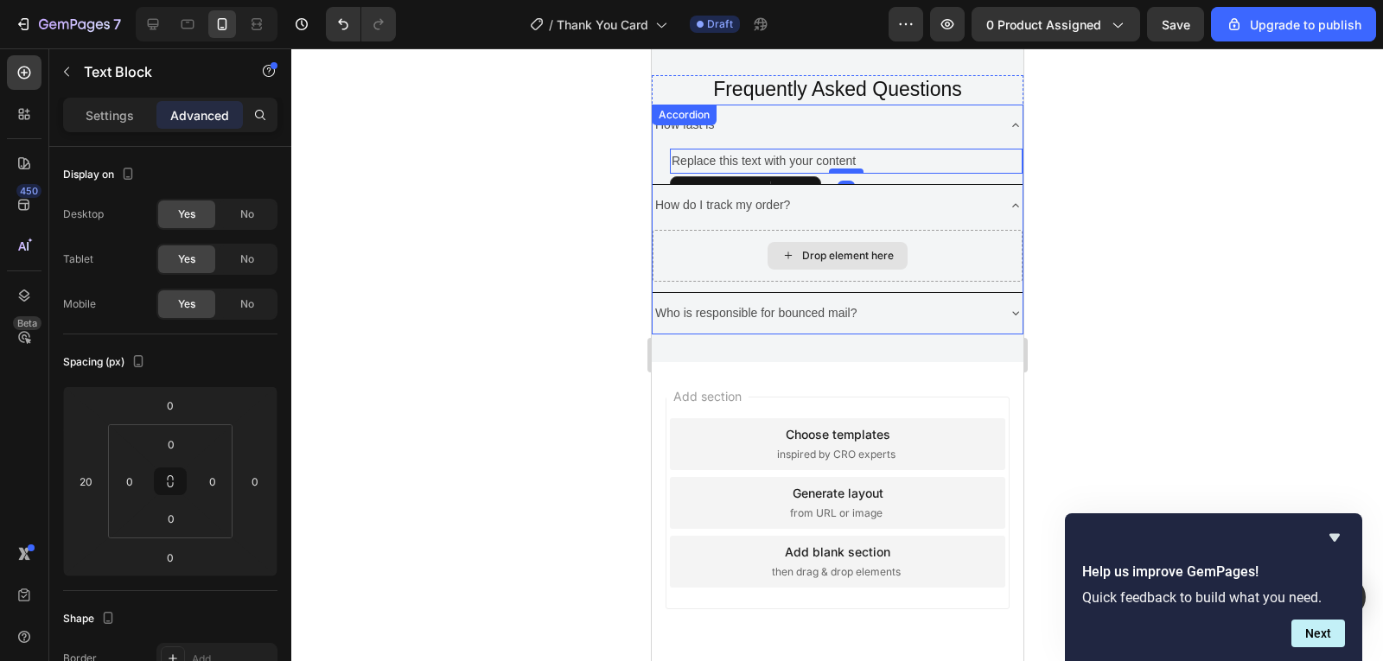
scroll to position [665, 0]
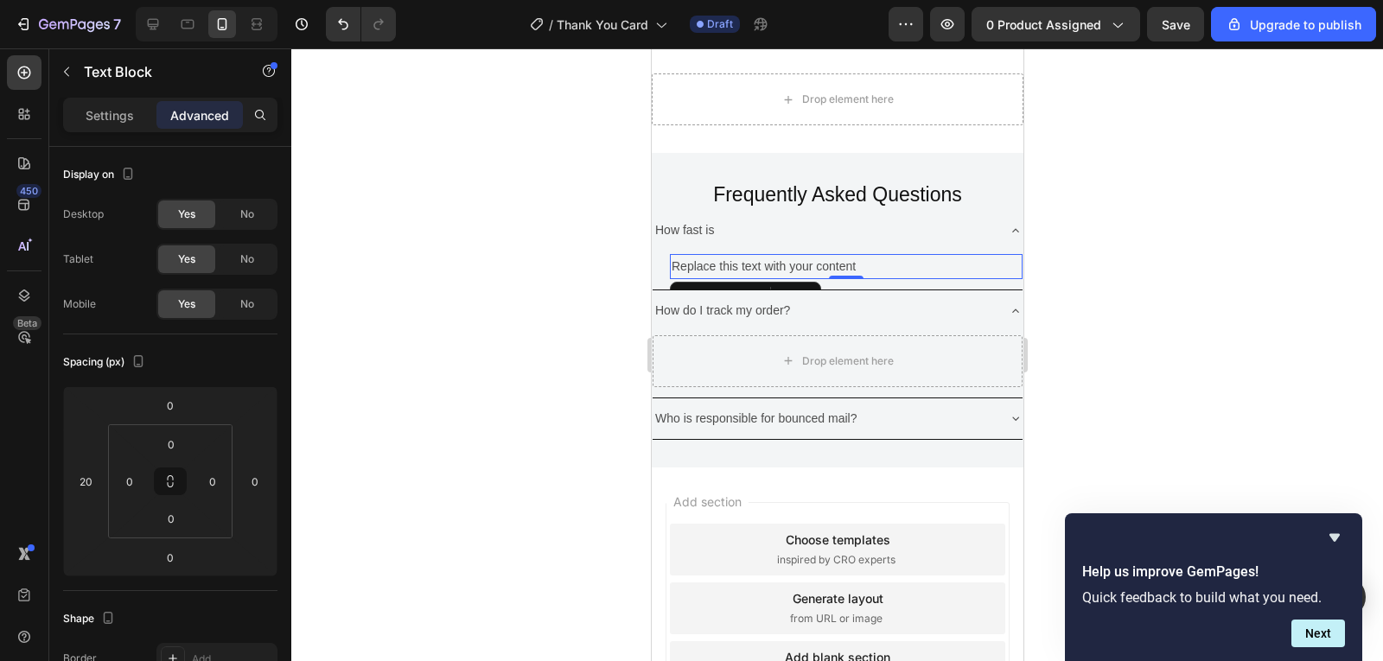
click at [804, 254] on div "Replace this text with your content" at bounding box center [845, 266] width 353 height 25
click at [19, 74] on icon at bounding box center [24, 73] width 13 height 13
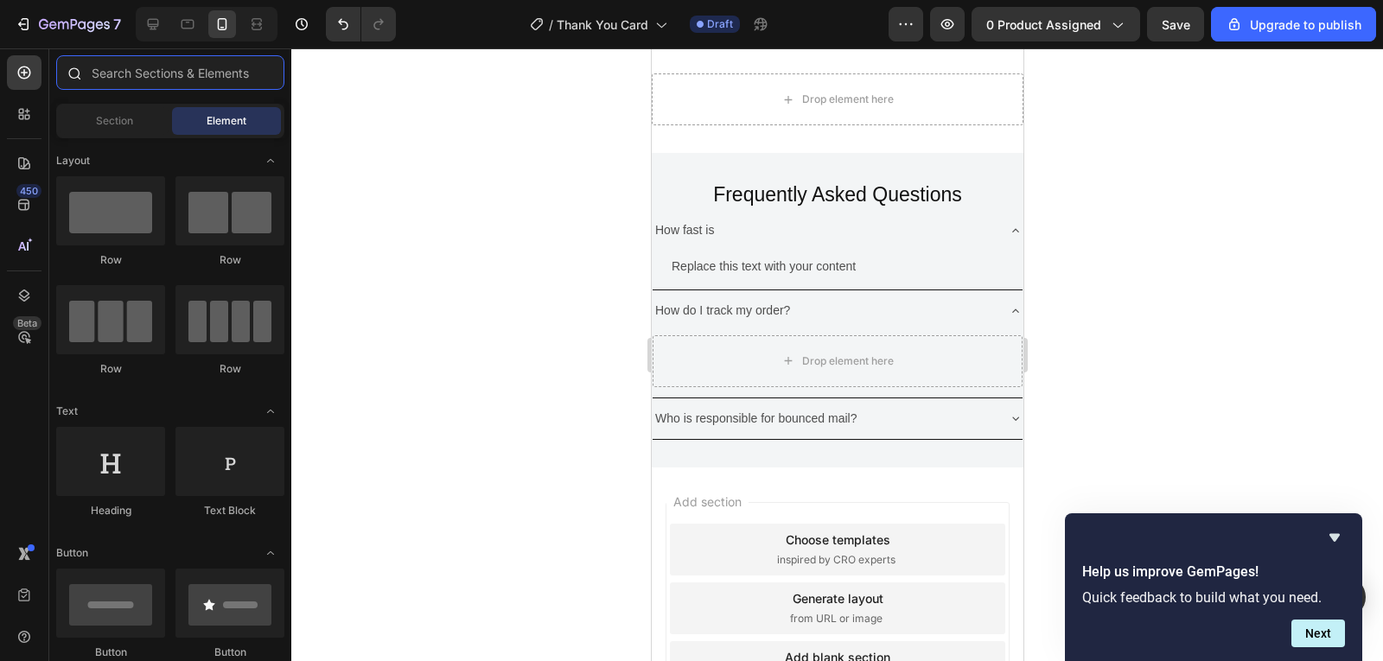
click at [214, 78] on input "text" at bounding box center [170, 72] width 228 height 35
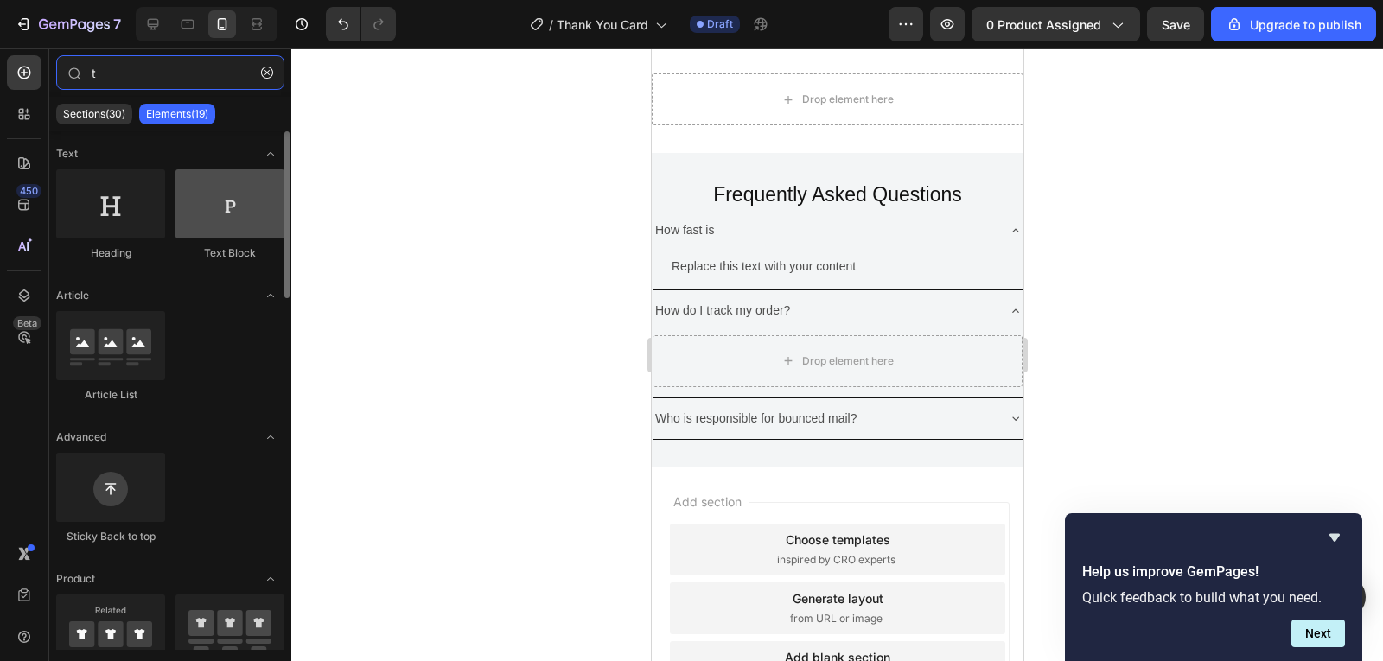
type input "t"
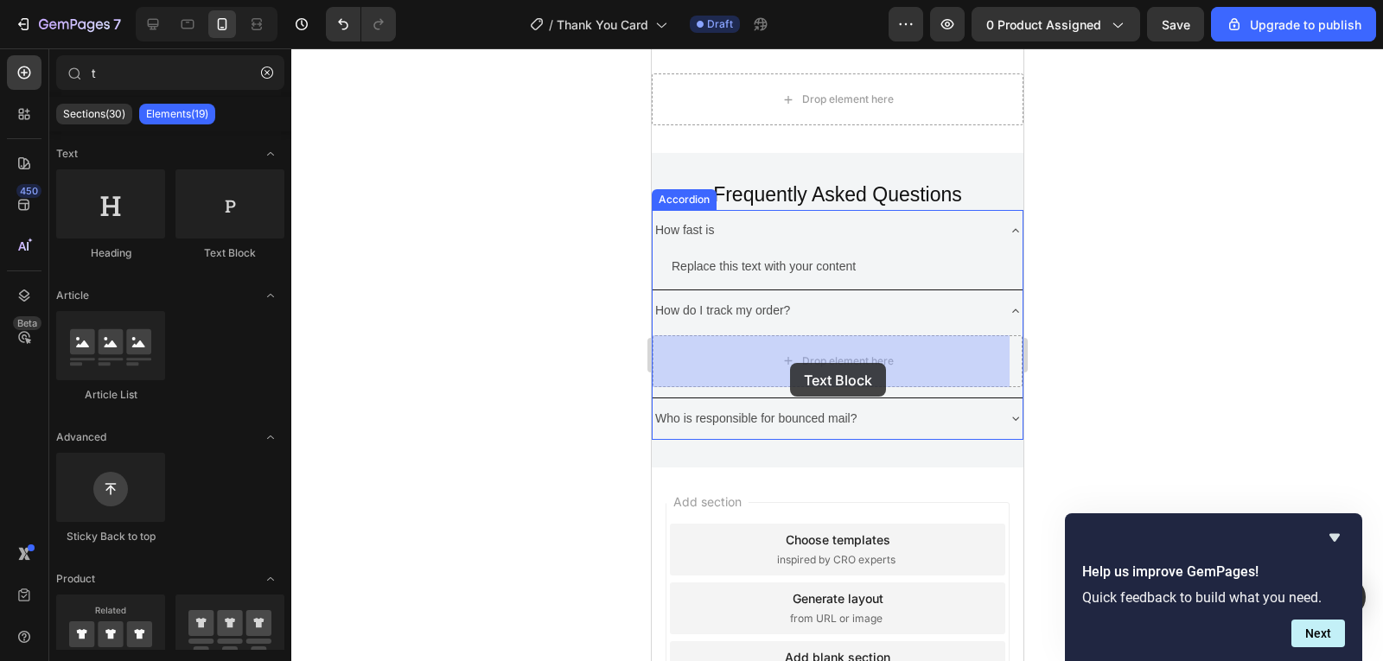
drag, startPoint x: 912, startPoint y: 235, endPoint x: 790, endPoint y: 363, distance: 176.7
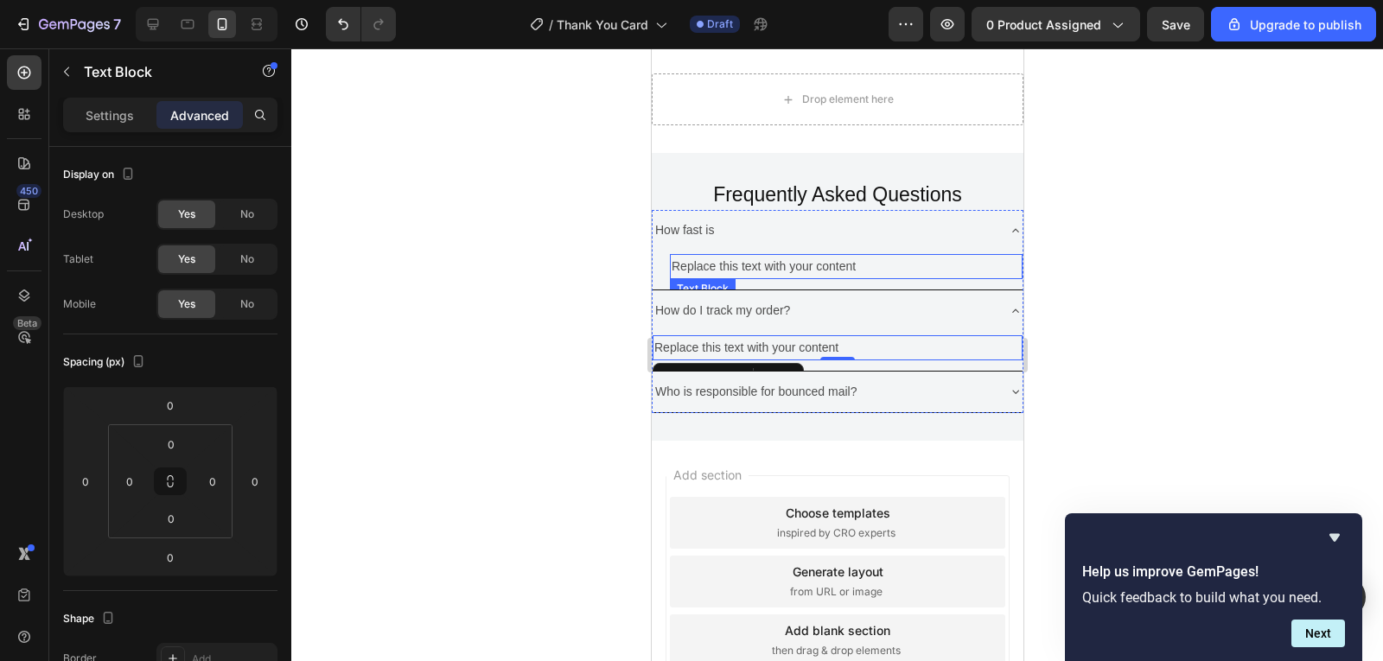
click at [863, 267] on p "Replace this text with your content" at bounding box center [845, 267] width 349 height 22
click at [910, 346] on div "Replace this text with your content" at bounding box center [837, 347] width 370 height 25
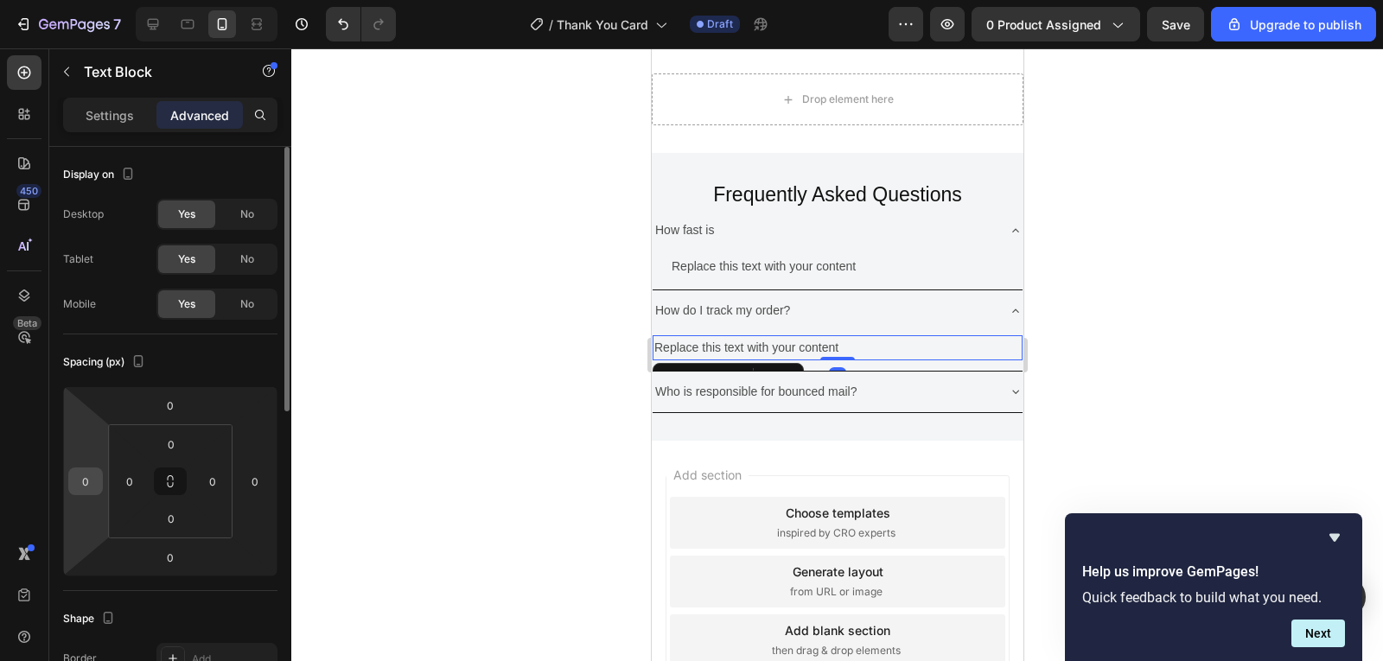
click at [97, 472] on input "0" at bounding box center [86, 482] width 26 height 26
type input "20"
click at [1132, 444] on div at bounding box center [837, 354] width 1092 height 613
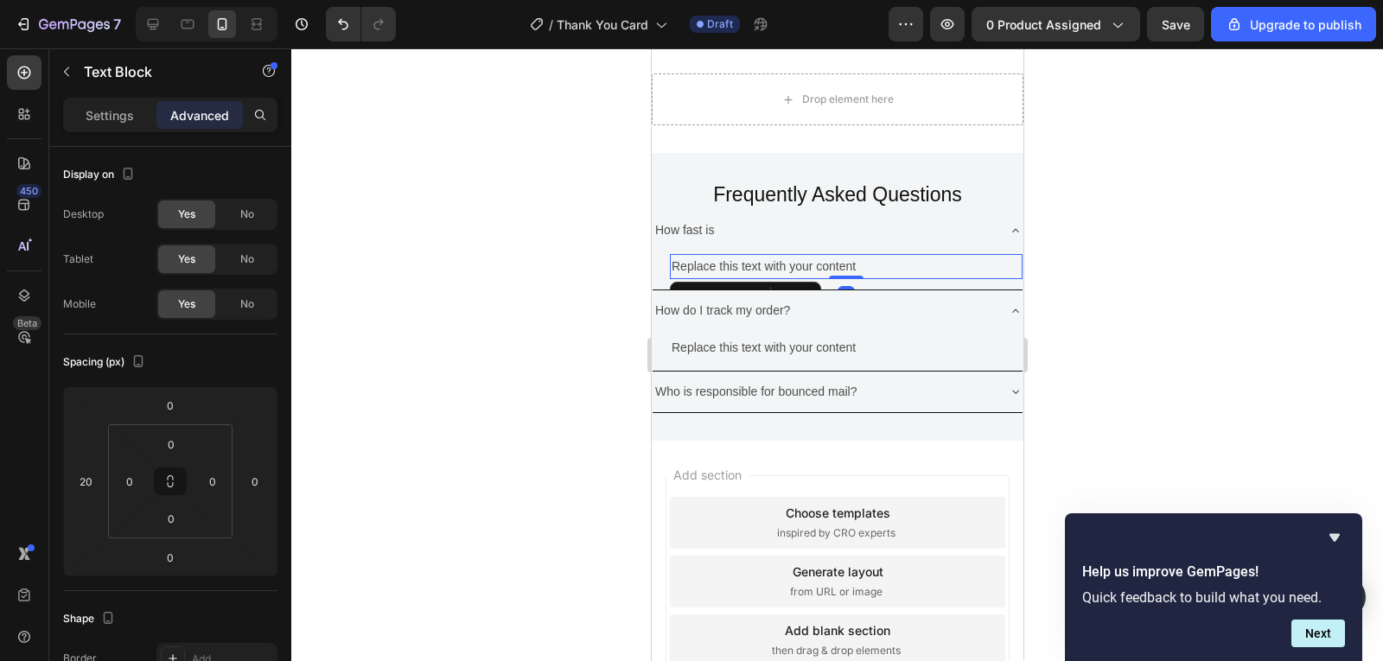
click at [926, 274] on p "Replace this text with your content" at bounding box center [845, 267] width 349 height 22
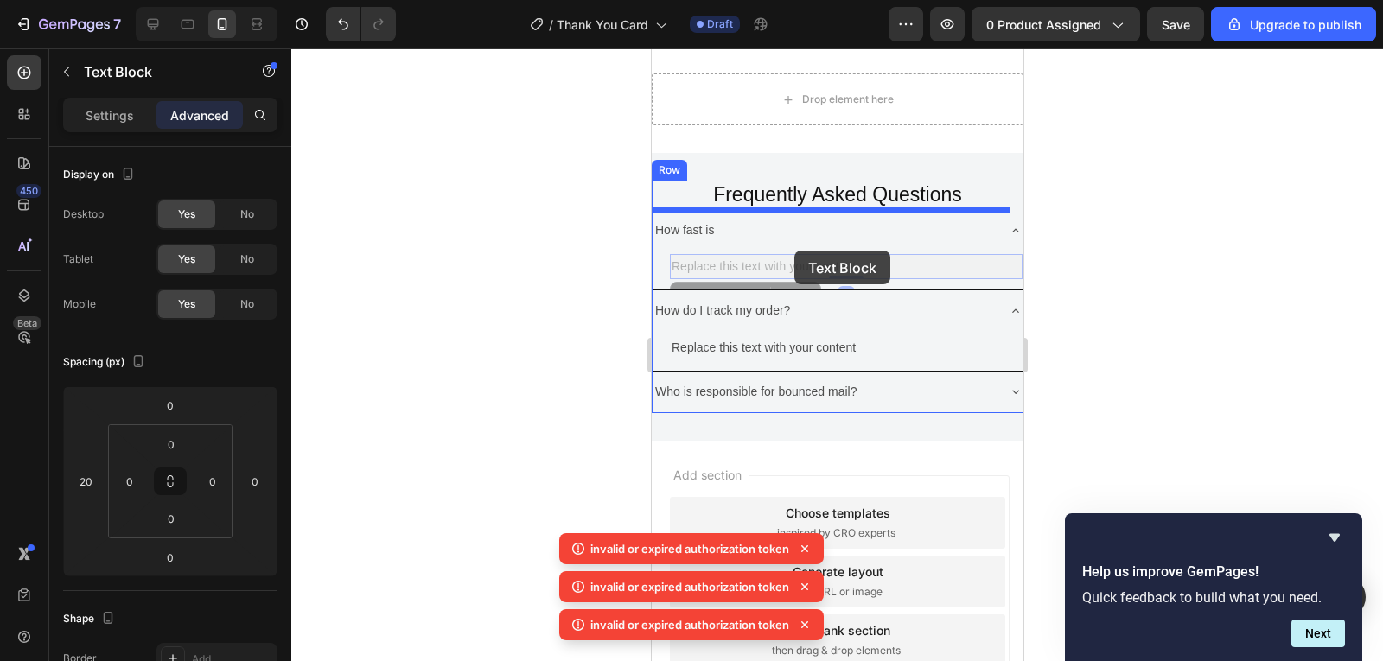
drag, startPoint x: 791, startPoint y: 282, endPoint x: 794, endPoint y: 251, distance: 31.2
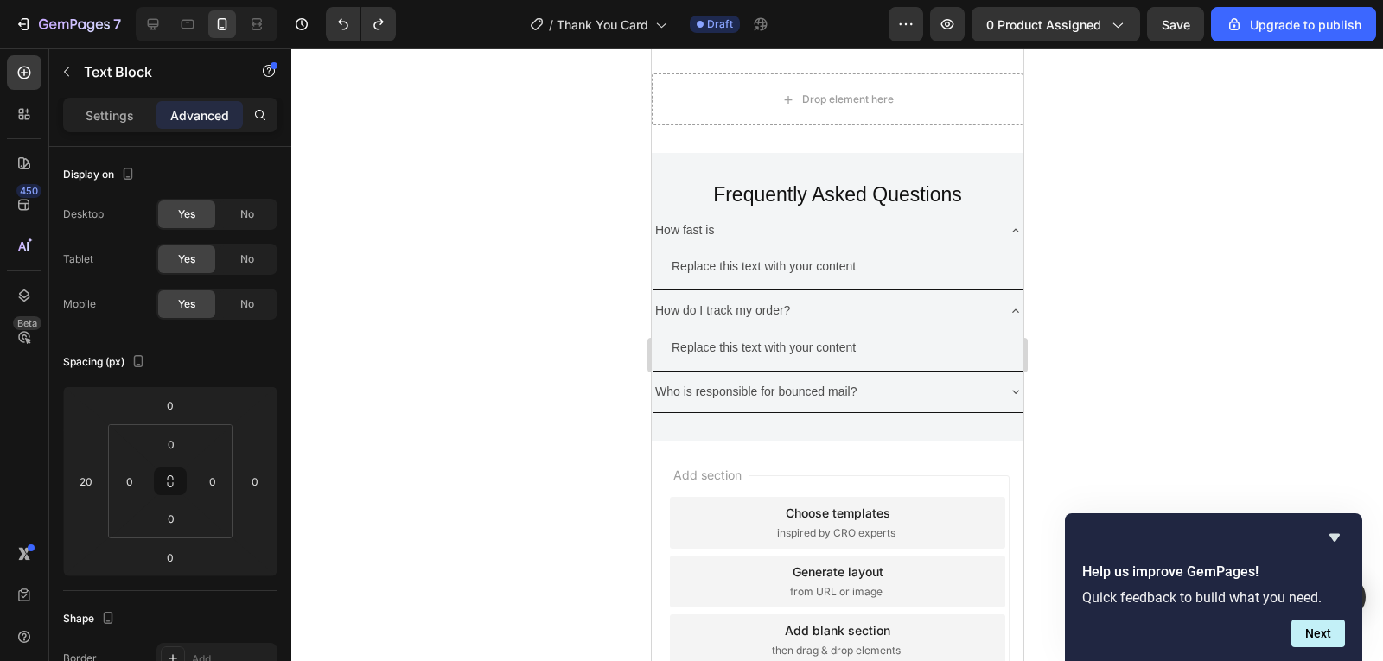
click at [1097, 286] on div at bounding box center [837, 354] width 1092 height 613
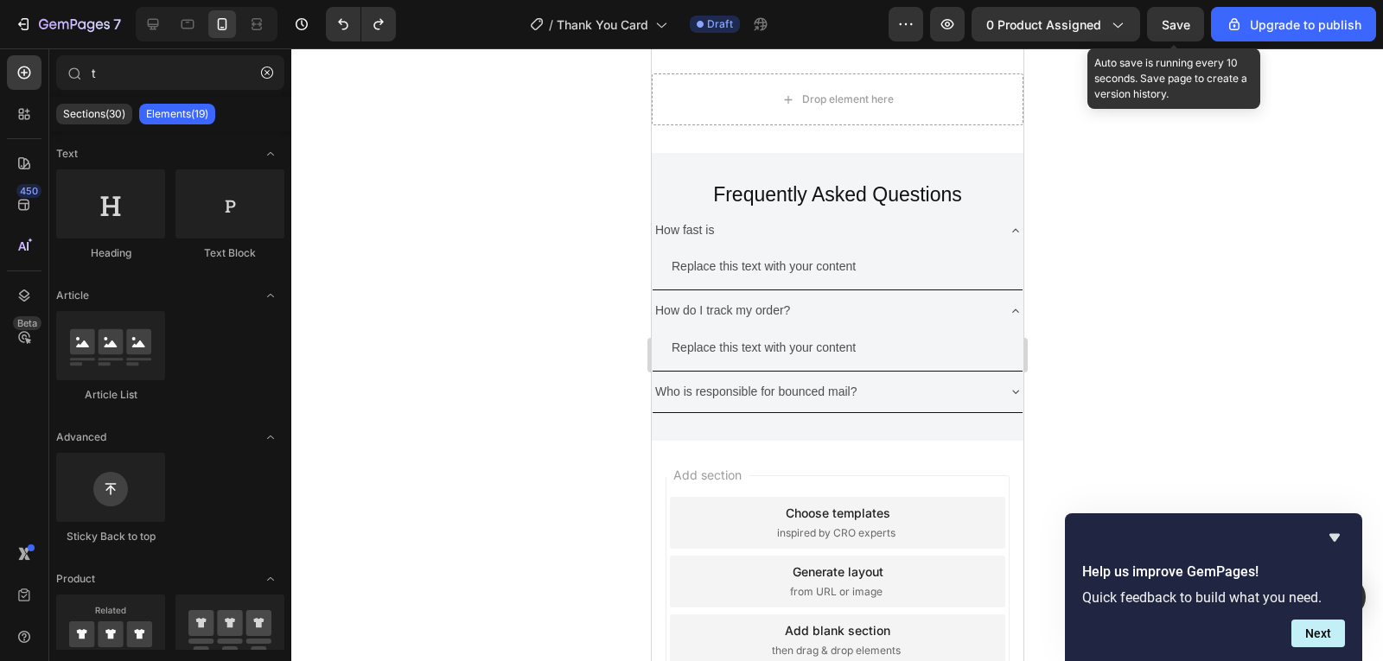
click at [1180, 17] on span "Save" at bounding box center [1176, 24] width 29 height 15
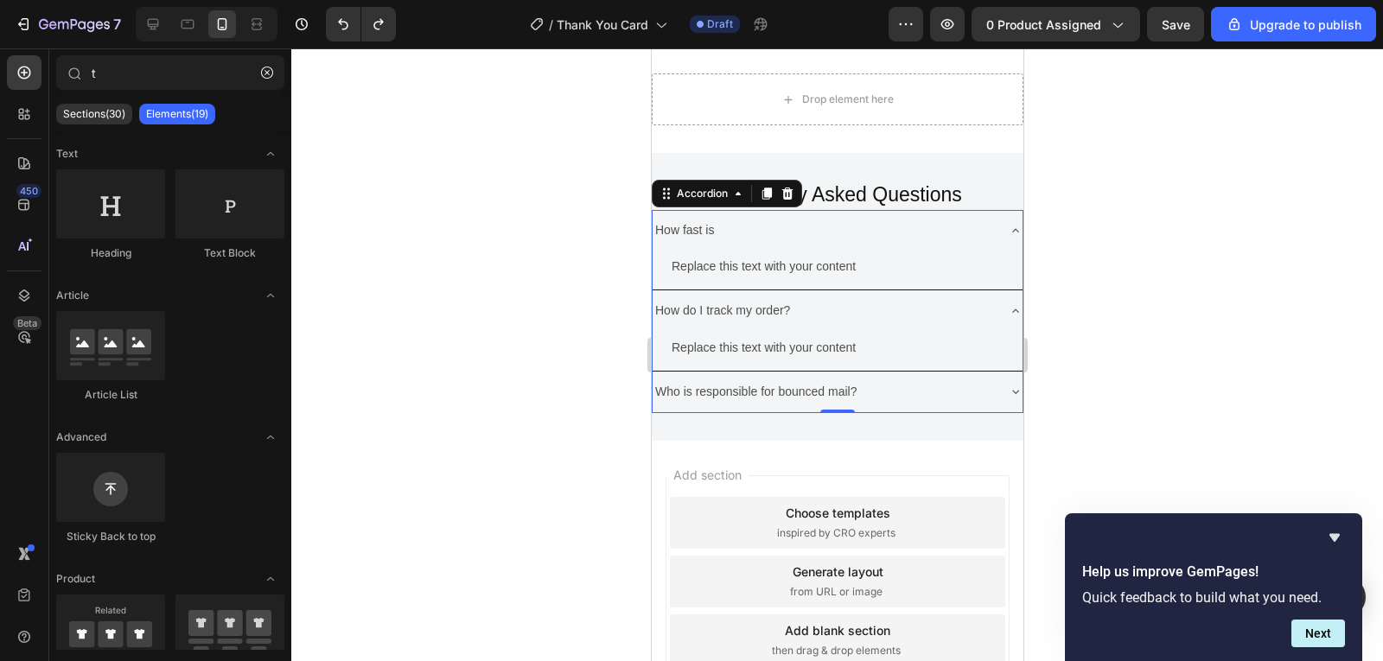
click at [722, 233] on div "How fast is" at bounding box center [823, 230] width 342 height 27
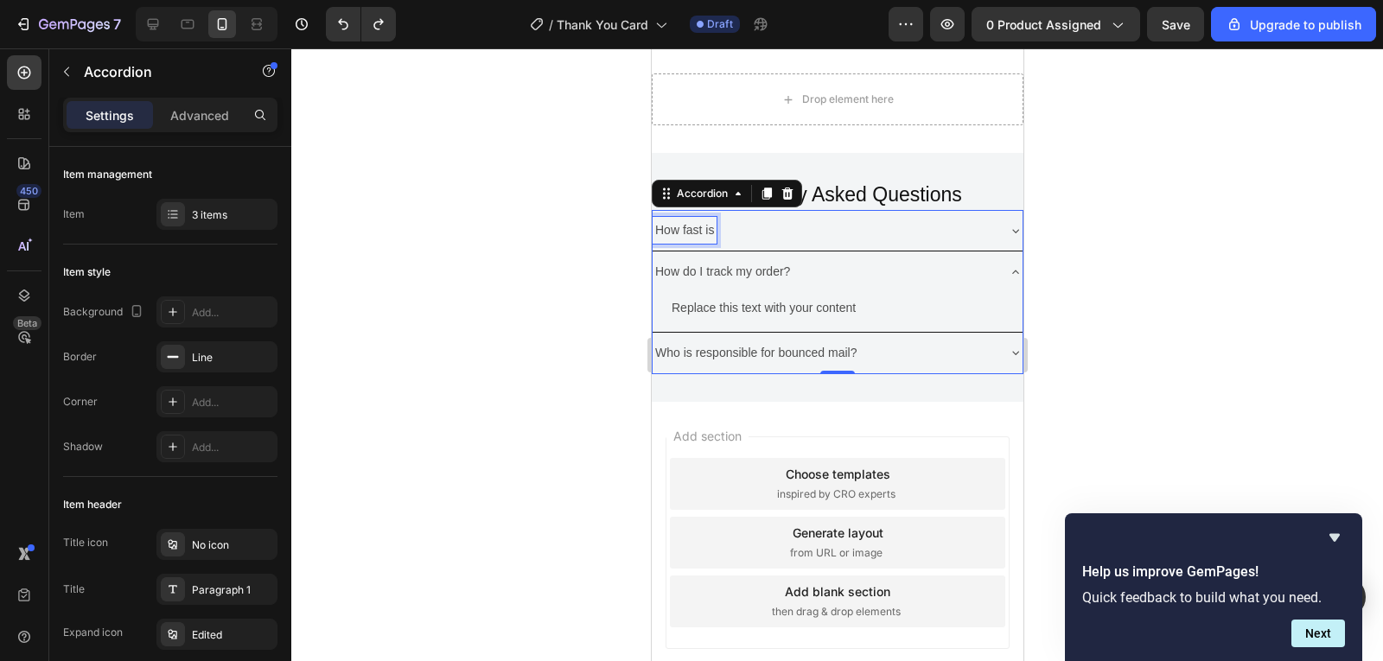
click at [700, 228] on p "How fast is" at bounding box center [684, 231] width 59 height 22
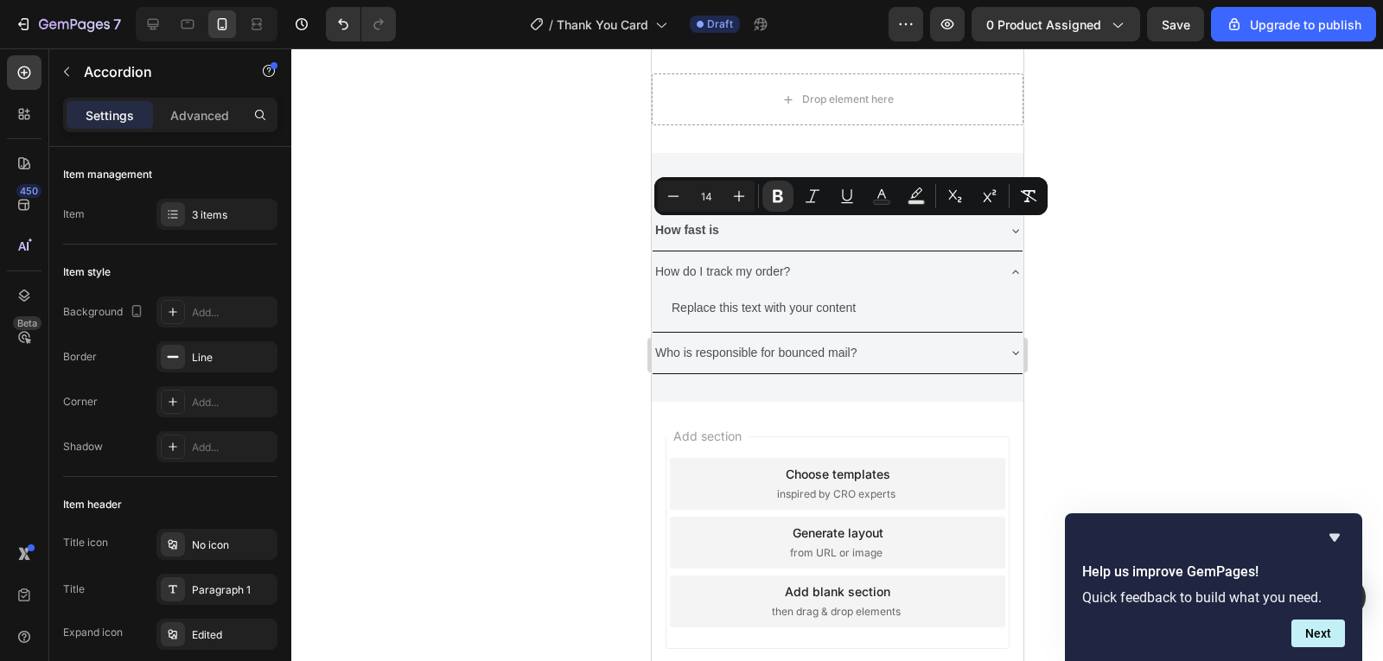
click at [1153, 270] on div at bounding box center [837, 354] width 1092 height 613
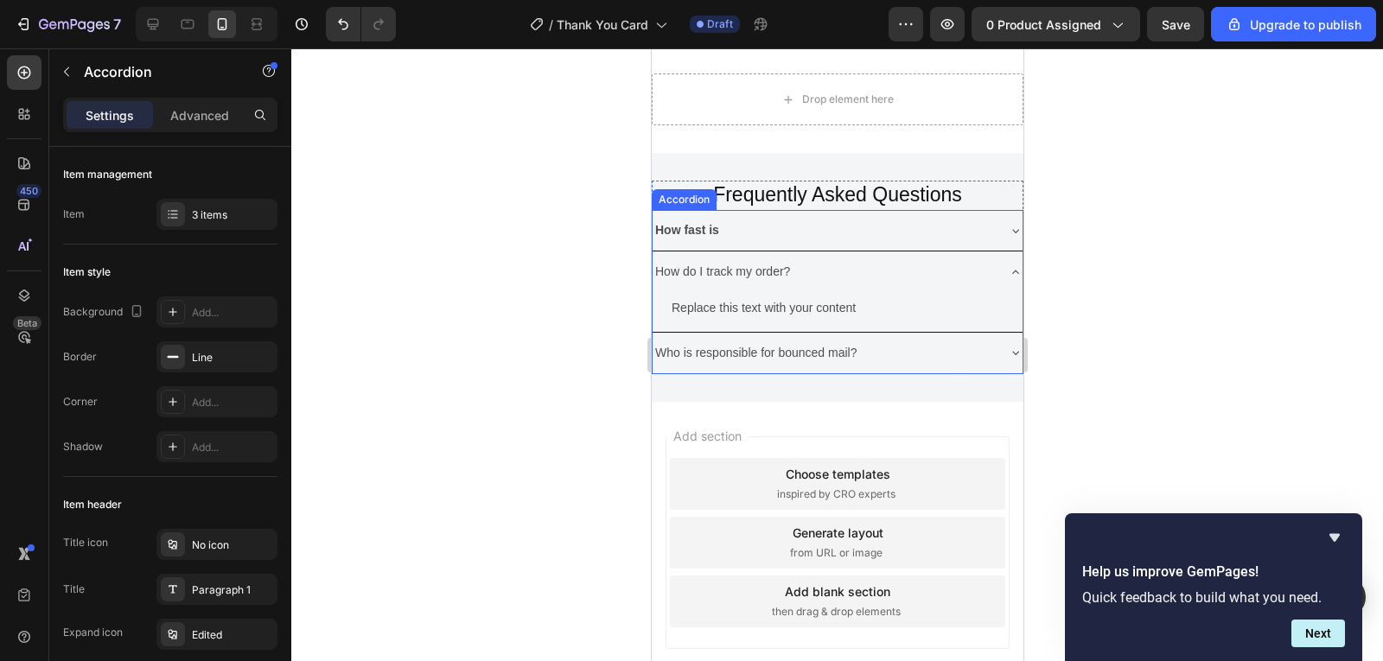
click at [809, 267] on div "How do I track my order?" at bounding box center [823, 272] width 342 height 27
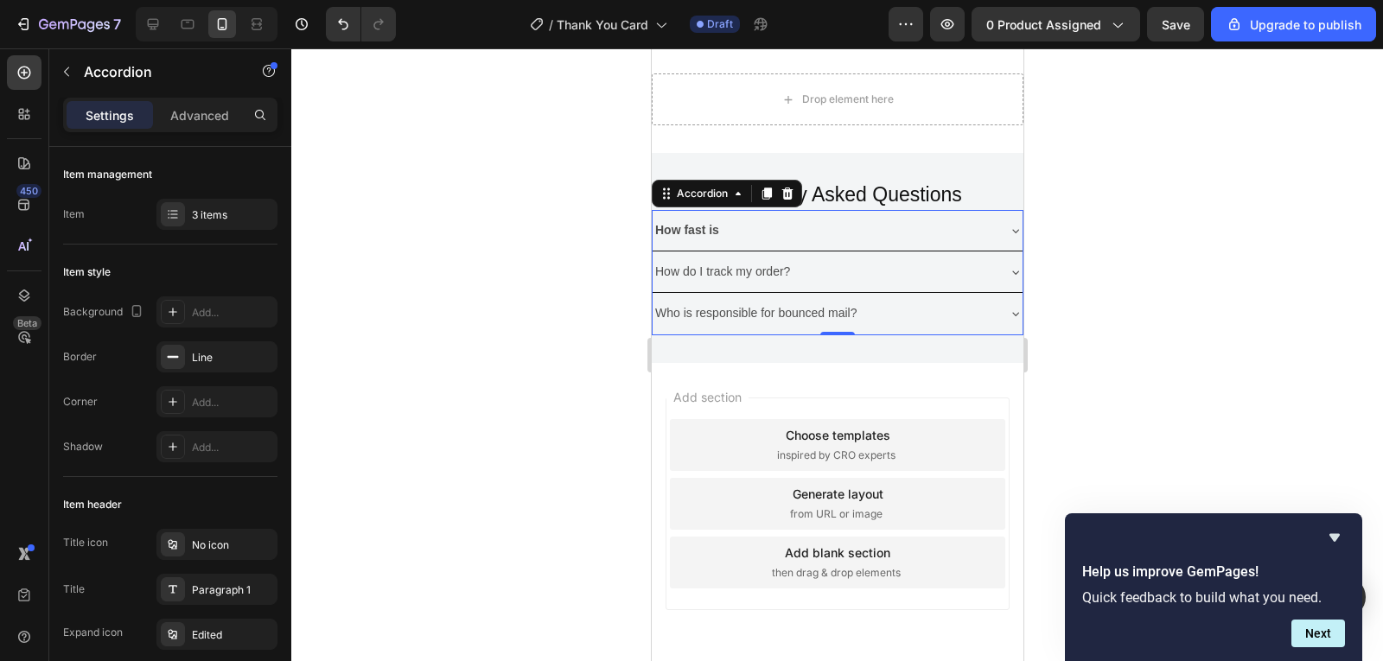
click at [799, 265] on div "How do I track my order?" at bounding box center [823, 272] width 342 height 27
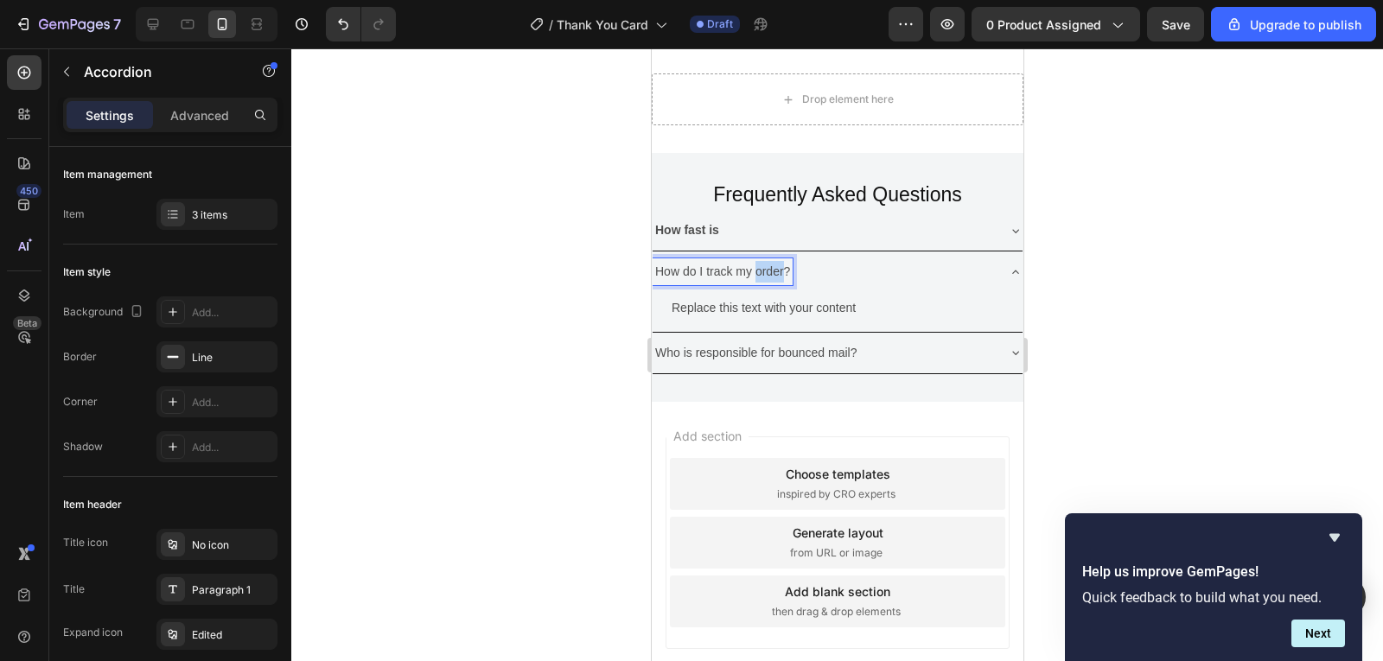
click at [774, 265] on p "How do I track my order?" at bounding box center [722, 272] width 135 height 22
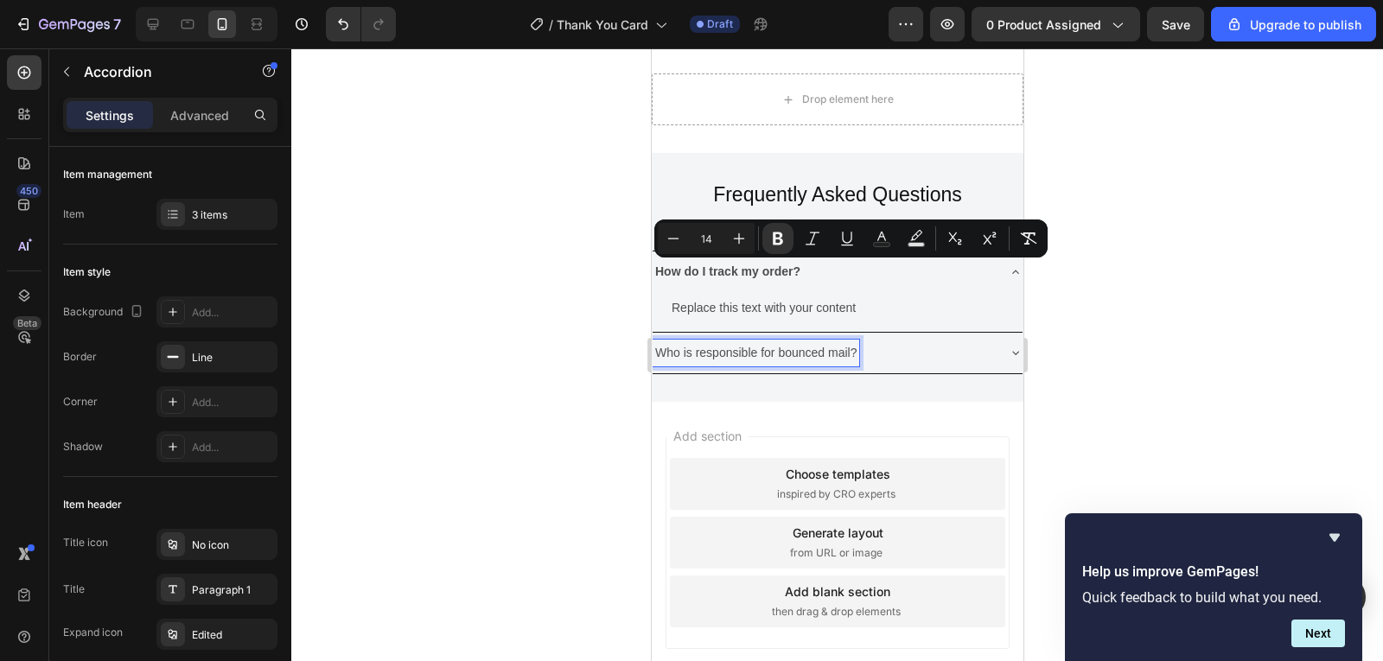
click at [800, 352] on p "Who is responsible for bounced mail?" at bounding box center [755, 353] width 201 height 22
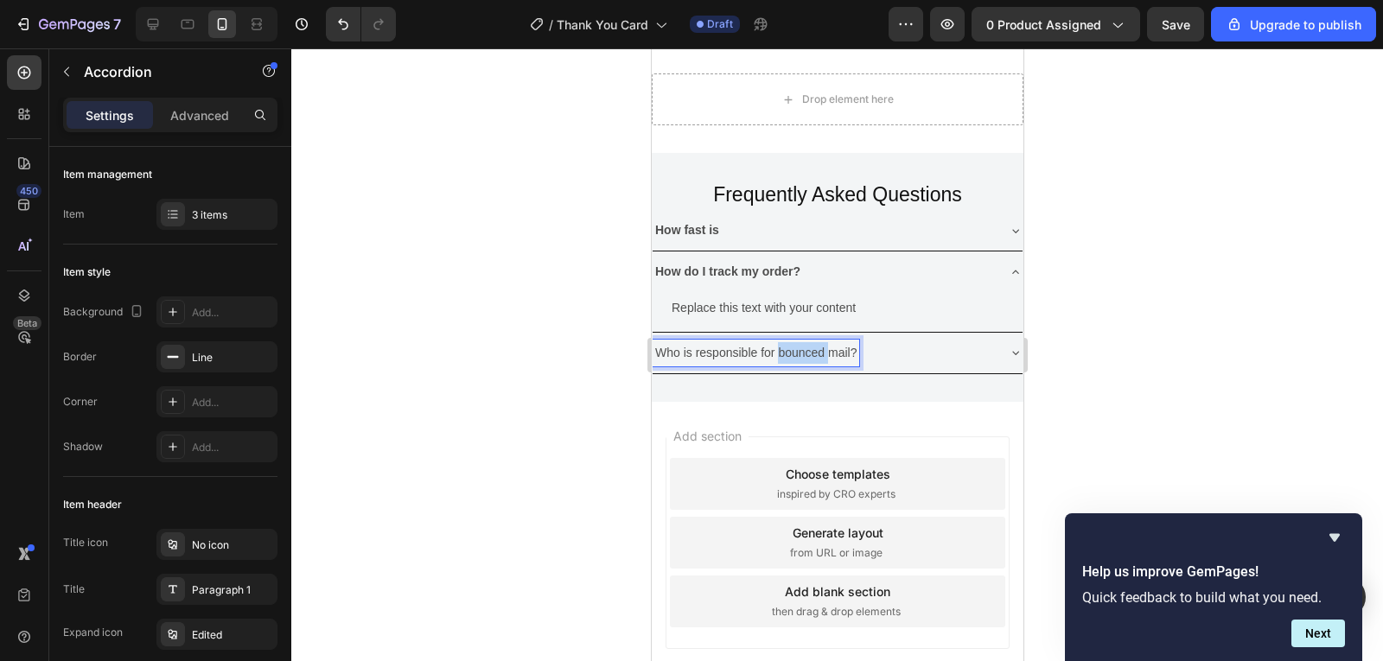
click at [800, 352] on p "Who is responsible for bounced mail?" at bounding box center [755, 353] width 201 height 22
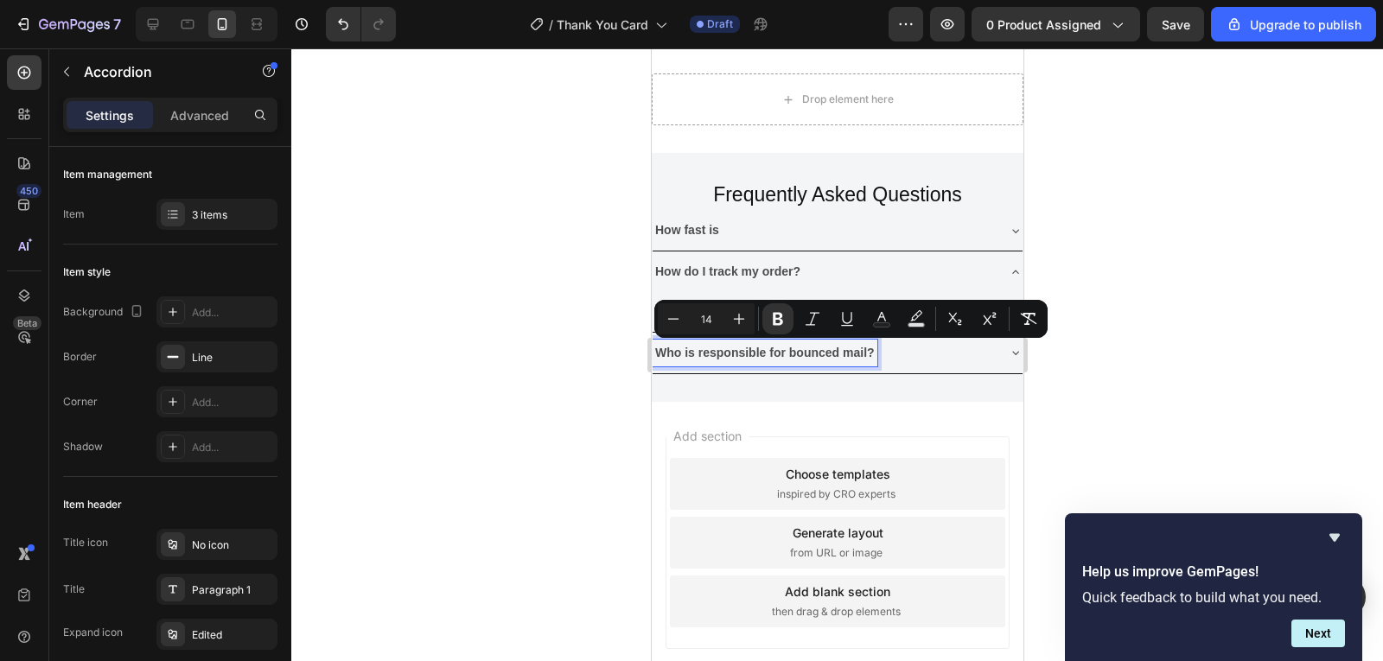
click at [1158, 385] on div at bounding box center [837, 354] width 1092 height 613
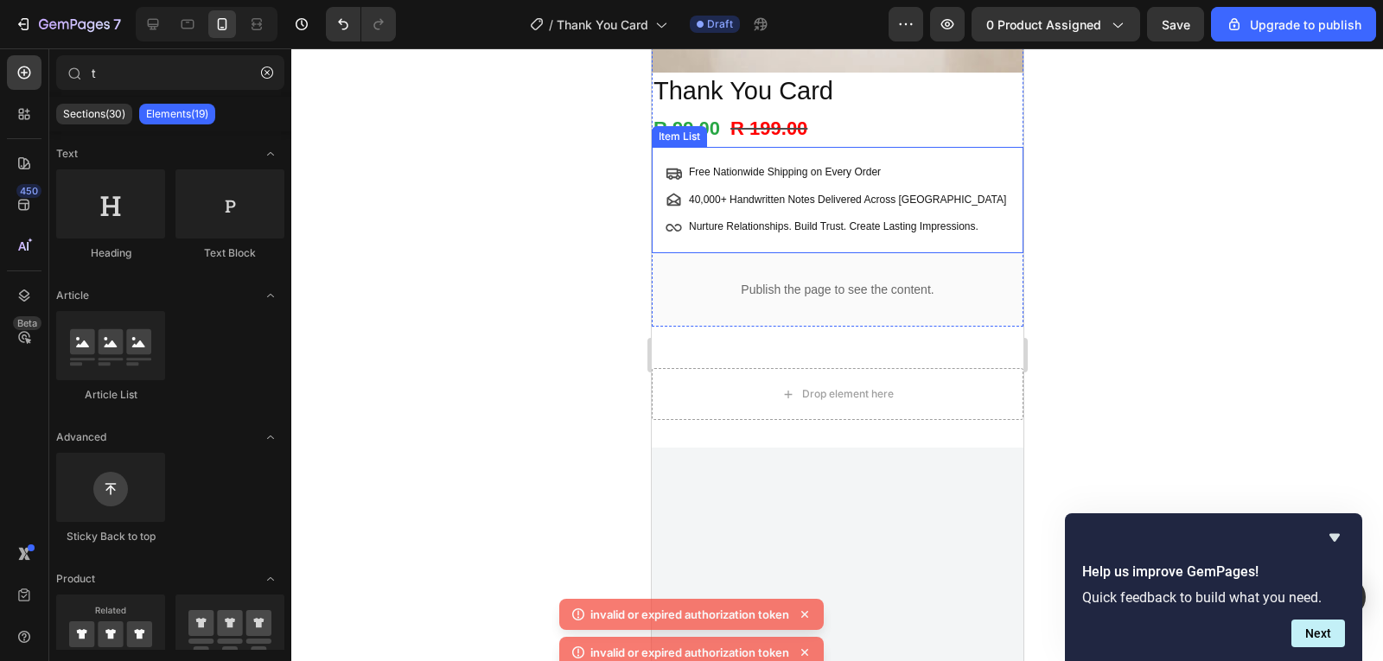
scroll to position [492, 0]
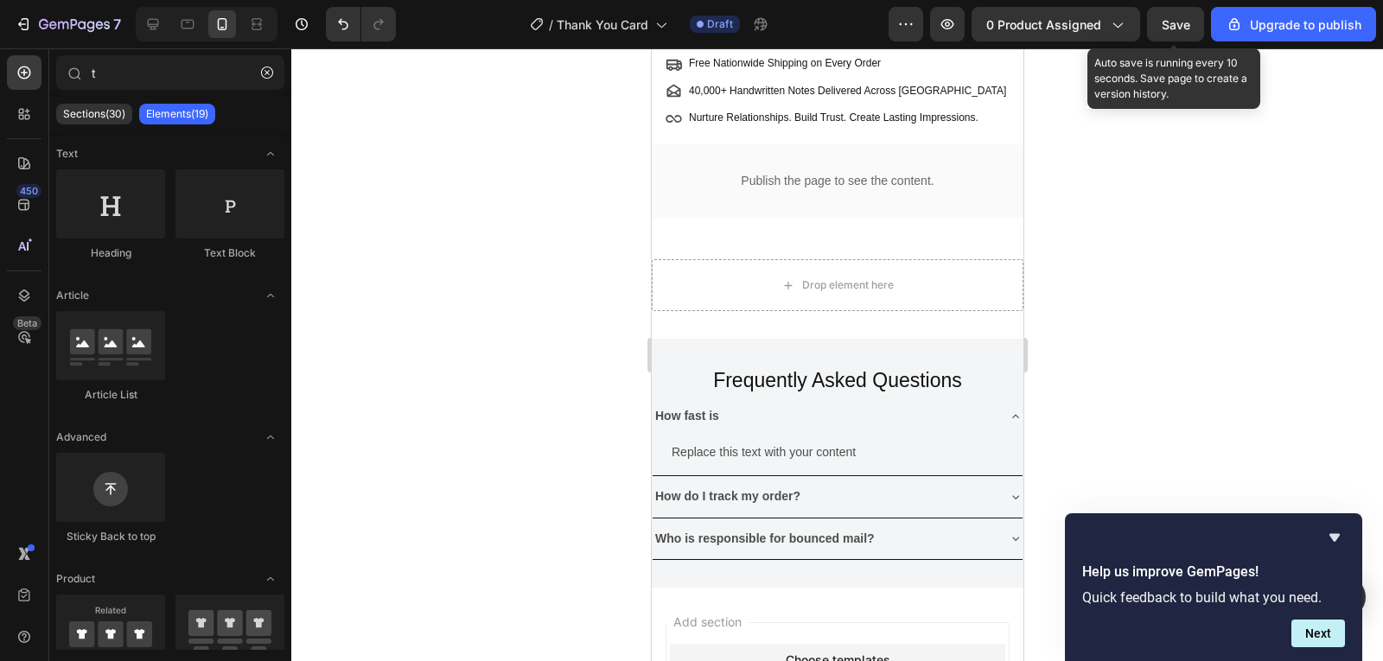
click at [1170, 21] on span "Save" at bounding box center [1176, 24] width 29 height 15
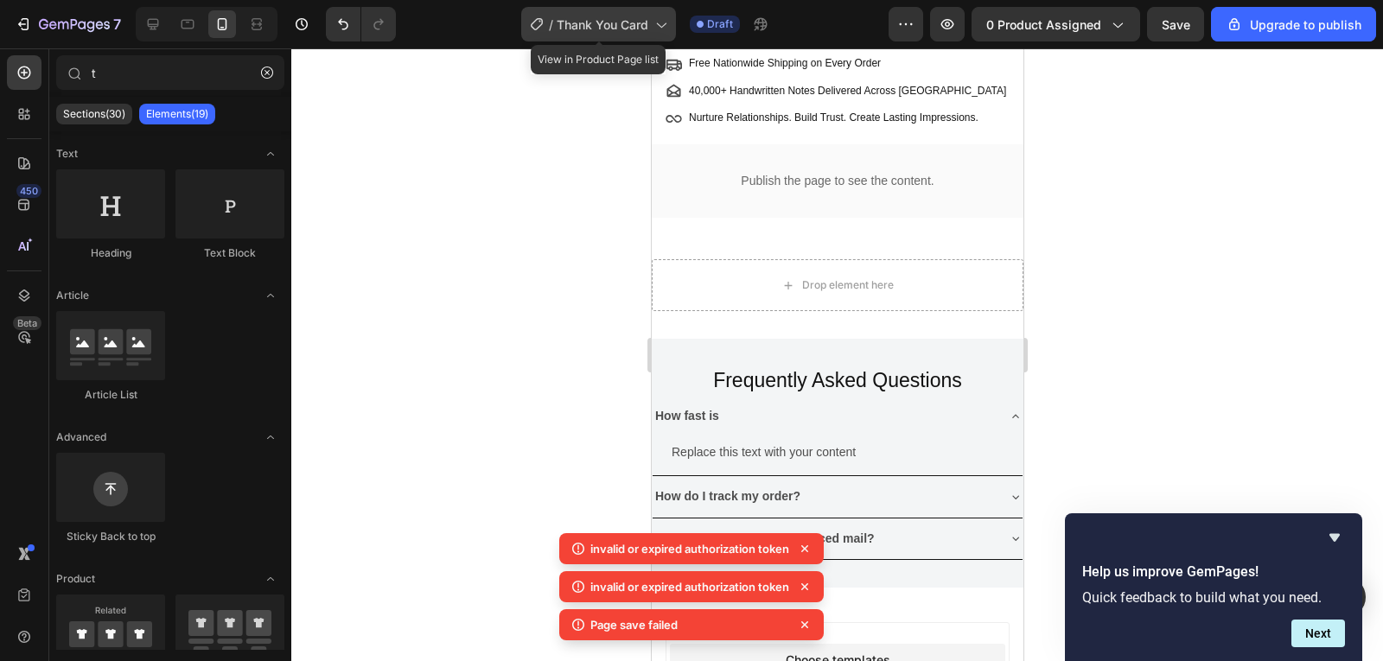
click at [657, 24] on icon at bounding box center [660, 24] width 17 height 17
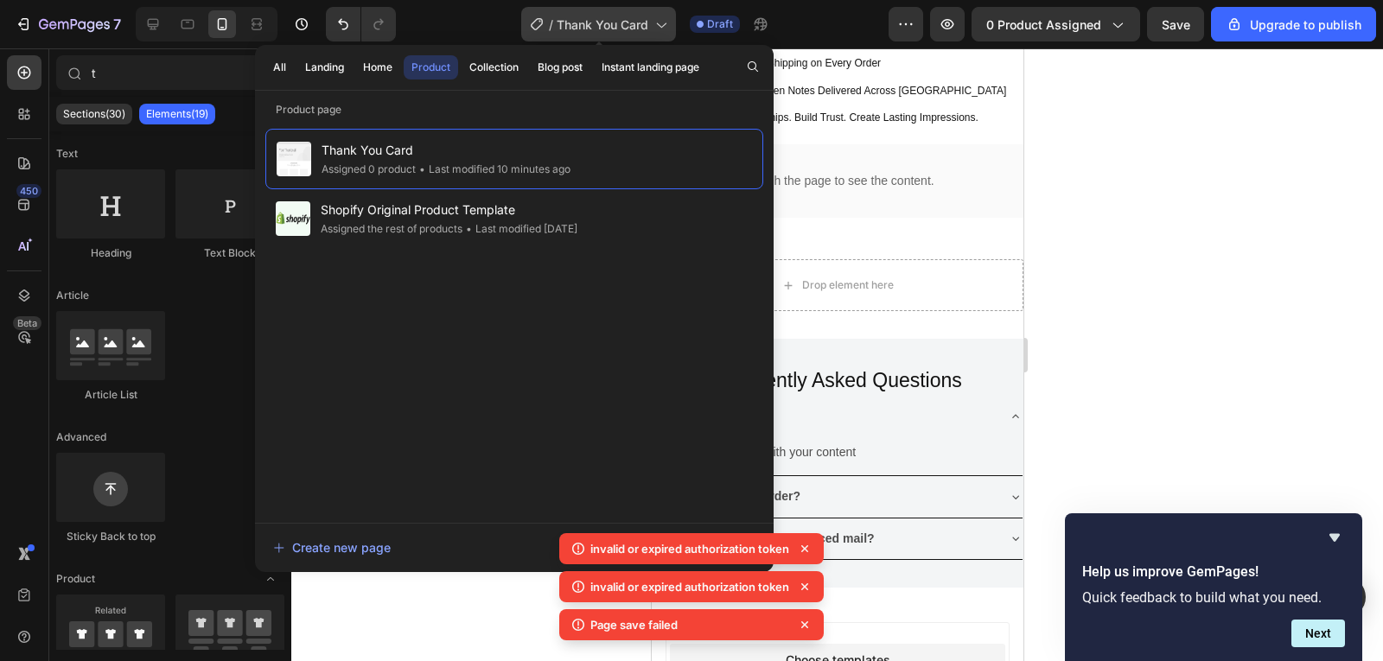
click at [657, 24] on icon at bounding box center [660, 24] width 17 height 17
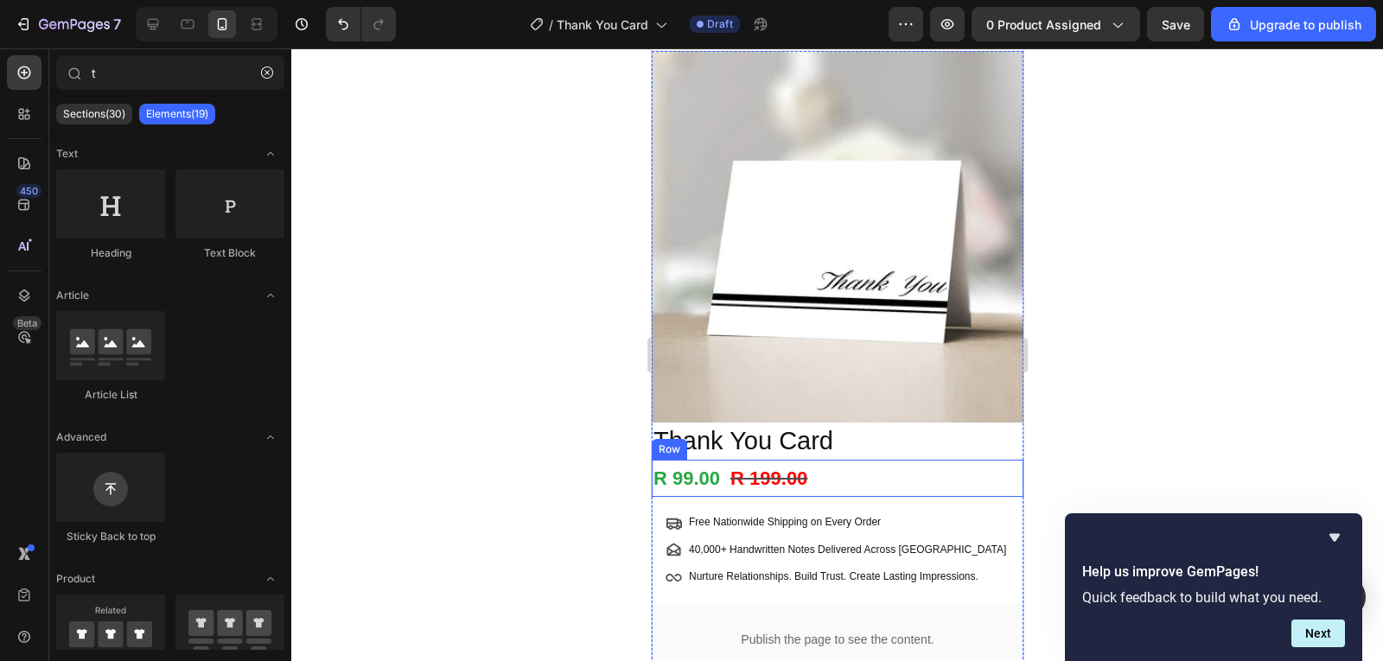
scroll to position [86, 0]
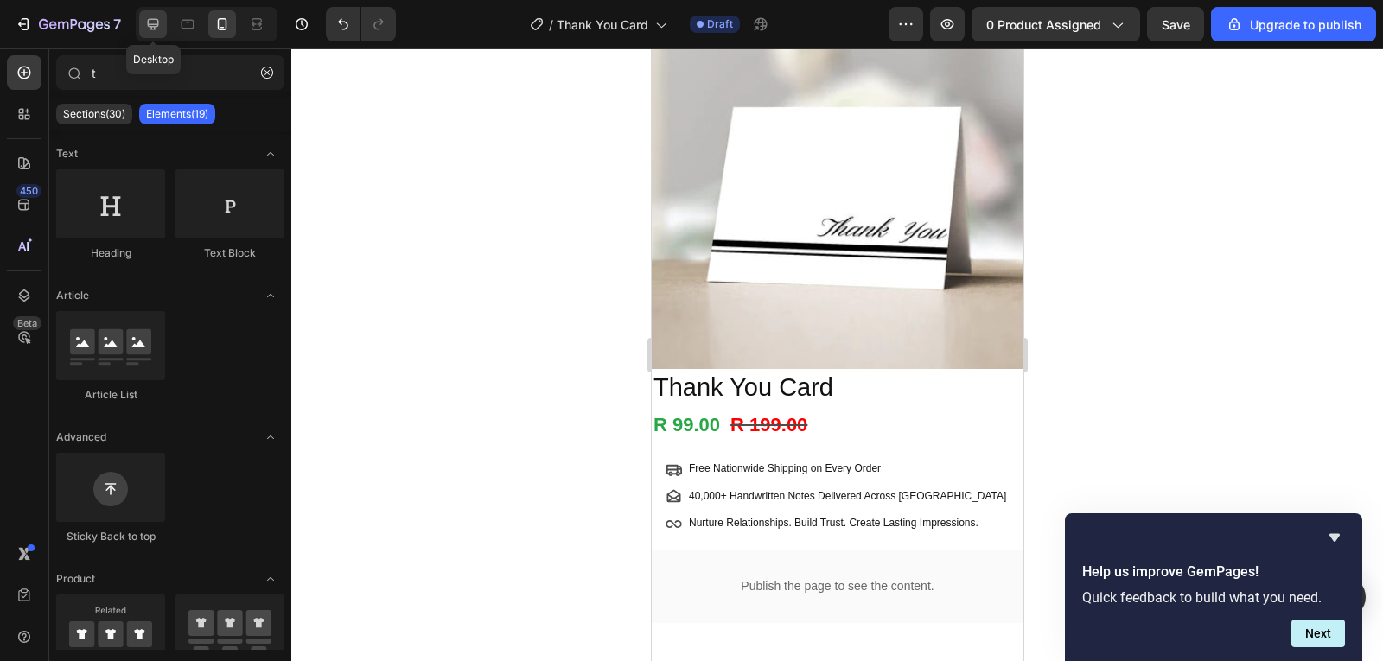
click at [154, 31] on icon at bounding box center [152, 24] width 17 height 17
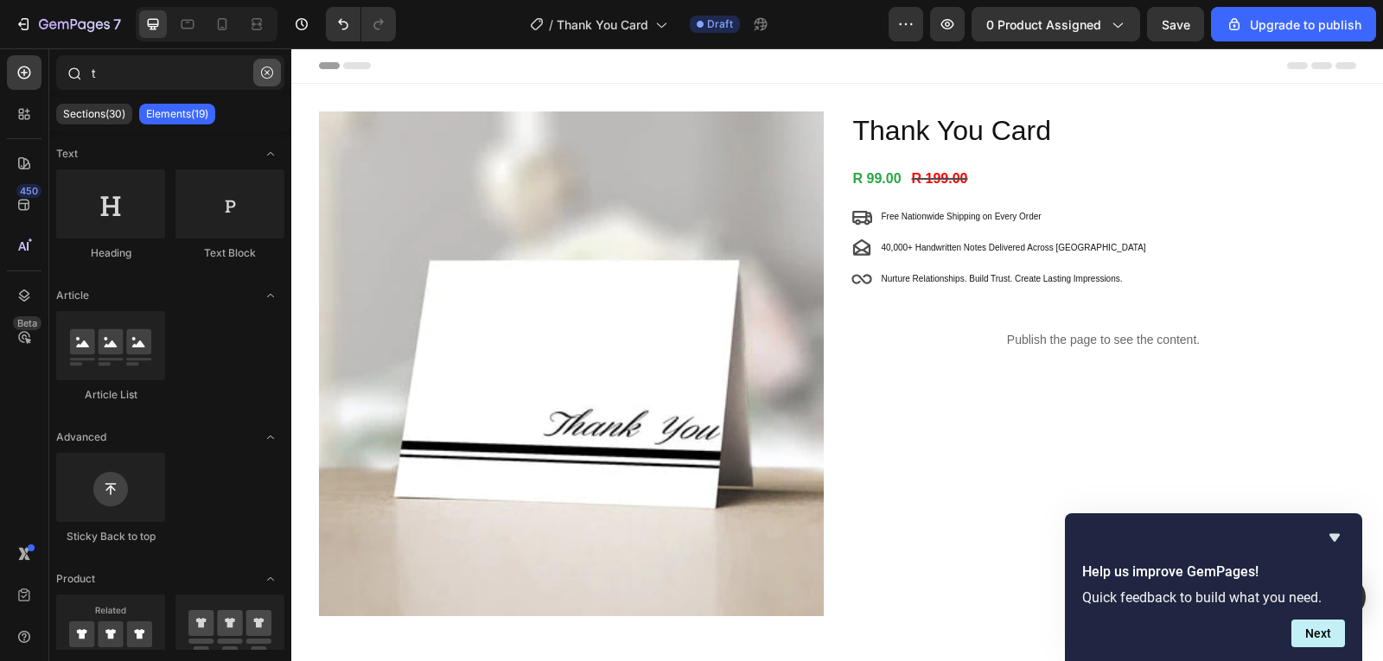
click at [269, 69] on icon "button" at bounding box center [267, 73] width 12 height 12
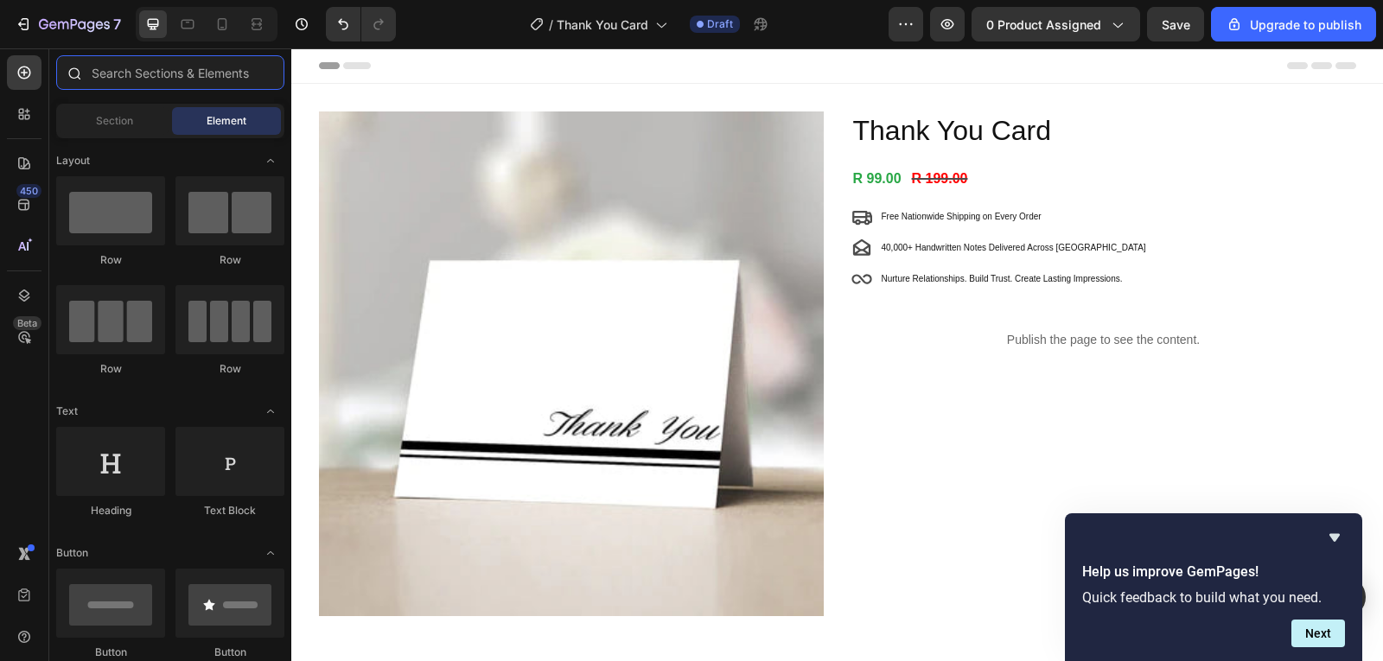
click at [220, 71] on input "text" at bounding box center [170, 72] width 228 height 35
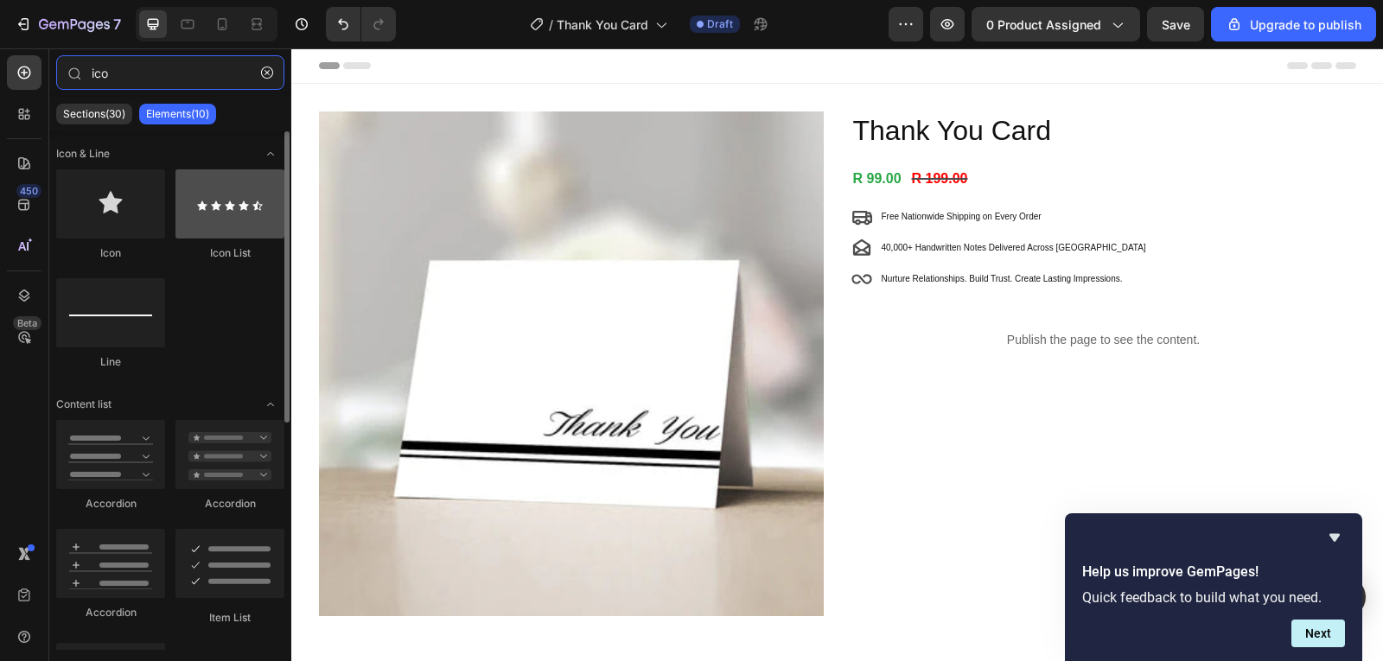
type input "ico"
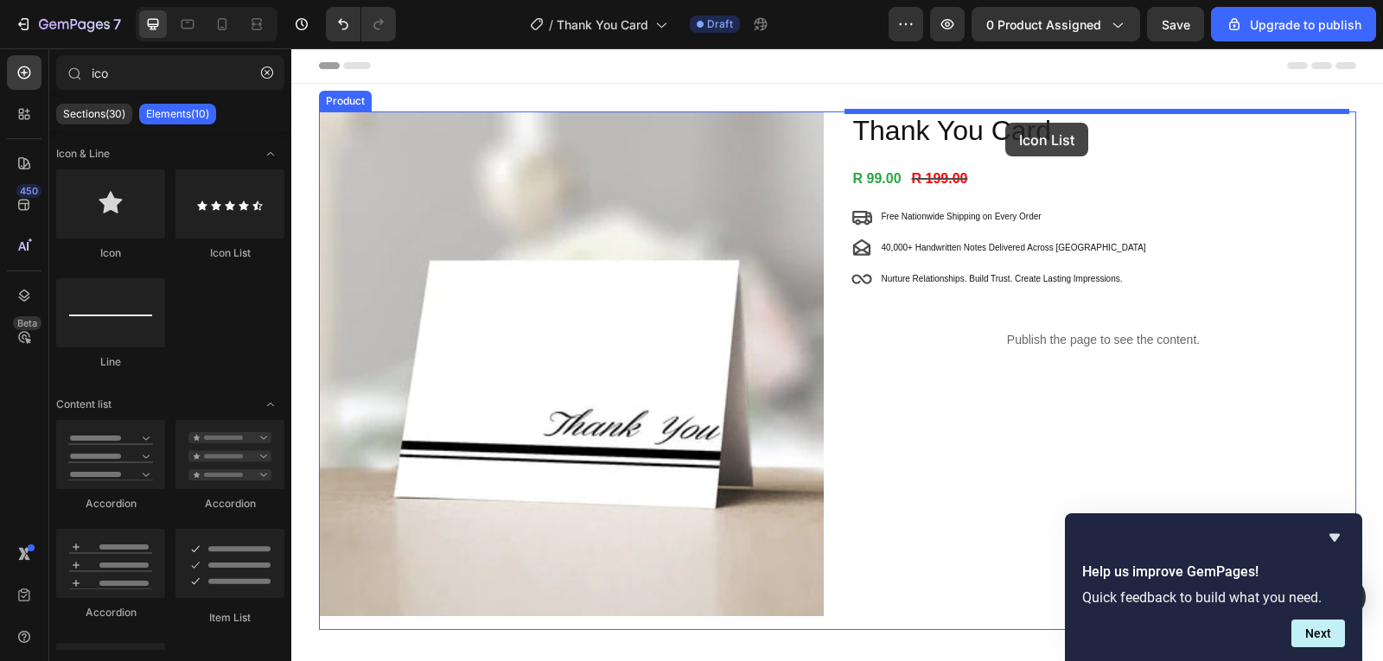
drag, startPoint x: 515, startPoint y: 286, endPoint x: 1006, endPoint y: 123, distance: 516.8
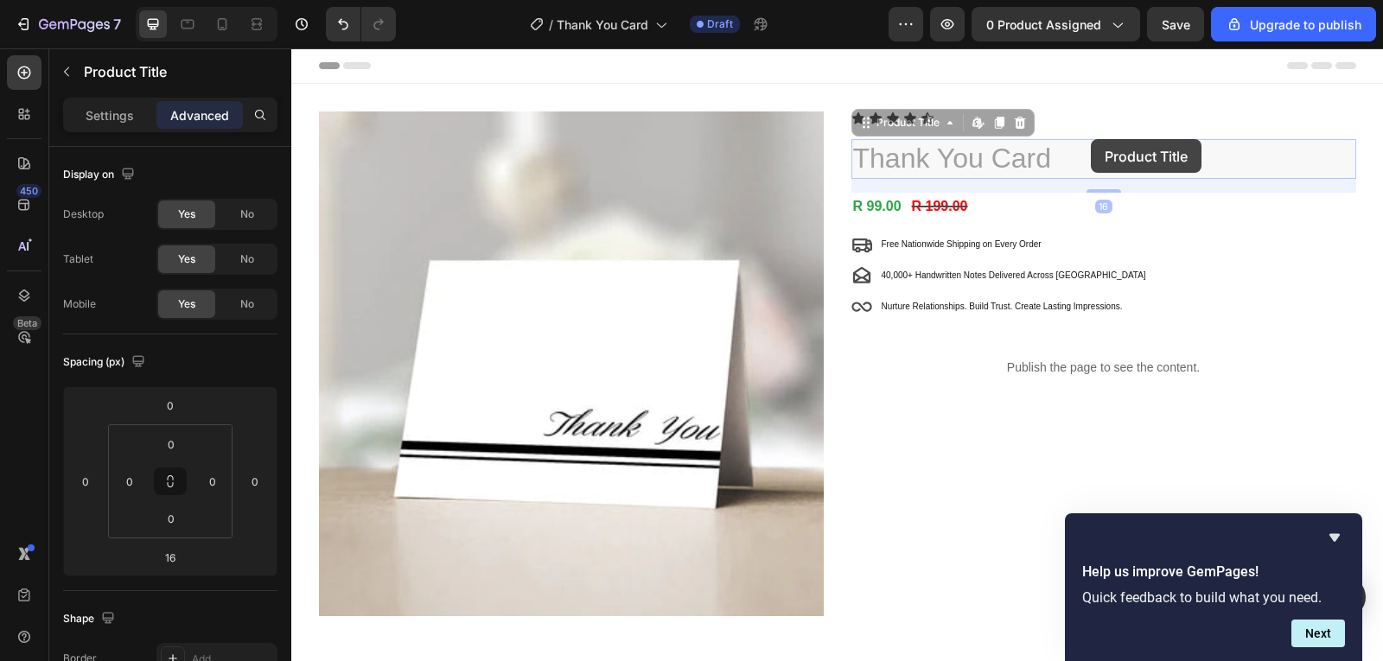
drag, startPoint x: 1091, startPoint y: 138, endPoint x: 1089, endPoint y: 86, distance: 52.8
click at [1089, 86] on div "Product Images Icon Icon Icon Icon Icon Icon List Thank You Card Product Title …" at bounding box center [837, 378] width 1092 height 588
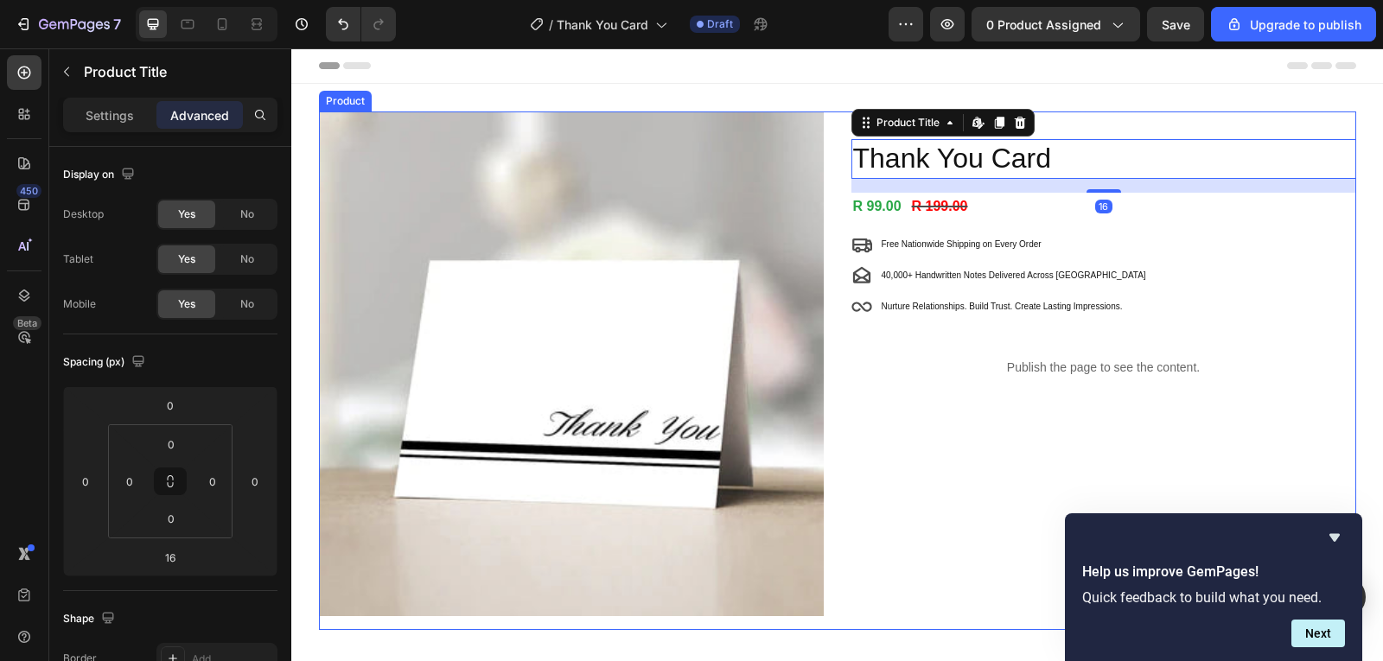
click at [1074, 125] on div "Icon Icon Icon Icon Icon Icon List Thank You Card Product Title Edit content in…" at bounding box center [1104, 371] width 505 height 519
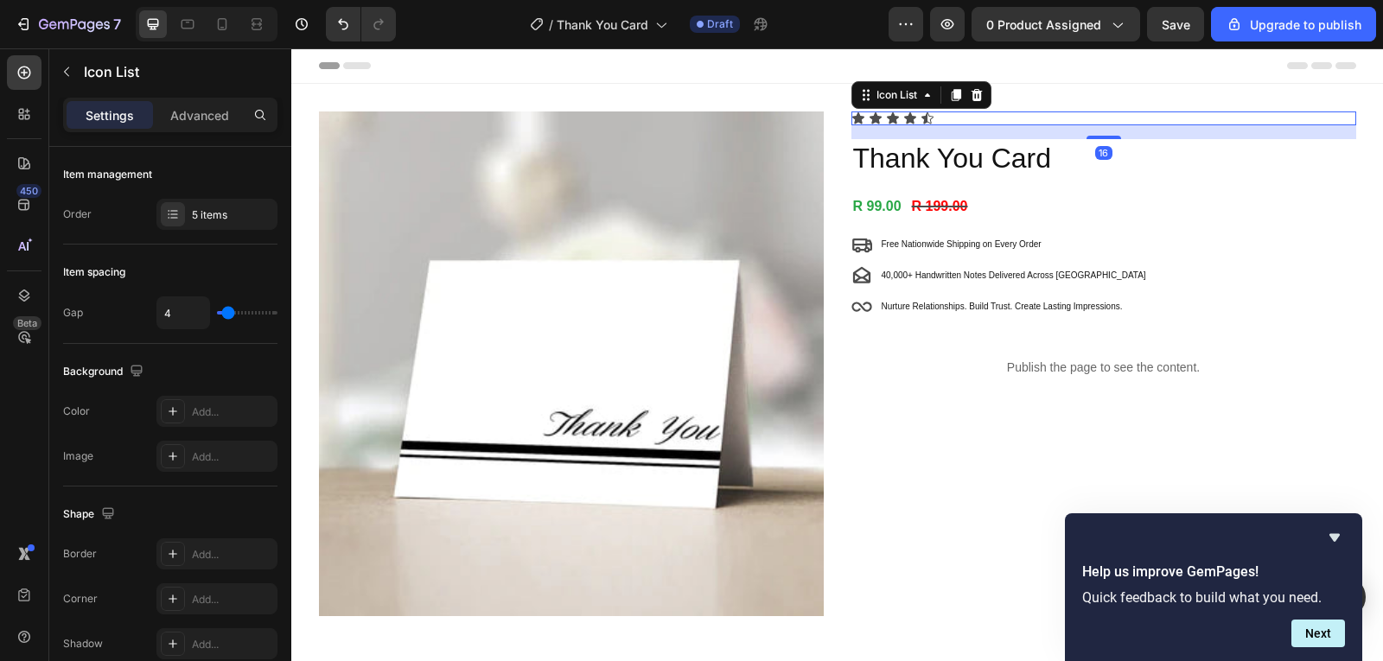
click at [1078, 118] on div "Icon Icon Icon Icon Icon" at bounding box center [1104, 119] width 505 height 14
click at [1093, 118] on div "Icon Icon Icon Icon Icon" at bounding box center [1104, 119] width 505 height 14
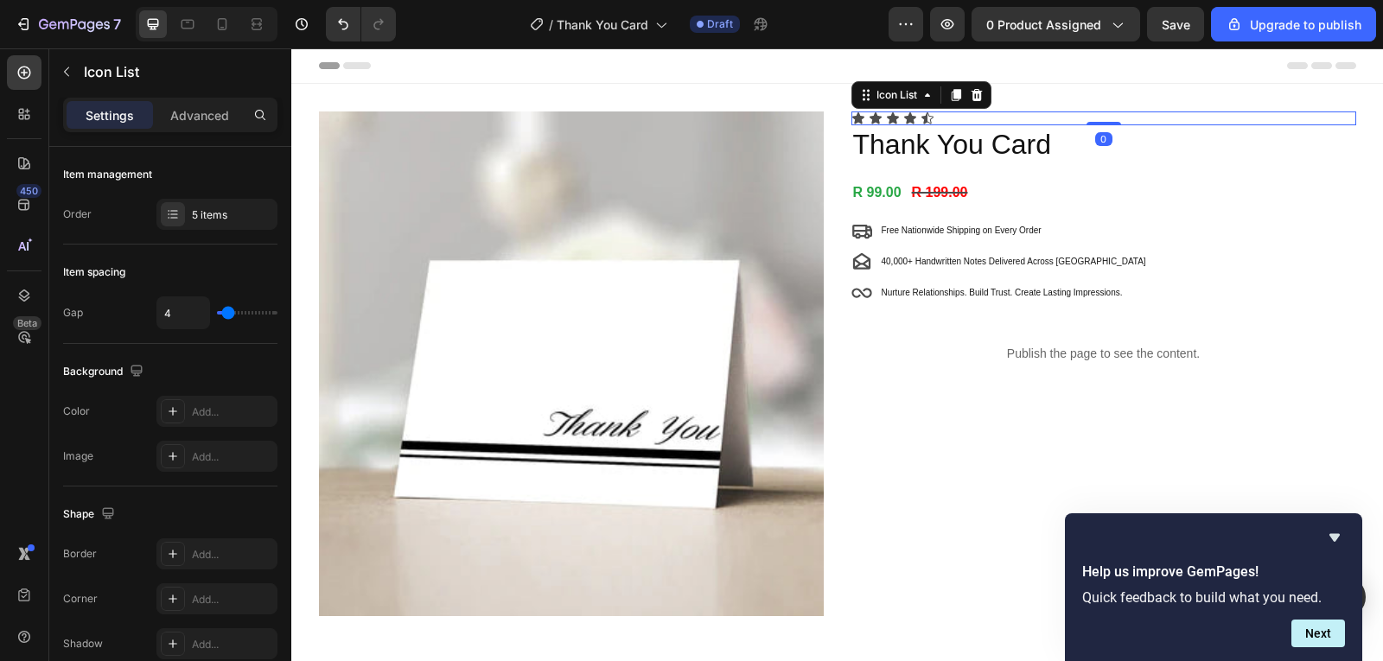
drag, startPoint x: 1097, startPoint y: 137, endPoint x: 1095, endPoint y: 118, distance: 20.0
click at [1095, 118] on div "Icon Icon Icon Icon Icon Icon List 0" at bounding box center [1104, 119] width 505 height 14
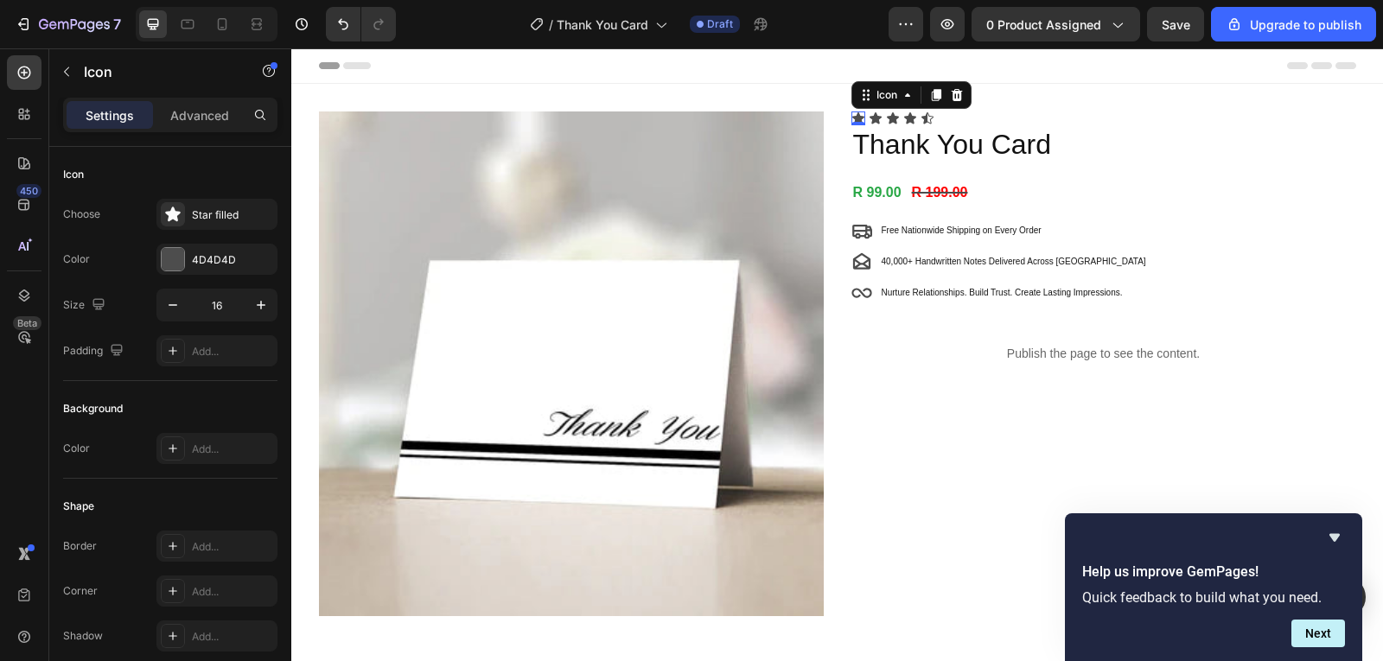
click at [852, 118] on div "Icon 0" at bounding box center [859, 119] width 14 height 14
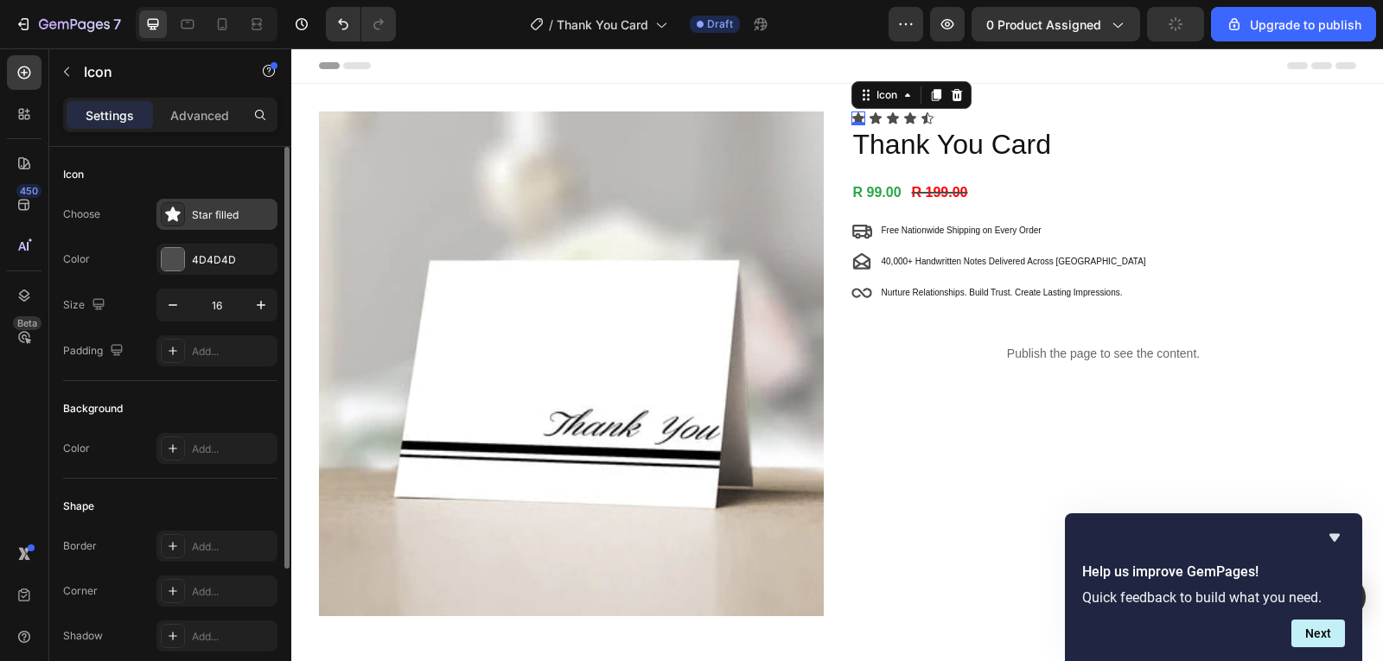
click at [224, 214] on div "Star filled" at bounding box center [232, 216] width 81 height 16
click at [201, 261] on div "4D4D4D" at bounding box center [217, 260] width 50 height 16
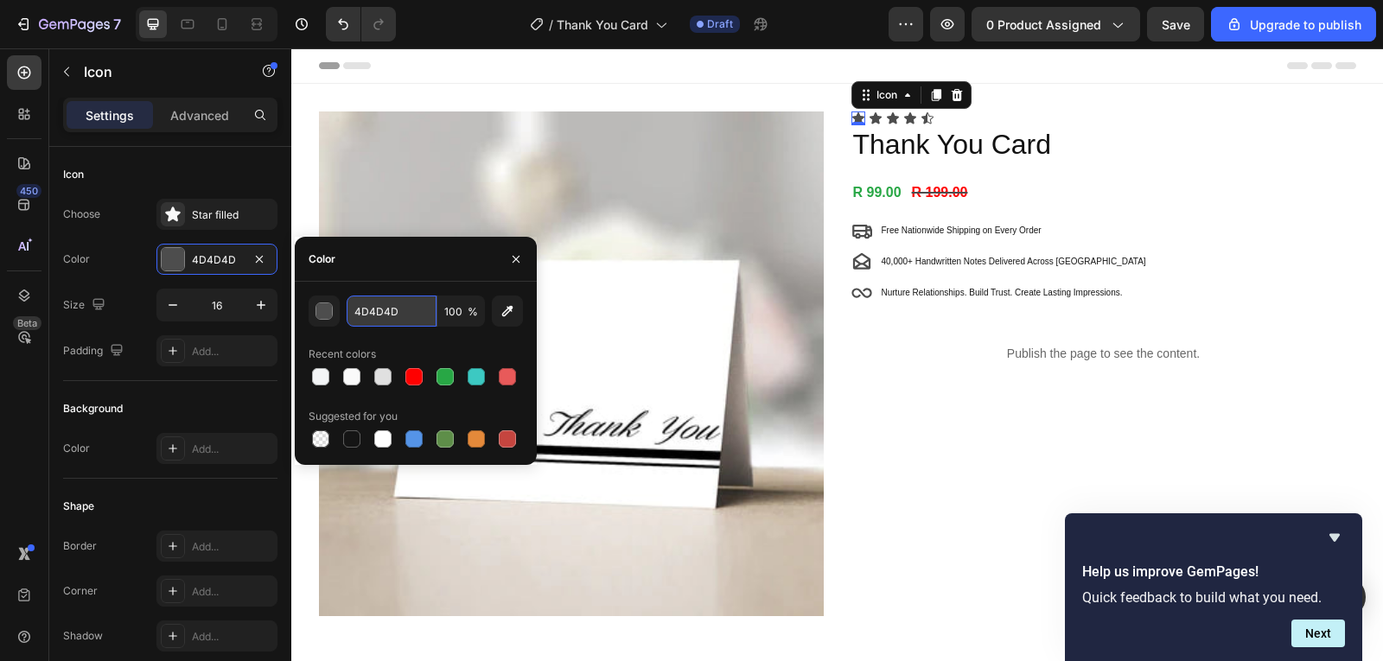
click at [382, 310] on input "4D4D4D" at bounding box center [392, 311] width 90 height 31
paste input "#FFD700"
type input "FFD700"
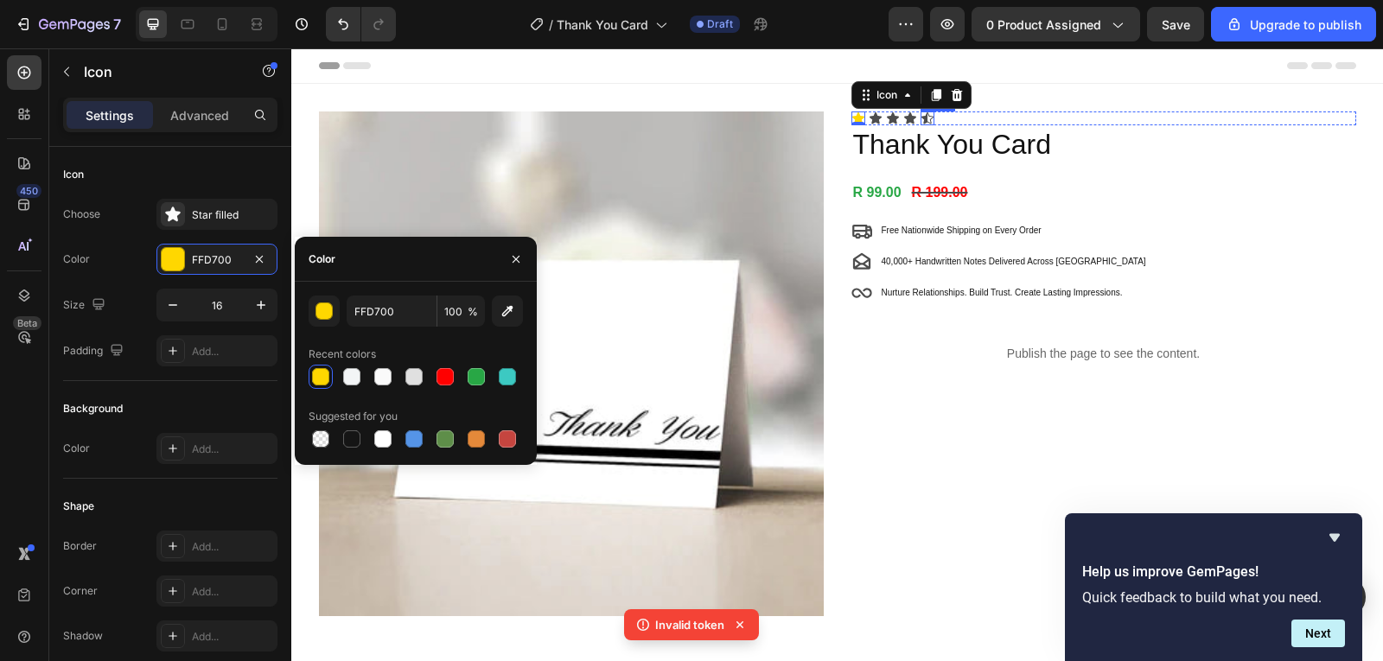
click at [922, 118] on icon at bounding box center [928, 117] width 12 height 11
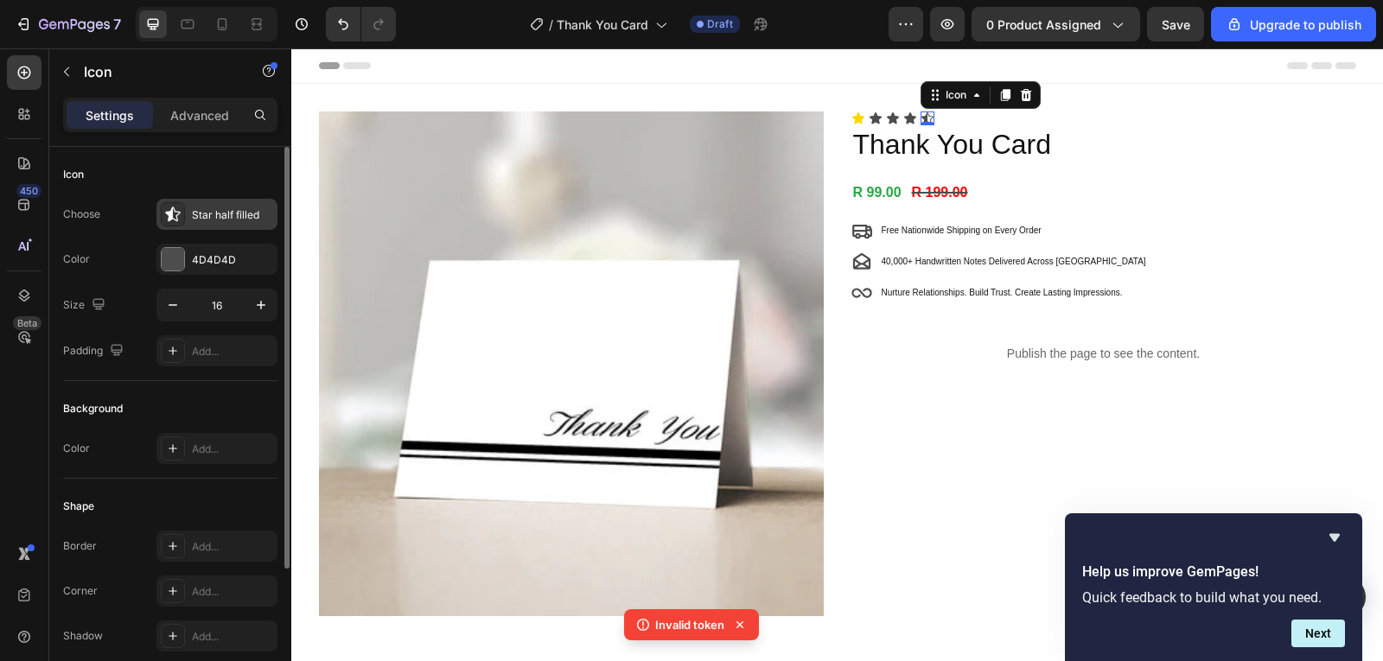
click at [208, 227] on div "Star half filled" at bounding box center [216, 214] width 121 height 31
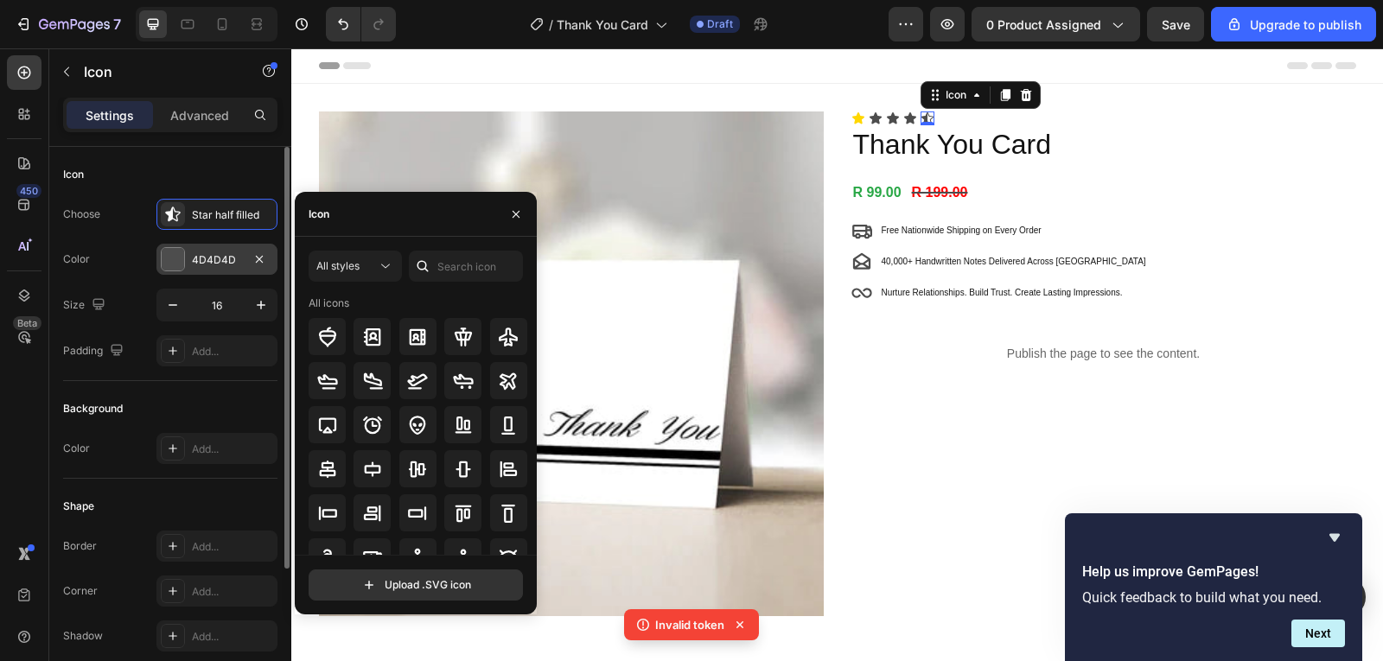
click at [208, 265] on div "4D4D4D" at bounding box center [217, 260] width 50 height 16
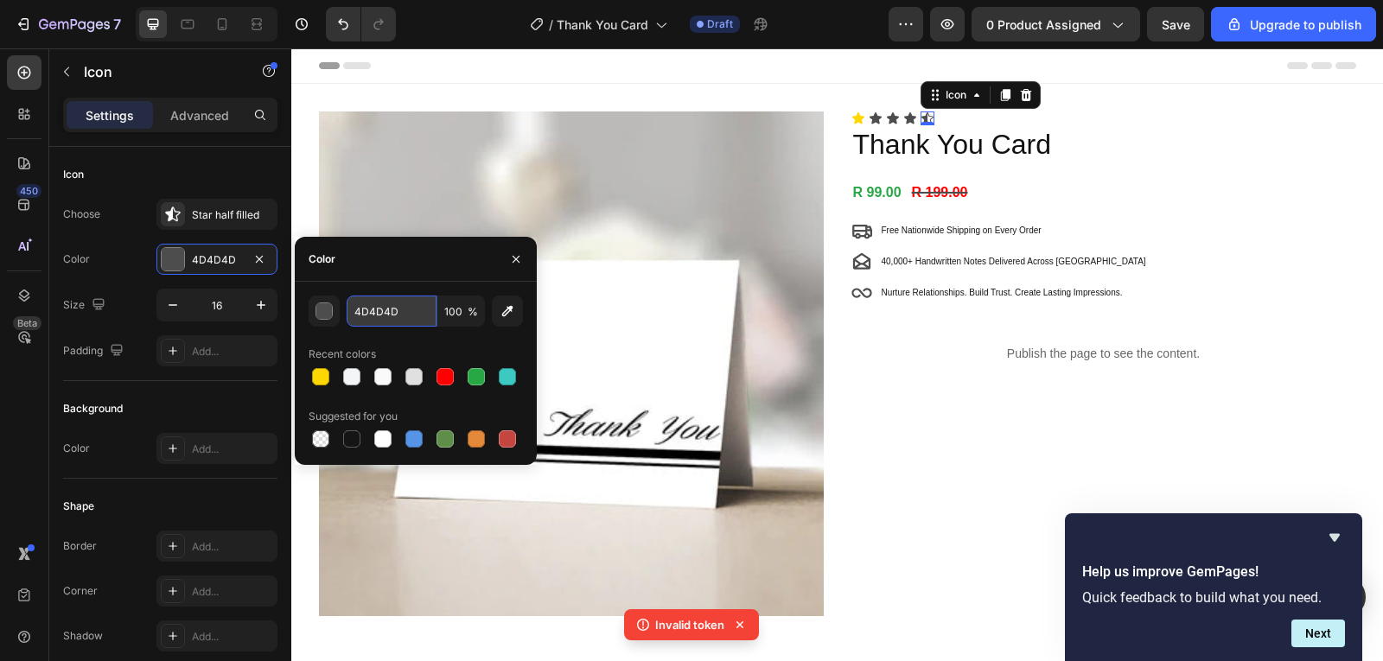
click at [401, 312] on input "4D4D4D" at bounding box center [392, 311] width 90 height 31
paste input "#FFD700"
type input "#FFD700"
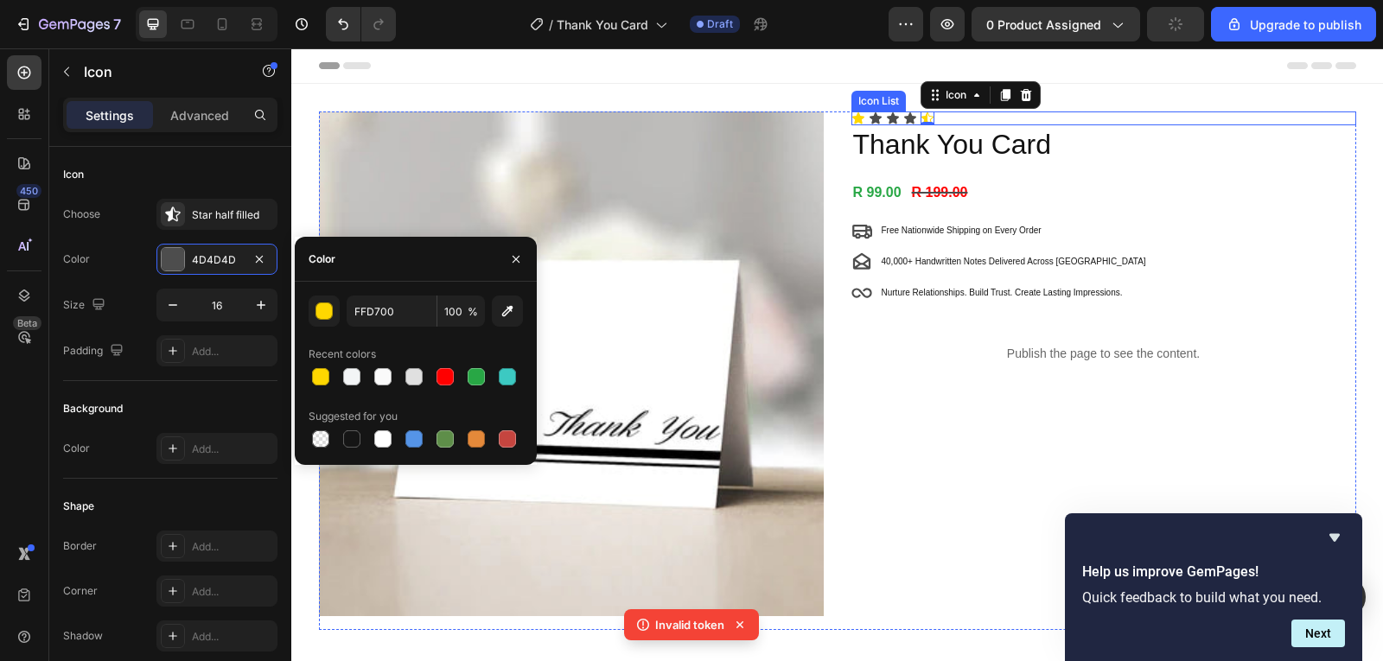
click at [1096, 123] on div "Icon Icon Icon Icon Icon 0 Icon List" at bounding box center [1104, 119] width 505 height 14
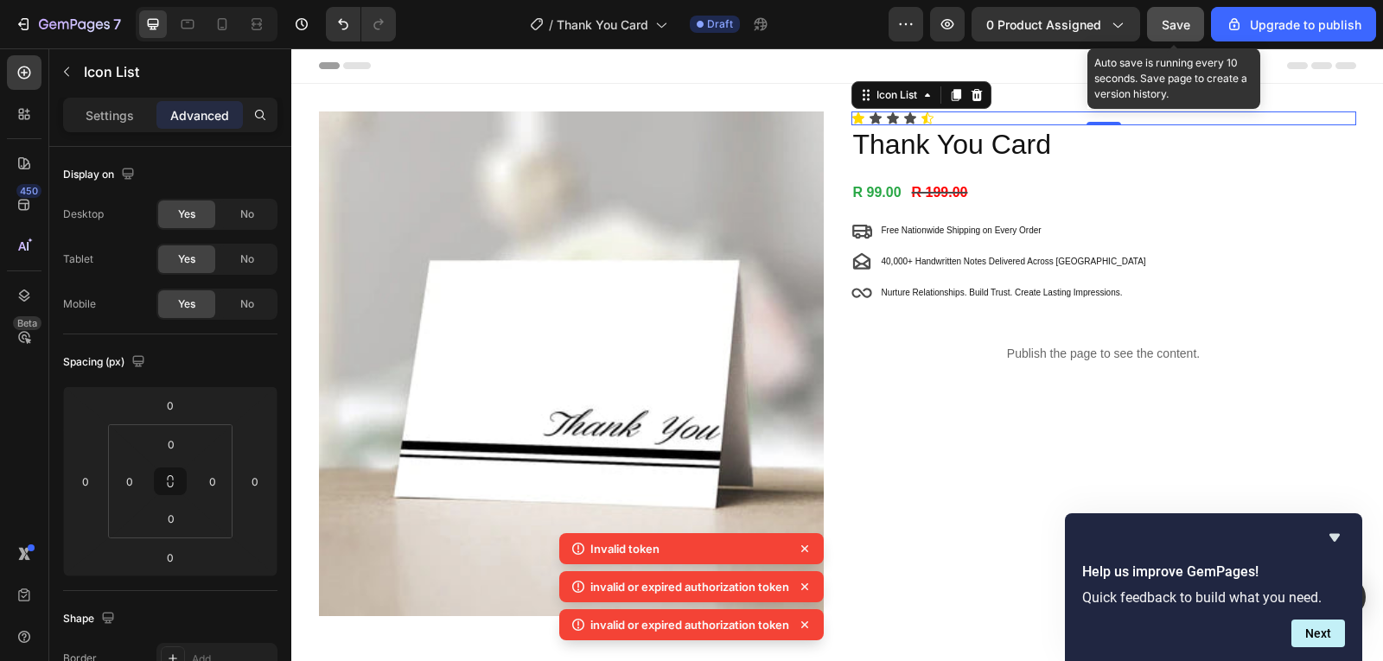
click at [1198, 15] on button "Save" at bounding box center [1175, 24] width 57 height 35
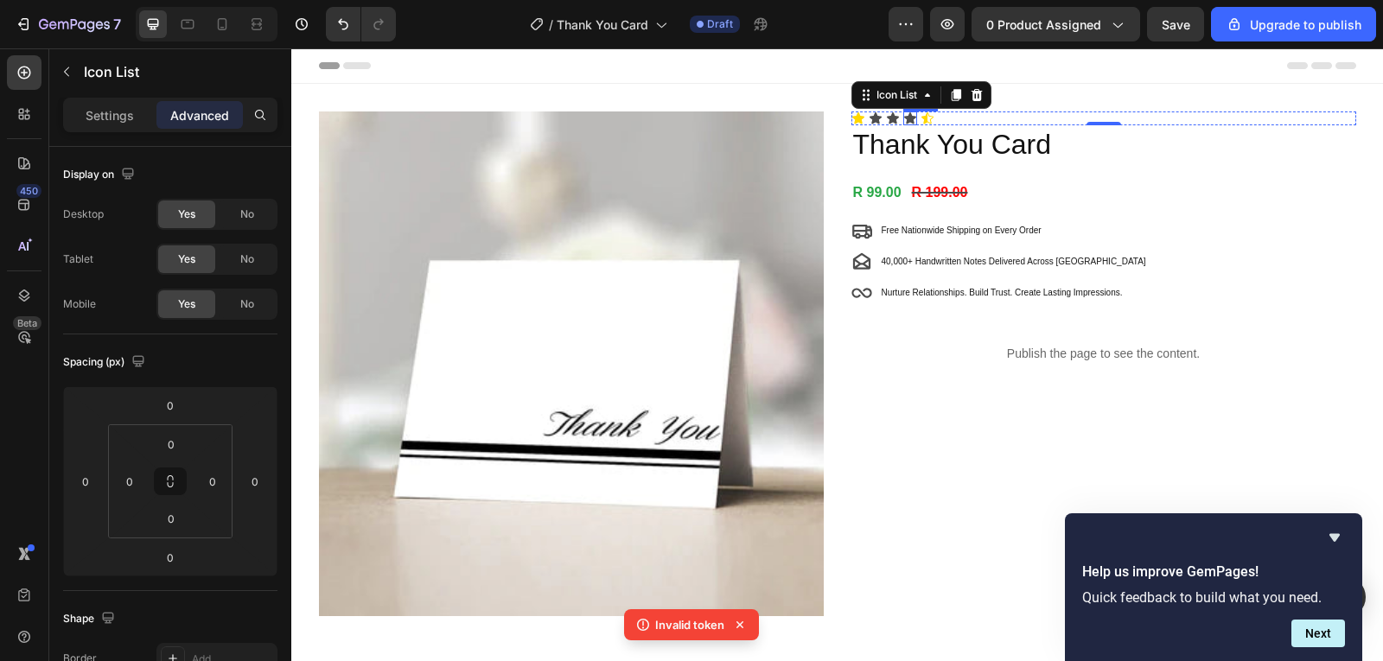
click at [905, 116] on icon at bounding box center [910, 117] width 12 height 11
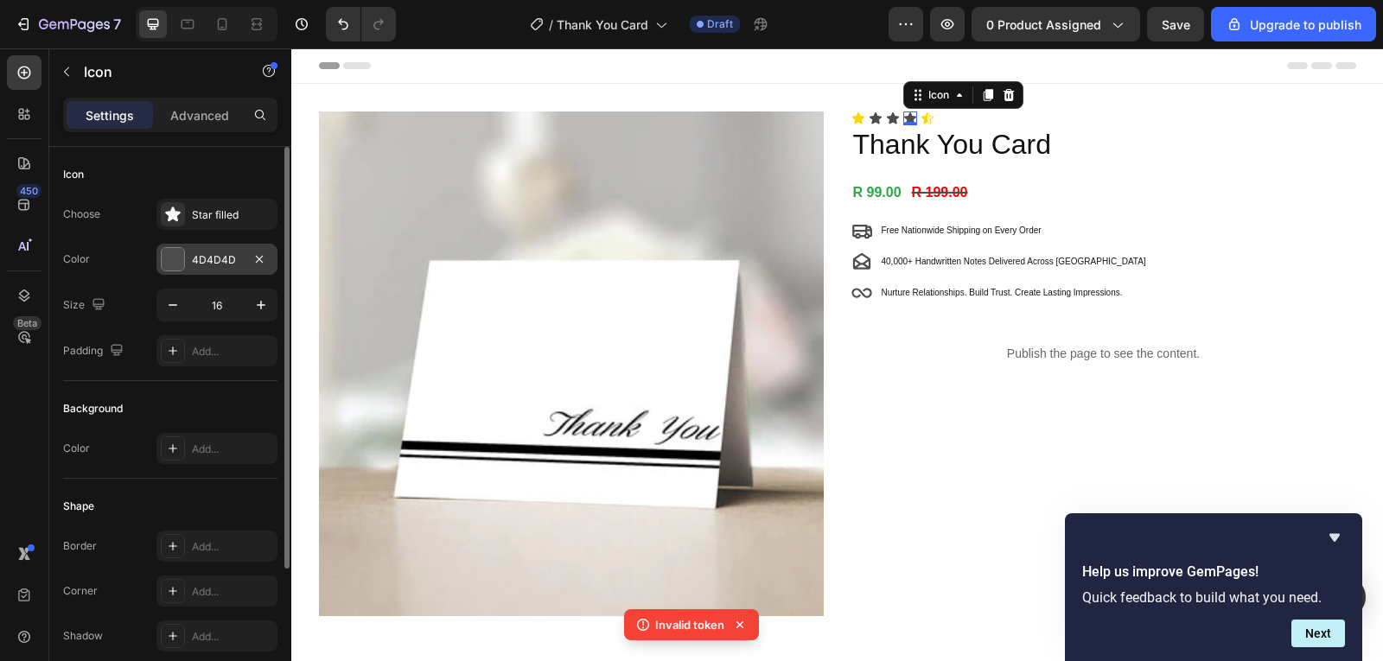
click at [223, 252] on div "4D4D4D" at bounding box center [217, 260] width 50 height 16
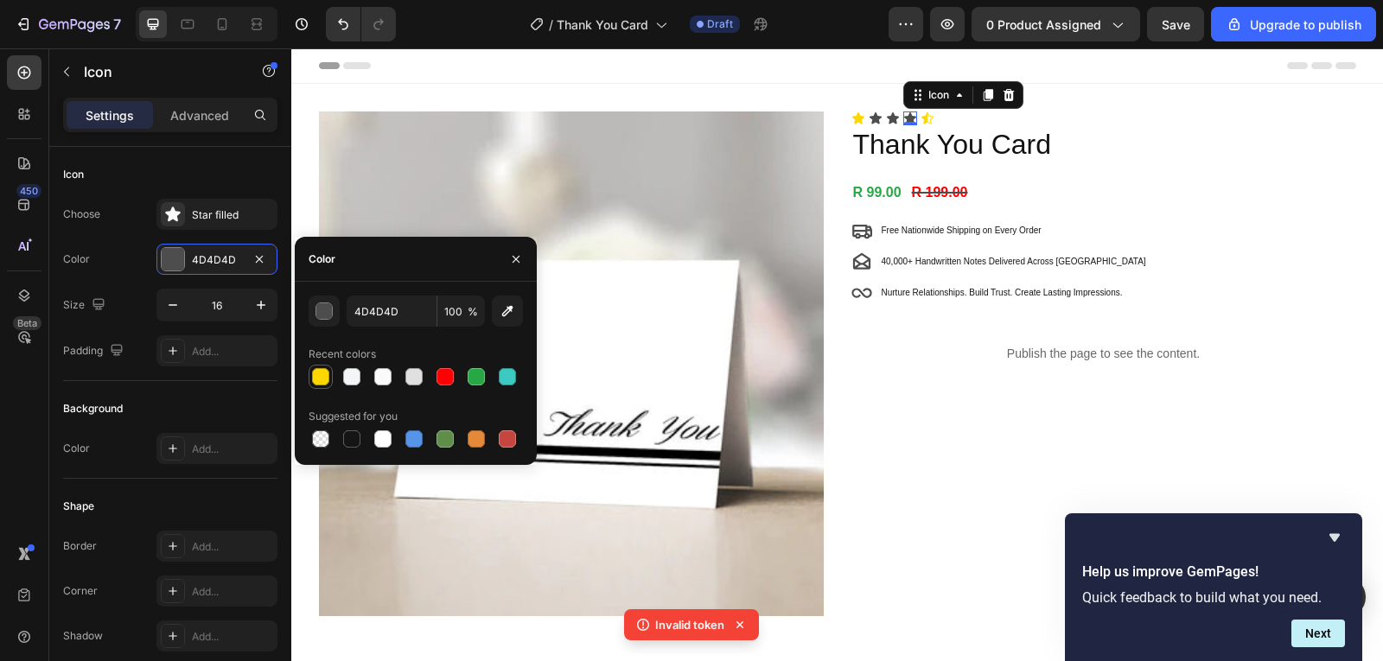
click at [323, 376] on div at bounding box center [320, 376] width 17 height 17
type input "FFD700"
click at [869, 115] on icon at bounding box center [876, 119] width 14 height 14
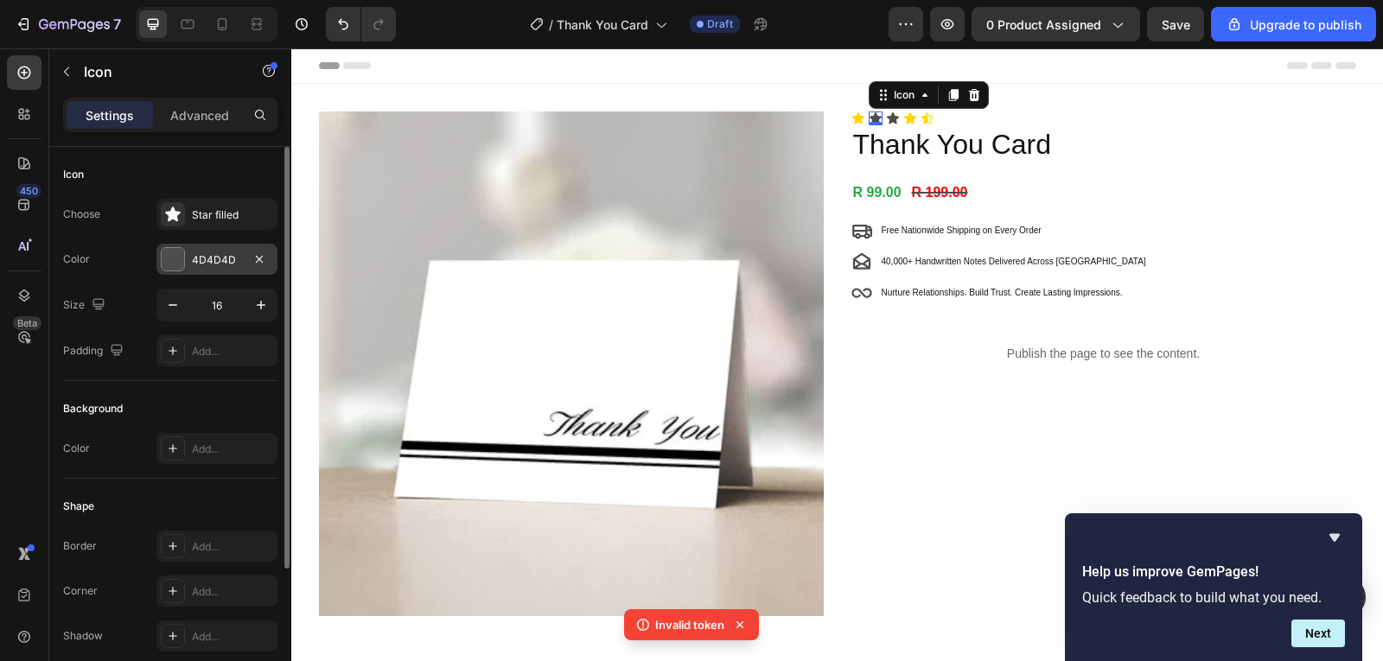
click at [205, 246] on div "4D4D4D" at bounding box center [216, 259] width 121 height 31
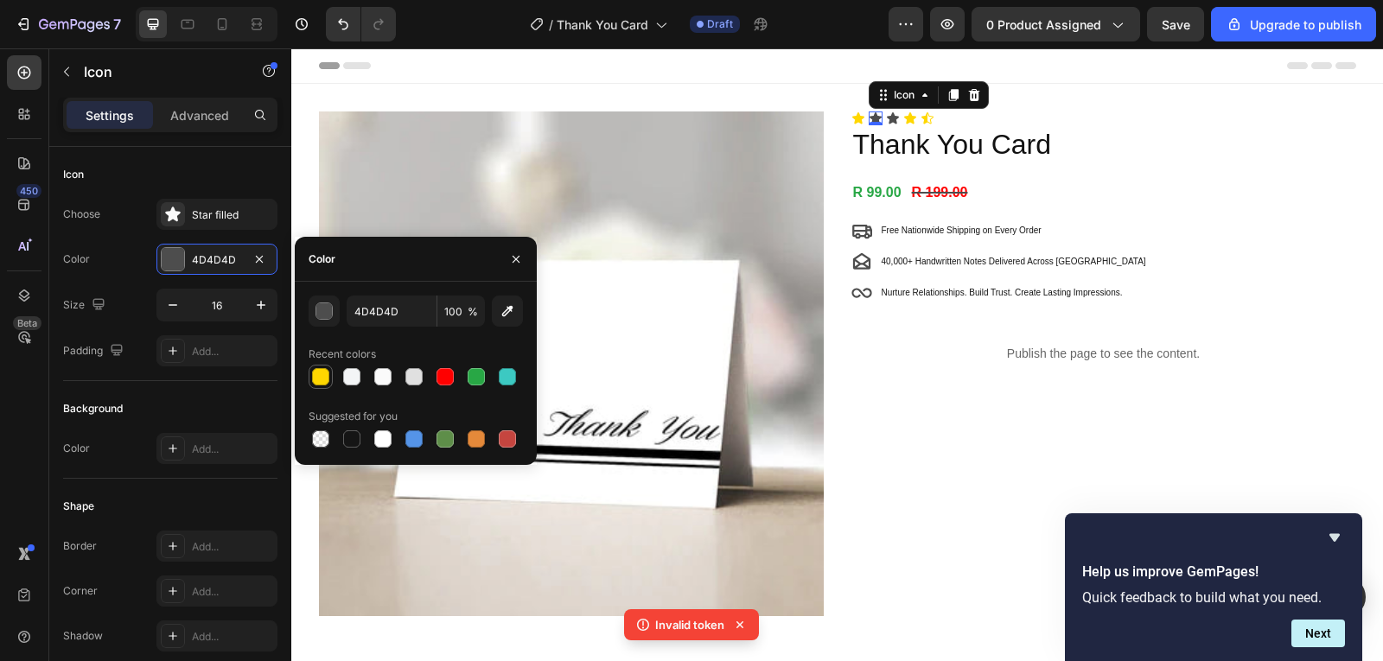
click at [323, 375] on div at bounding box center [320, 376] width 17 height 17
type input "FFD700"
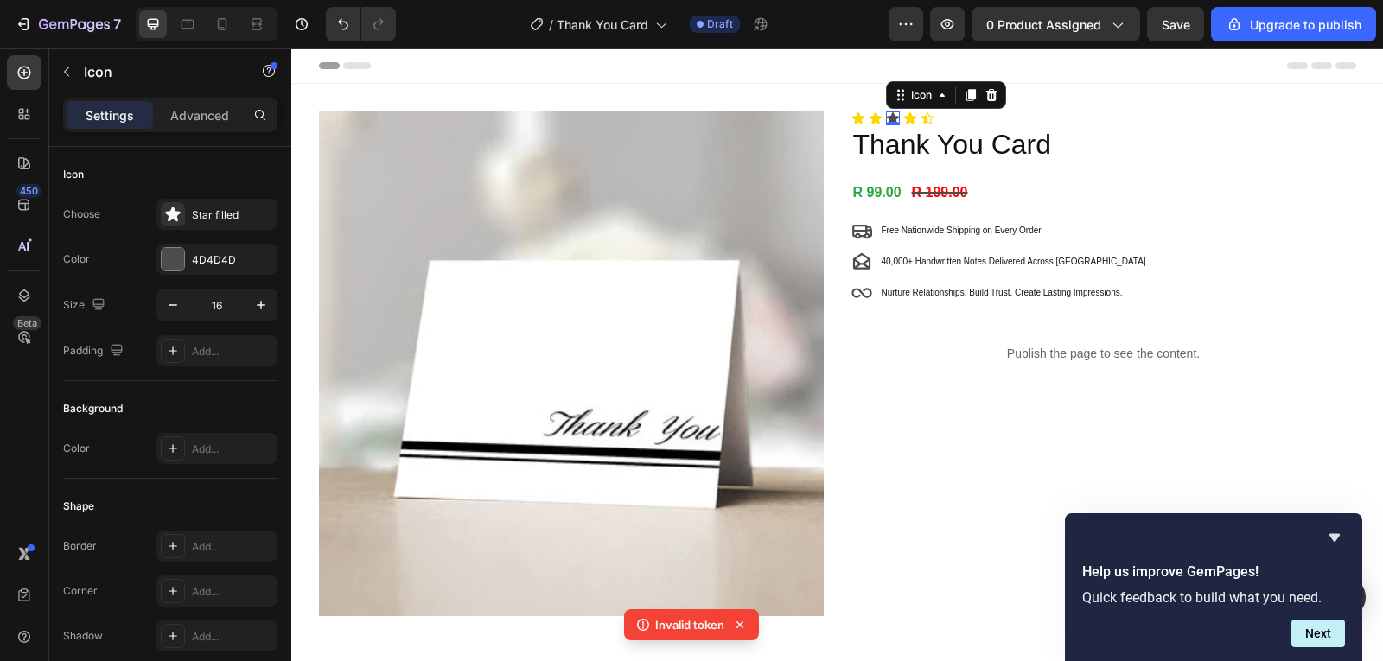
click at [888, 118] on div "Icon 0" at bounding box center [893, 119] width 14 height 14
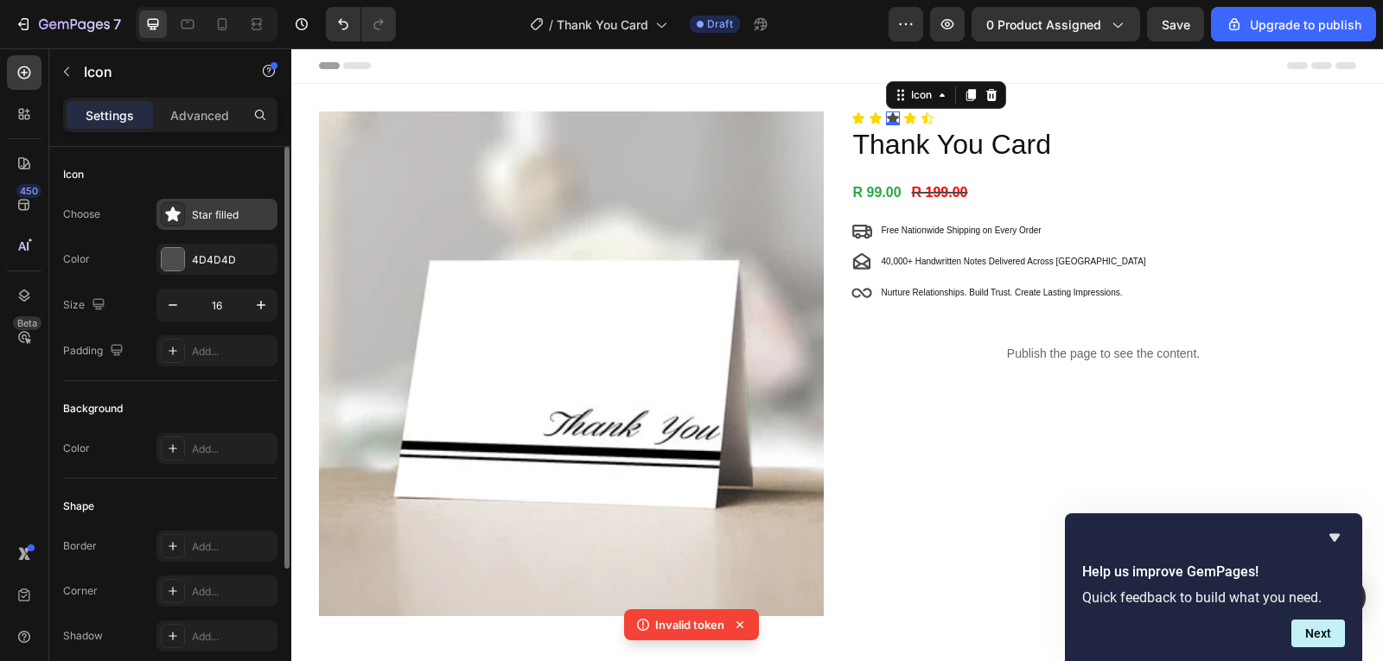
click at [209, 208] on div "Star filled" at bounding box center [232, 216] width 81 height 16
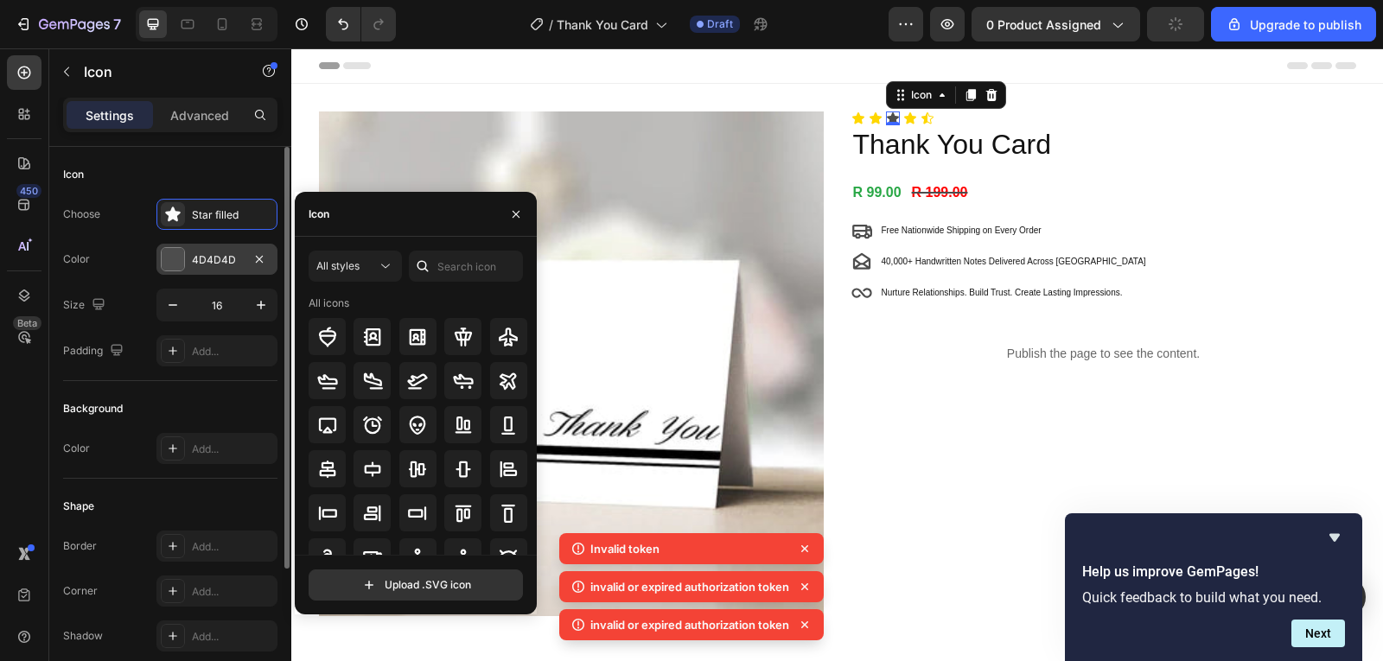
click at [214, 258] on div "4D4D4D" at bounding box center [217, 260] width 50 height 16
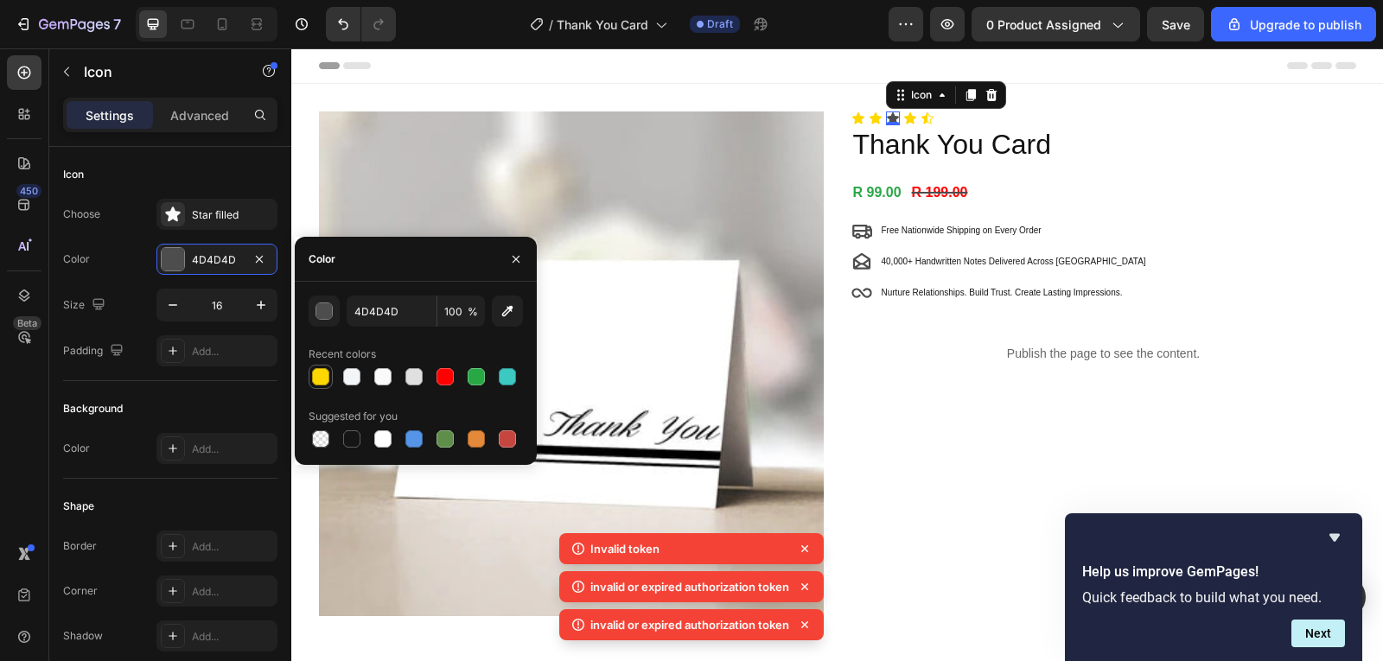
click at [323, 380] on div at bounding box center [320, 376] width 17 height 17
type input "FFD700"
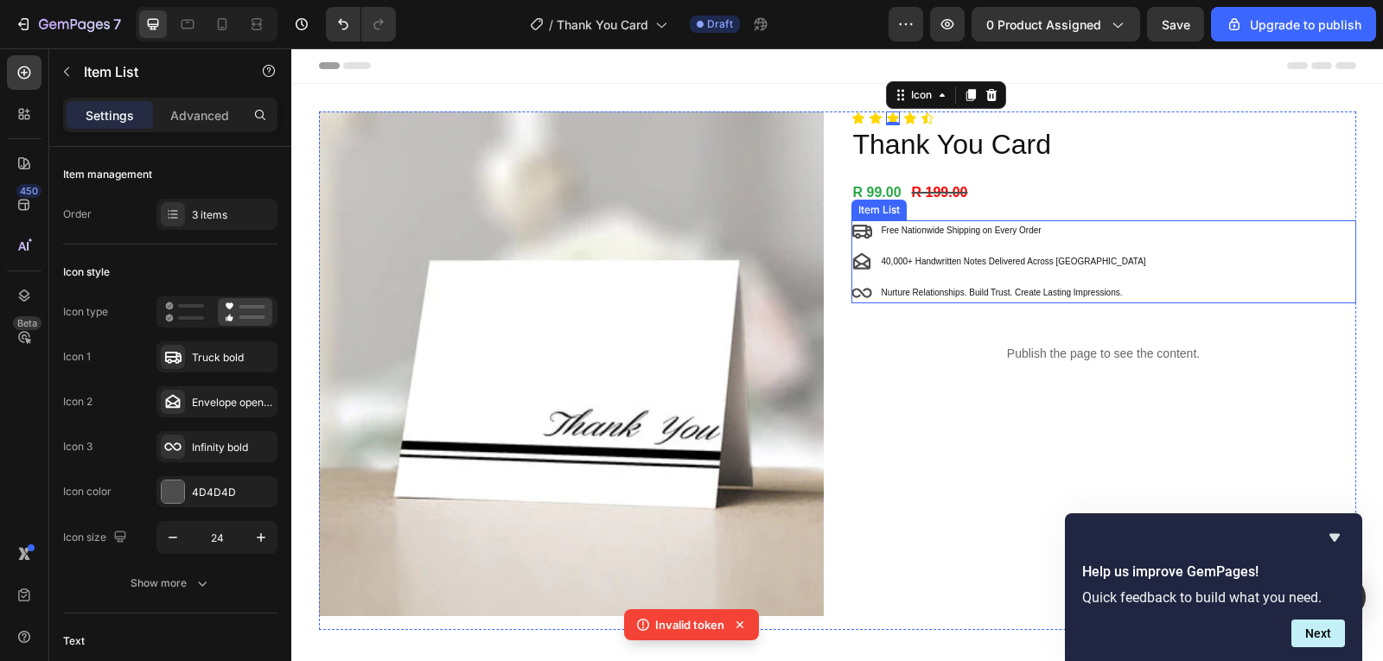
click at [1172, 256] on div "Free Nationwide Shipping on Every Order 40,000+ Handwritten Notes Delivered Acr…" at bounding box center [1104, 261] width 505 height 83
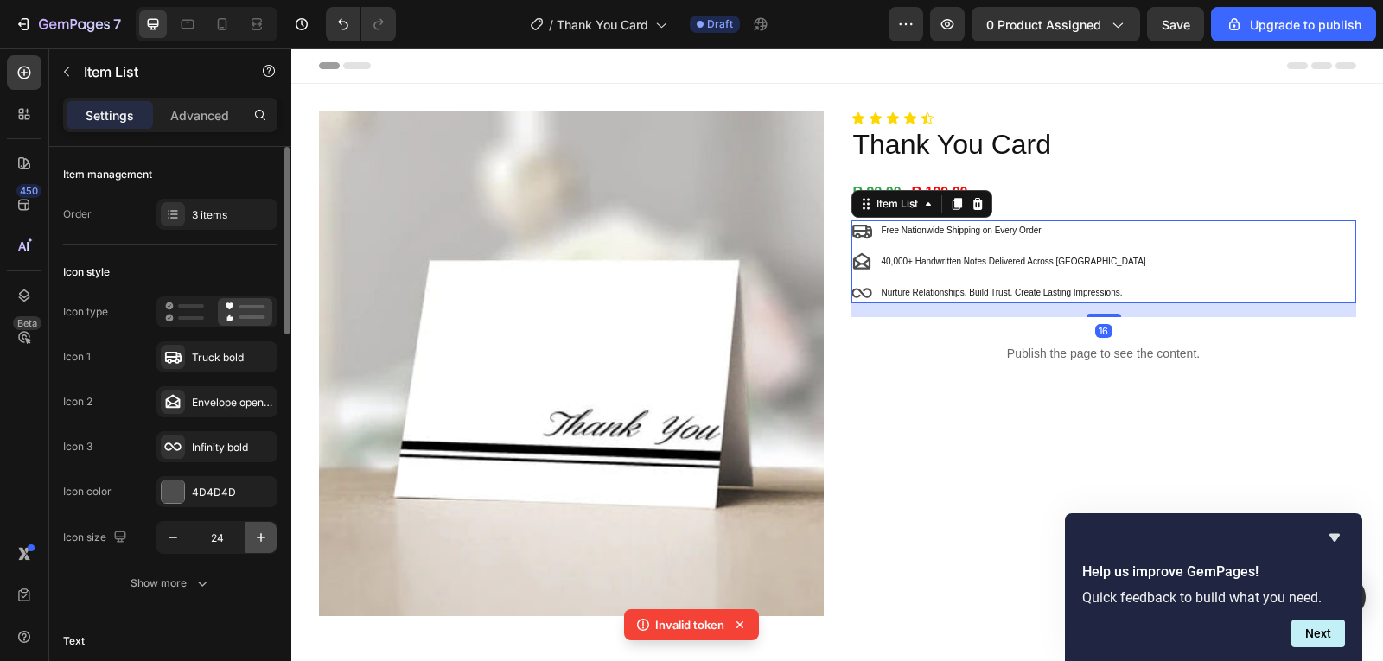
click at [264, 534] on icon "button" at bounding box center [260, 537] width 17 height 17
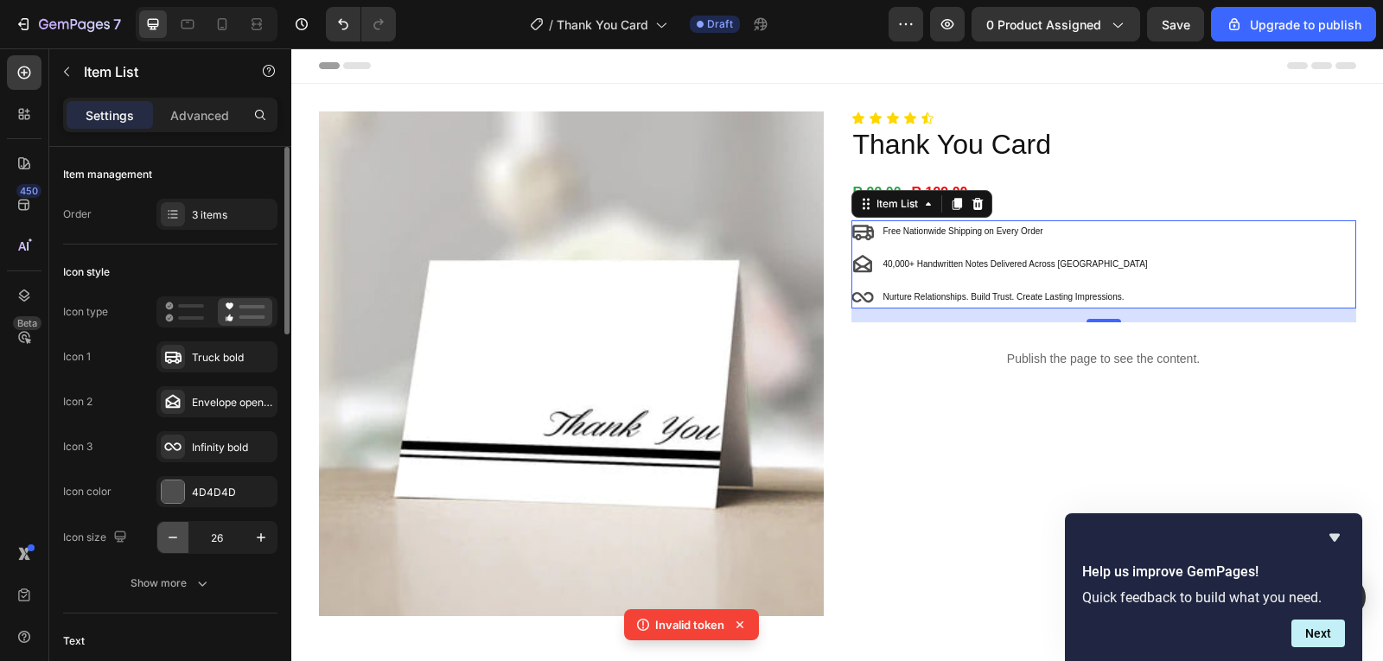
click at [176, 536] on icon "button" at bounding box center [172, 537] width 17 height 17
type input "23"
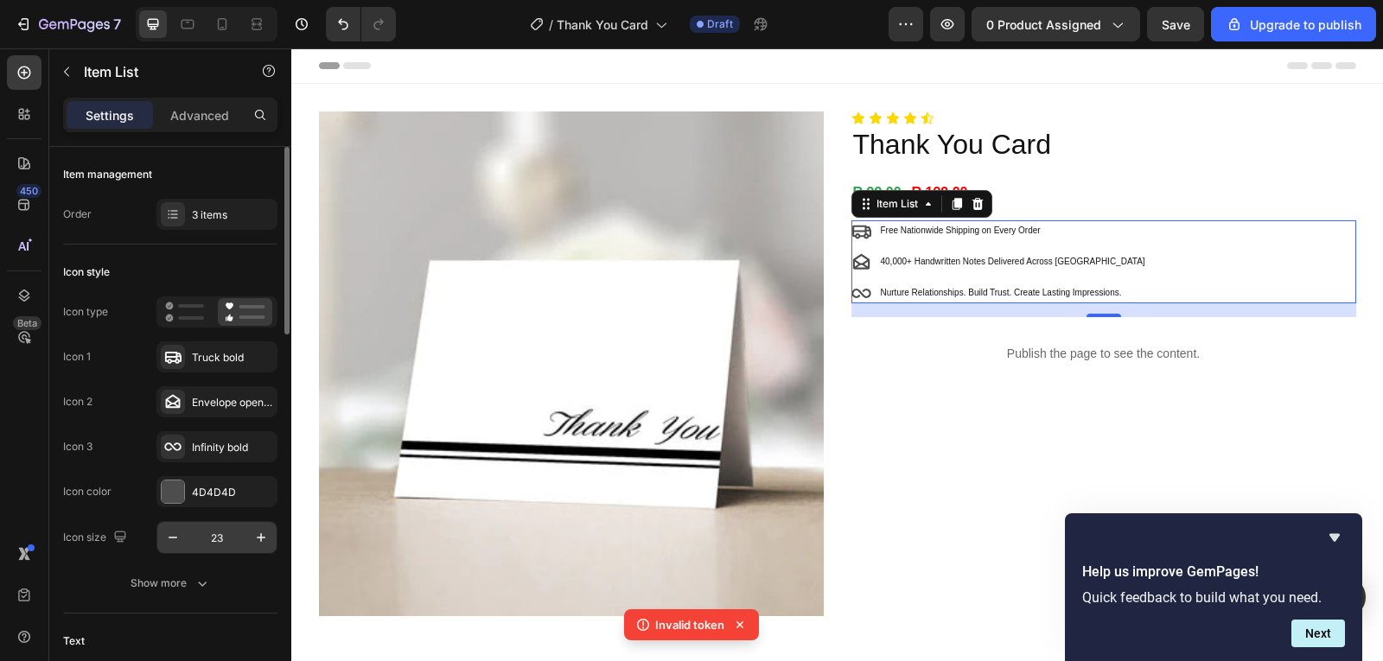
scroll to position [259, 0]
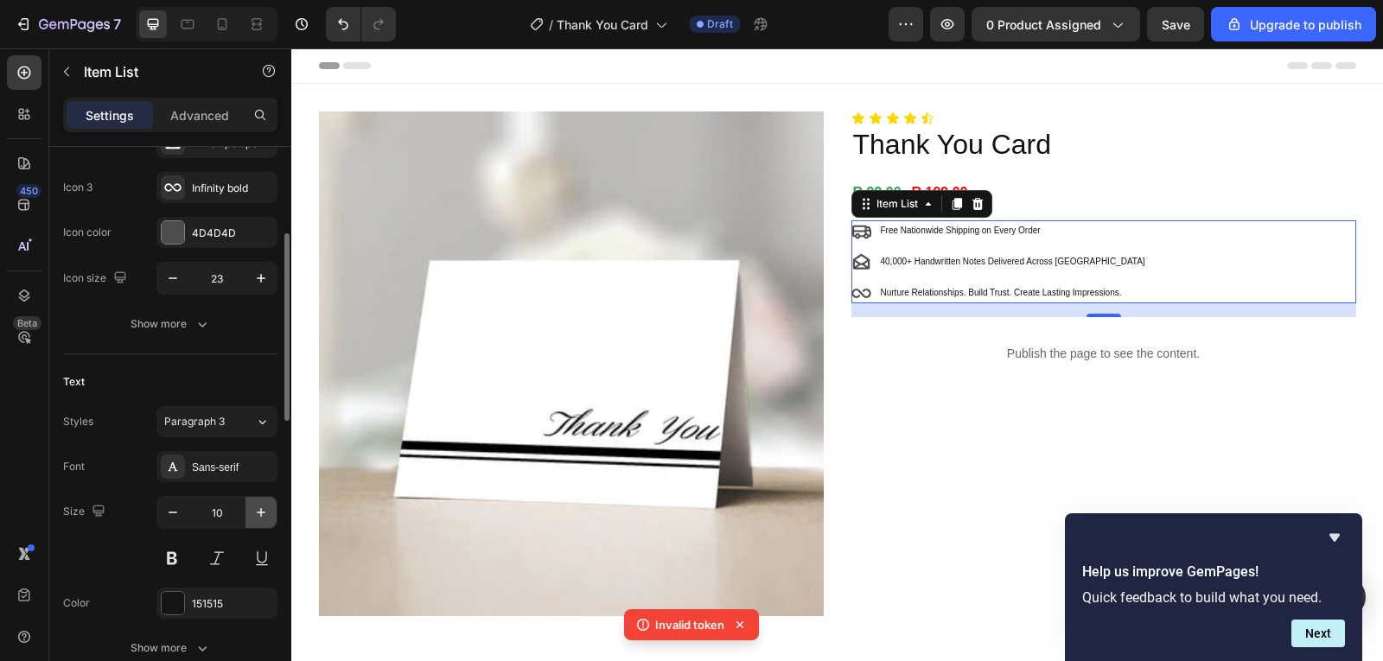
click at [261, 518] on icon "button" at bounding box center [260, 512] width 17 height 17
type input "12"
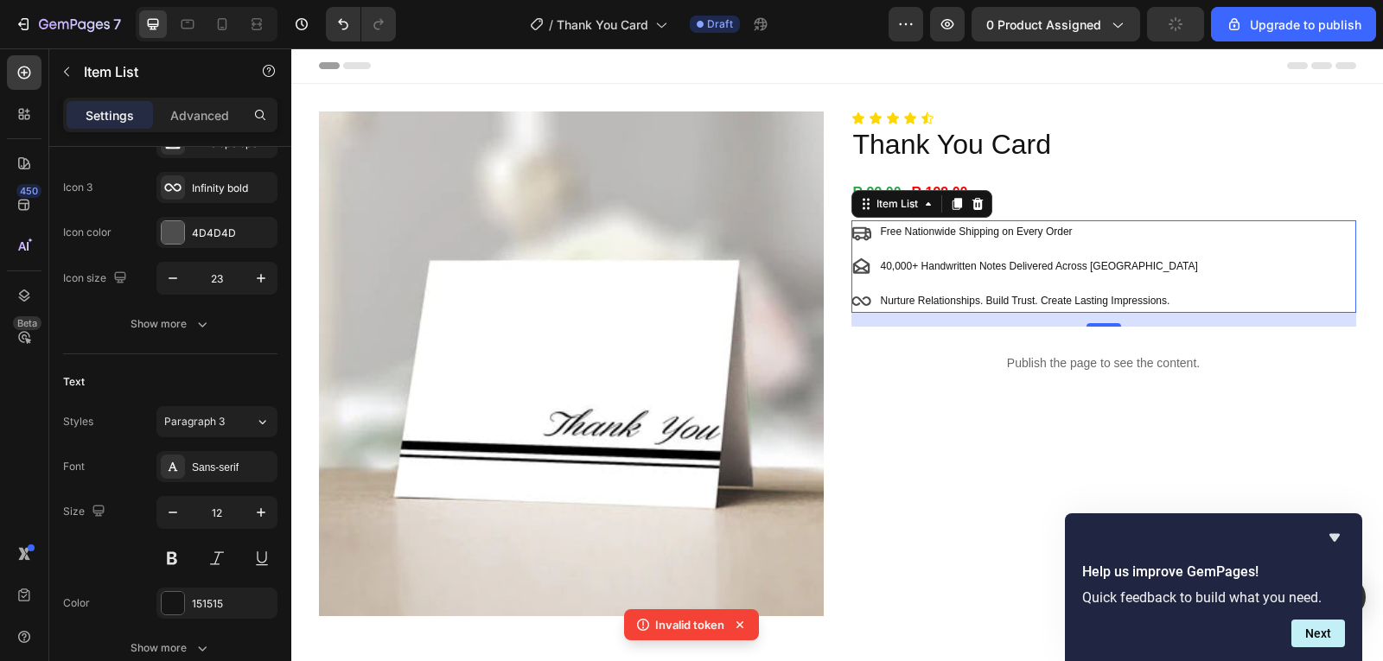
click at [224, 38] on div at bounding box center [207, 24] width 142 height 35
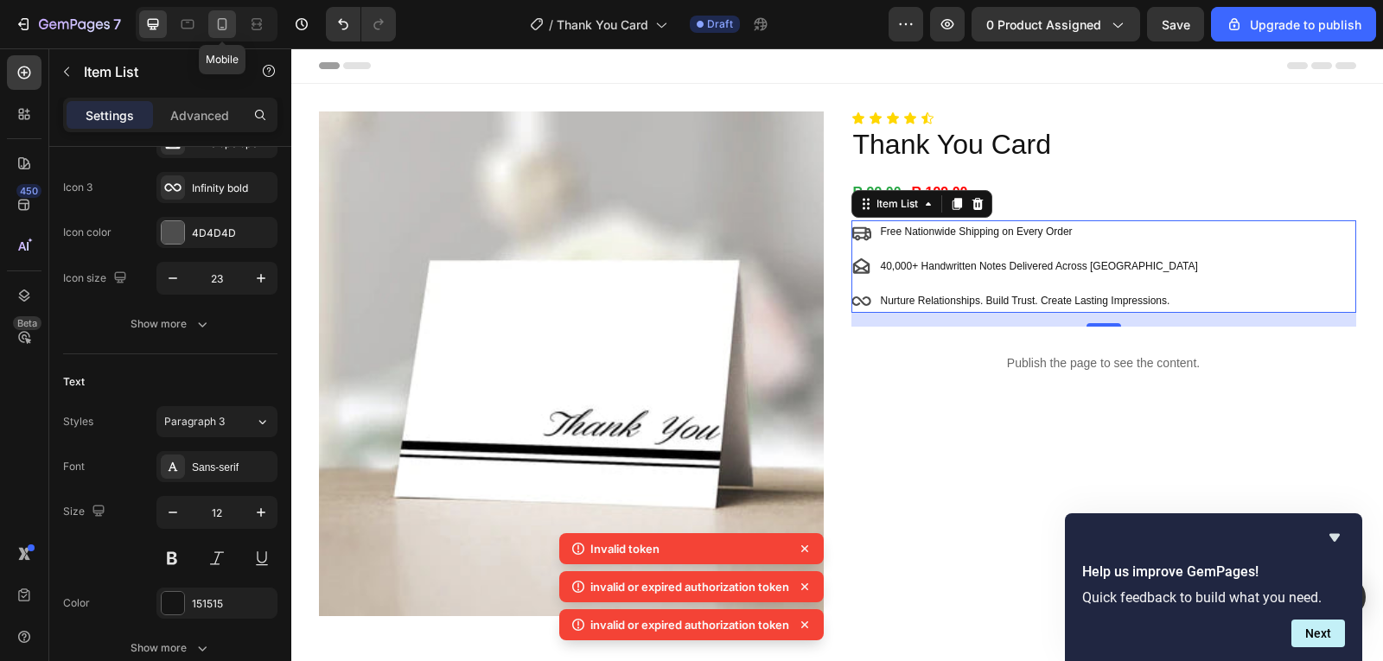
click at [224, 32] on icon at bounding box center [222, 24] width 17 height 17
type input "19"
type input "4"
type input "5"
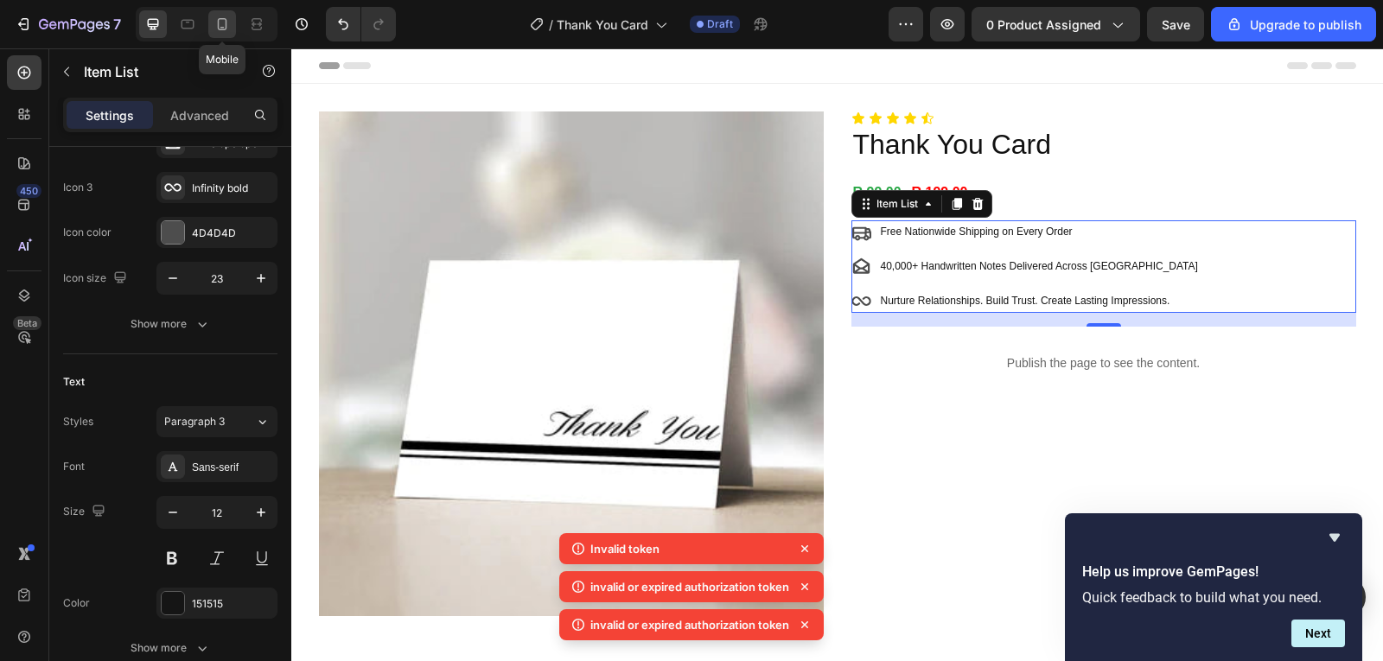
type input "5"
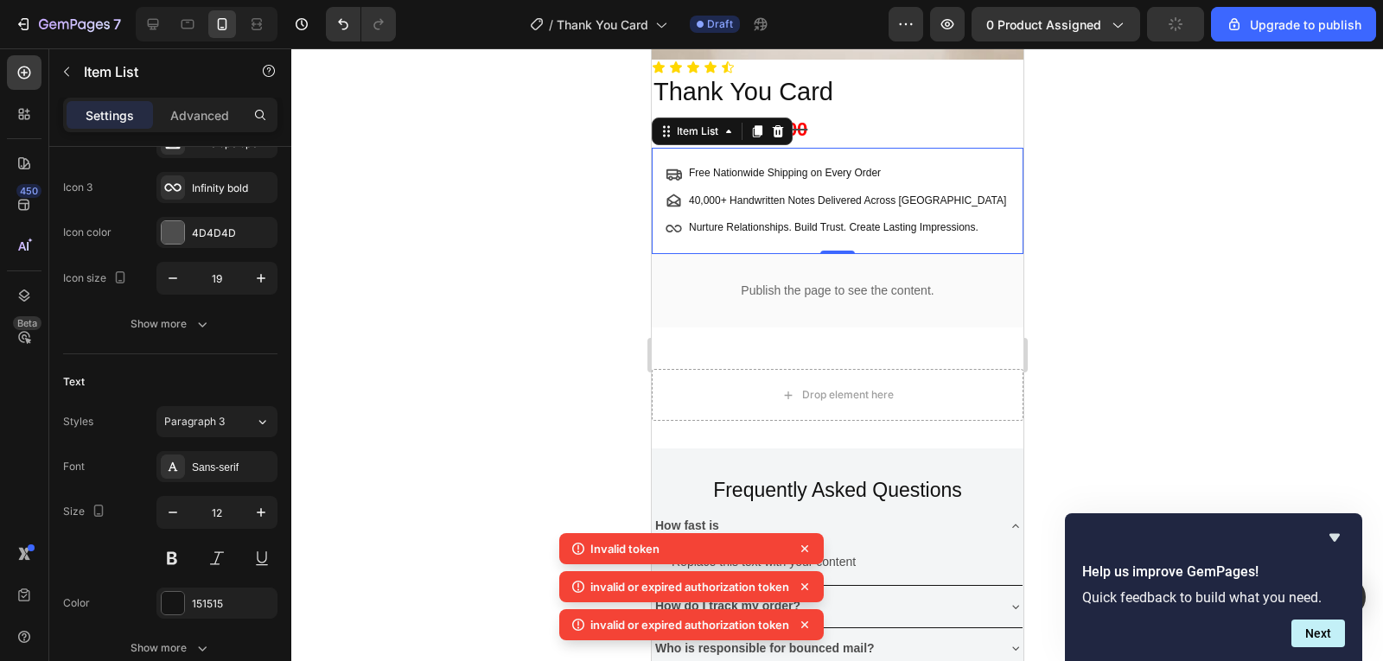
scroll to position [422, 0]
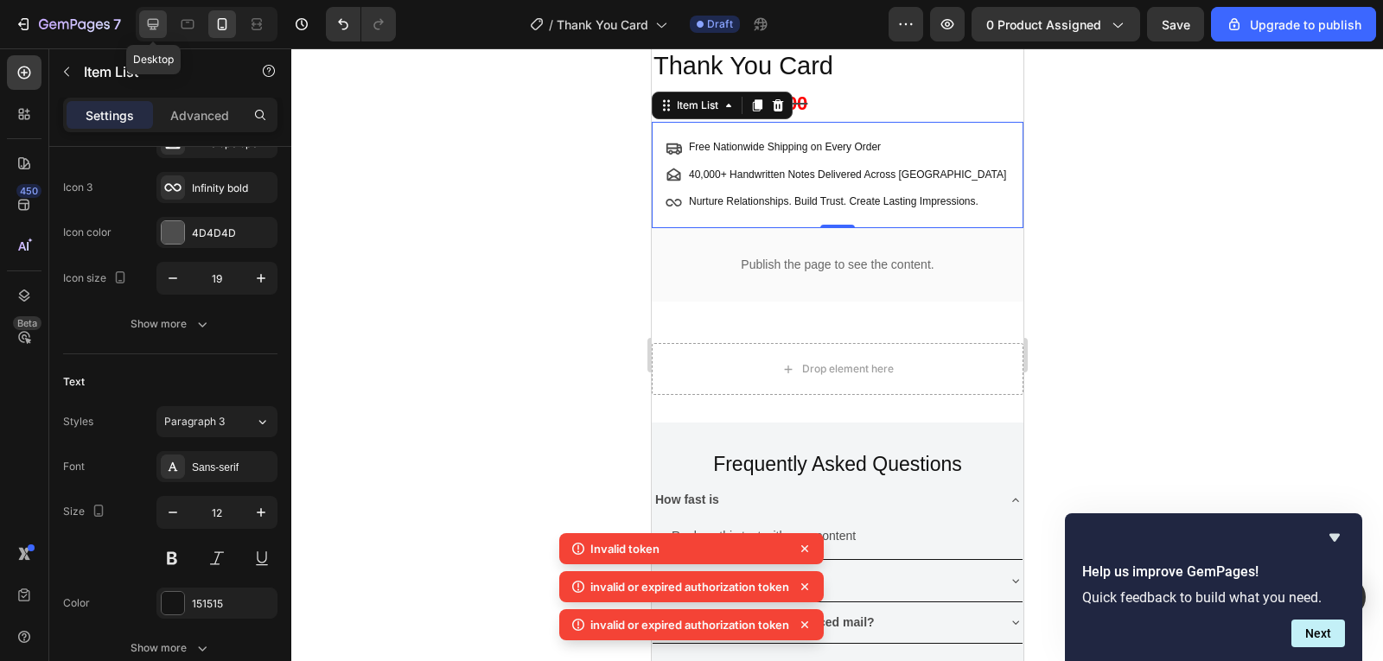
click at [150, 27] on icon at bounding box center [153, 24] width 11 height 11
type input "23"
type input "12"
type input "8"
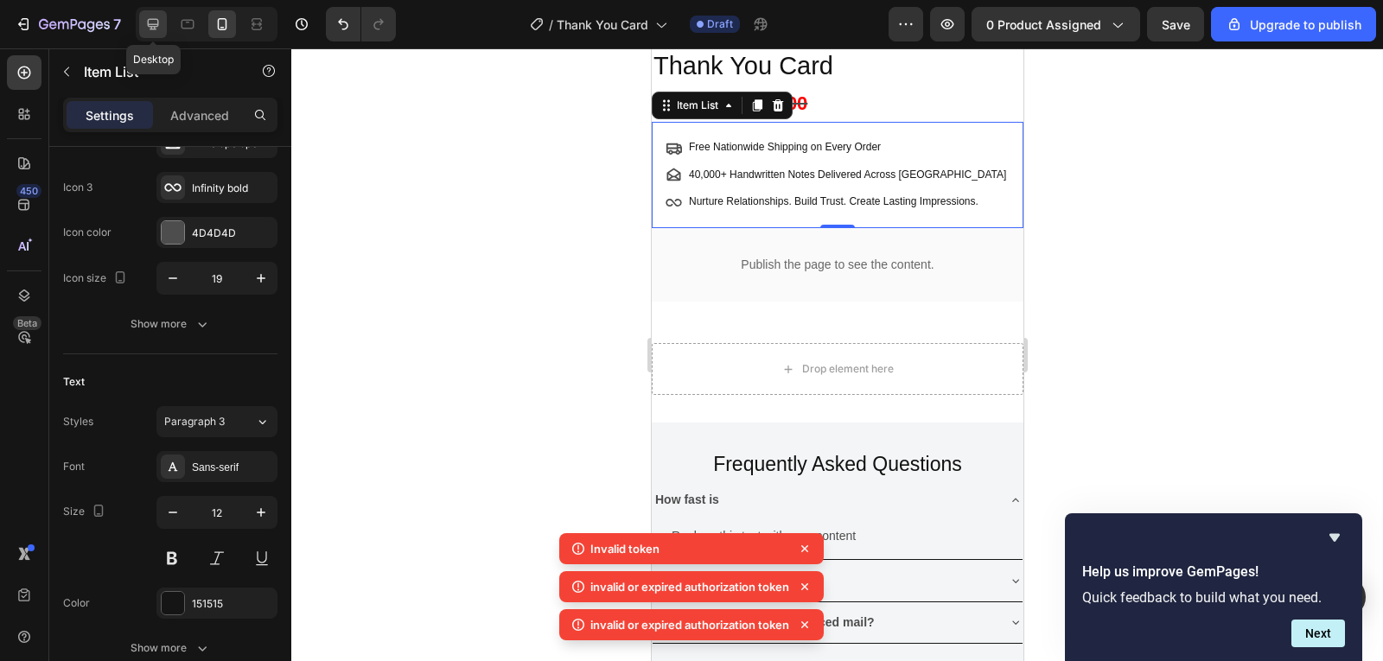
type input "8"
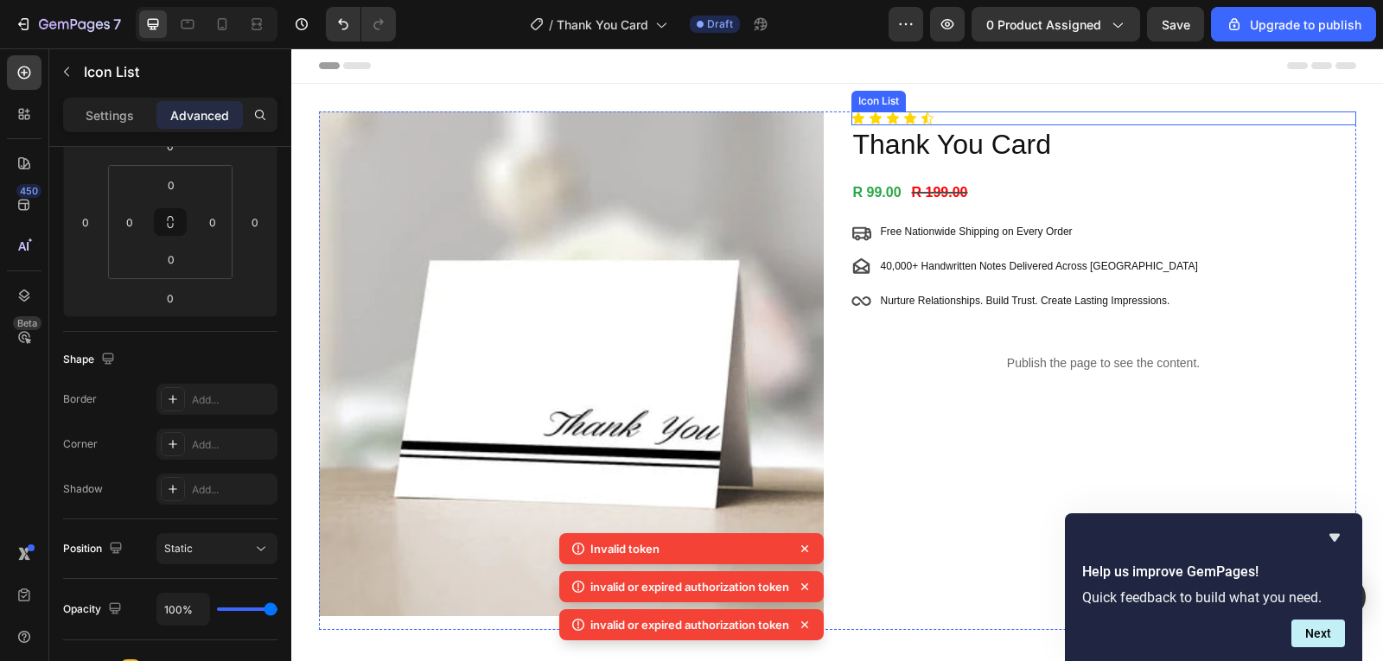
click at [944, 115] on div "Icon Icon Icon Icon Icon" at bounding box center [1104, 119] width 505 height 14
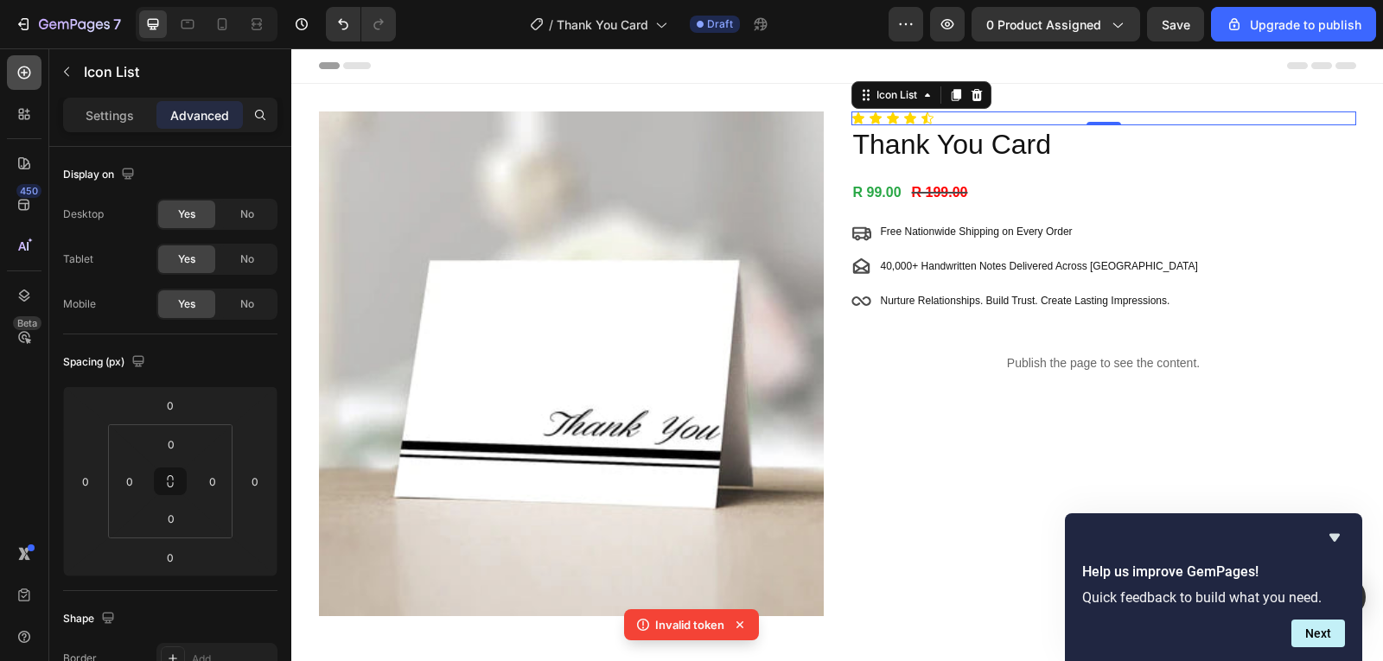
click at [18, 77] on icon at bounding box center [24, 72] width 17 height 17
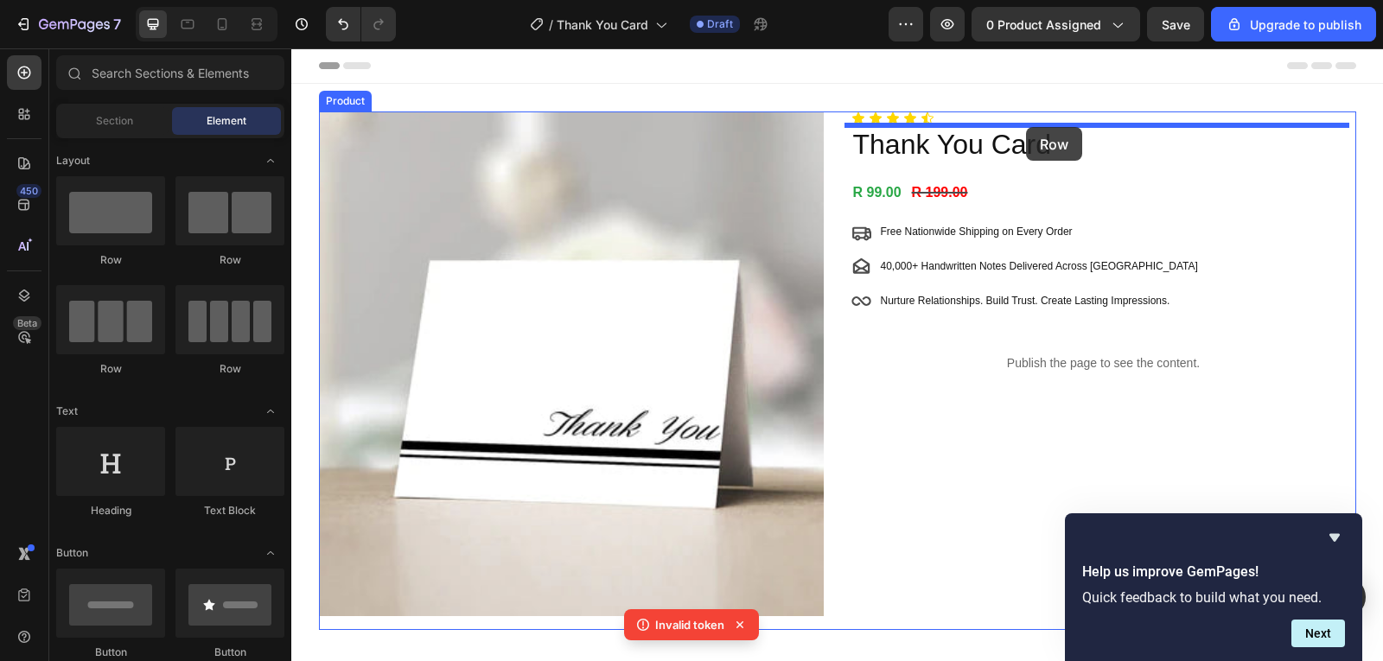
drag, startPoint x: 529, startPoint y: 253, endPoint x: 1026, endPoint y: 127, distance: 512.9
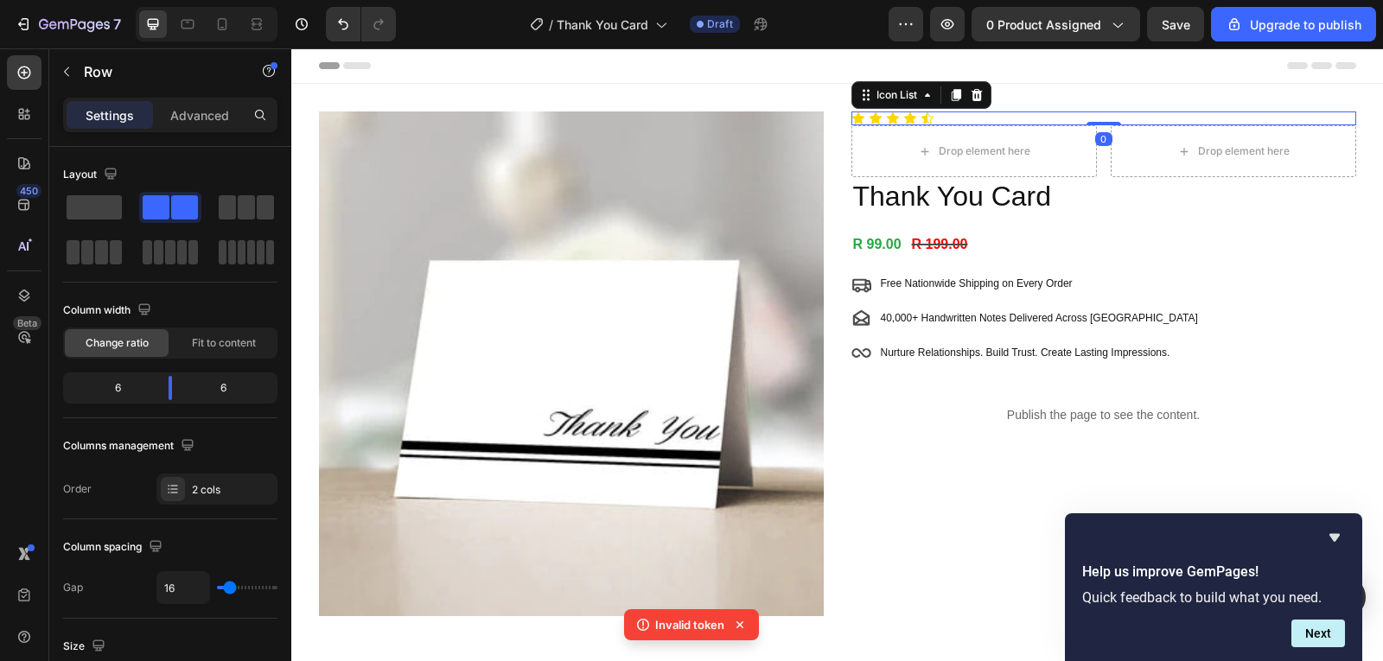
click at [986, 117] on div "Icon Icon Icon Icon Icon" at bounding box center [1104, 119] width 505 height 14
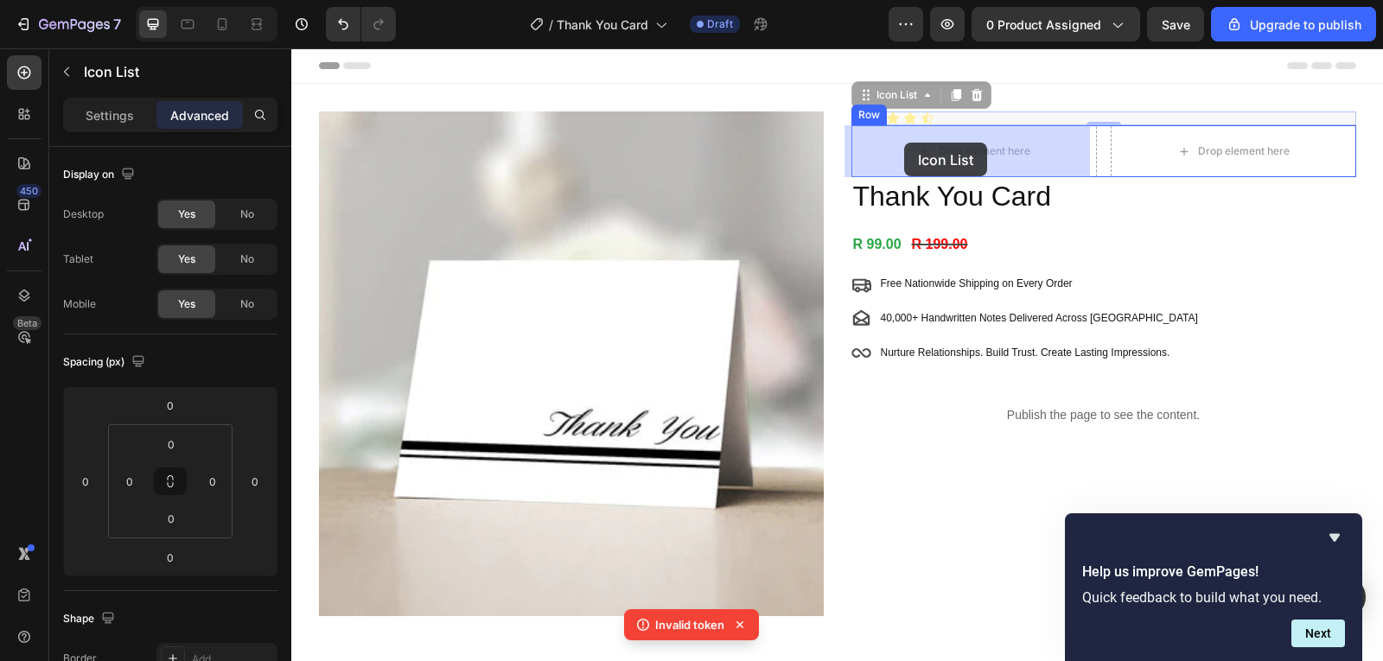
drag, startPoint x: 881, startPoint y: 102, endPoint x: 904, endPoint y: 143, distance: 46.9
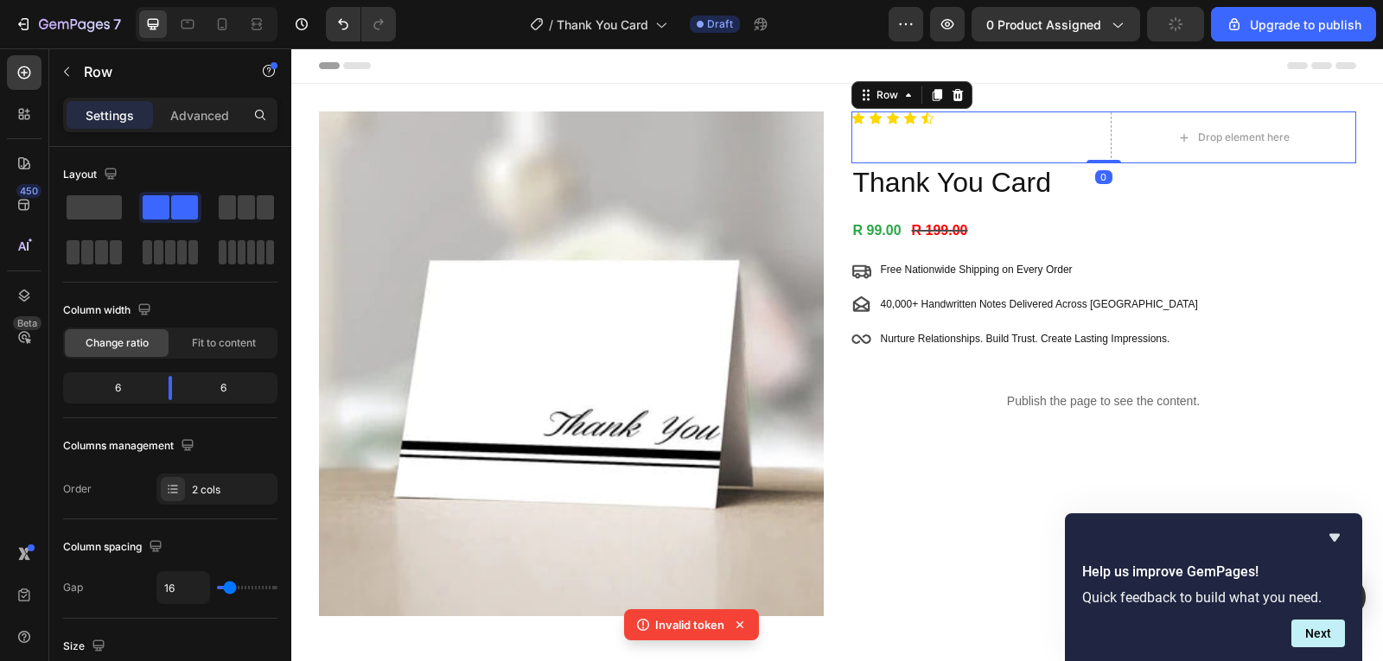
click at [976, 150] on div "Icon Icon Icon Icon Icon Icon List" at bounding box center [975, 138] width 246 height 52
click at [1155, 178] on h2 "Thank You Card" at bounding box center [1104, 183] width 505 height 40
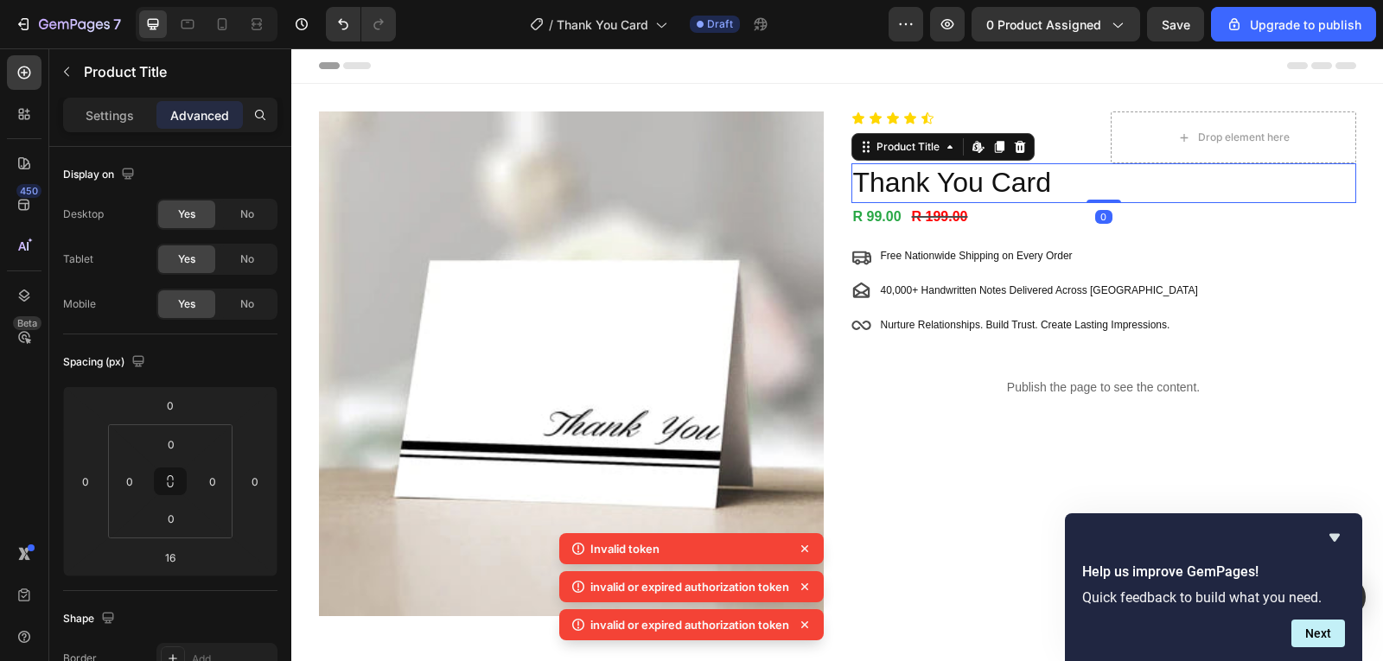
drag, startPoint x: 1094, startPoint y: 216, endPoint x: 1097, endPoint y: 194, distance: 22.7
click at [1097, 194] on div "Thank You Card Product Title Edit content in Shopify 0" at bounding box center [1104, 183] width 505 height 40
type input "0"
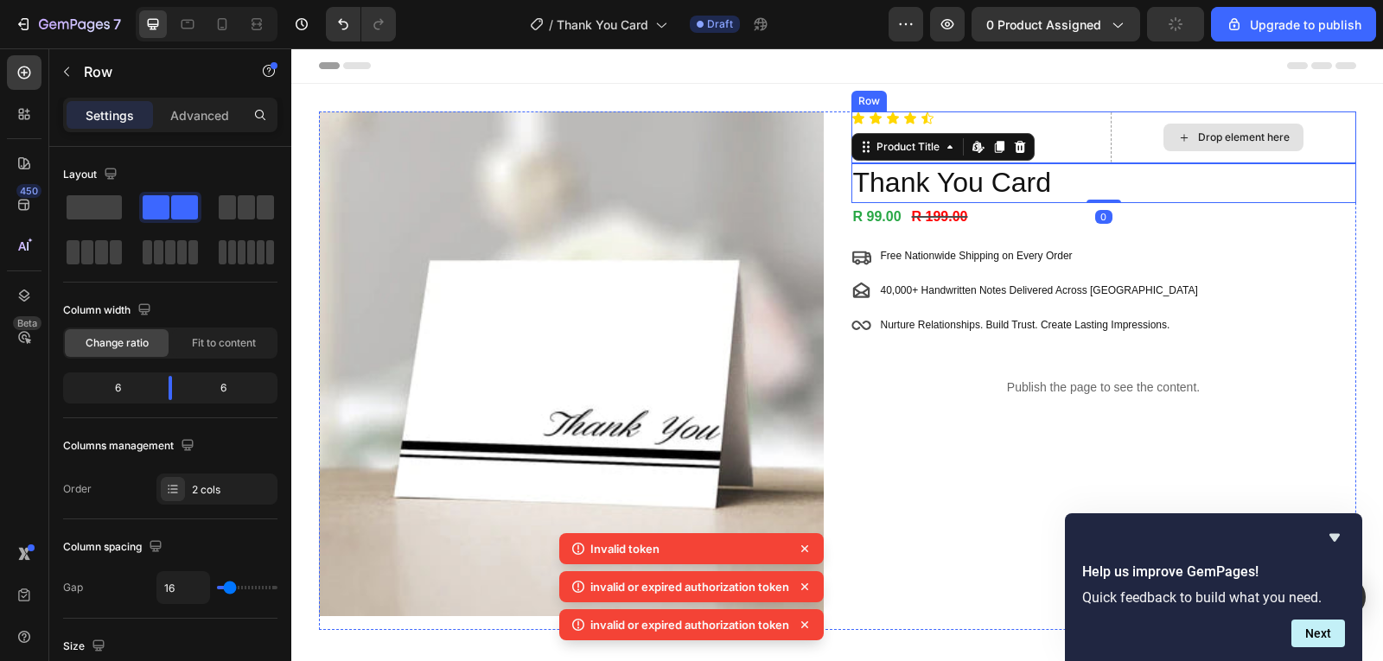
click at [1143, 121] on div "Drop element here" at bounding box center [1234, 138] width 246 height 52
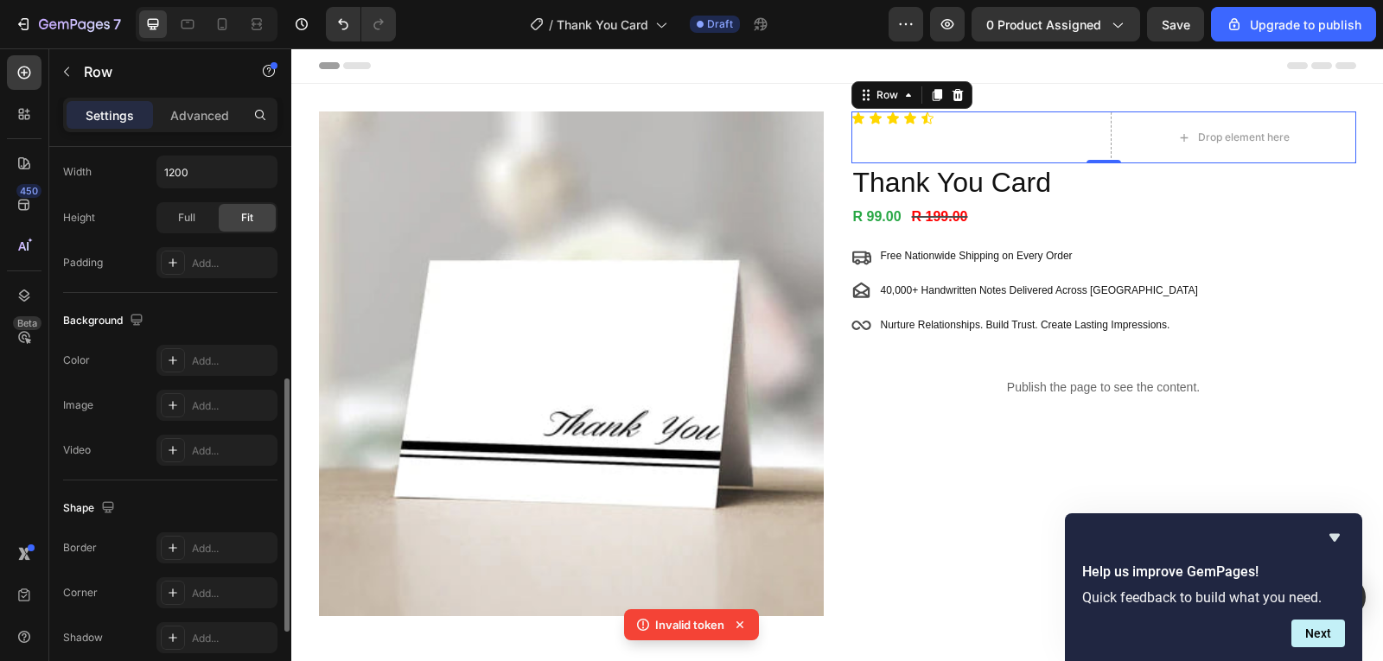
scroll to position [688, 0]
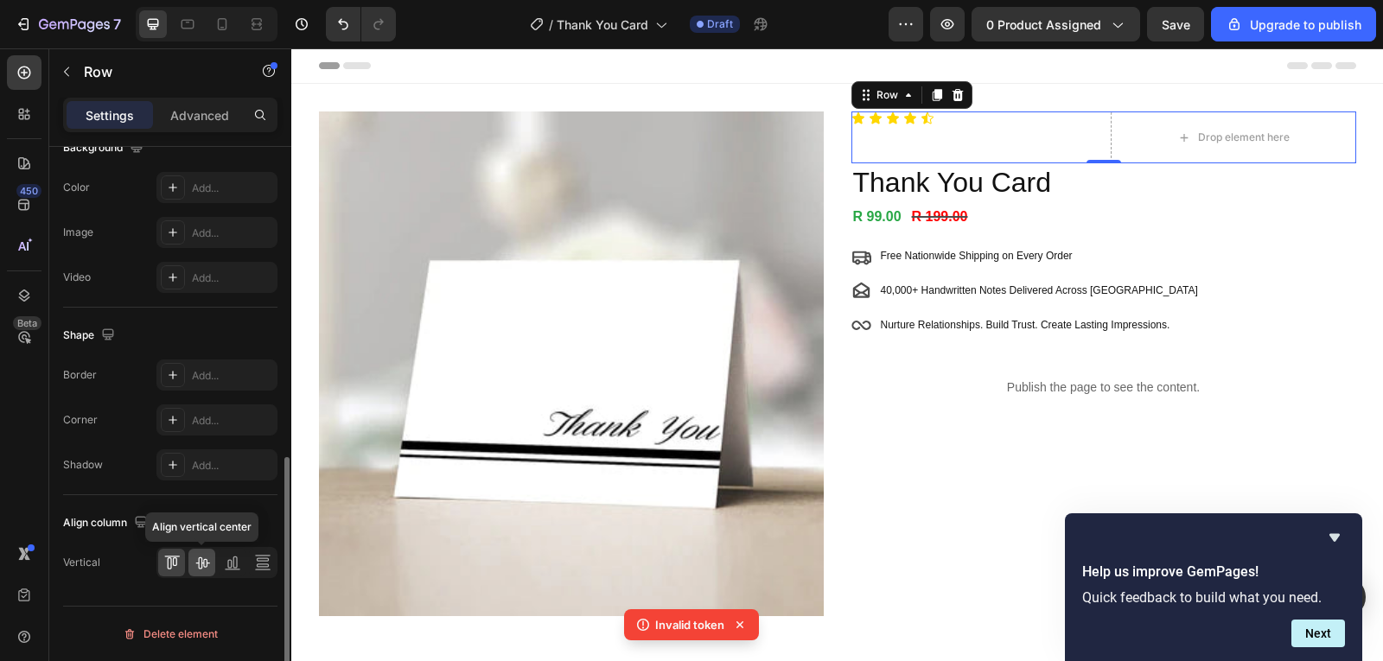
click at [206, 557] on icon at bounding box center [202, 562] width 17 height 17
click at [225, 557] on icon at bounding box center [232, 562] width 17 height 17
click at [209, 557] on icon at bounding box center [202, 562] width 17 height 17
click at [262, 557] on icon at bounding box center [262, 562] width 17 height 17
click at [199, 558] on icon at bounding box center [202, 564] width 14 height 12
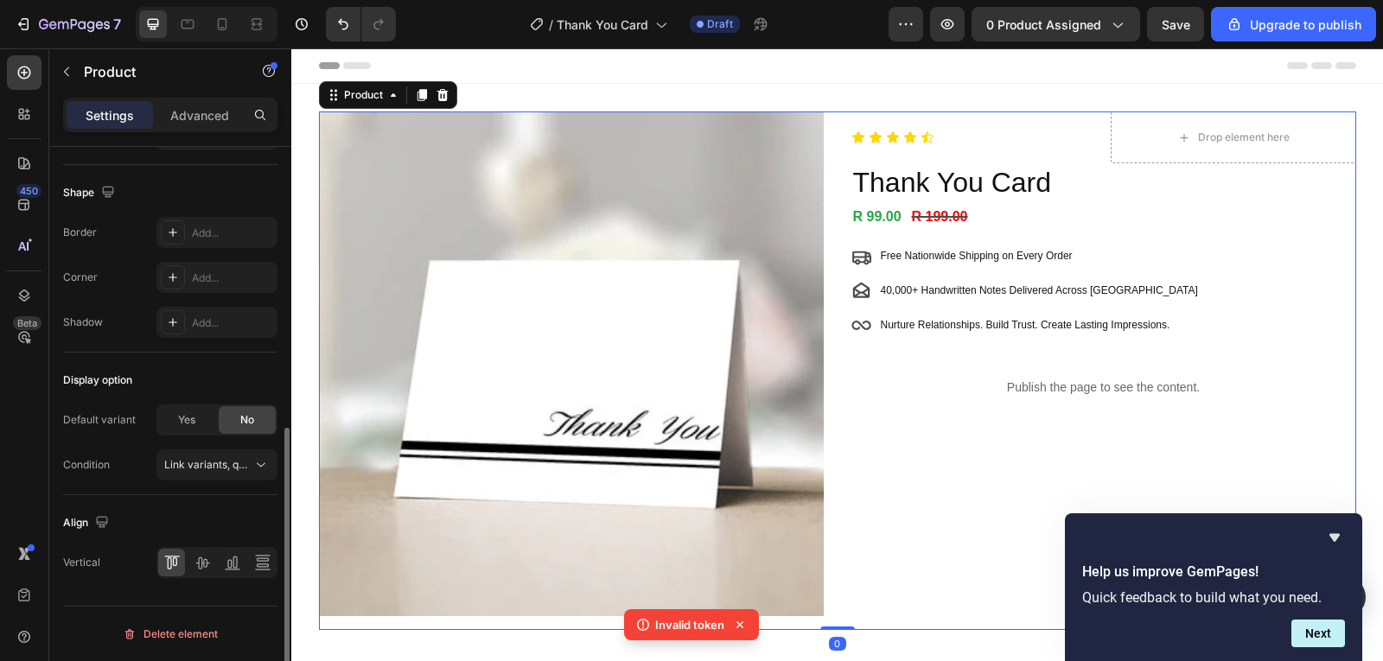
click at [993, 426] on div "Icon Icon Icon Icon Icon Icon List Drop element here Row Thank You Card Product…" at bounding box center [1104, 371] width 505 height 519
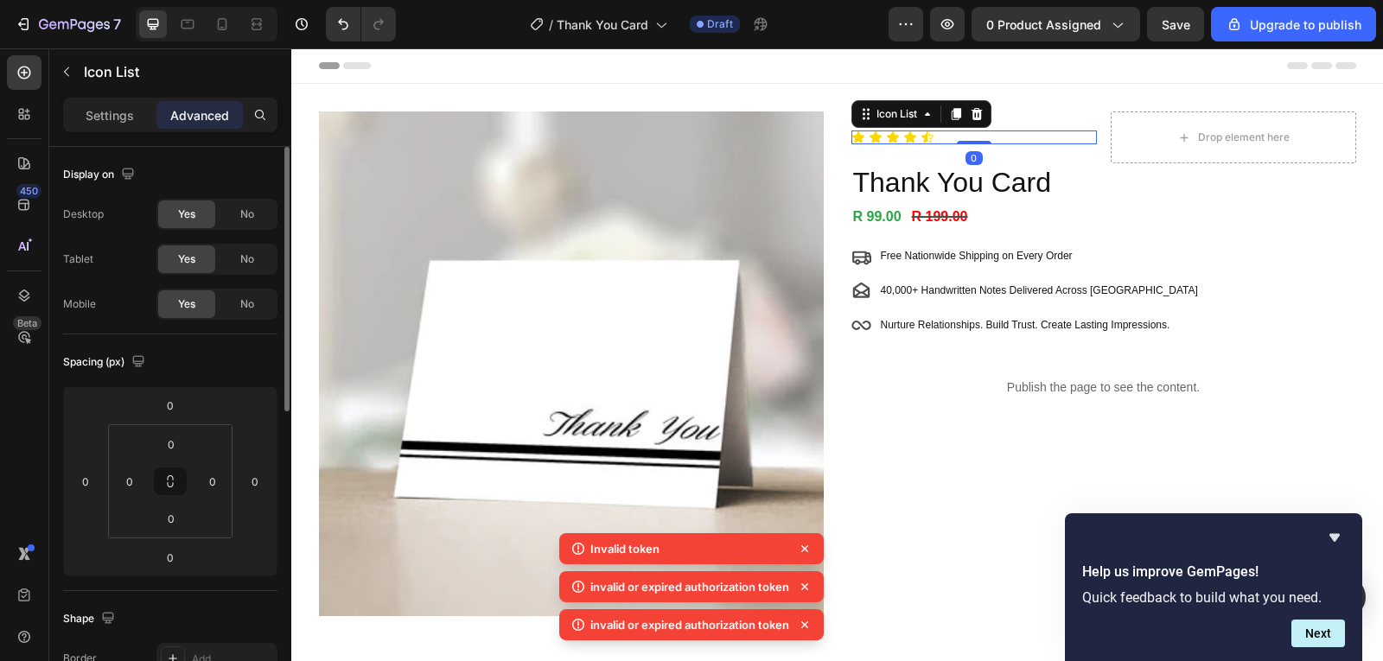
click at [982, 142] on div "Icon Icon Icon Icon Icon Icon List 0" at bounding box center [975, 138] width 246 height 14
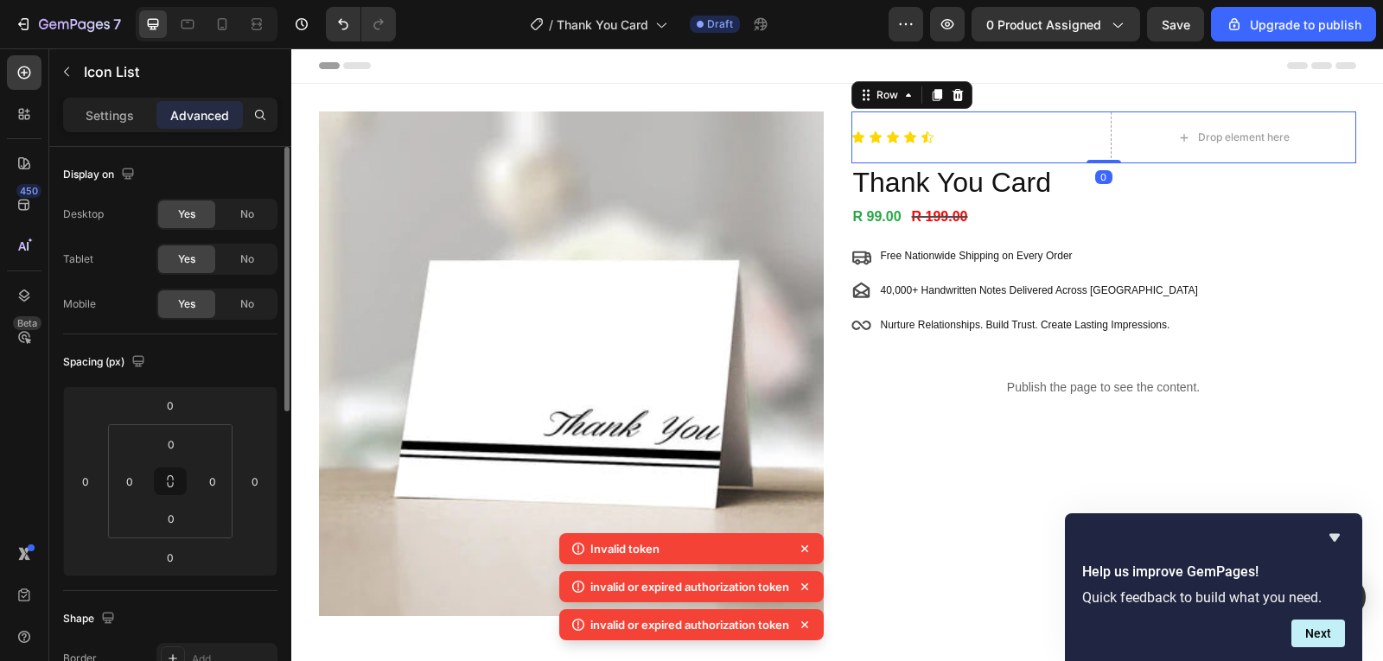
click at [1042, 118] on div "Icon Icon Icon Icon Icon Icon List" at bounding box center [975, 138] width 246 height 52
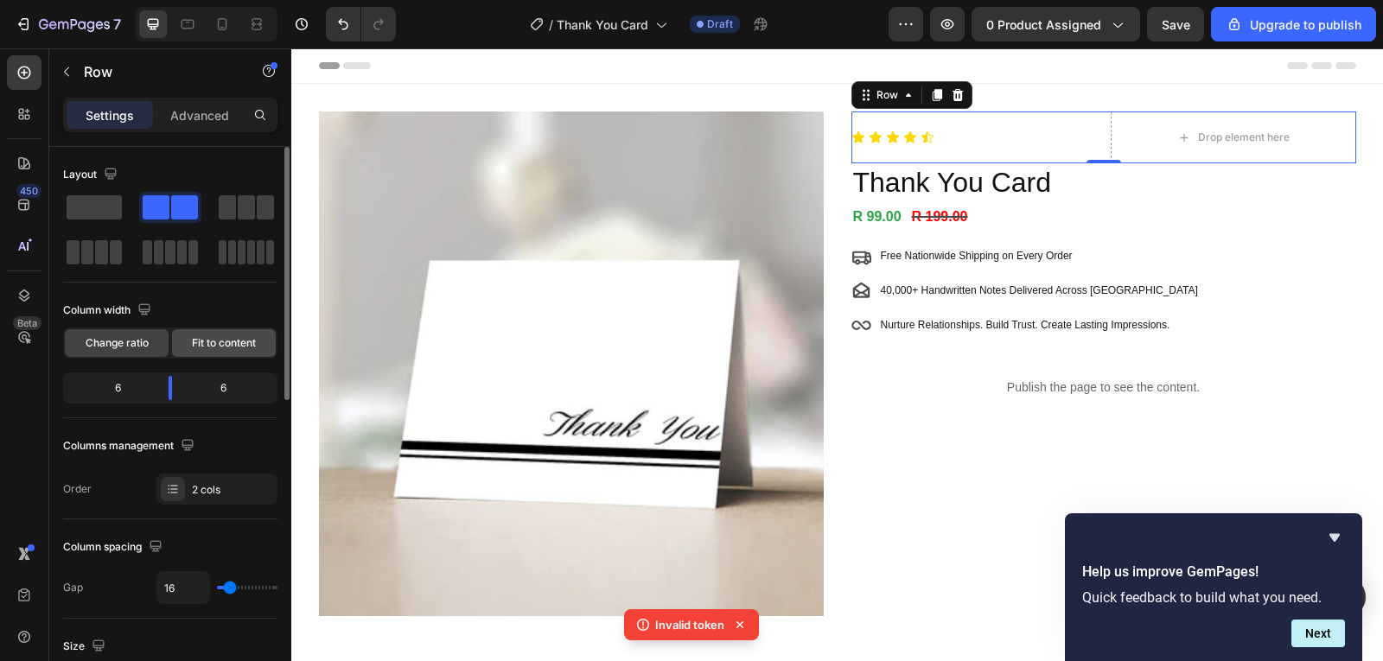
click at [222, 334] on div "Fit to content" at bounding box center [224, 343] width 104 height 28
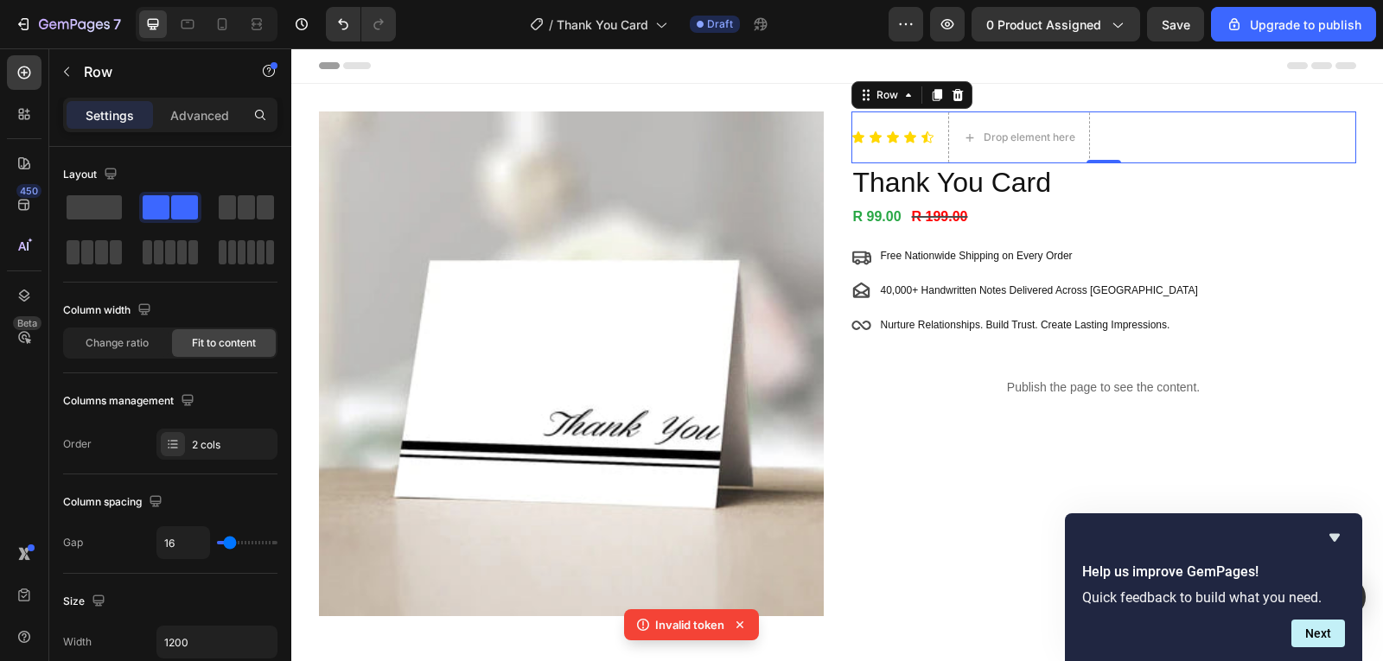
click at [1116, 147] on div "Icon Icon Icon Icon Icon Icon List Drop element here Row 0" at bounding box center [1104, 138] width 505 height 52
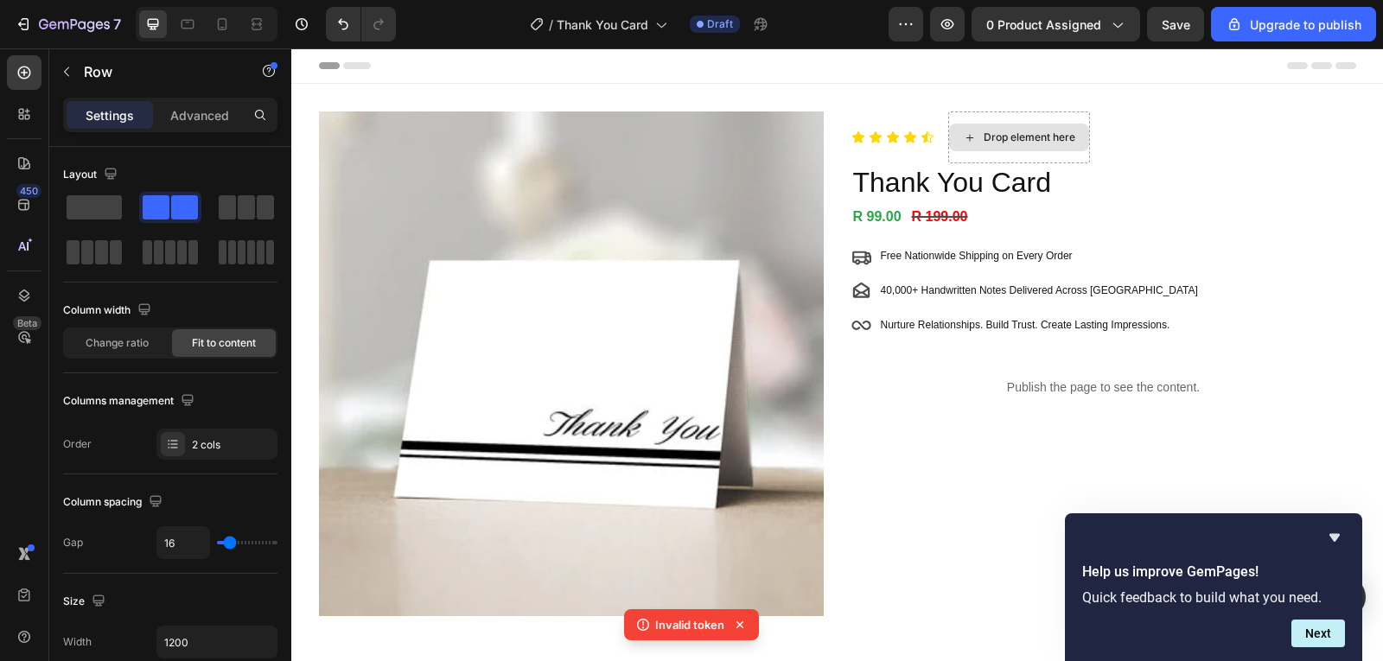
click at [1013, 144] on div "Drop element here" at bounding box center [1030, 138] width 92 height 14
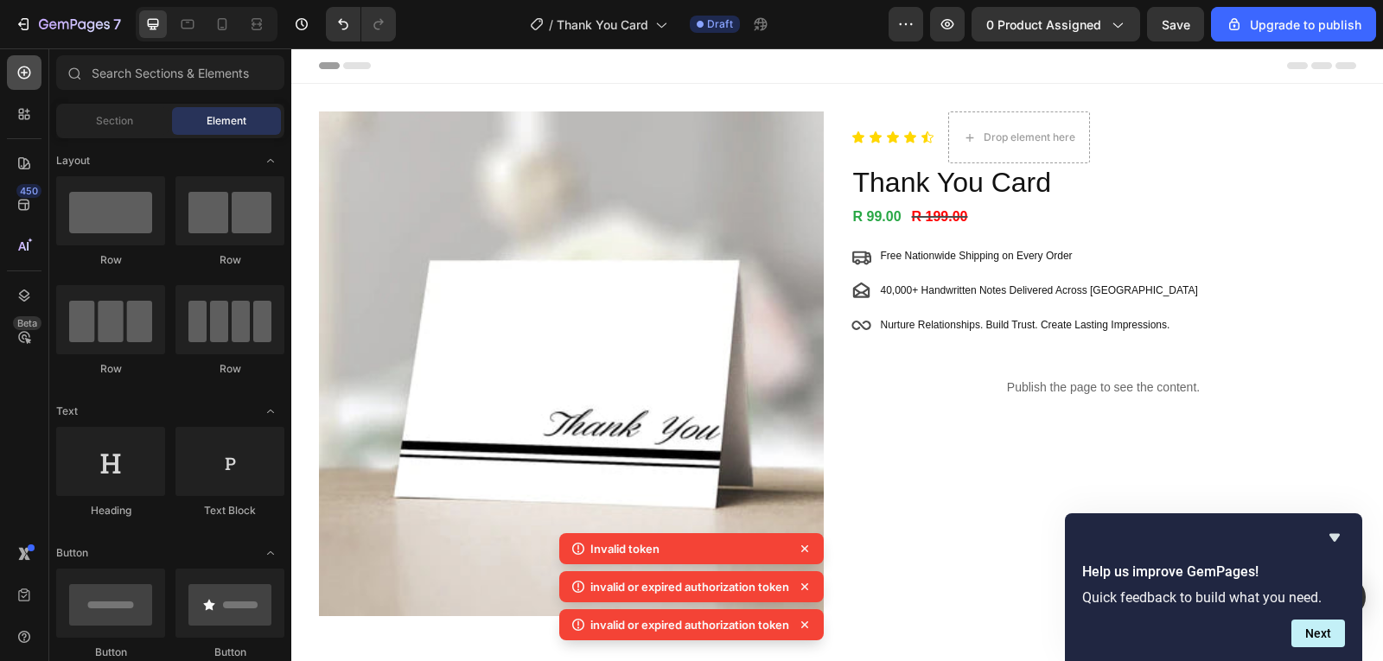
click at [22, 70] on icon at bounding box center [24, 72] width 17 height 17
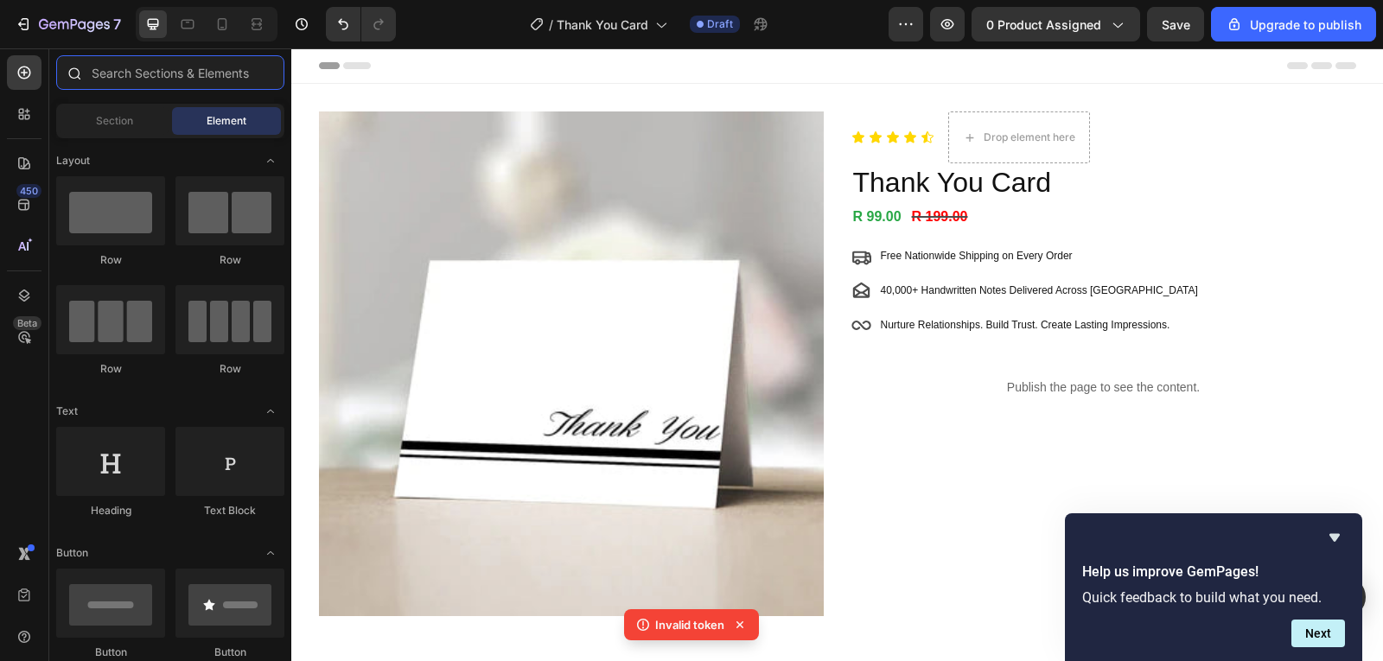
click at [191, 65] on input "text" at bounding box center [170, 72] width 228 height 35
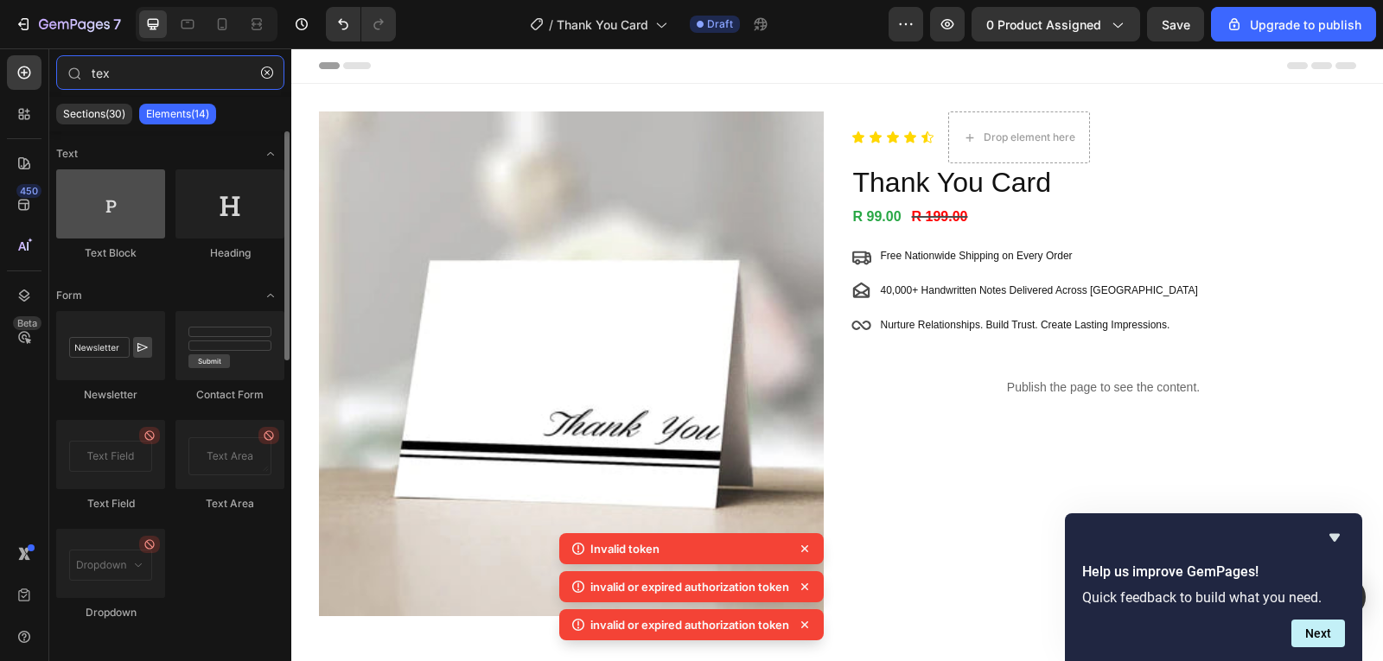
type input "tex"
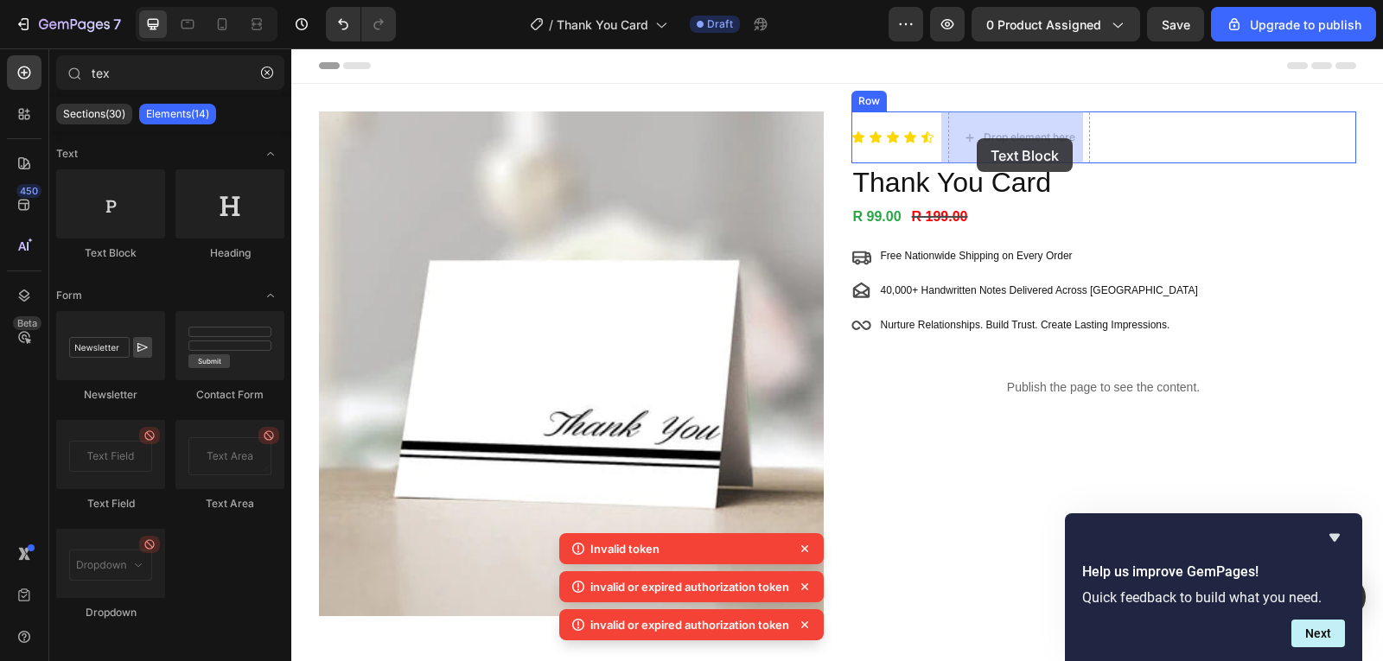
drag, startPoint x: 443, startPoint y: 262, endPoint x: 979, endPoint y: 138, distance: 550.1
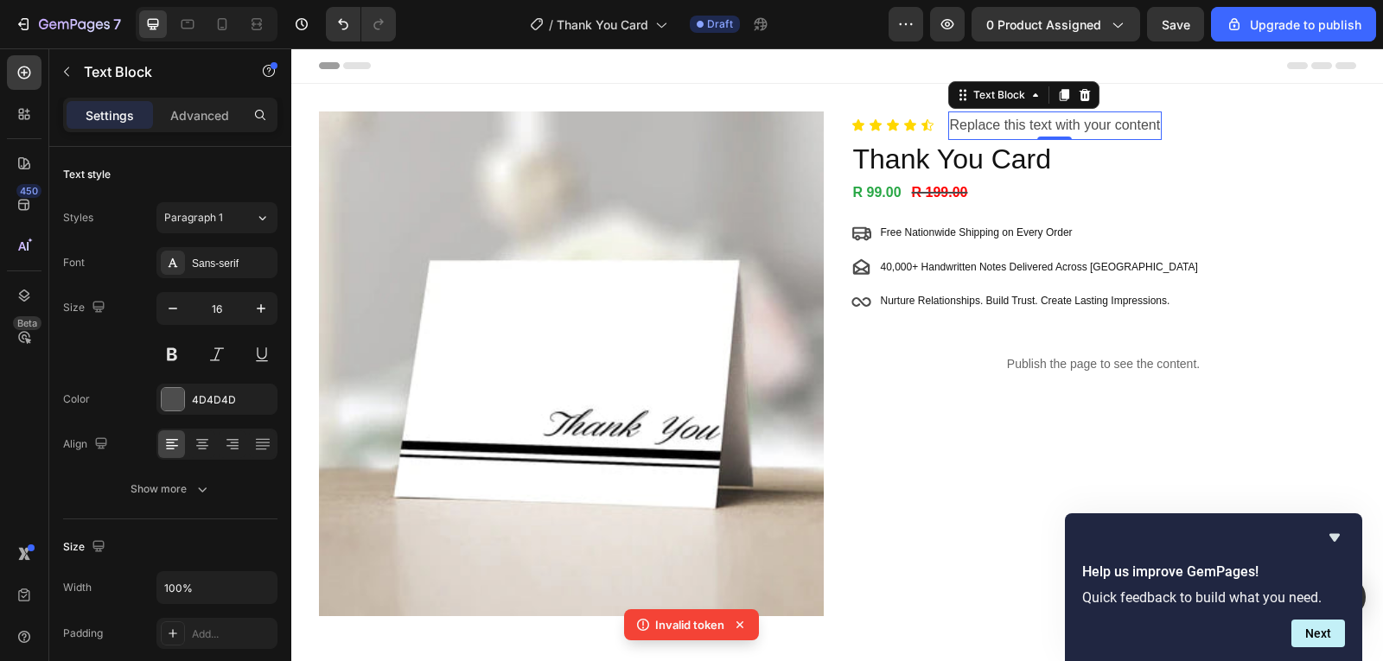
click at [1017, 128] on div "Replace this text with your content" at bounding box center [1055, 126] width 214 height 29
click at [1017, 127] on p "Replace this text with your content" at bounding box center [1055, 125] width 211 height 25
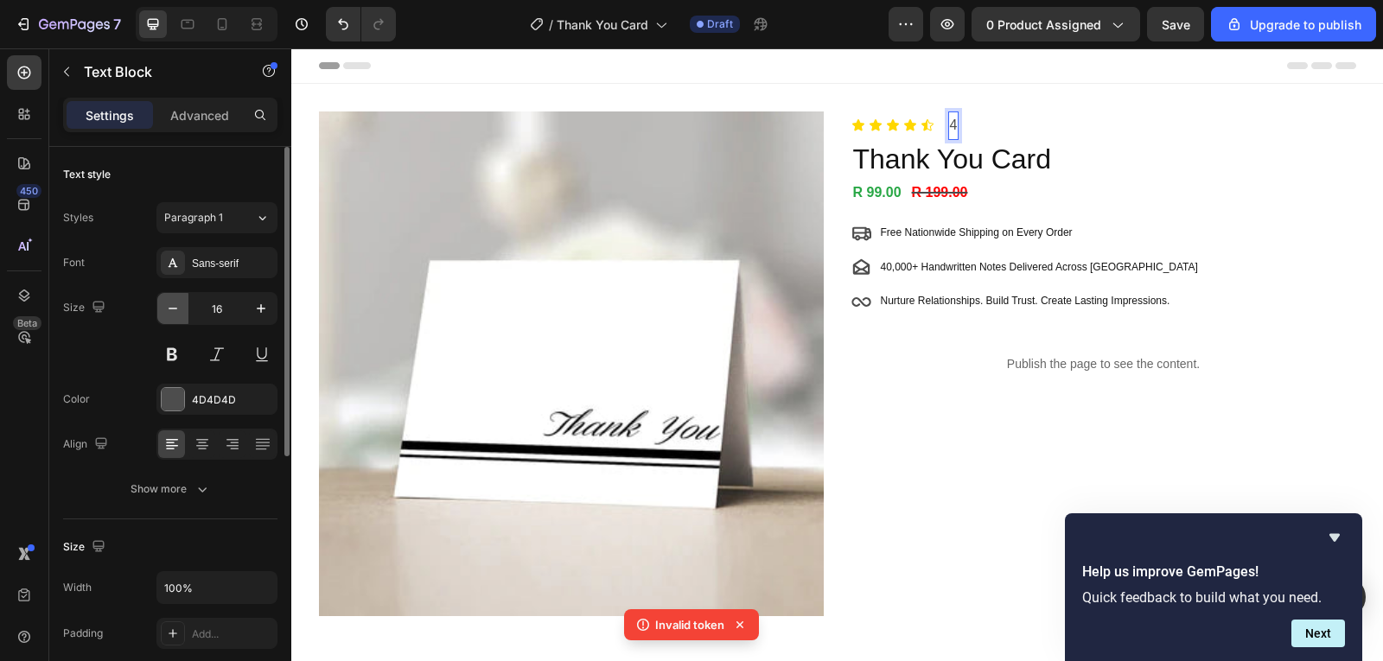
click at [178, 320] on button "button" at bounding box center [172, 308] width 31 height 31
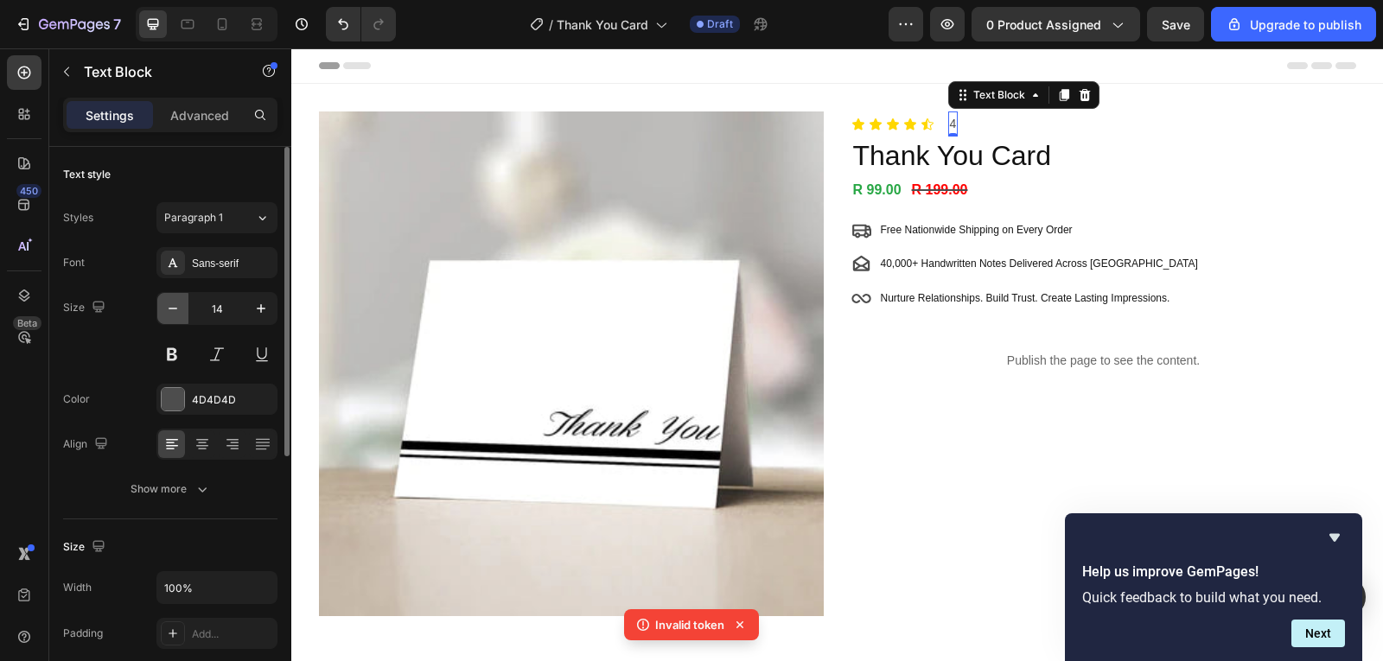
click at [178, 320] on button "button" at bounding box center [172, 308] width 31 height 31
type input "13"
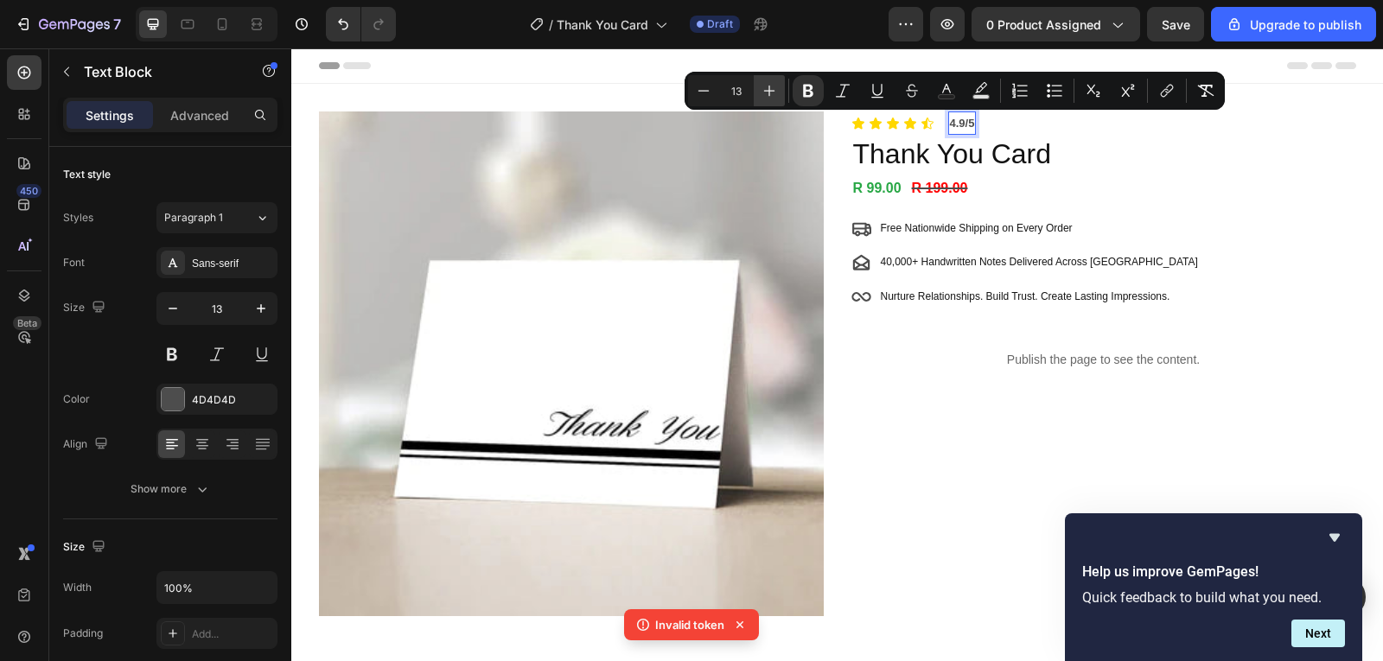
click at [772, 92] on icon "Editor contextual toolbar" at bounding box center [769, 90] width 17 height 17
type input "14"
click at [957, 128] on strong "4.9/5" at bounding box center [963, 123] width 27 height 14
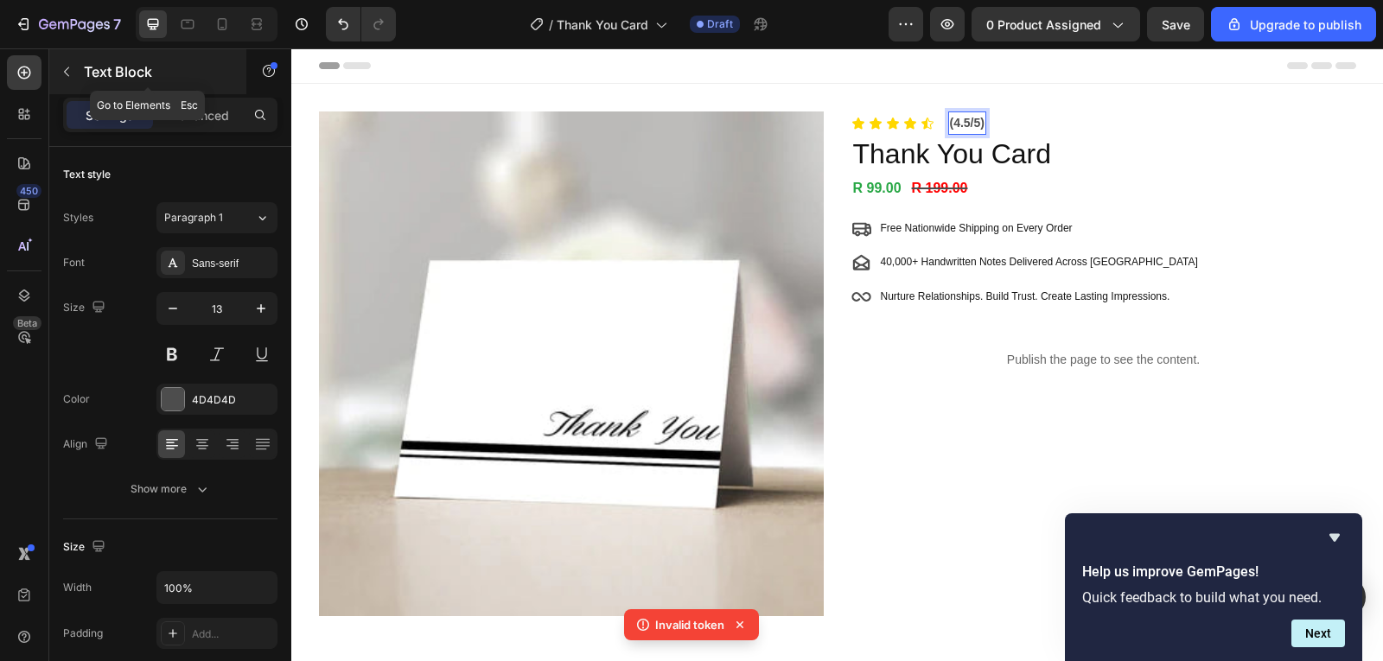
click at [73, 57] on div "Text Block" at bounding box center [147, 71] width 197 height 45
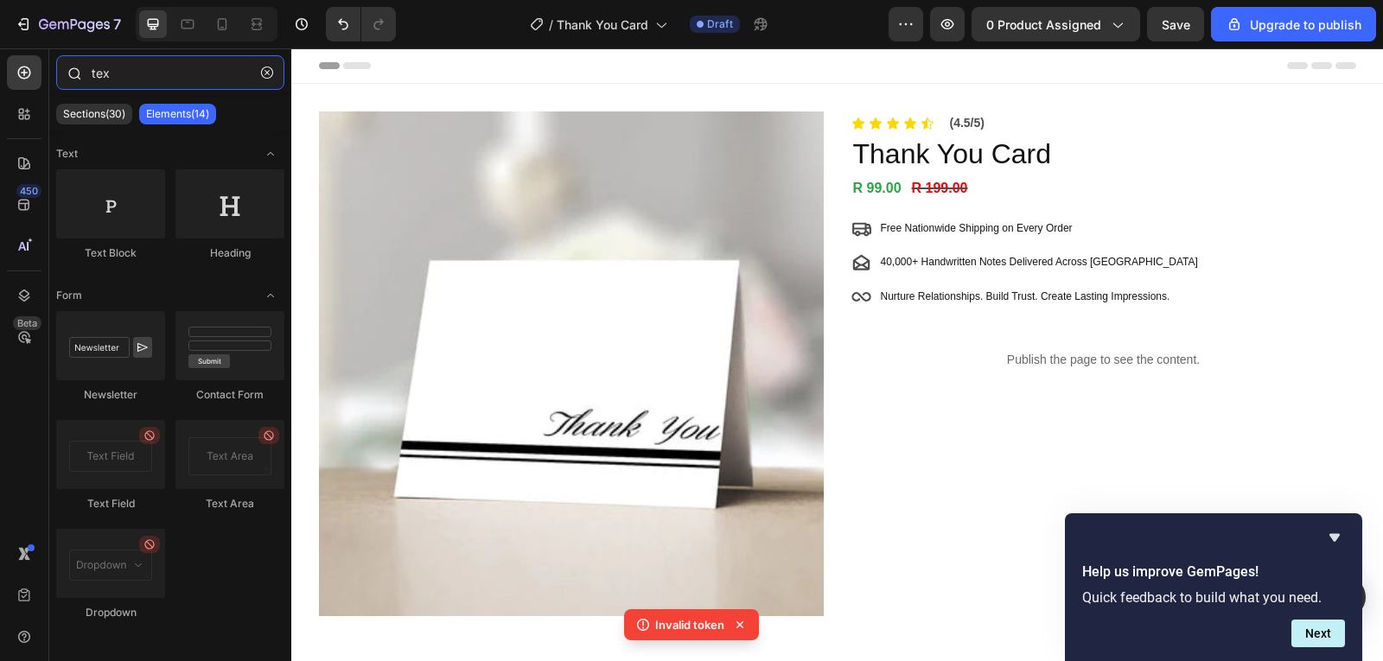
click at [137, 71] on input "tex" at bounding box center [170, 72] width 228 height 35
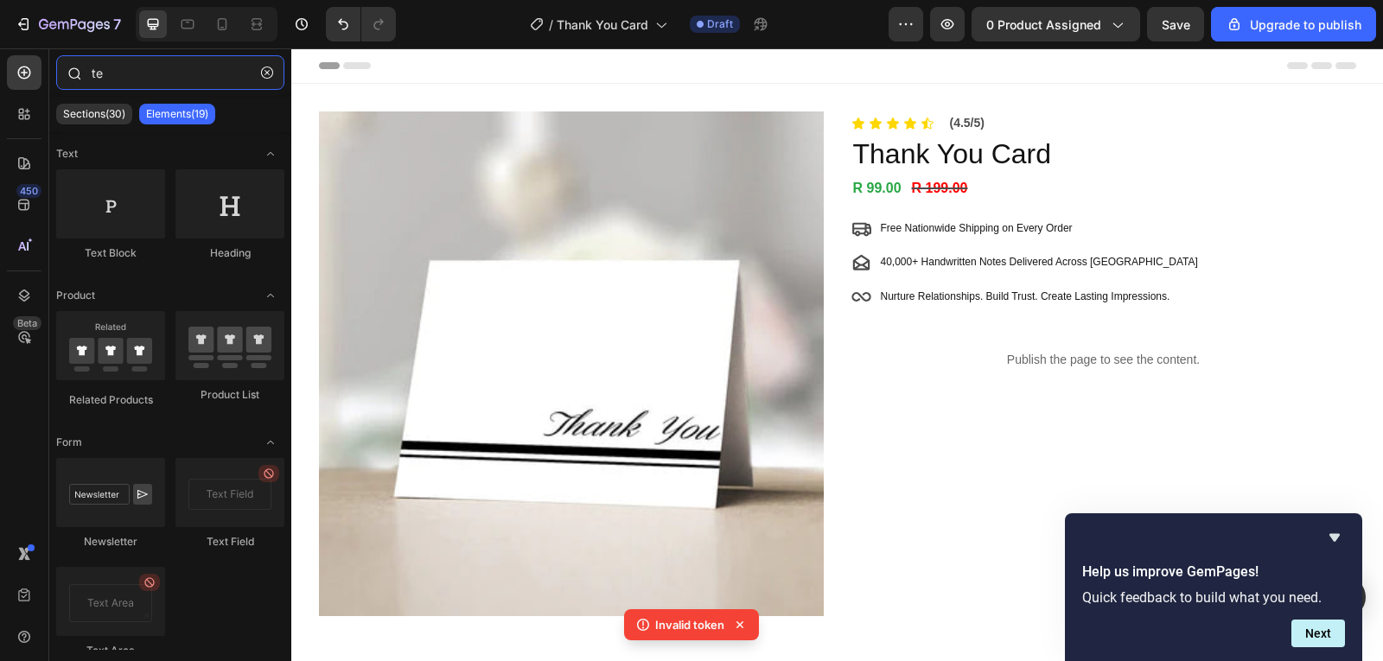
type input "t"
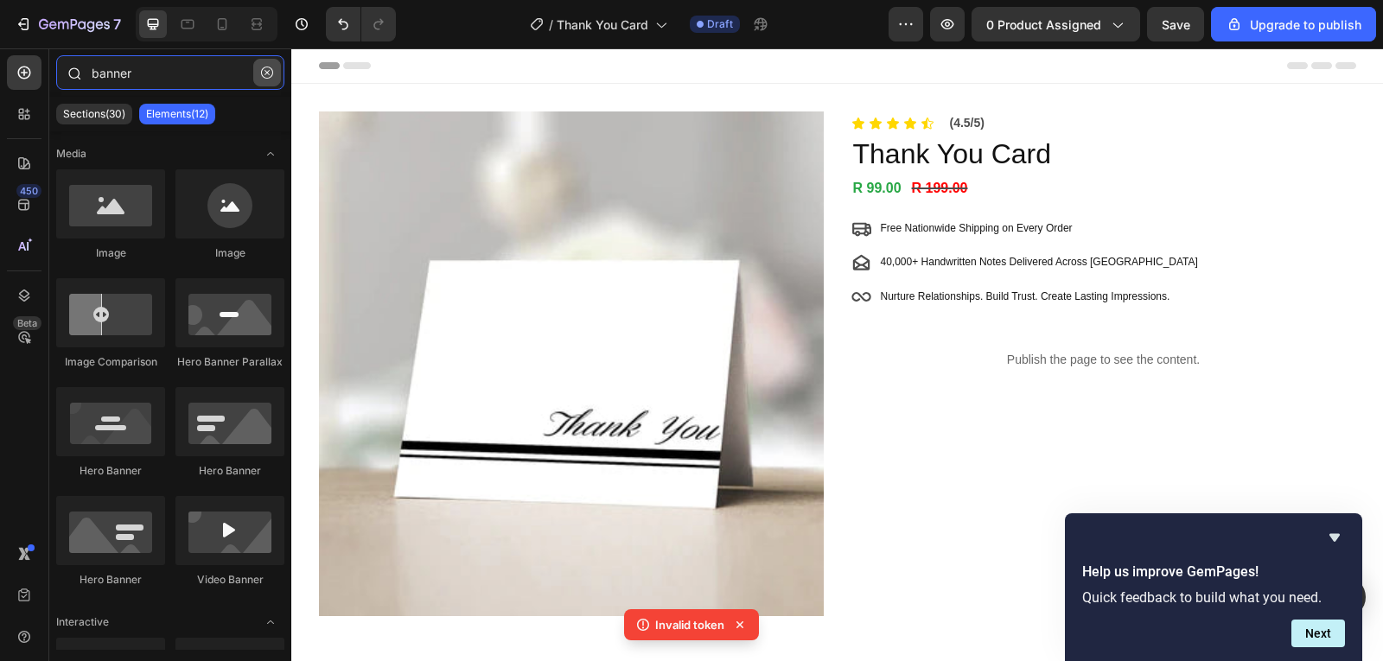
type input "banner"
click at [263, 74] on icon "button" at bounding box center [267, 73] width 12 height 12
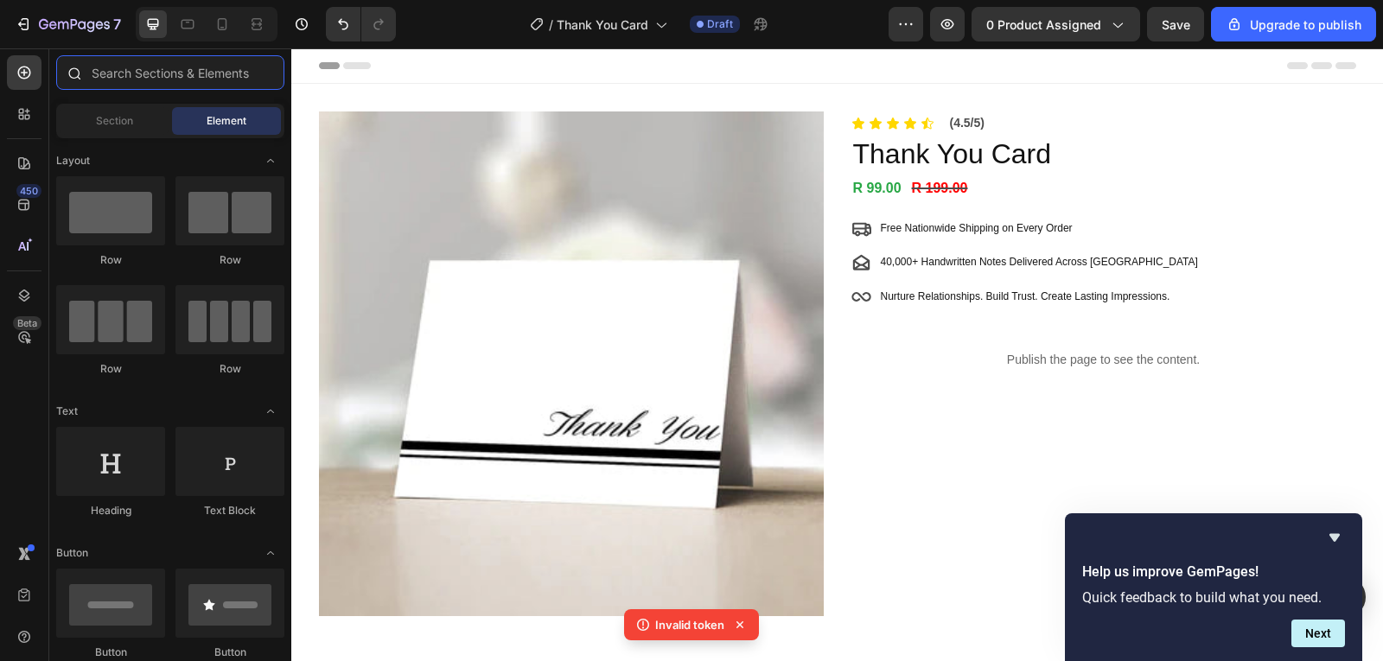
click at [219, 75] on input "text" at bounding box center [170, 72] width 228 height 35
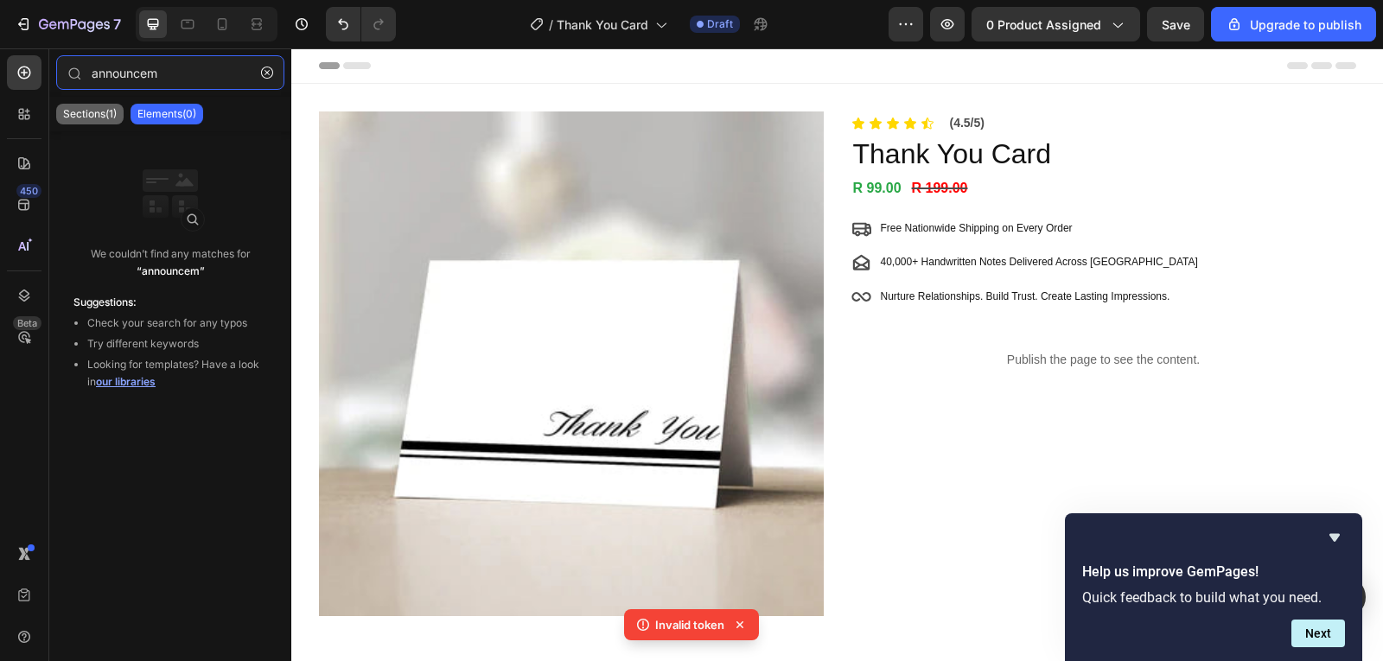
type input "announcem"
click at [111, 105] on div "Sections(1)" at bounding box center [89, 114] width 67 height 21
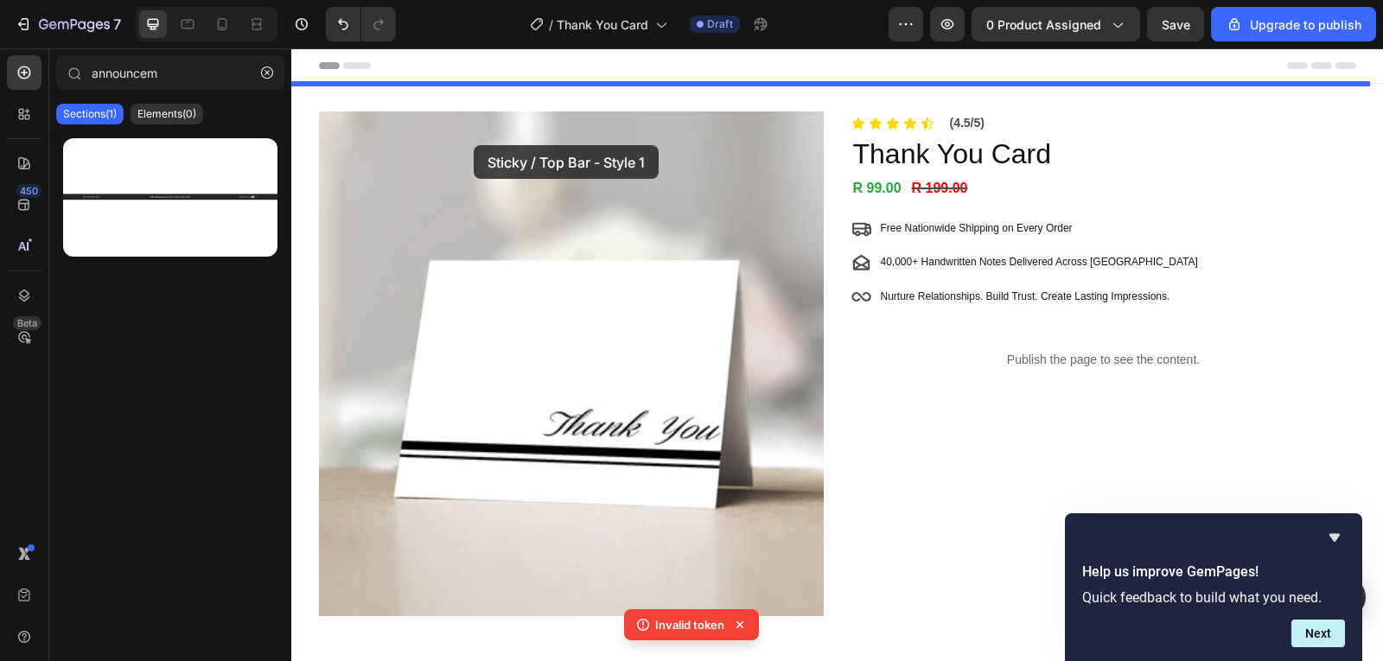
drag, startPoint x: 468, startPoint y: 239, endPoint x: 474, endPoint y: 145, distance: 94.4
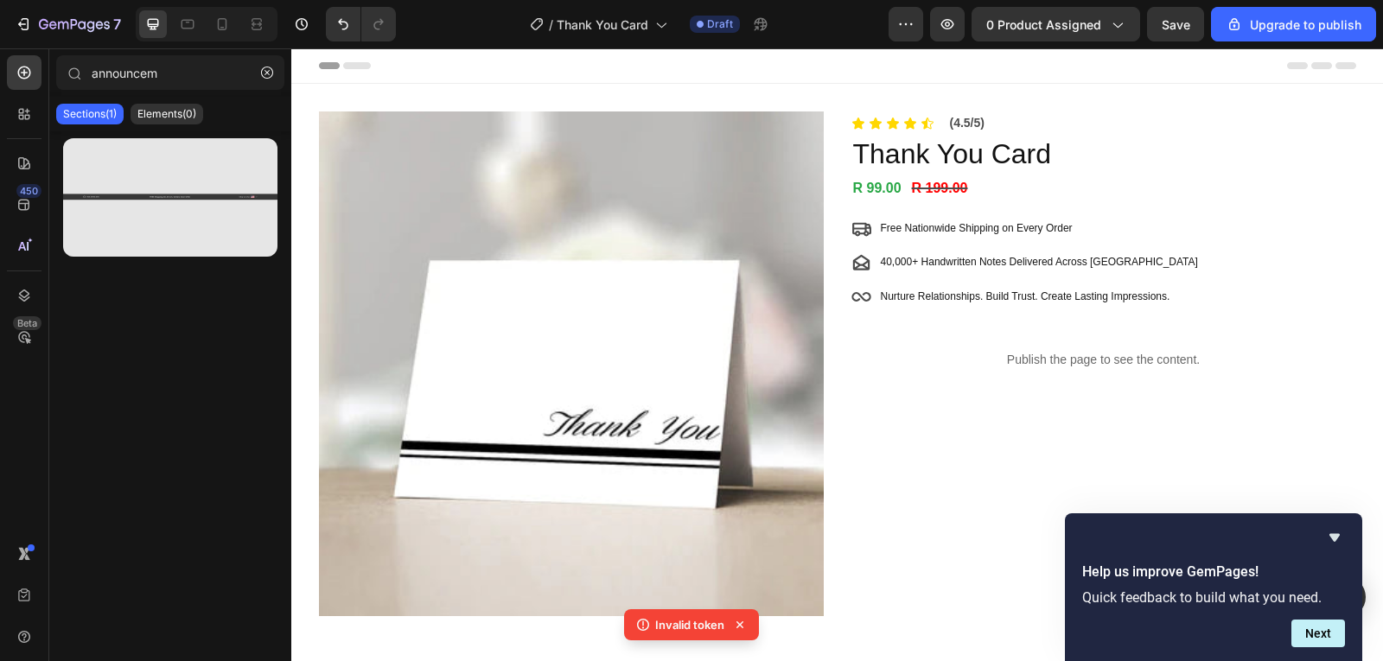
click at [223, 205] on div at bounding box center [170, 197] width 214 height 118
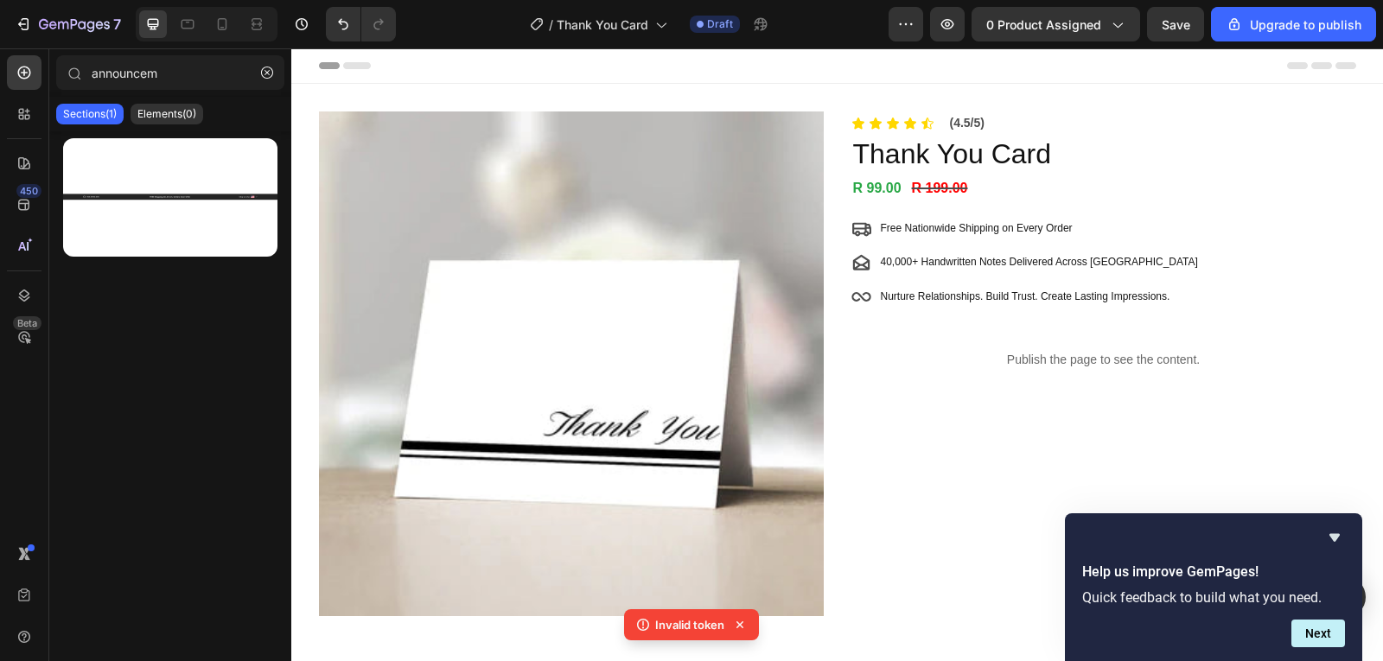
click at [96, 112] on p "Sections(1)" at bounding box center [90, 114] width 54 height 14
click at [738, 625] on icon at bounding box center [739, 624] width 17 height 17
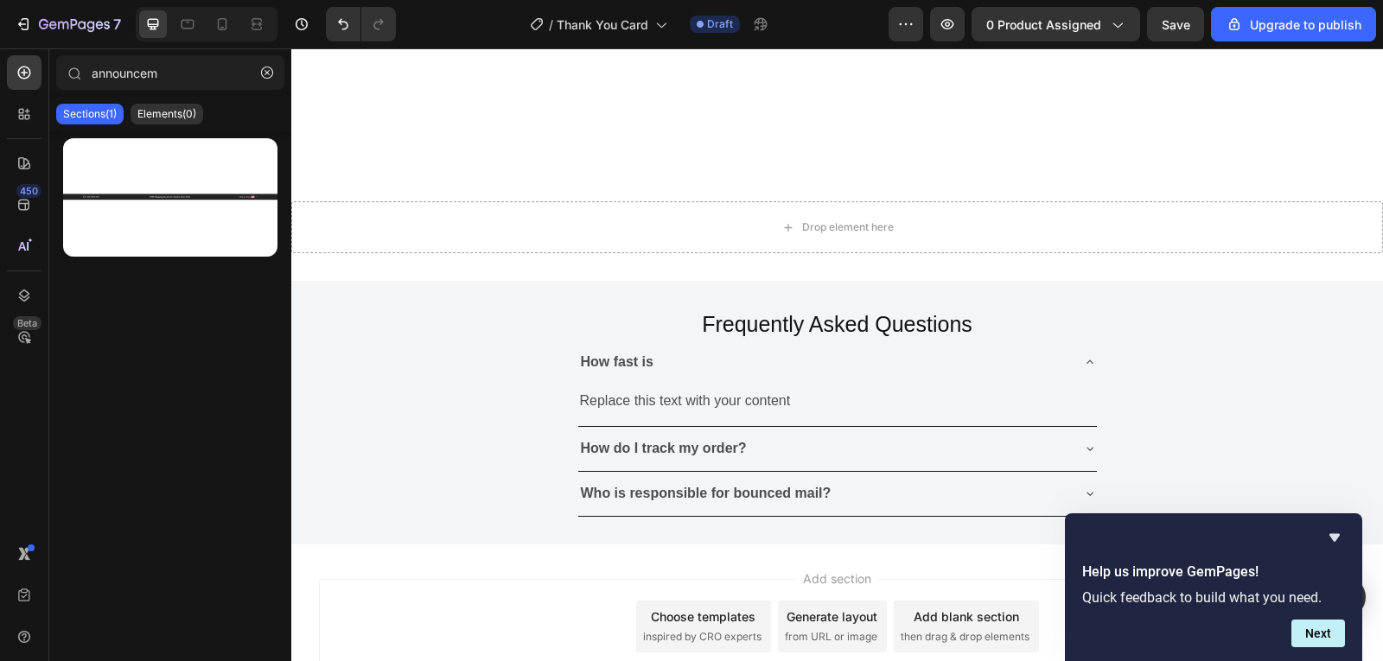
scroll to position [630, 0]
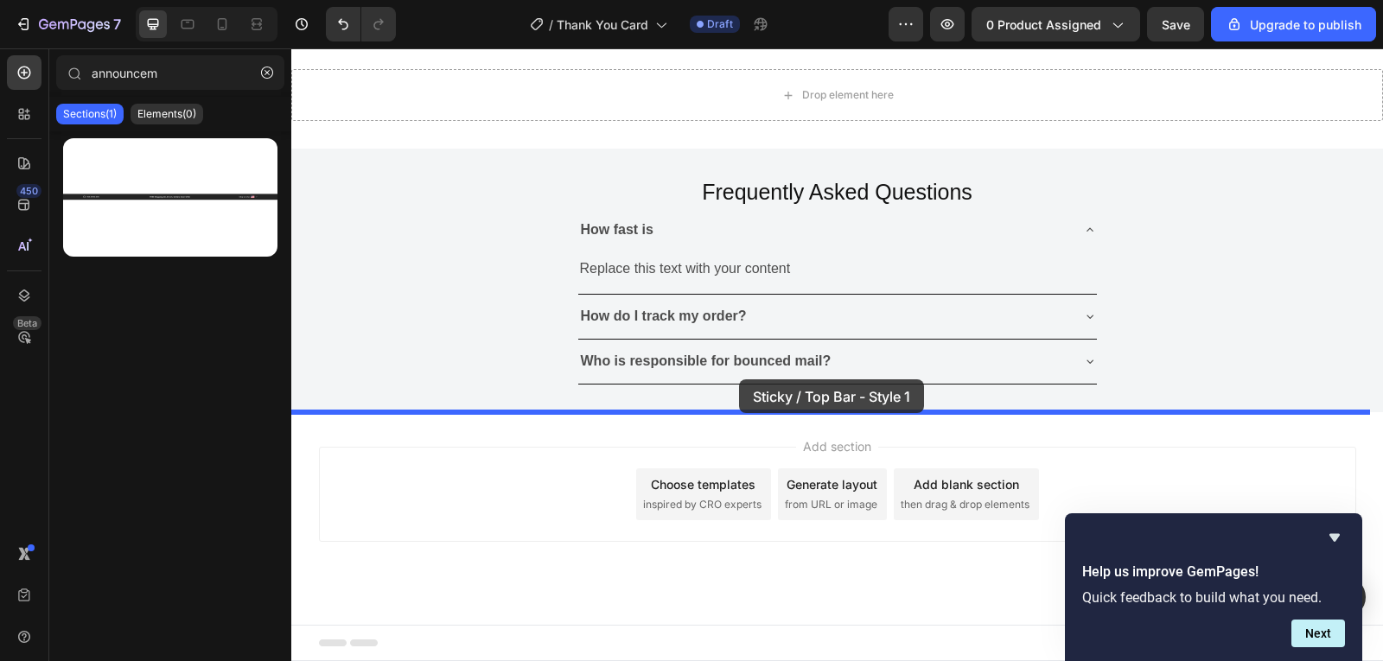
drag, startPoint x: 526, startPoint y: 269, endPoint x: 739, endPoint y: 380, distance: 240.5
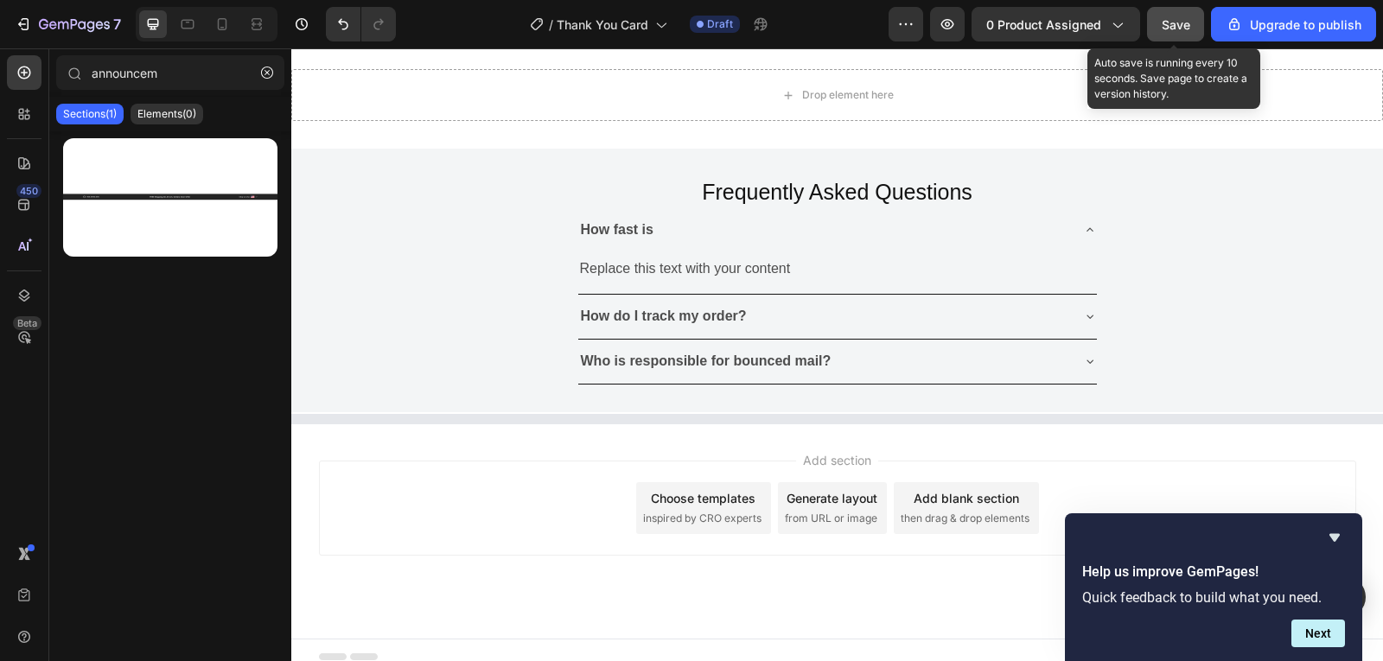
click at [1198, 22] on button "Save" at bounding box center [1175, 24] width 57 height 35
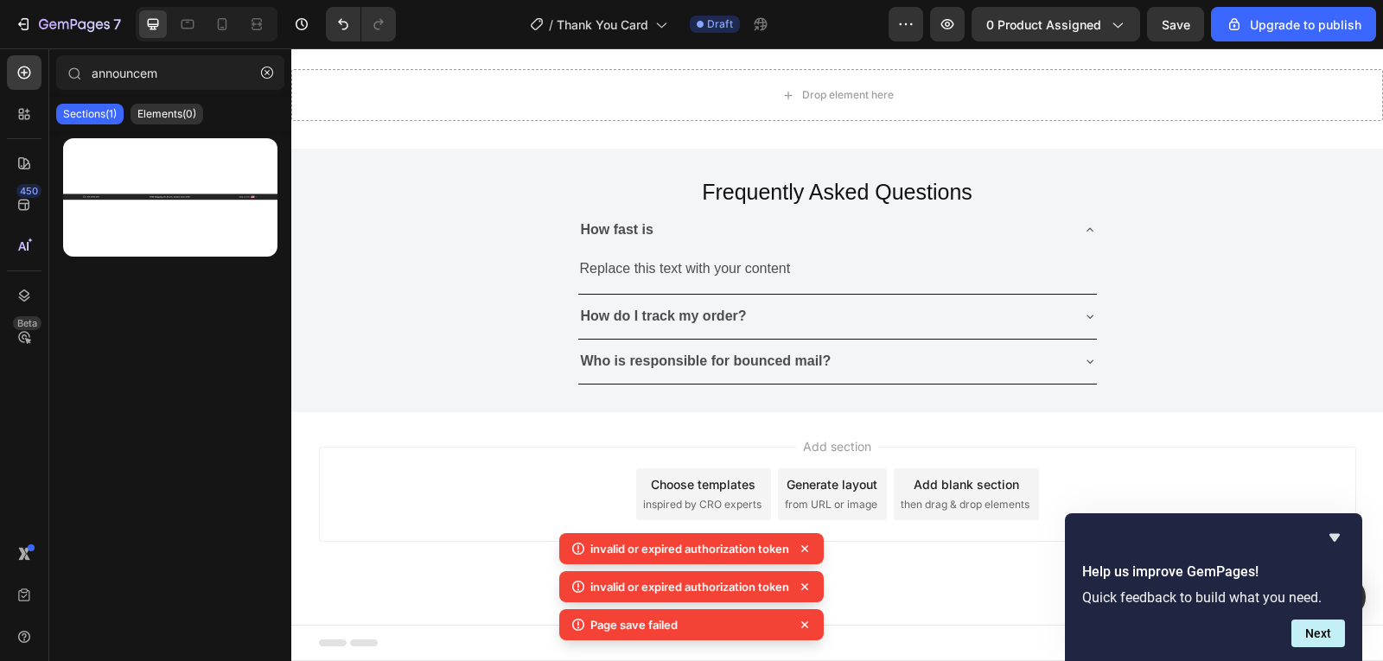
click at [809, 551] on icon at bounding box center [804, 548] width 17 height 17
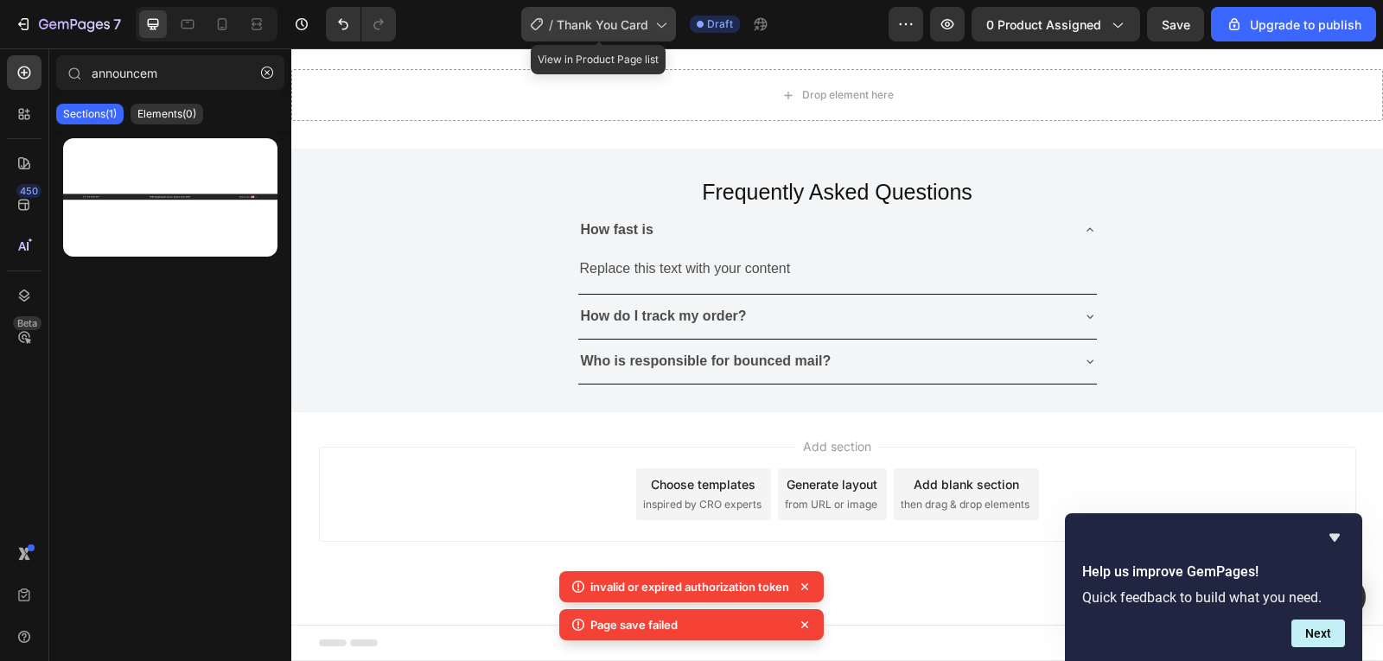
click at [653, 19] on div "/ Thank You Card" at bounding box center [598, 24] width 155 height 35
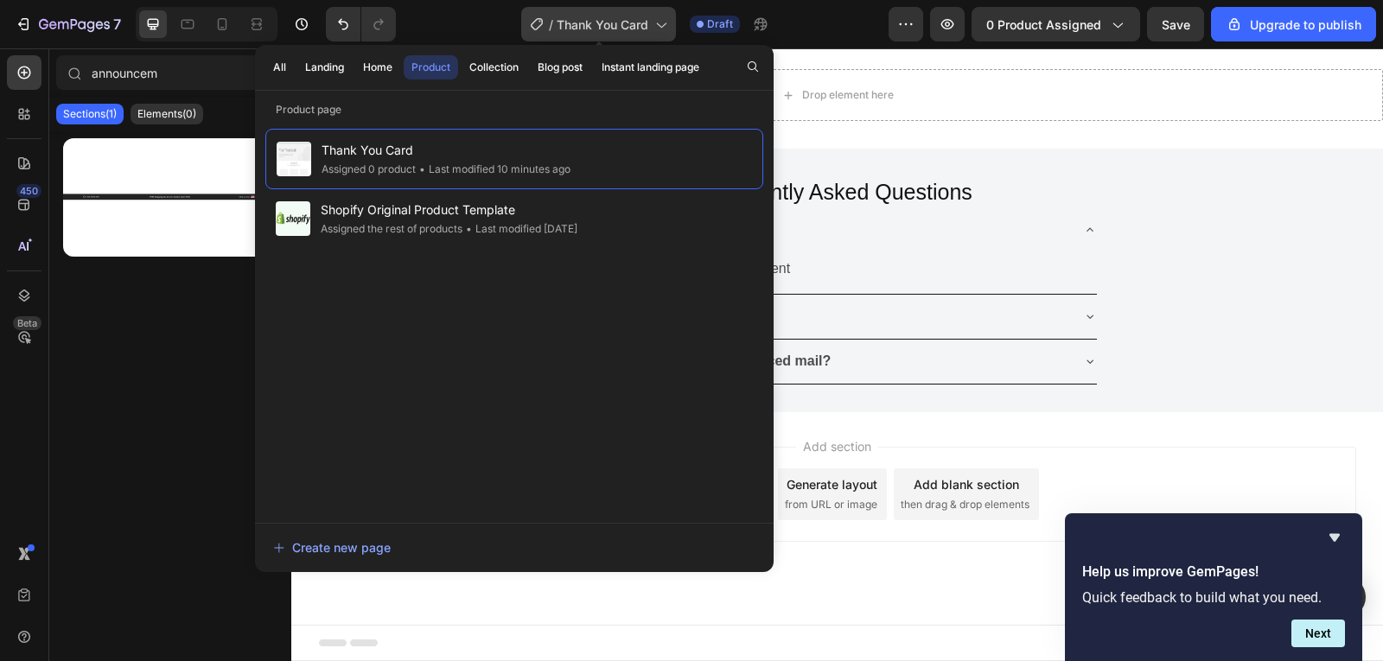
click at [653, 19] on div "/ Thank You Card" at bounding box center [598, 24] width 155 height 35
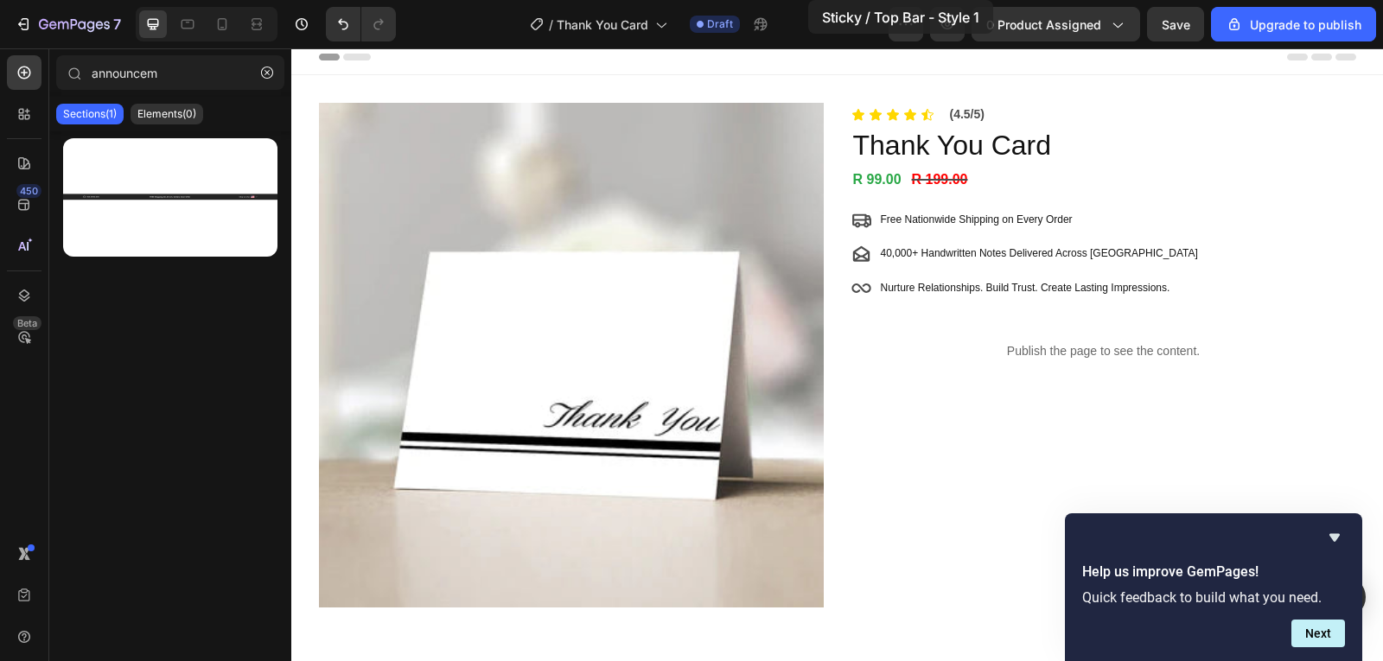
scroll to position [0, 0]
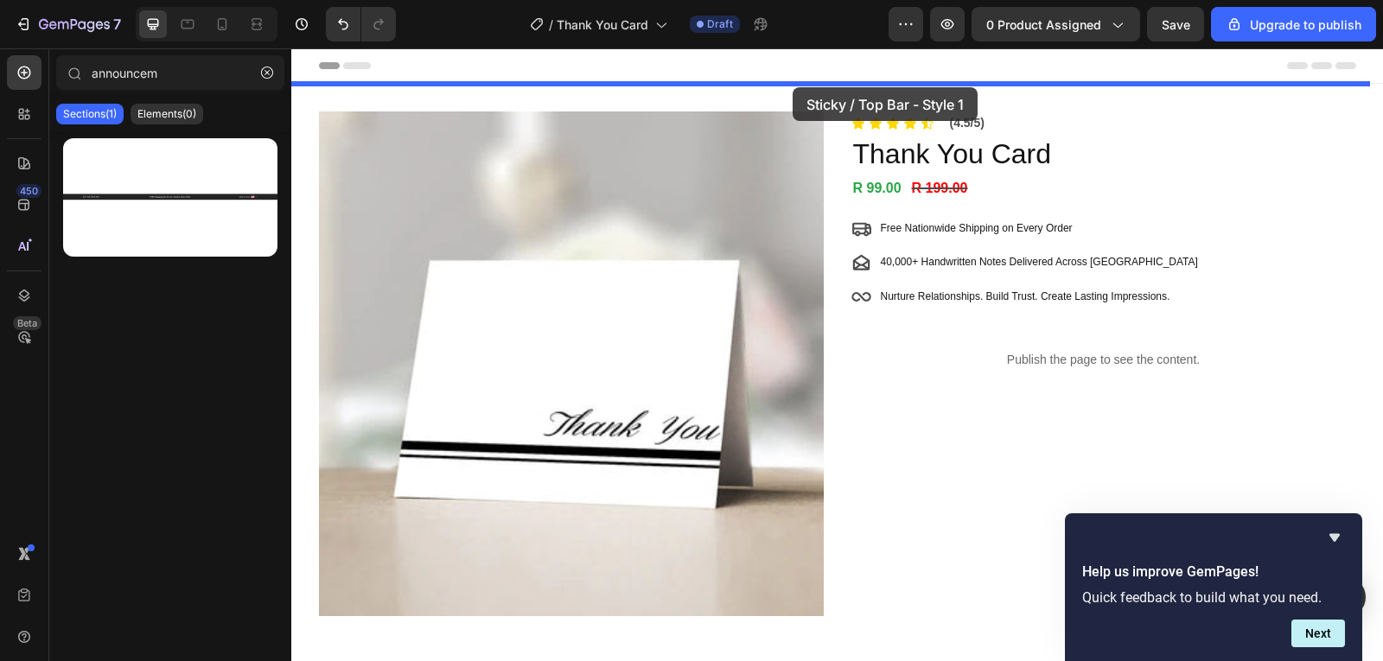
drag, startPoint x: 476, startPoint y: 243, endPoint x: 793, endPoint y: 87, distance: 352.7
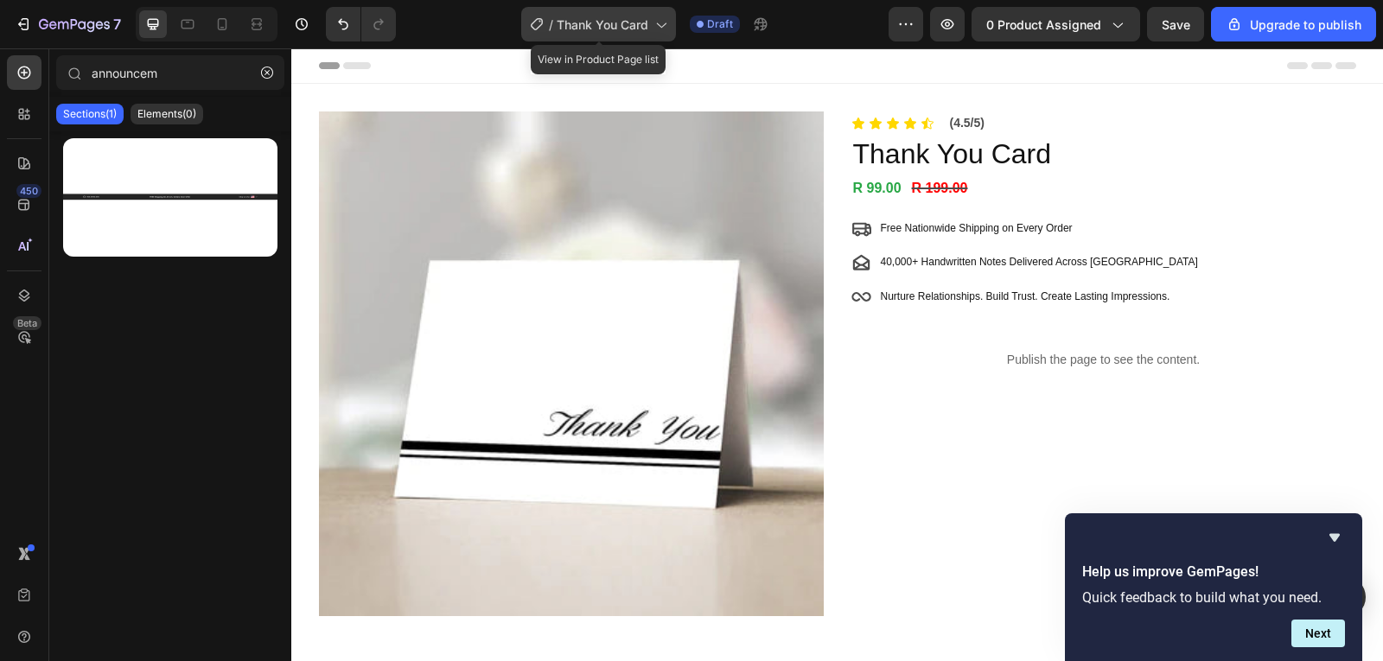
click at [587, 39] on div "/ Thank You Card" at bounding box center [598, 24] width 155 height 35
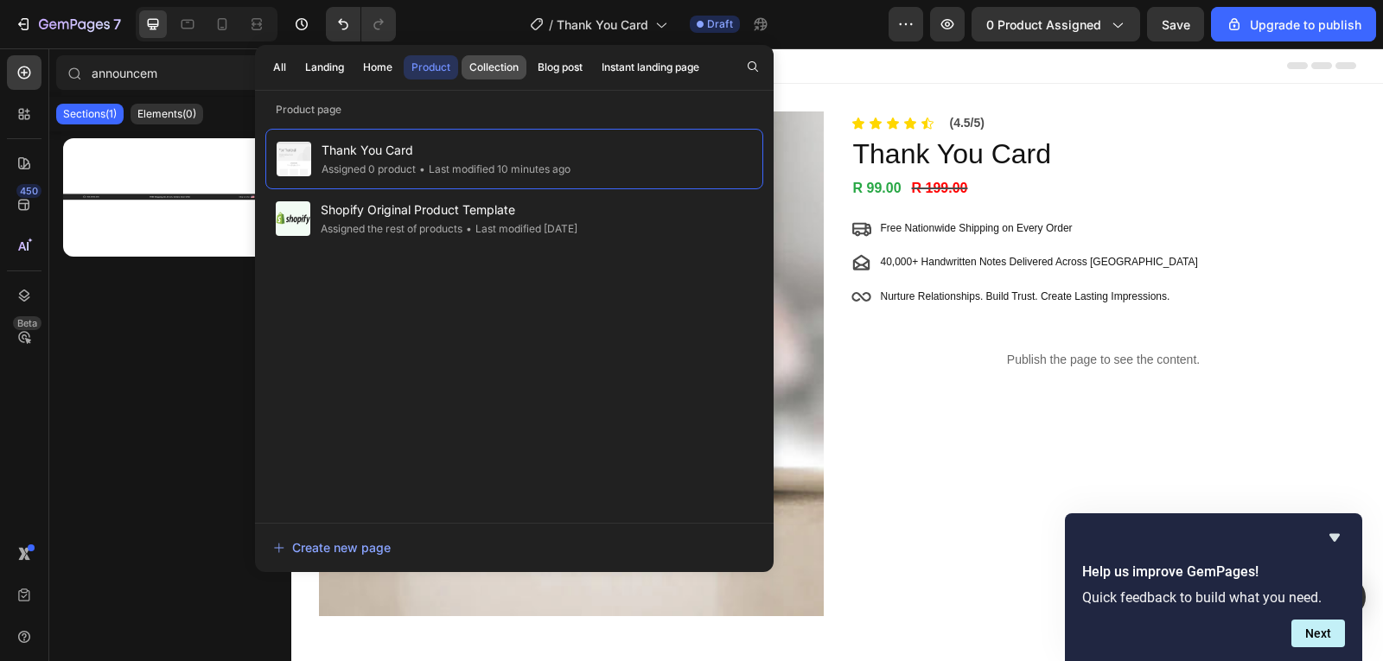
click at [507, 61] on div "Collection" at bounding box center [493, 68] width 49 height 16
click at [447, 70] on div "Product" at bounding box center [431, 68] width 39 height 16
click at [373, 73] on div "Home" at bounding box center [377, 68] width 29 height 16
click at [428, 74] on div "Product" at bounding box center [431, 68] width 39 height 16
click at [495, 75] on button "Collection" at bounding box center [494, 67] width 65 height 24
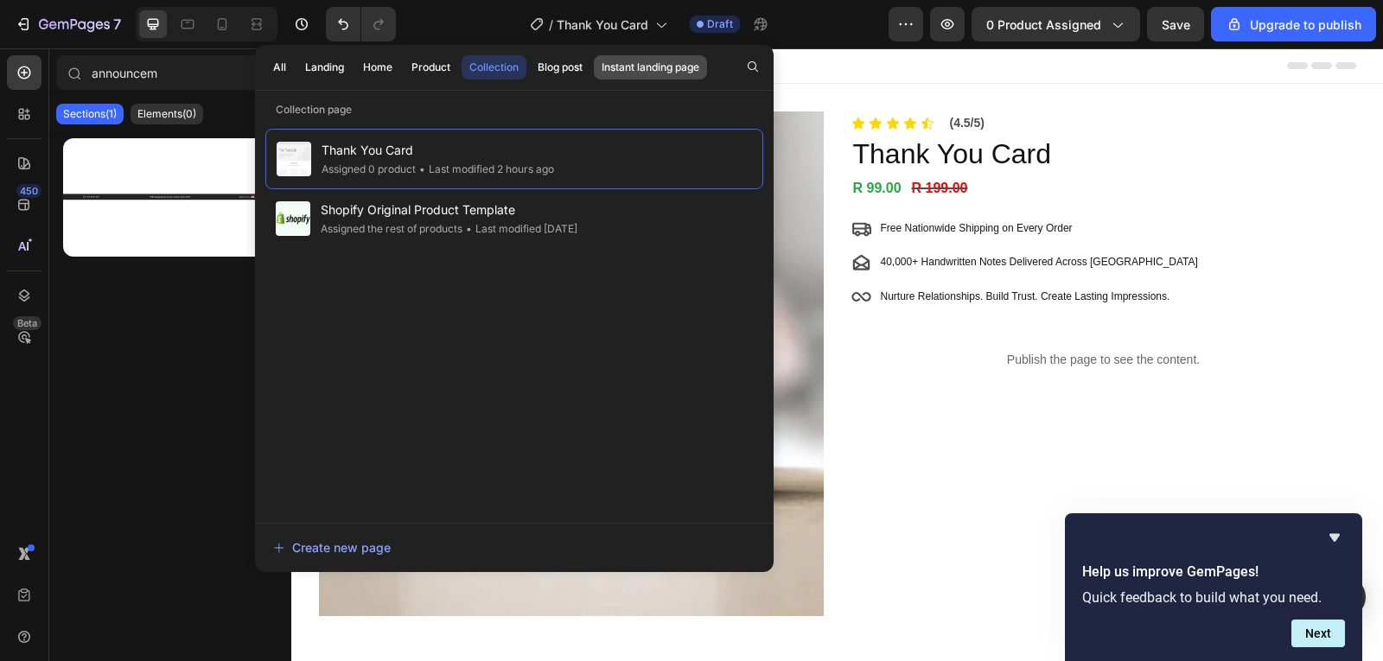
click at [598, 68] on button "Instant landing page" at bounding box center [650, 67] width 113 height 24
click at [512, 69] on div "Collection" at bounding box center [493, 68] width 49 height 16
click at [444, 71] on div "Product" at bounding box center [431, 68] width 39 height 16
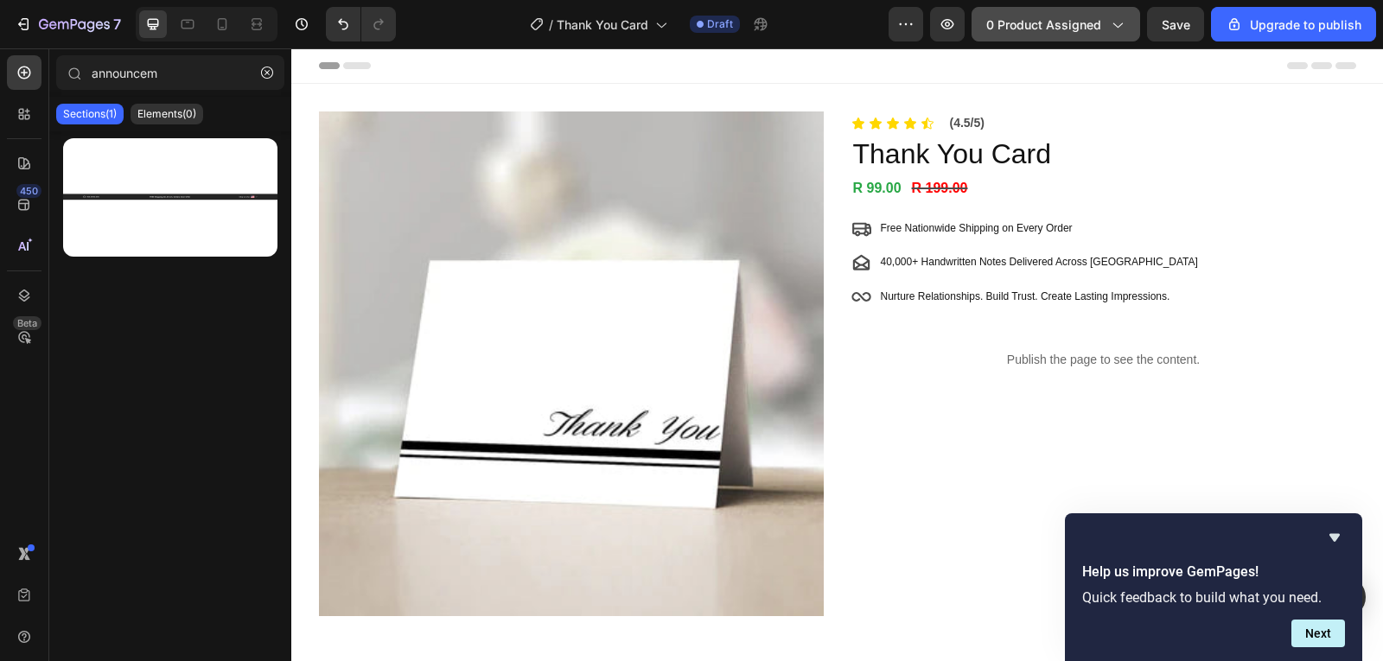
click at [1038, 30] on span "0 product assigned" at bounding box center [1044, 25] width 115 height 18
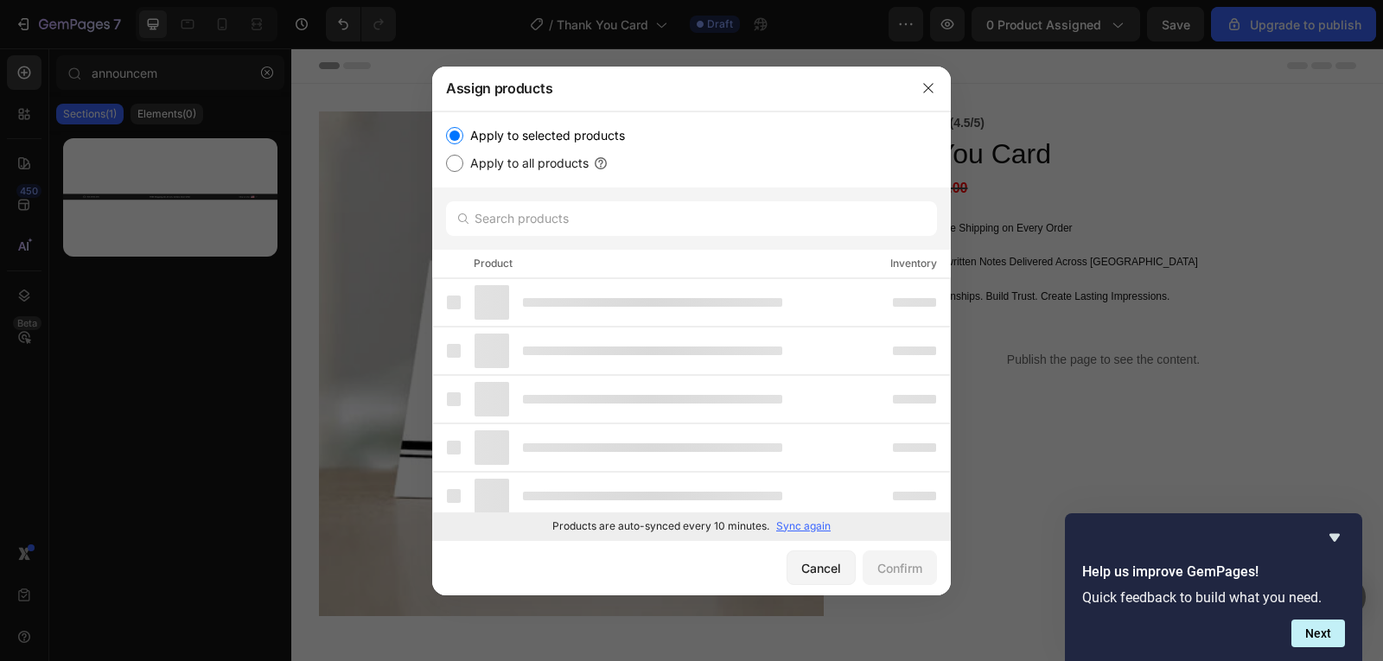
click at [804, 522] on p "Sync again" at bounding box center [803, 527] width 54 height 16
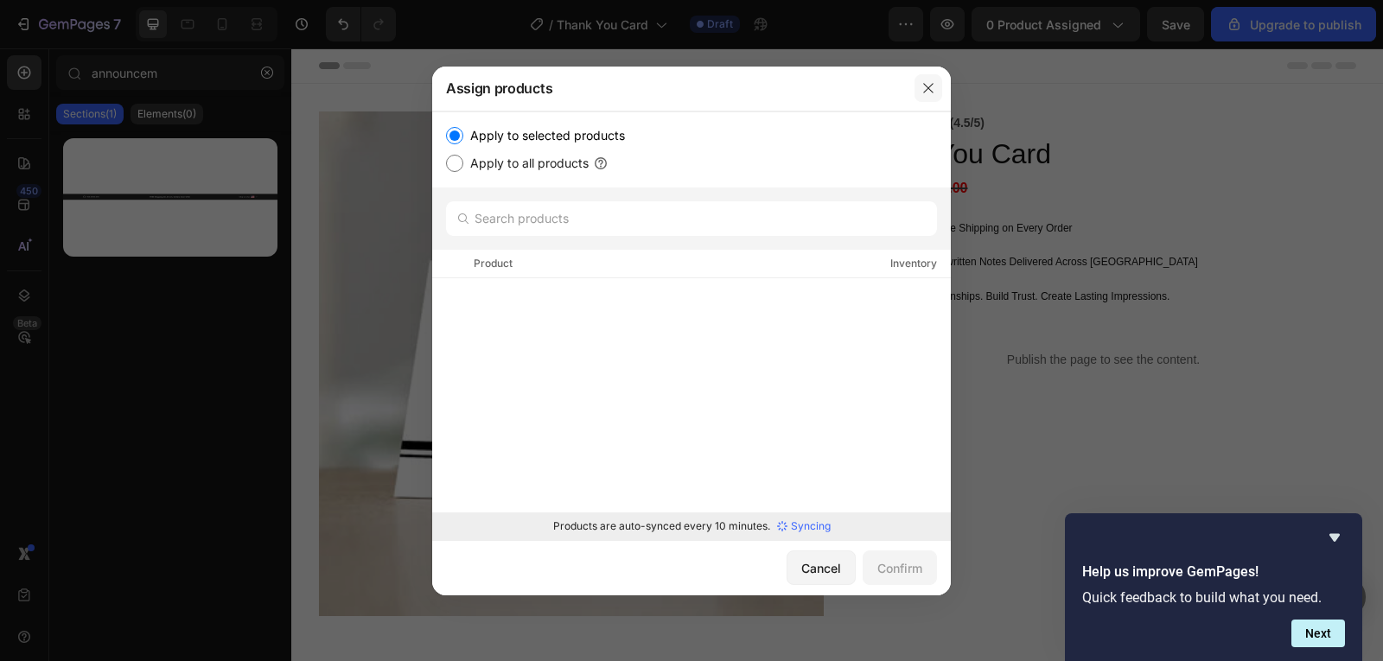
click at [929, 83] on icon "button" at bounding box center [929, 88] width 14 height 14
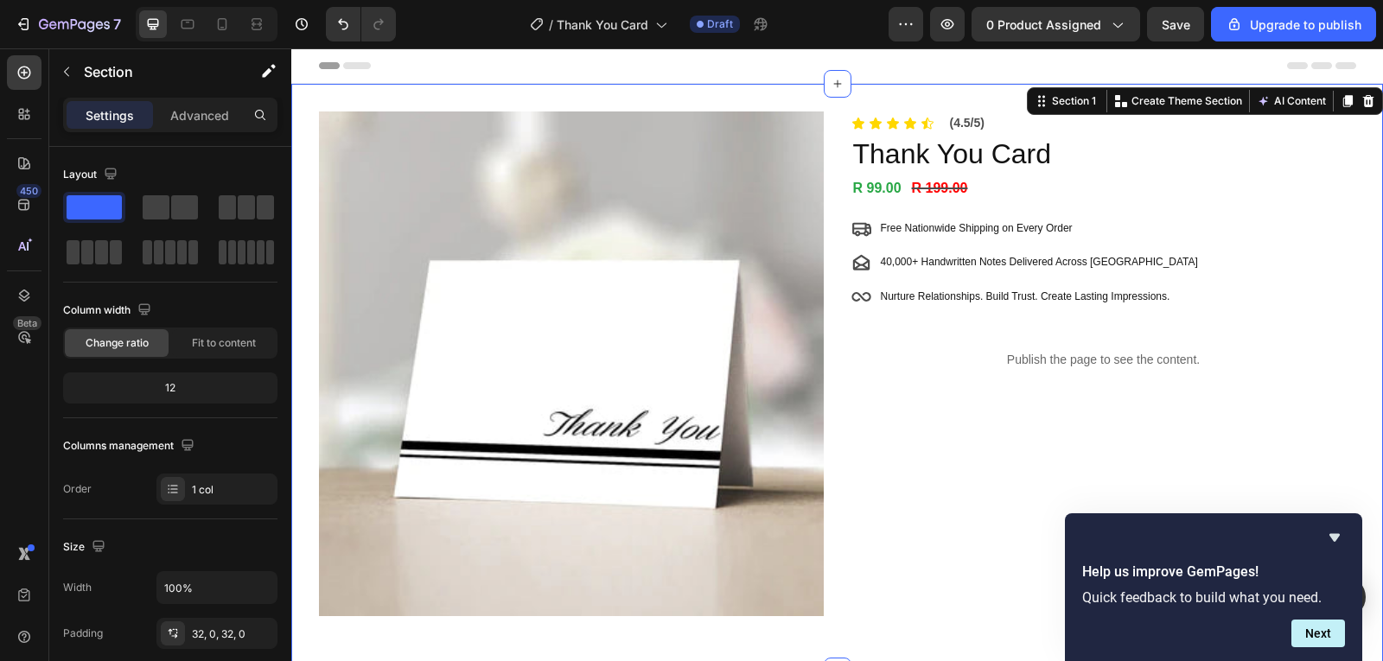
click at [688, 86] on div "Product Images Icon Icon Icon Icon Icon Icon List (4.5/5) Text Block Row Thank …" at bounding box center [837, 378] width 1092 height 588
click at [78, 79] on button "button" at bounding box center [67, 72] width 28 height 28
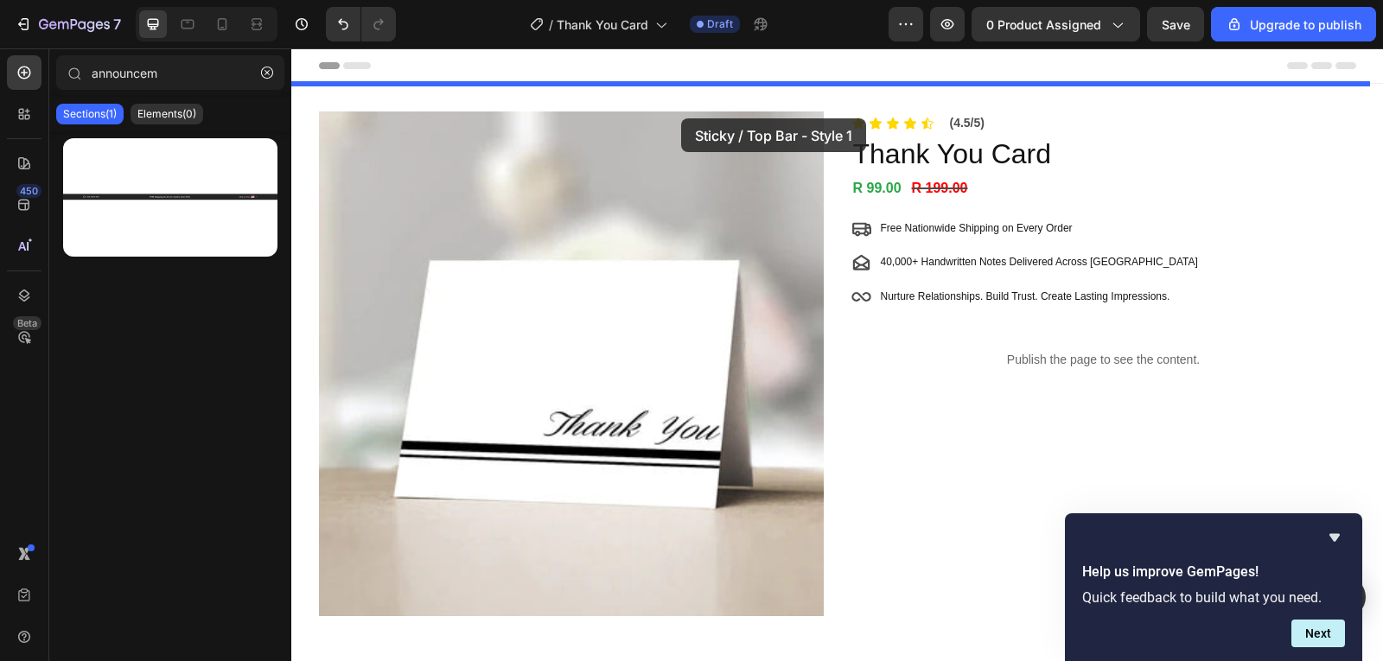
drag, startPoint x: 442, startPoint y: 255, endPoint x: 681, endPoint y: 118, distance: 275.7
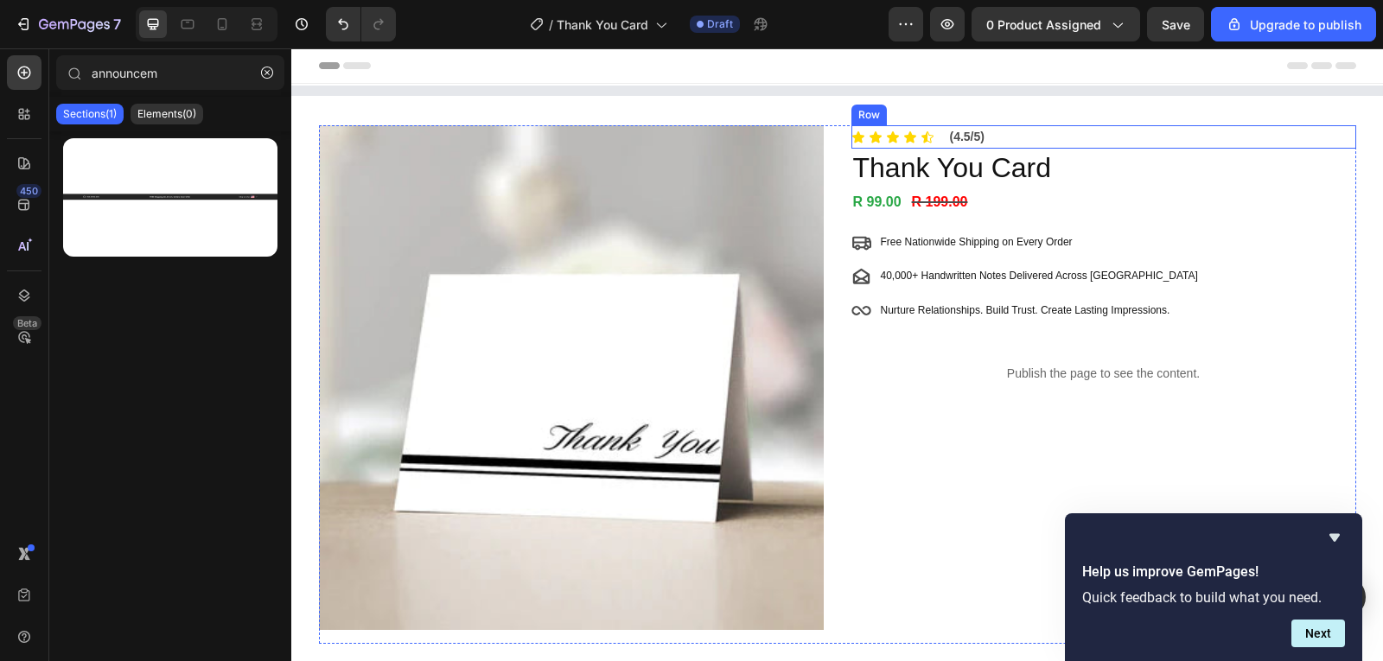
click at [935, 133] on div "Icon Icon Icon Icon Icon Icon List (4.5/5) Text Block Row" at bounding box center [1104, 136] width 505 height 23
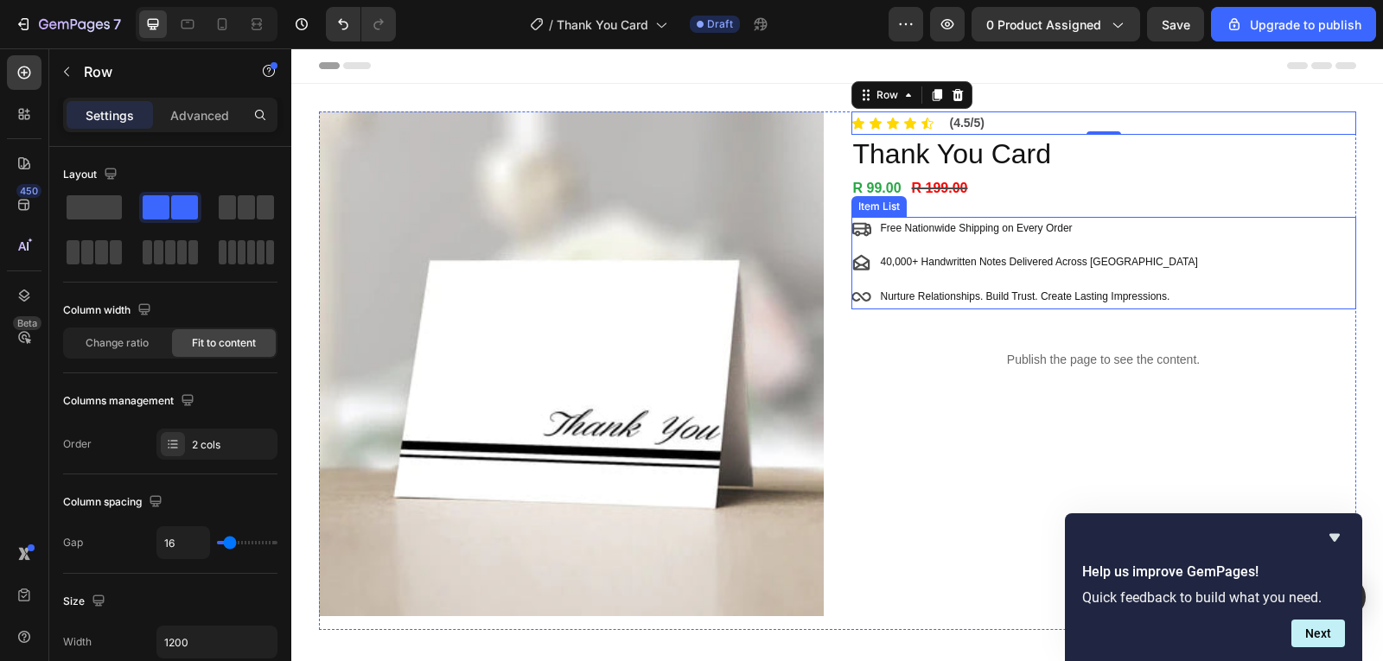
drag, startPoint x: 394, startPoint y: 263, endPoint x: 961, endPoint y: 294, distance: 568.0
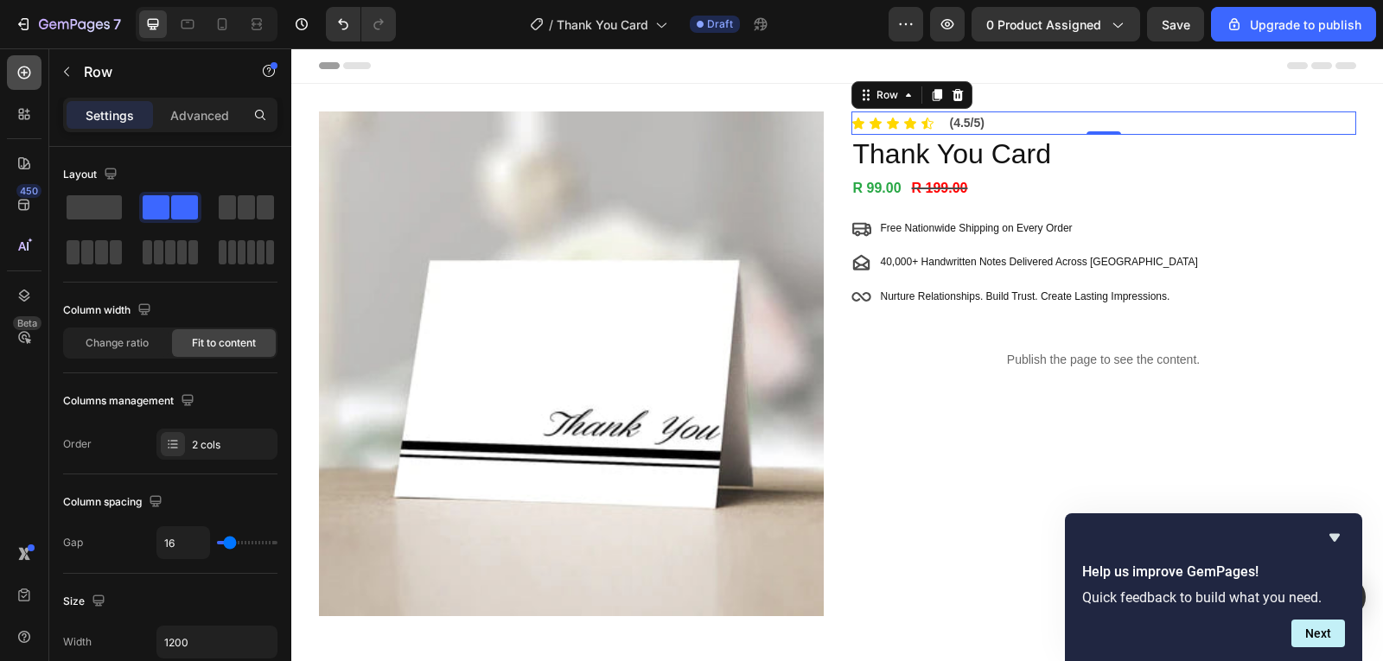
click at [18, 74] on icon at bounding box center [24, 73] width 13 height 13
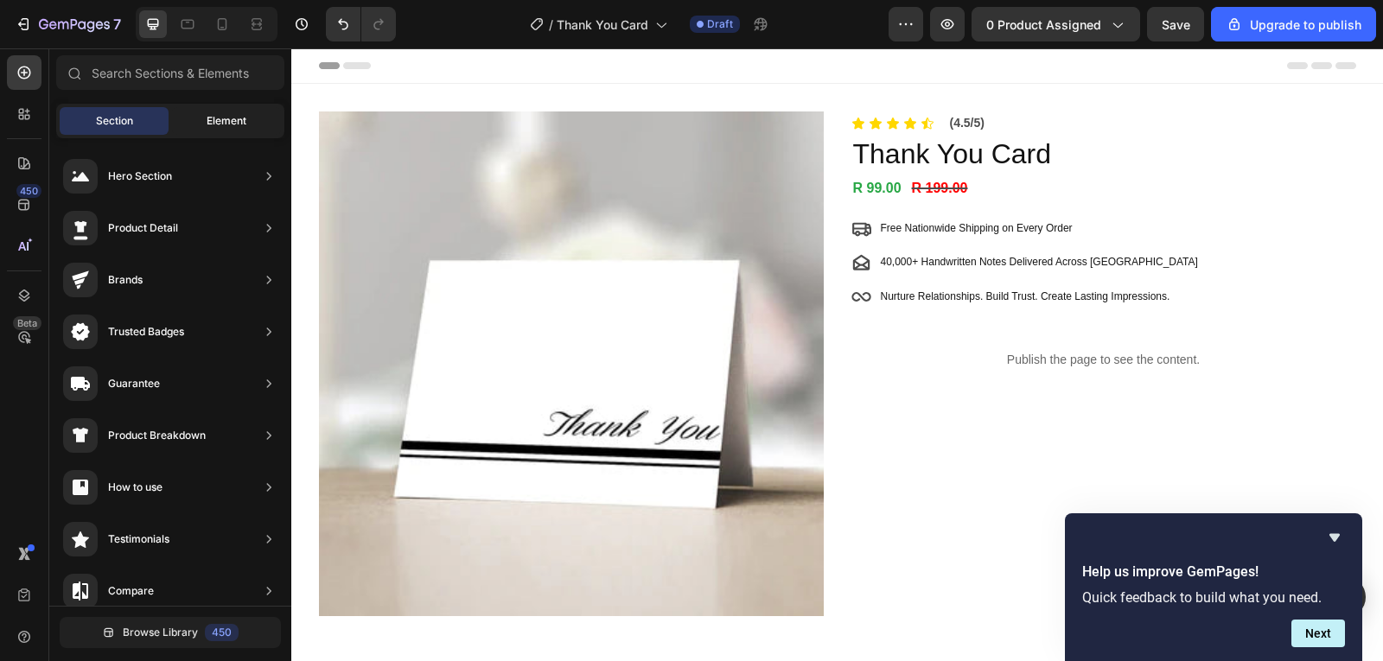
click at [231, 112] on div "Element" at bounding box center [226, 121] width 109 height 28
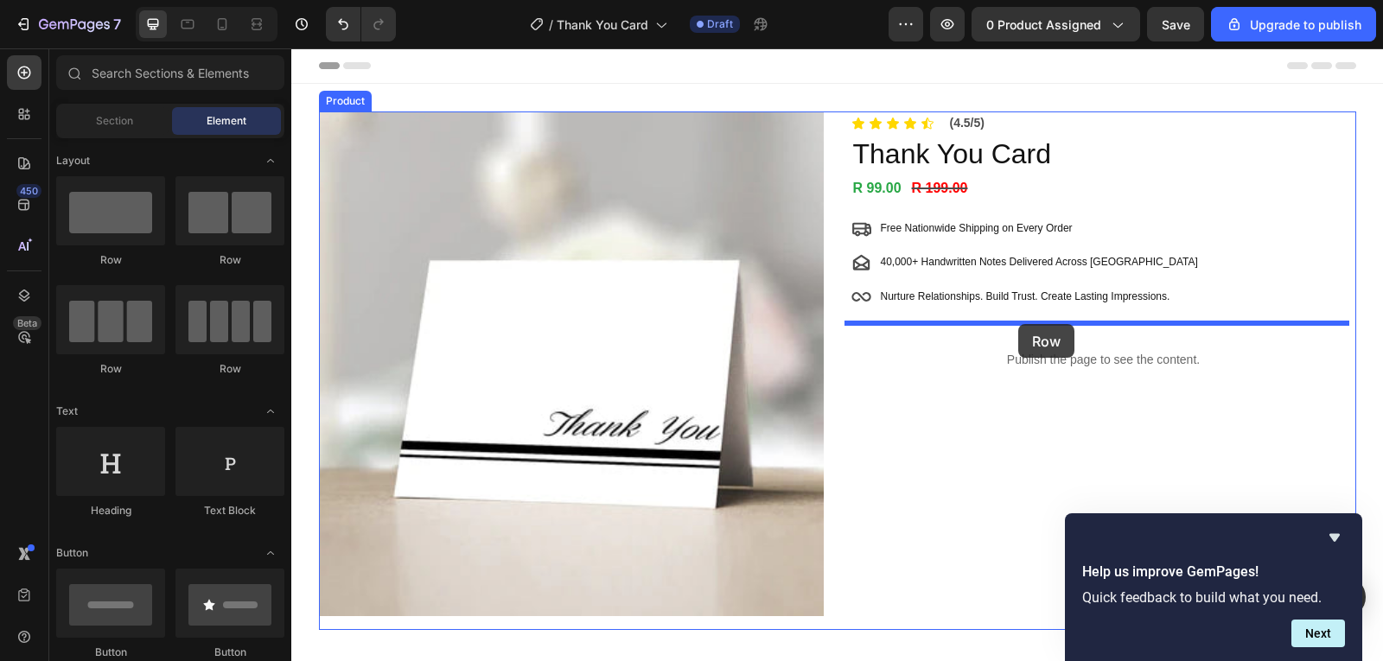
drag, startPoint x: 406, startPoint y: 254, endPoint x: 1019, endPoint y: 324, distance: 616.1
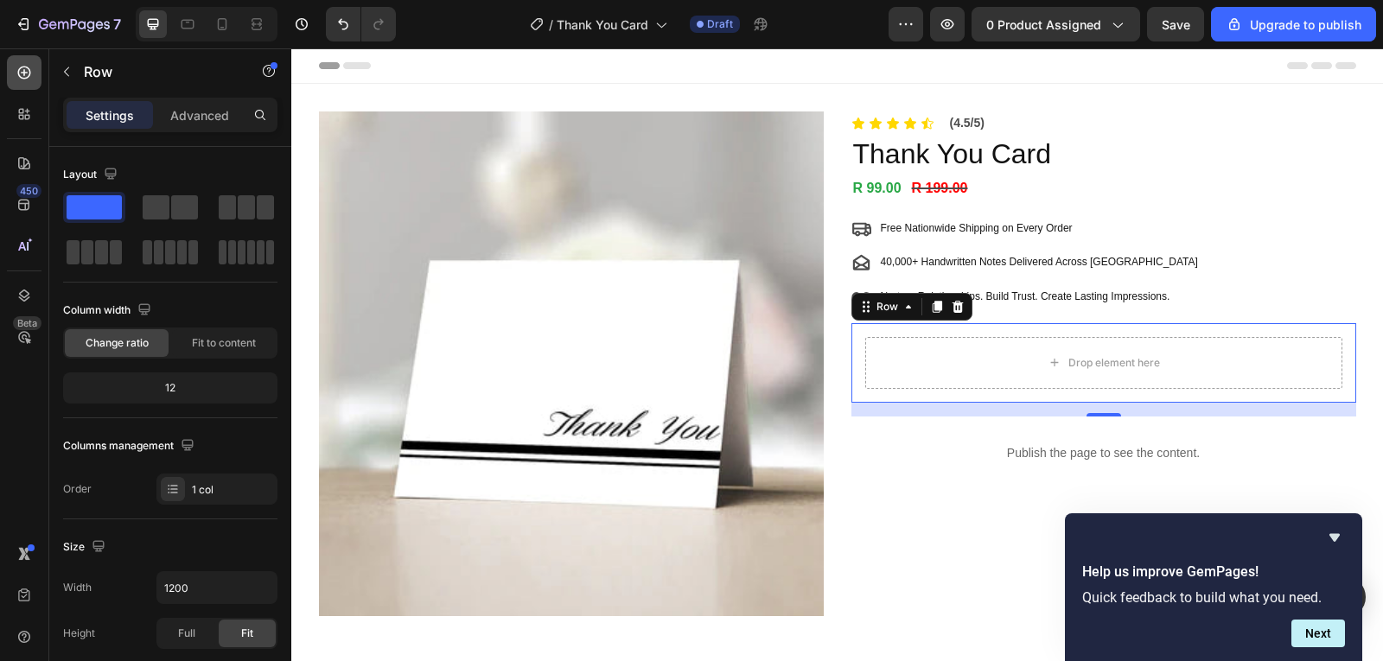
click at [18, 80] on icon at bounding box center [24, 72] width 17 height 17
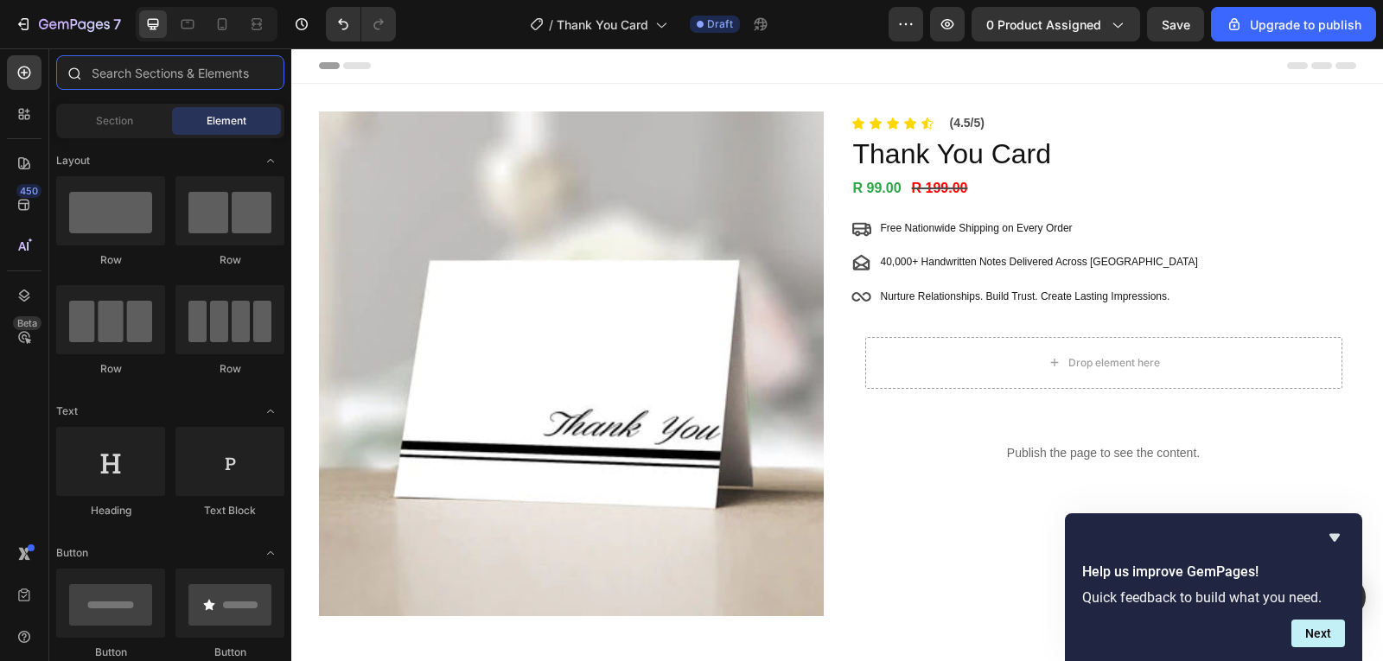
click at [193, 64] on input "text" at bounding box center [170, 72] width 228 height 35
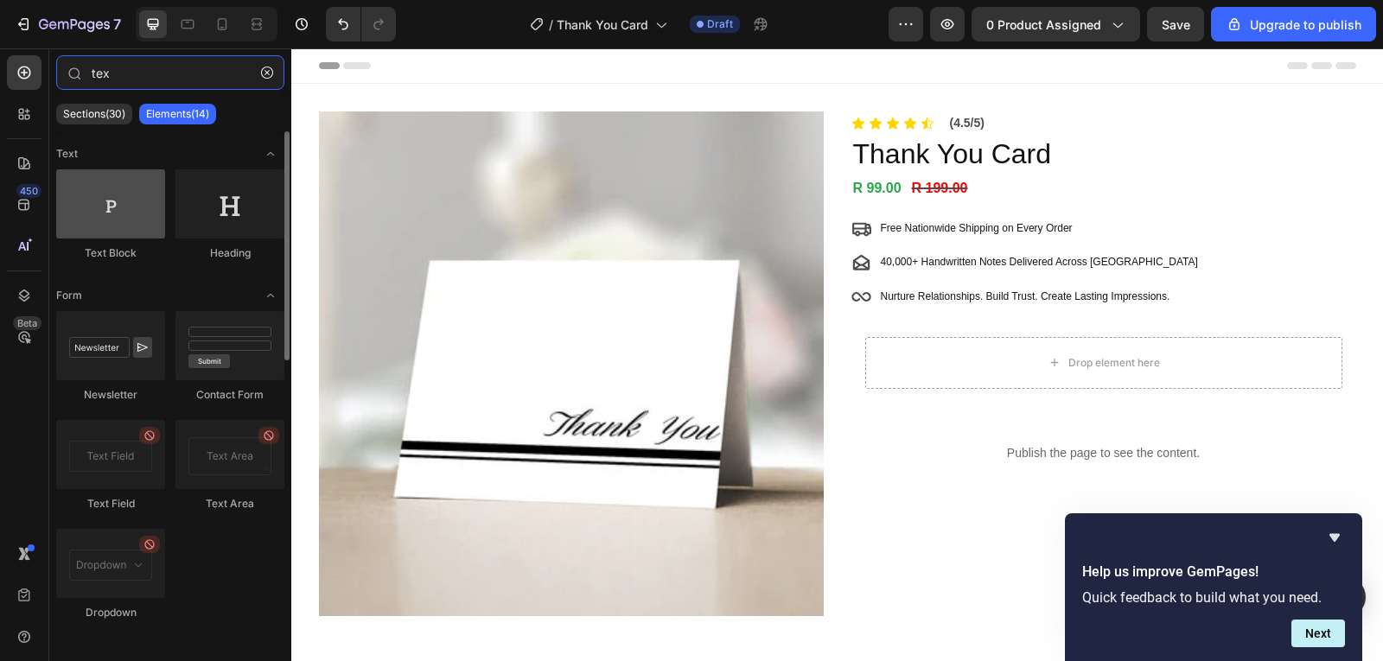
type input "tex"
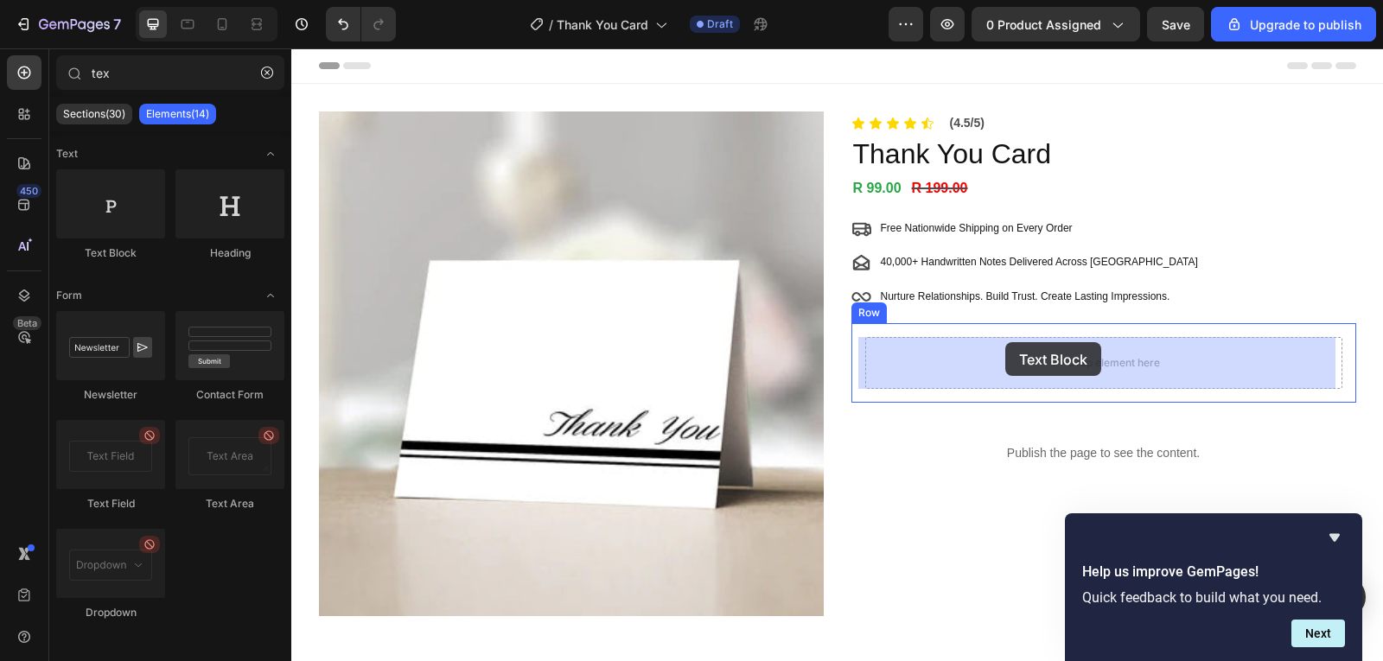
drag, startPoint x: 426, startPoint y: 263, endPoint x: 1006, endPoint y: 342, distance: 584.7
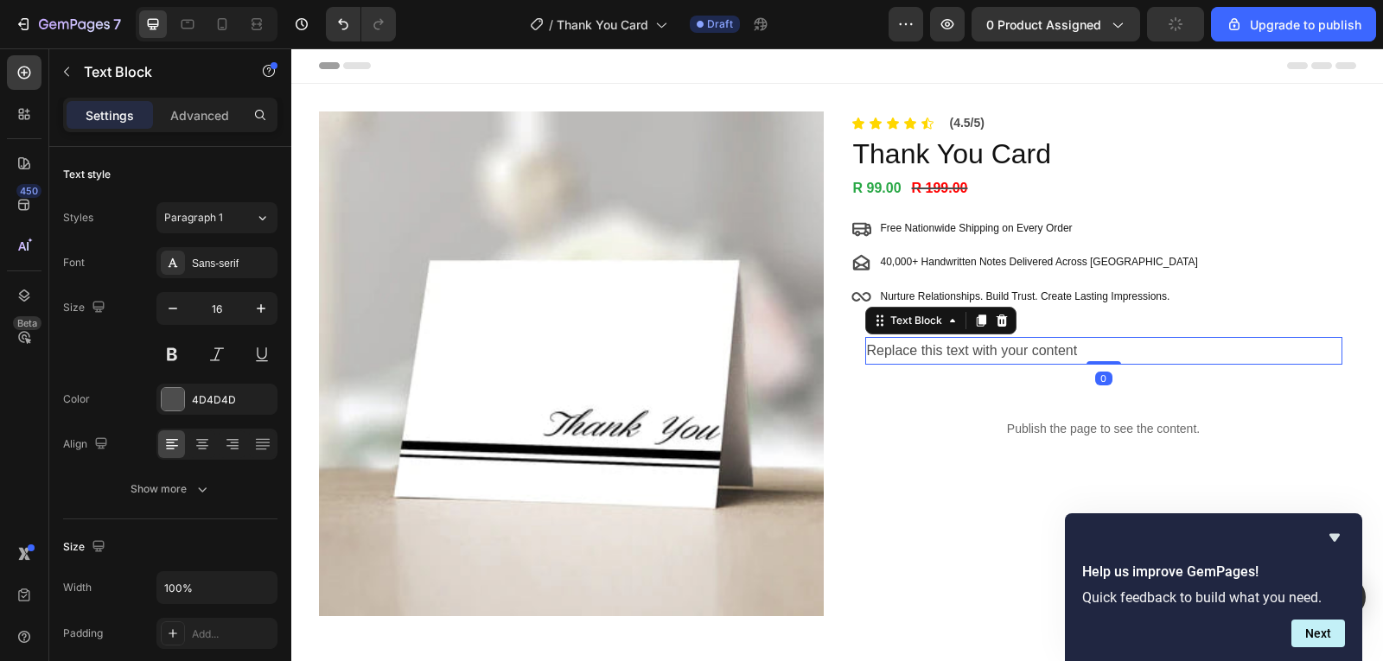
drag, startPoint x: 1084, startPoint y: 338, endPoint x: 1082, endPoint y: 351, distance: 13.2
click at [1082, 350] on div "Replace this text with your content" at bounding box center [1103, 351] width 477 height 29
click at [1082, 351] on p "Replace this text with your content" at bounding box center [1104, 351] width 474 height 25
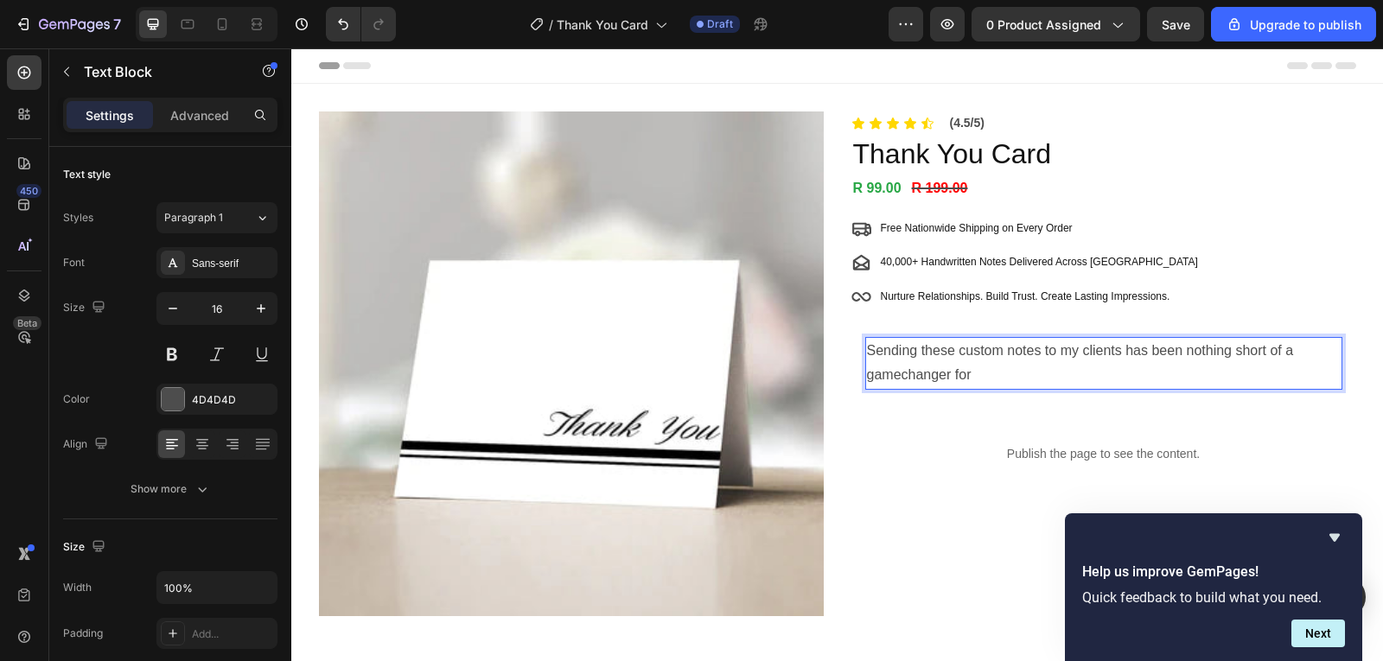
click at [999, 354] on p "Sending these custom notes to my clients has been nothing short of a gamechange…" at bounding box center [1104, 364] width 474 height 50
click at [1031, 376] on p "Sending these custom handwritten notes to my clients has been nothing short of …" at bounding box center [1104, 364] width 474 height 50
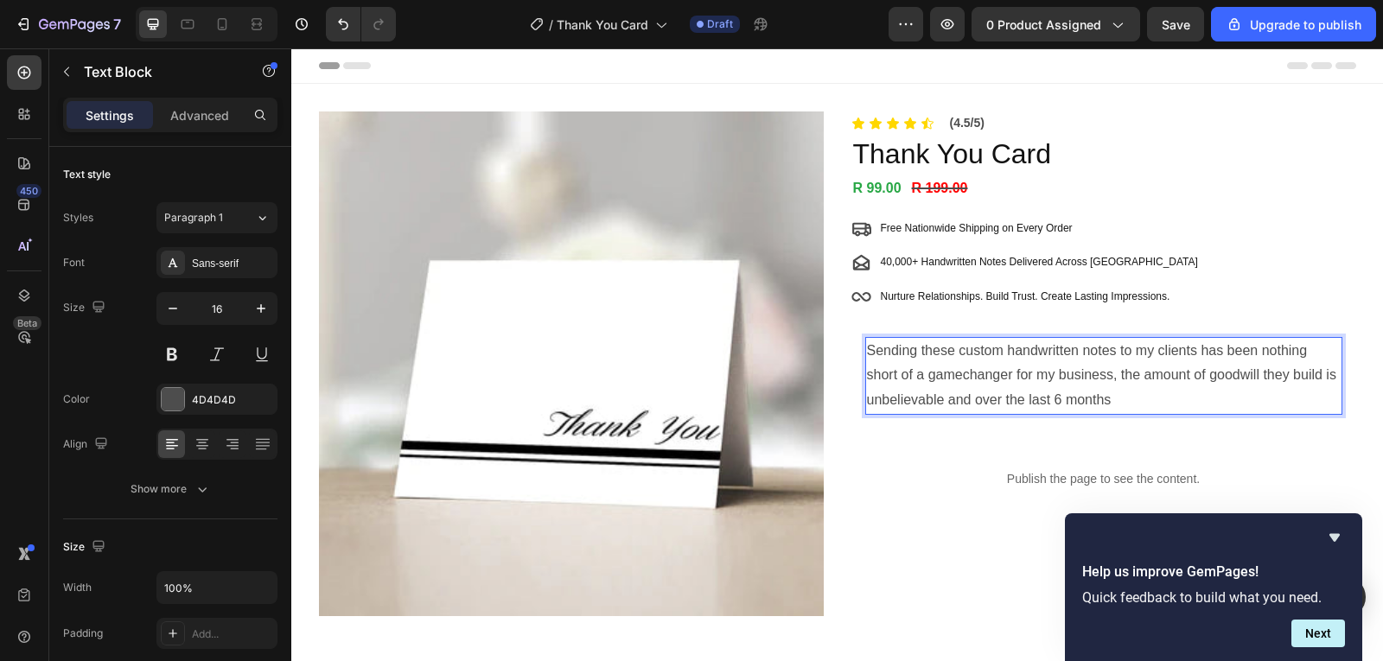
click at [1108, 401] on p "Sending these custom handwritten notes to my clients has been nothing short of …" at bounding box center [1104, 376] width 474 height 74
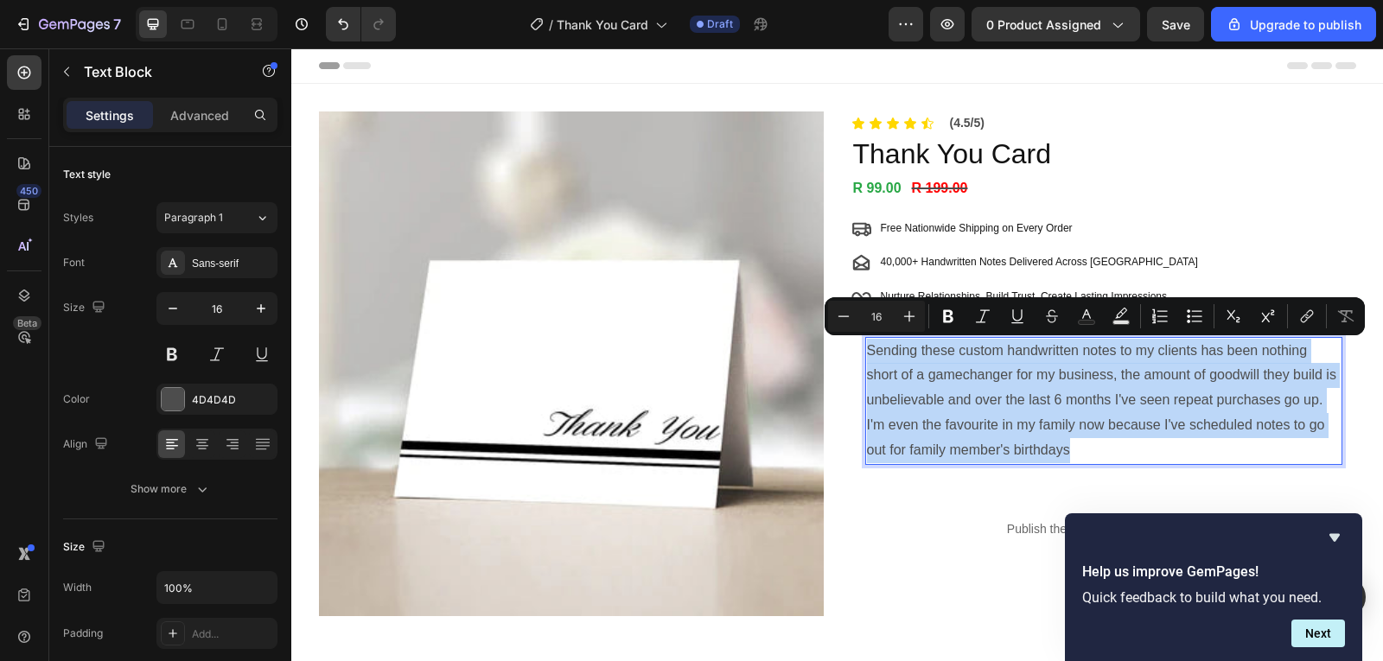
copy p "Sending these custom handwritten notes to my clients has been nothing short of …"
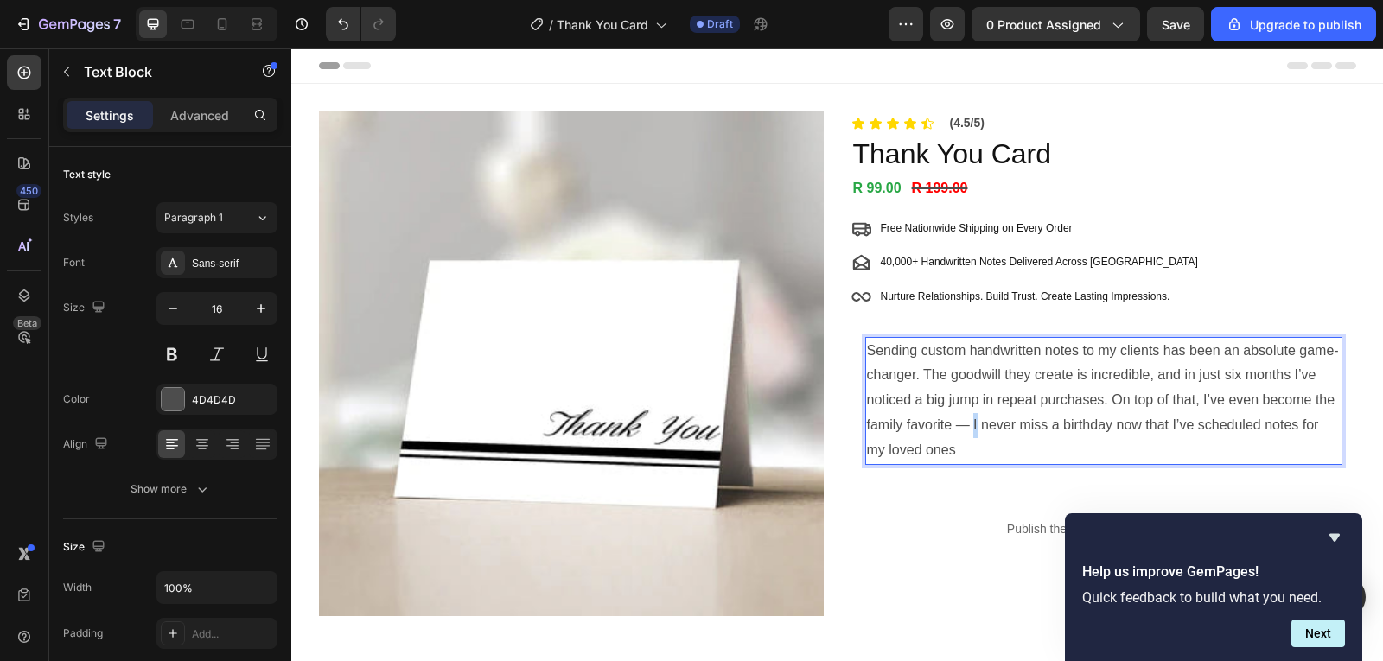
click at [962, 422] on p "Sending custom handwritten notes to my clients has been an absolute game-change…" at bounding box center [1104, 401] width 474 height 125
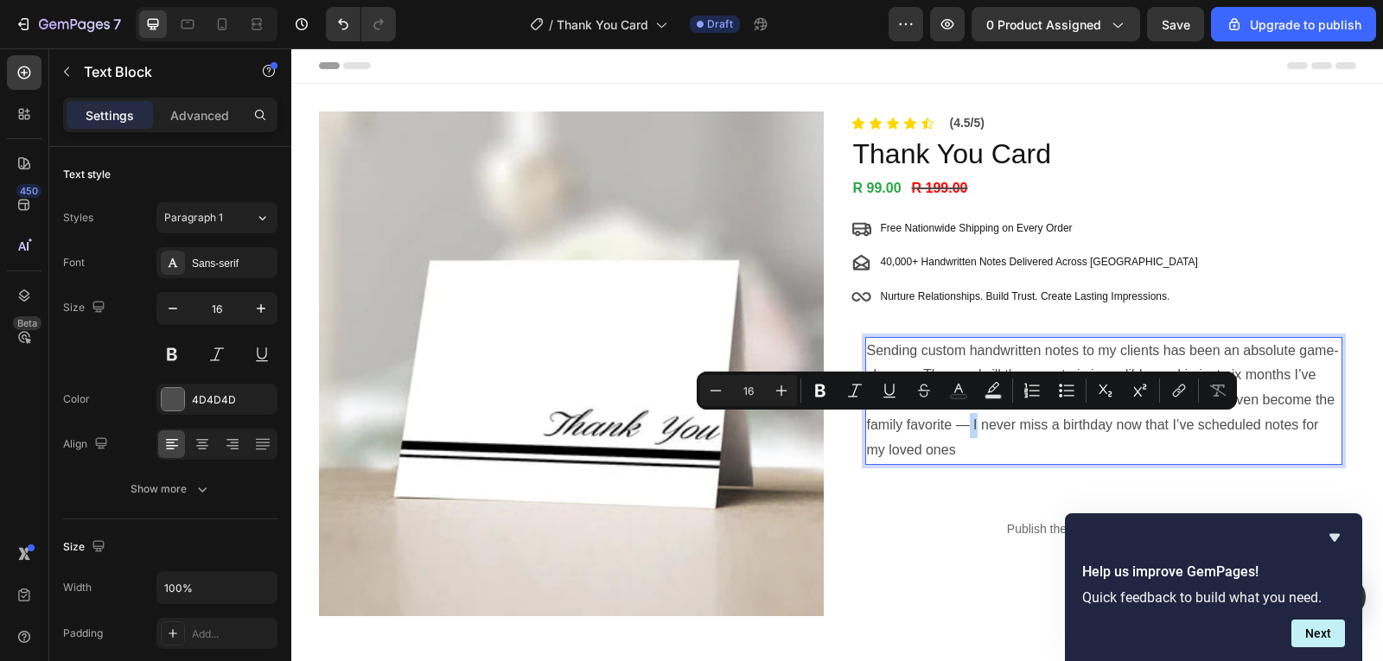
click at [962, 422] on p "Sending custom handwritten notes to my clients has been an absolute game-change…" at bounding box center [1104, 401] width 474 height 125
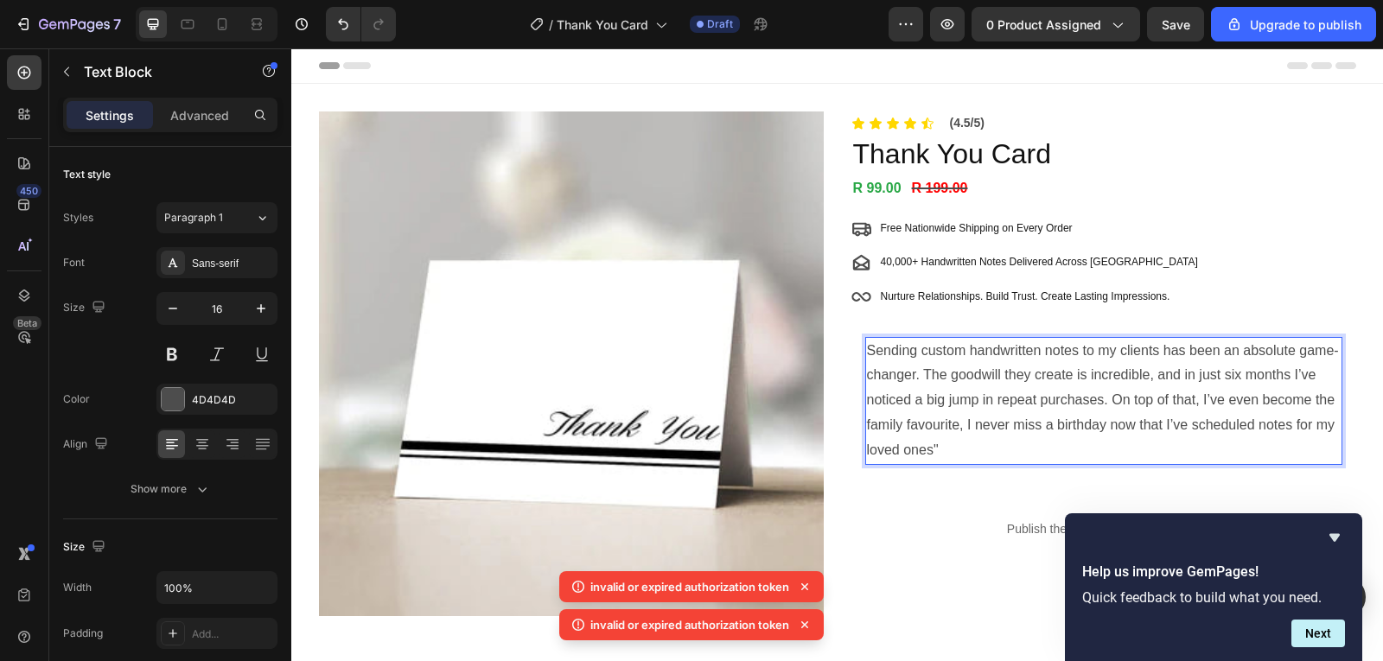
click at [867, 347] on p "Sending custom handwritten notes to my clients has been an absolute game-change…" at bounding box center [1104, 401] width 474 height 125
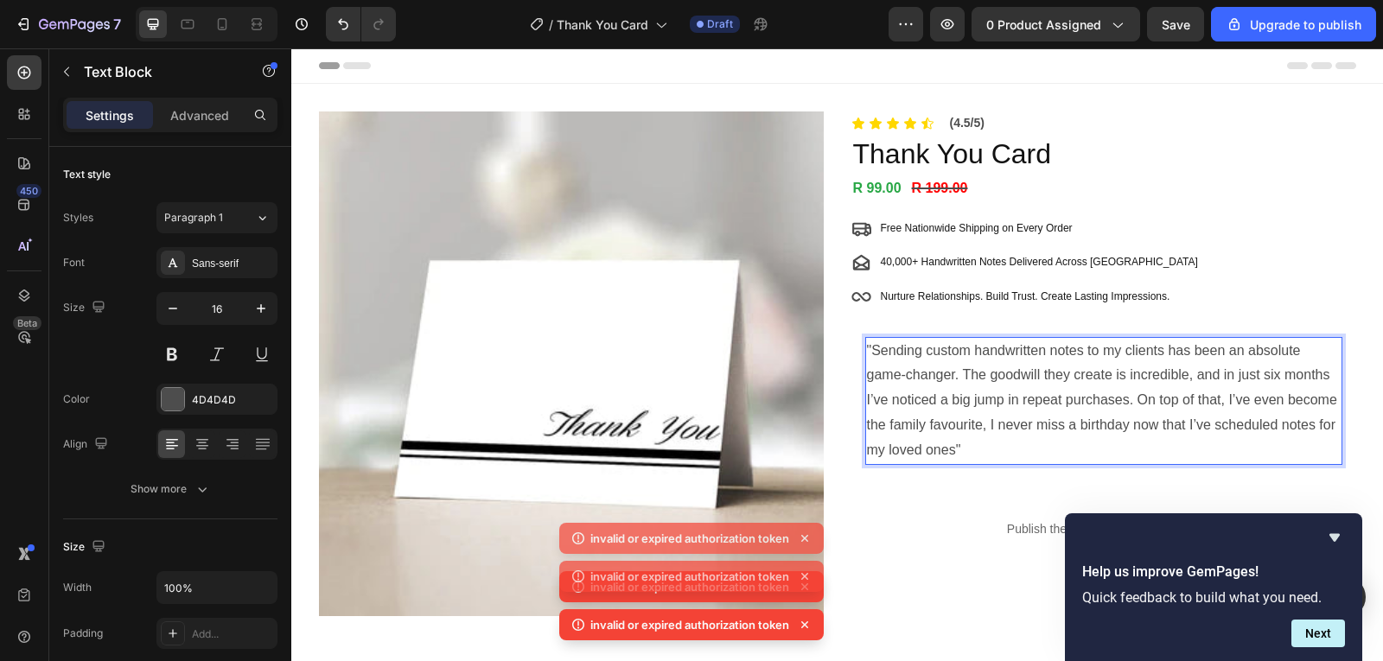
click at [968, 450] on p ""Sending custom handwritten notes to my clients has been an absolute game-chang…" at bounding box center [1104, 401] width 474 height 125
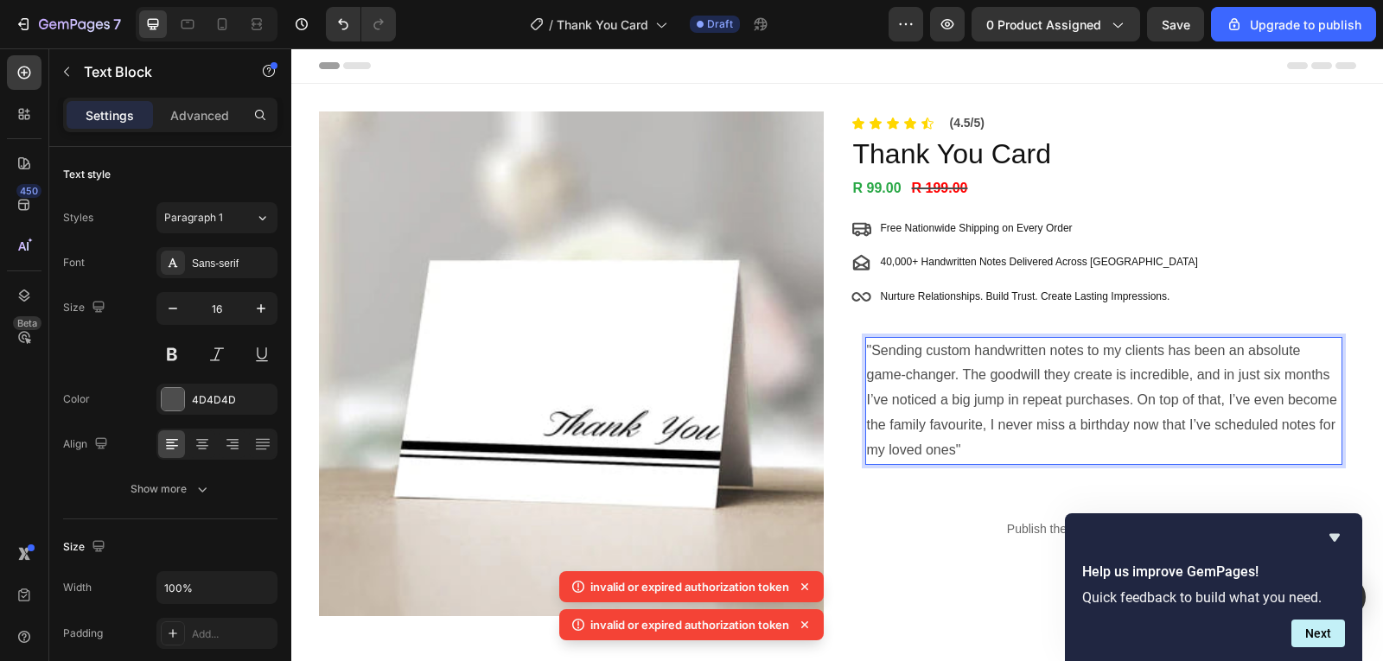
click at [1124, 400] on p ""Sending custom handwritten notes to my clients has been an absolute game-chang…" at bounding box center [1104, 401] width 474 height 125
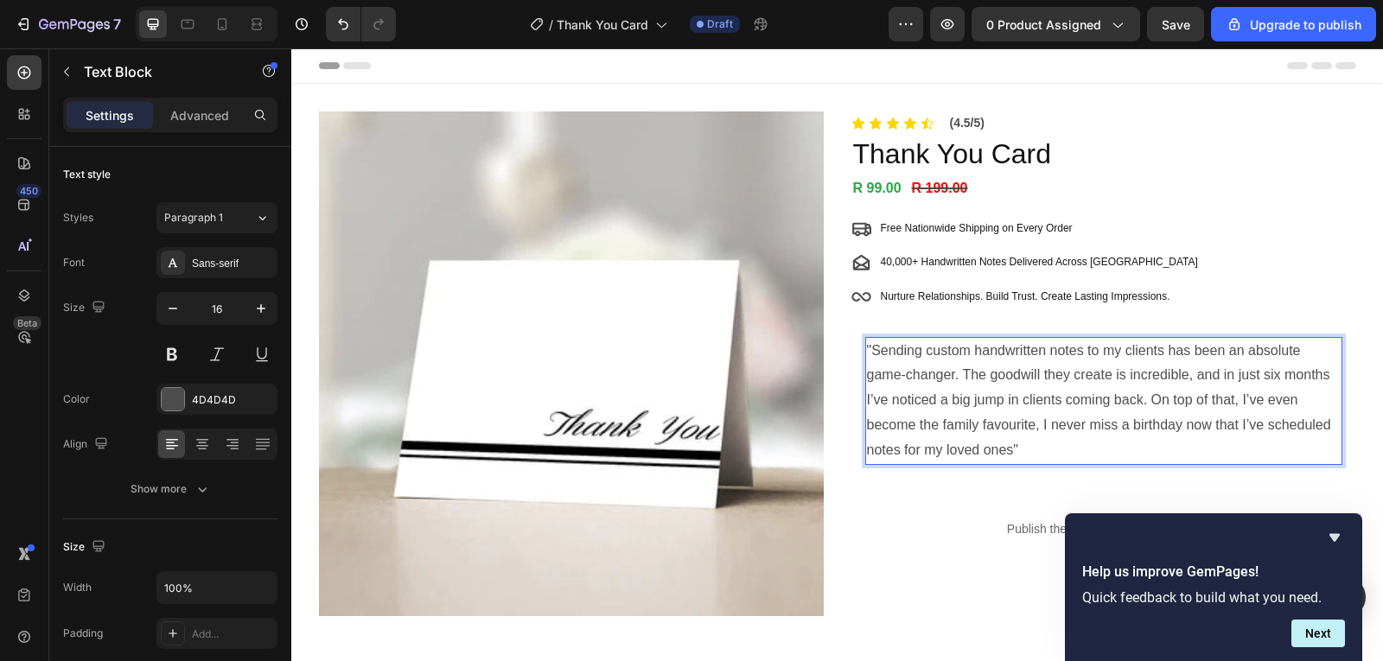
click at [1045, 451] on p ""Sending custom handwritten notes to my clients has been an absolute game-chang…" at bounding box center [1104, 401] width 474 height 125
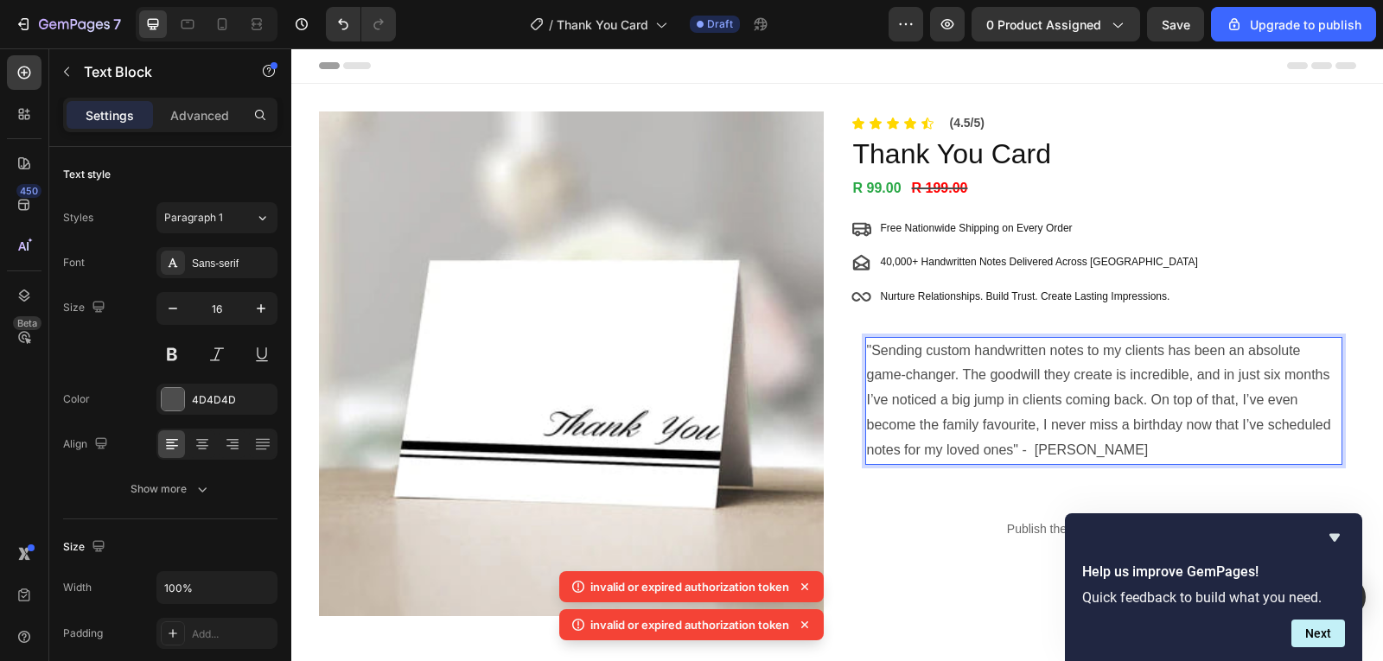
drag, startPoint x: 871, startPoint y: 351, endPoint x: 878, endPoint y: 361, distance: 12.5
click at [878, 361] on p ""Sending custom handwritten notes to my clients has been an absolute game-chang…" at bounding box center [1104, 401] width 474 height 125
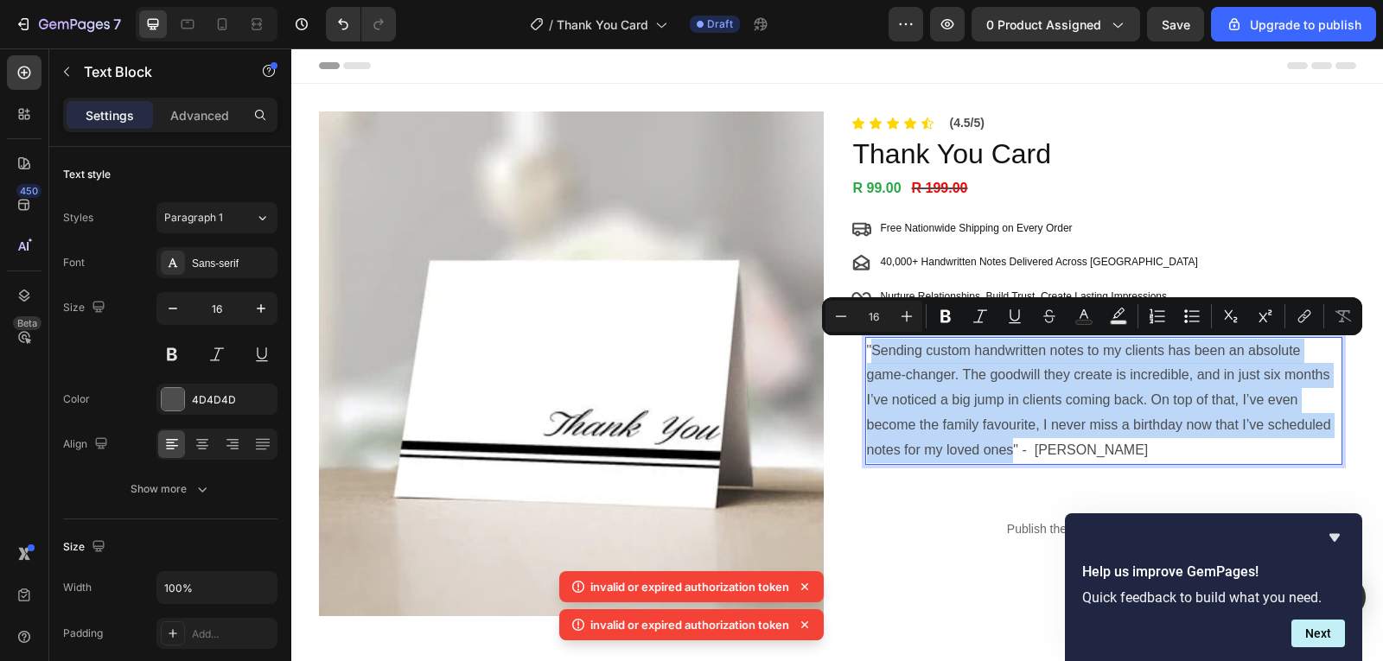
drag, startPoint x: 866, startPoint y: 354, endPoint x: 1007, endPoint y: 456, distance: 173.5
click at [1007, 456] on p ""Sending custom handwritten notes to my clients has been an absolute game-chang…" at bounding box center [1104, 401] width 474 height 125
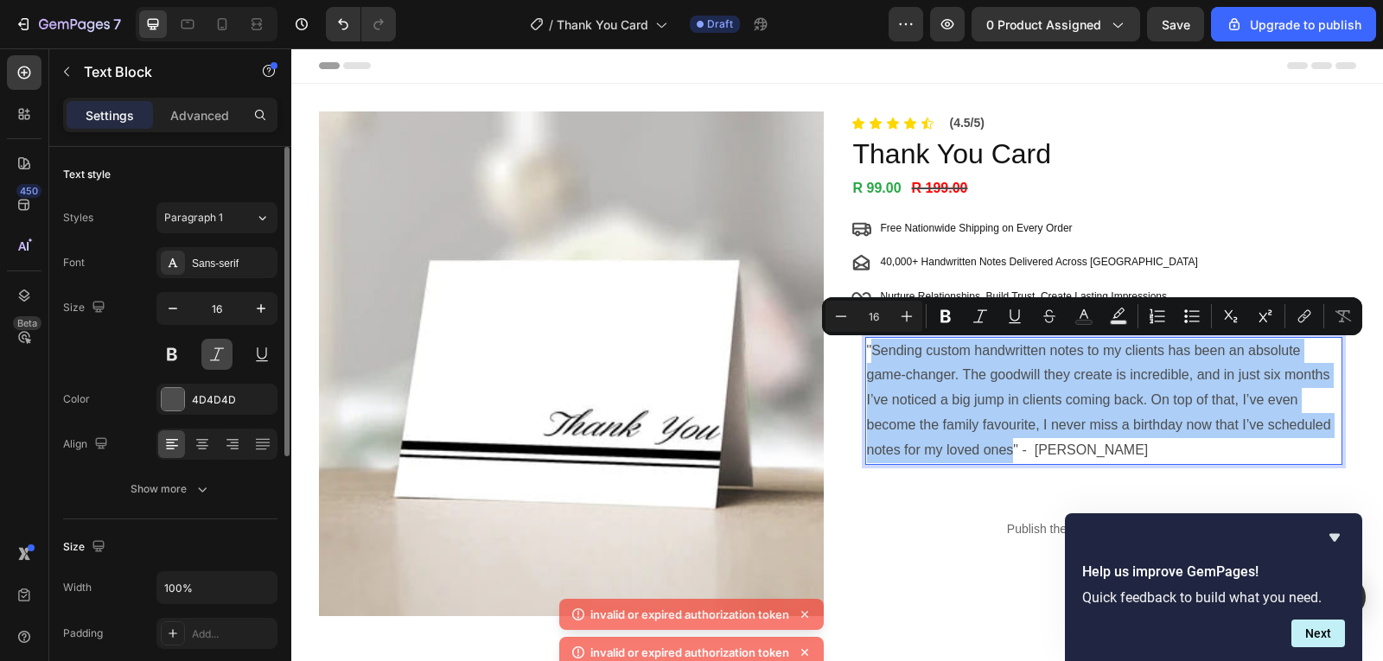
click at [227, 354] on button at bounding box center [216, 354] width 31 height 31
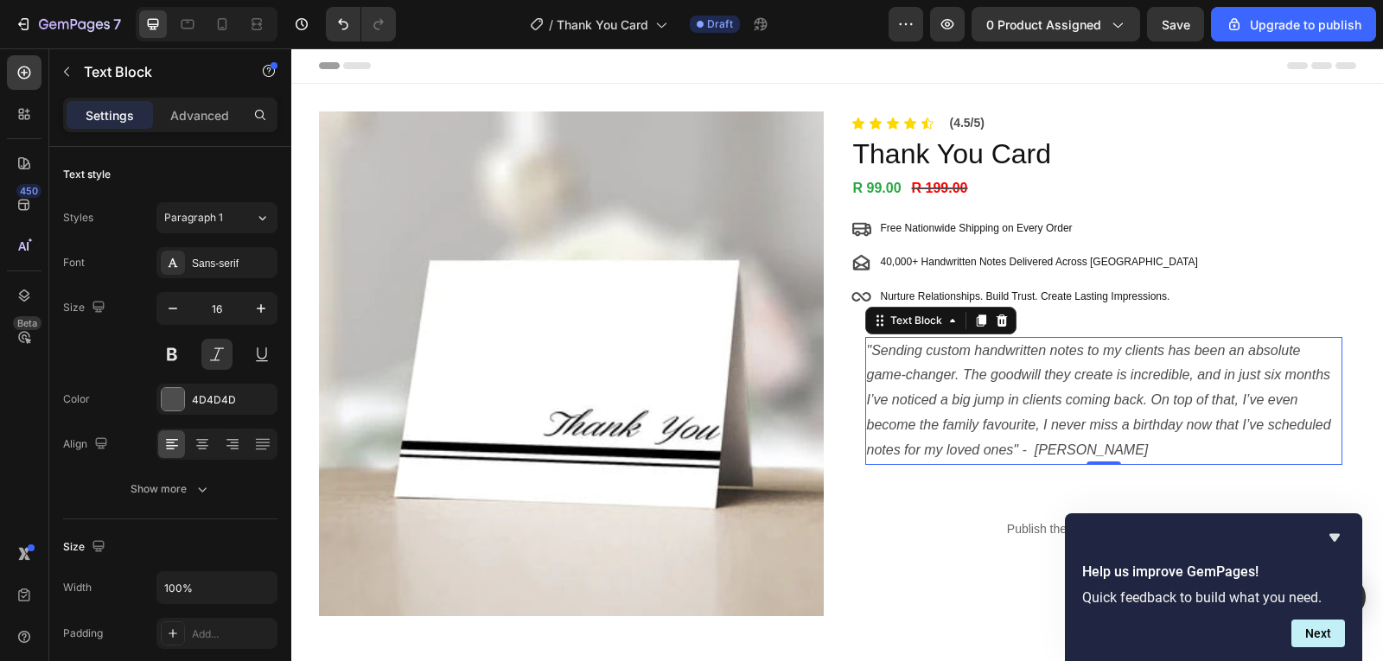
click at [1165, 451] on p ""Sending custom handwritten notes to my clients has been an absolute game-chang…" at bounding box center [1104, 401] width 474 height 125
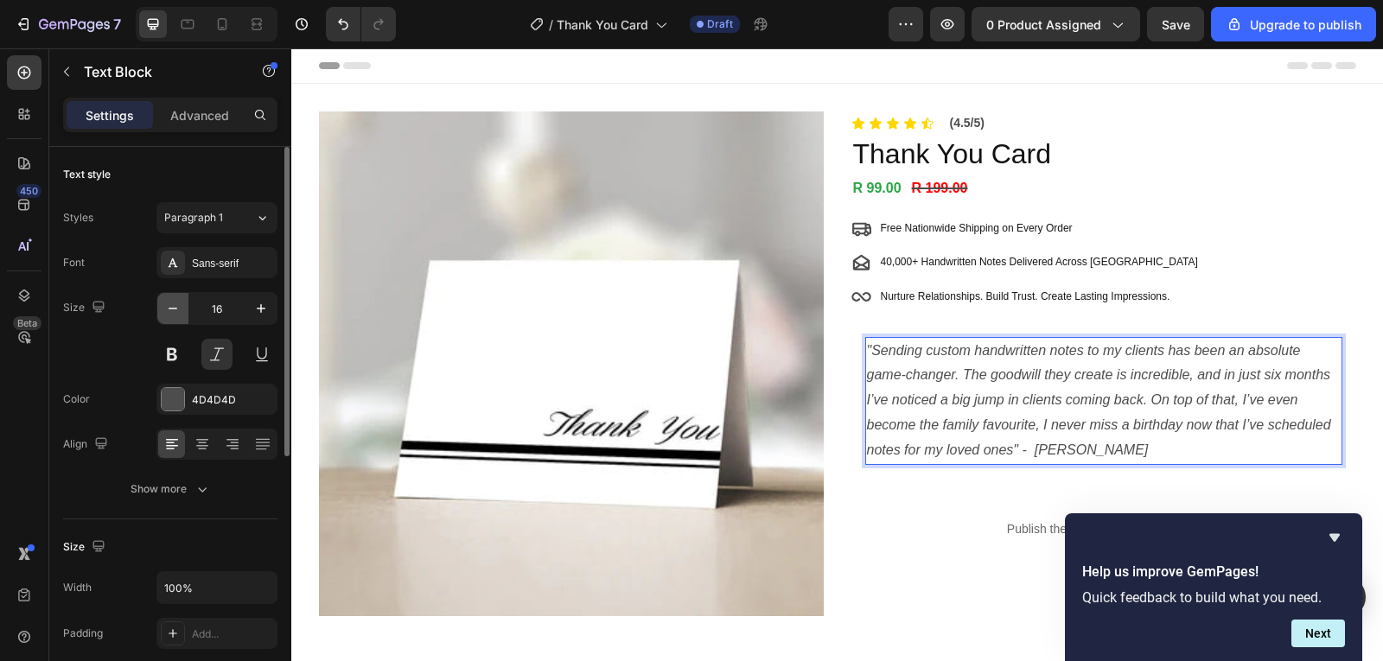
click at [175, 308] on icon "button" at bounding box center [172, 308] width 17 height 17
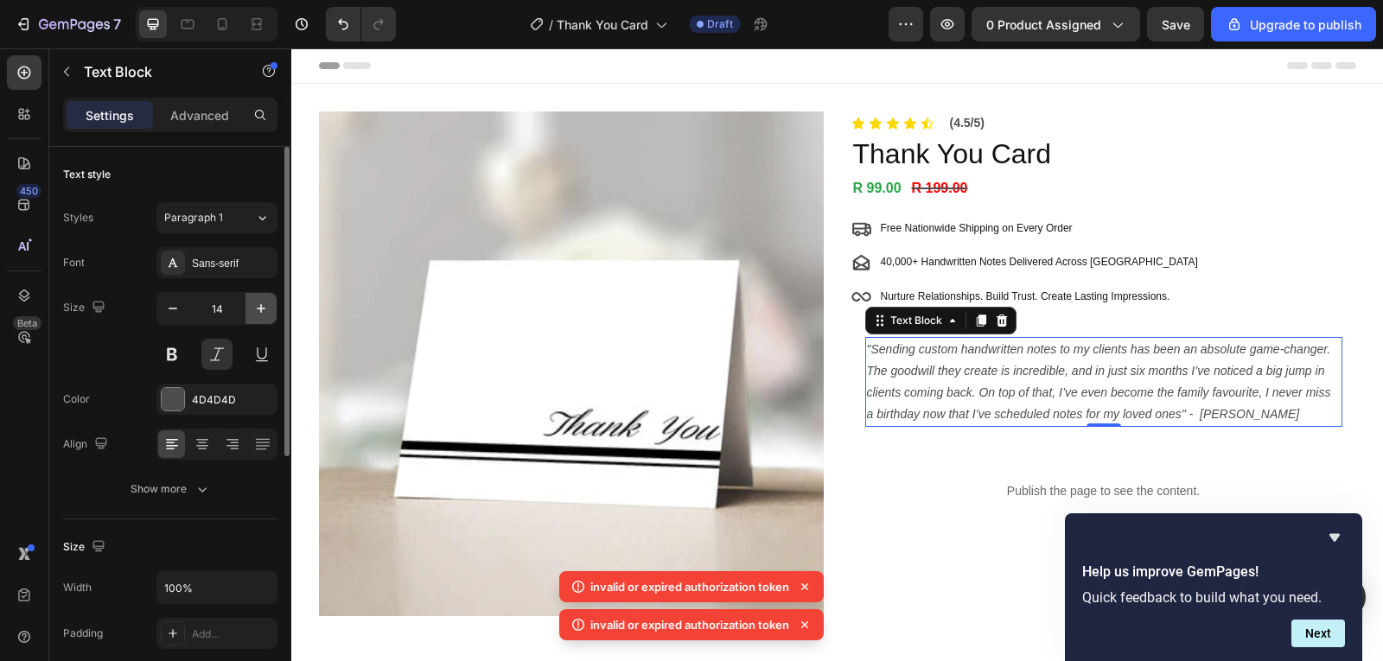
click at [253, 306] on icon "button" at bounding box center [260, 308] width 17 height 17
type input "15"
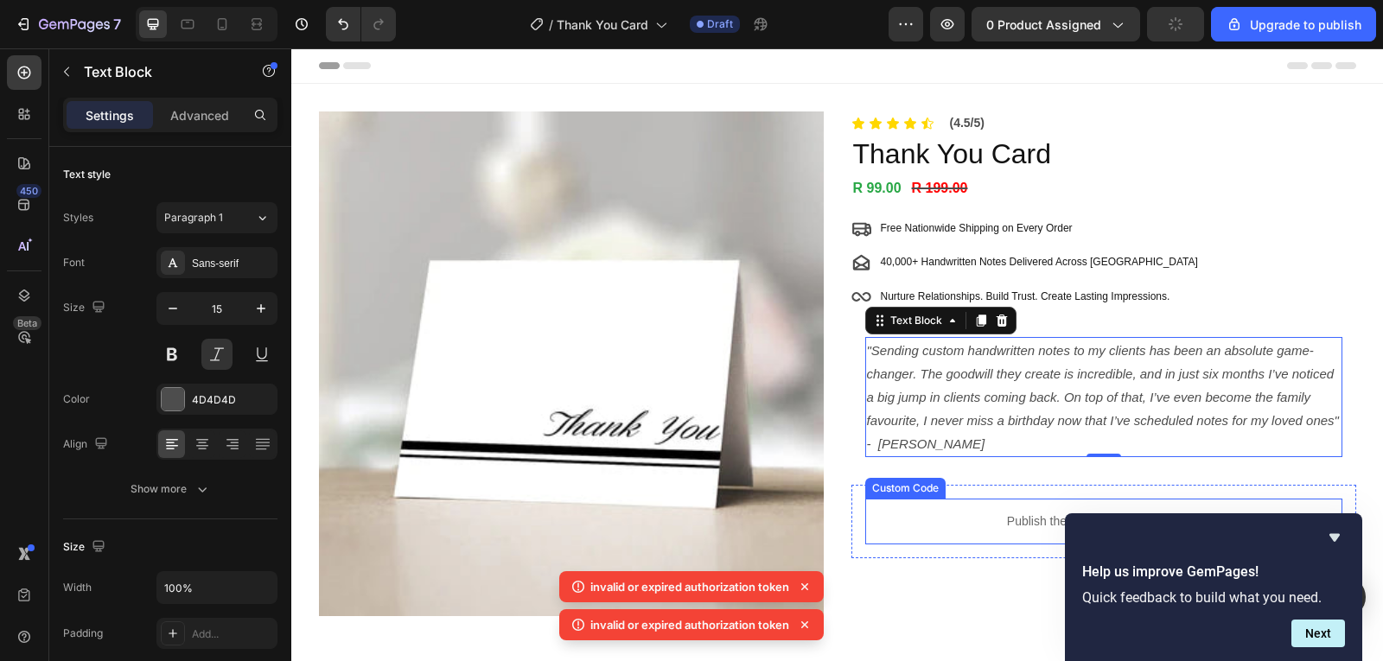
click at [941, 526] on p "Publish the page to see the content." at bounding box center [1103, 522] width 477 height 18
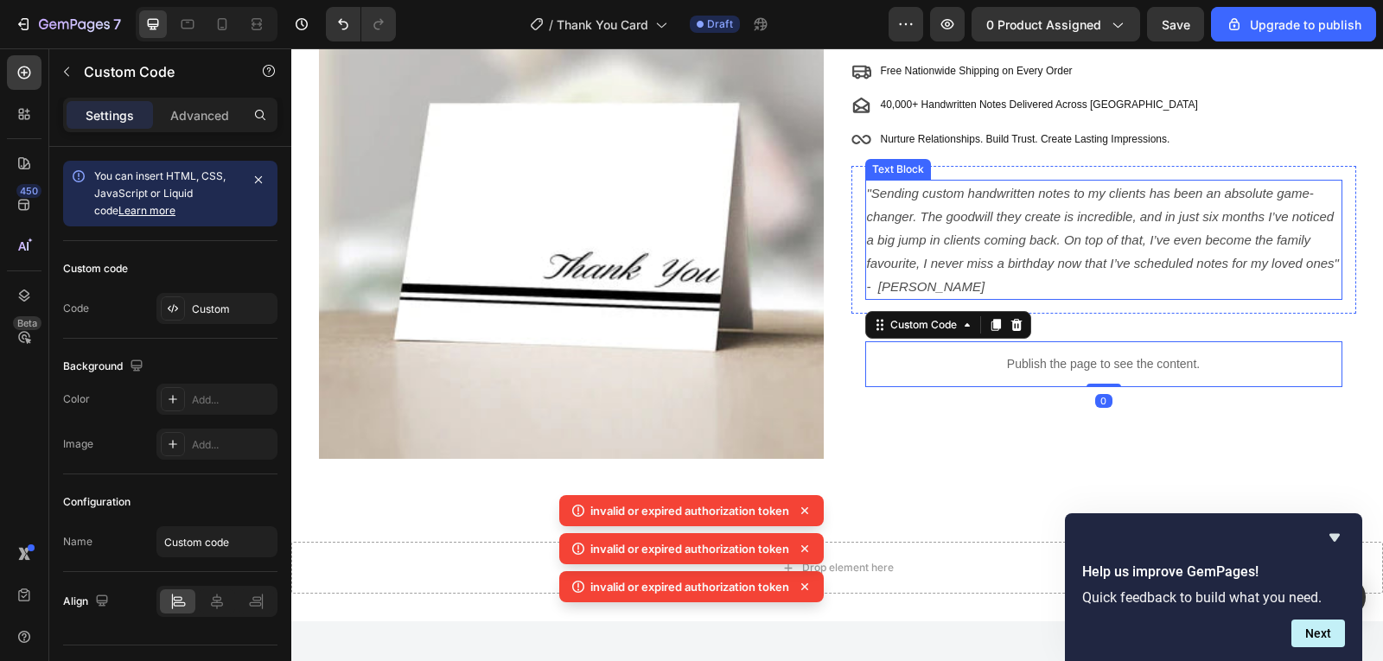
scroll to position [173, 0]
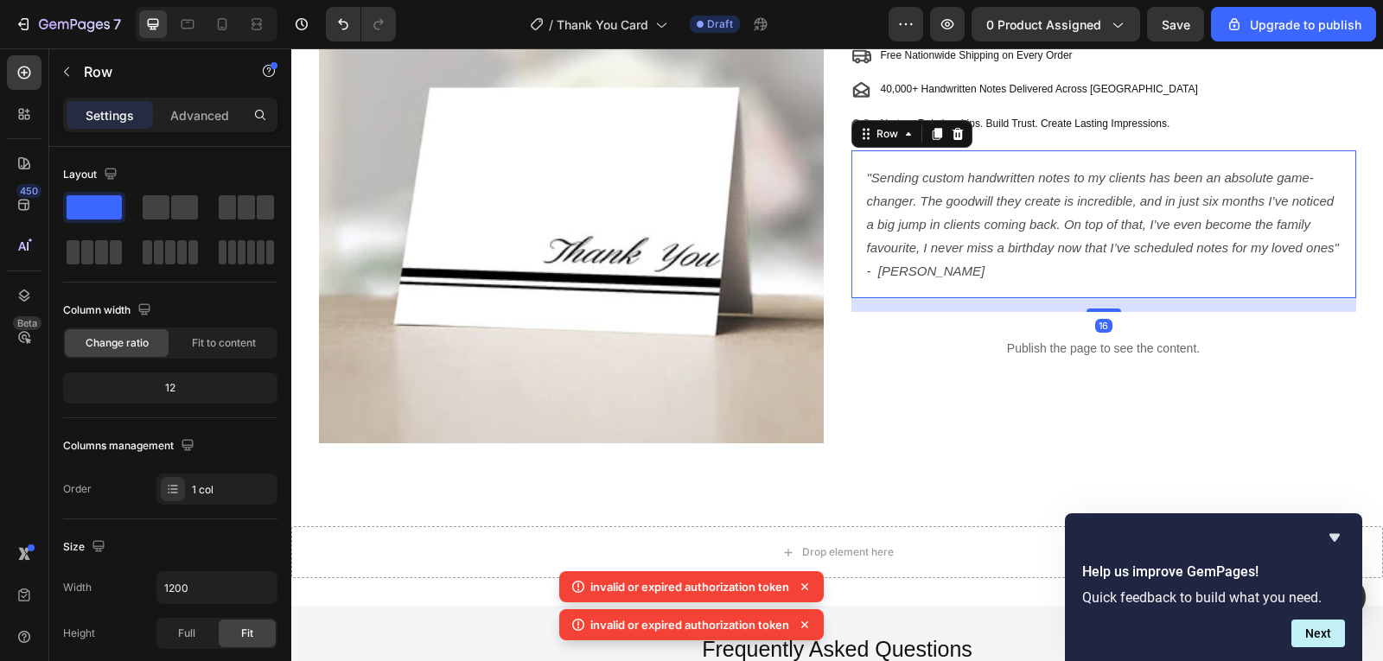
click at [1062, 163] on div ""Sending custom handwritten notes to my clients has been an absolute game-chang…" at bounding box center [1104, 224] width 505 height 148
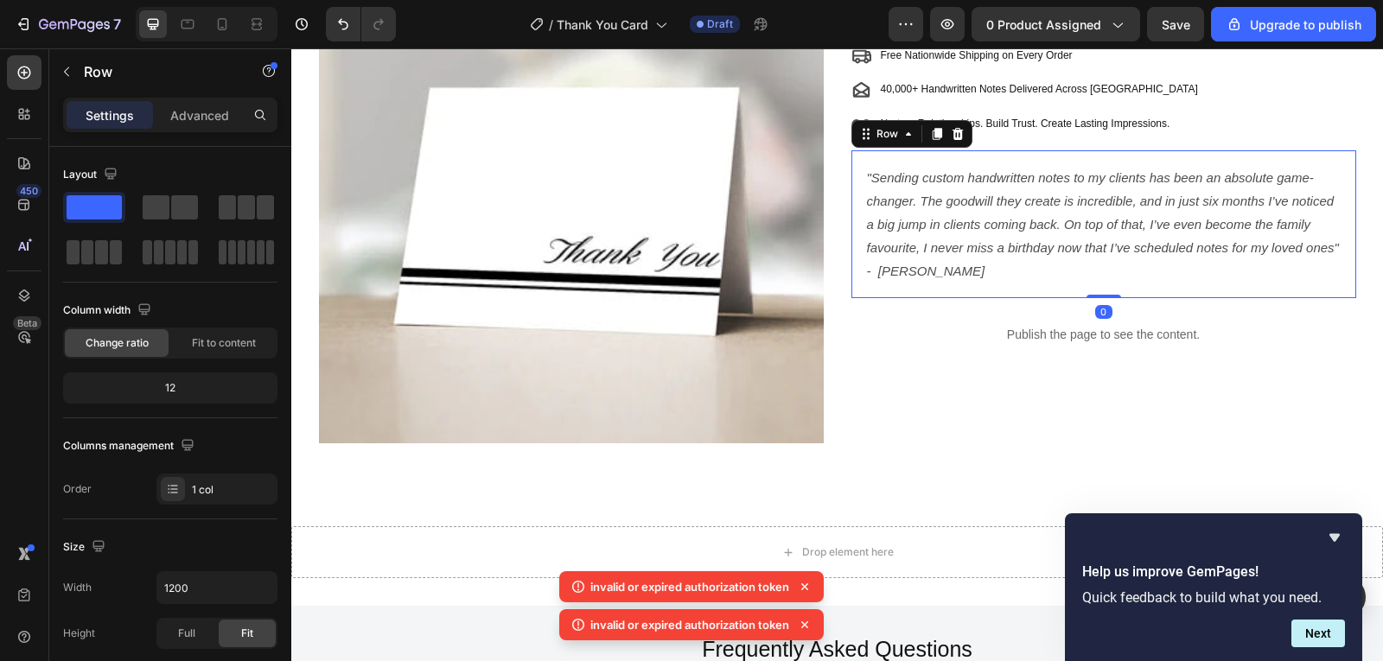
drag, startPoint x: 1099, startPoint y: 310, endPoint x: 1101, endPoint y: 249, distance: 60.5
click at [1101, 249] on div ""Sending custom handwritten notes to my clients has been an absolute game-chang…" at bounding box center [1104, 224] width 505 height 148
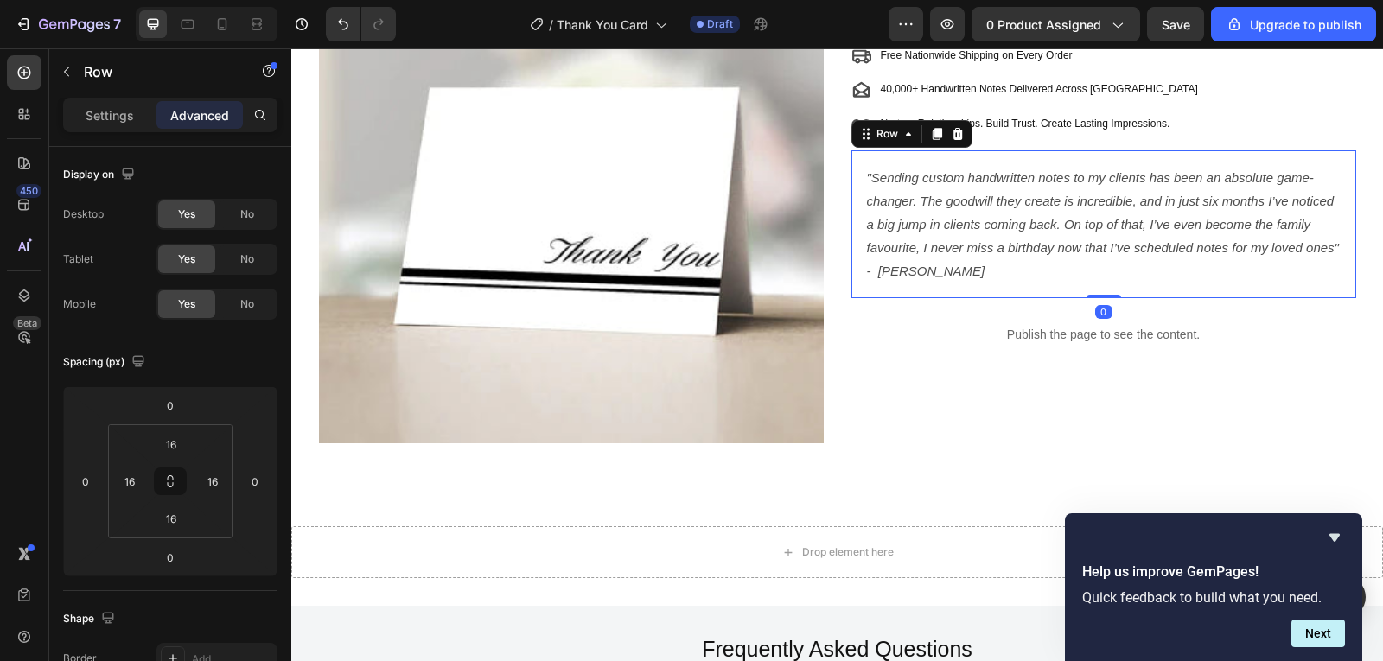
click at [1112, 157] on div ""Sending custom handwritten notes to my clients has been an absolute game-chang…" at bounding box center [1104, 224] width 505 height 148
click at [137, 116] on div "Settings" at bounding box center [110, 115] width 86 height 28
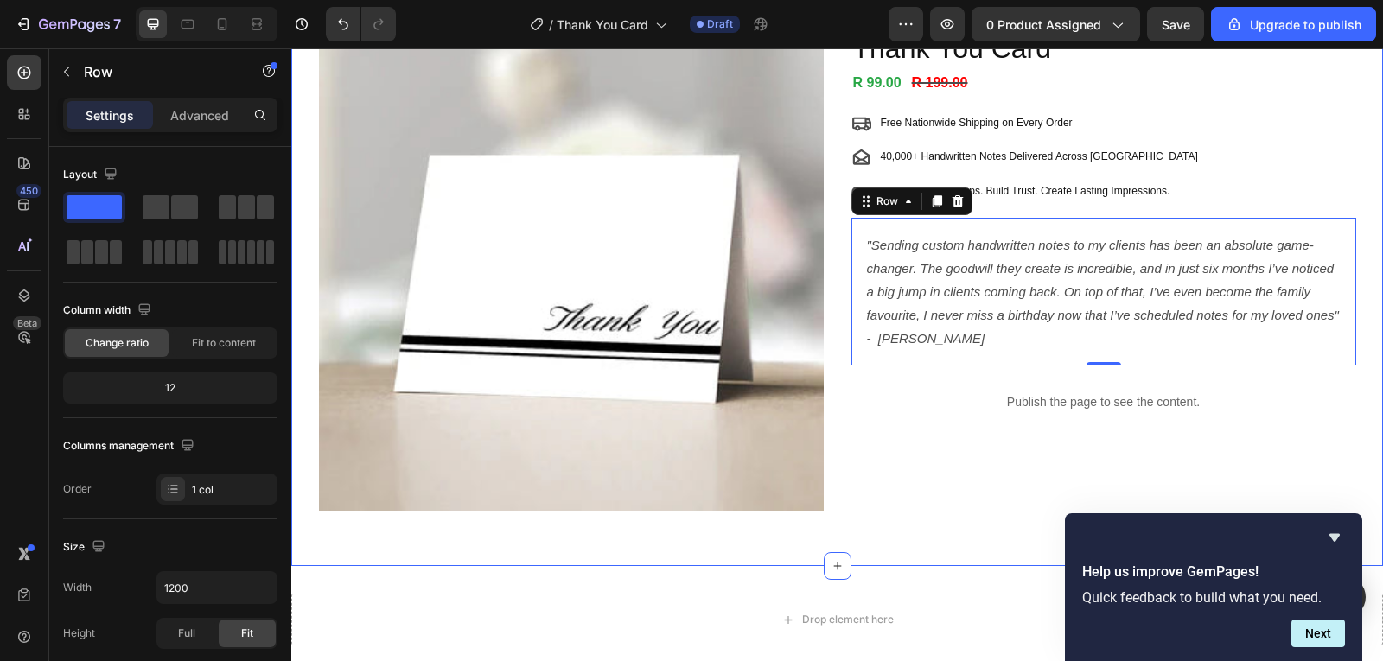
scroll to position [0, 0]
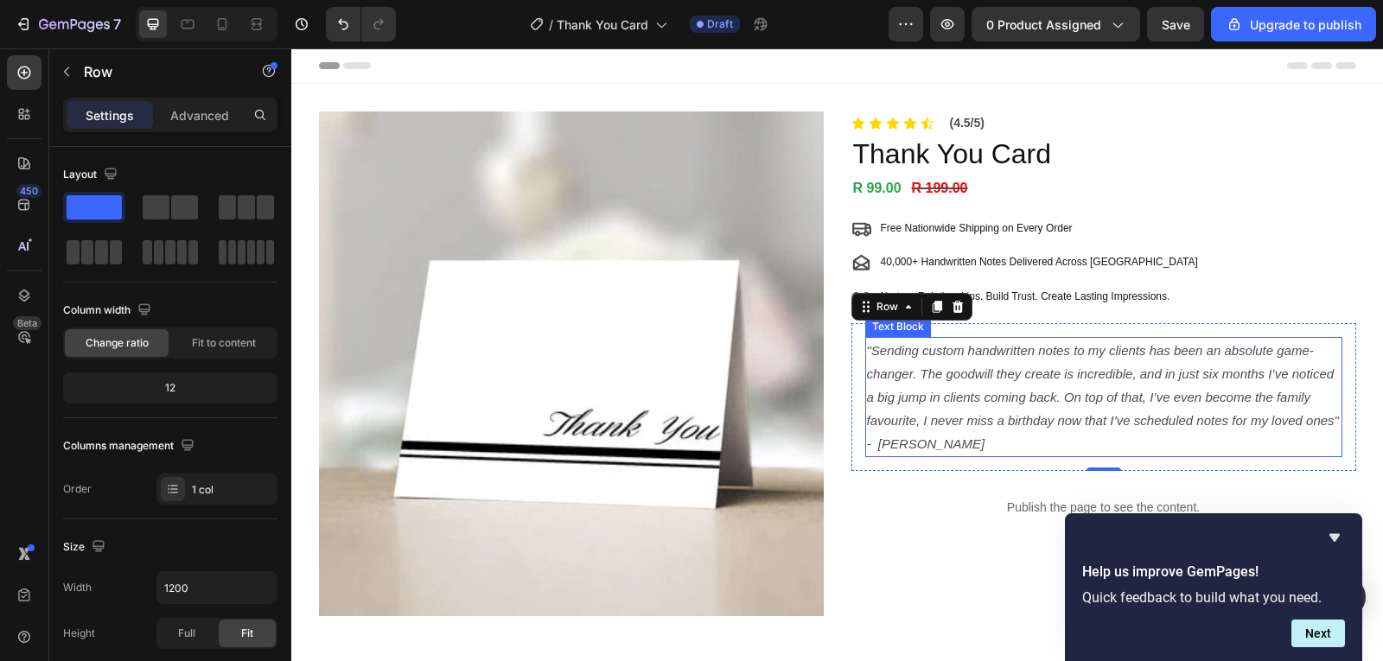
click at [1096, 426] on p ""Sending custom handwritten notes to my clients has been an absolute game-chang…" at bounding box center [1104, 397] width 474 height 117
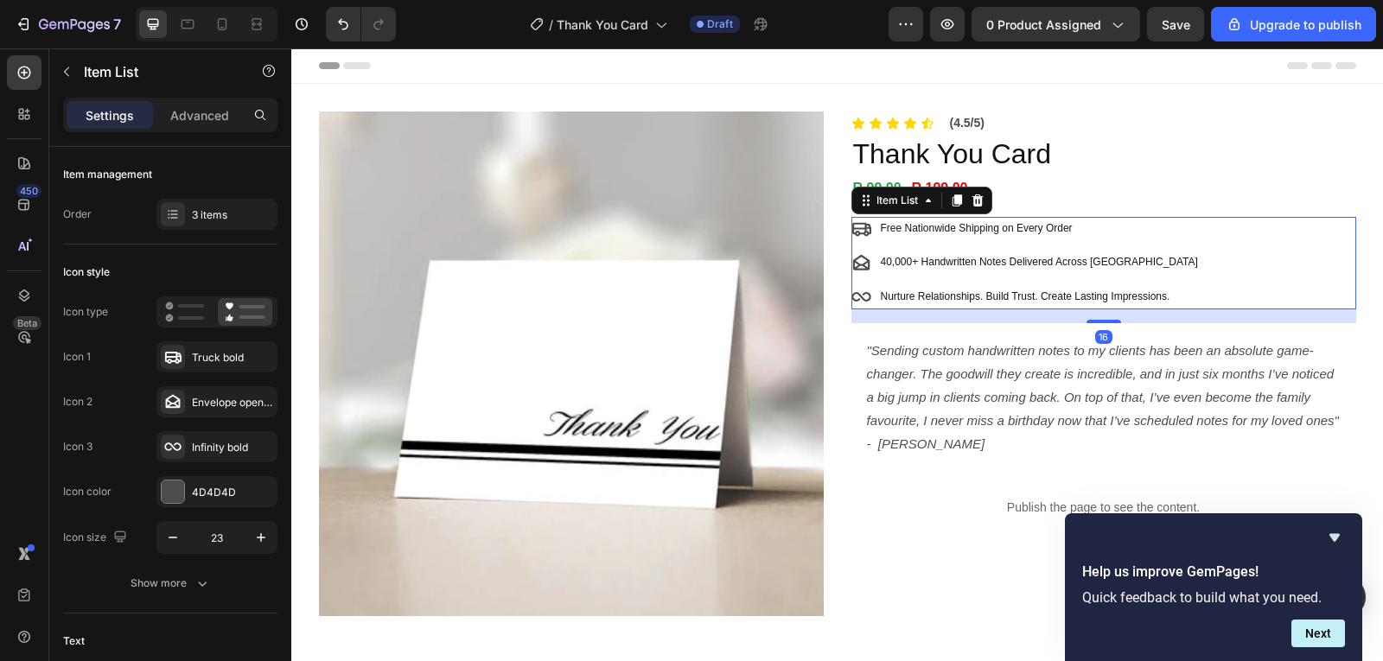
click at [890, 300] on p "Nurture Relationships. Build Trust. Create Lasting Impressions." at bounding box center [1039, 297] width 317 height 19
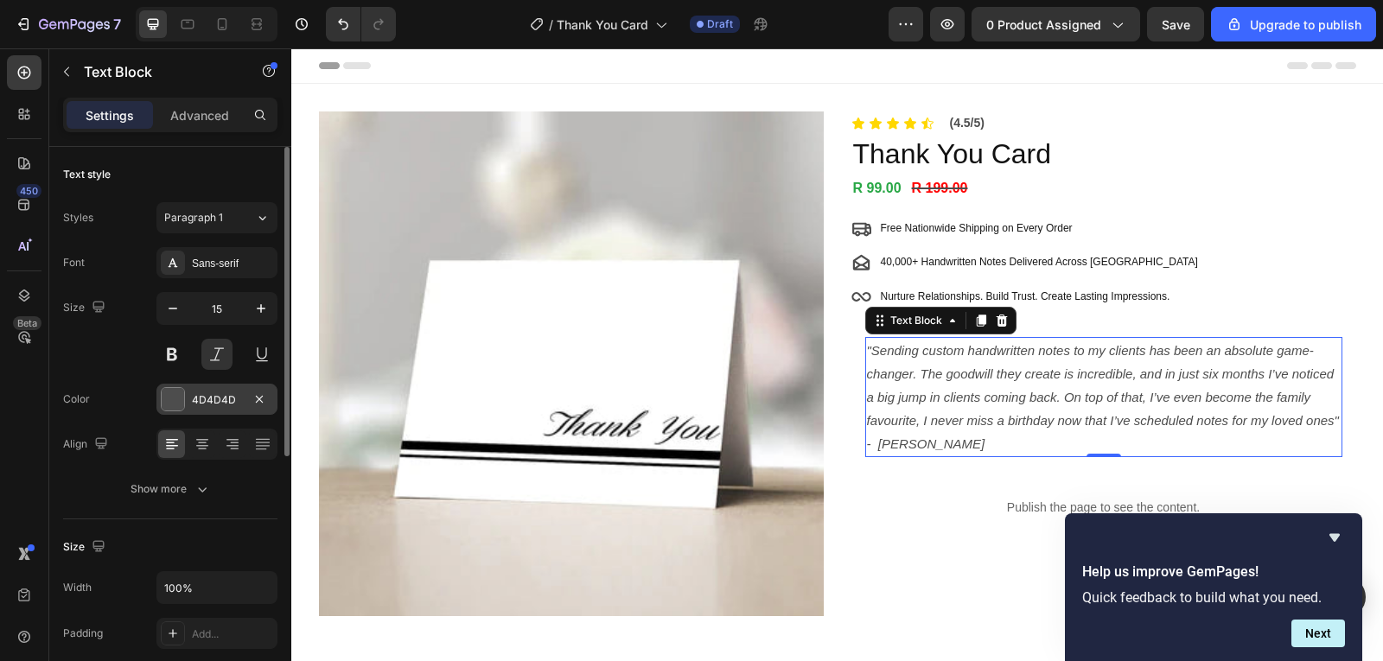
click at [209, 402] on div "4D4D4D" at bounding box center [217, 401] width 50 height 16
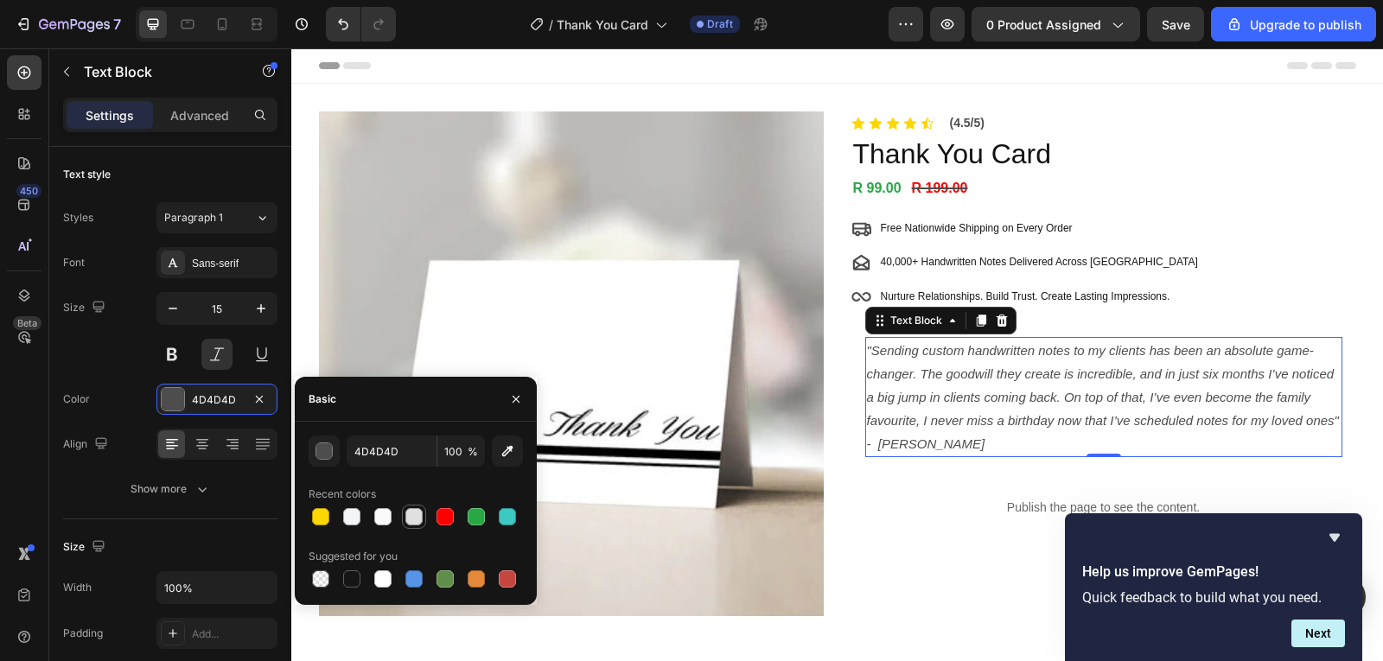
click at [410, 523] on div at bounding box center [414, 516] width 17 height 17
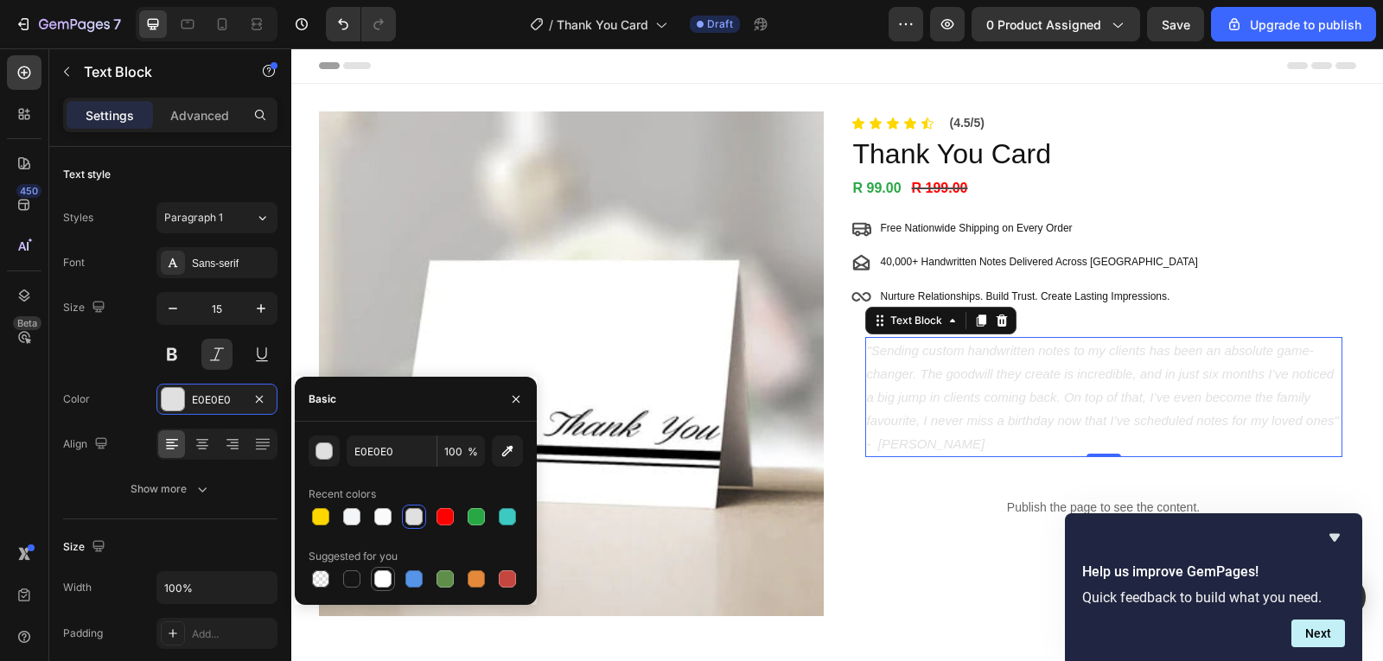
click at [381, 572] on div at bounding box center [382, 579] width 17 height 17
click at [353, 572] on div at bounding box center [351, 579] width 17 height 17
type input "151515"
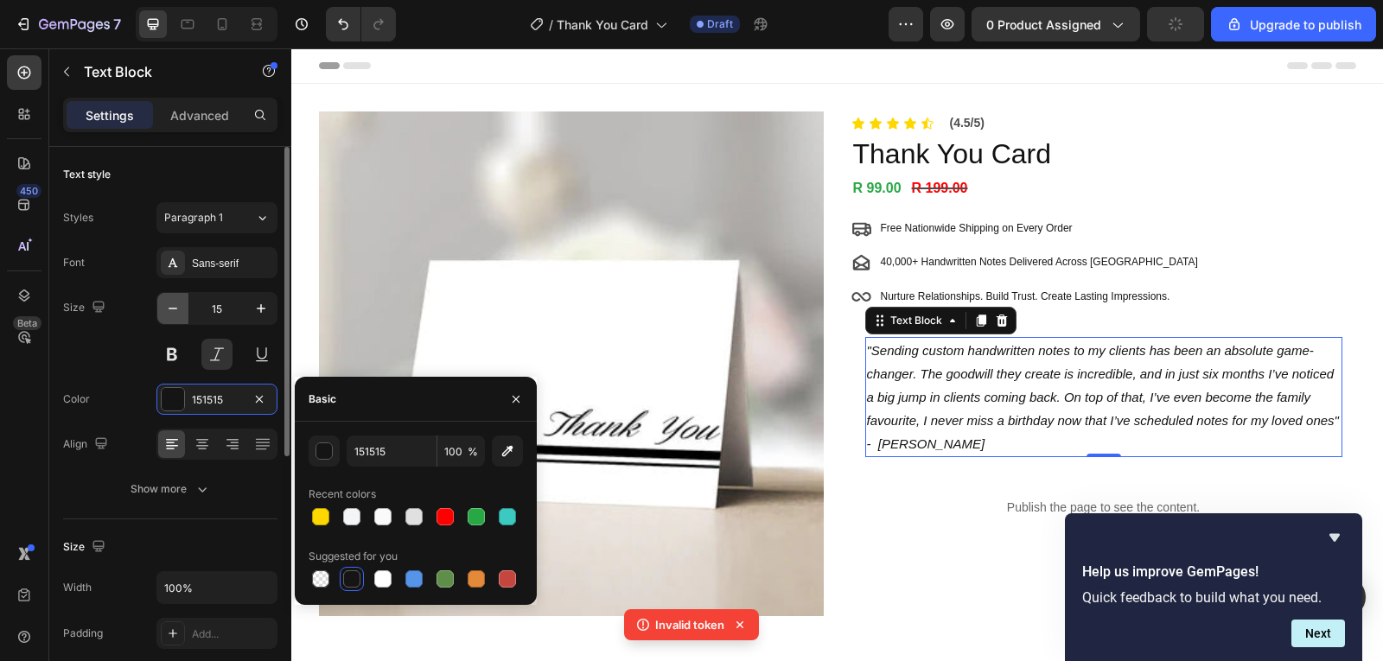
click at [187, 310] on button "button" at bounding box center [172, 308] width 31 height 31
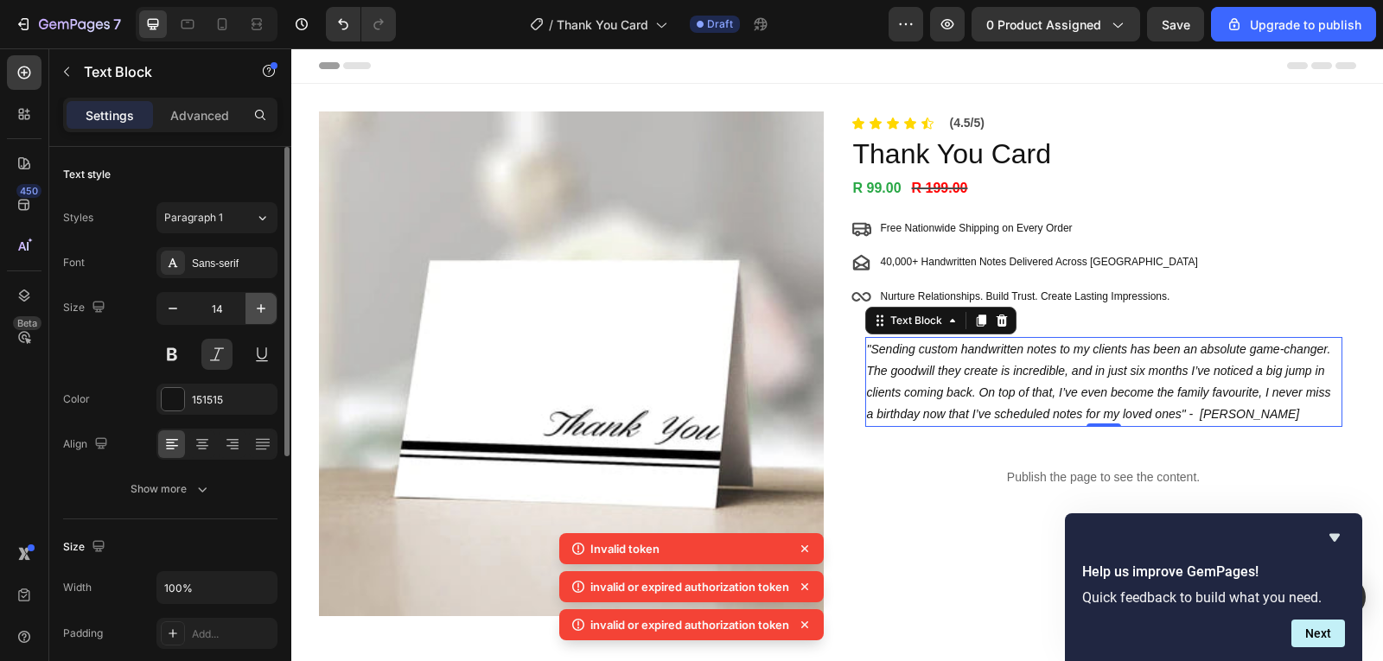
click at [259, 309] on icon "button" at bounding box center [260, 308] width 17 height 17
type input "15"
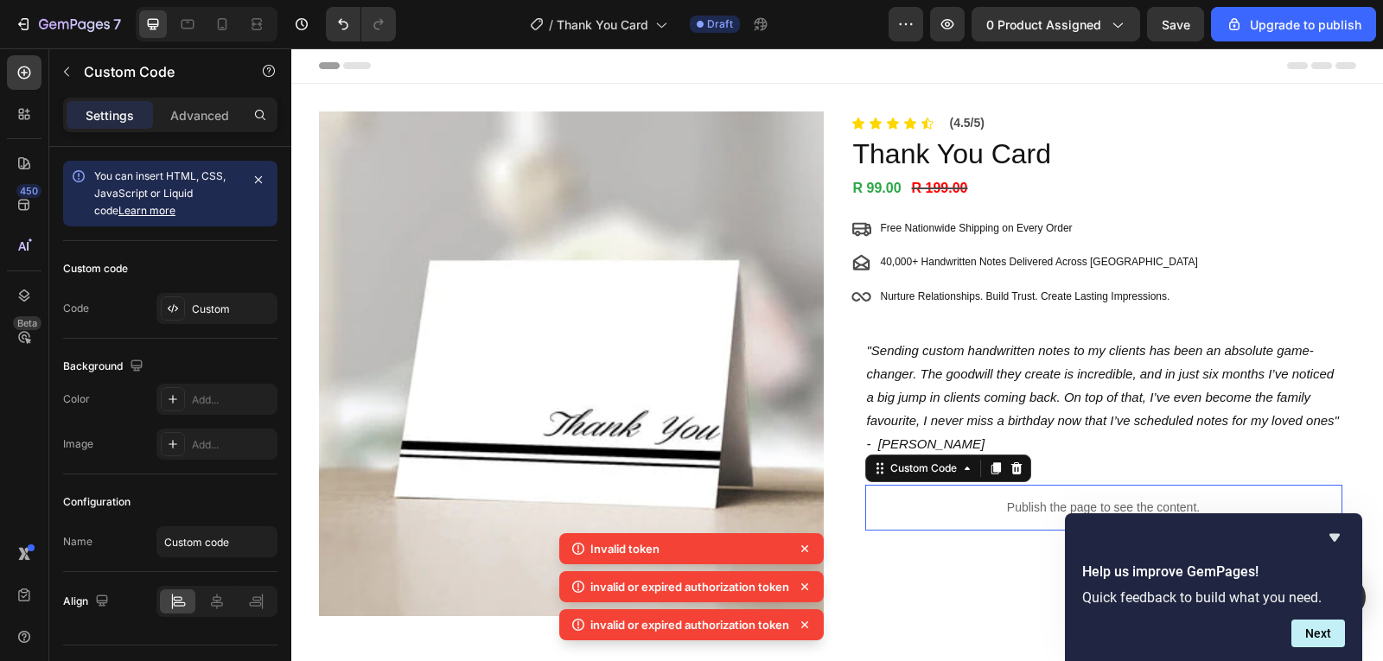
click at [948, 486] on div "Publish the page to see the content." at bounding box center [1103, 508] width 477 height 46
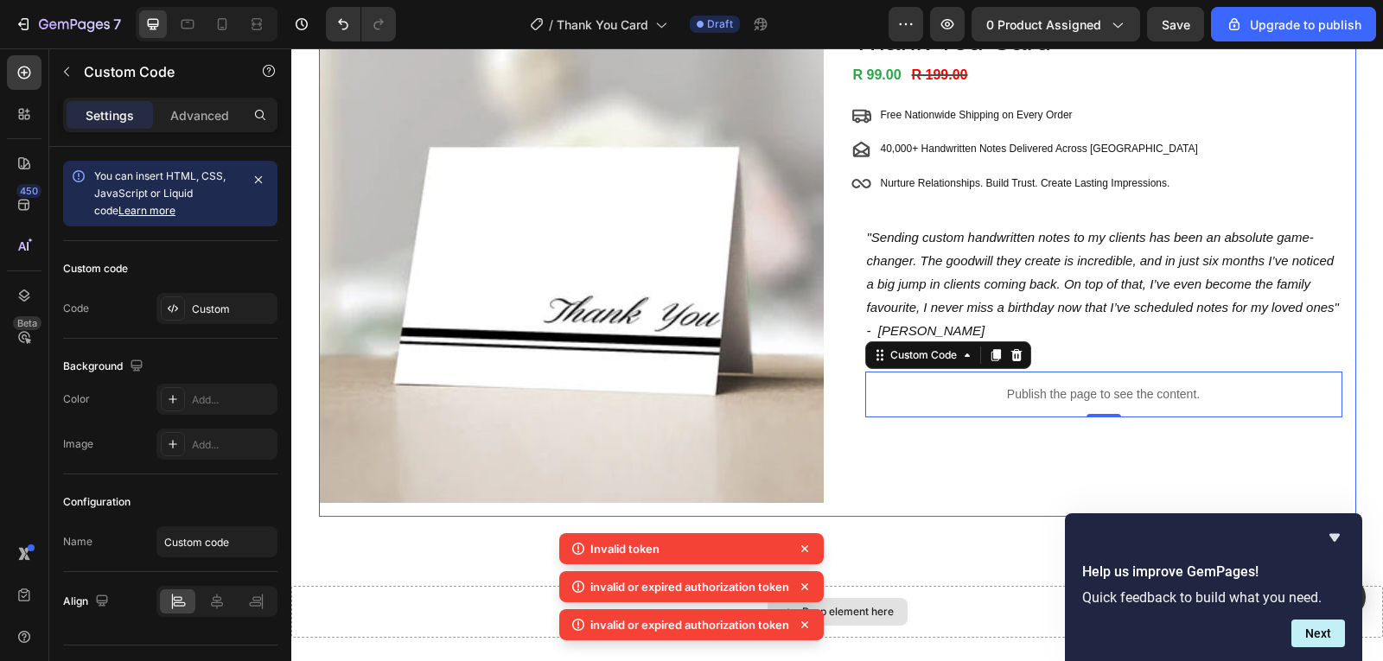
scroll to position [173, 0]
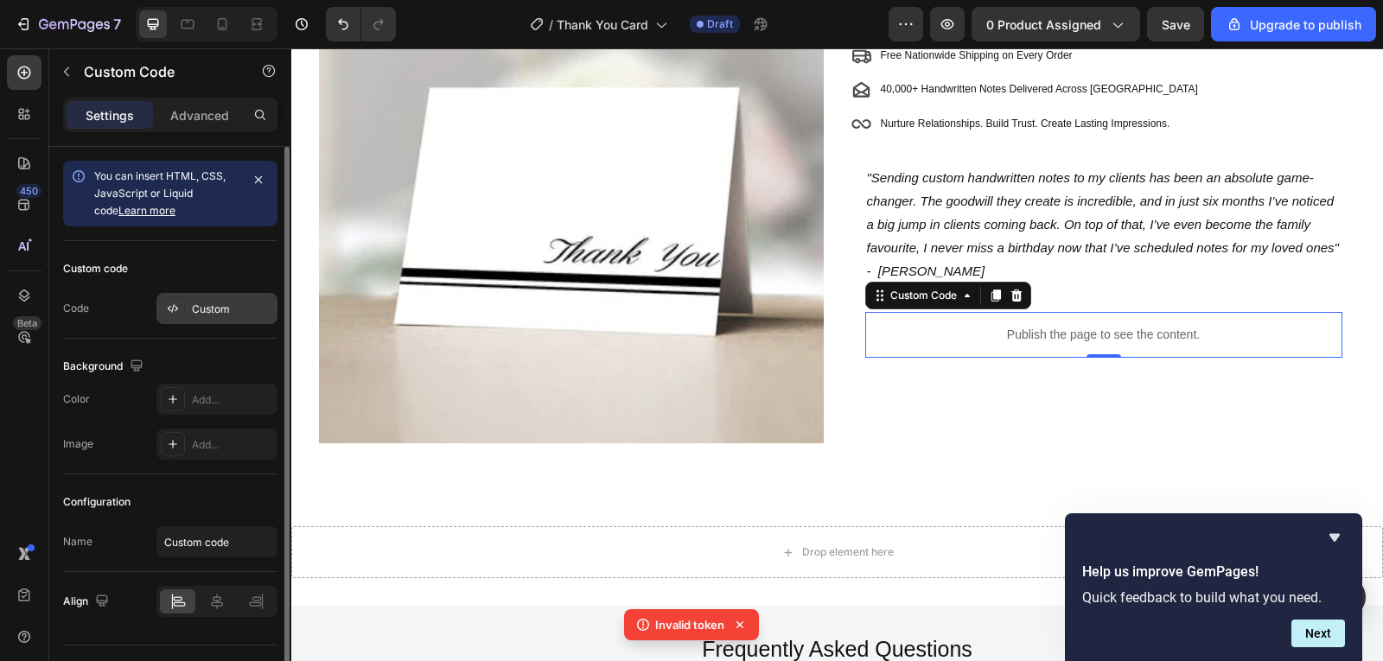
click at [183, 314] on div at bounding box center [173, 309] width 24 height 24
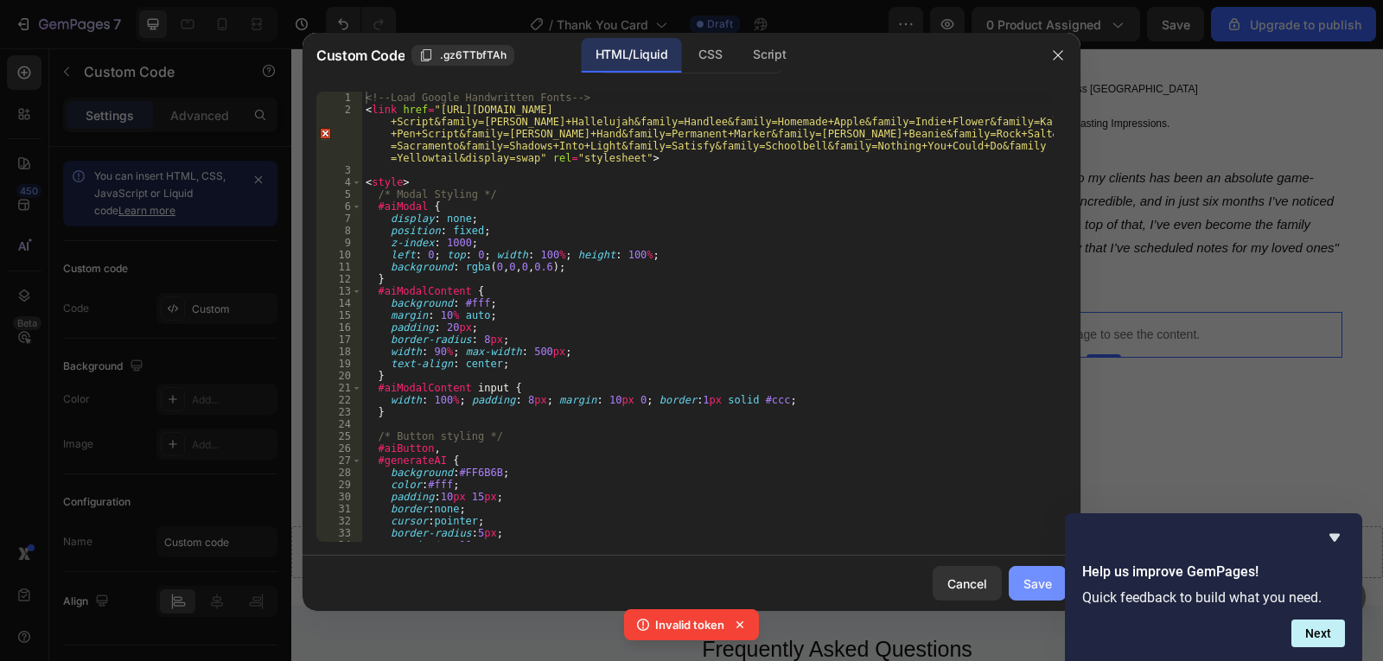
click at [1030, 588] on div "Save" at bounding box center [1038, 584] width 29 height 18
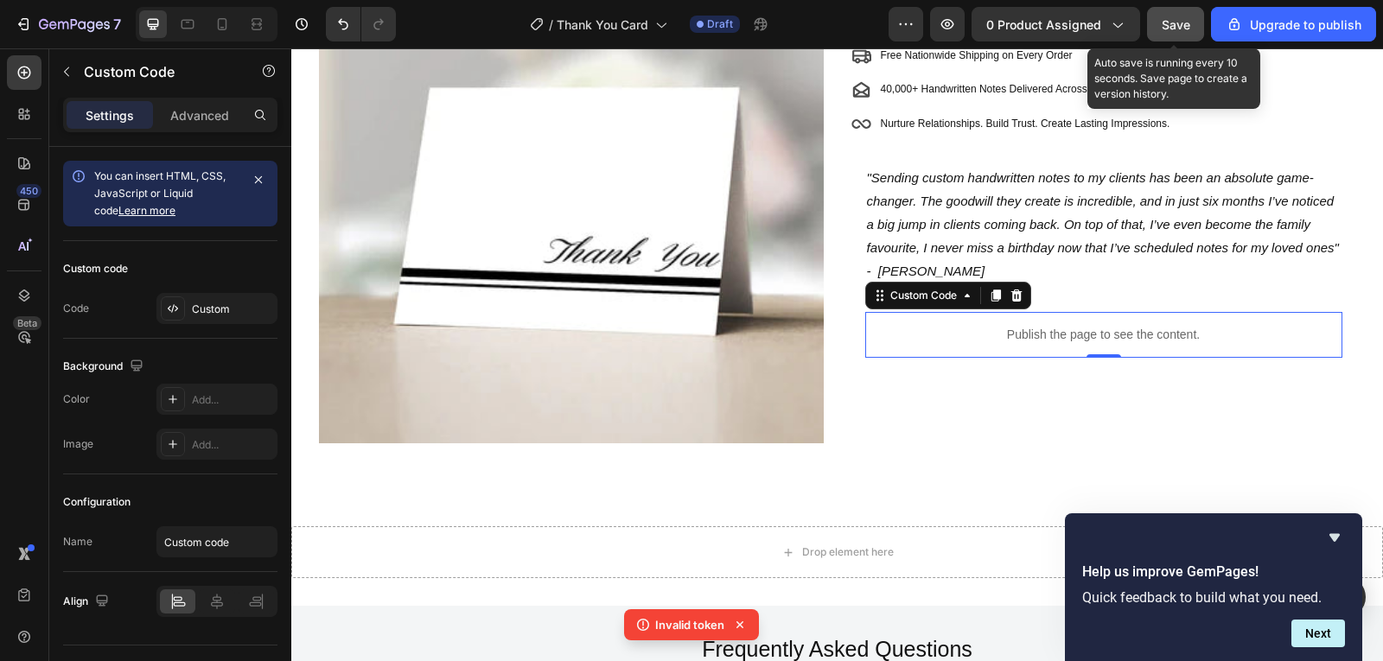
click at [1174, 20] on span "Save" at bounding box center [1176, 24] width 29 height 15
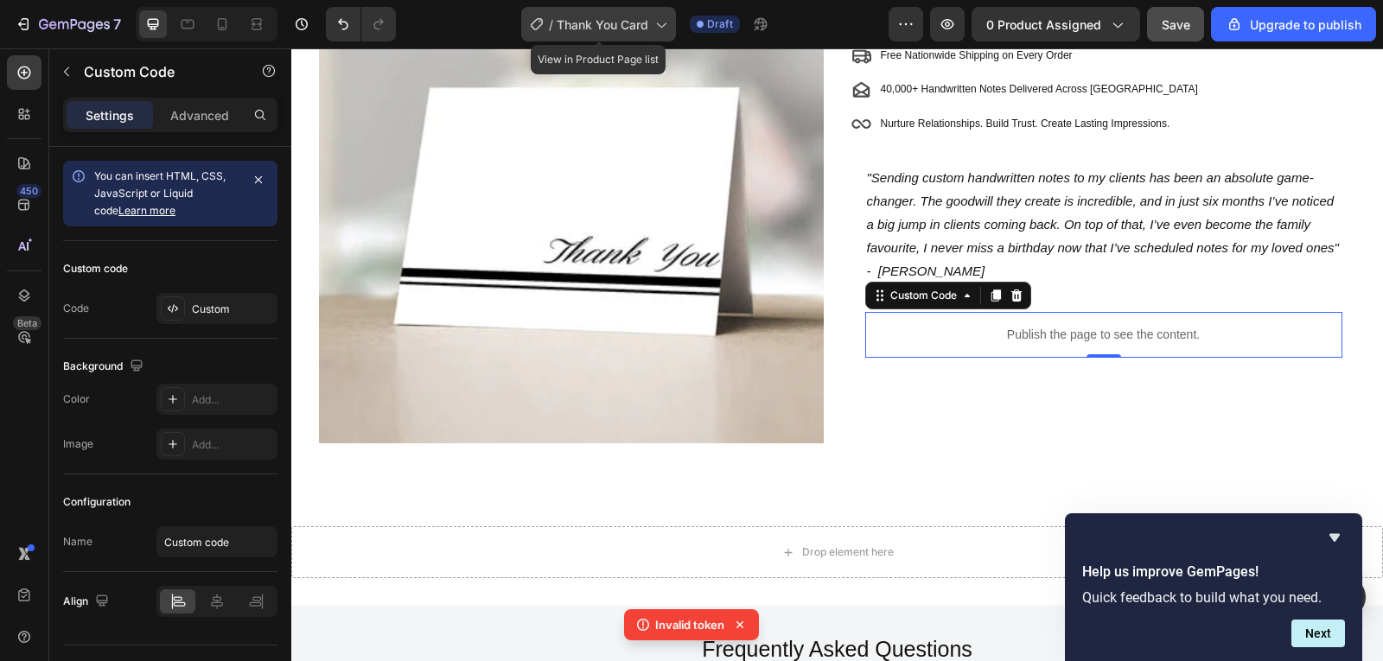
click at [661, 25] on icon at bounding box center [661, 25] width 10 height 5
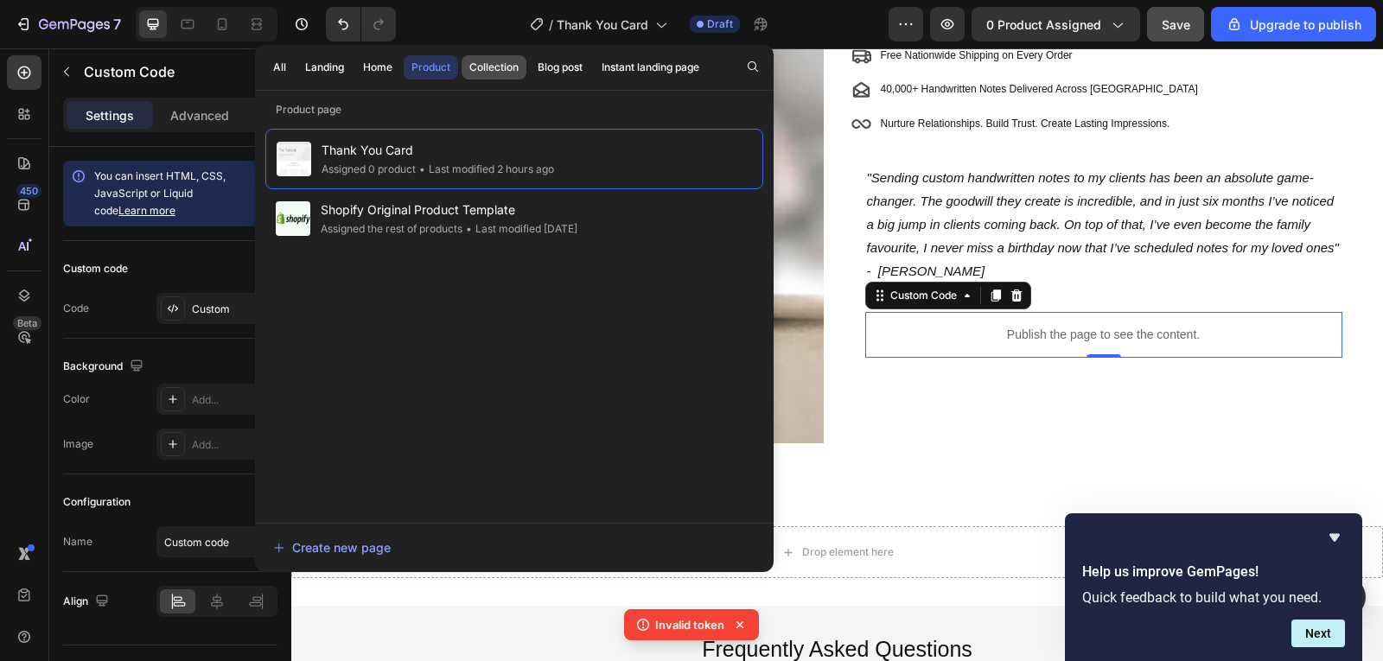
click at [510, 62] on div "Collection" at bounding box center [493, 68] width 49 height 16
click at [417, 67] on div "Product" at bounding box center [431, 68] width 39 height 16
click at [461, 35] on div "/ Thank You Card Draft" at bounding box center [649, 24] width 479 height 35
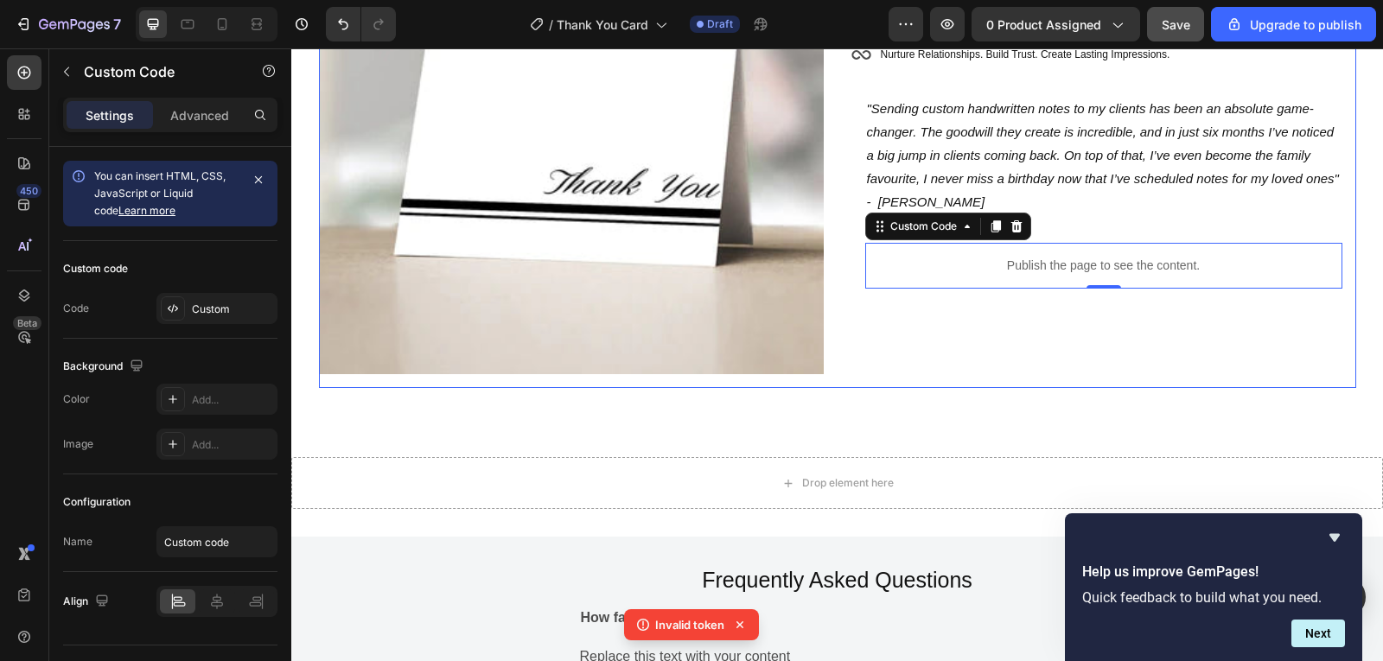
scroll to position [346, 0]
